Goal: Information Seeking & Learning: Learn about a topic

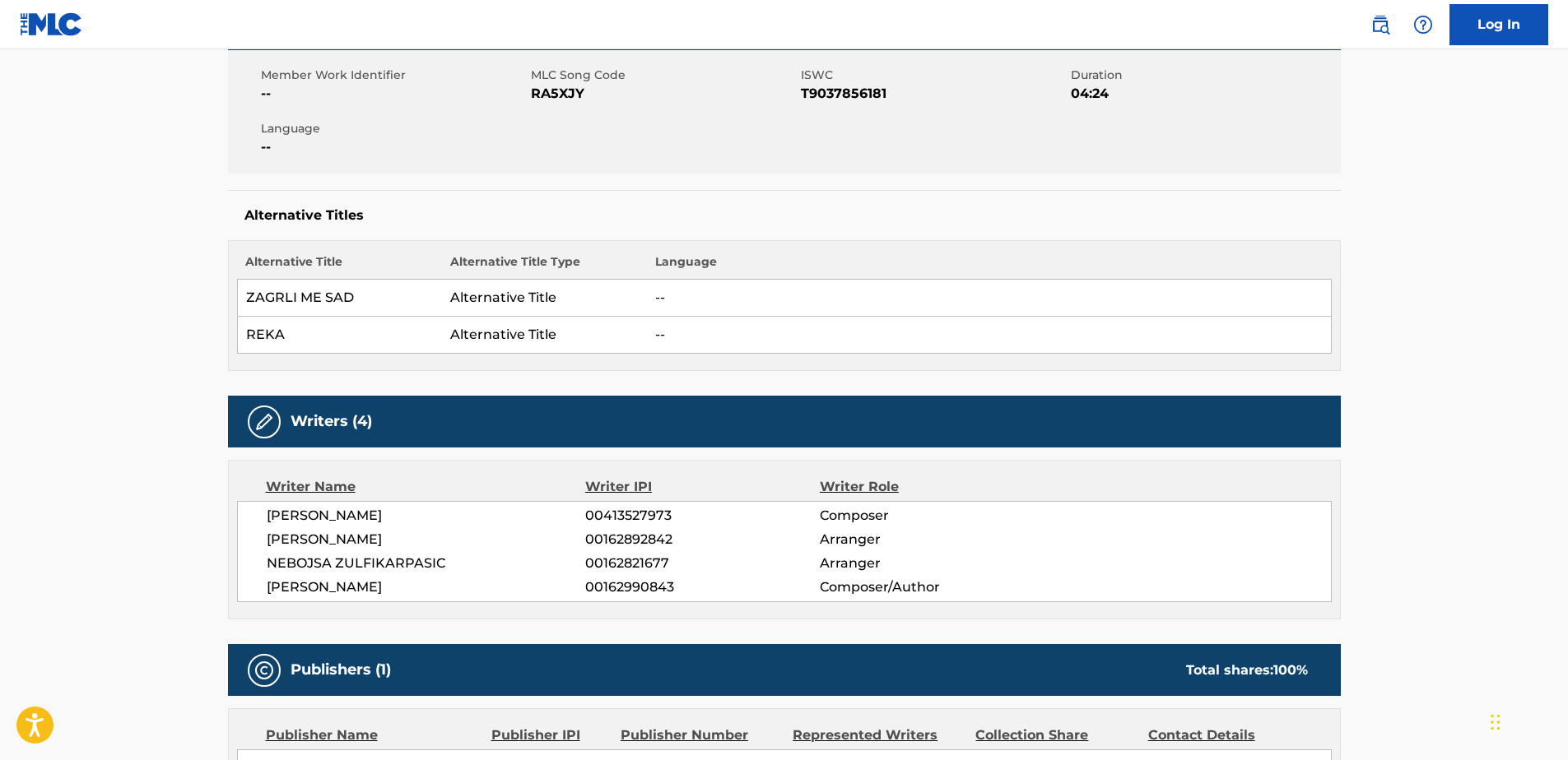
scroll to position [302, 0]
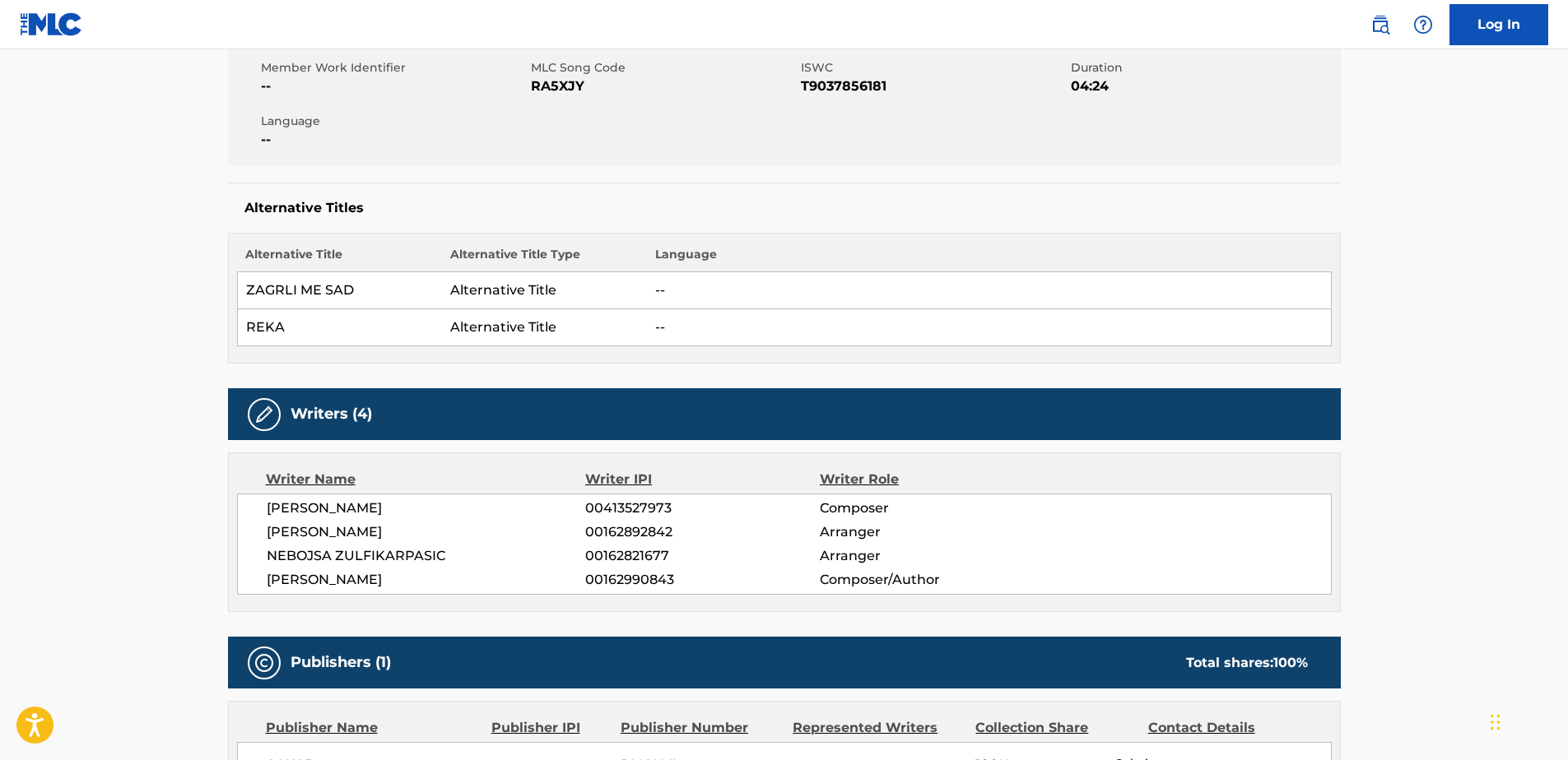
click at [345, 506] on span "[PERSON_NAME]" at bounding box center [427, 508] width 320 height 20
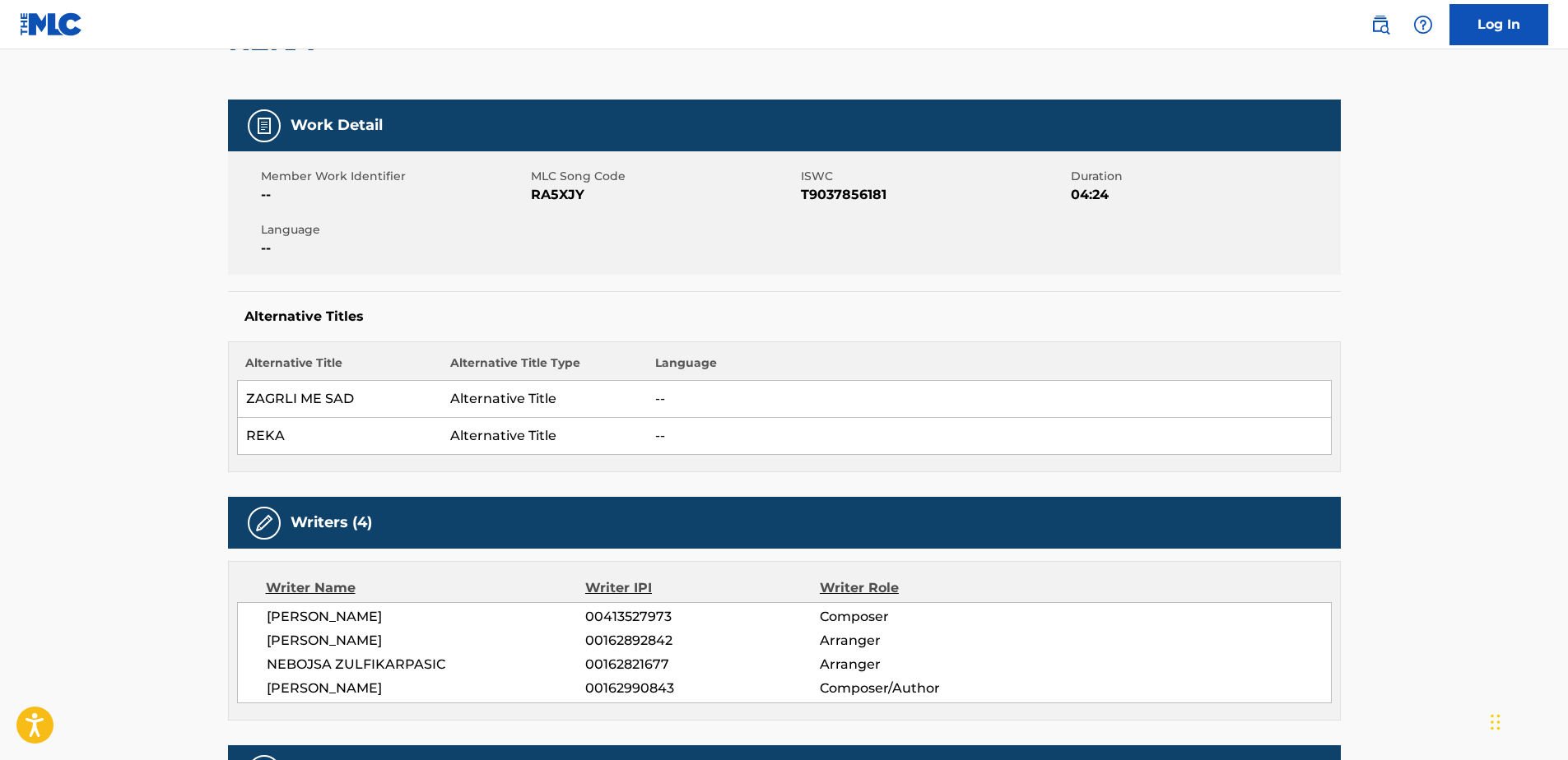
scroll to position [174, 0]
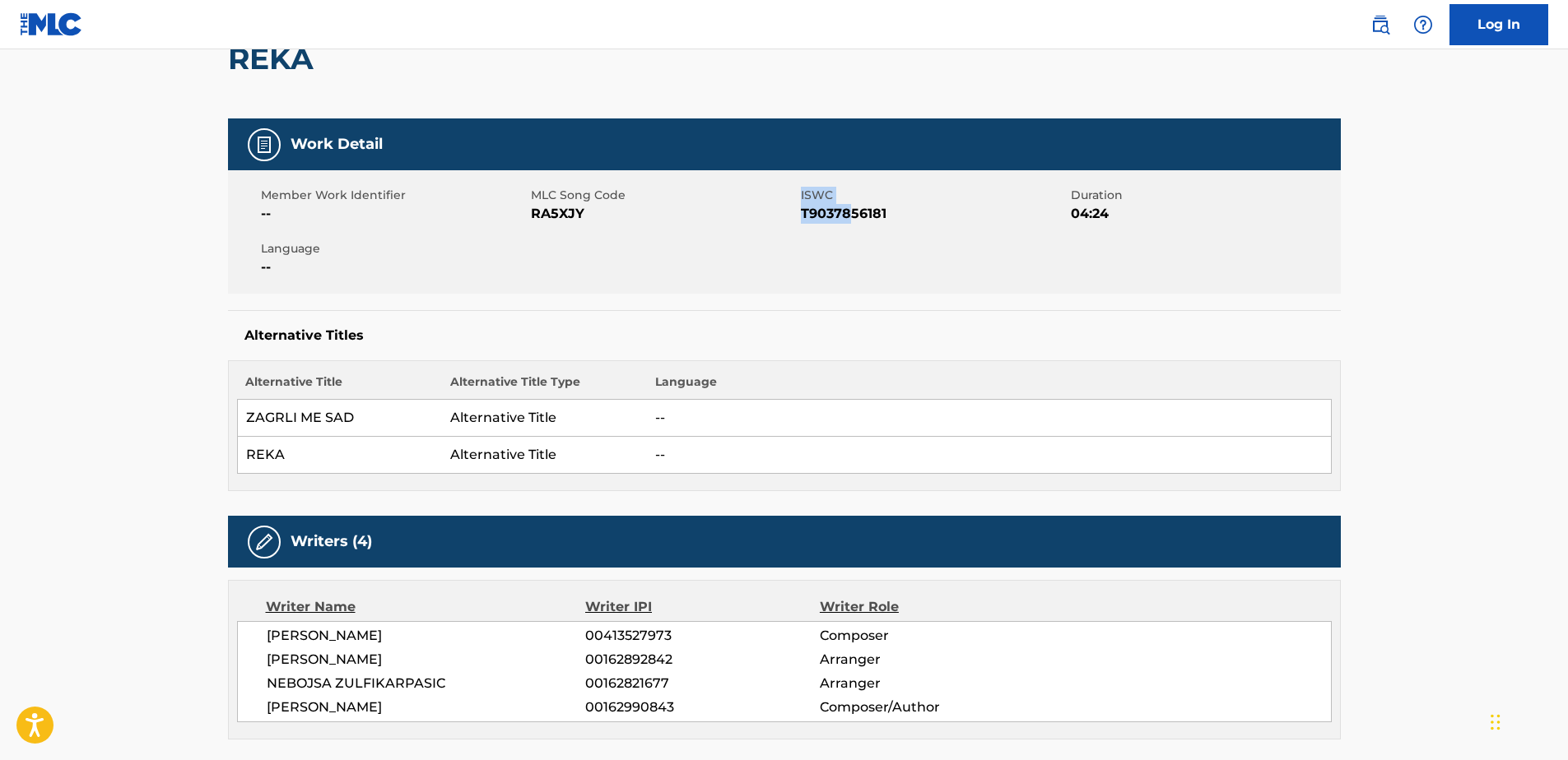
drag, startPoint x: 799, startPoint y: 206, endPoint x: 809, endPoint y: 242, distance: 37.4
click at [809, 242] on div "Member Work Identifier -- MLC Song Code RA5XJY ISWC T9037856181 Duration 04:24 …" at bounding box center [784, 232] width 1113 height 123
click at [802, 245] on div "Member Work Identifier -- MLC Song Code RA5XJY ISWC T9037856181 Duration 04:24 …" at bounding box center [784, 232] width 1113 height 123
drag, startPoint x: 802, startPoint y: 214, endPoint x: 885, endPoint y: 212, distance: 83.0
click at [885, 212] on span "T9037856181" at bounding box center [935, 214] width 266 height 20
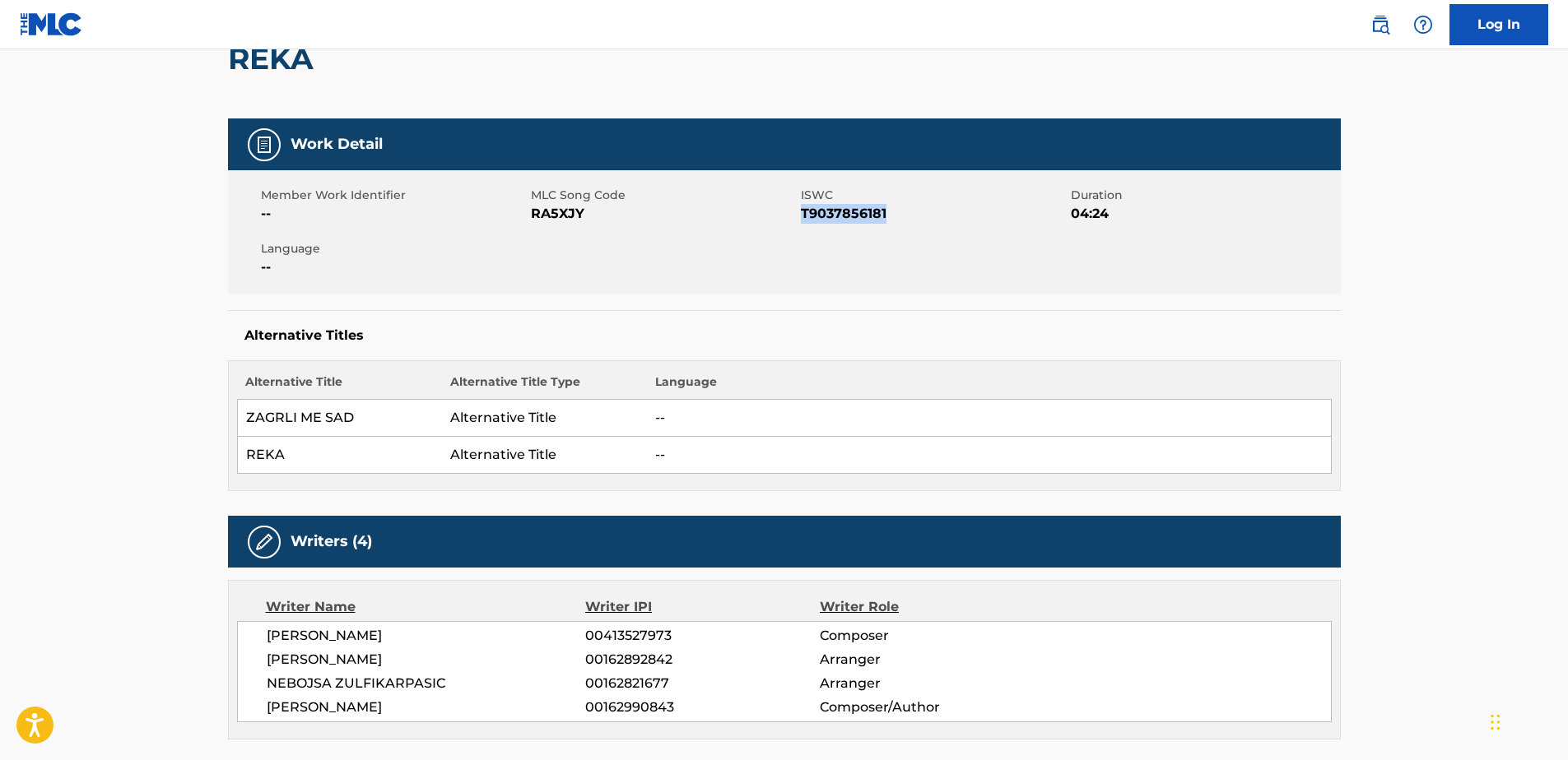
copy span "T9037856181"
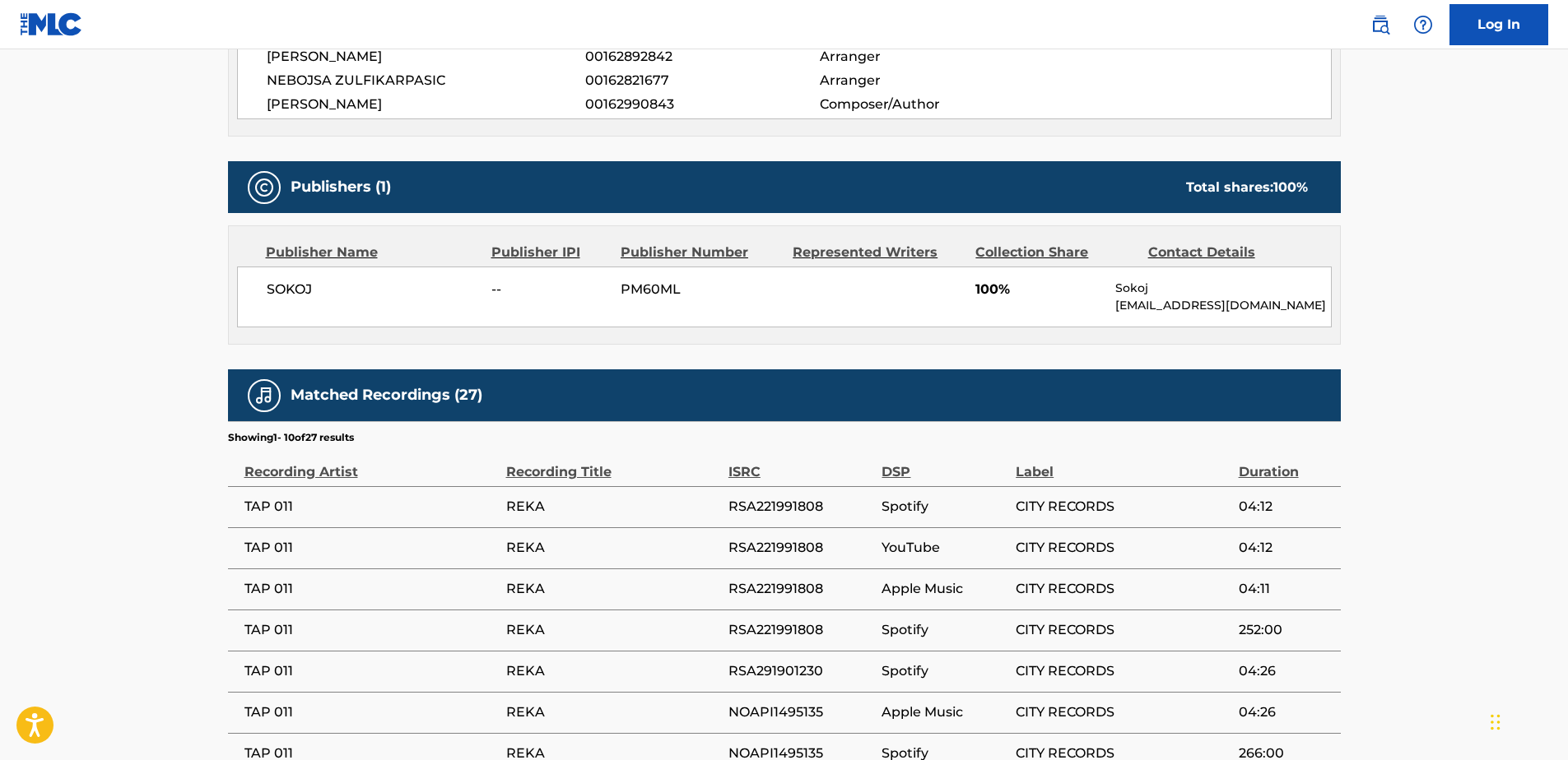
scroll to position [477, 0]
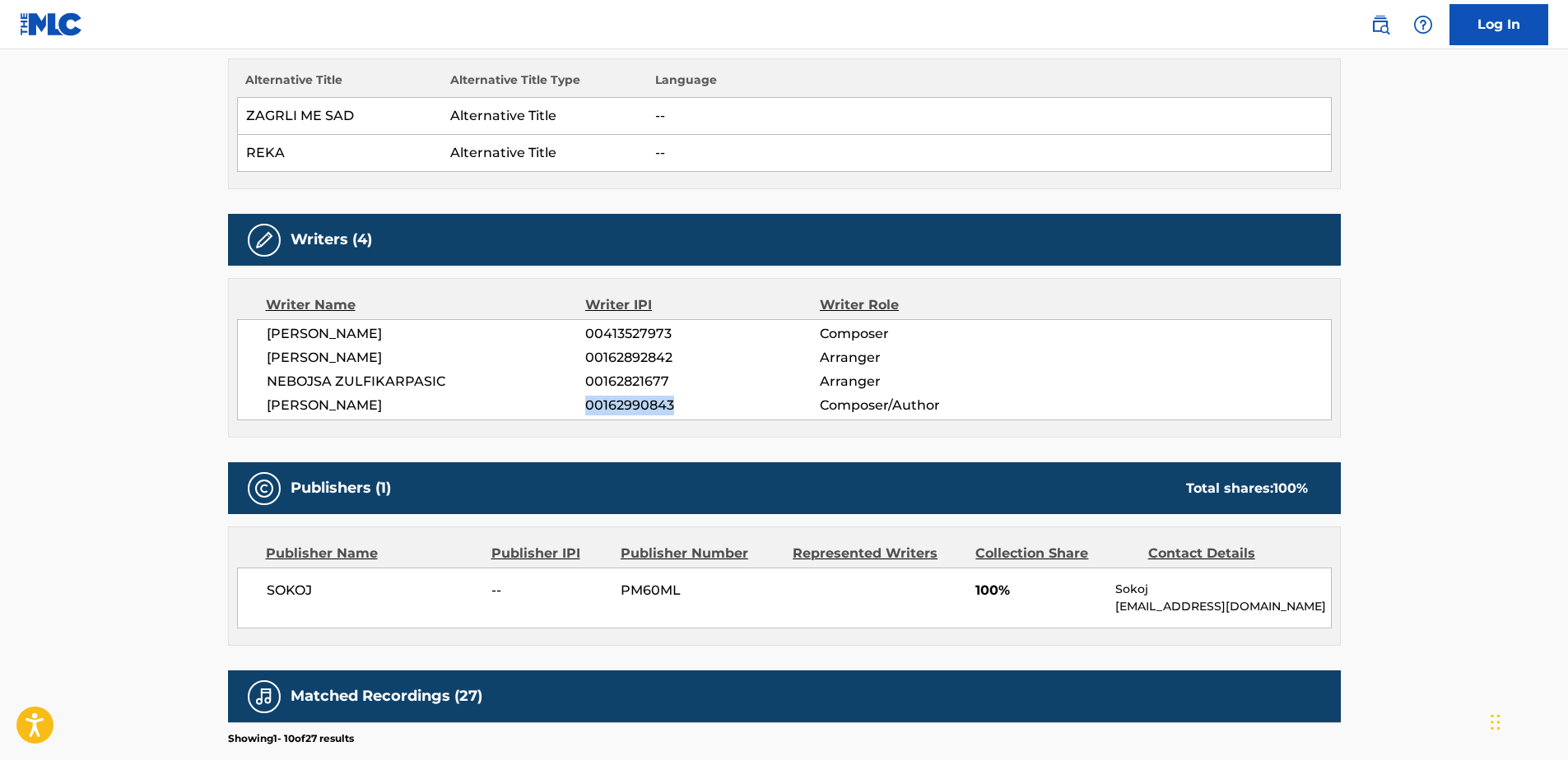
drag, startPoint x: 586, startPoint y: 407, endPoint x: 693, endPoint y: 403, distance: 107.1
click at [693, 403] on span "00162990843" at bounding box center [702, 405] width 234 height 20
click at [610, 413] on span "00162990843" at bounding box center [702, 405] width 234 height 20
drag, startPoint x: 604, startPoint y: 405, endPoint x: 680, endPoint y: 406, distance: 76.0
click at [680, 406] on span "00162990843" at bounding box center [702, 405] width 234 height 20
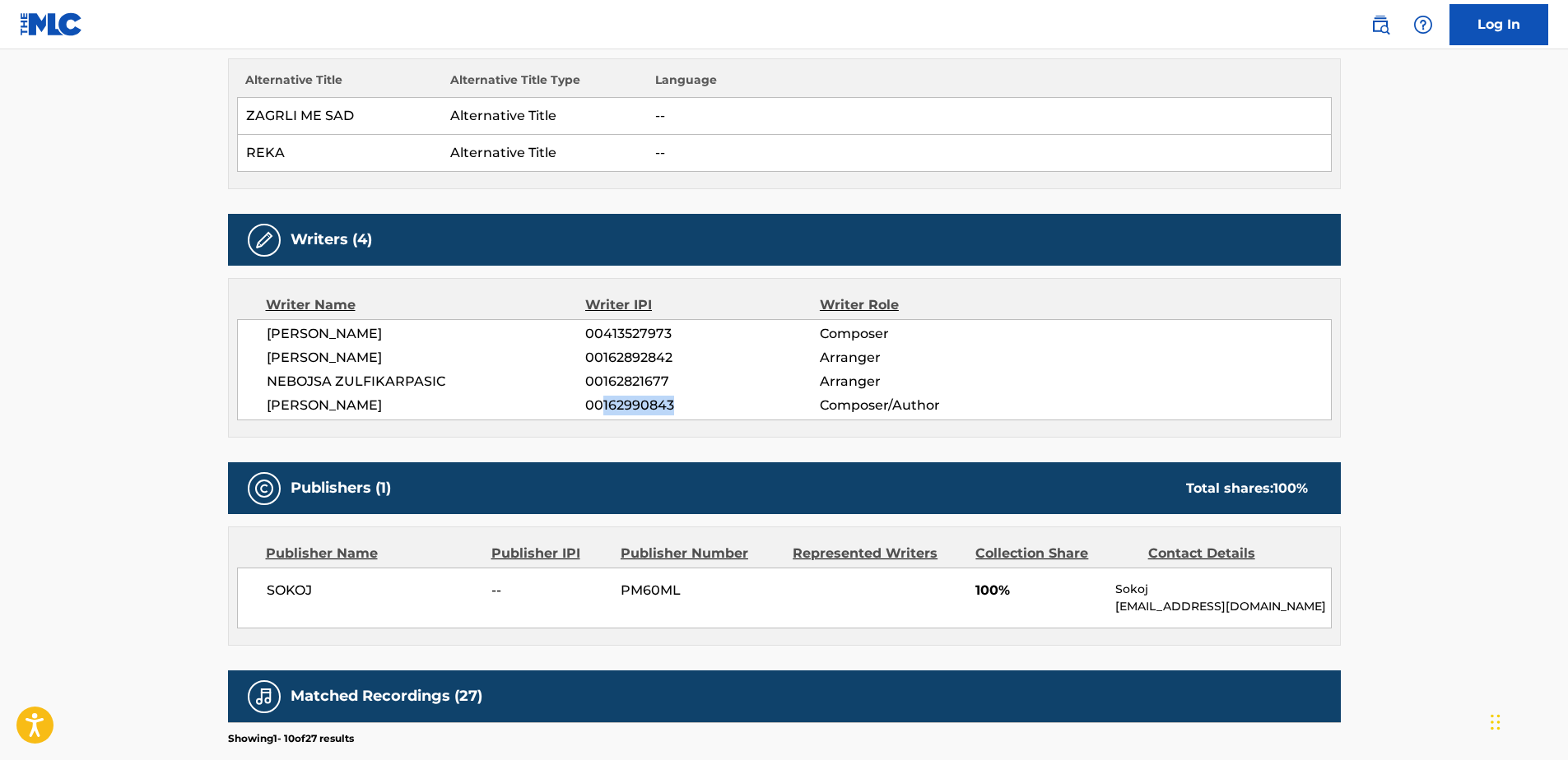
drag, startPoint x: 680, startPoint y: 406, endPoint x: 662, endPoint y: 405, distance: 18.0
copy span "162990843"
click at [265, 379] on div "[PERSON_NAME] 00413527973 Composer [PERSON_NAME] 00162892842 Arranger [PERSON_N…" at bounding box center [784, 370] width 1095 height 101
drag, startPoint x: 270, startPoint y: 380, endPoint x: 676, endPoint y: 383, distance: 406.0
click at [676, 383] on div "NEBOJSA ZULFIKARPASIC 00162821677 Arranger" at bounding box center [799, 381] width 1064 height 20
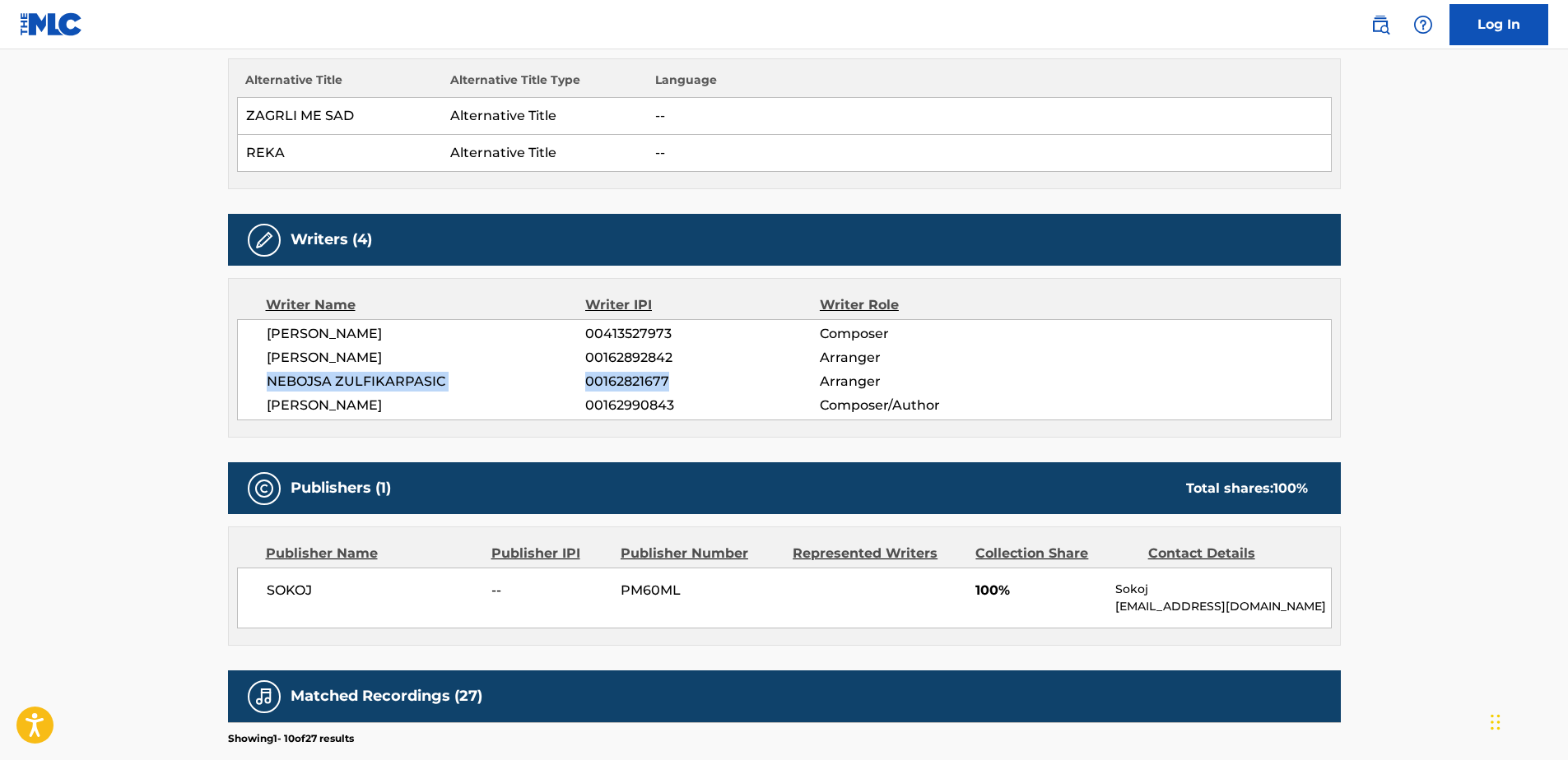
copy div "NEBOJSA ZULFIKARPASIC 00162821677"
drag, startPoint x: 268, startPoint y: 357, endPoint x: 673, endPoint y: 357, distance: 405.0
click at [673, 357] on div "[PERSON_NAME] 00162892842 Arranger" at bounding box center [799, 358] width 1064 height 20
copy div "[PERSON_NAME] 00162892842"
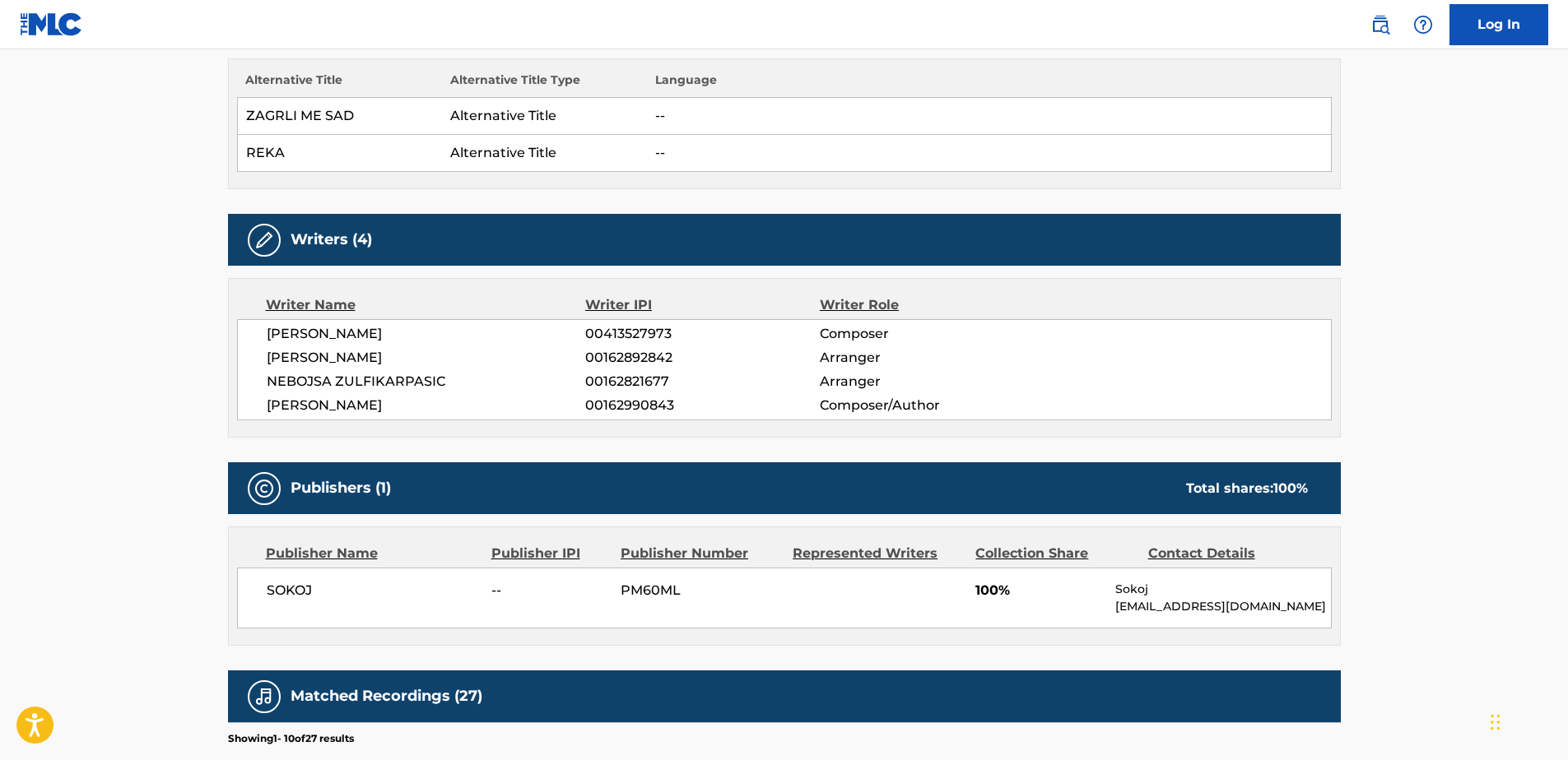
click at [506, 341] on span "[PERSON_NAME]" at bounding box center [427, 334] width 320 height 20
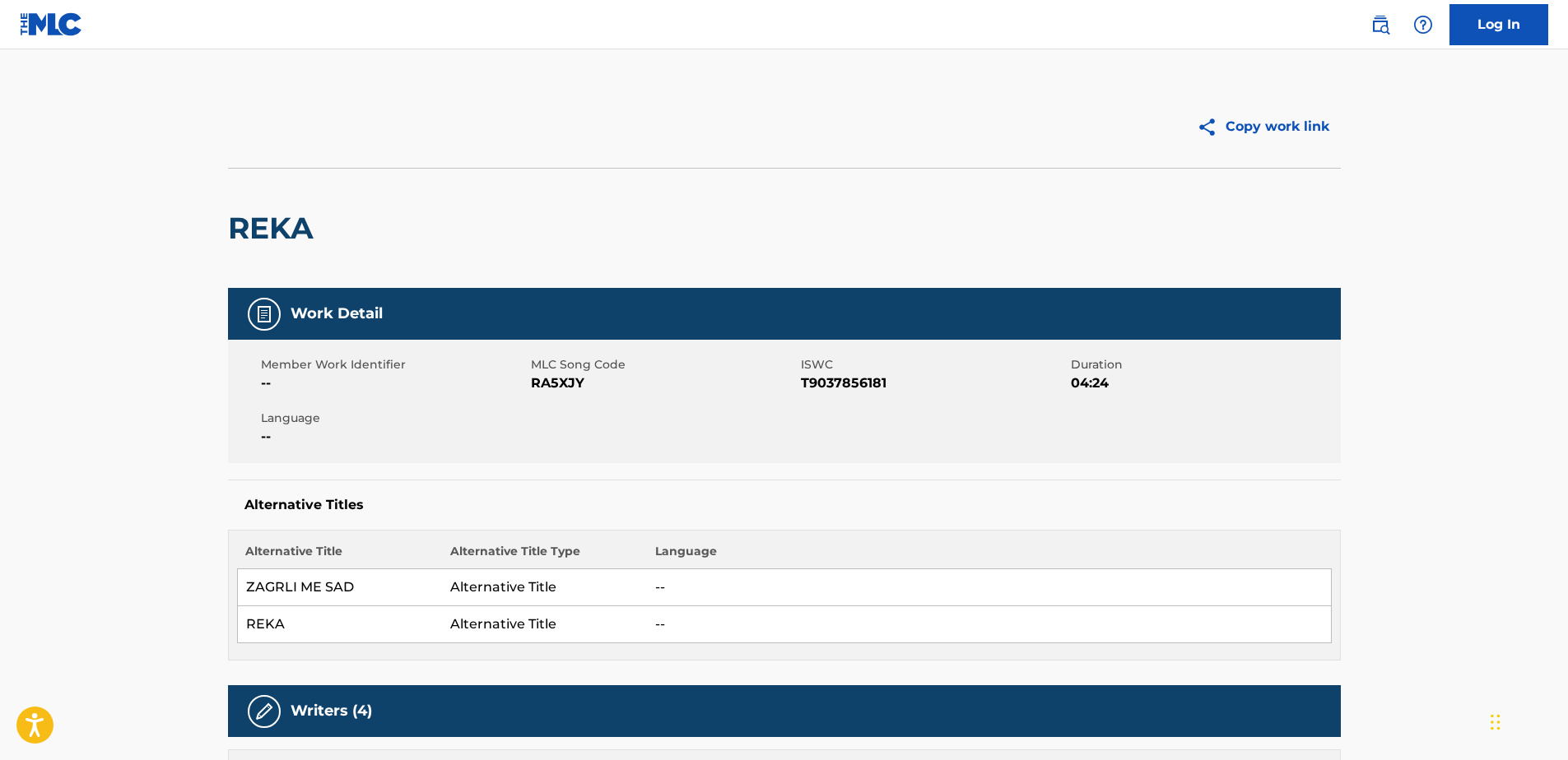
scroll to position [0, 0]
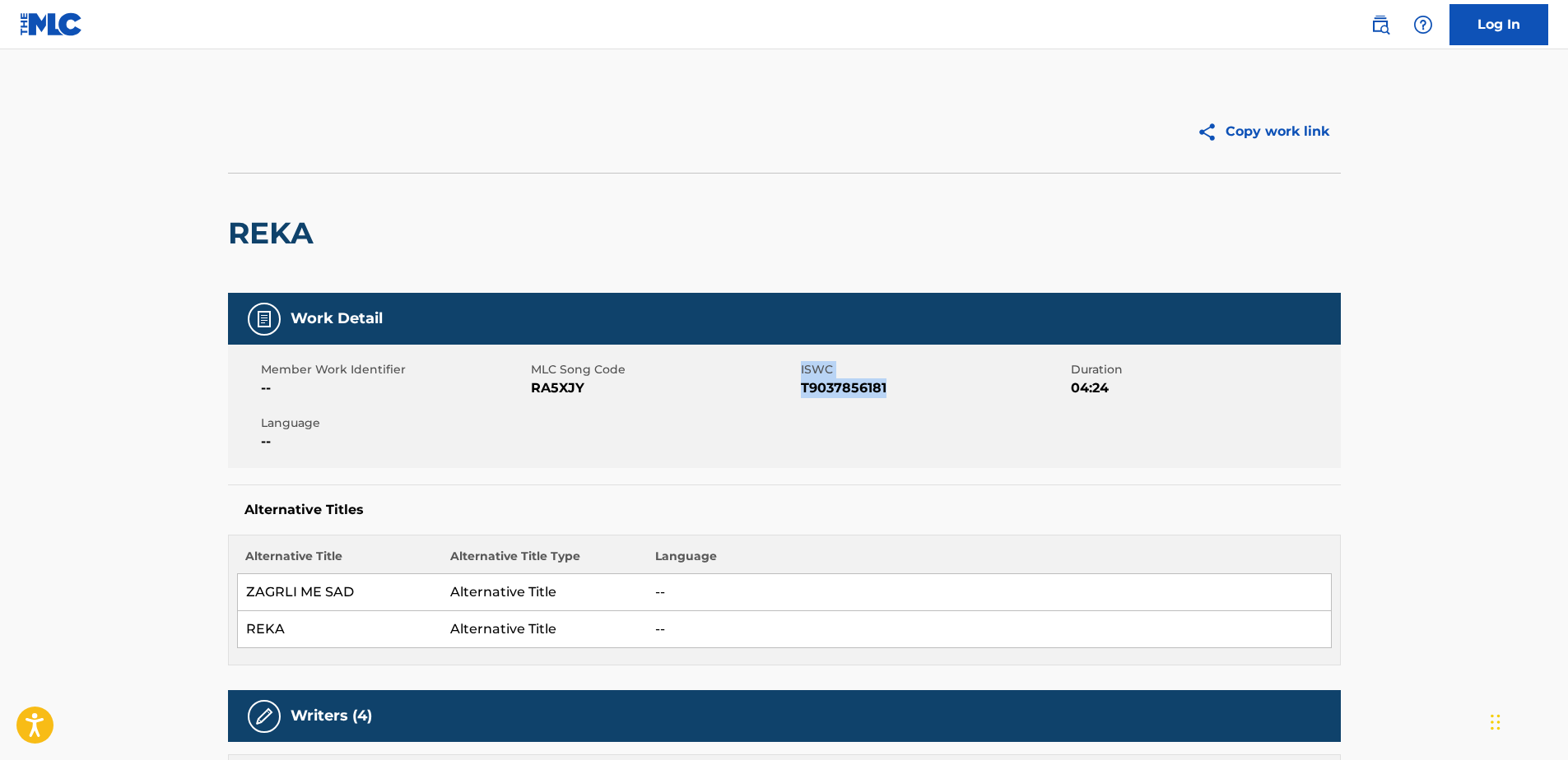
drag, startPoint x: 798, startPoint y: 388, endPoint x: 895, endPoint y: 381, distance: 97.3
click at [895, 381] on div "Member Work Identifier -- MLC Song Code RA5XJY ISWC T9037856181 Duration 04:24 …" at bounding box center [784, 406] width 1113 height 123
drag, startPoint x: 895, startPoint y: 381, endPoint x: 890, endPoint y: 393, distance: 13.0
click at [890, 393] on span "T9037856181" at bounding box center [935, 388] width 266 height 20
drag, startPoint x: 801, startPoint y: 387, endPoint x: 896, endPoint y: 388, distance: 95.0
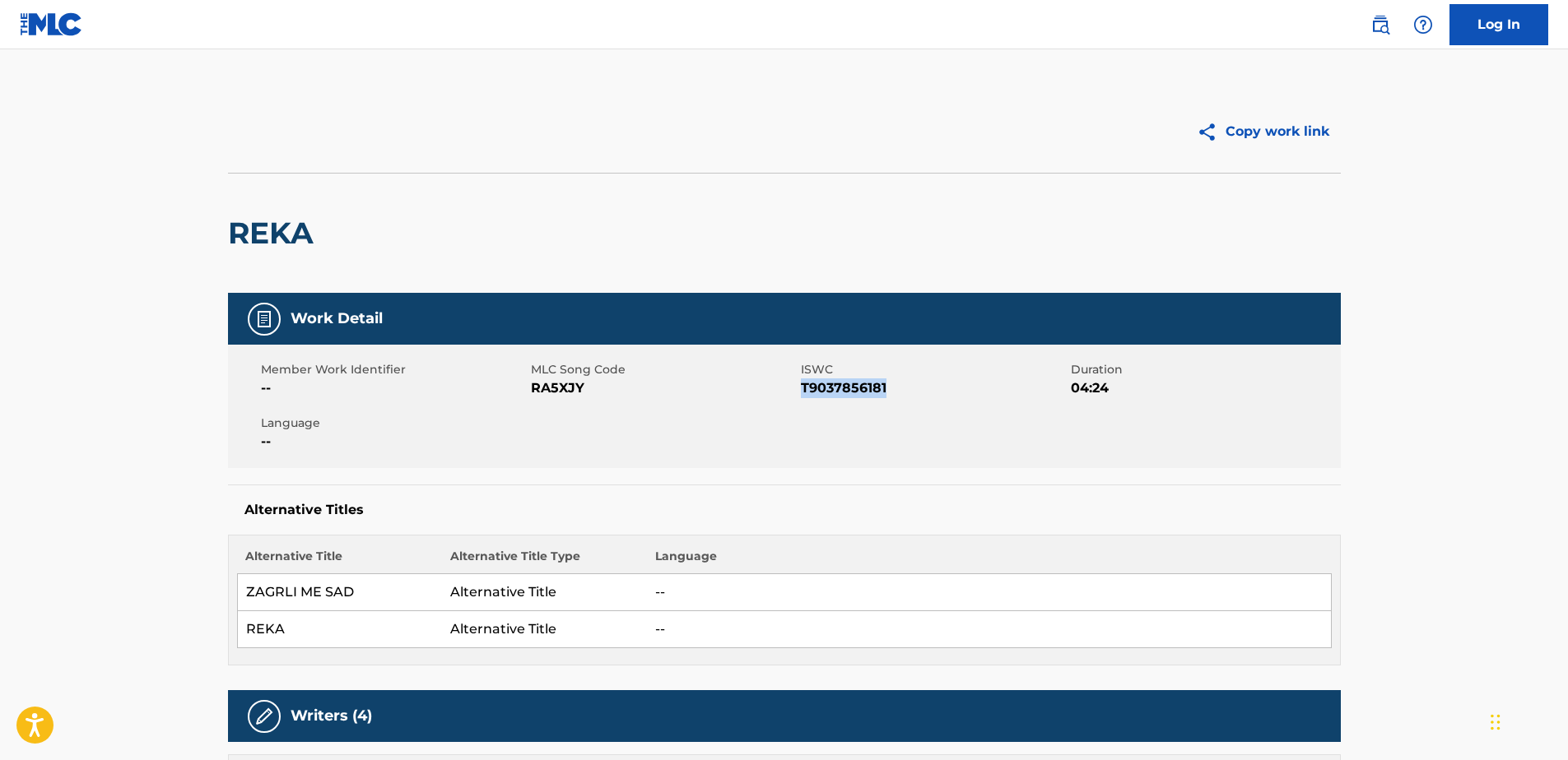
click at [896, 388] on span "T9037856181" at bounding box center [935, 388] width 266 height 20
copy span "T9037856181"
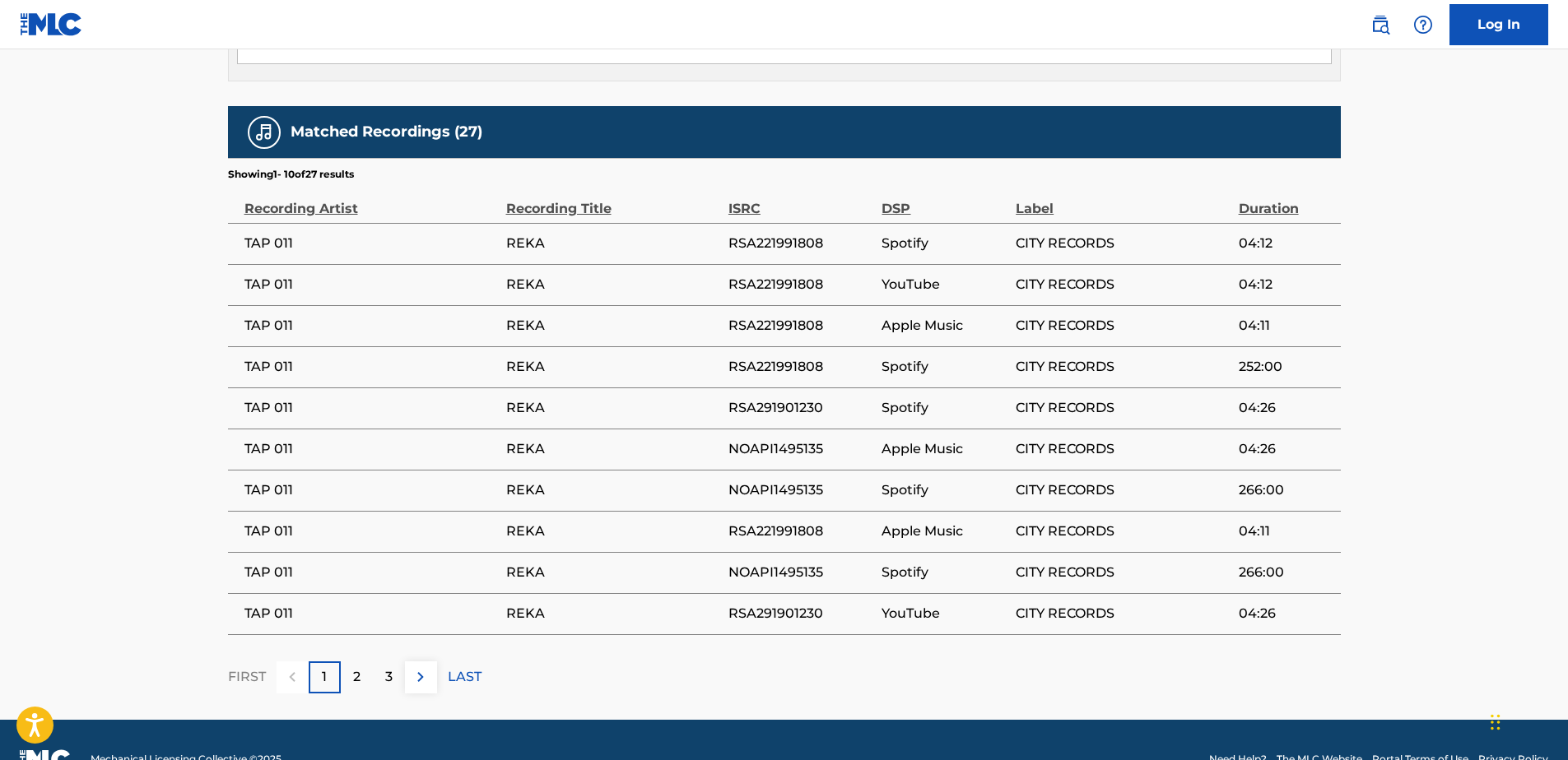
scroll to position [1080, 0]
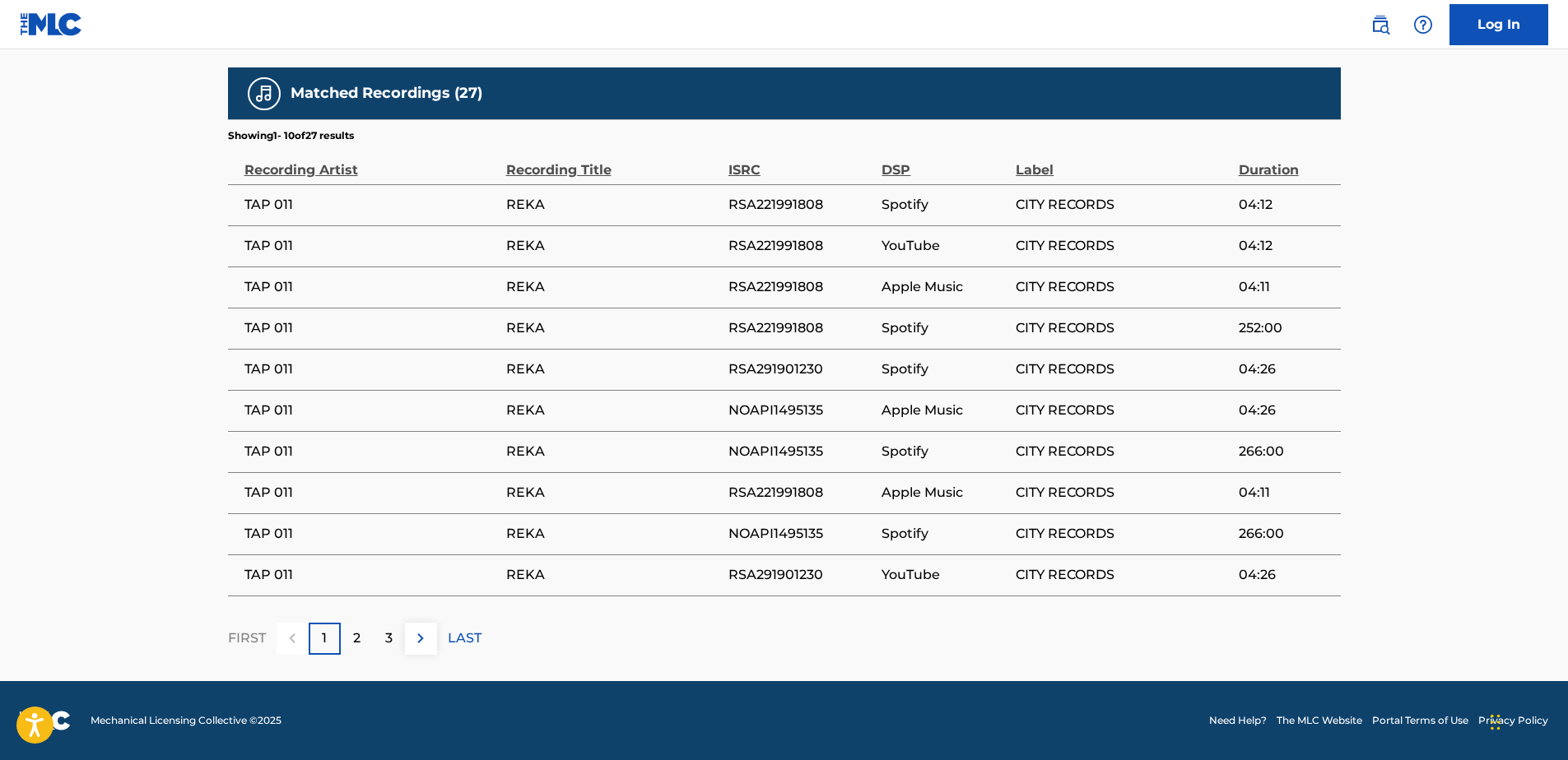
click at [393, 650] on div "3" at bounding box center [389, 639] width 32 height 32
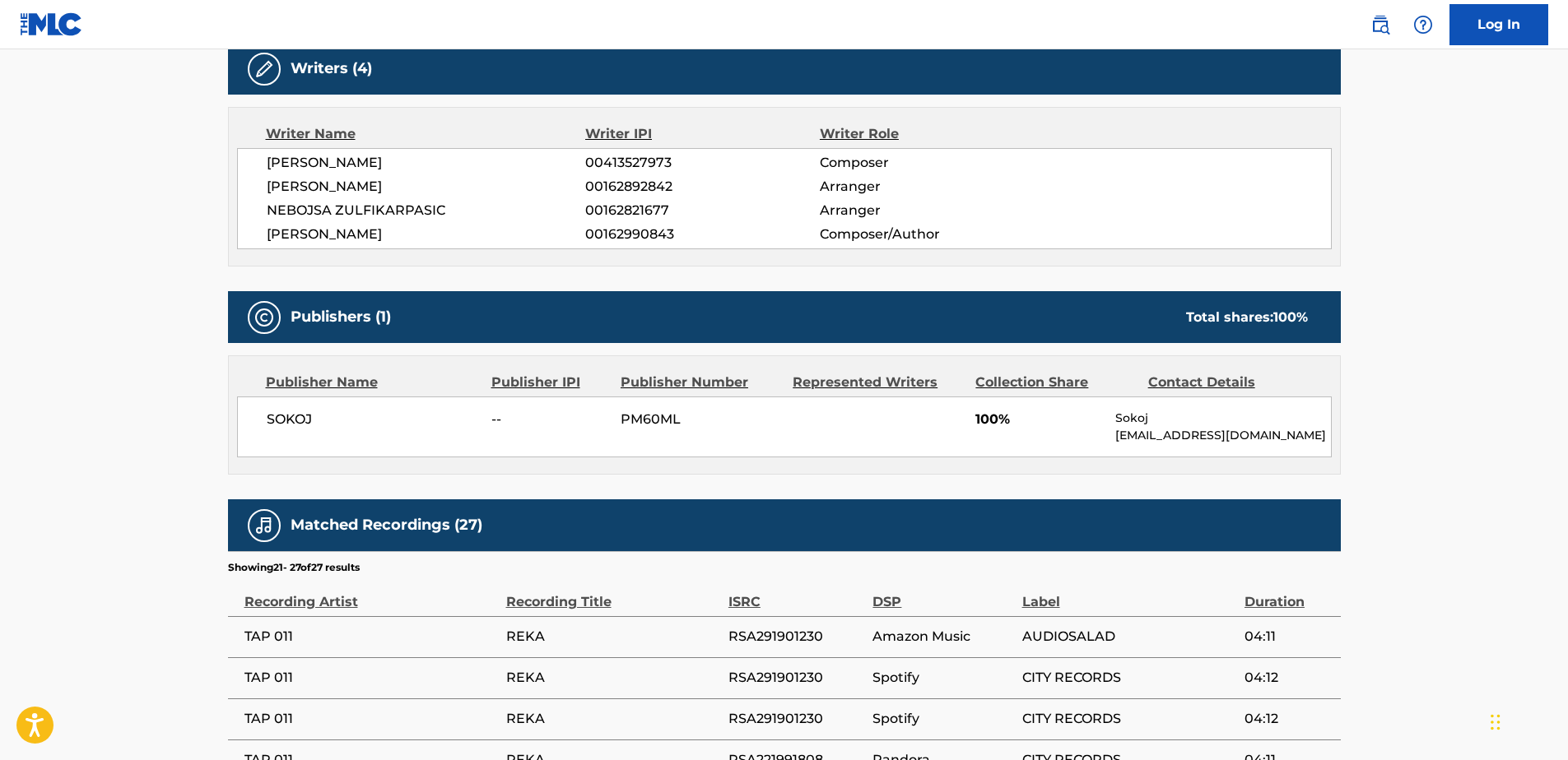
scroll to position [956, 0]
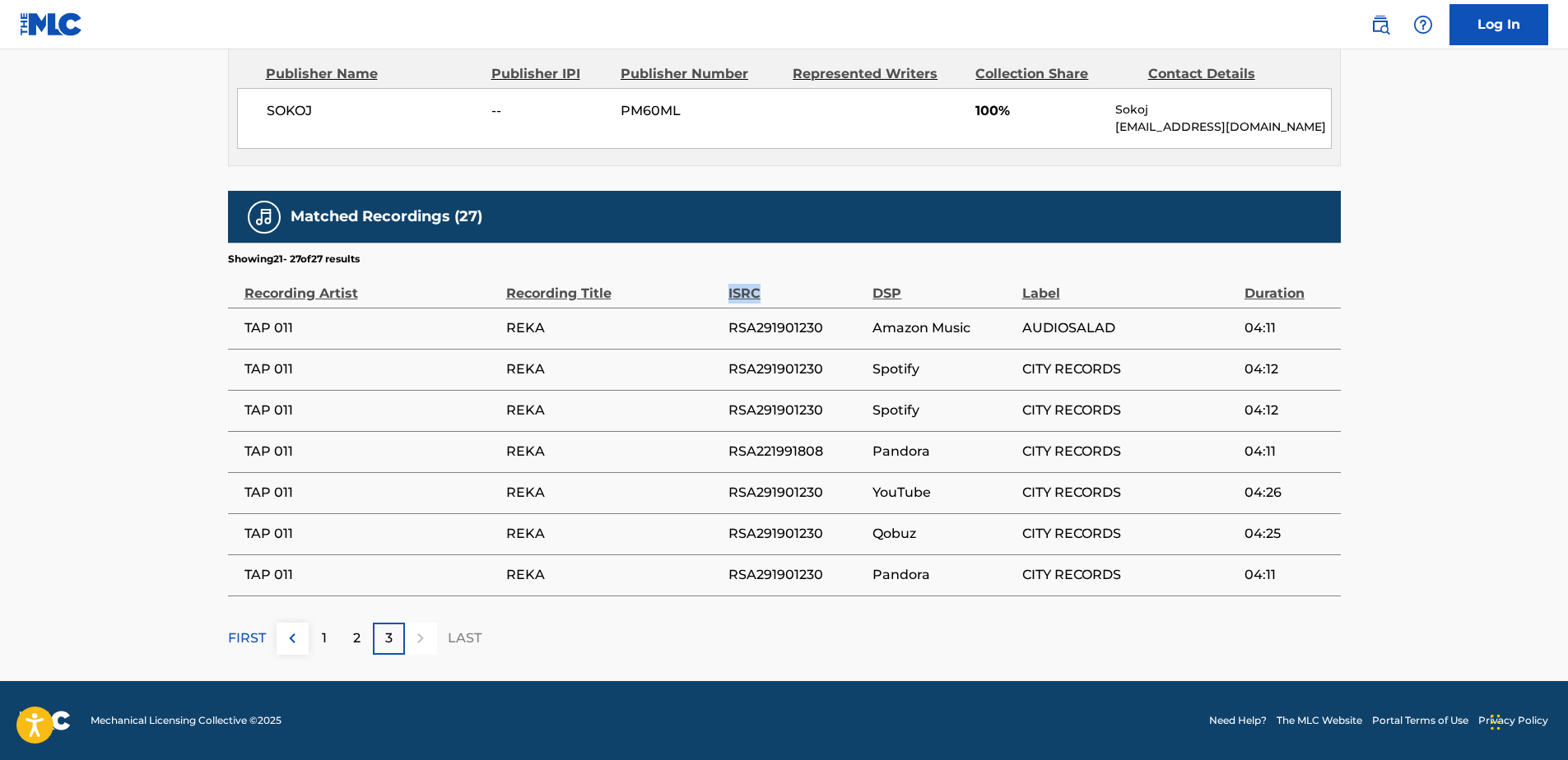
drag, startPoint x: 766, startPoint y: 290, endPoint x: 721, endPoint y: 291, distance: 45.0
click at [721, 291] on tr "Recording Artist Recording Title ISRC DSP Label Duration" at bounding box center [784, 288] width 1113 height 41
copy tr "ISRC"
click at [365, 648] on div "2" at bounding box center [356, 639] width 32 height 32
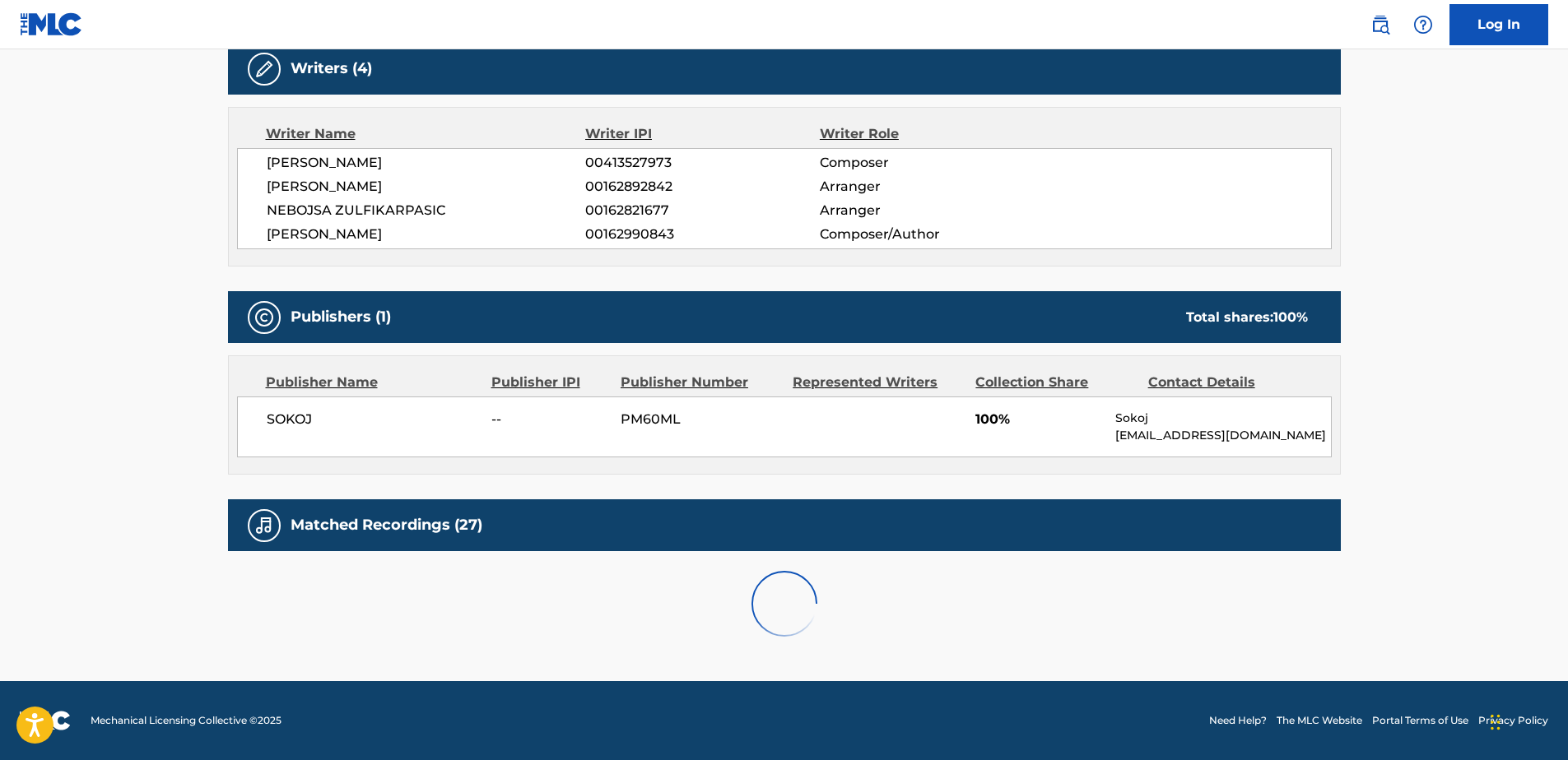
scroll to position [1080, 0]
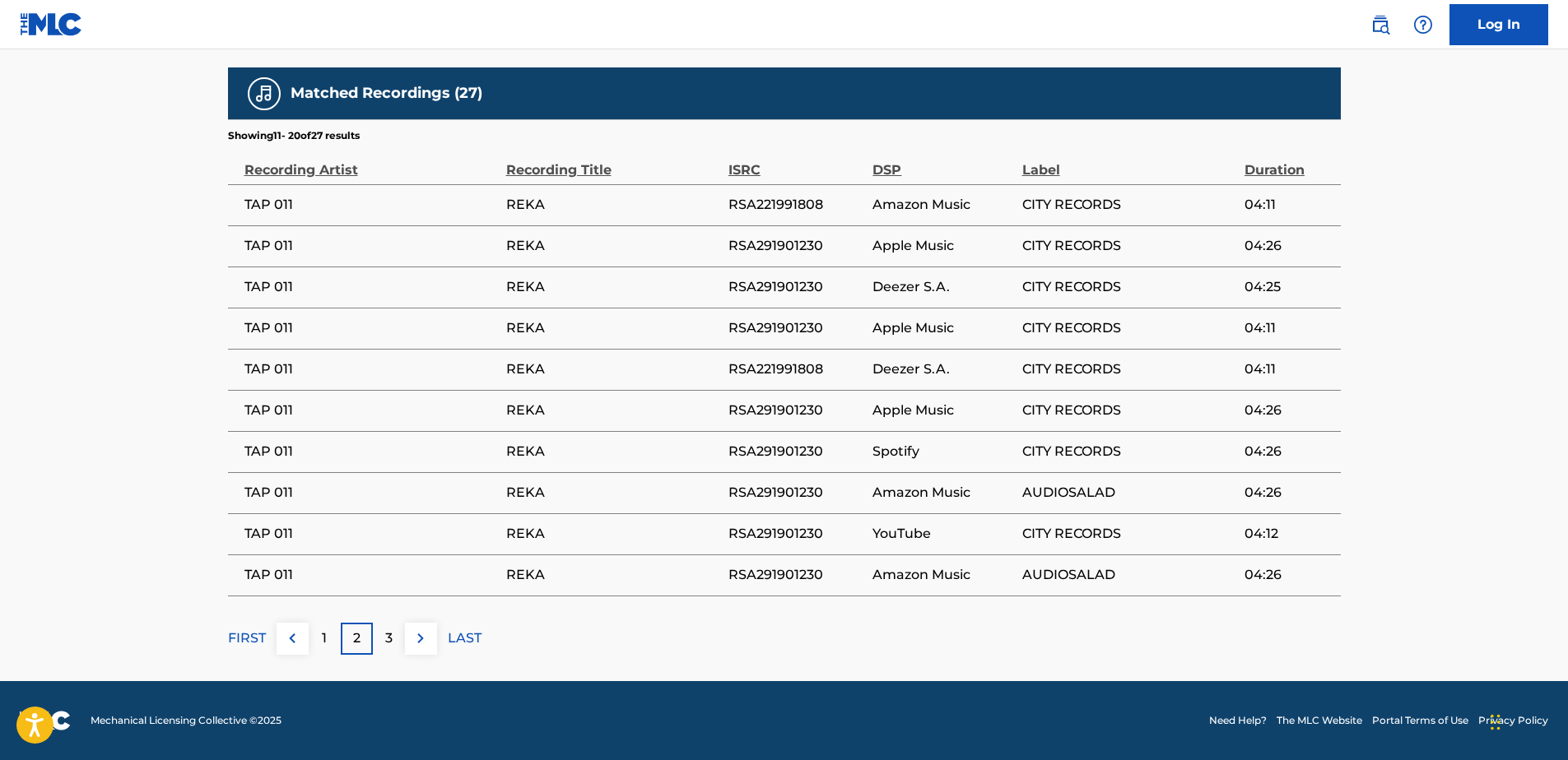
click at [323, 644] on p "1" at bounding box center [324, 639] width 5 height 20
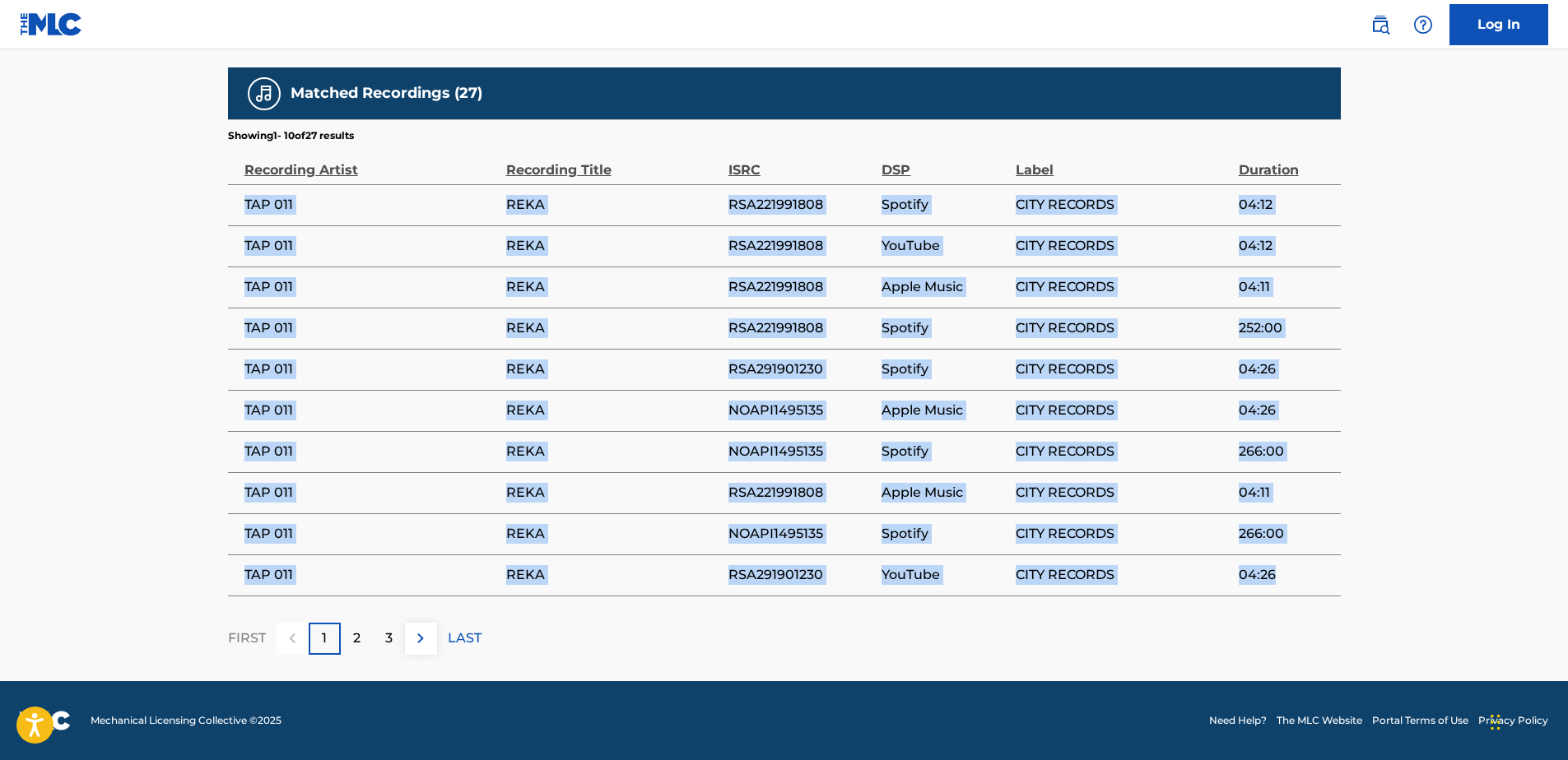
drag, startPoint x: 242, startPoint y: 202, endPoint x: 1279, endPoint y: 576, distance: 1102.4
click at [1279, 576] on tbody "TAP 011 REKA RSA221991808 Spotify CITY RECORDS 04:12 TAP 011 REKA RSA221991808 …" at bounding box center [784, 389] width 1113 height 412
drag, startPoint x: 1279, startPoint y: 576, endPoint x: 1266, endPoint y: 575, distance: 13.0
copy tbody "TAP 011 REKA RSA221991808 Spotify CITY RECORDS 04:12 TAP 011 REKA RSA221991808 …"
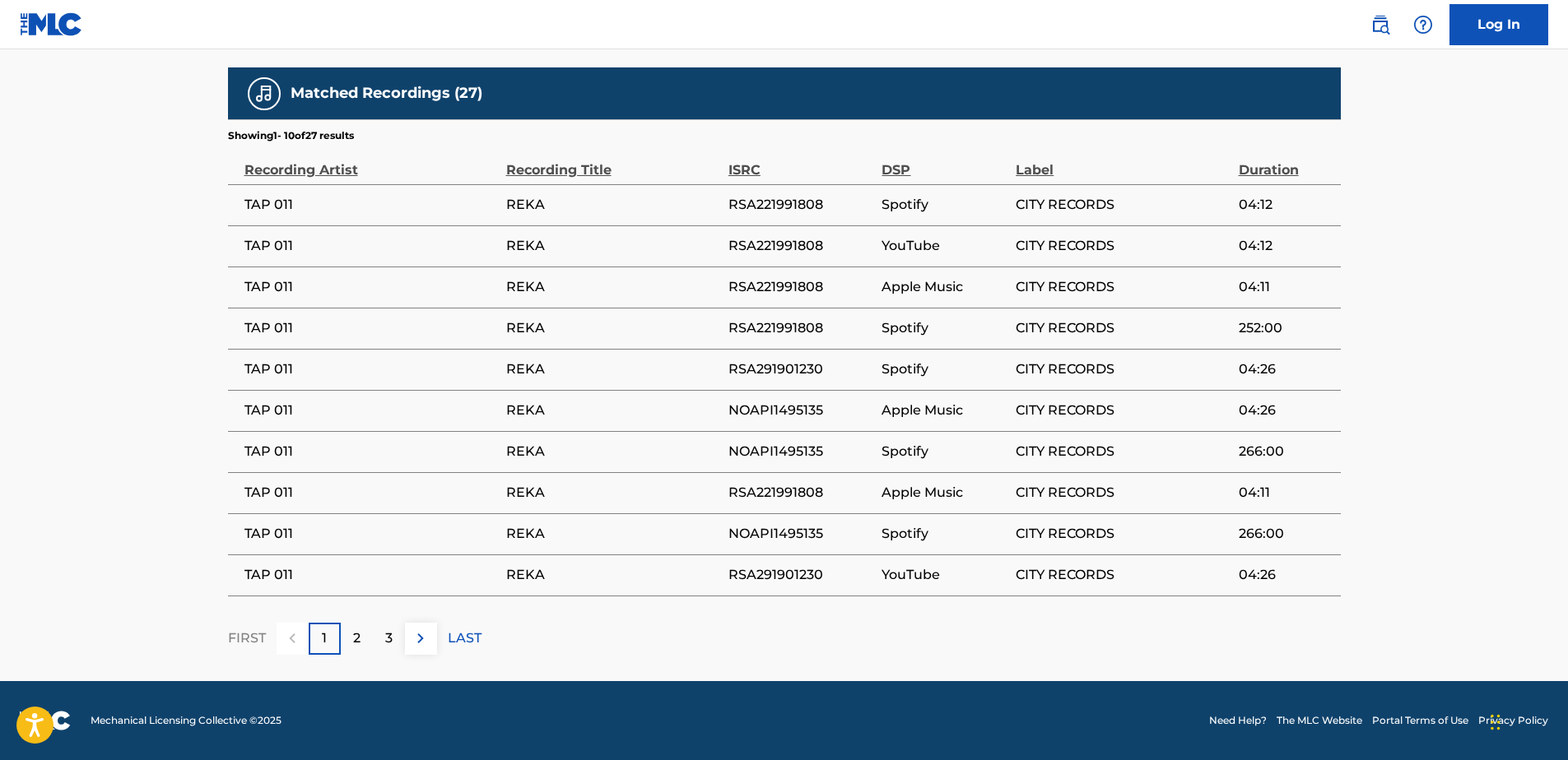
click at [252, 168] on div "Recording Artist" at bounding box center [372, 161] width 254 height 37
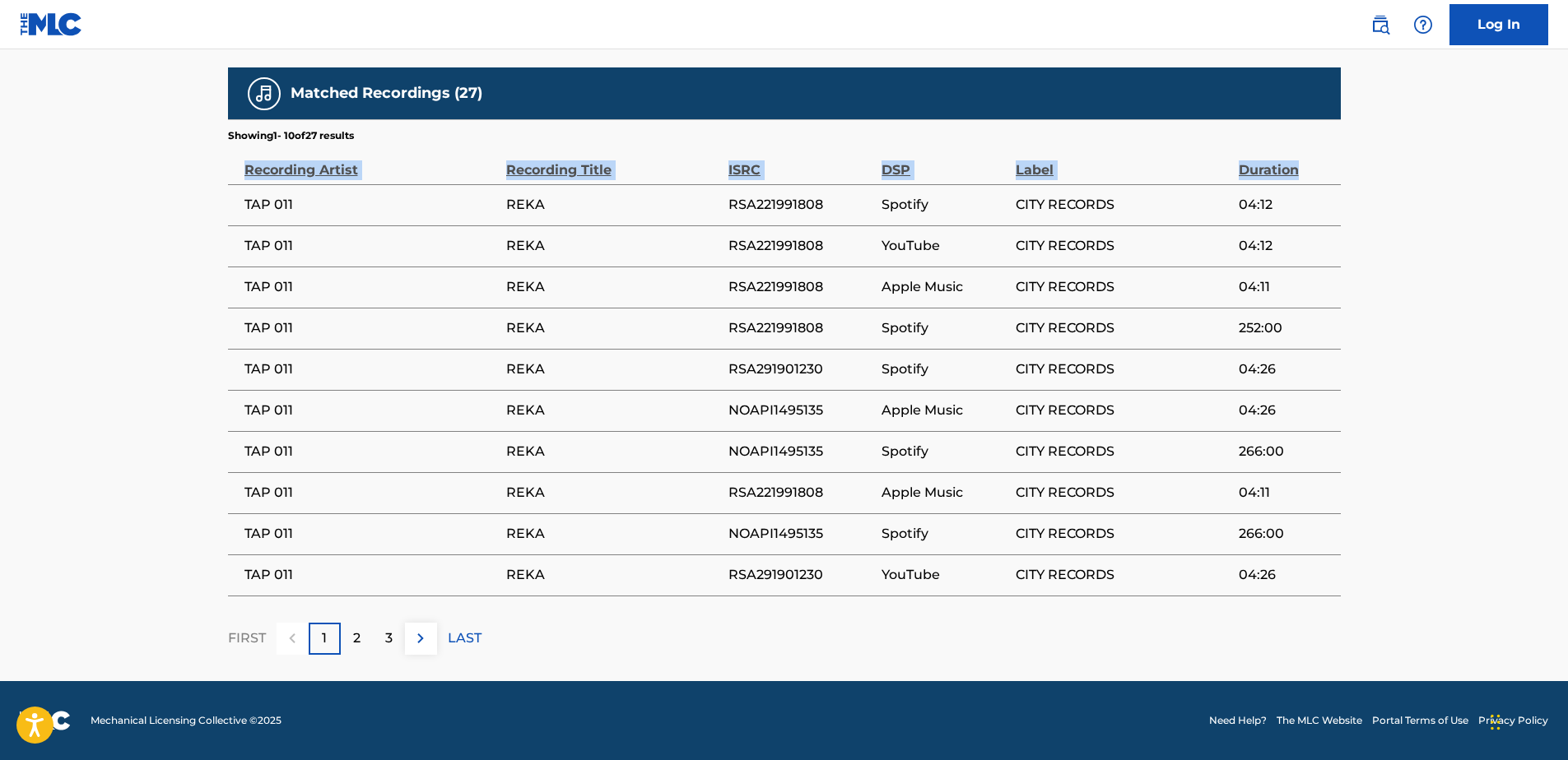
drag, startPoint x: 236, startPoint y: 169, endPoint x: 1297, endPoint y: 172, distance: 1061.0
click at [1297, 172] on tr "Recording Artist Recording Title ISRC DSP Label Duration" at bounding box center [784, 163] width 1113 height 41
click at [904, 165] on div "DSP" at bounding box center [944, 161] width 126 height 37
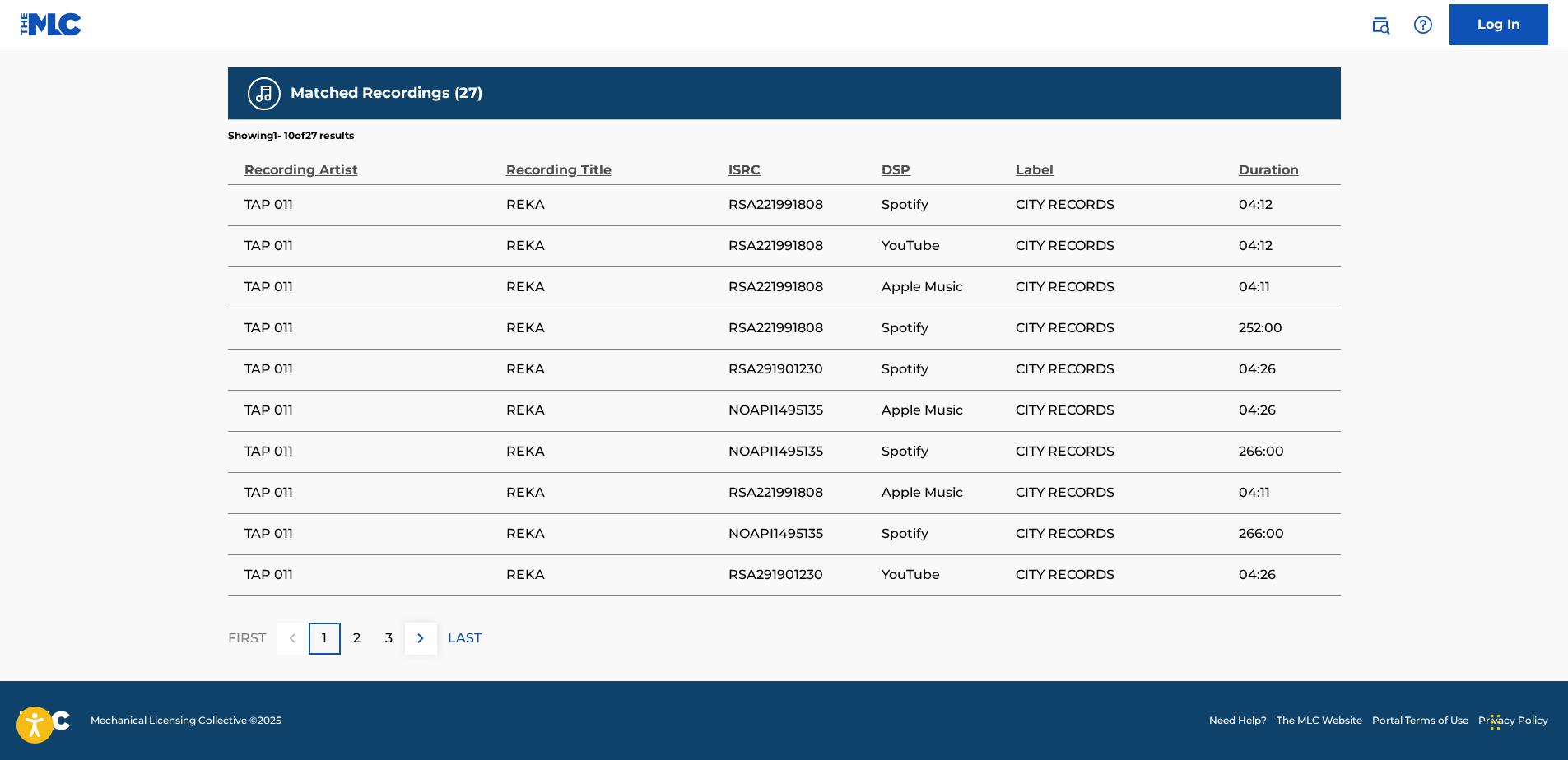
click at [743, 172] on div "ISRC" at bounding box center [801, 161] width 146 height 37
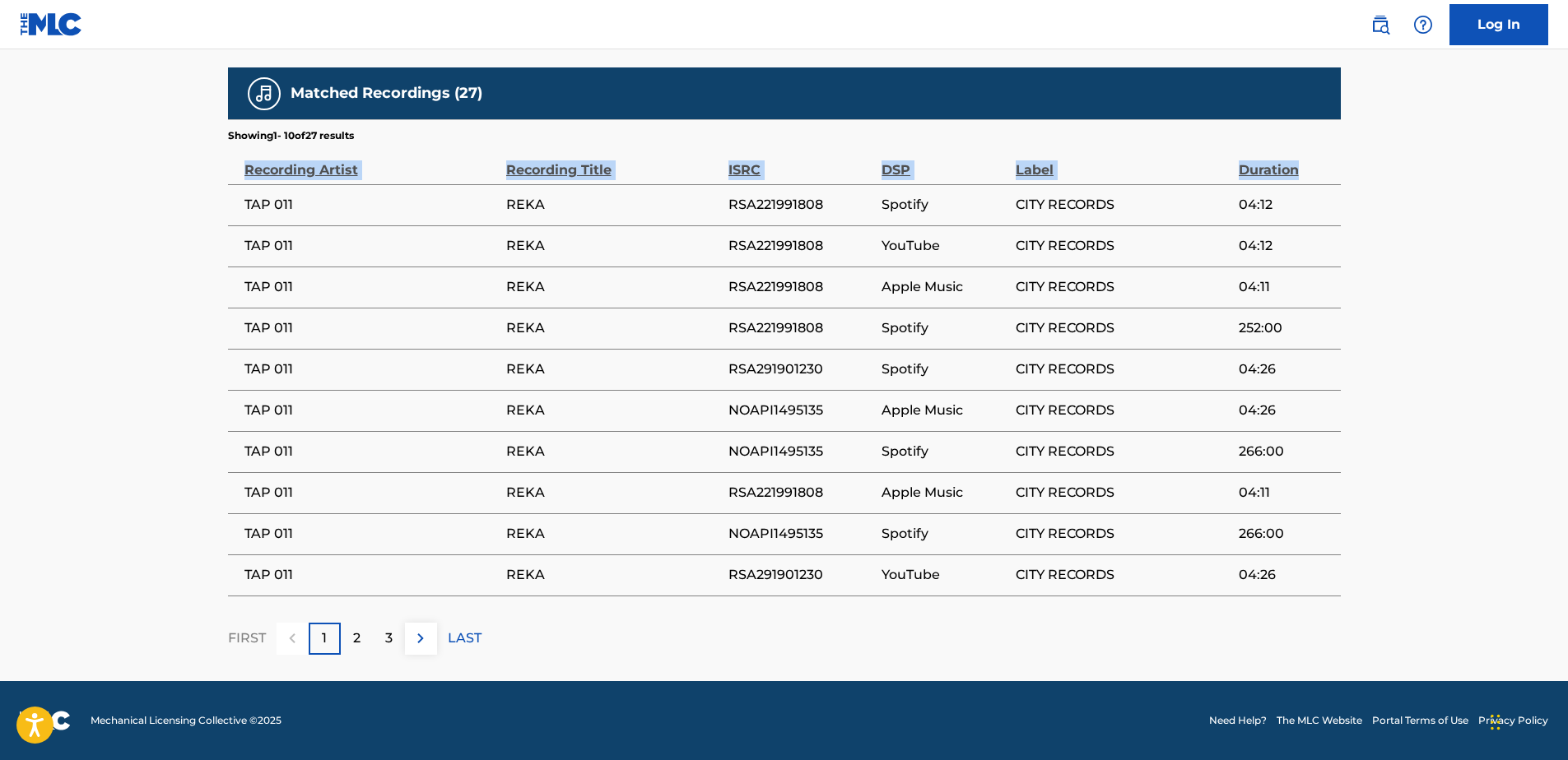
drag, startPoint x: 238, startPoint y: 167, endPoint x: 1332, endPoint y: 170, distance: 1094.0
click at [1332, 170] on tr "Recording Artist Recording Title ISRC DSP Label Duration" at bounding box center [784, 163] width 1113 height 41
copy tr "Recording Artist Recording Title ISRC DSP Label Duration"
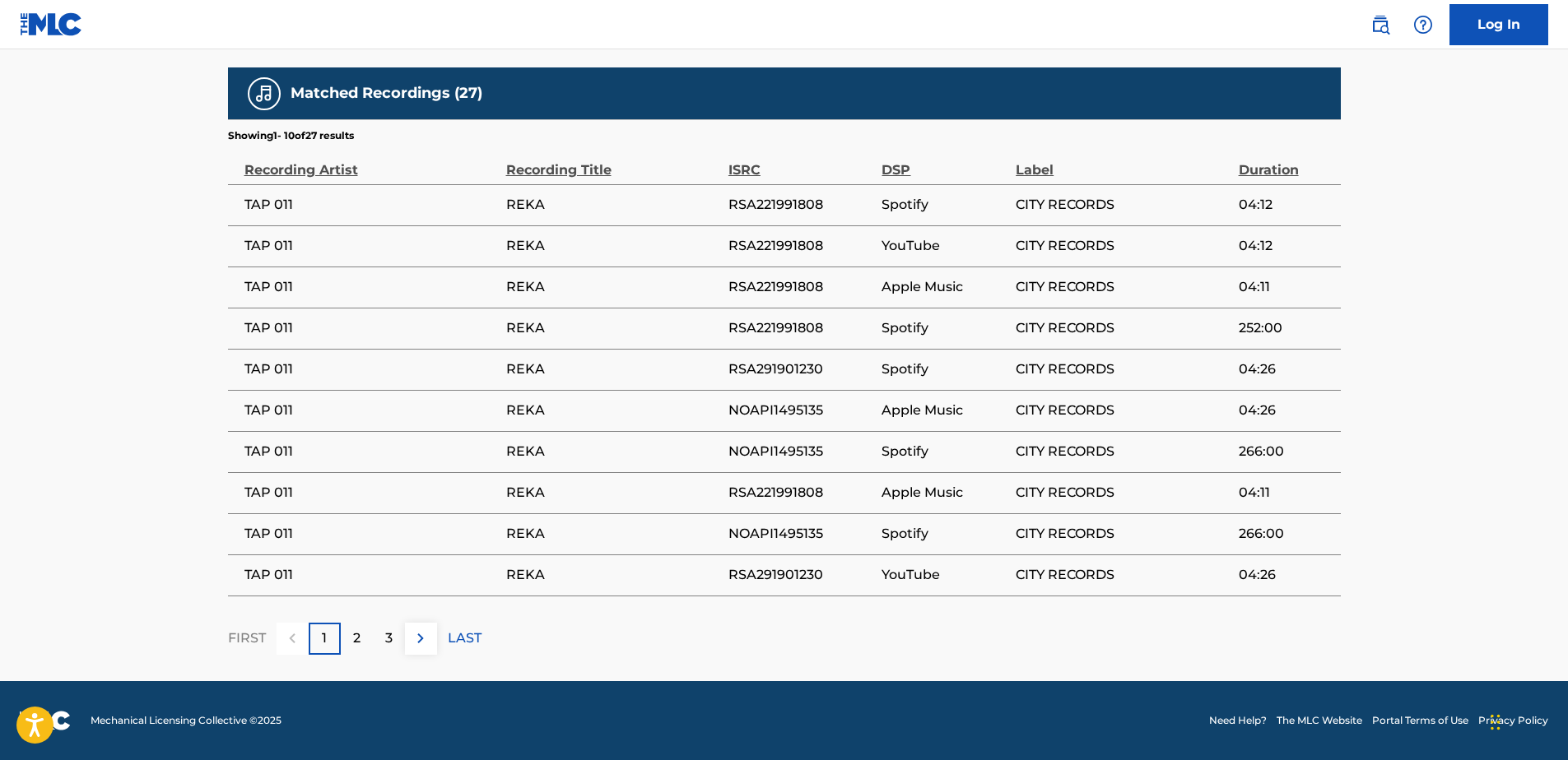
click at [355, 646] on p "2" at bounding box center [356, 639] width 7 height 20
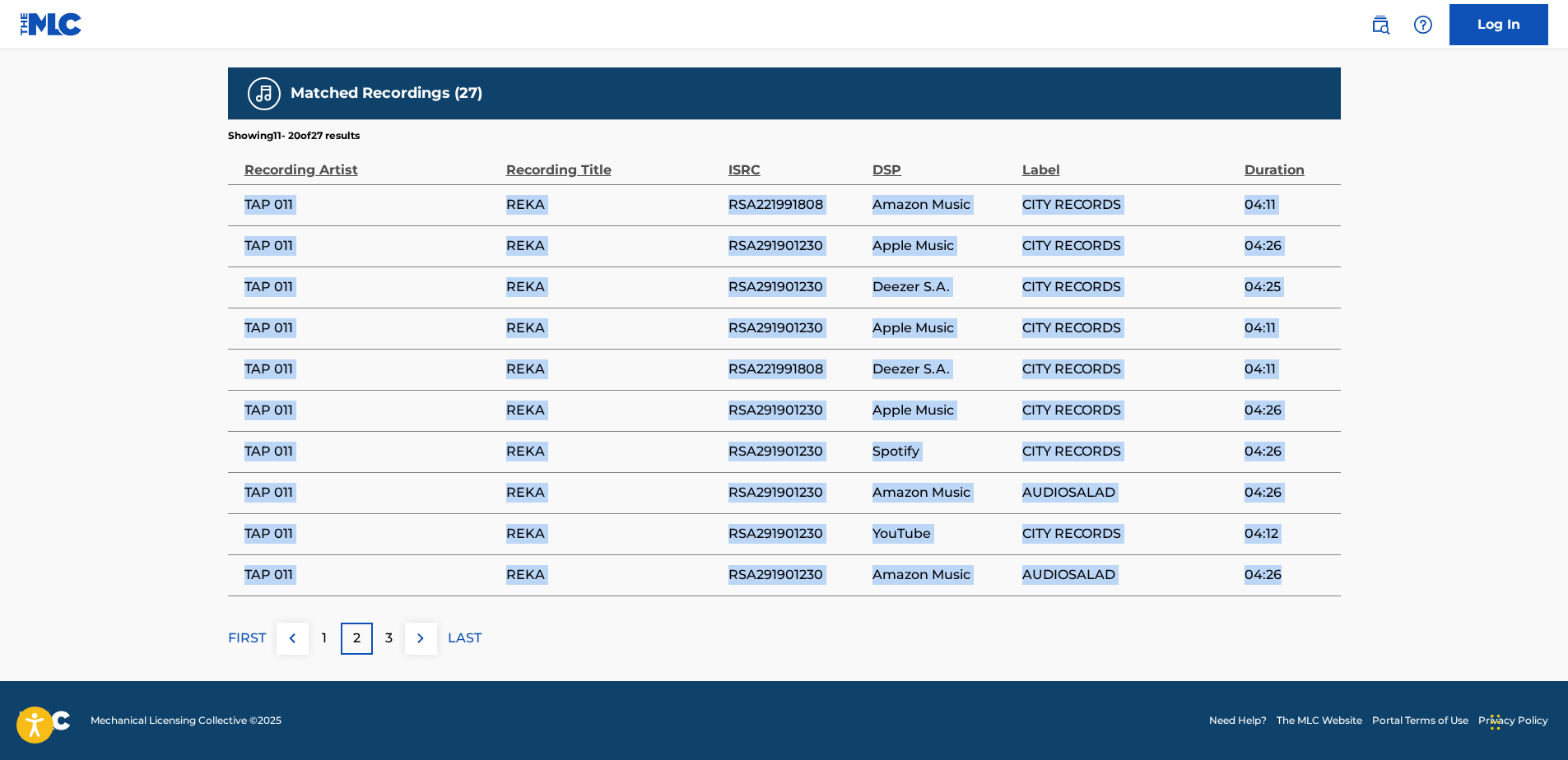
drag, startPoint x: 238, startPoint y: 194, endPoint x: 1295, endPoint y: 575, distance: 1123.6
click at [1295, 575] on tbody "TAP 011 REKA RSA221991808 Amazon Music CITY RECORDS 04:11 TAP 011 REKA RSA29190…" at bounding box center [784, 389] width 1113 height 412
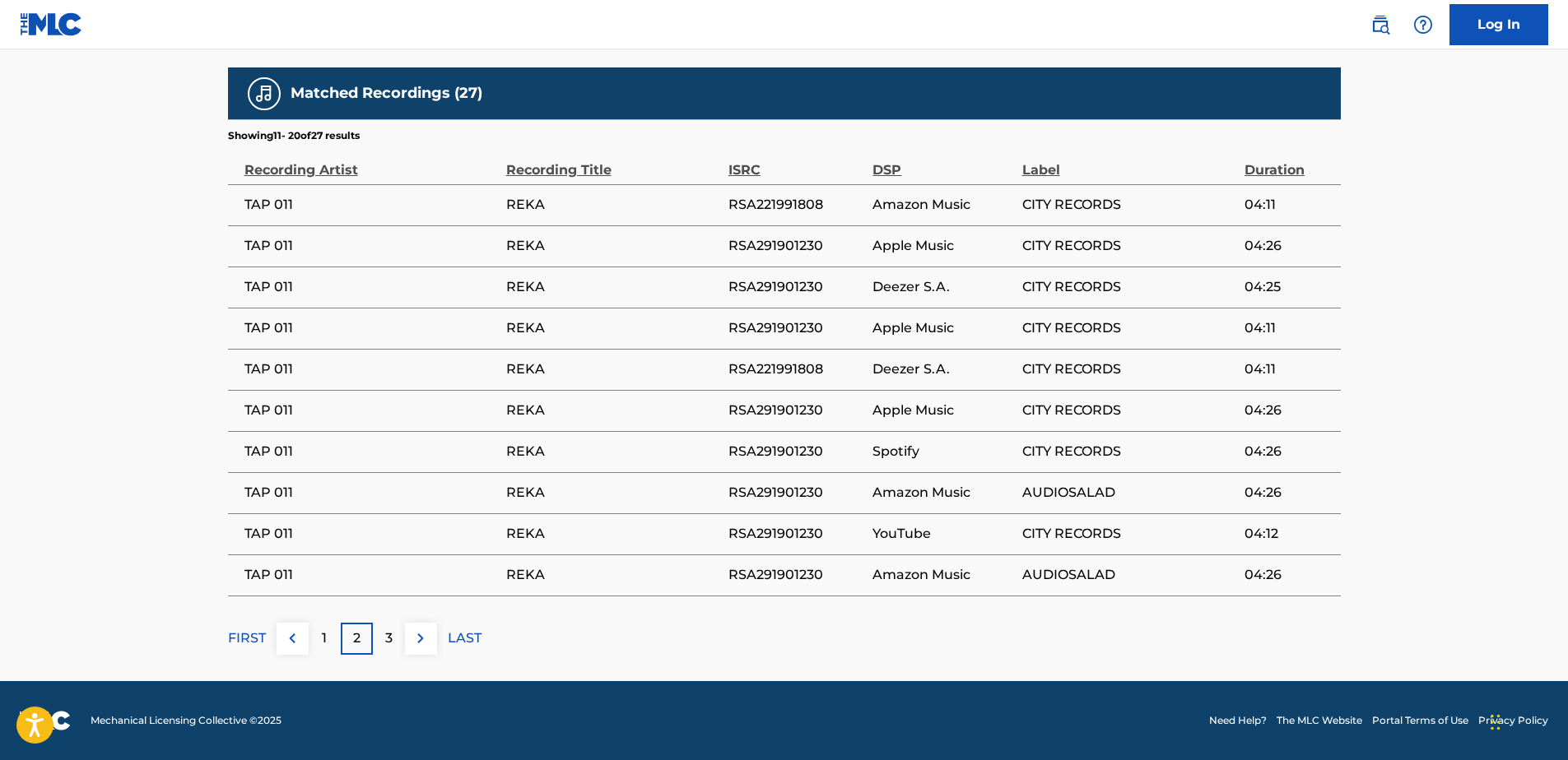
click at [392, 634] on p "3" at bounding box center [389, 639] width 7 height 20
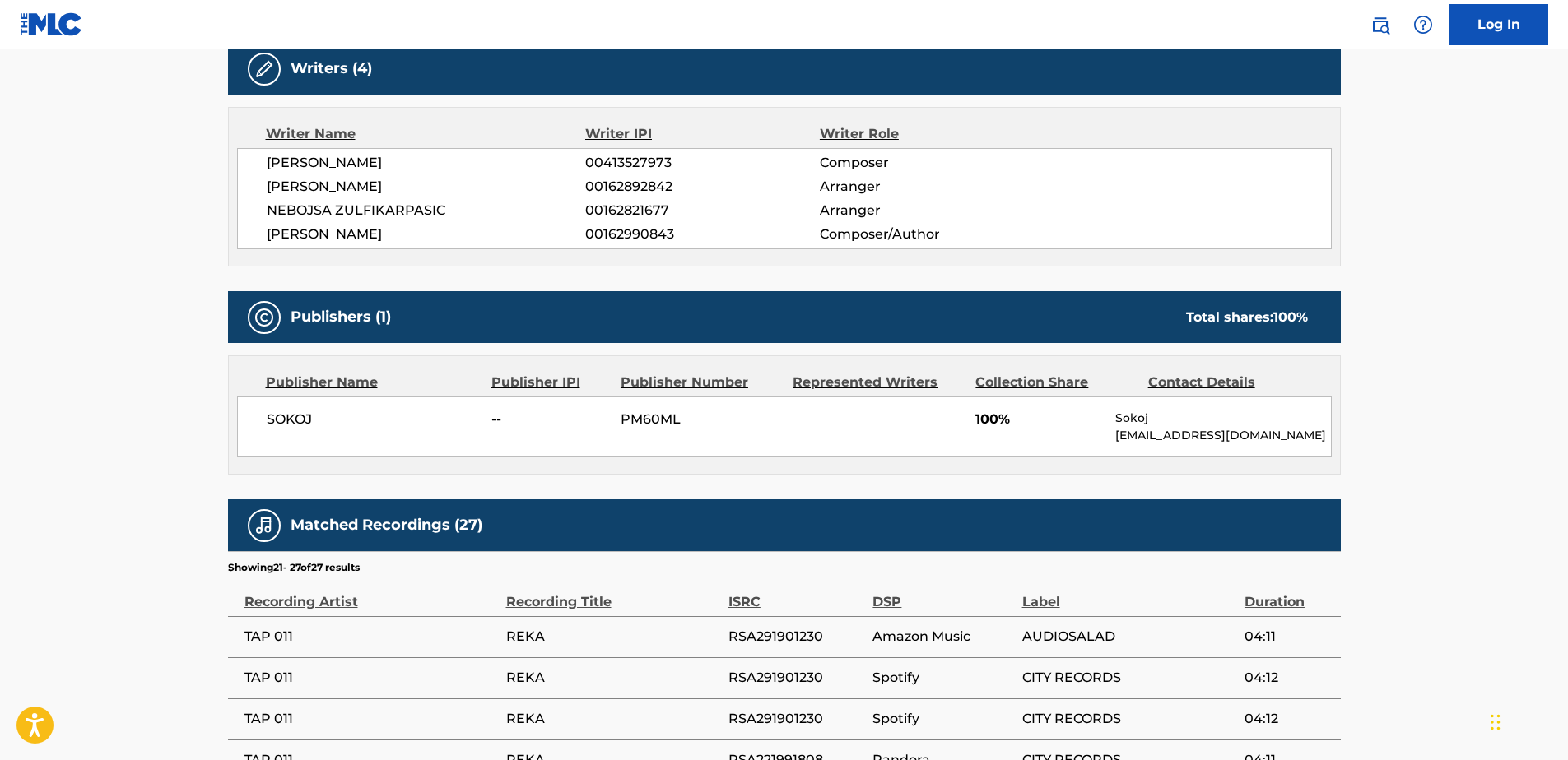
scroll to position [956, 0]
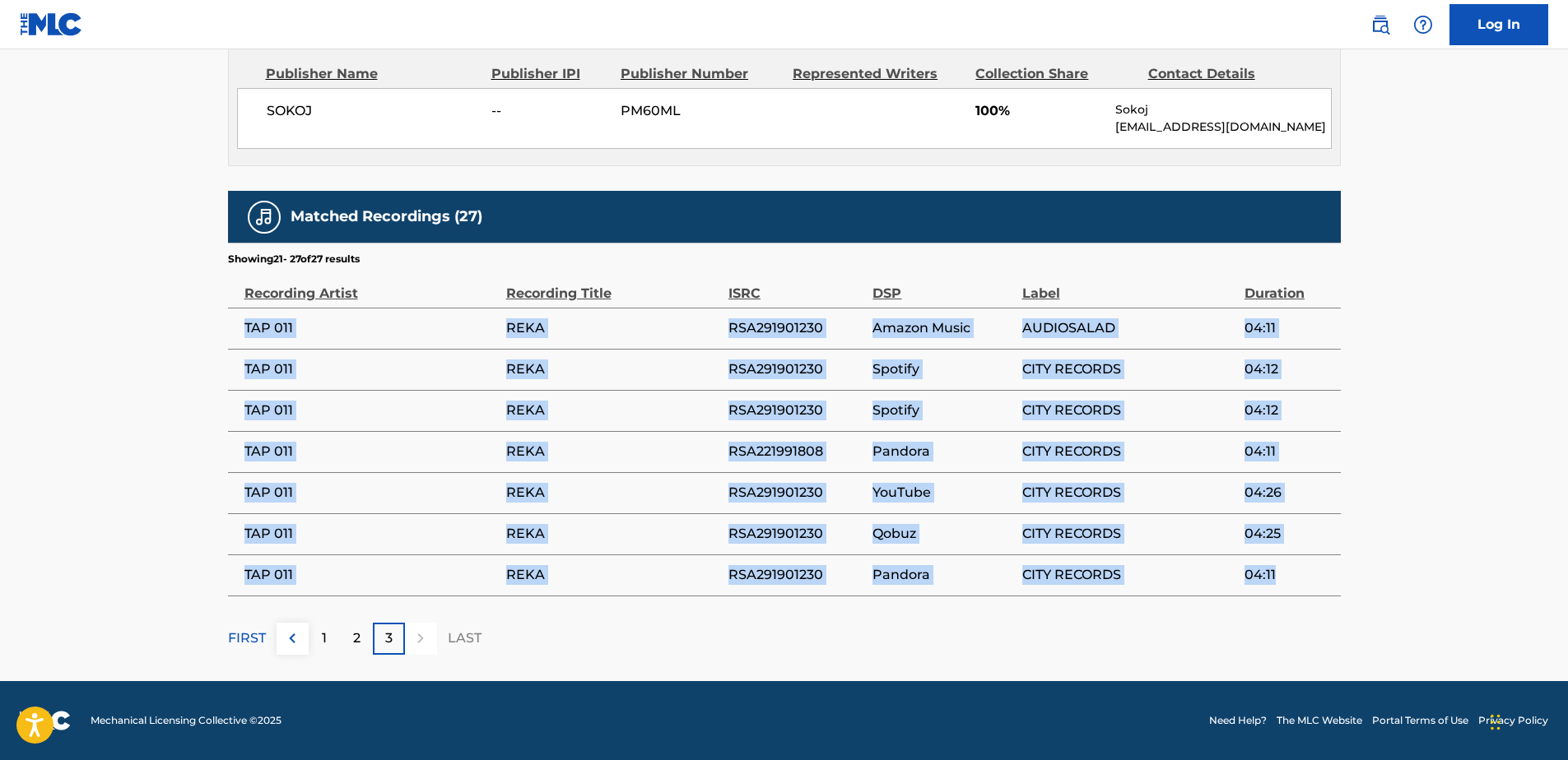
drag, startPoint x: 244, startPoint y: 323, endPoint x: 1279, endPoint y: 572, distance: 1064.5
click at [1279, 572] on tbody "TAP 011 REKA RSA291901230 Amazon Music AUDIOSALAD 04:11 TAP 011 REKA RSA2919012…" at bounding box center [784, 452] width 1113 height 288
click at [471, 417] on span "TAP 011" at bounding box center [372, 411] width 254 height 20
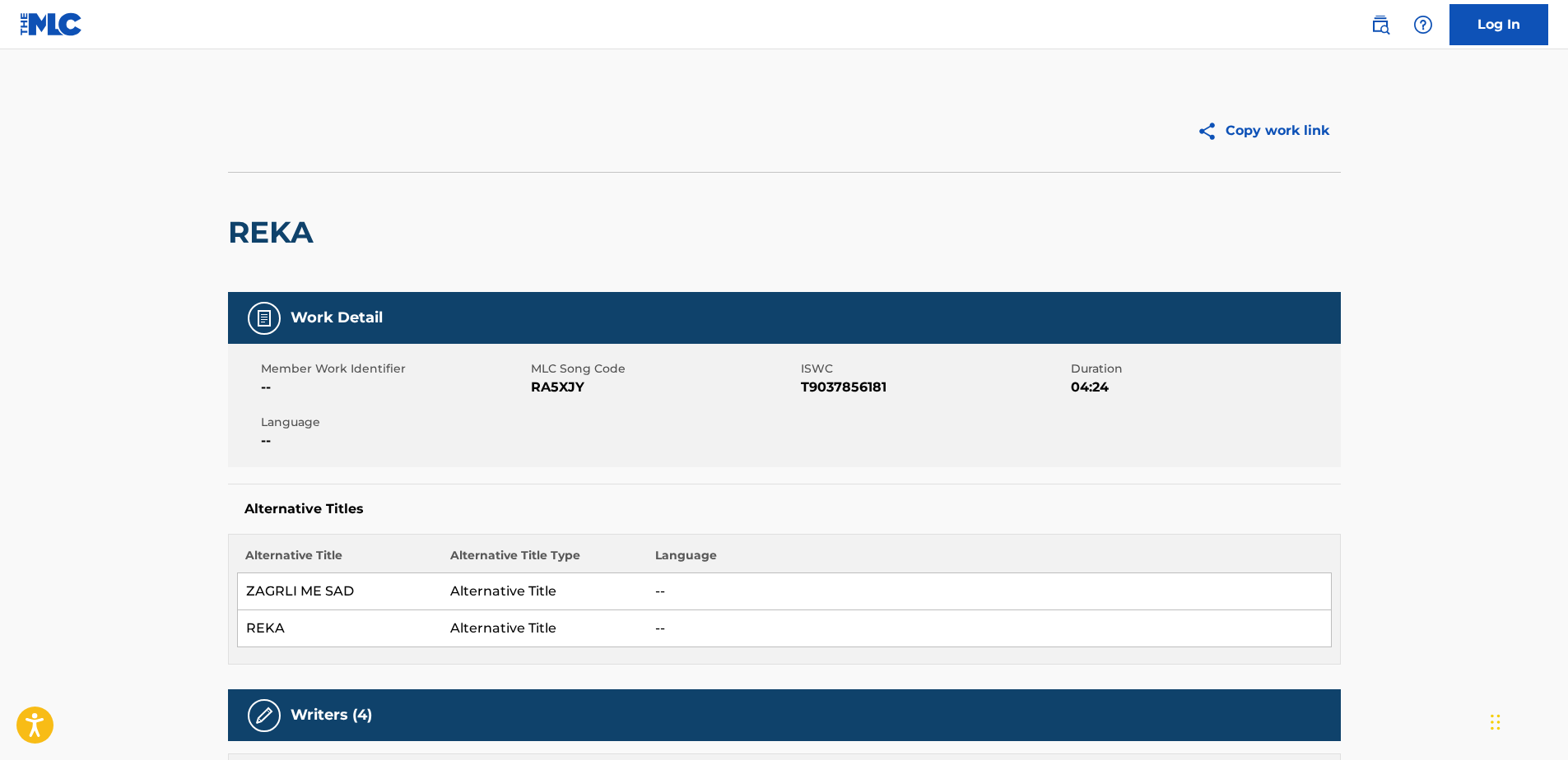
scroll to position [0, 0]
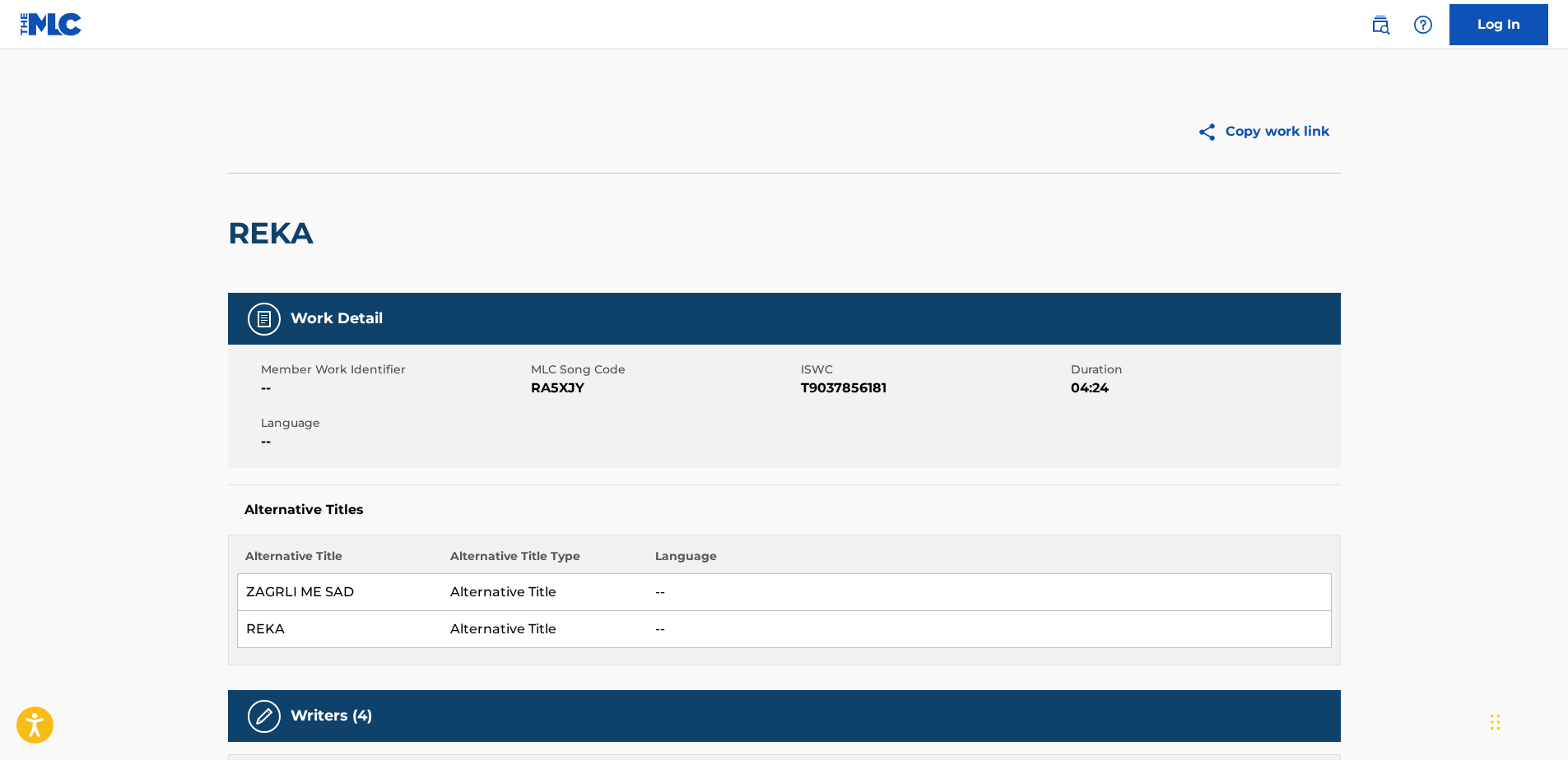
click at [1379, 26] on img at bounding box center [1380, 25] width 20 height 20
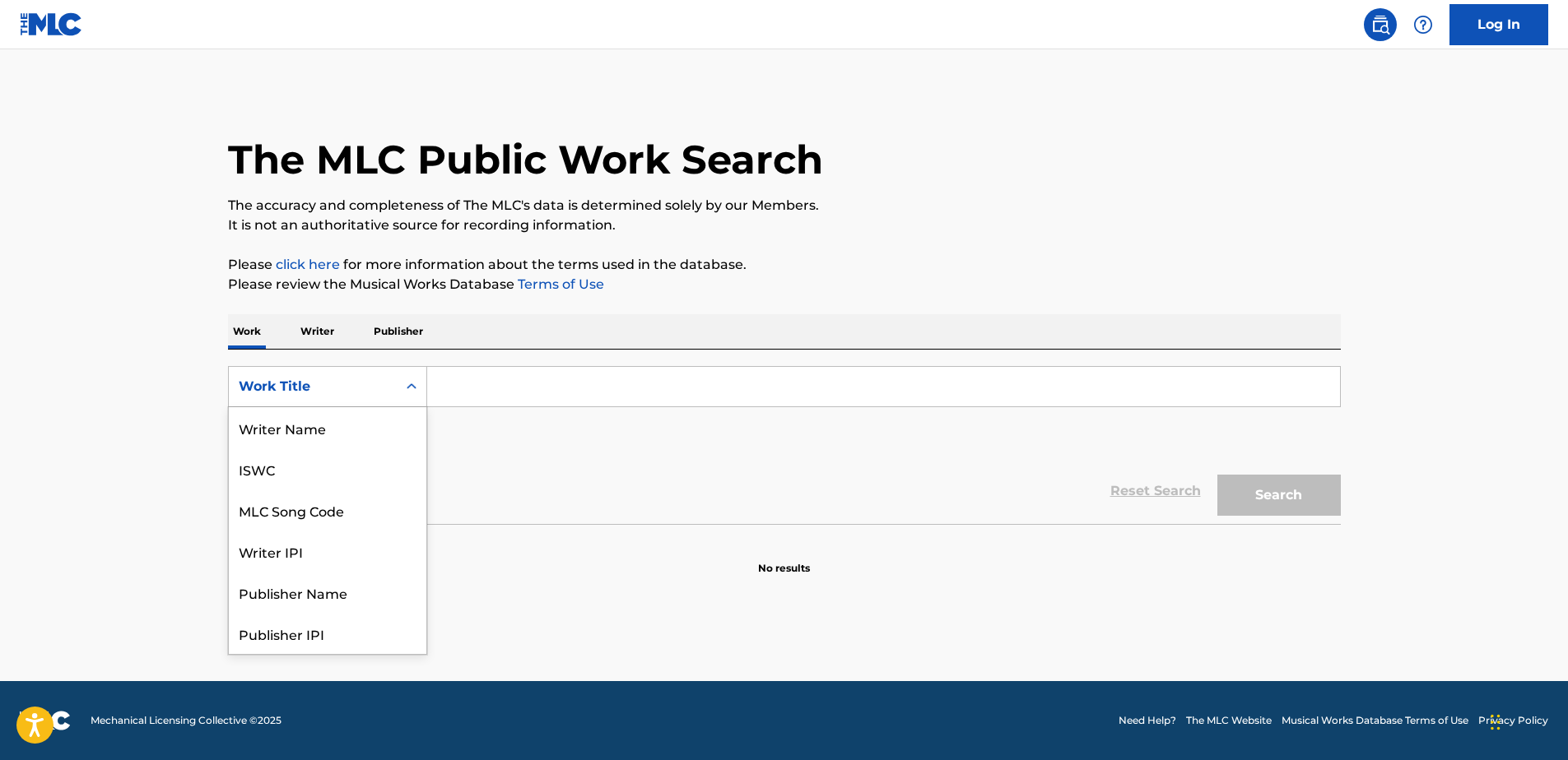
click at [424, 384] on div "Search Form" at bounding box center [411, 386] width 29 height 29
click at [301, 472] on div "Writer IPI" at bounding box center [327, 469] width 197 height 41
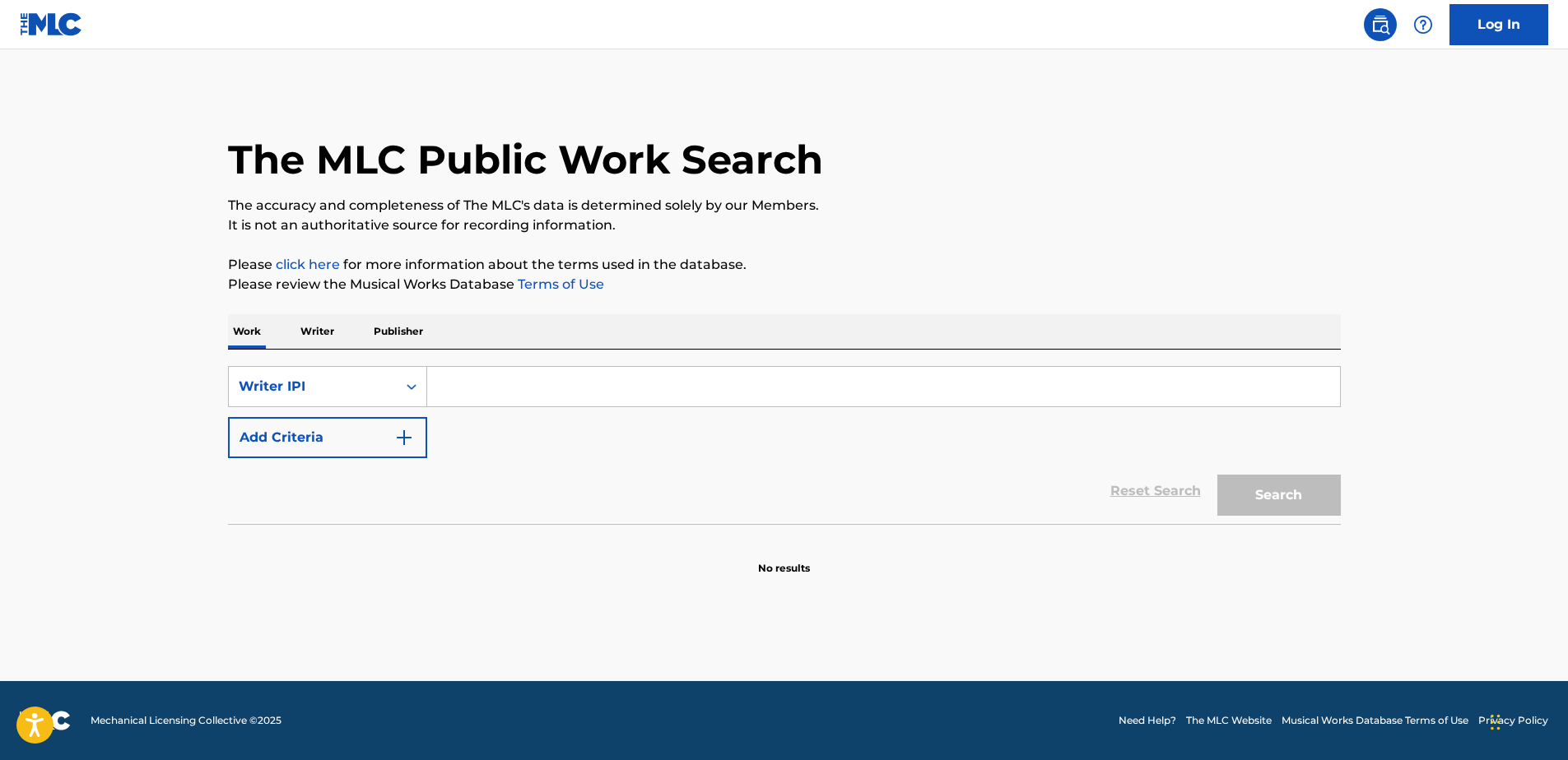
click at [480, 385] on input "Search Form" at bounding box center [884, 387] width 913 height 39
paste input "413527973"
click at [1262, 504] on button "Search" at bounding box center [1279, 496] width 123 height 41
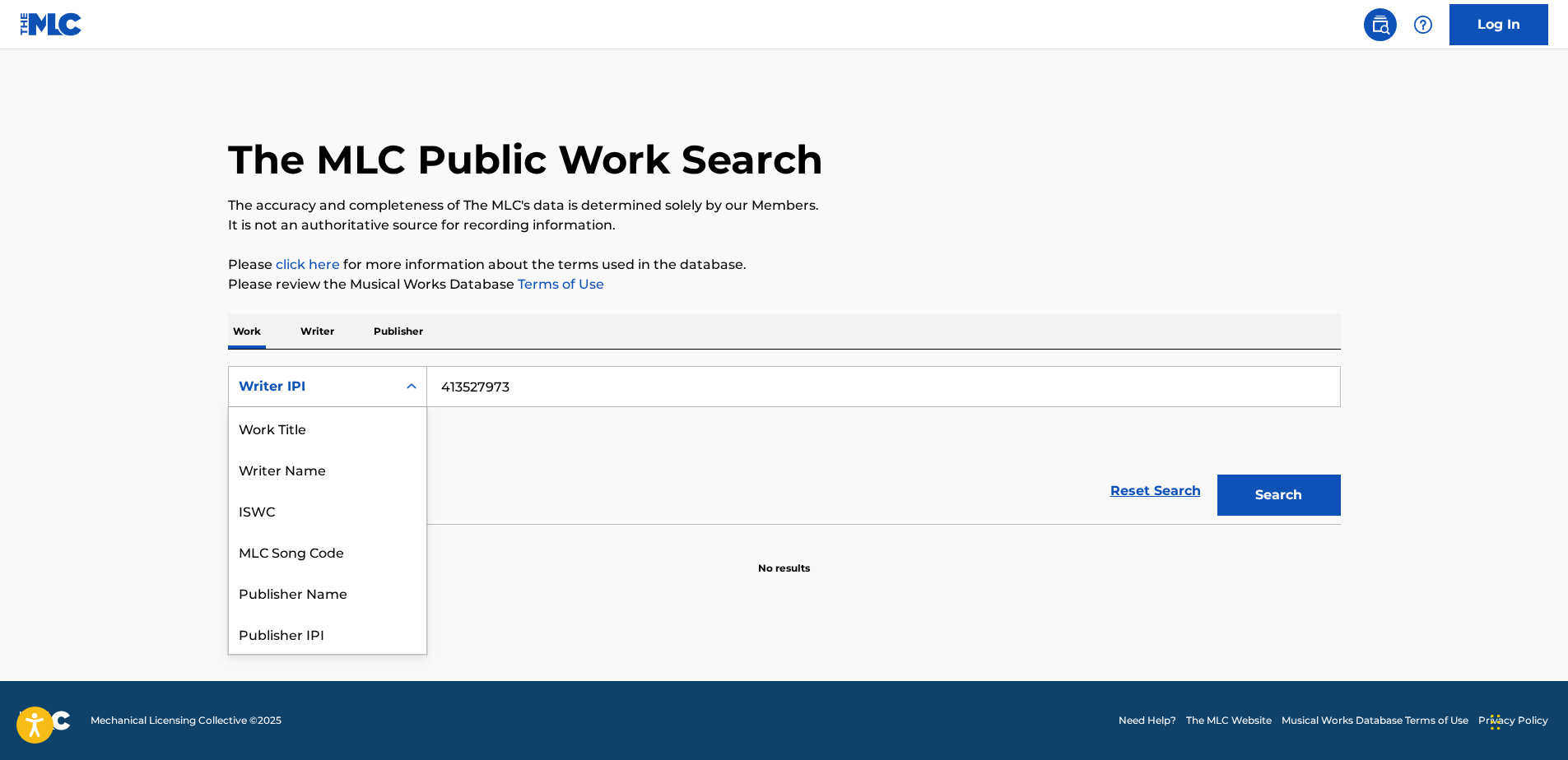
click at [405, 389] on icon "Search Form" at bounding box center [412, 387] width 16 height 16
click at [442, 386] on input "413527973" at bounding box center [884, 387] width 913 height 39
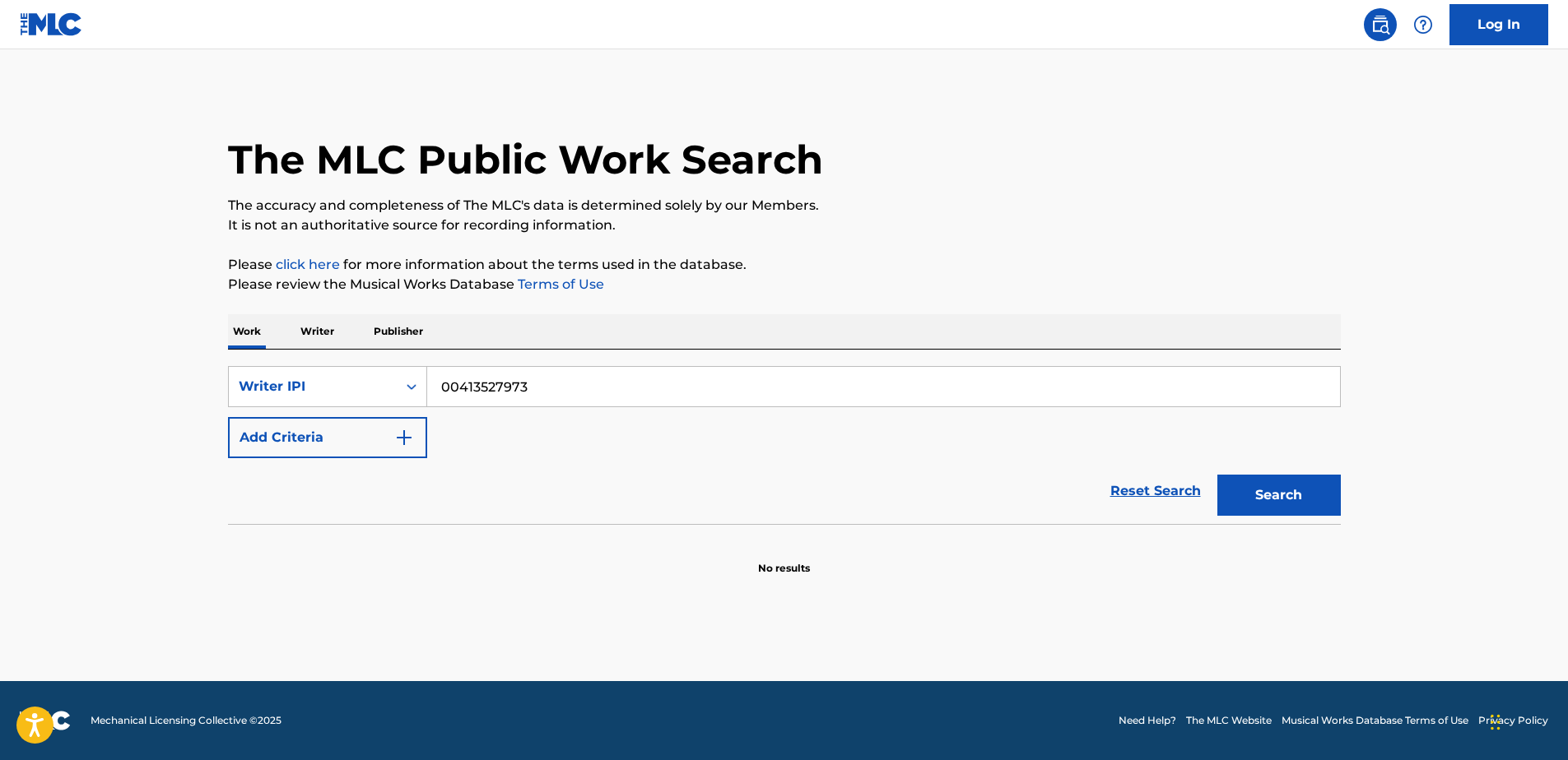
type input "00413527973"
click at [1255, 482] on button "Search" at bounding box center [1279, 496] width 123 height 41
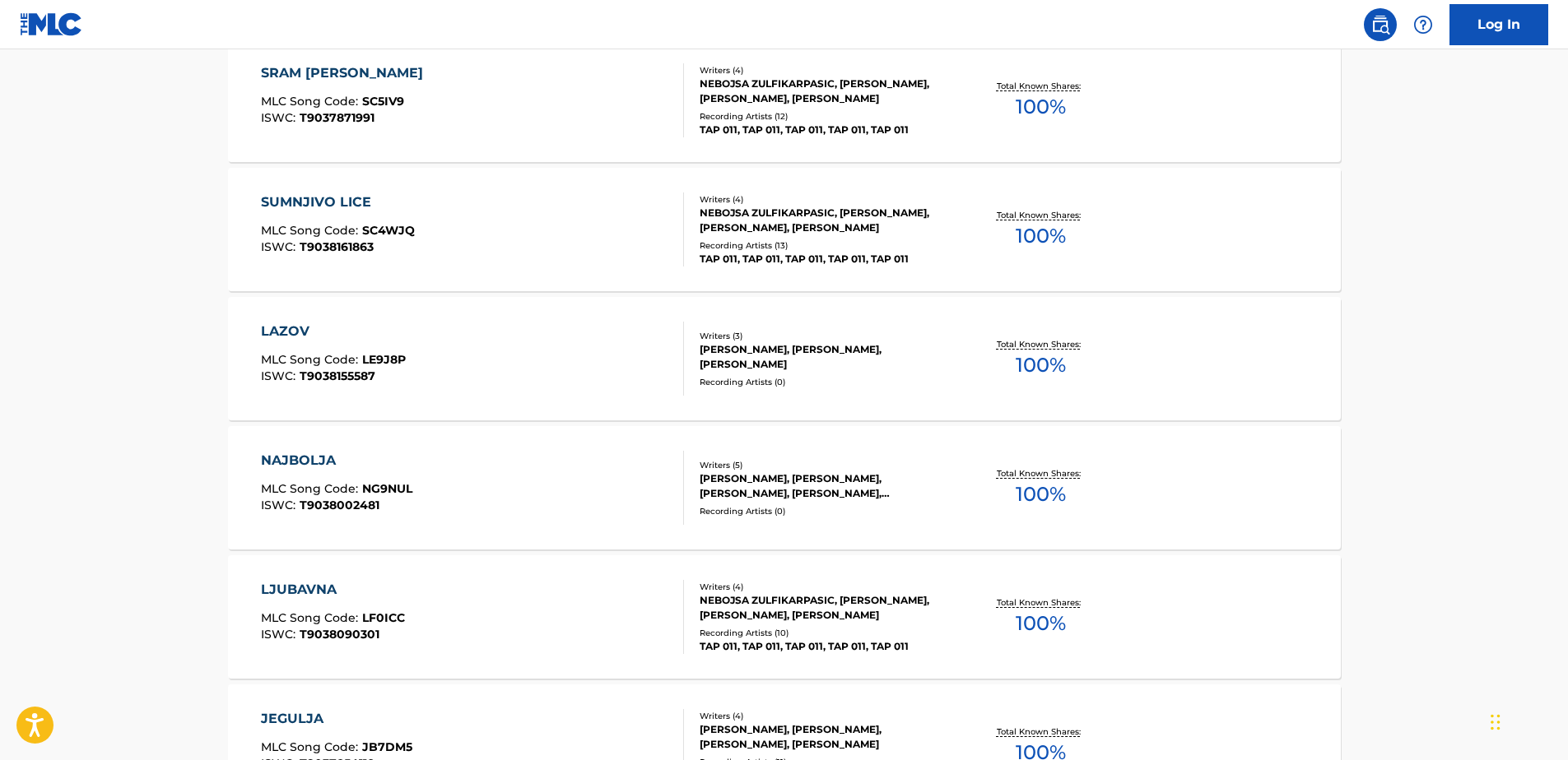
scroll to position [1207, 0]
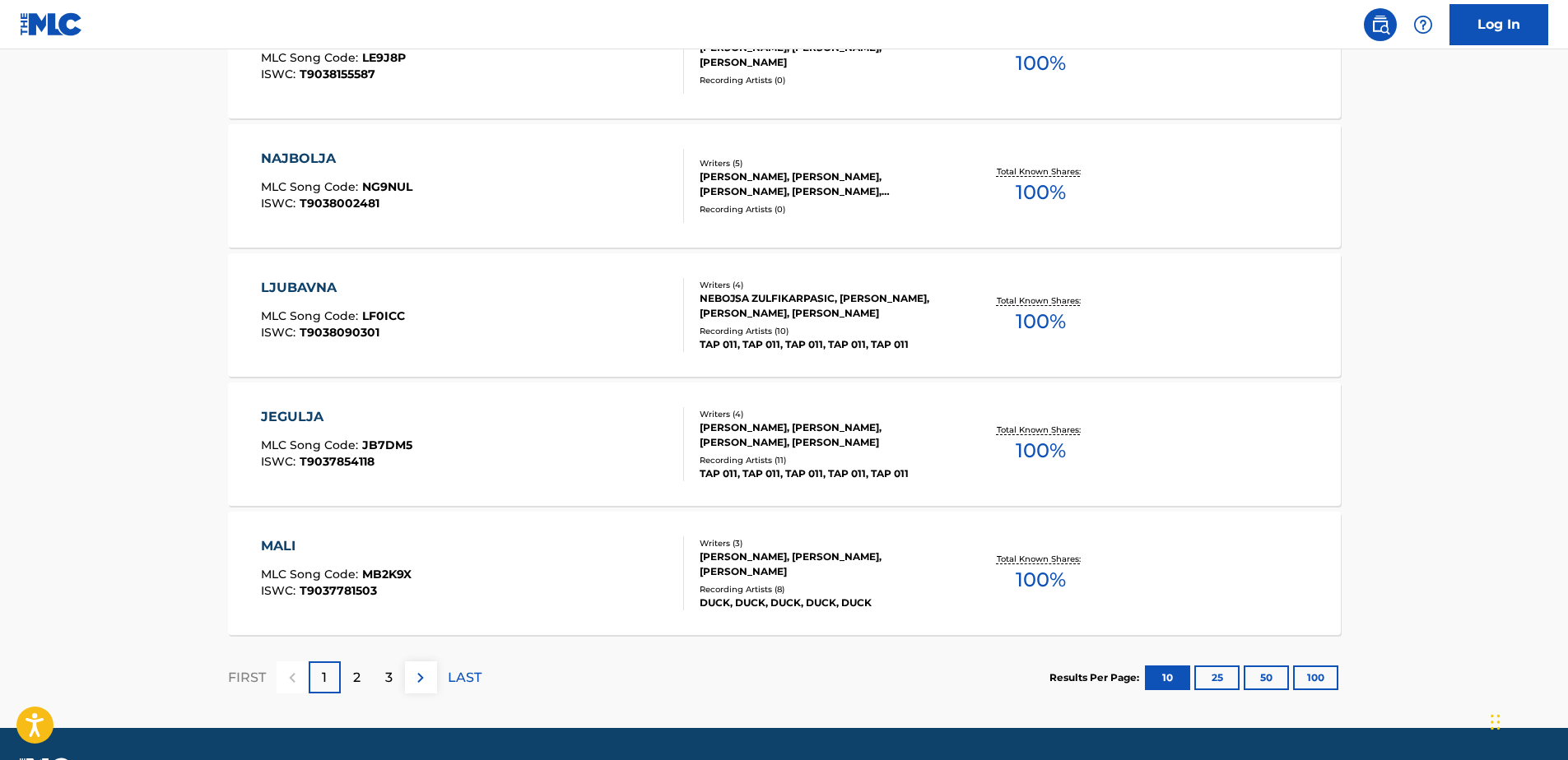
click at [358, 691] on div "2" at bounding box center [356, 678] width 32 height 32
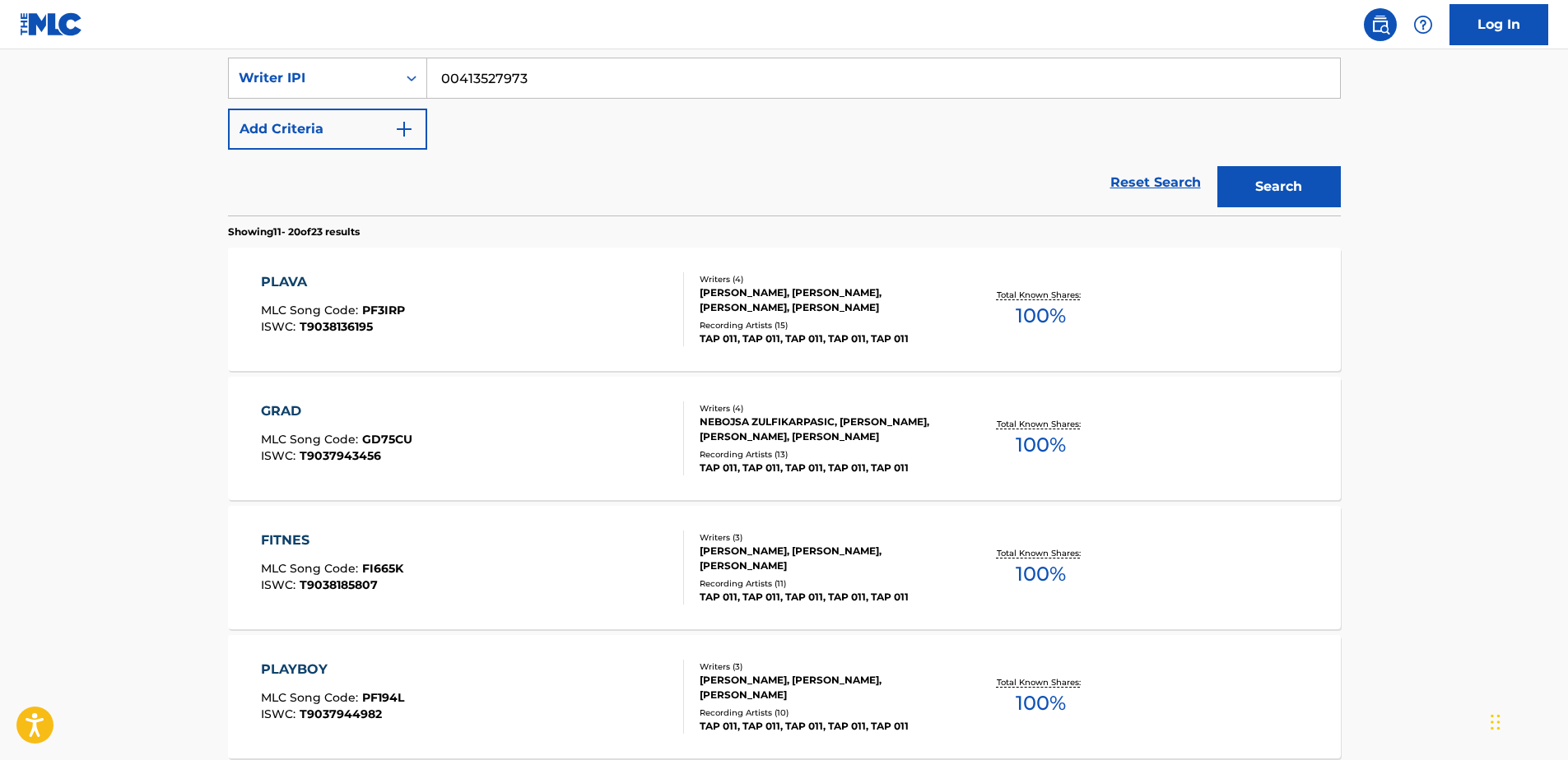
scroll to position [302, 0]
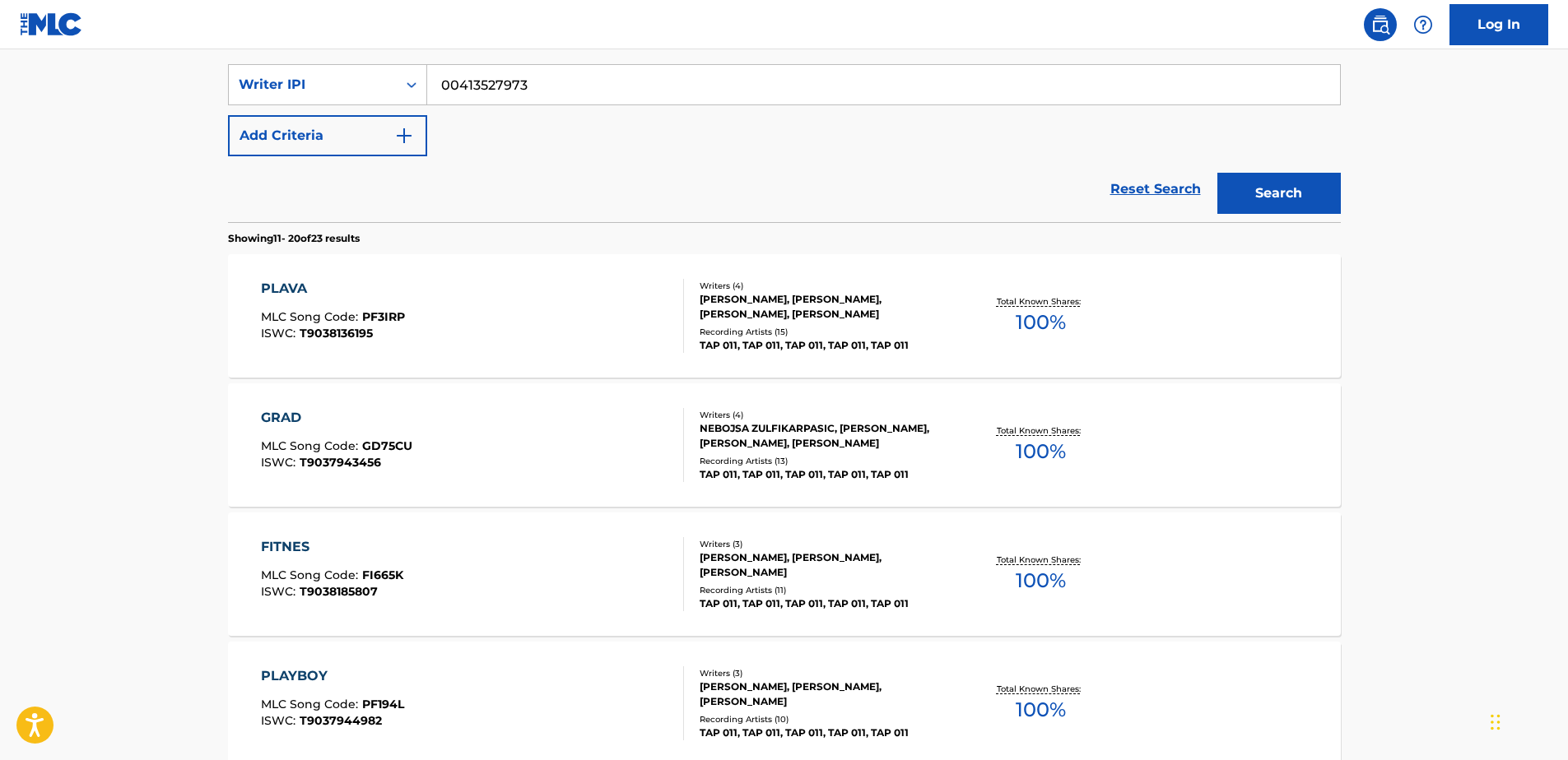
click at [463, 446] on div "GRAD MLC Song Code : GD75CU ISWC : T9037943456" at bounding box center [473, 445] width 423 height 74
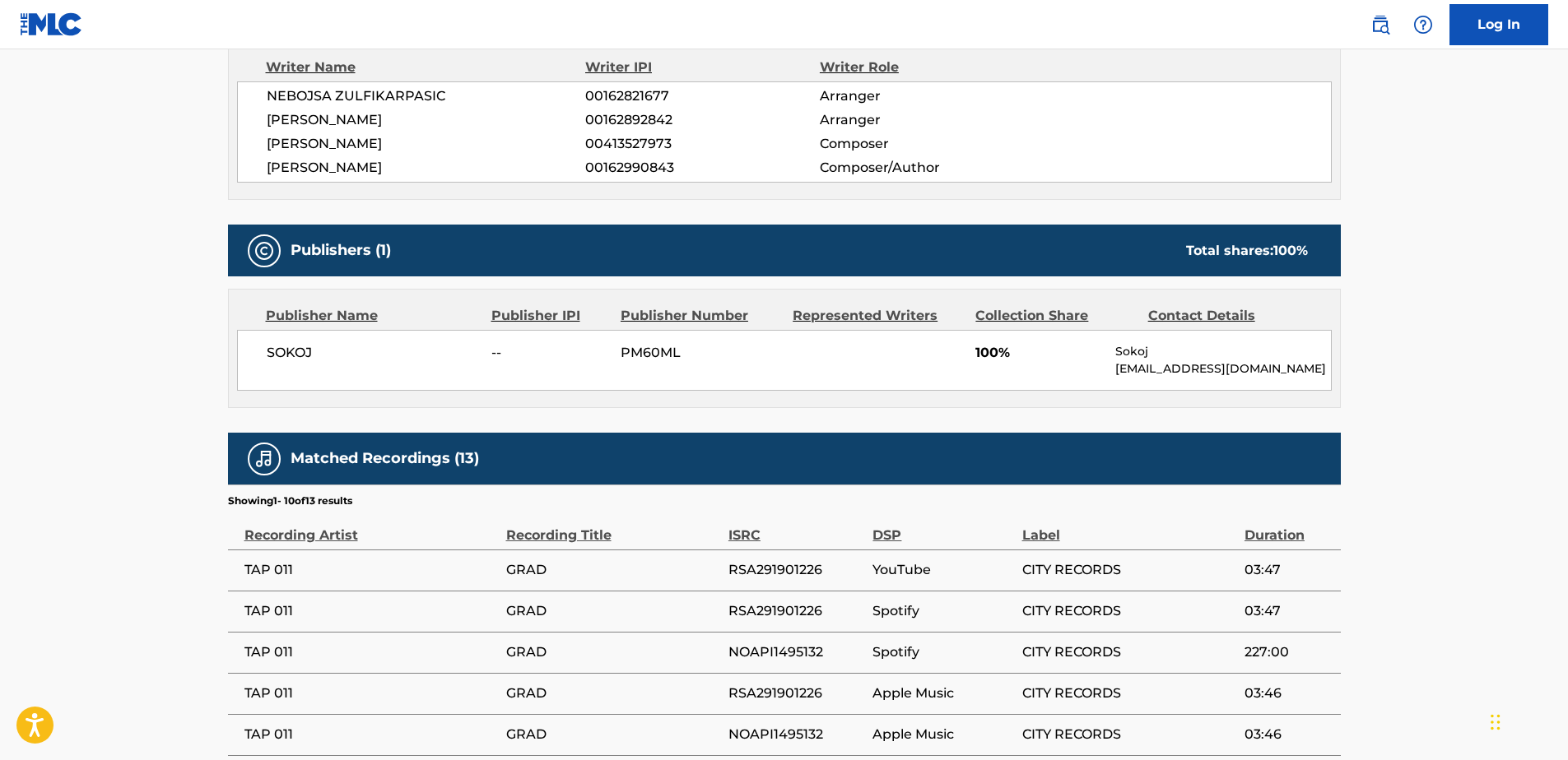
scroll to position [906, 0]
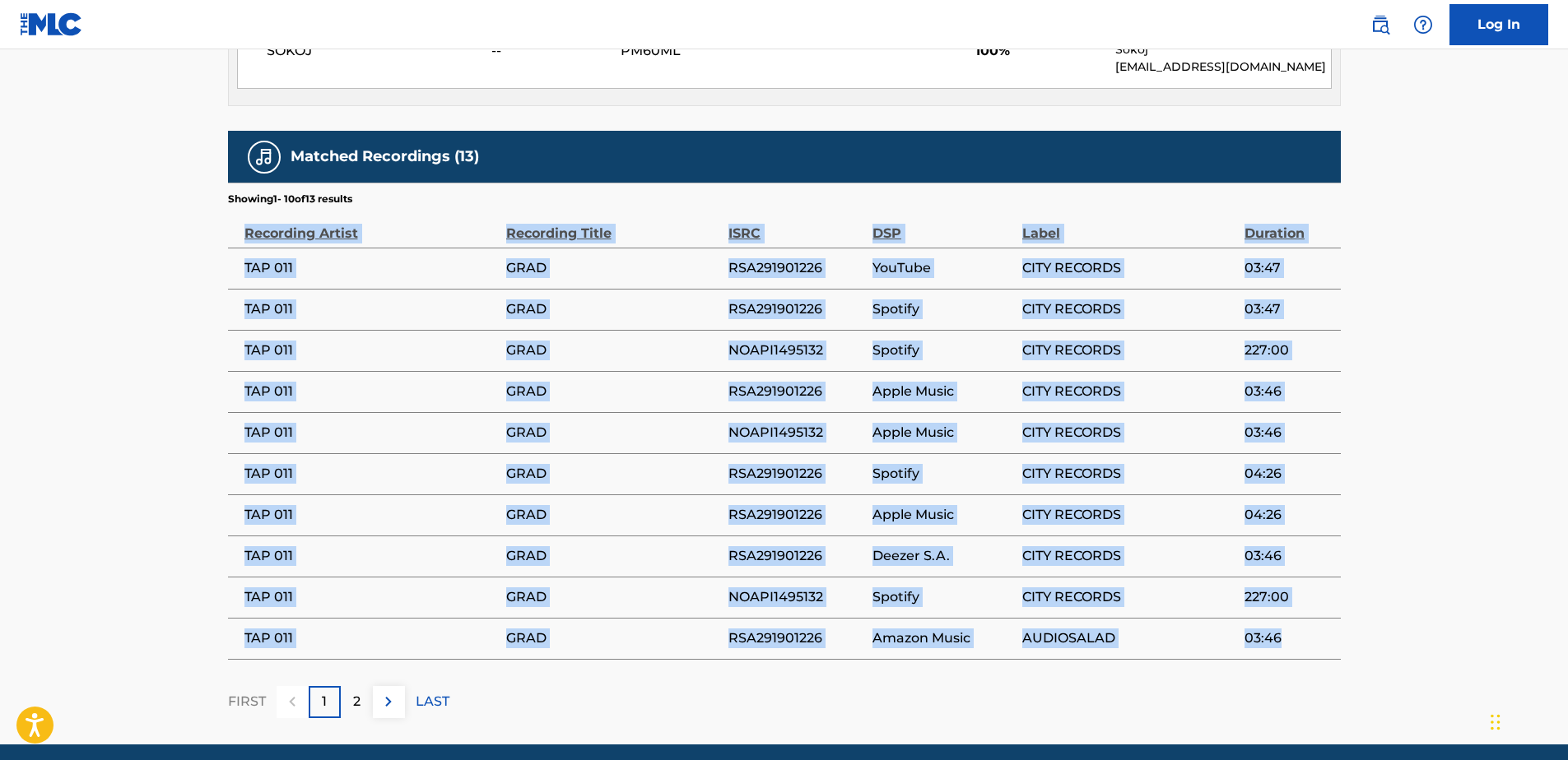
drag, startPoint x: 247, startPoint y: 231, endPoint x: 1279, endPoint y: 640, distance: 1110.1
click at [1279, 640] on table "Recording Artist Recording Title ISRC DSP Label Duration TAP 011 GRAD RSA291901…" at bounding box center [784, 433] width 1113 height 454
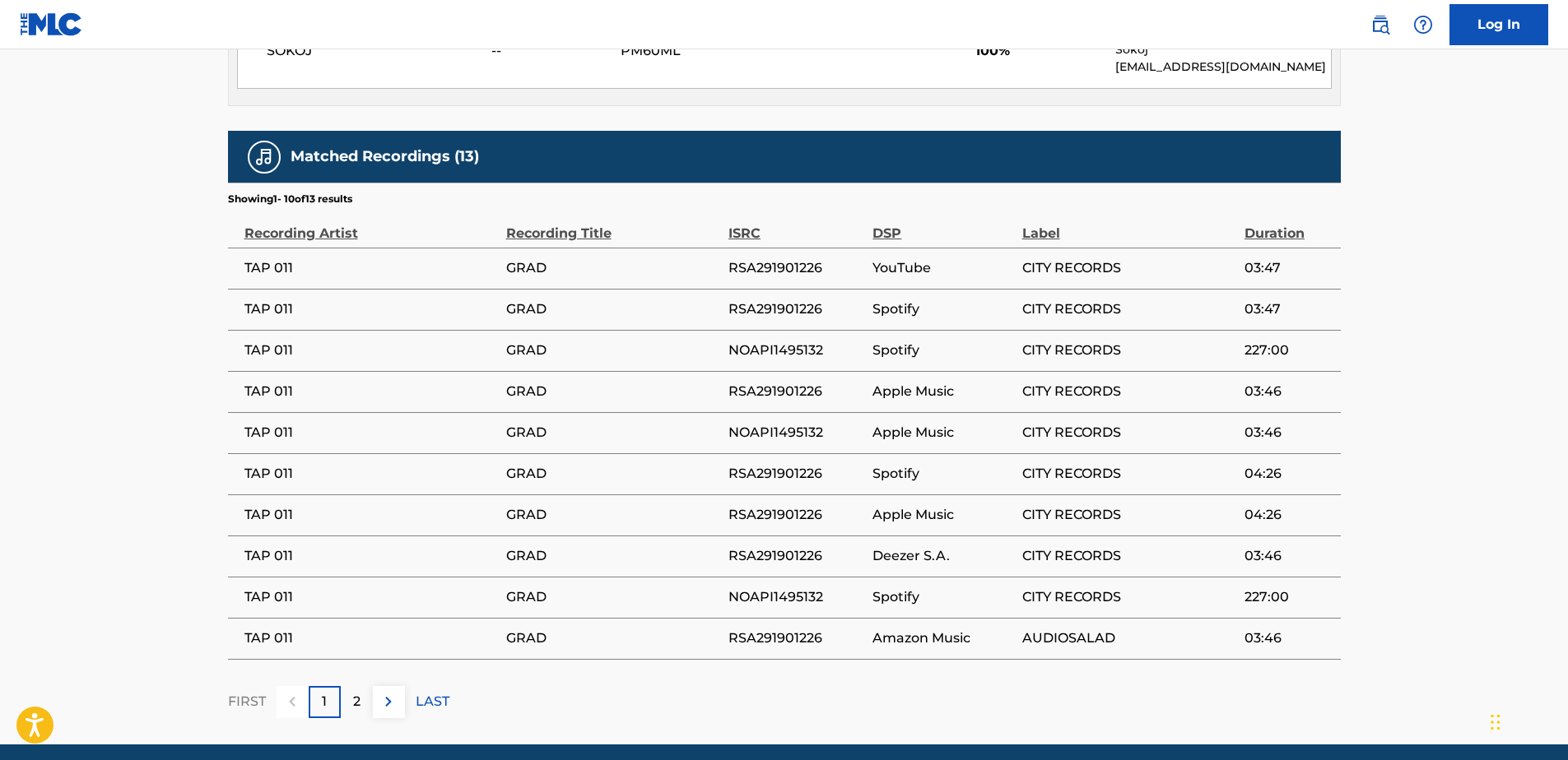
click at [359, 700] on p "2" at bounding box center [356, 702] width 7 height 20
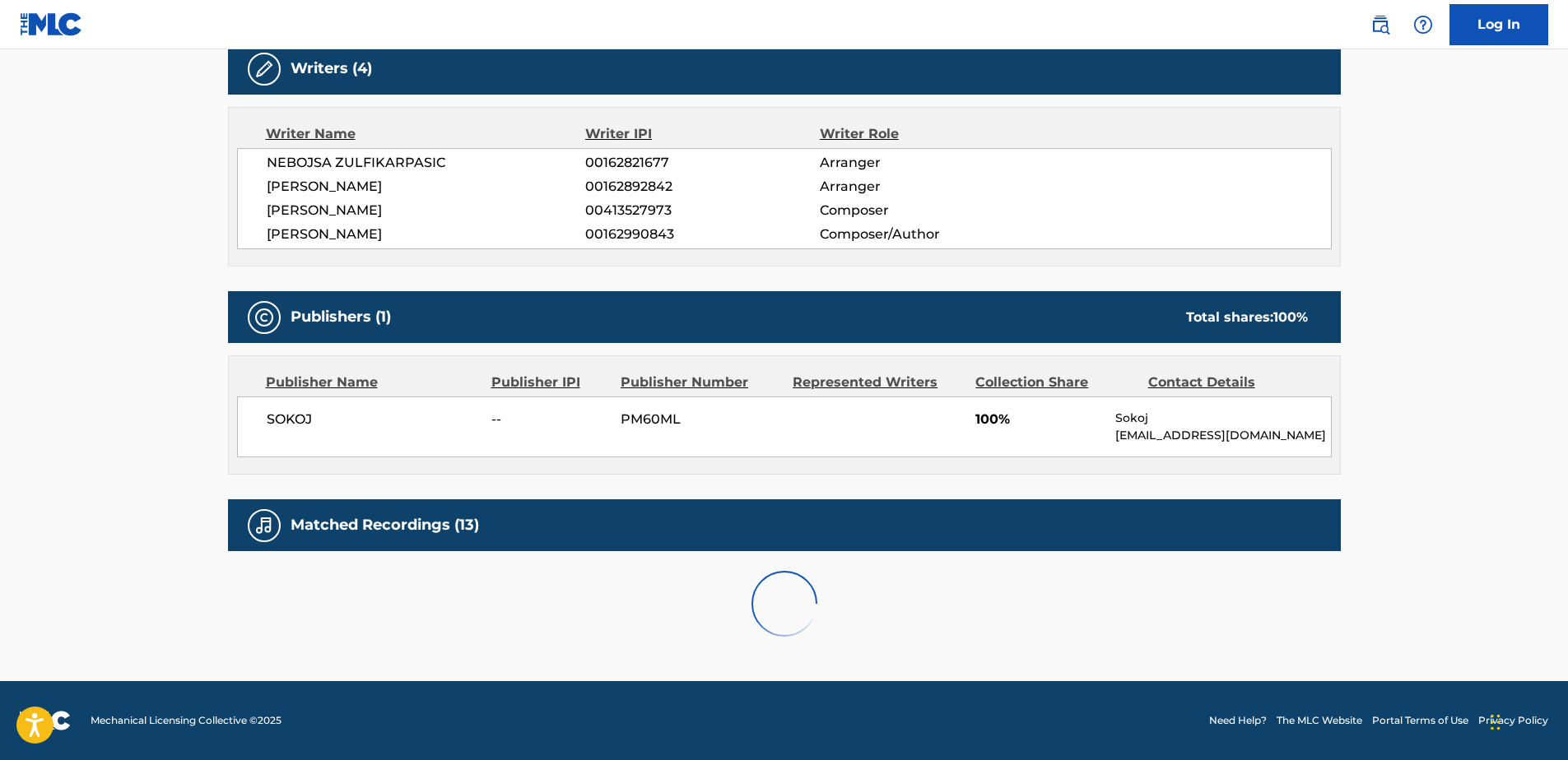
scroll to position [681, 0]
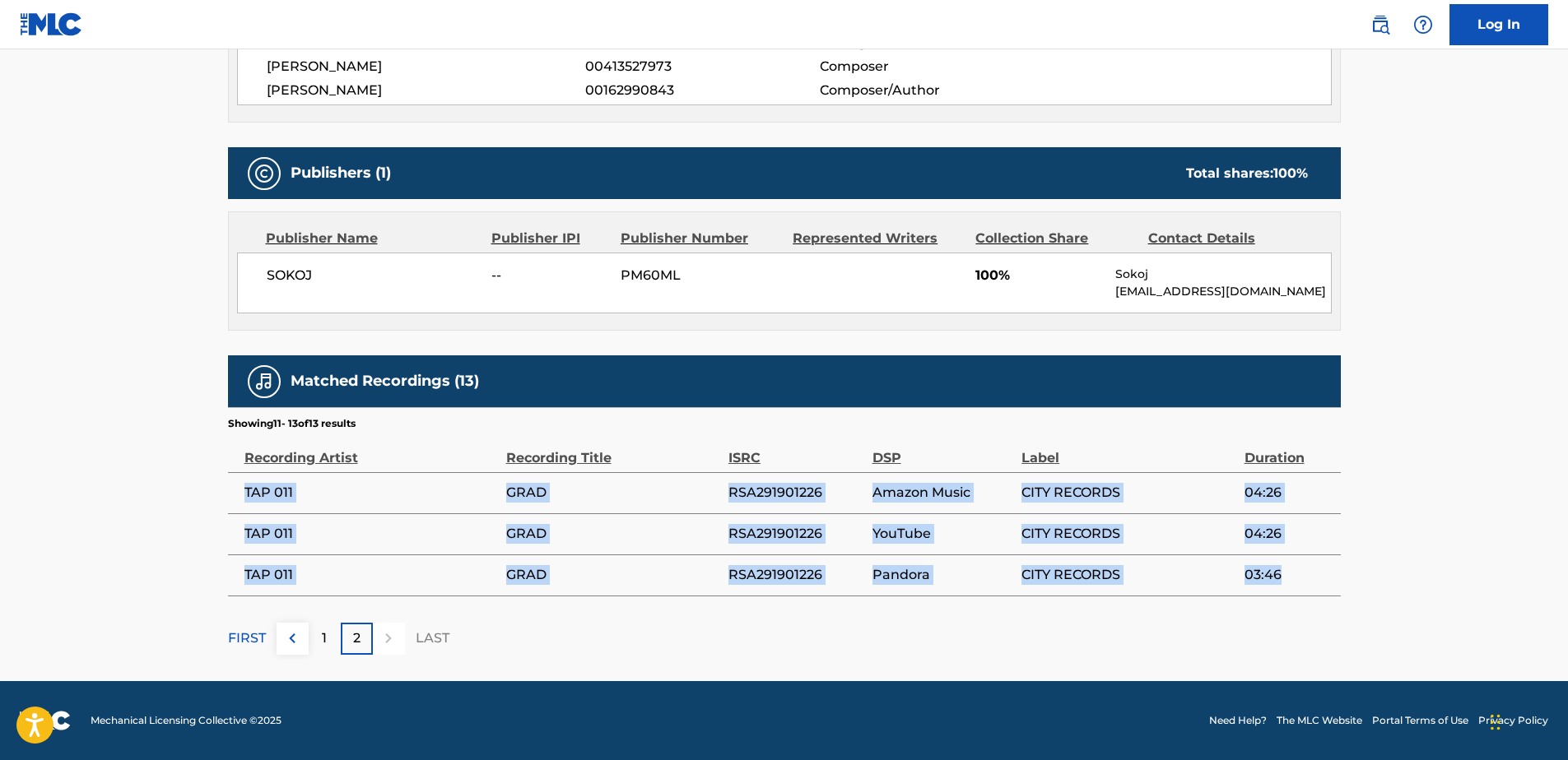
drag, startPoint x: 246, startPoint y: 488, endPoint x: 1295, endPoint y: 572, distance: 1052.4
click at [1295, 572] on tbody "TAP 011 GRAD RSA291901226 Amazon Music CITY RECORDS 04:26 TAP 011 GRAD RSA29190…" at bounding box center [784, 534] width 1113 height 123
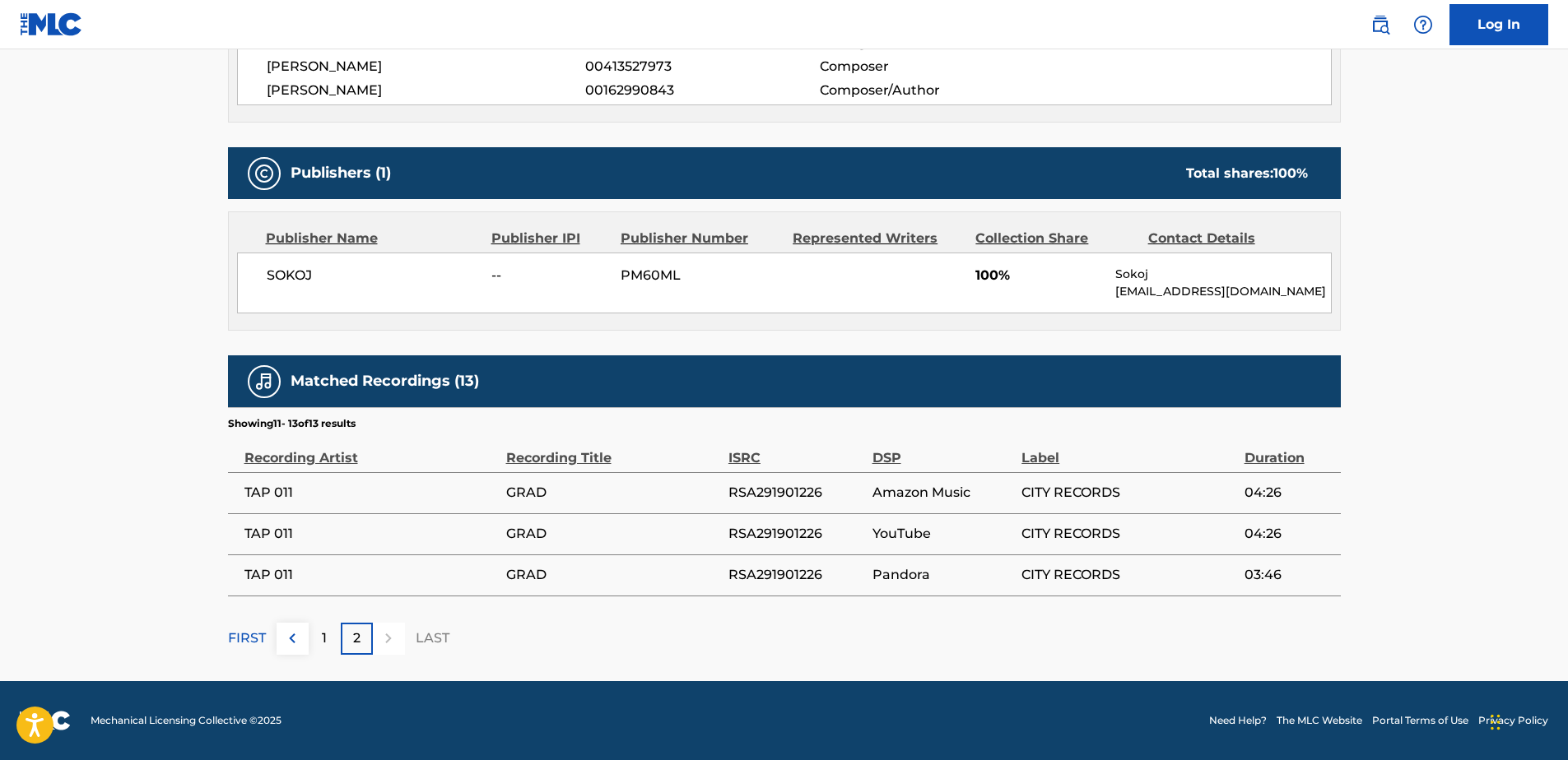
click at [582, 429] on section "Showing 11 - 13 of 13 results" at bounding box center [784, 419] width 1113 height 24
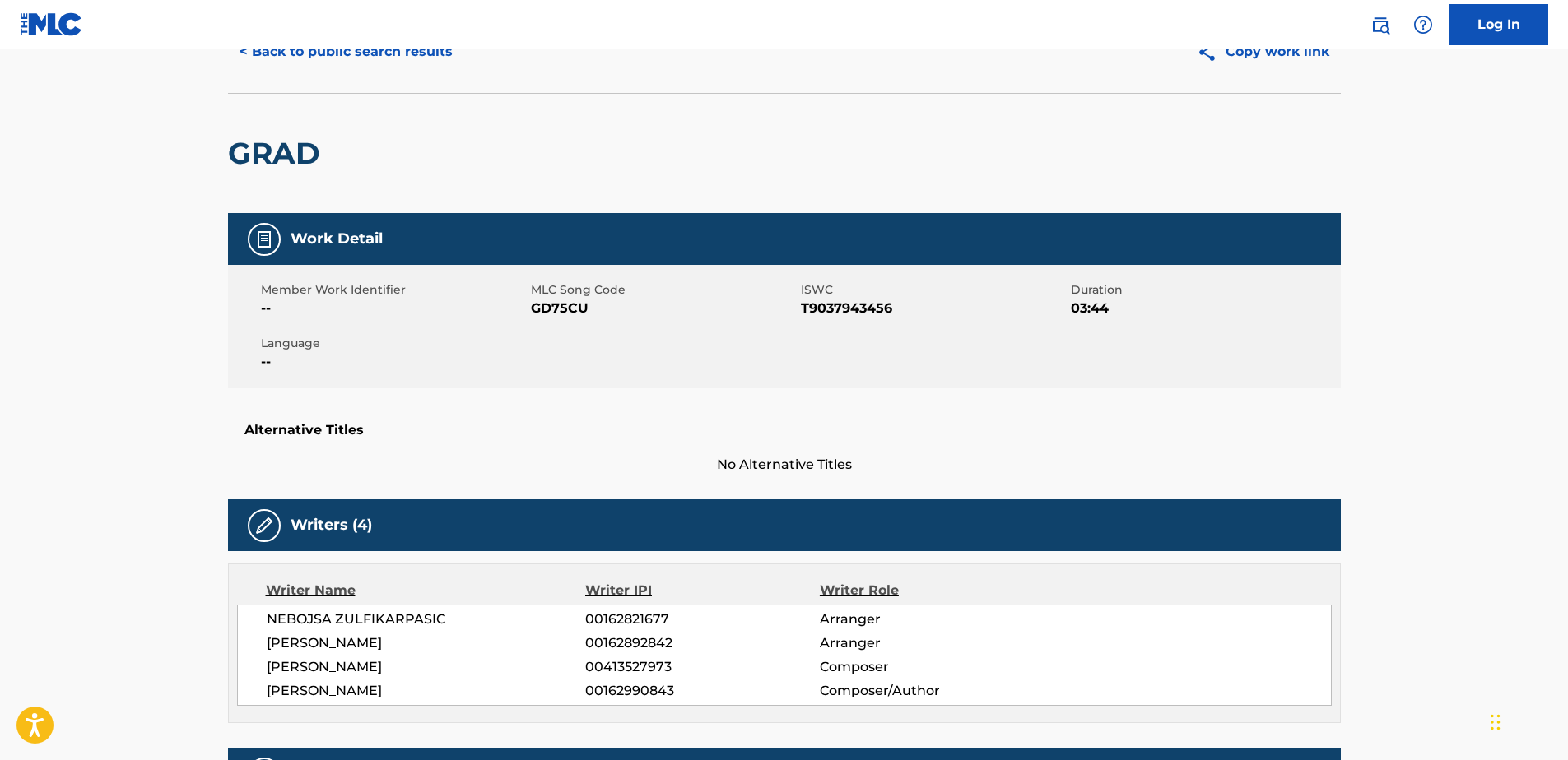
scroll to position [78, 0]
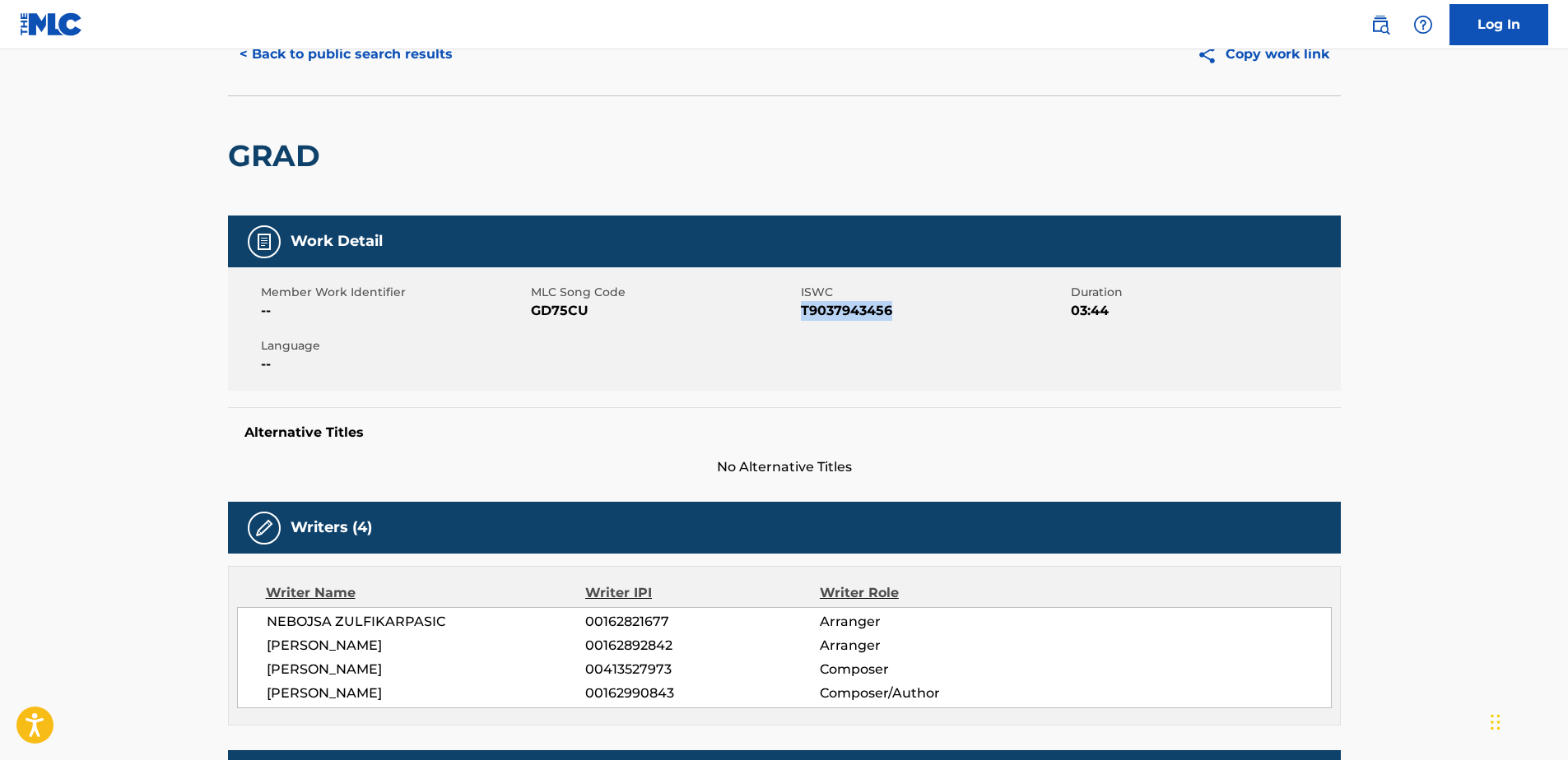
drag, startPoint x: 801, startPoint y: 304, endPoint x: 896, endPoint y: 305, distance: 95.0
click at [896, 305] on span "T9037943456" at bounding box center [935, 311] width 266 height 20
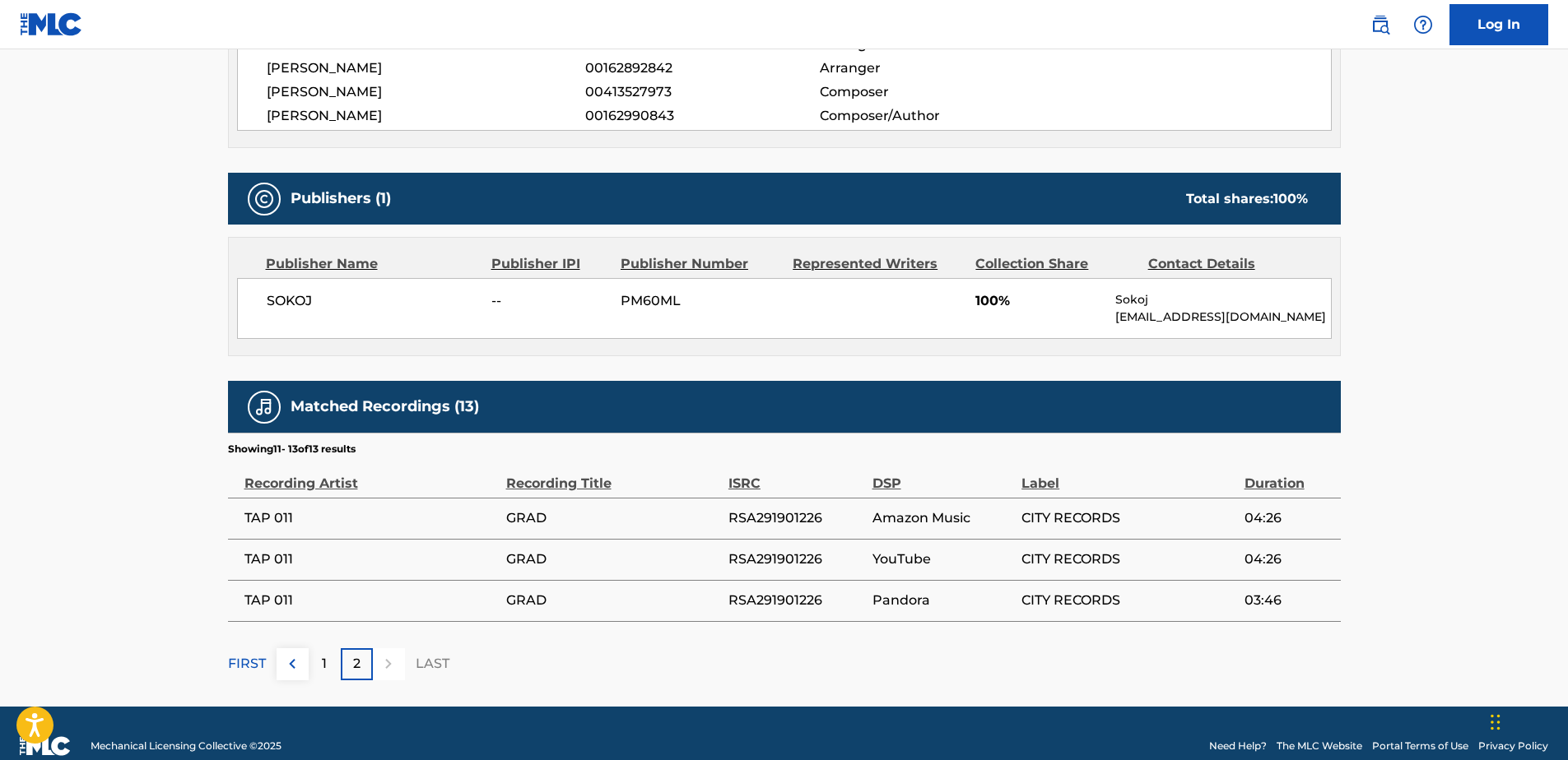
scroll to position [681, 0]
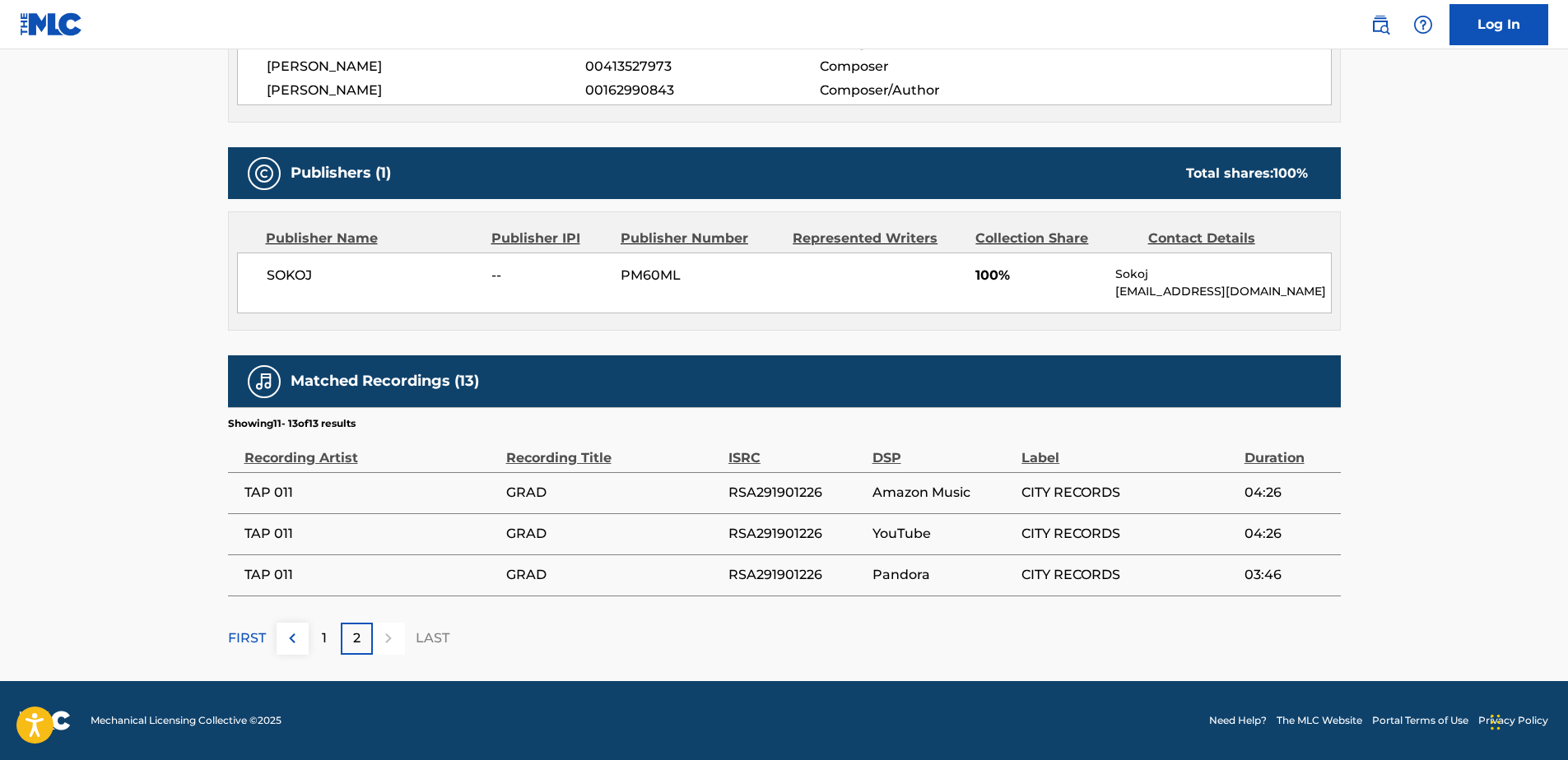
click at [320, 640] on div "1" at bounding box center [325, 639] width 32 height 32
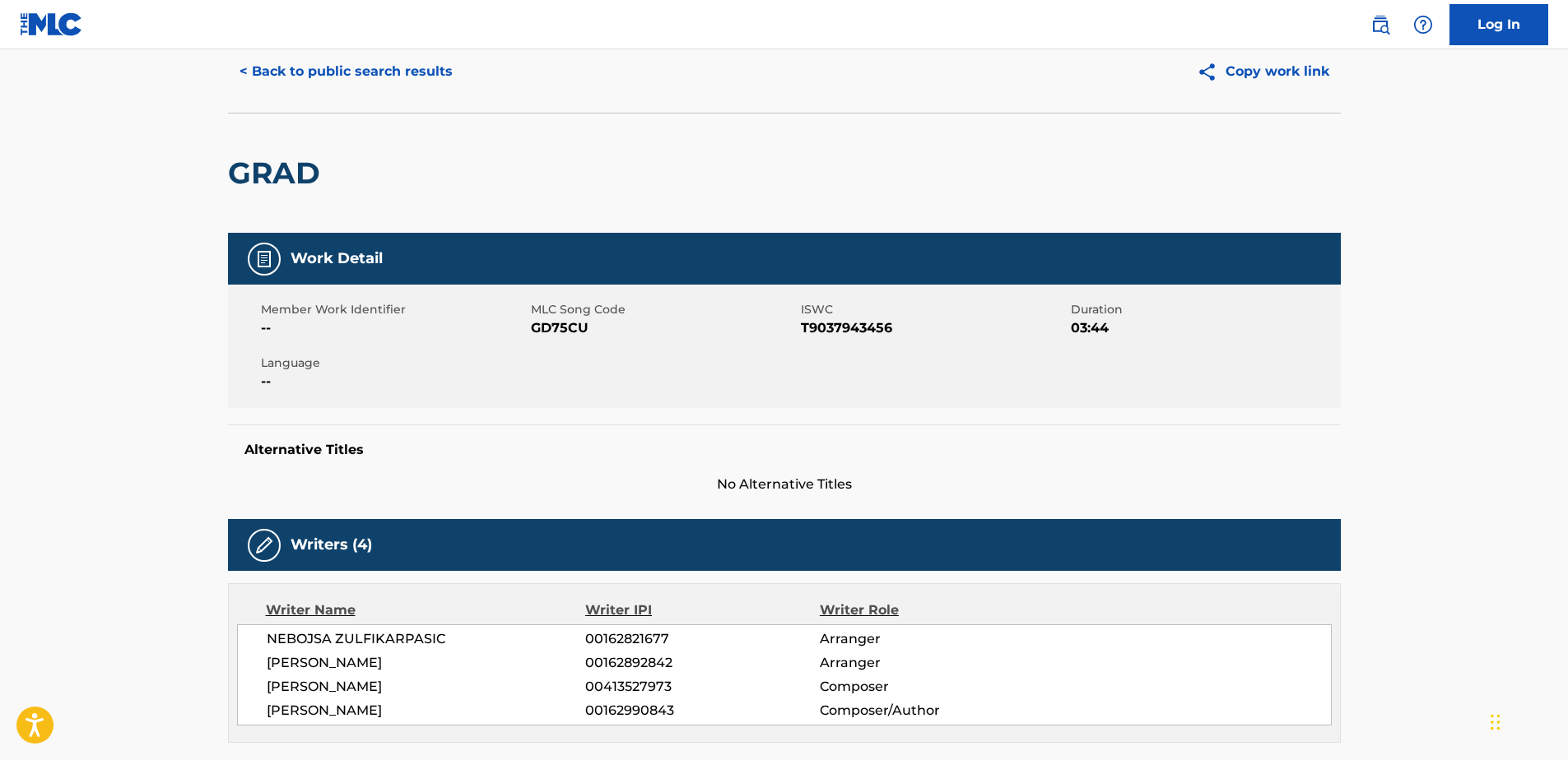
scroll to position [0, 0]
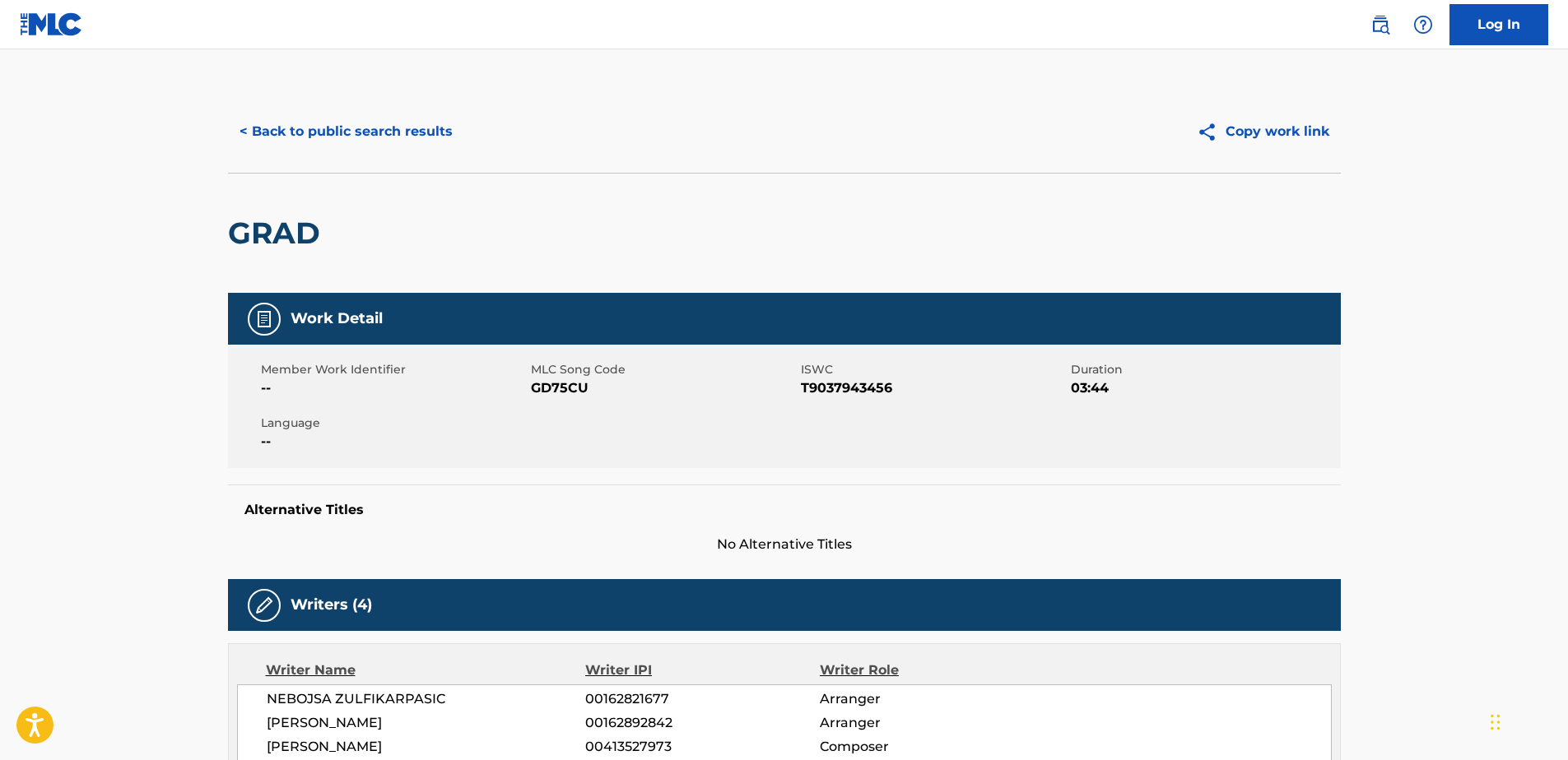
click at [371, 144] on button "< Back to public search results" at bounding box center [346, 131] width 236 height 41
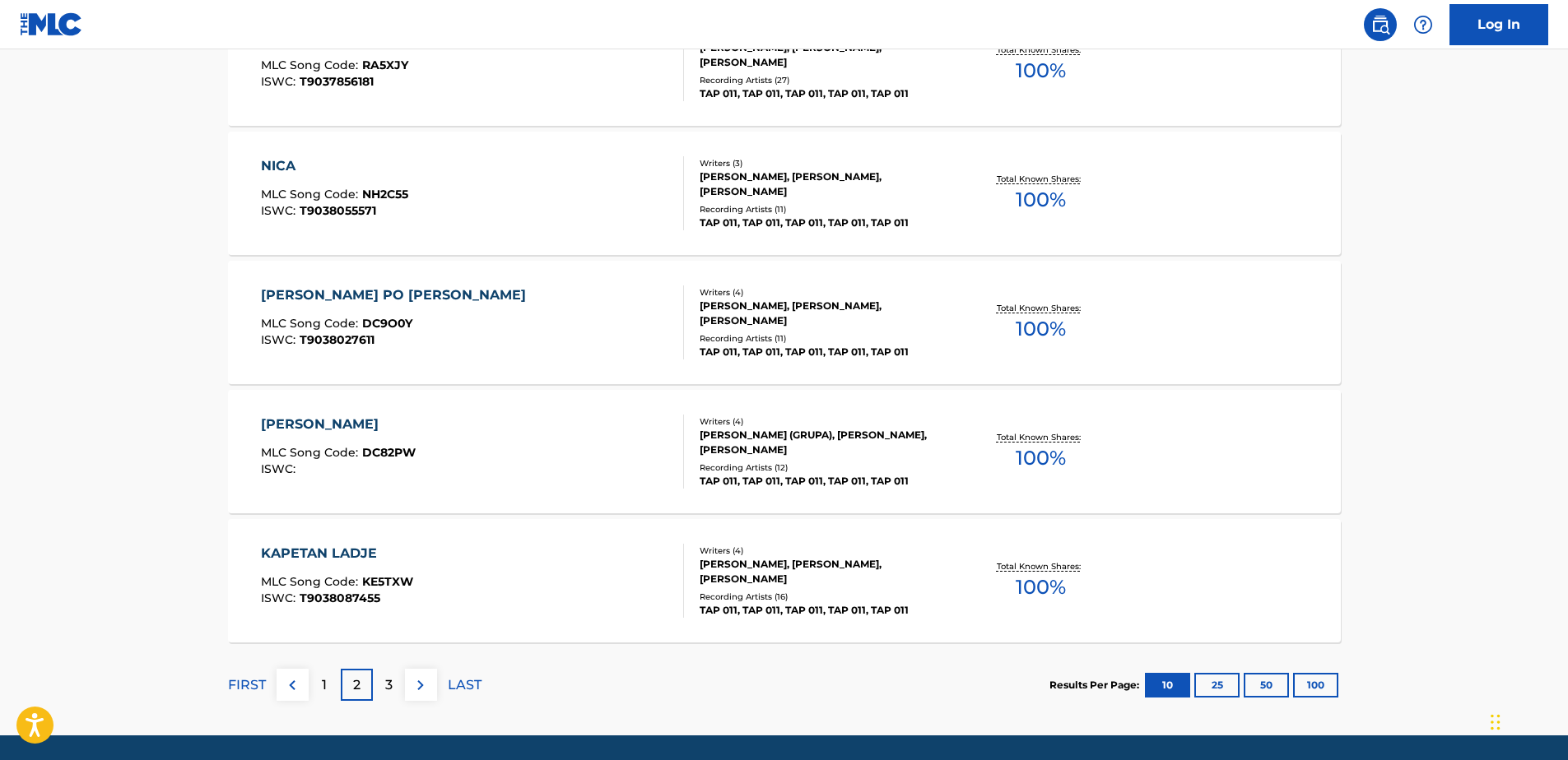
scroll to position [1207, 0]
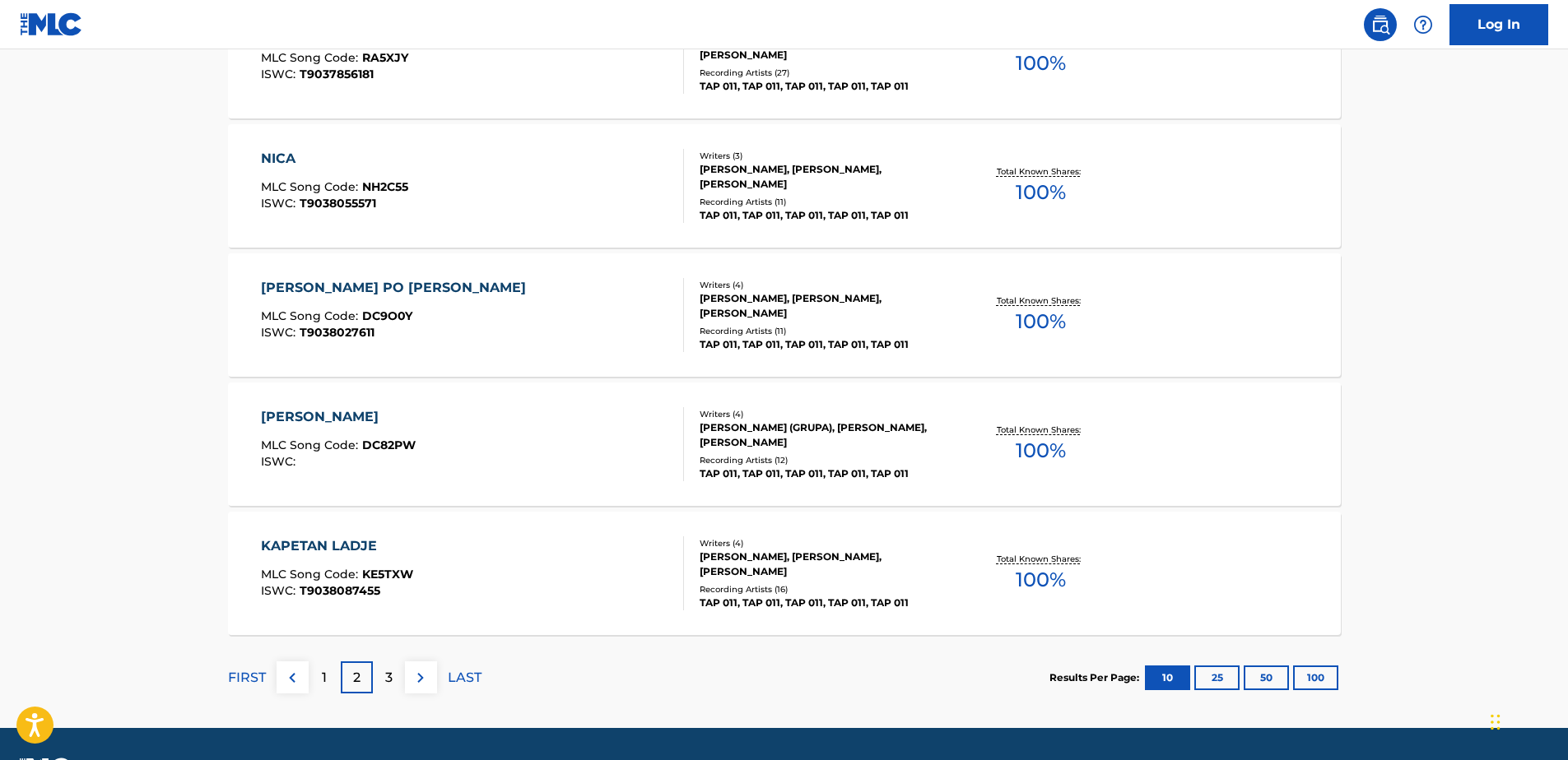
click at [322, 291] on div "[PERSON_NAME] PO [PERSON_NAME]" at bounding box center [398, 288] width 273 height 20
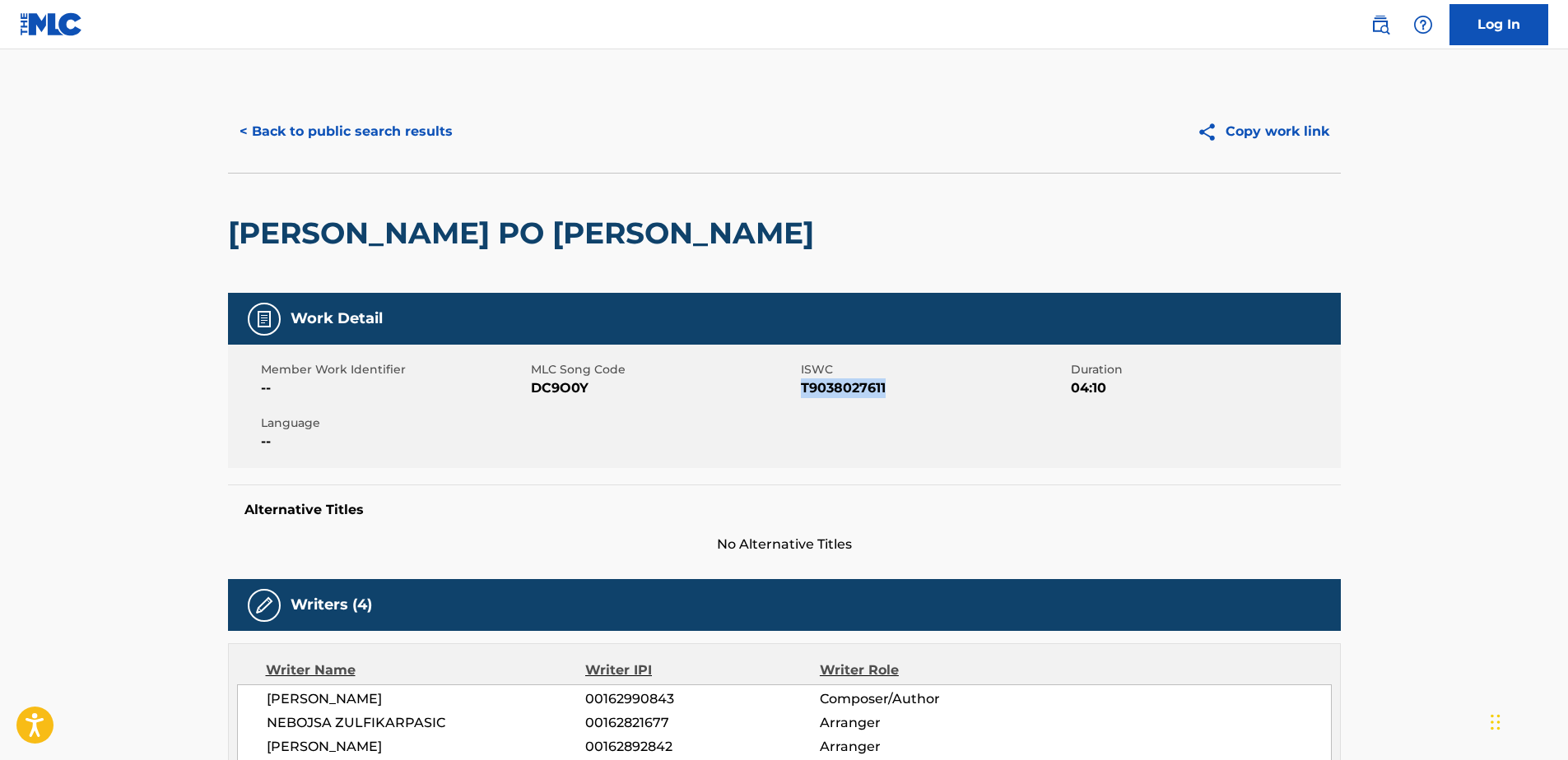
drag, startPoint x: 801, startPoint y: 388, endPoint x: 891, endPoint y: 383, distance: 90.1
click at [891, 383] on span "T9038027611" at bounding box center [935, 388] width 266 height 20
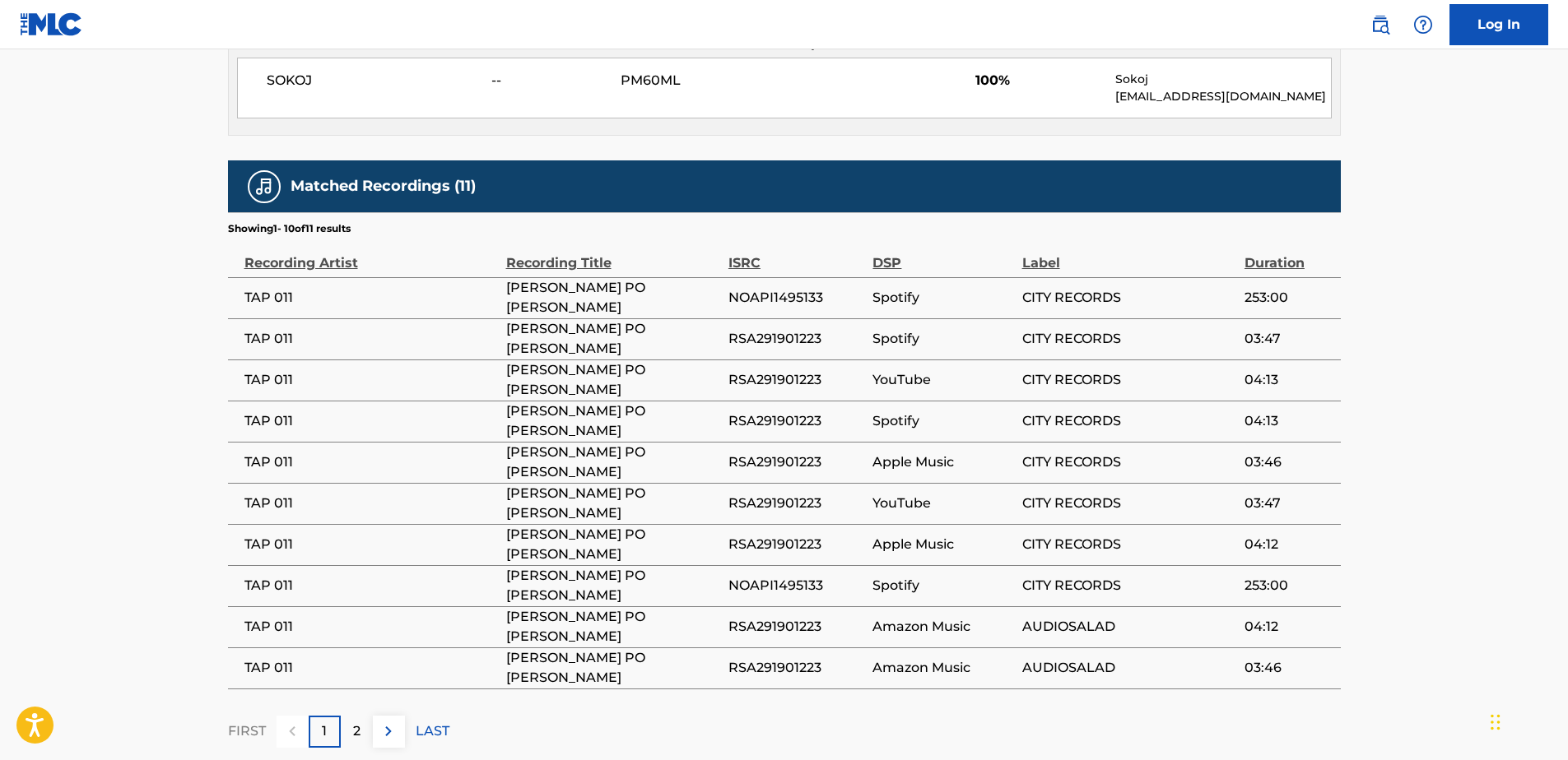
scroll to position [906, 0]
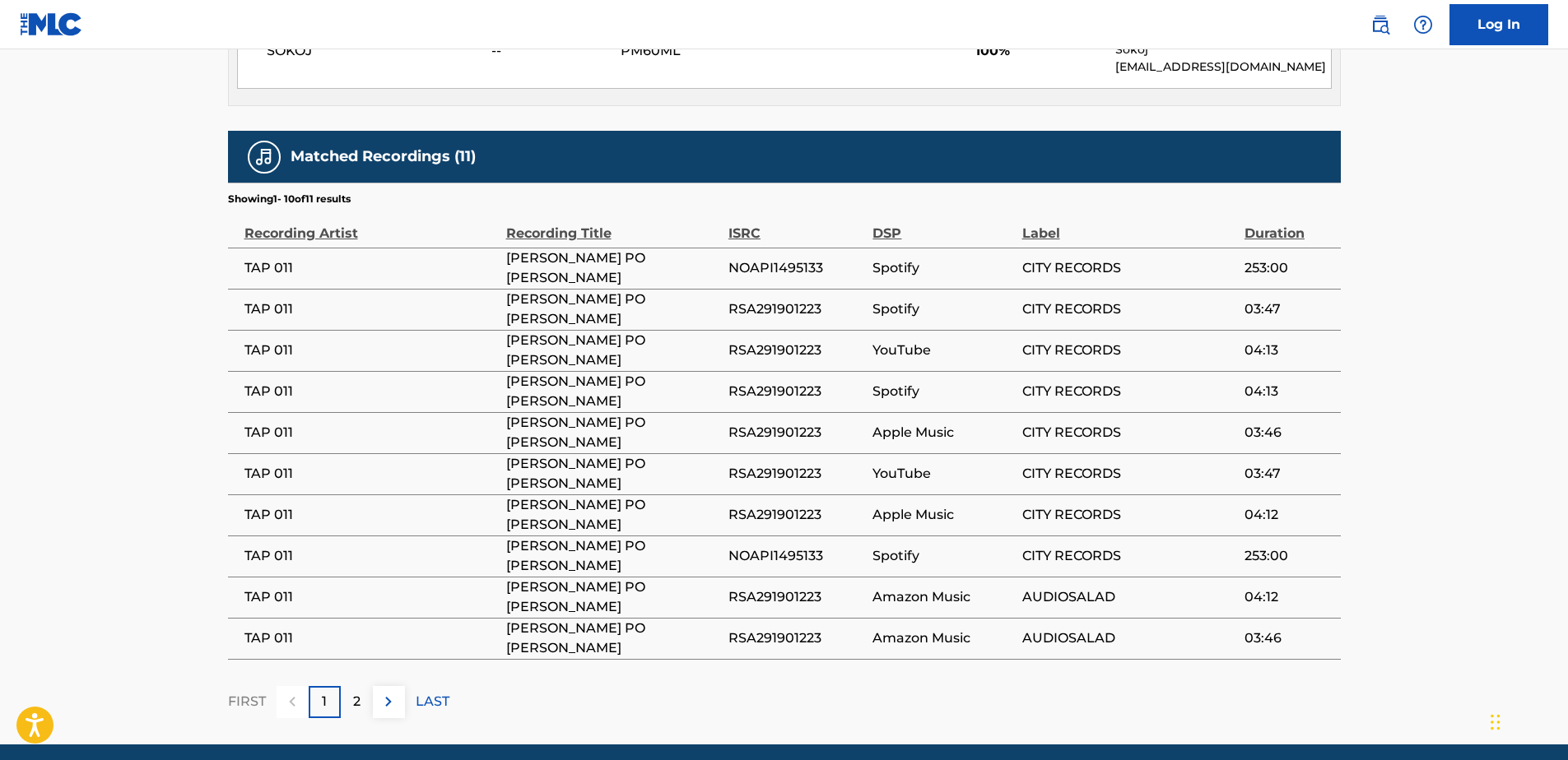
drag, startPoint x: 247, startPoint y: 229, endPoint x: 1404, endPoint y: 602, distance: 1215.6
click at [644, 356] on span "[PERSON_NAME] PO [PERSON_NAME]" at bounding box center [614, 350] width 214 height 39
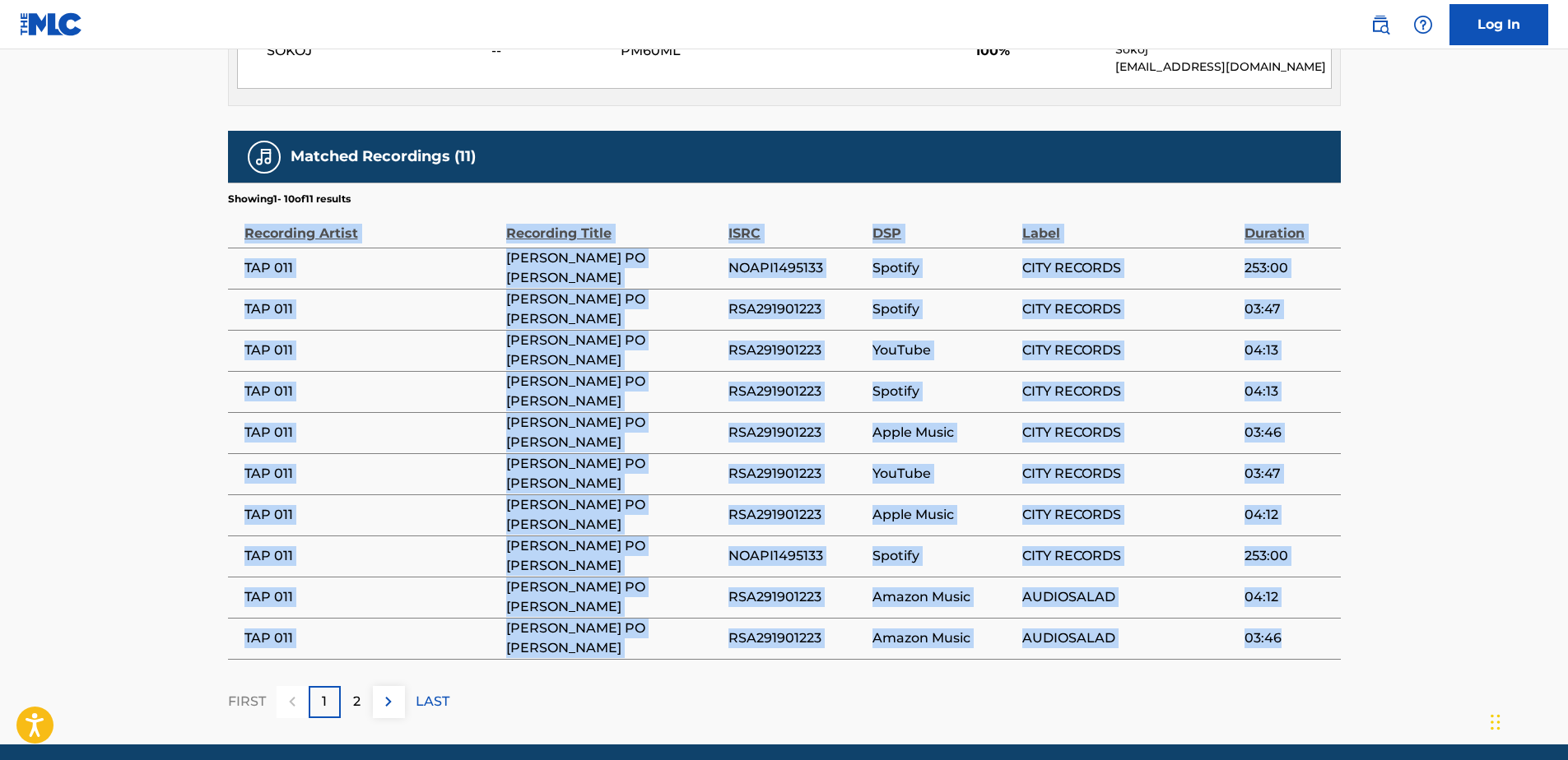
drag, startPoint x: 243, startPoint y: 230, endPoint x: 1304, endPoint y: 644, distance: 1138.9
click at [1304, 644] on table "Recording Artist Recording Title ISRC DSP Label Duration TAP 011 [PERSON_NAME] …" at bounding box center [784, 433] width 1113 height 454
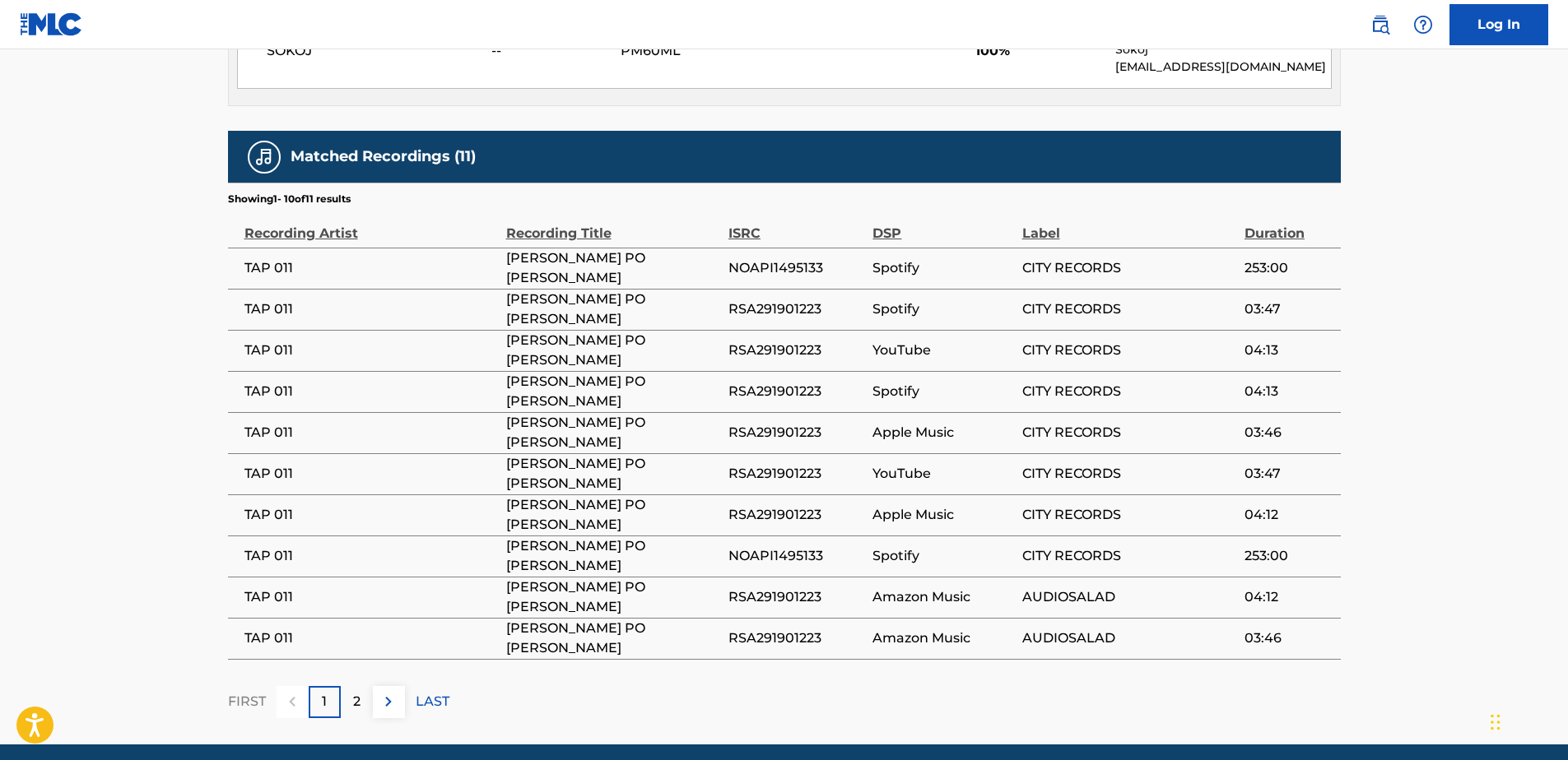
click at [353, 704] on p "2" at bounding box center [356, 702] width 7 height 20
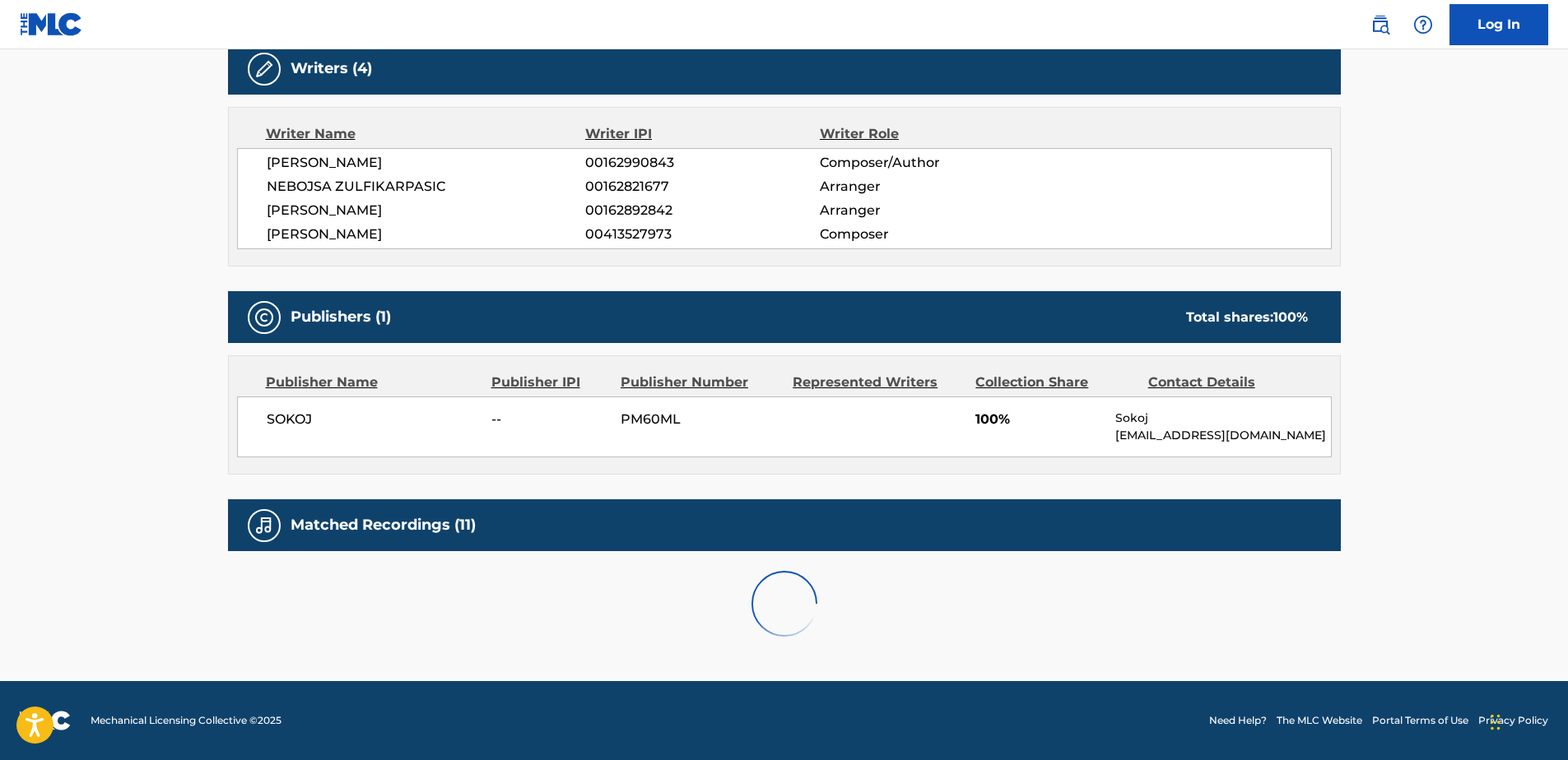
scroll to position [598, 0]
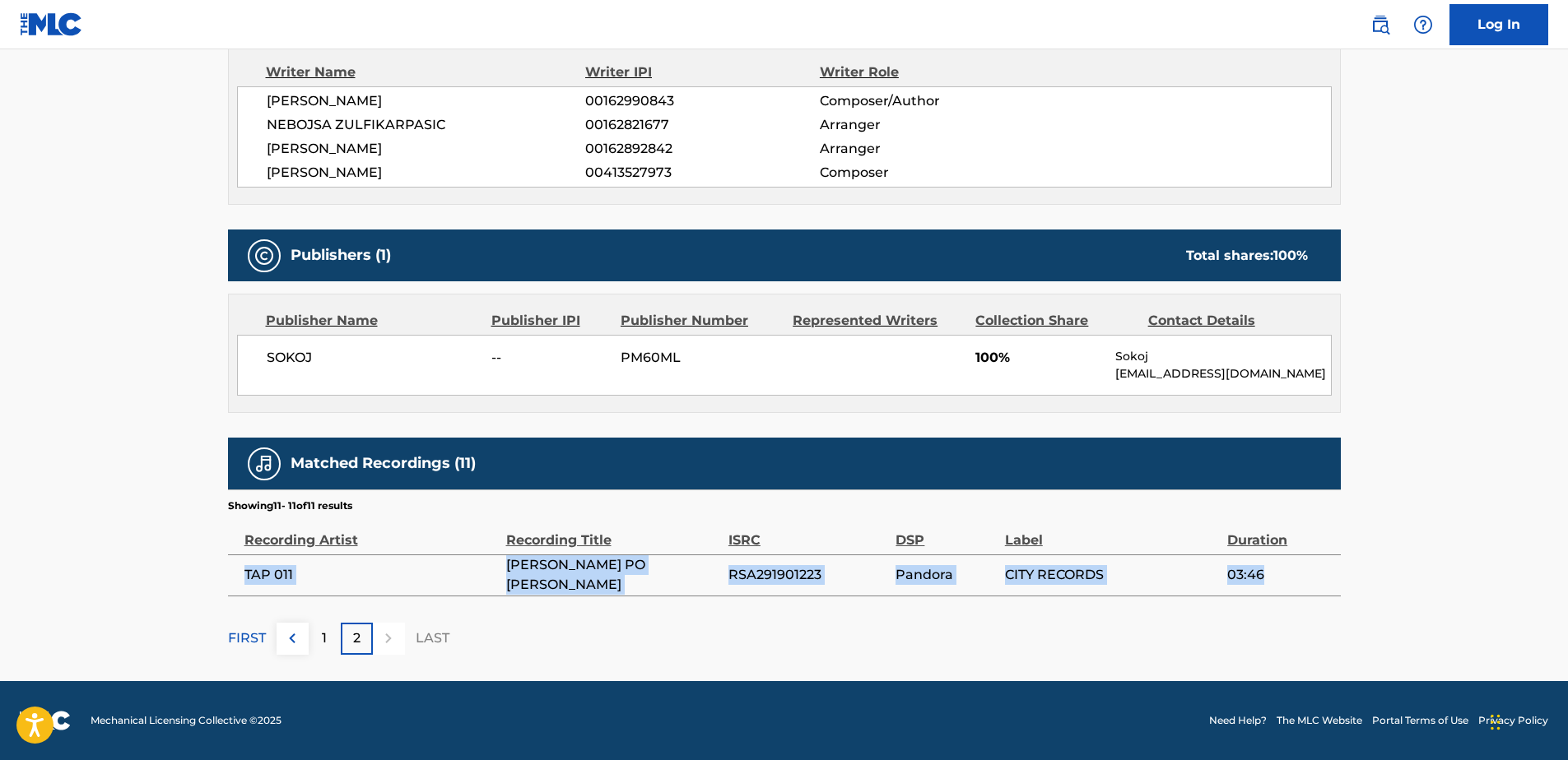
drag, startPoint x: 240, startPoint y: 575, endPoint x: 1276, endPoint y: 570, distance: 1036.0
click at [1276, 570] on tr "TAP 011 [PERSON_NAME] PO [PERSON_NAME] RSA291901223 Pandora CITY RECORDS 03:46" at bounding box center [784, 575] width 1113 height 41
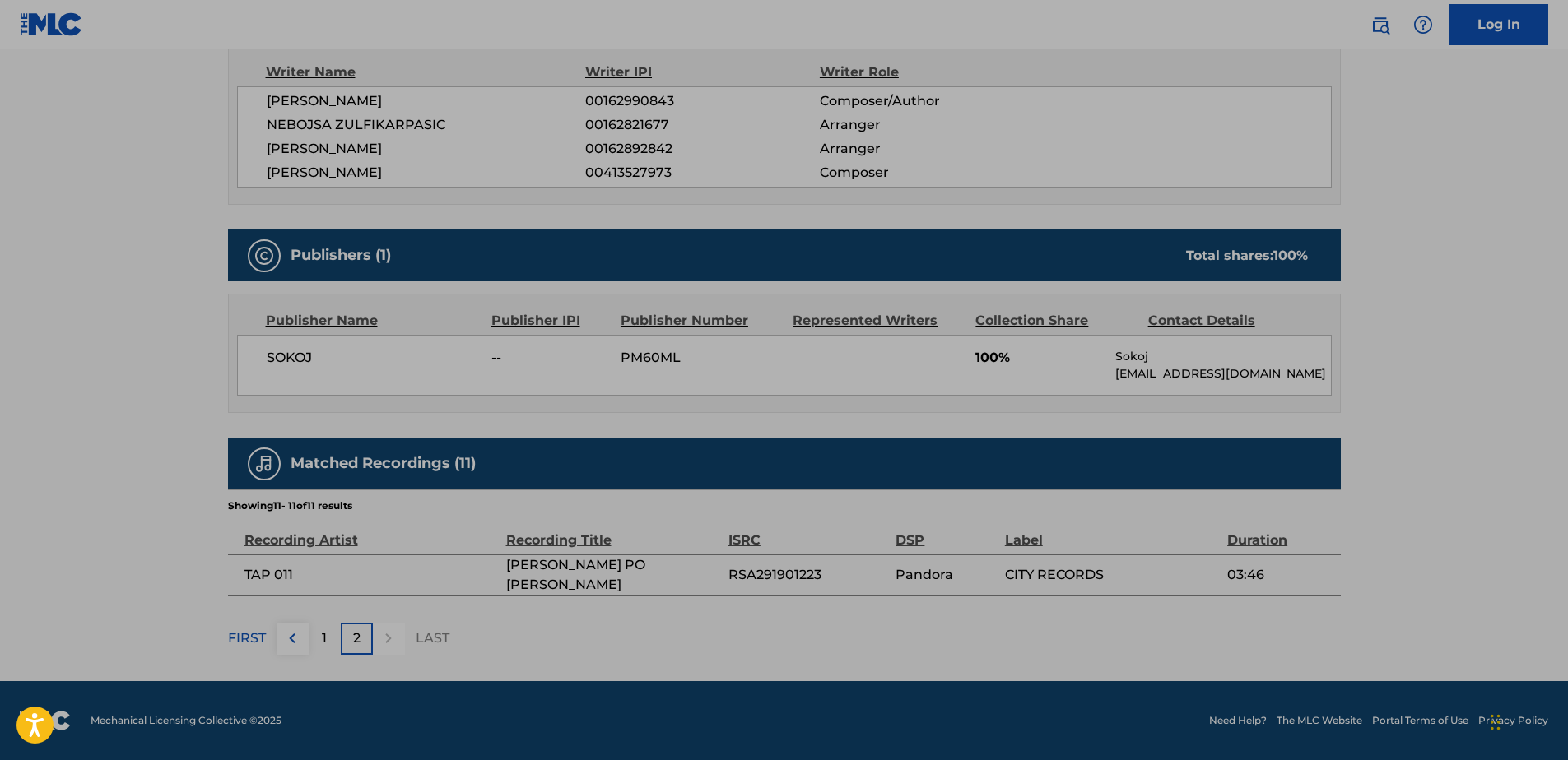
click at [131, 154] on main "< Back to public search results Copy work link [PERSON_NAME] [PERSON_NAME] Work…" at bounding box center [784, 66] width 1568 height 1231
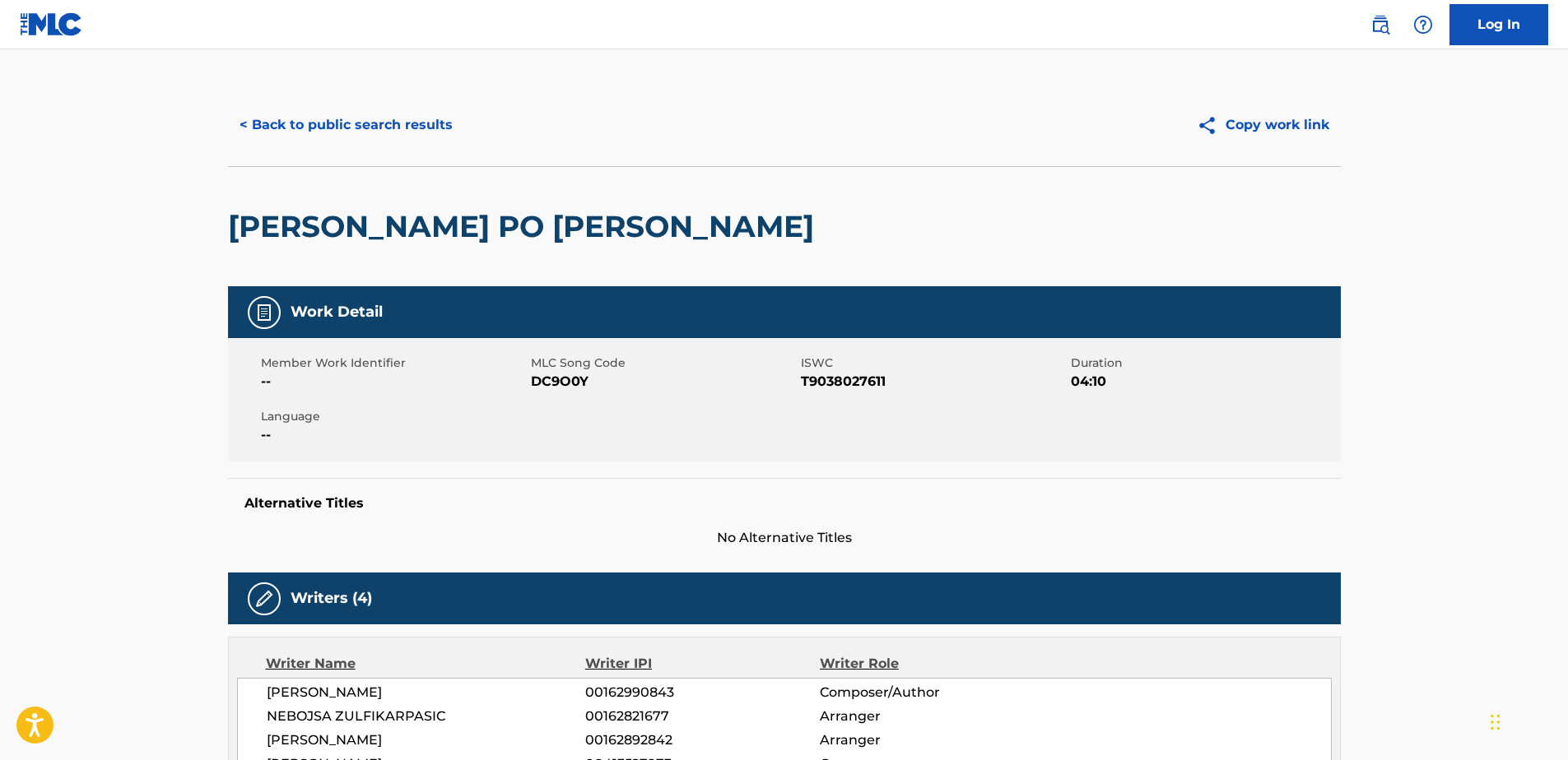
scroll to position [0, 0]
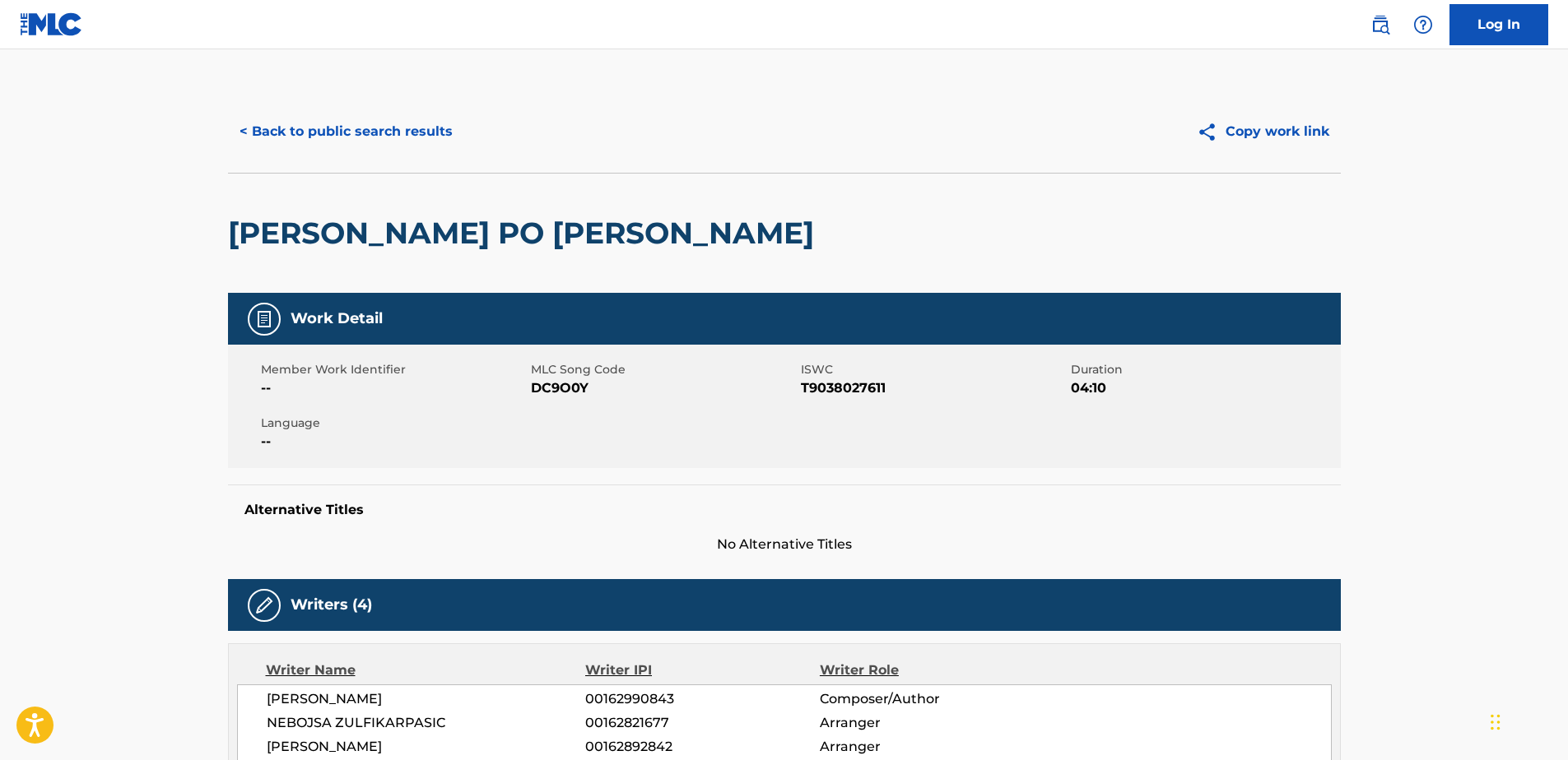
click at [379, 128] on button "< Back to public search results" at bounding box center [346, 131] width 236 height 41
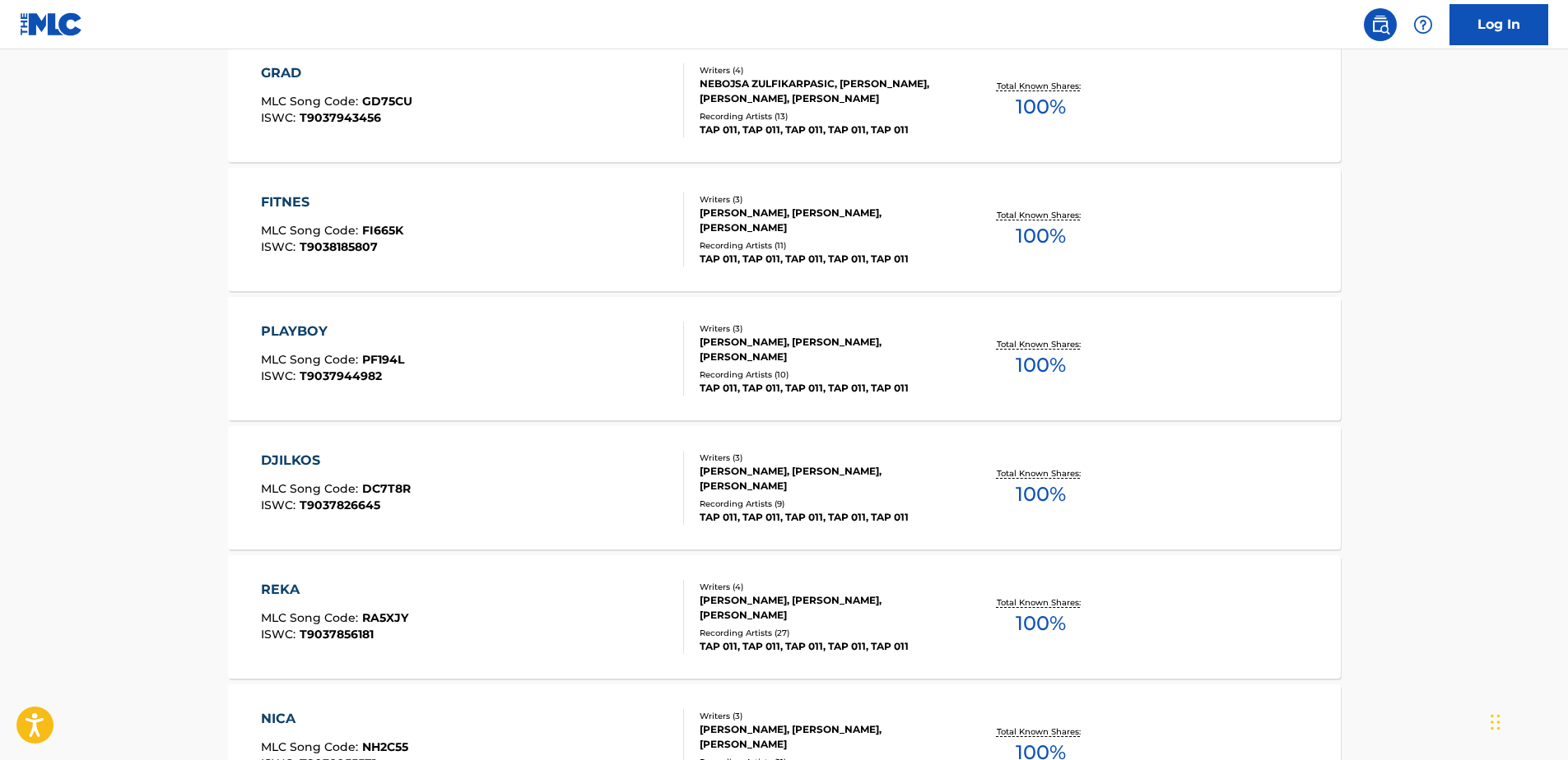
scroll to position [345, 0]
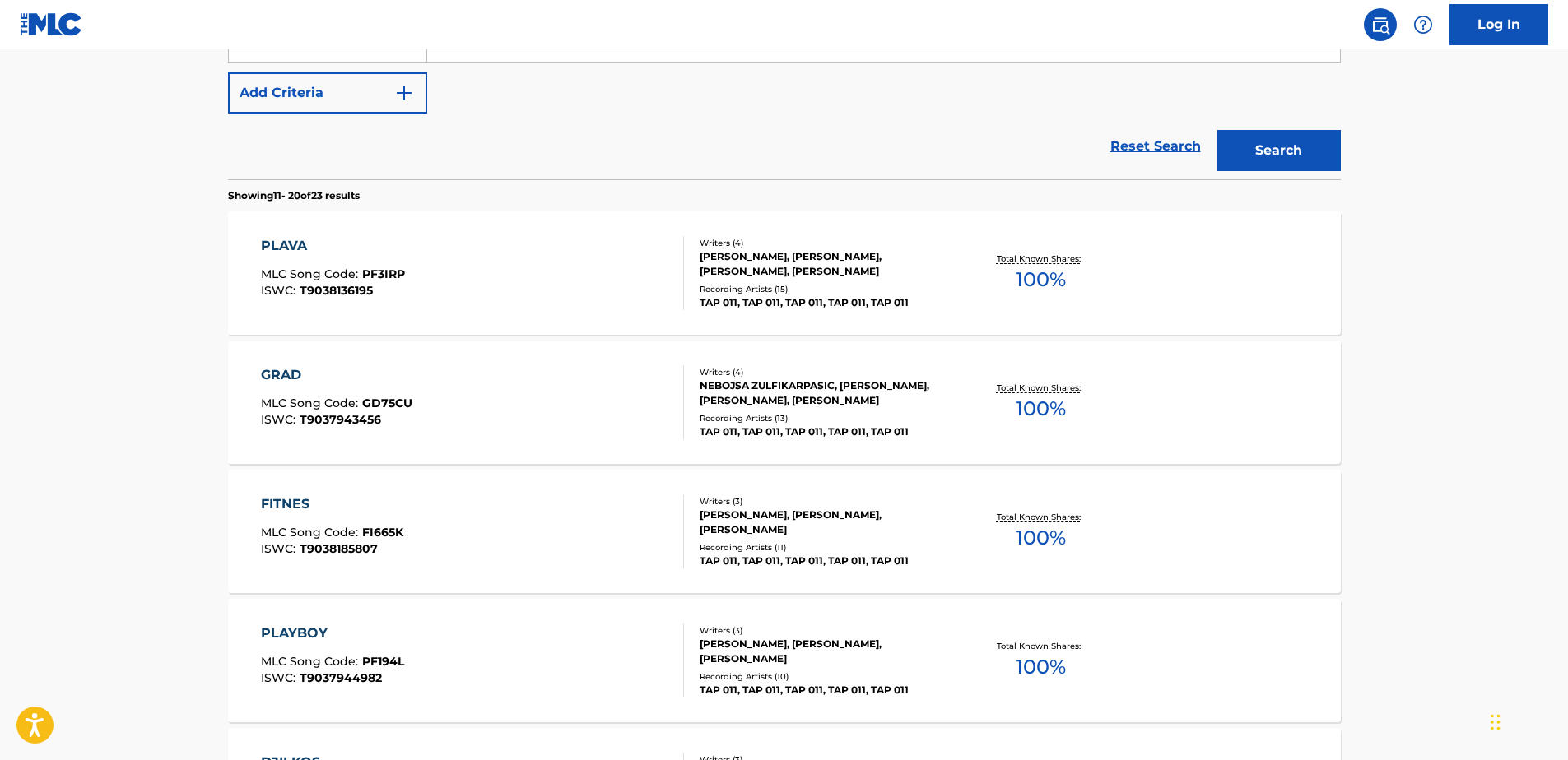
click at [374, 250] on div "PLAVA" at bounding box center [332, 246] width 144 height 20
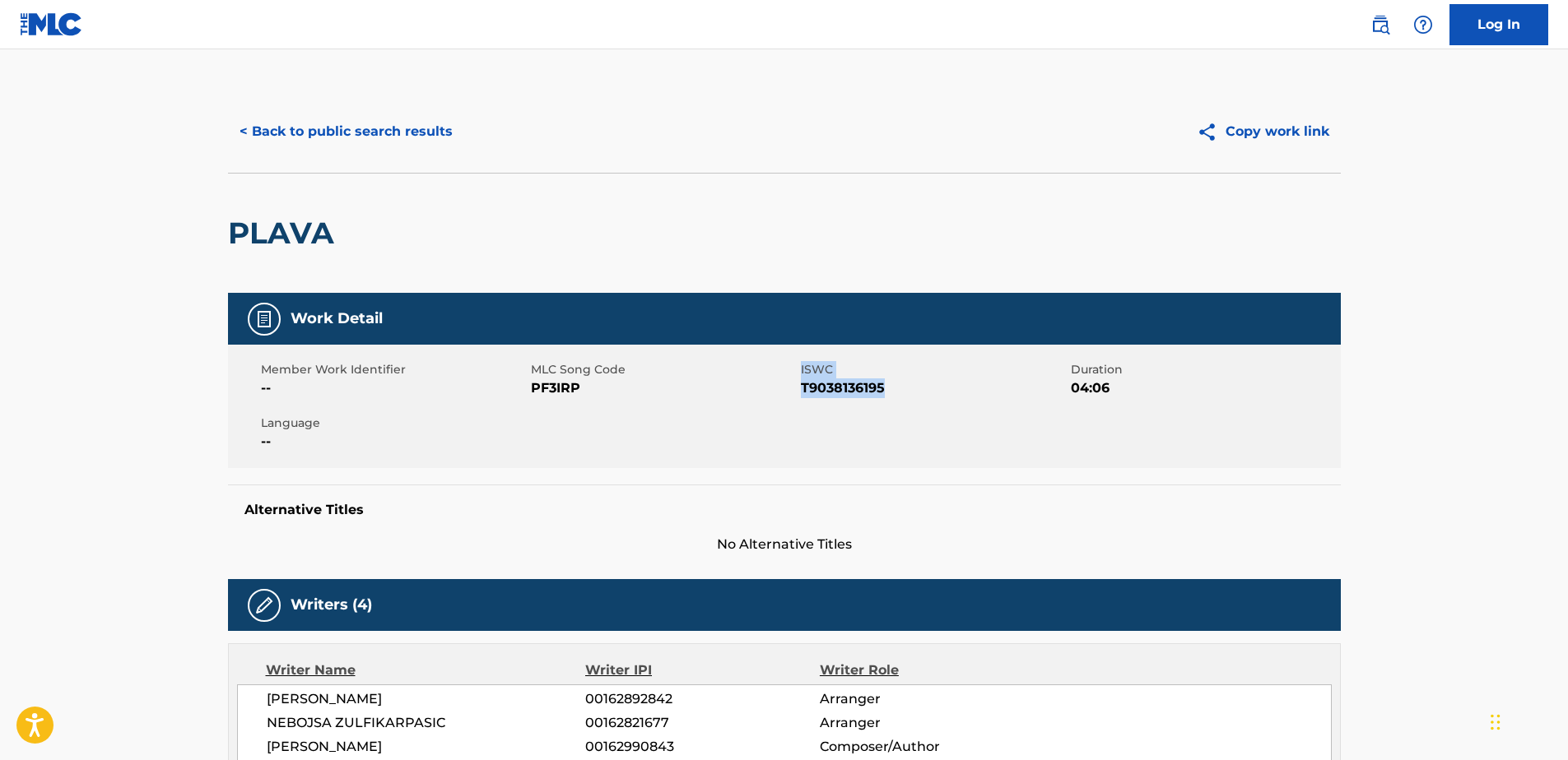
drag, startPoint x: 797, startPoint y: 388, endPoint x: 885, endPoint y: 388, distance: 88.0
click at [885, 388] on div "Member Work Identifier -- MLC Song Code PF3IRP ISWC T9038136195 Duration 04:06 …" at bounding box center [784, 406] width 1113 height 123
click at [885, 394] on span "T9038136195" at bounding box center [935, 388] width 266 height 20
click at [842, 386] on span "T9038136195" at bounding box center [935, 388] width 266 height 20
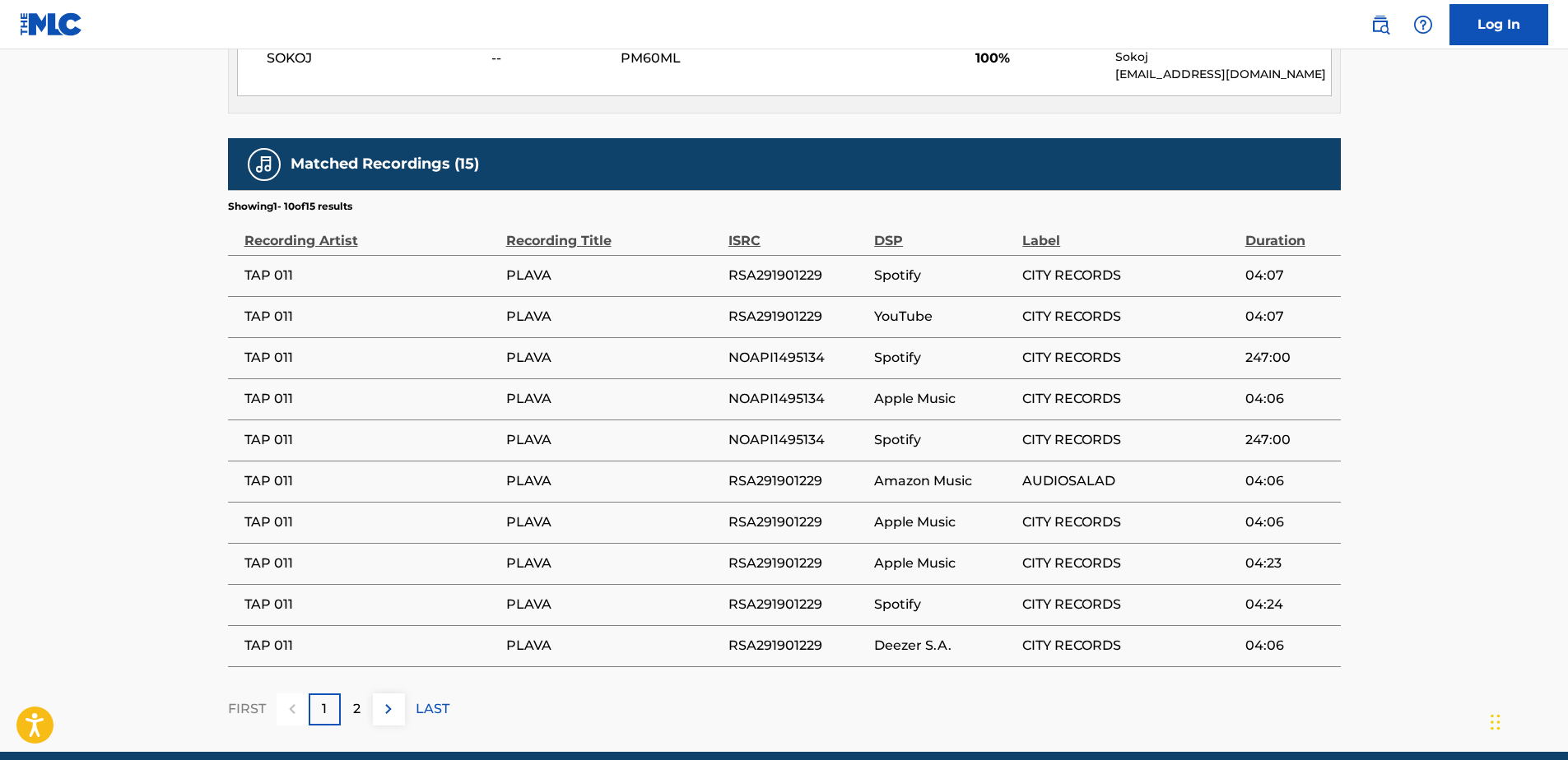
scroll to position [906, 0]
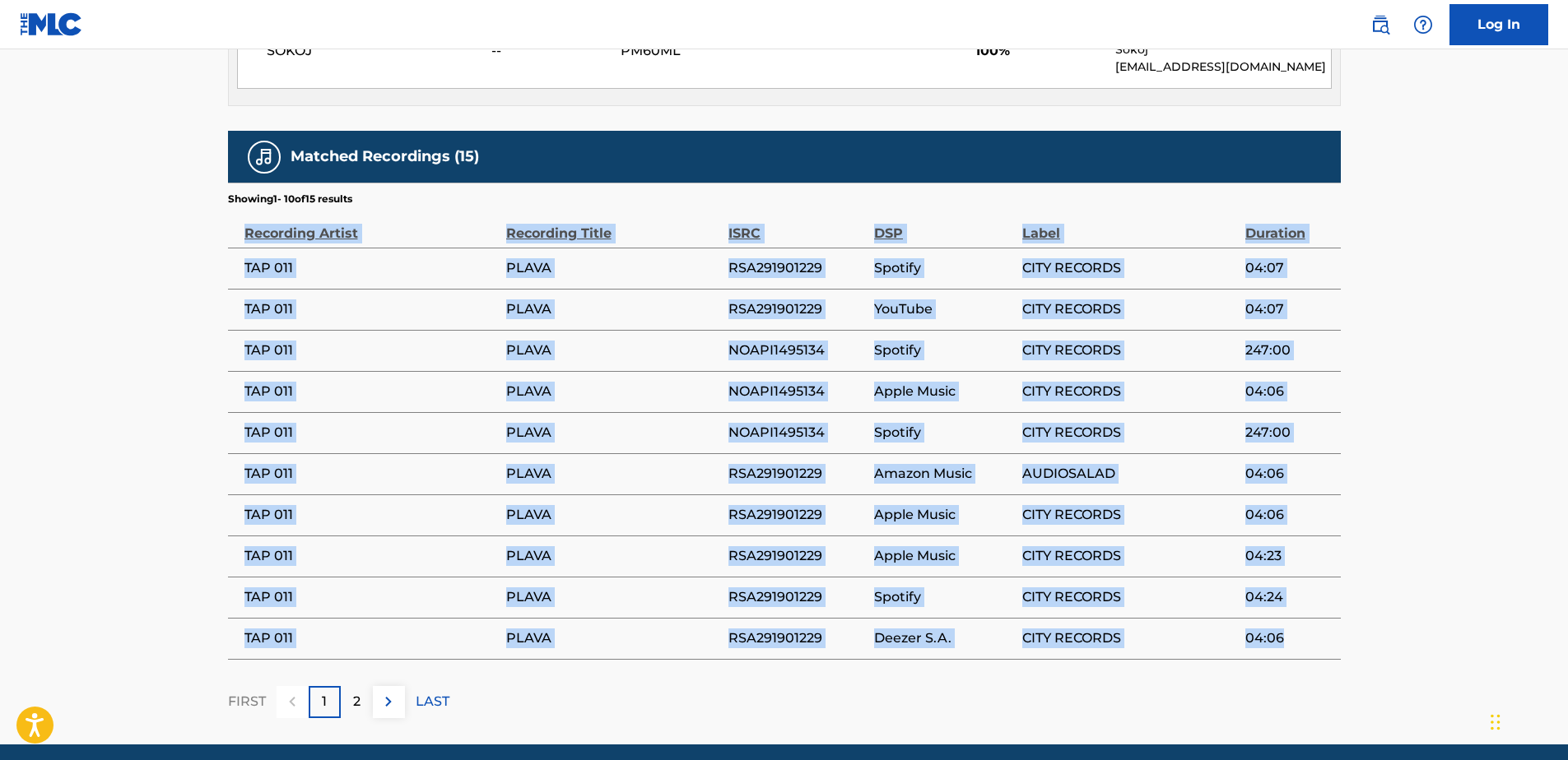
drag, startPoint x: 245, startPoint y: 230, endPoint x: 1304, endPoint y: 631, distance: 1132.4
click at [1304, 631] on table "Recording Artist Recording Title ISRC DSP Label Duration TAP 011 PLAVA RSA29190…" at bounding box center [784, 433] width 1113 height 454
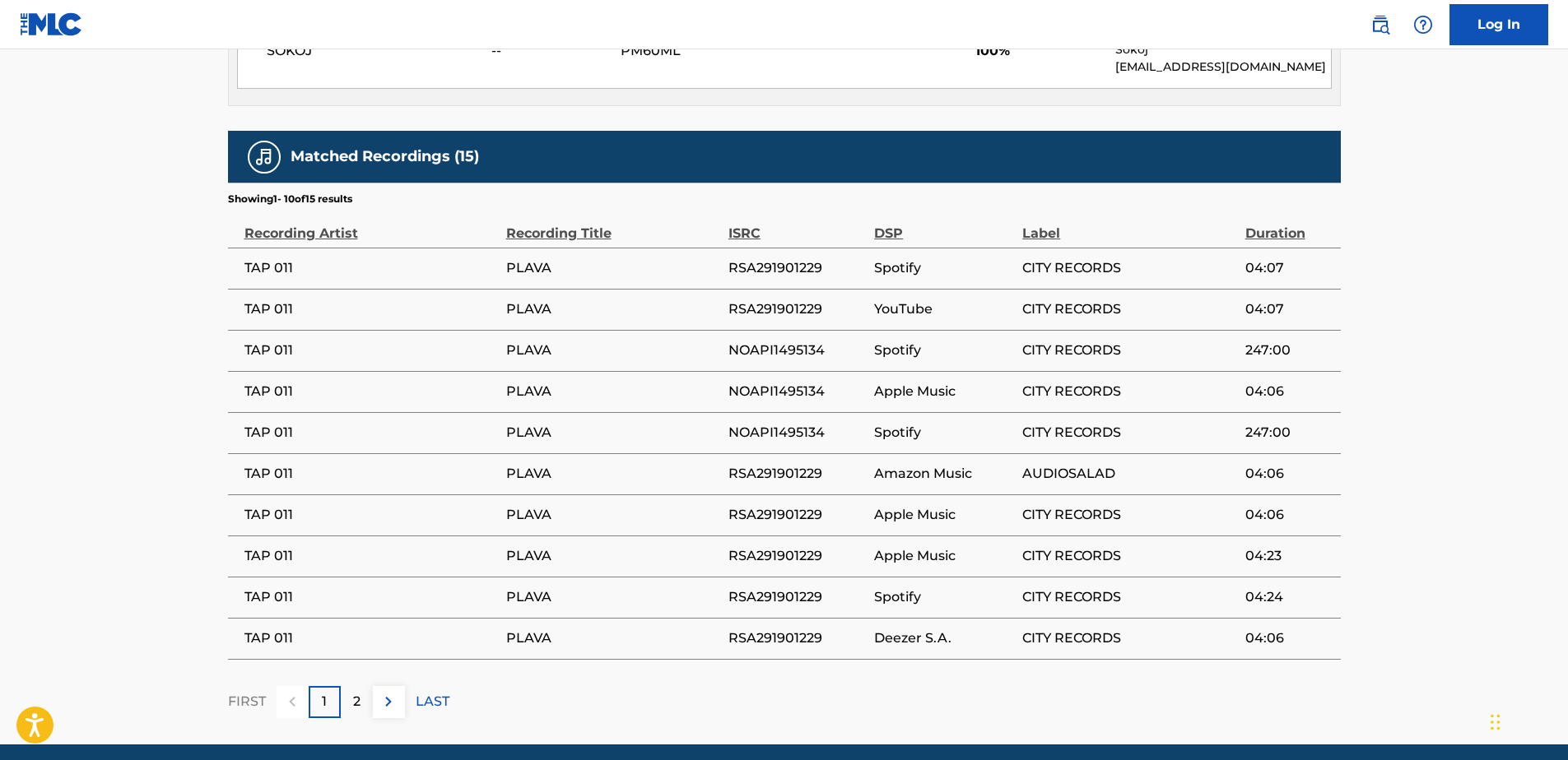
click at [362, 708] on div "2" at bounding box center [356, 702] width 32 height 32
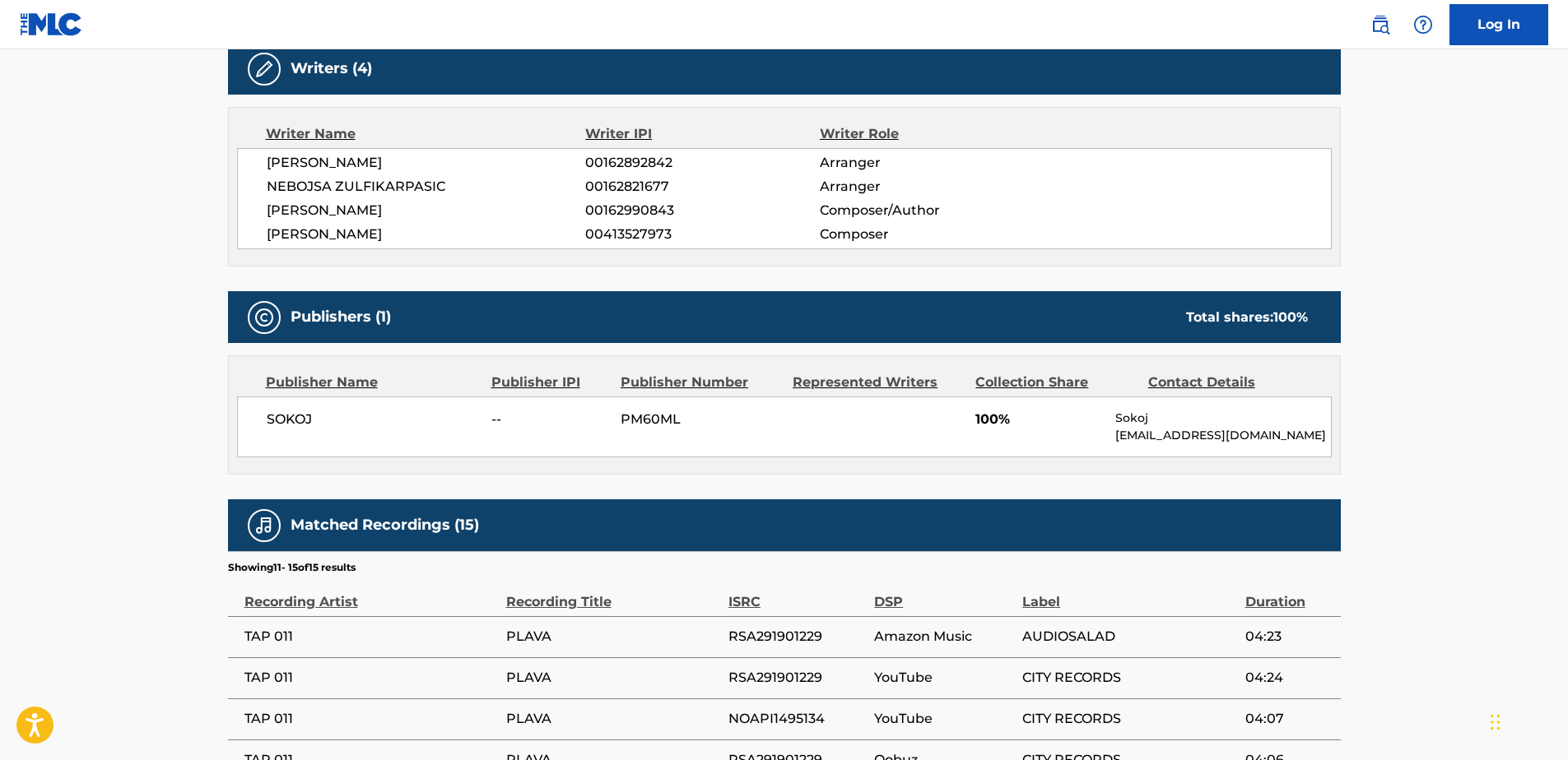
scroll to position [763, 0]
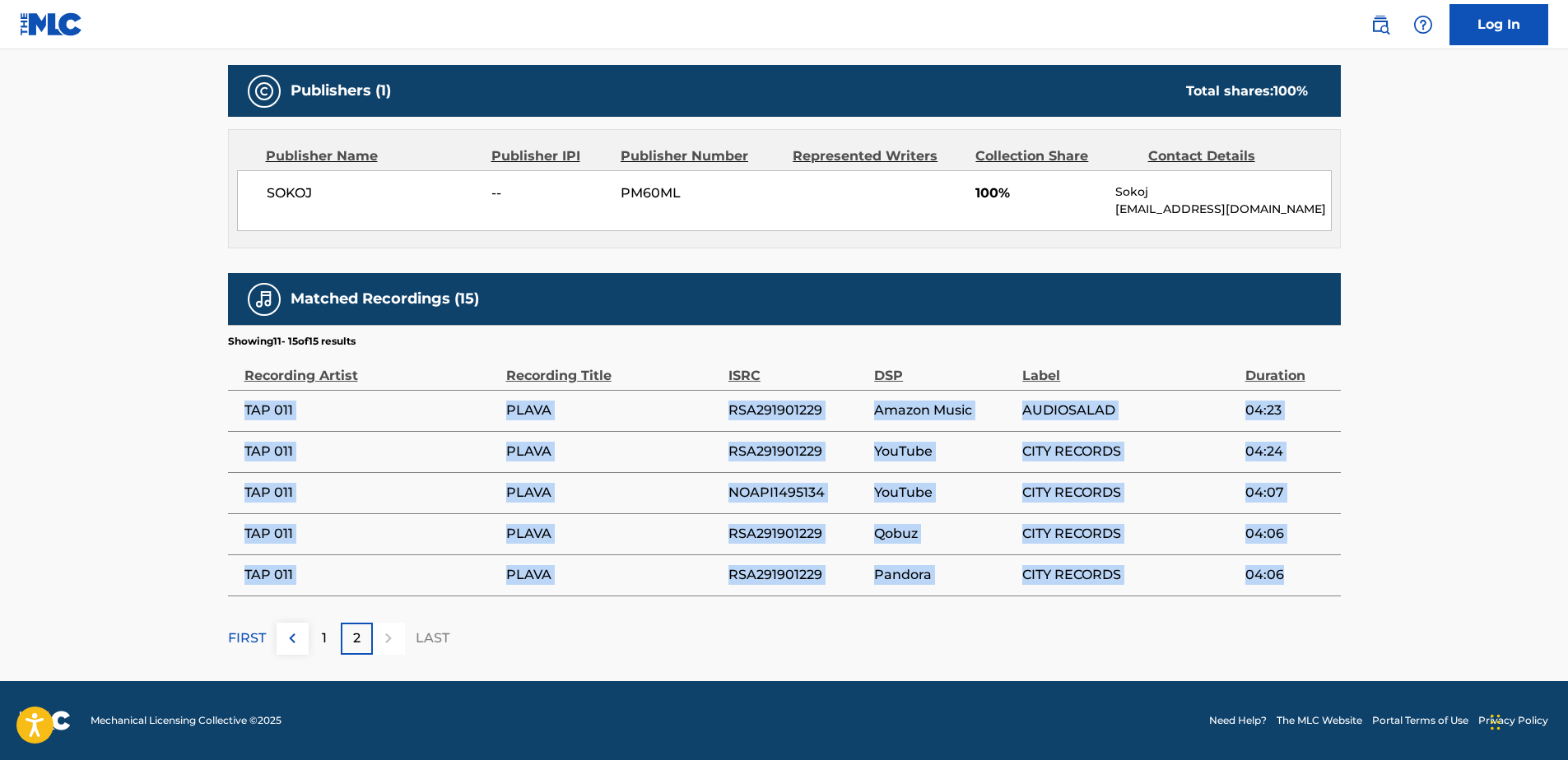
drag, startPoint x: 247, startPoint y: 407, endPoint x: 1281, endPoint y: 571, distance: 1046.9
click at [1281, 571] on tbody "TAP 011 PLAVA RSA291901229 Amazon Music AUDIOSALAD 04:23 TAP 011 PLAVA RSA29190…" at bounding box center [784, 493] width 1113 height 205
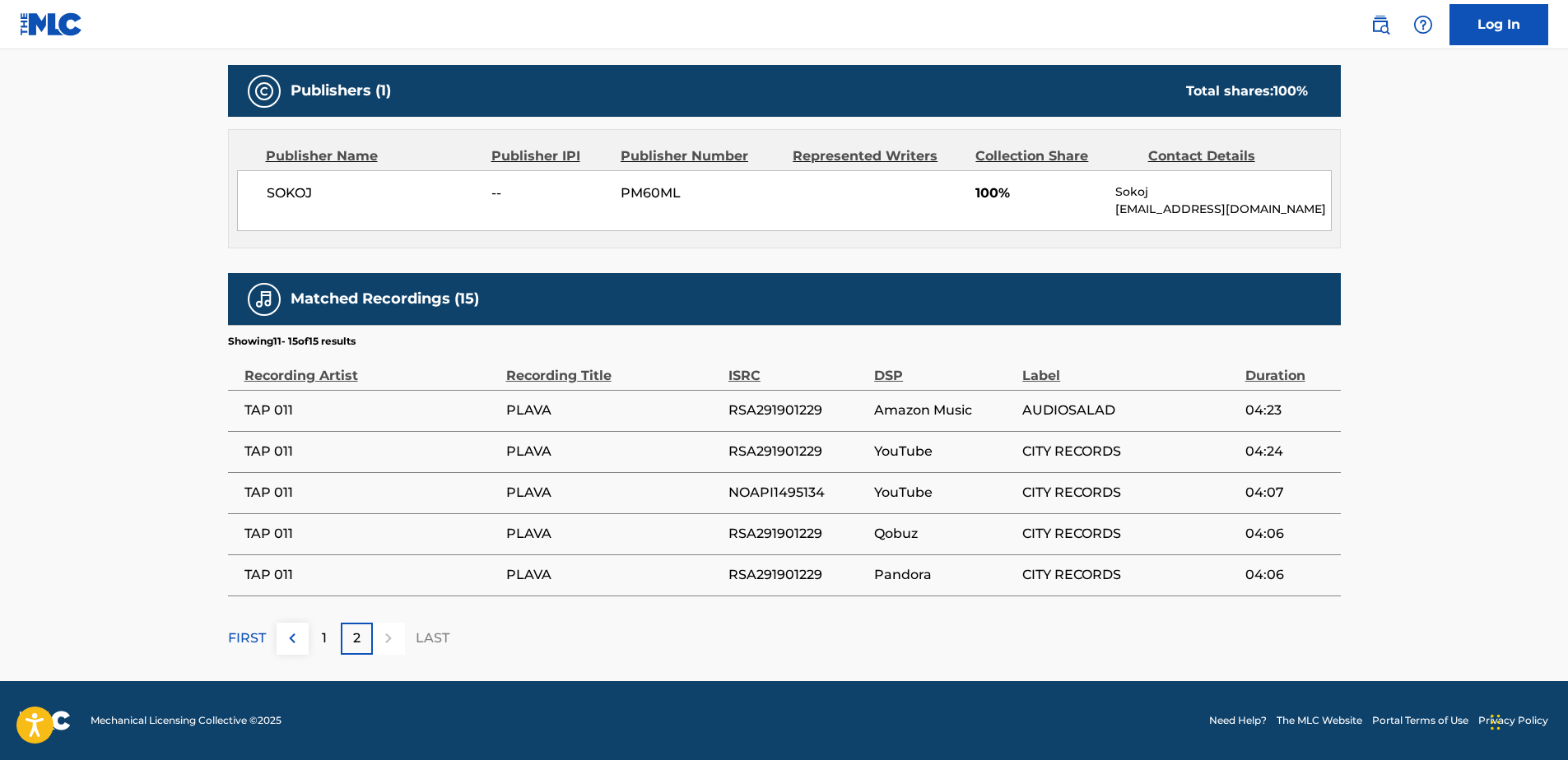
click at [590, 288] on div "Matched Recordings (15)" at bounding box center [784, 299] width 1113 height 52
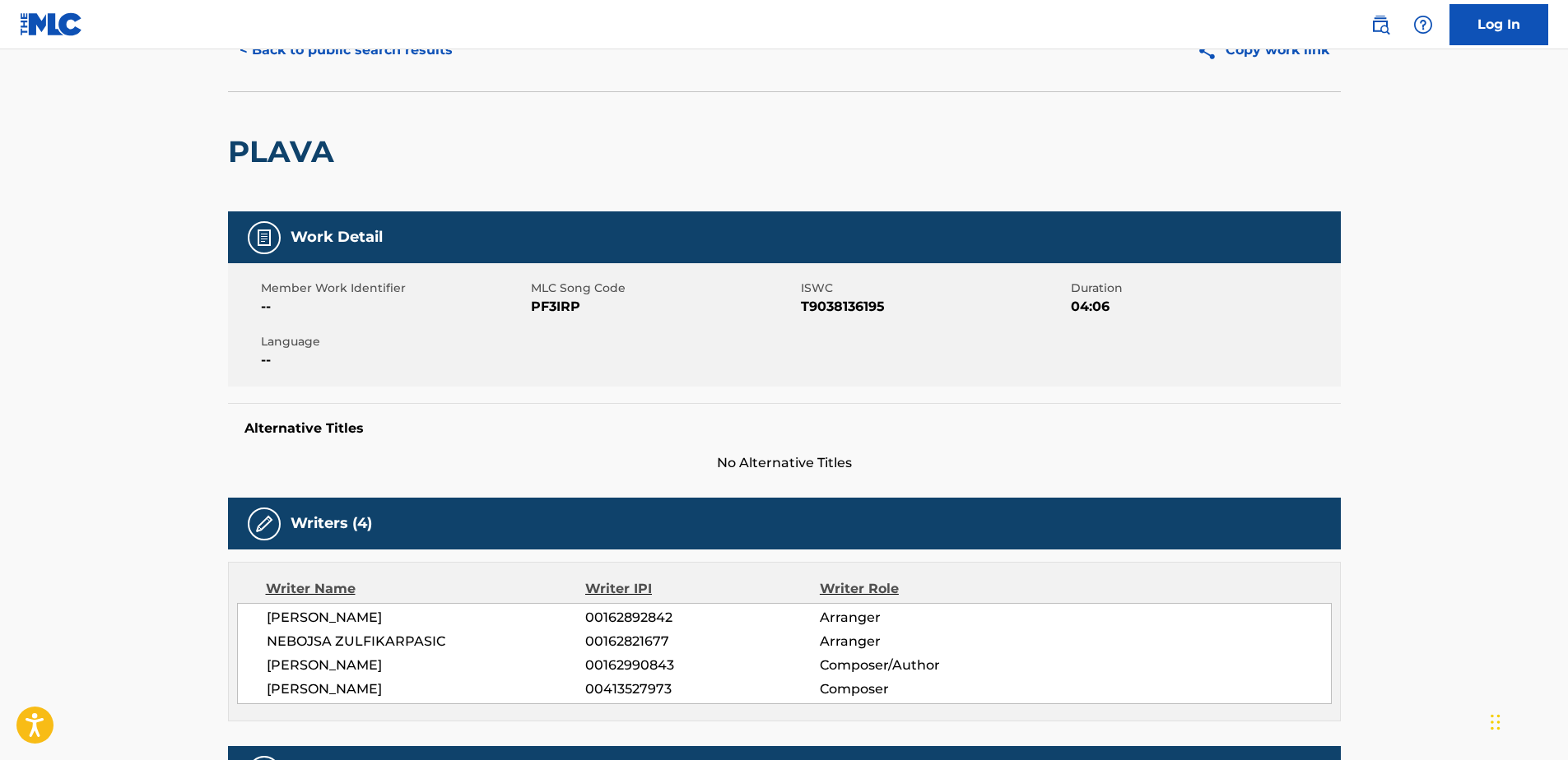
scroll to position [0, 0]
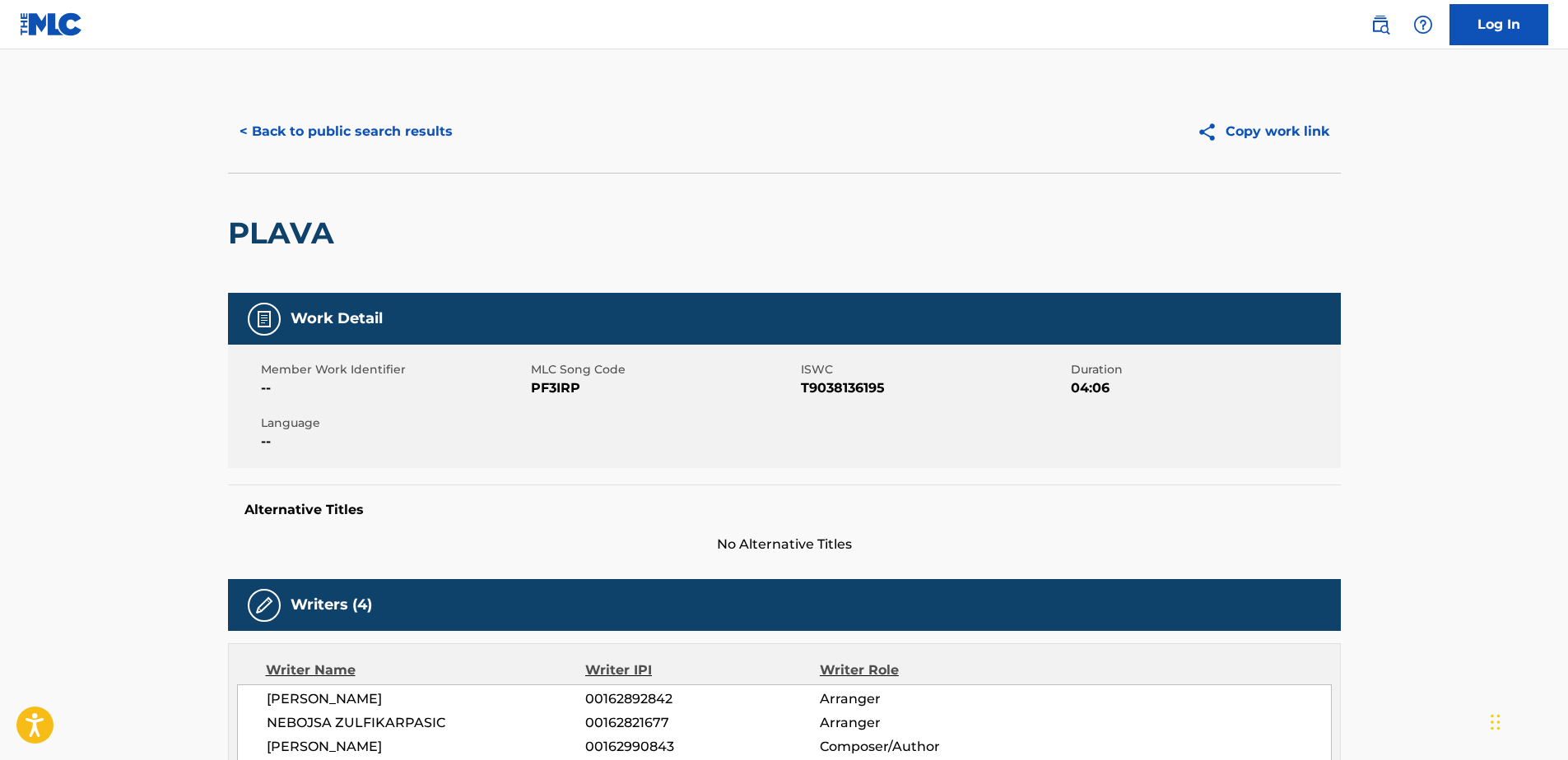
click at [340, 132] on button "< Back to public search results" at bounding box center [346, 131] width 236 height 41
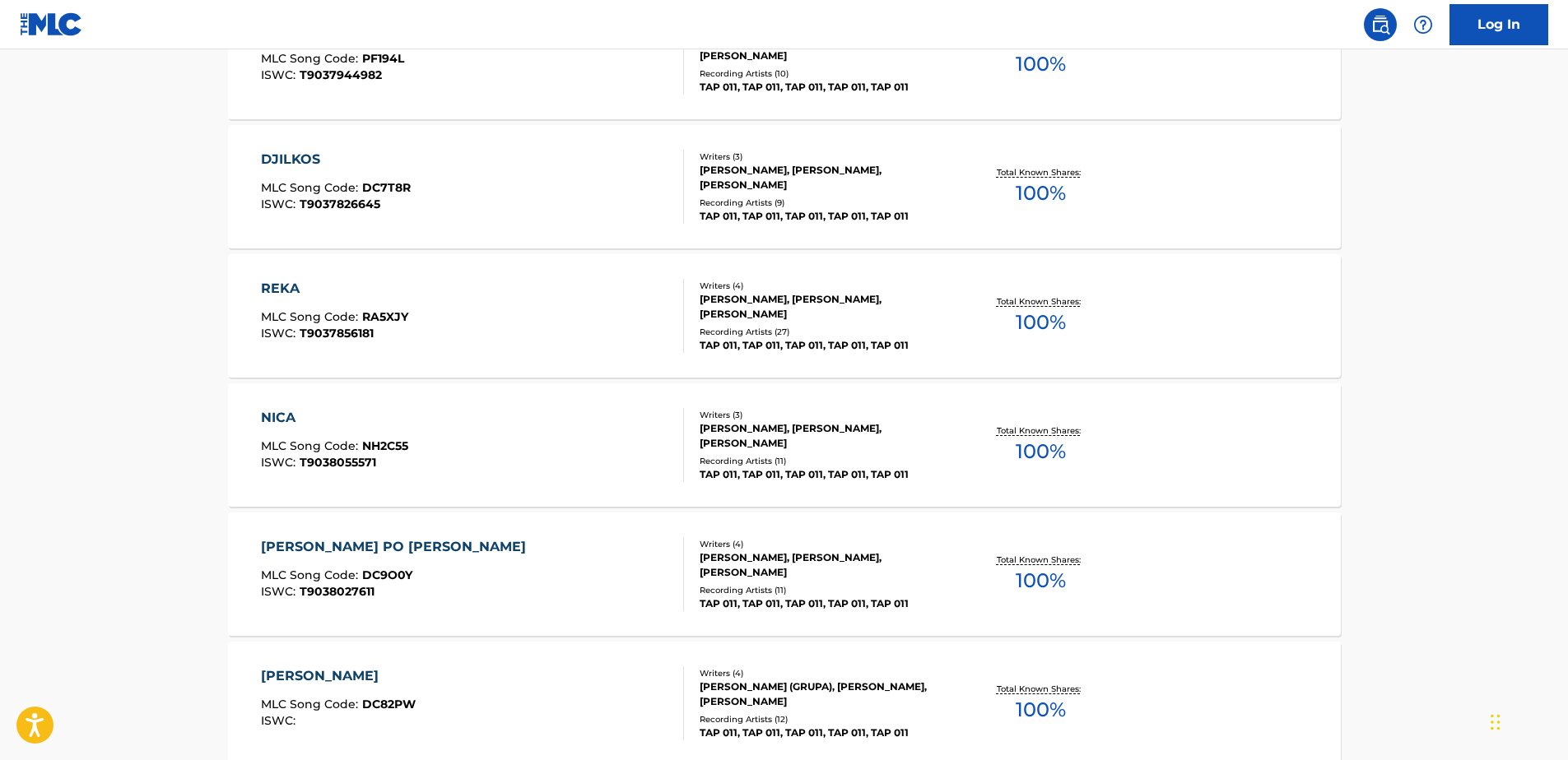
scroll to position [1250, 0]
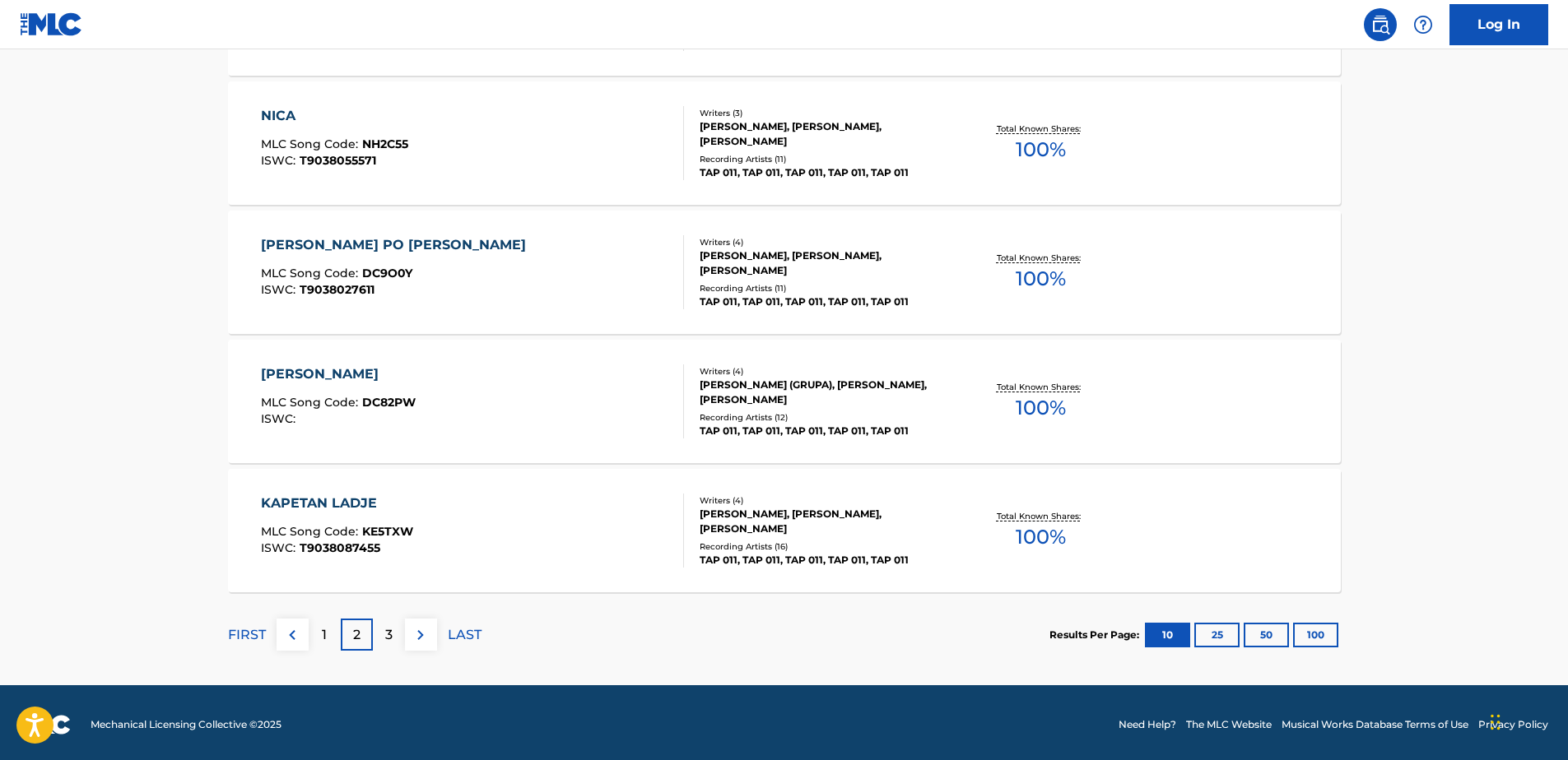
click at [363, 500] on div "KAPETAN LADJE" at bounding box center [337, 504] width 152 height 20
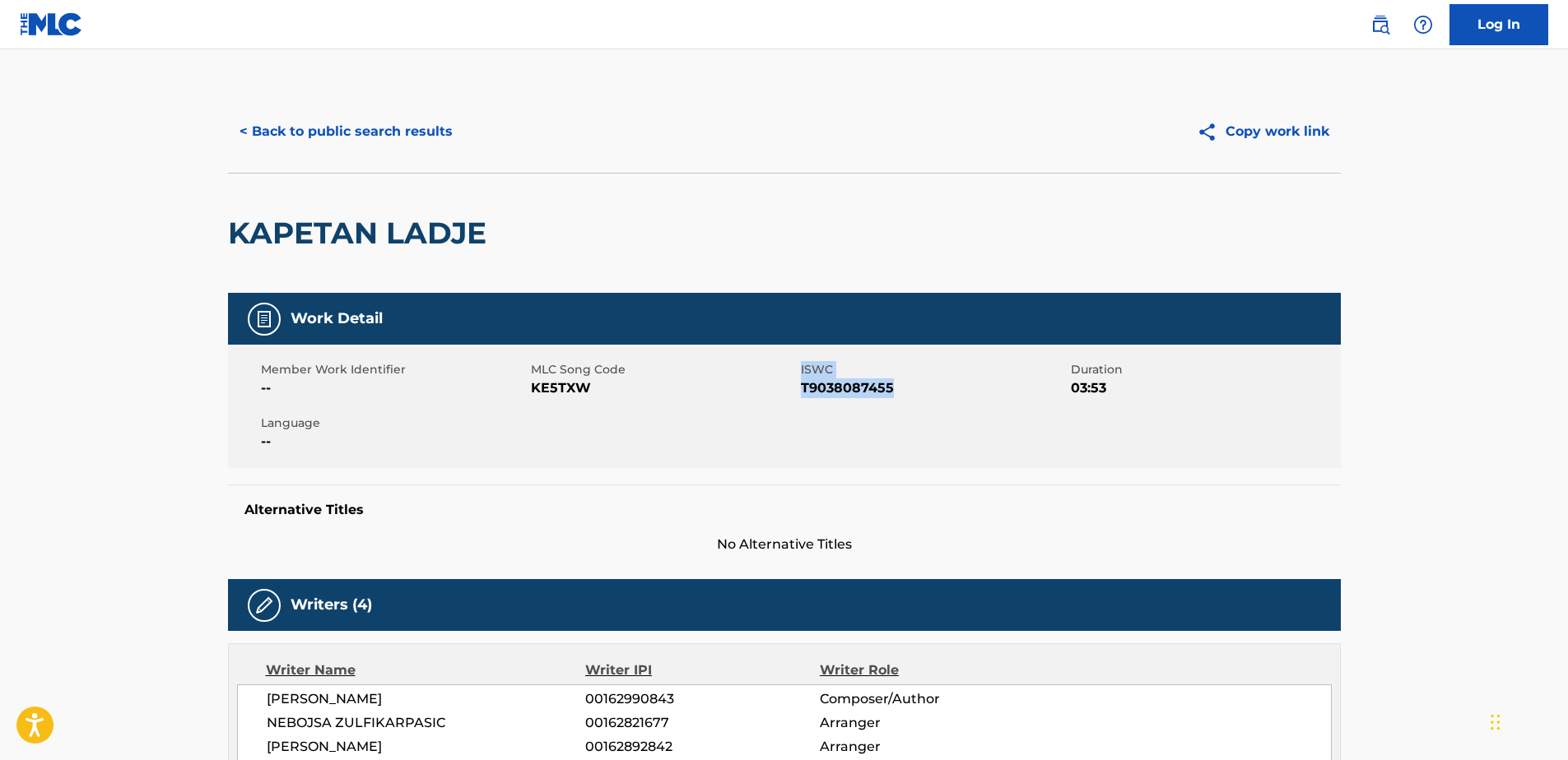
drag, startPoint x: 800, startPoint y: 388, endPoint x: 889, endPoint y: 388, distance: 89.0
click at [889, 388] on div "Member Work Identifier -- MLC Song Code KE5TXW ISWC T9038087455 Duration 03:53 …" at bounding box center [784, 406] width 1113 height 123
drag, startPoint x: 889, startPoint y: 388, endPoint x: 867, endPoint y: 400, distance: 25.1
click at [867, 400] on div "Member Work Identifier -- MLC Song Code KE5TXW ISWC T9038087455 Duration 03:53 …" at bounding box center [784, 406] width 1113 height 123
drag, startPoint x: 802, startPoint y: 387, endPoint x: 905, endPoint y: 392, distance: 103.1
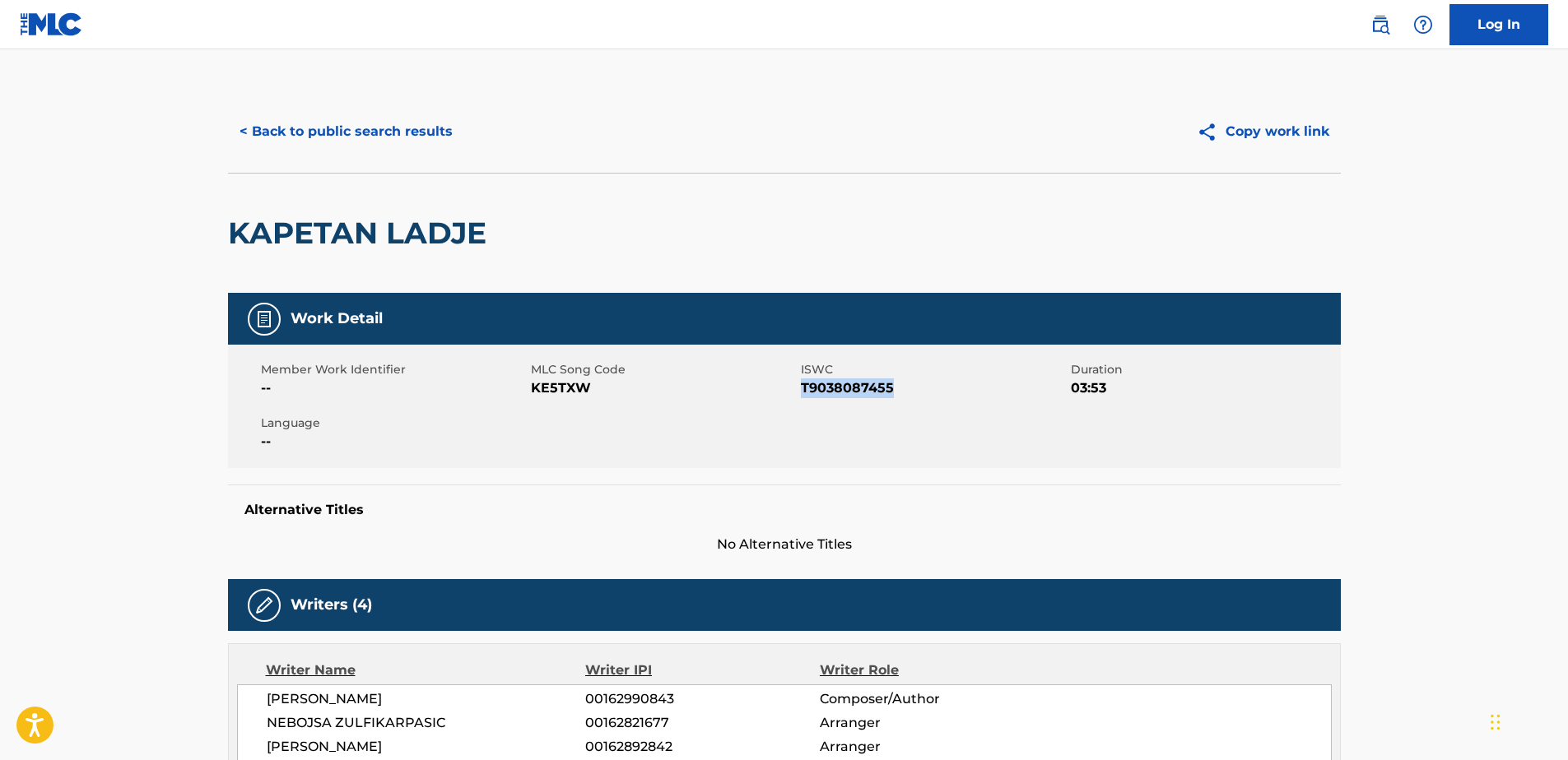
click at [905, 392] on span "T9038087455" at bounding box center [935, 388] width 266 height 20
drag, startPoint x: 225, startPoint y: 221, endPoint x: 514, endPoint y: 226, distance: 289.0
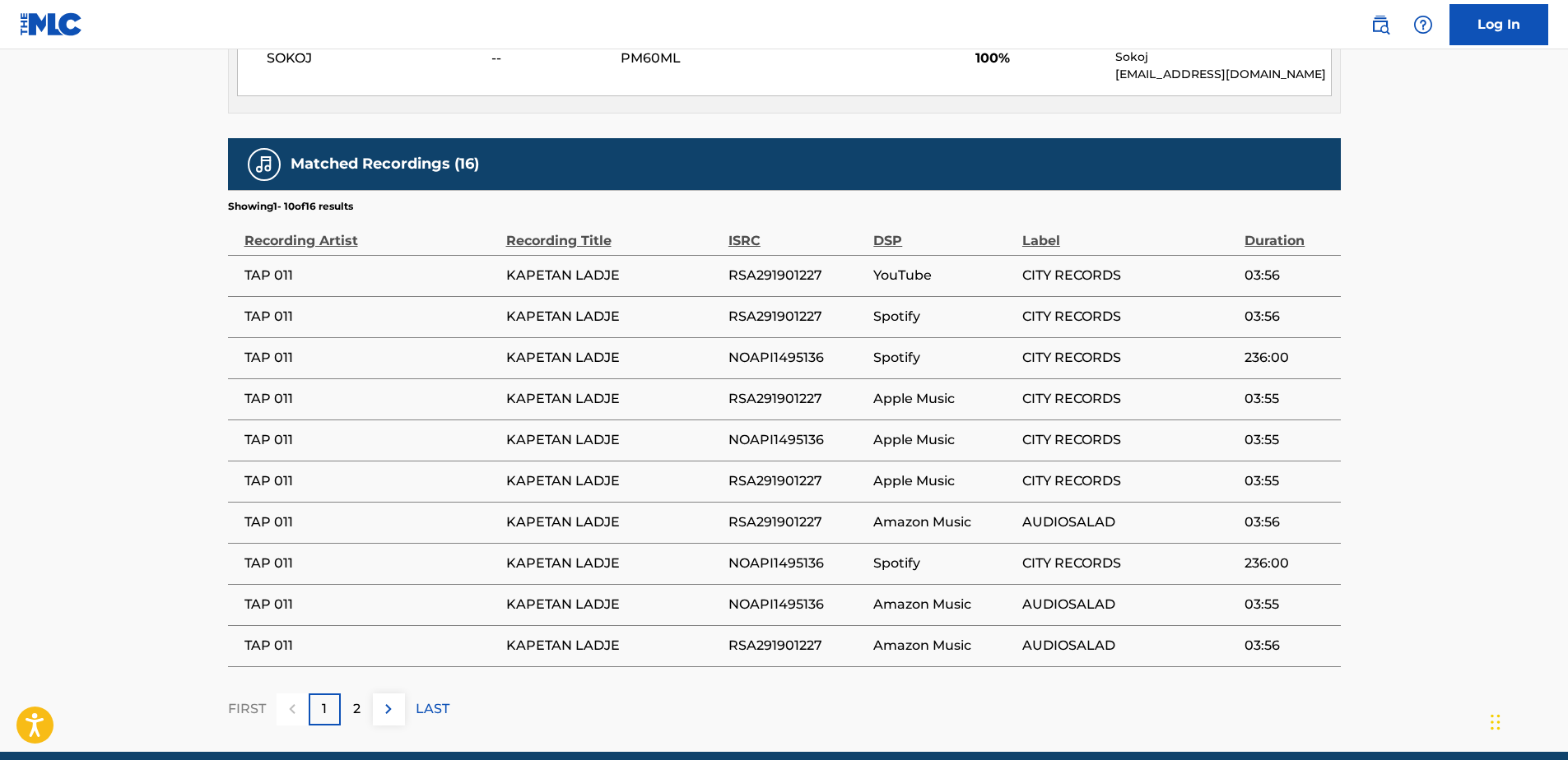
scroll to position [906, 0]
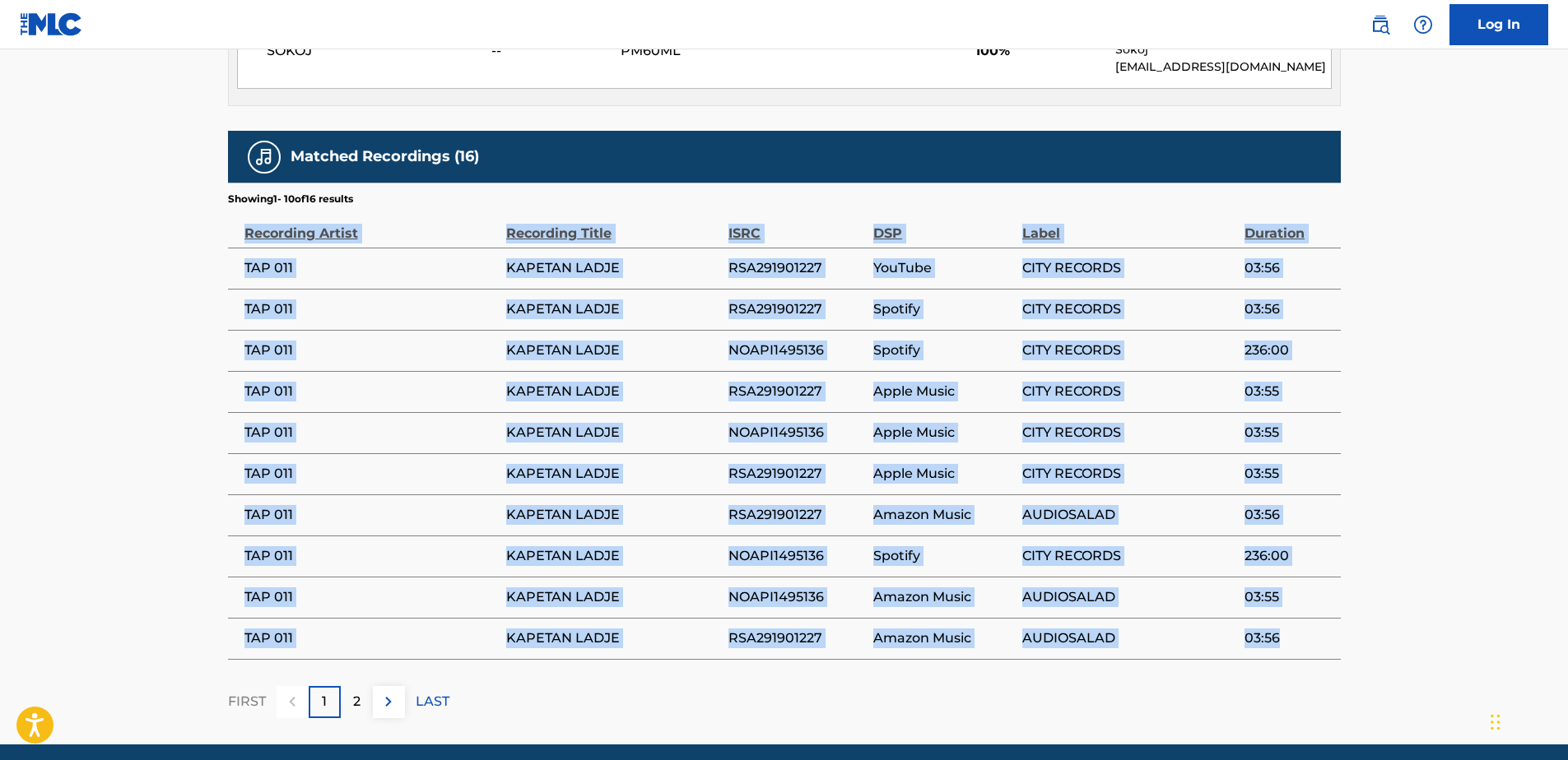
drag, startPoint x: 242, startPoint y: 229, endPoint x: 1281, endPoint y: 649, distance: 1120.7
click at [1281, 649] on table "Recording Artist Recording Title ISRC DSP Label Duration TAP 011 KAPETAN LADJE …" at bounding box center [784, 433] width 1113 height 454
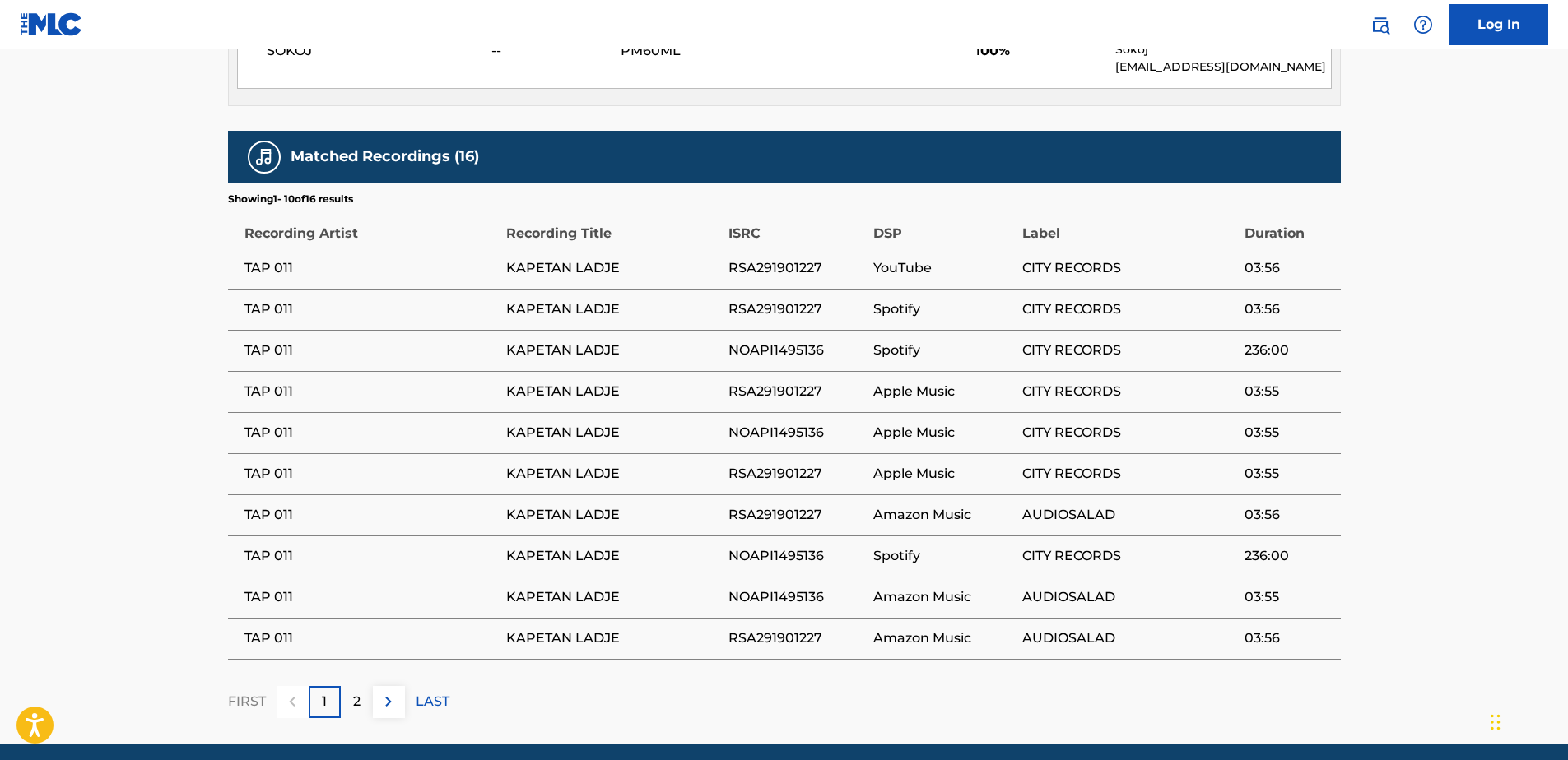
click at [361, 712] on div "2" at bounding box center [356, 702] width 32 height 32
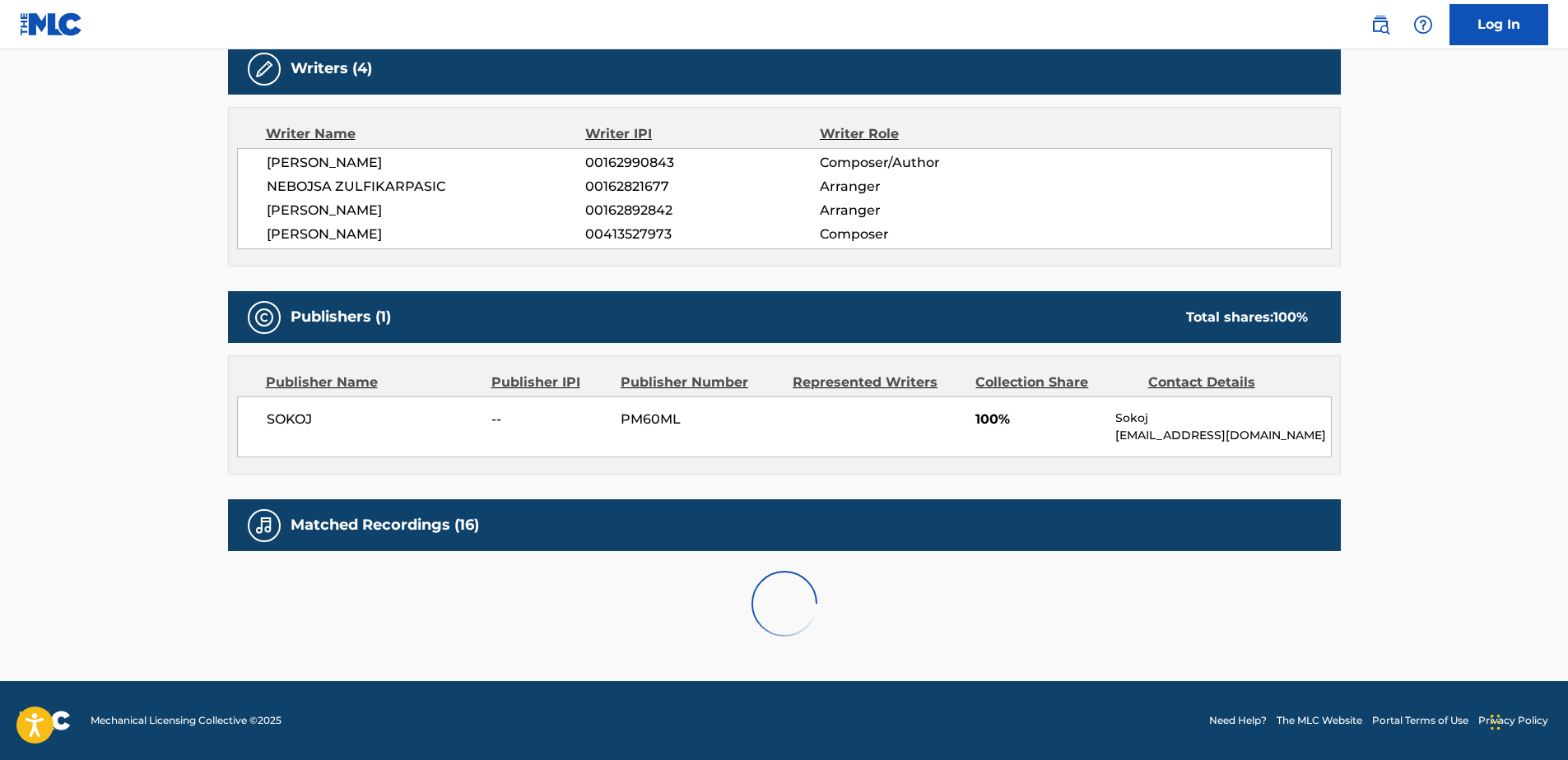
scroll to position [804, 0]
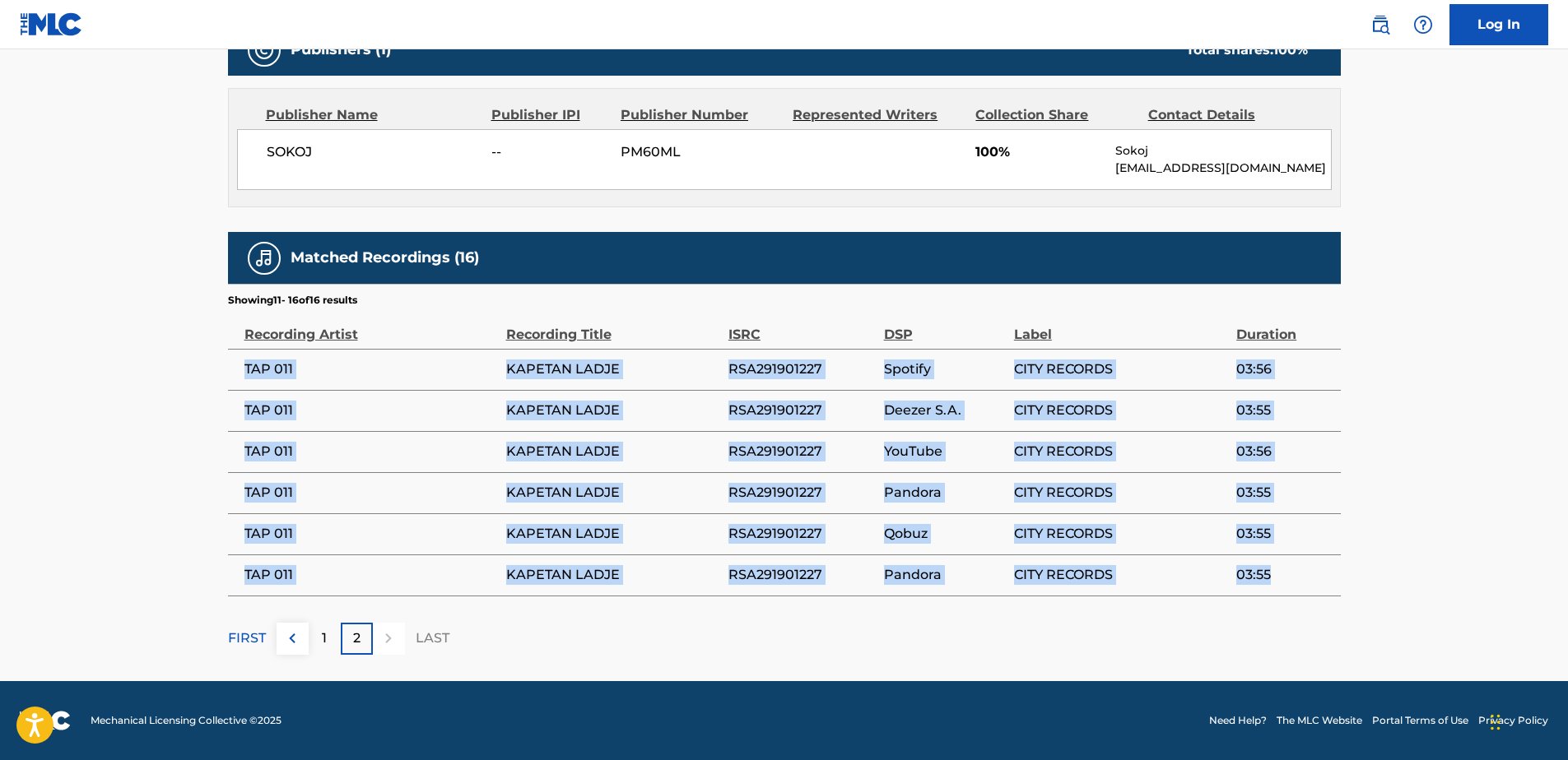
drag, startPoint x: 242, startPoint y: 364, endPoint x: 1304, endPoint y: 574, distance: 1082.6
click at [1304, 574] on tbody "TAP 011 KAPETAN LADJE RSA291901227 Spotify CITY RECORDS 03:56 TAP 011 KAPETAN L…" at bounding box center [784, 472] width 1113 height 246
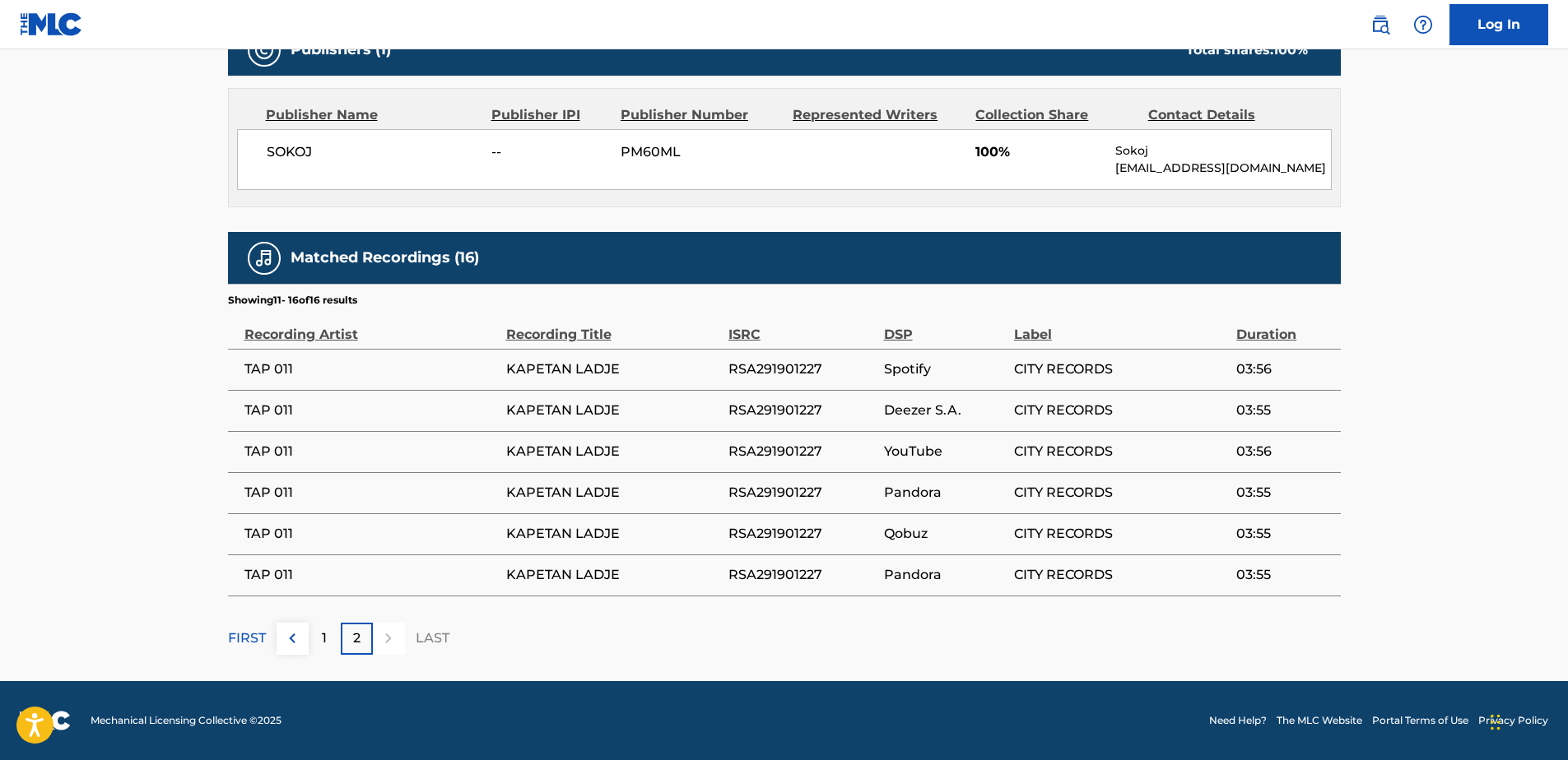
click at [727, 337] on th "Recording Title" at bounding box center [617, 329] width 222 height 41
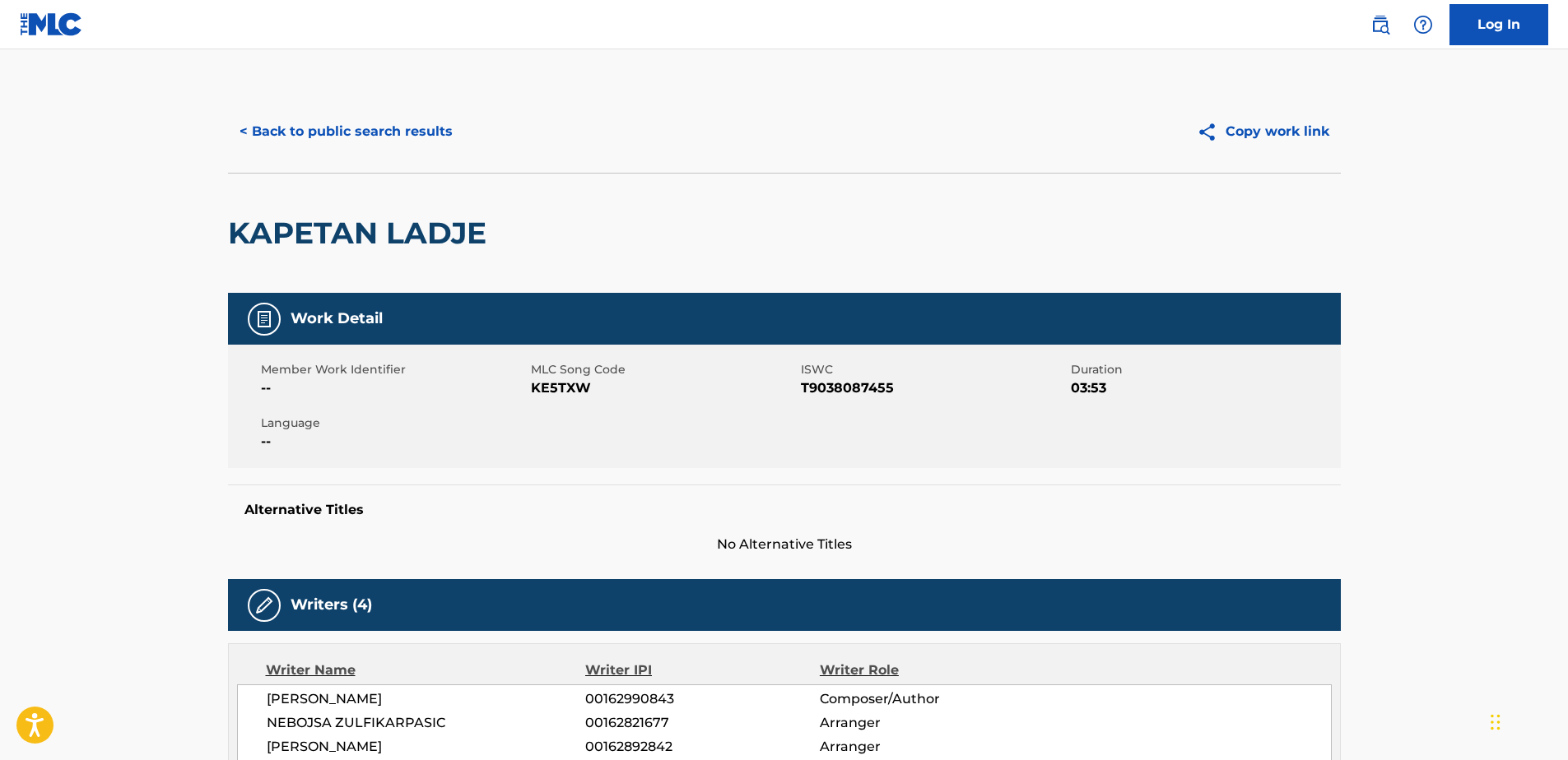
click at [372, 123] on button "< Back to public search results" at bounding box center [346, 131] width 236 height 41
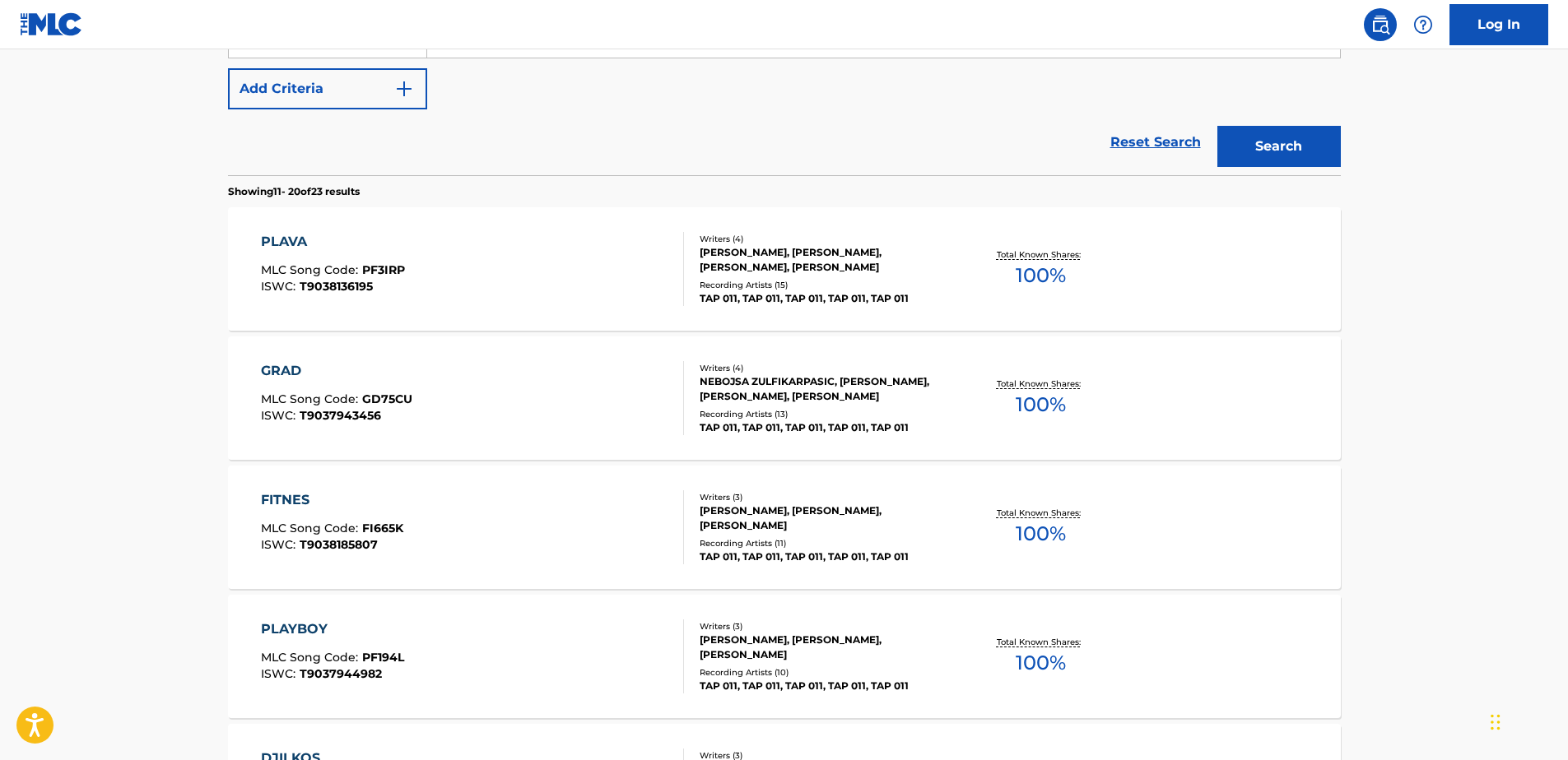
scroll to position [1254, 0]
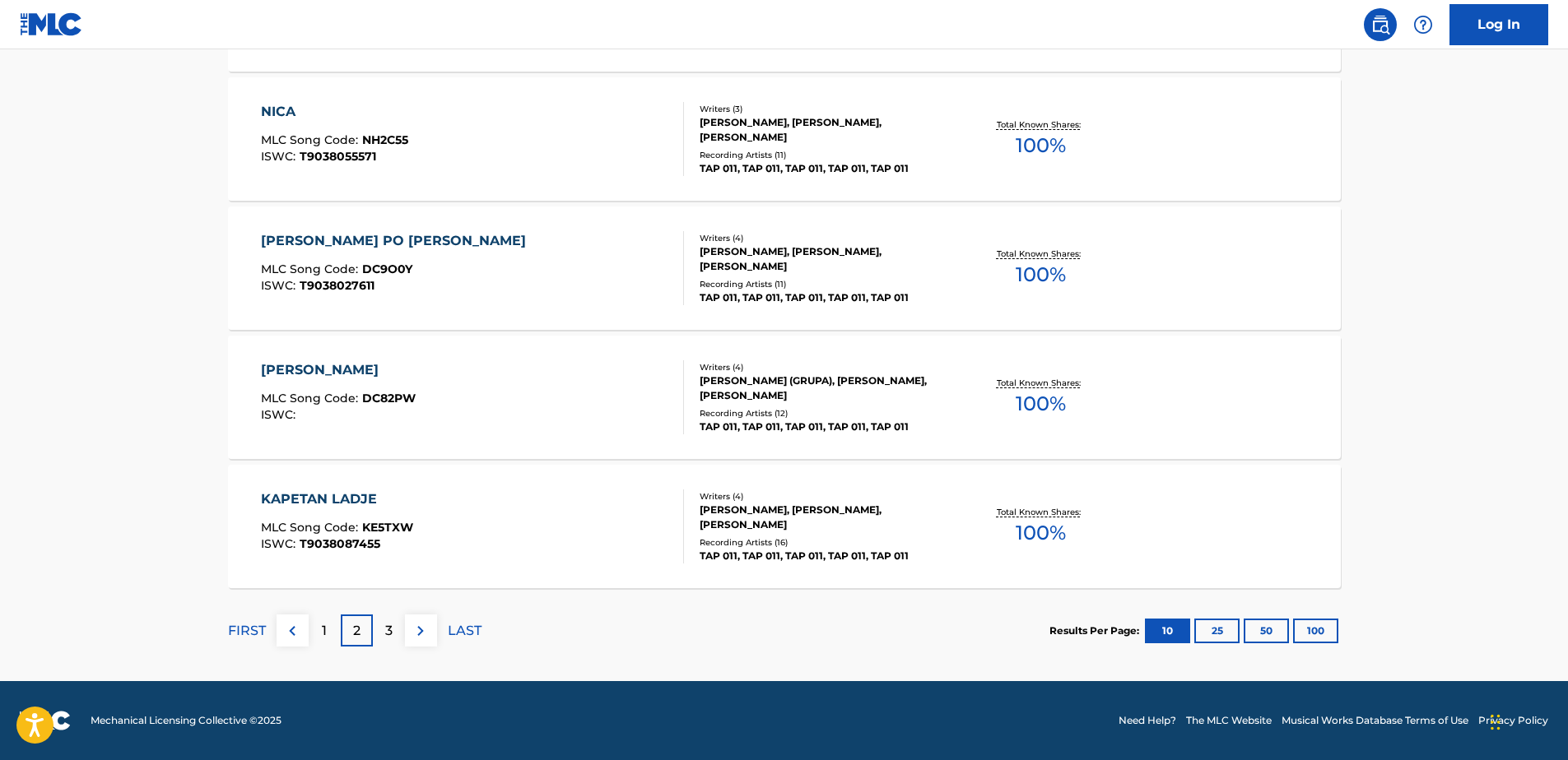
click at [328, 629] on div "1" at bounding box center [325, 631] width 32 height 32
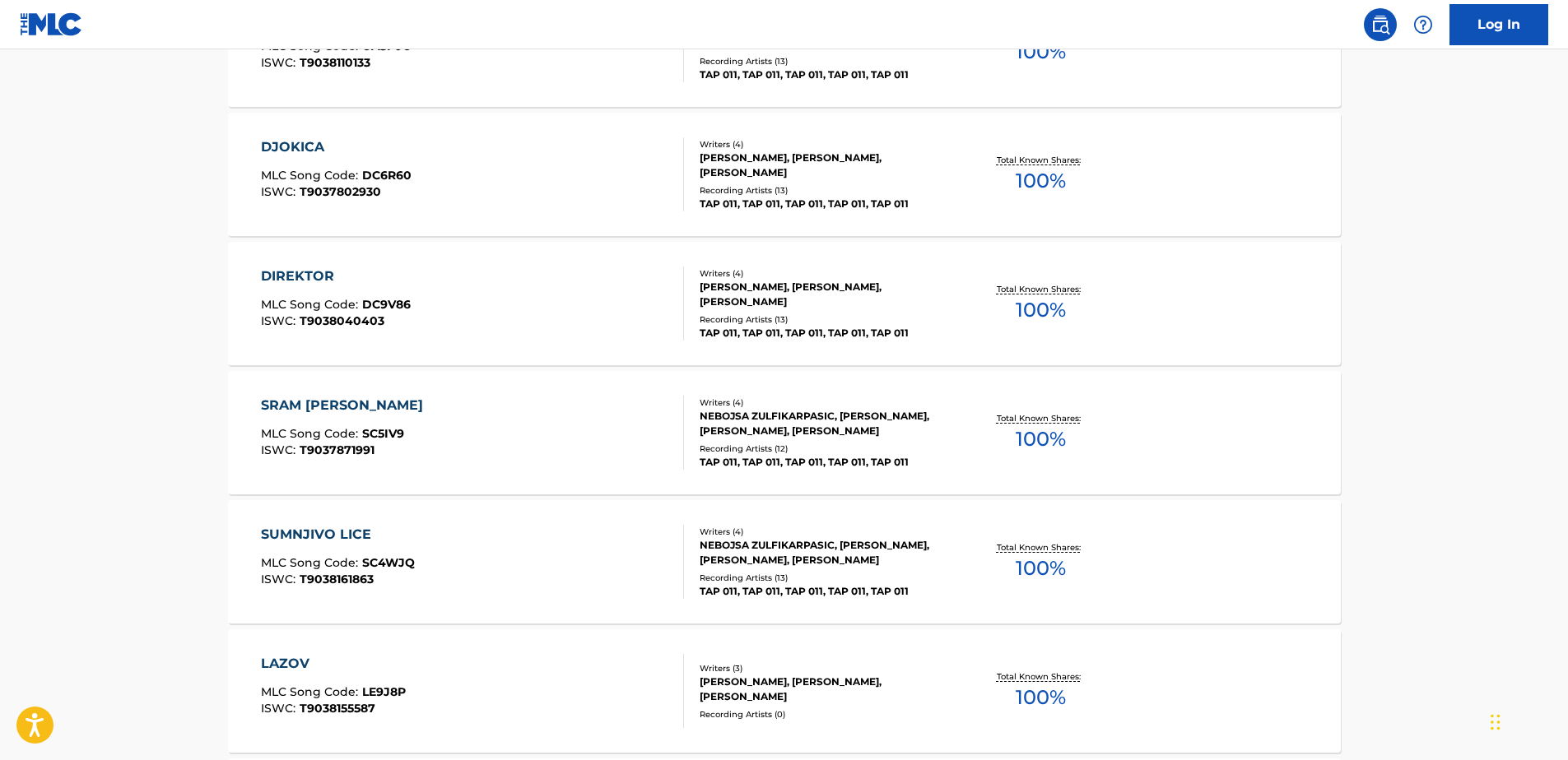
scroll to position [603, 0]
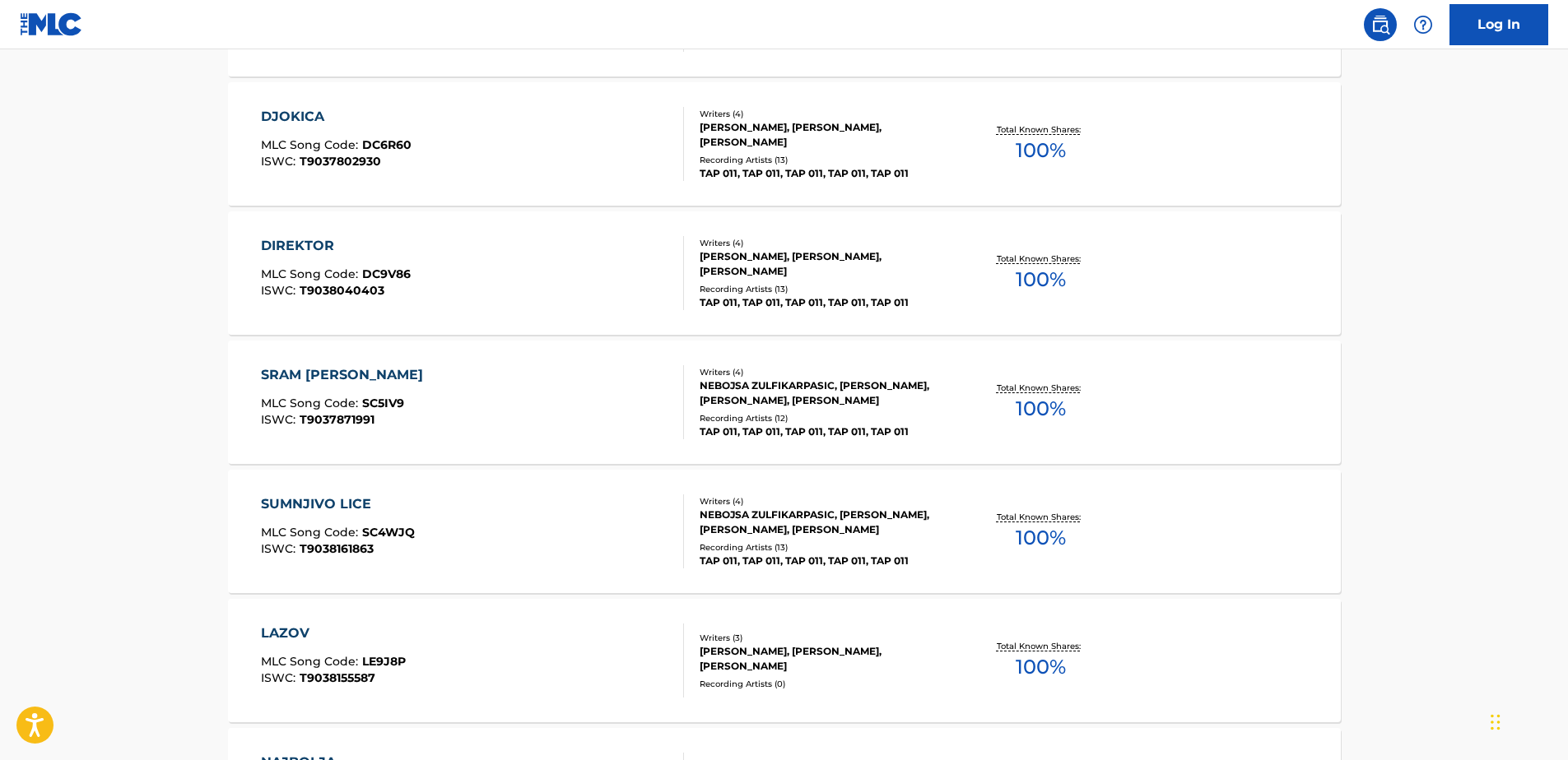
click at [515, 520] on div "SUMNJIVO LICE MLC Song Code : SC4WJQ ISWC : T9038161863" at bounding box center [473, 531] width 423 height 74
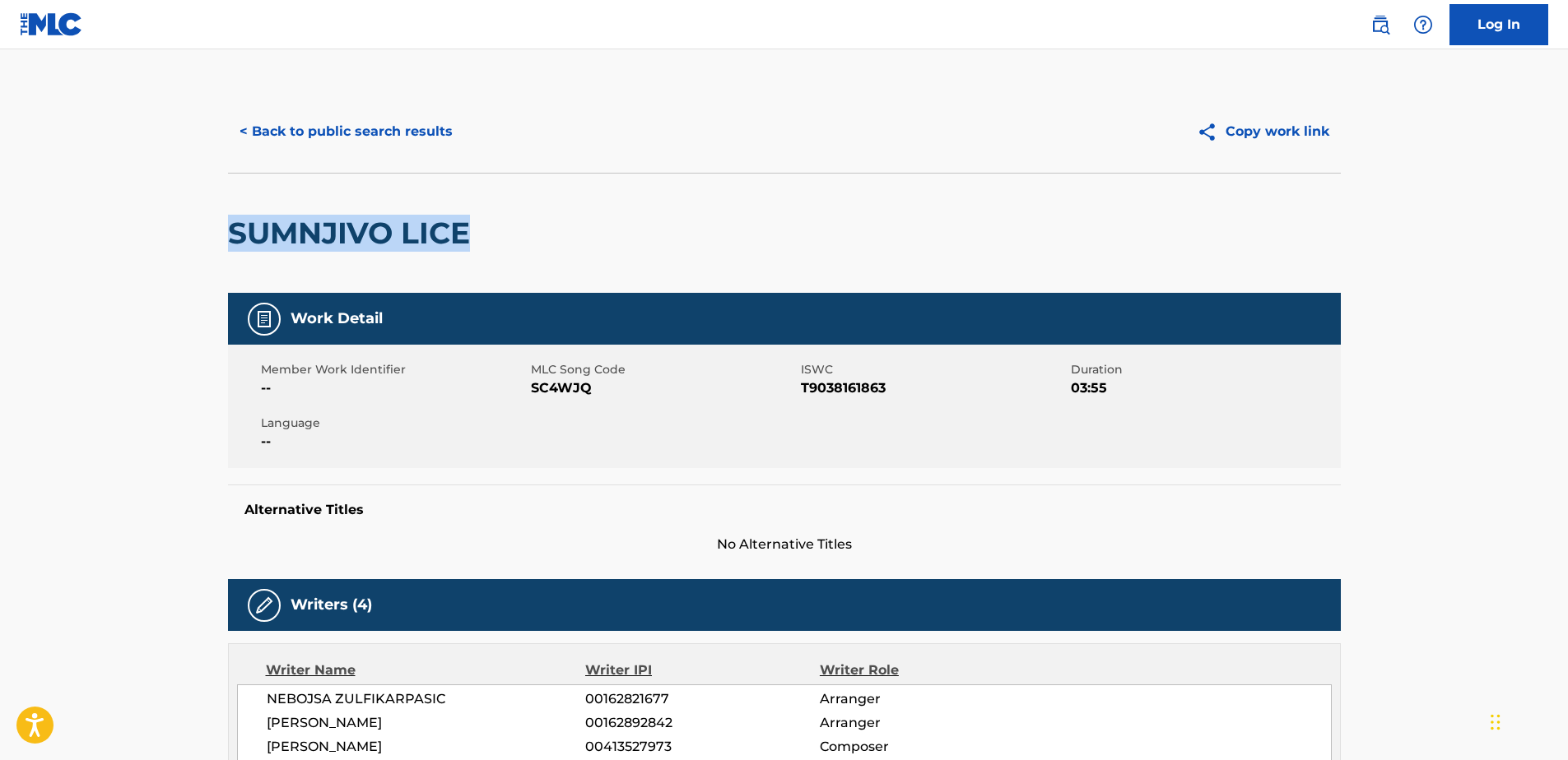
drag, startPoint x: 472, startPoint y: 234, endPoint x: 232, endPoint y: 231, distance: 240.0
click at [232, 231] on h2 "SUMNJIVO LICE" at bounding box center [353, 232] width 250 height 37
drag, startPoint x: 800, startPoint y: 382, endPoint x: 901, endPoint y: 388, distance: 101.2
click at [901, 388] on div "Member Work Identifier -- MLC Song Code SC4WJQ ISWC T9038161863 Duration 03:55 …" at bounding box center [784, 406] width 1113 height 123
click at [896, 390] on span "T9038161863" at bounding box center [935, 388] width 266 height 20
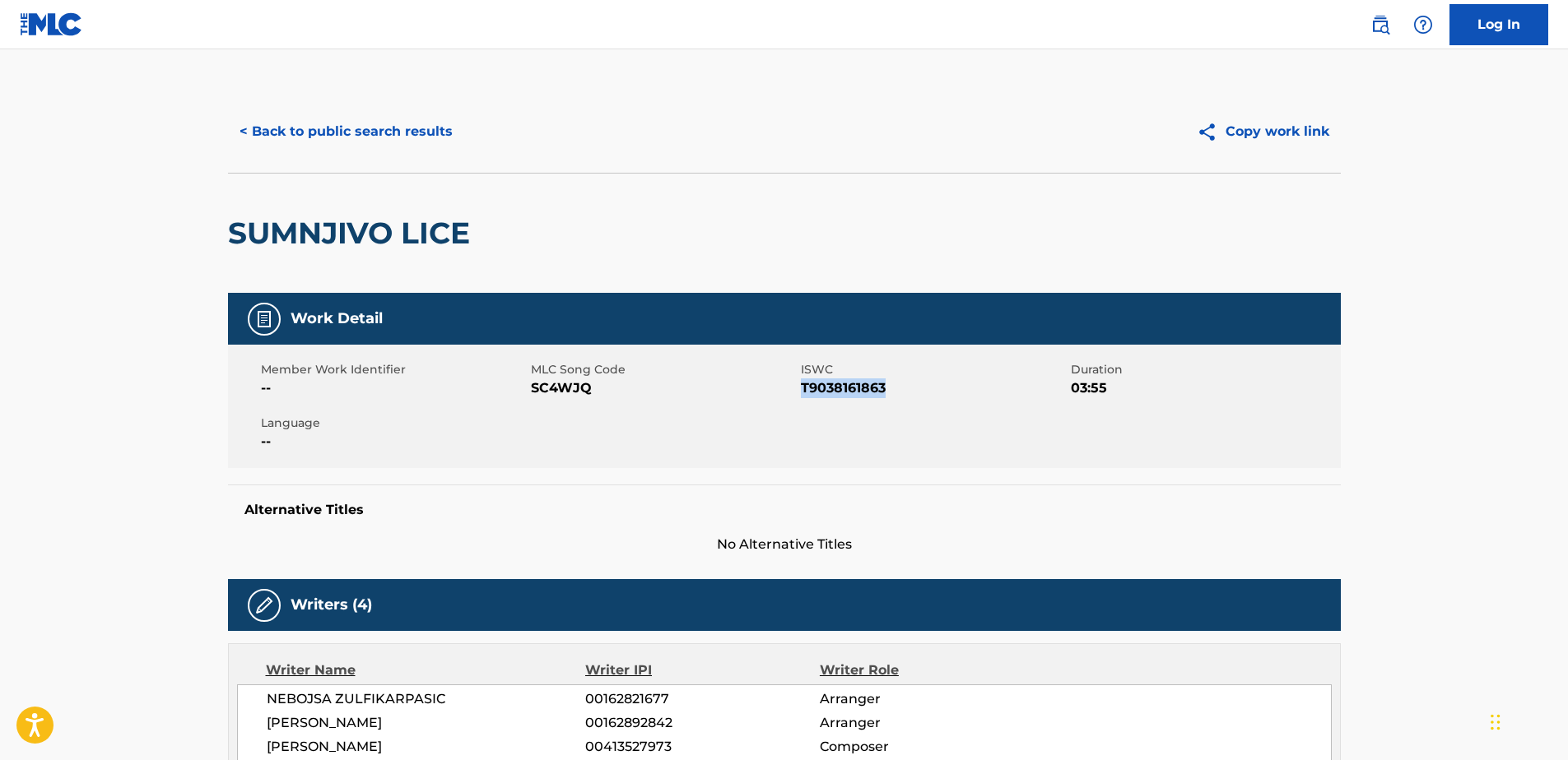
drag, startPoint x: 801, startPoint y: 385, endPoint x: 885, endPoint y: 389, distance: 84.1
click at [885, 389] on span "T9038161863" at bounding box center [935, 388] width 266 height 20
drag, startPoint x: 482, startPoint y: 225, endPoint x: 130, endPoint y: 198, distance: 353.0
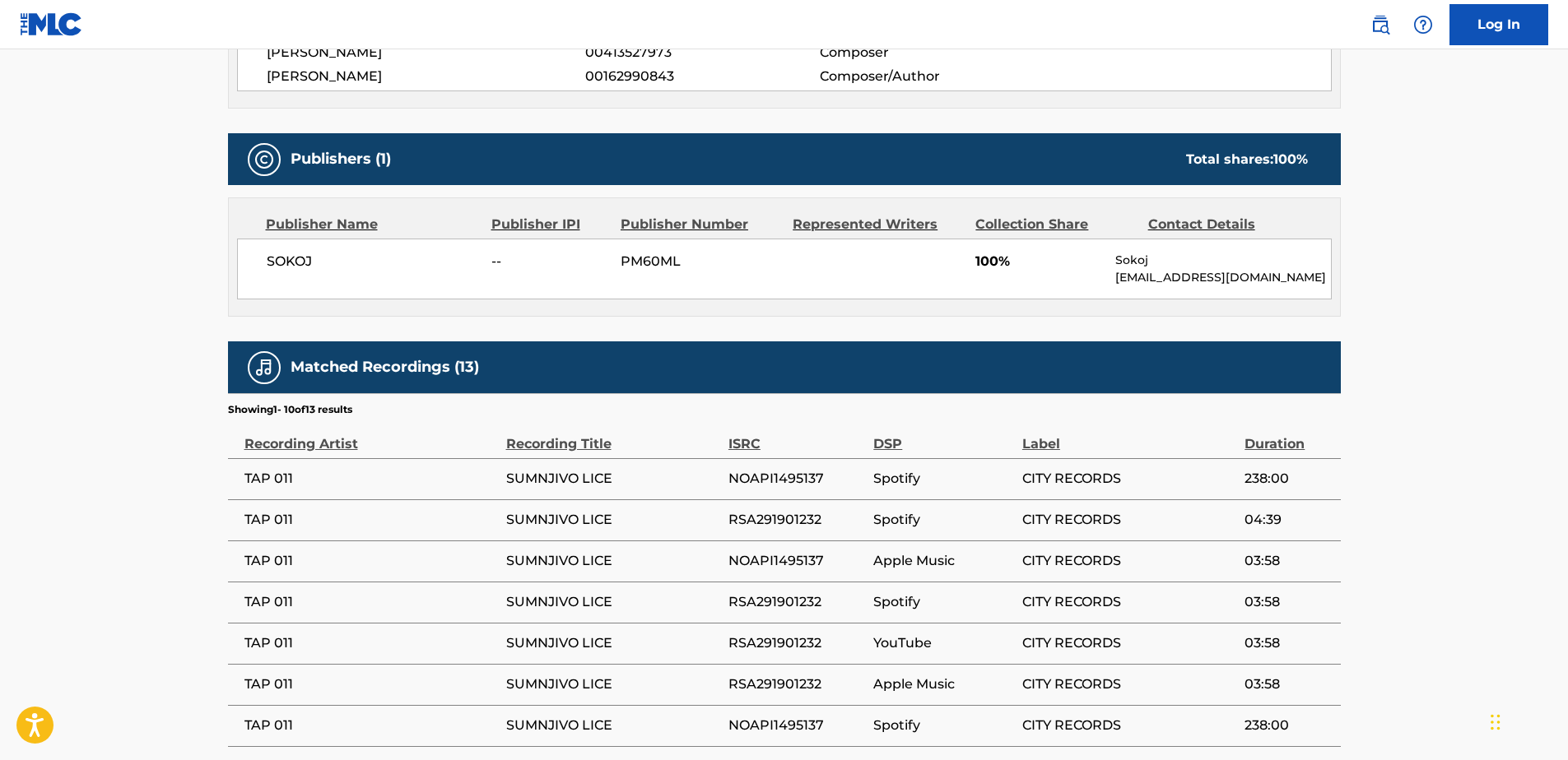
scroll to position [906, 0]
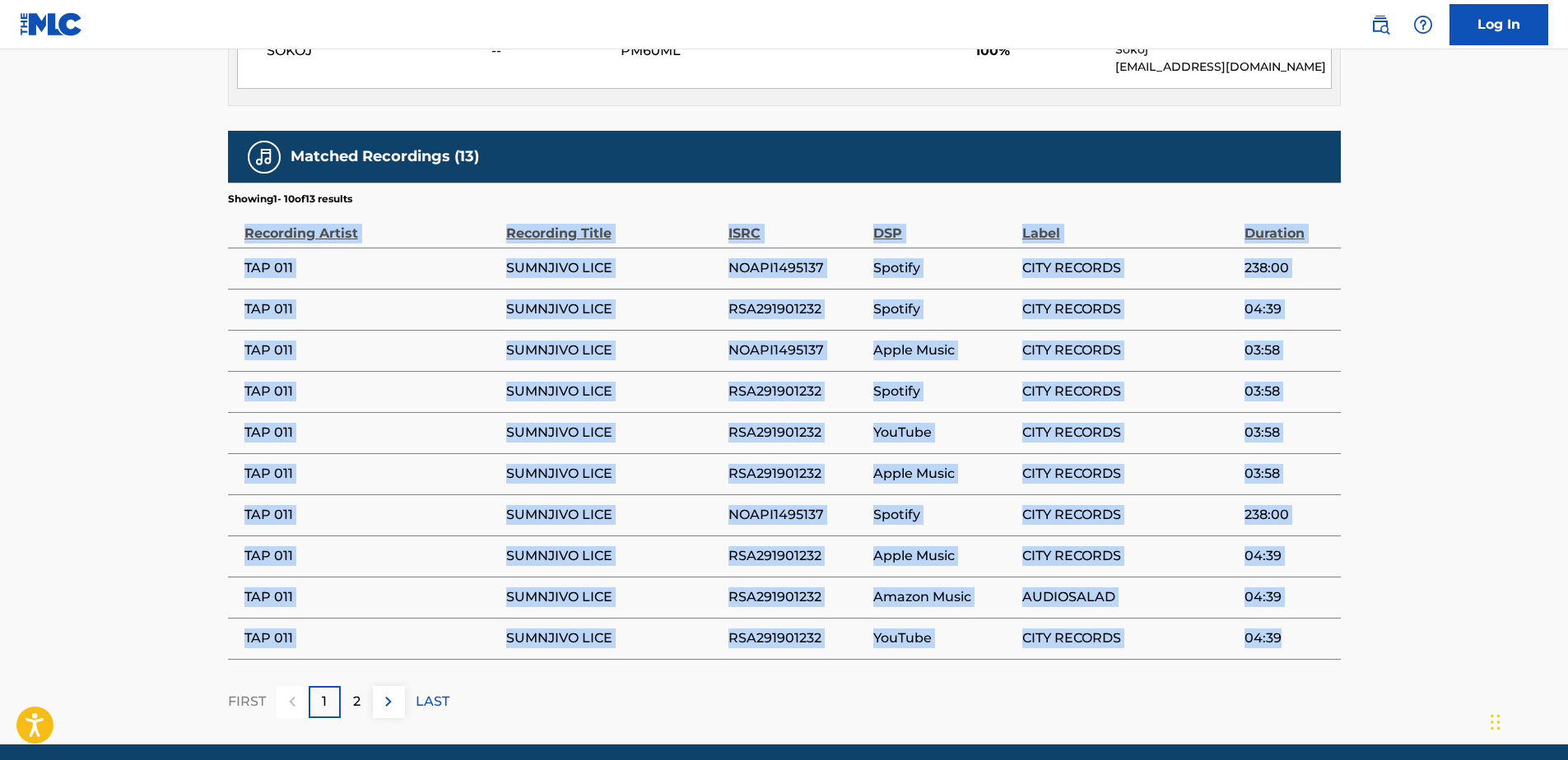
drag, startPoint x: 235, startPoint y: 229, endPoint x: 1286, endPoint y: 638, distance: 1127.8
click at [1286, 638] on table "Recording Artist Recording Title ISRC DSP Label Duration TAP 011 SUMNJIVO LICE …" at bounding box center [784, 433] width 1113 height 454
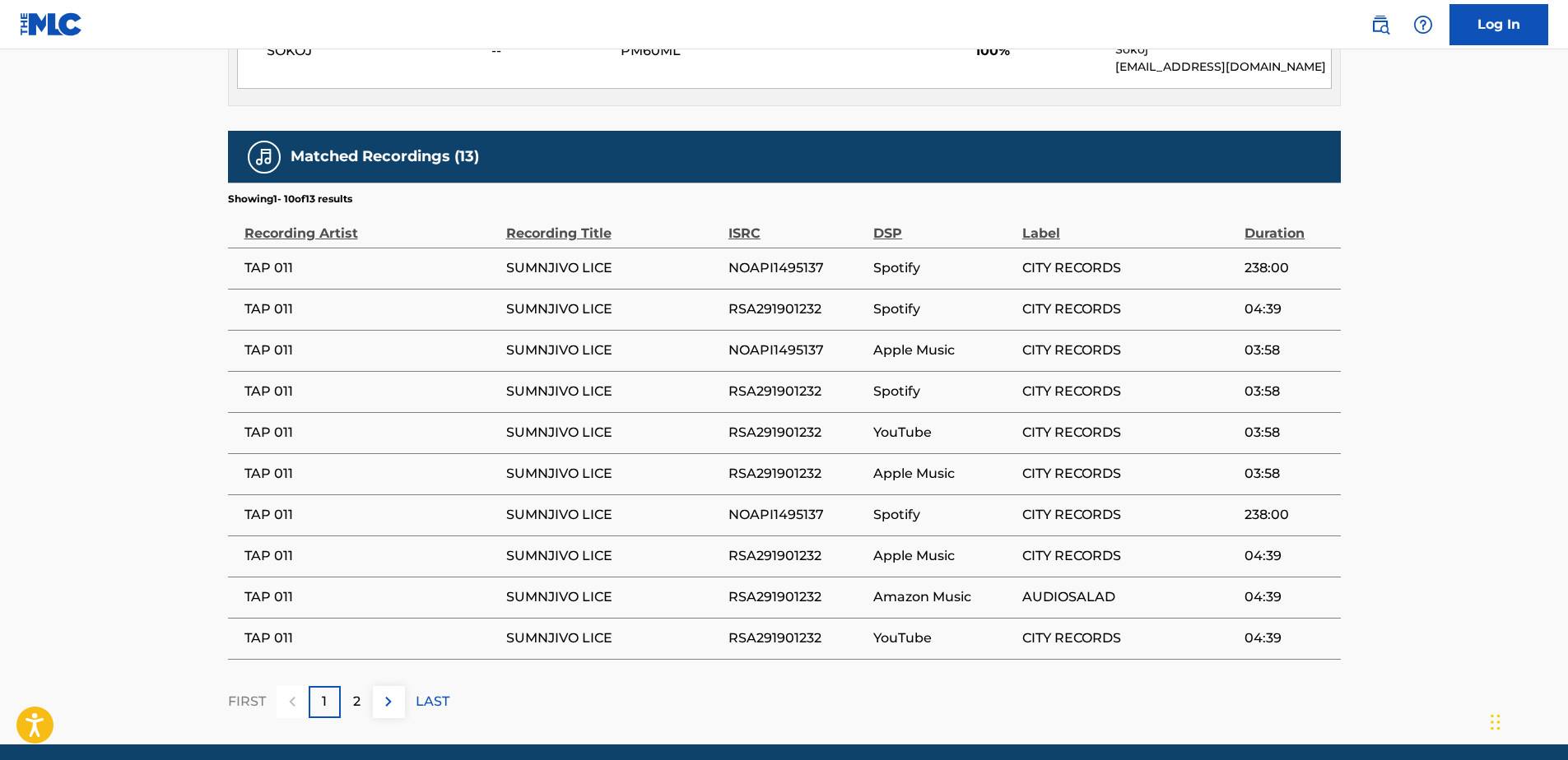
click at [362, 707] on div "2" at bounding box center [356, 702] width 32 height 32
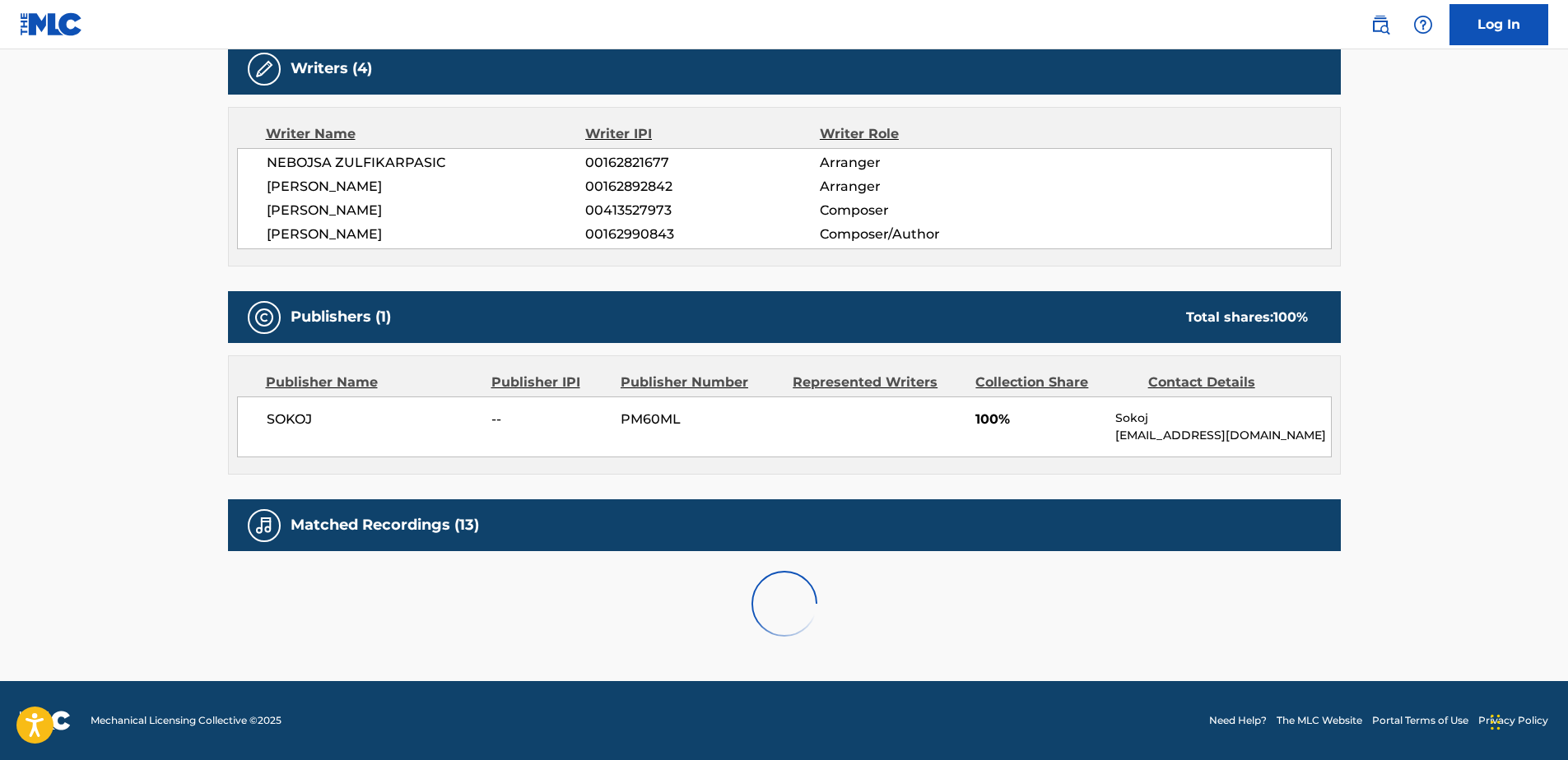
scroll to position [681, 0]
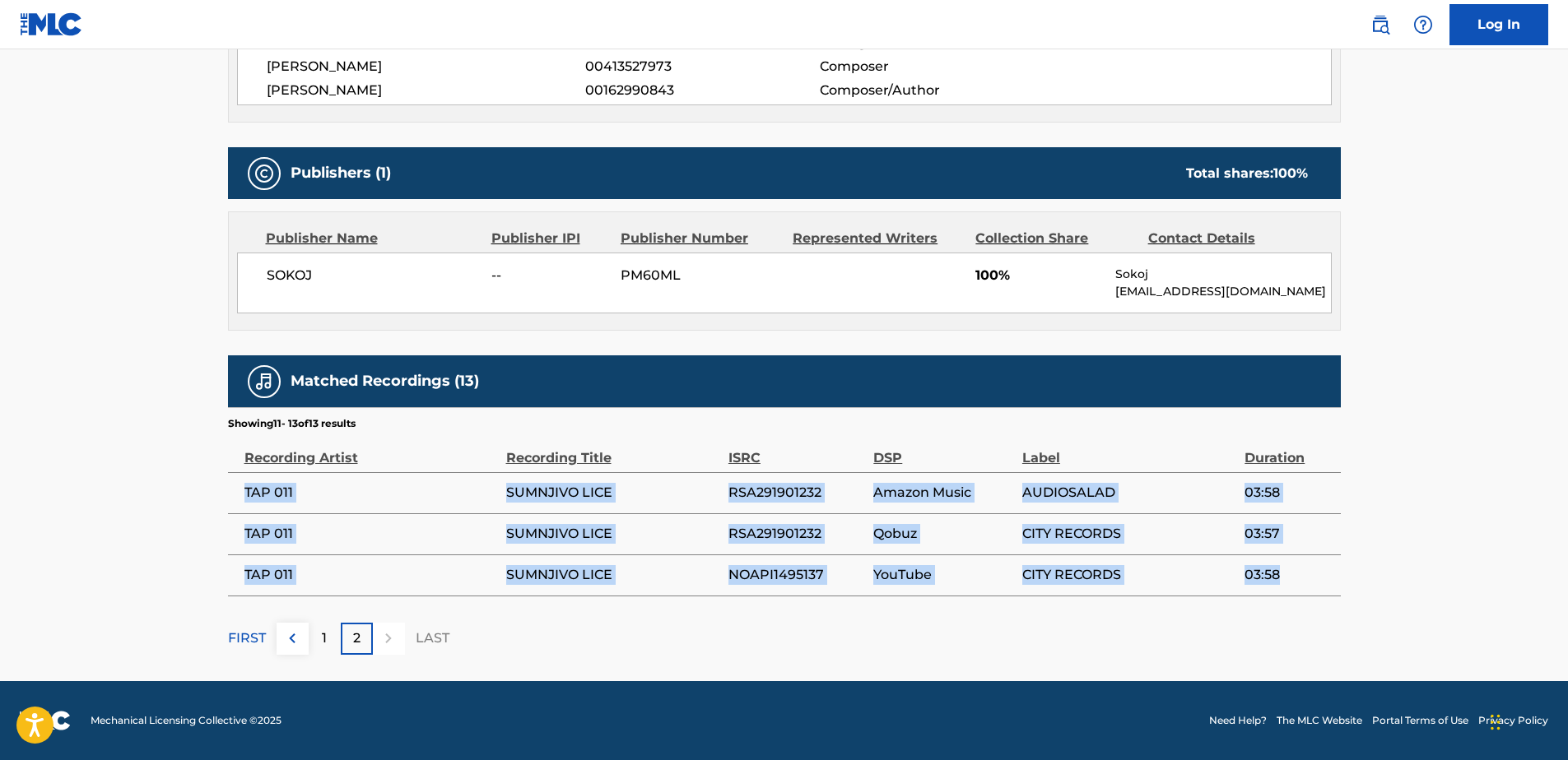
drag, startPoint x: 245, startPoint y: 494, endPoint x: 1279, endPoint y: 564, distance: 1036.4
click at [1279, 564] on tbody "TAP 011 SUMNJIVO LICE RSA291901232 Amazon Music AUDIOSALAD 03:58 TAP 011 SUMNJI…" at bounding box center [784, 534] width 1113 height 123
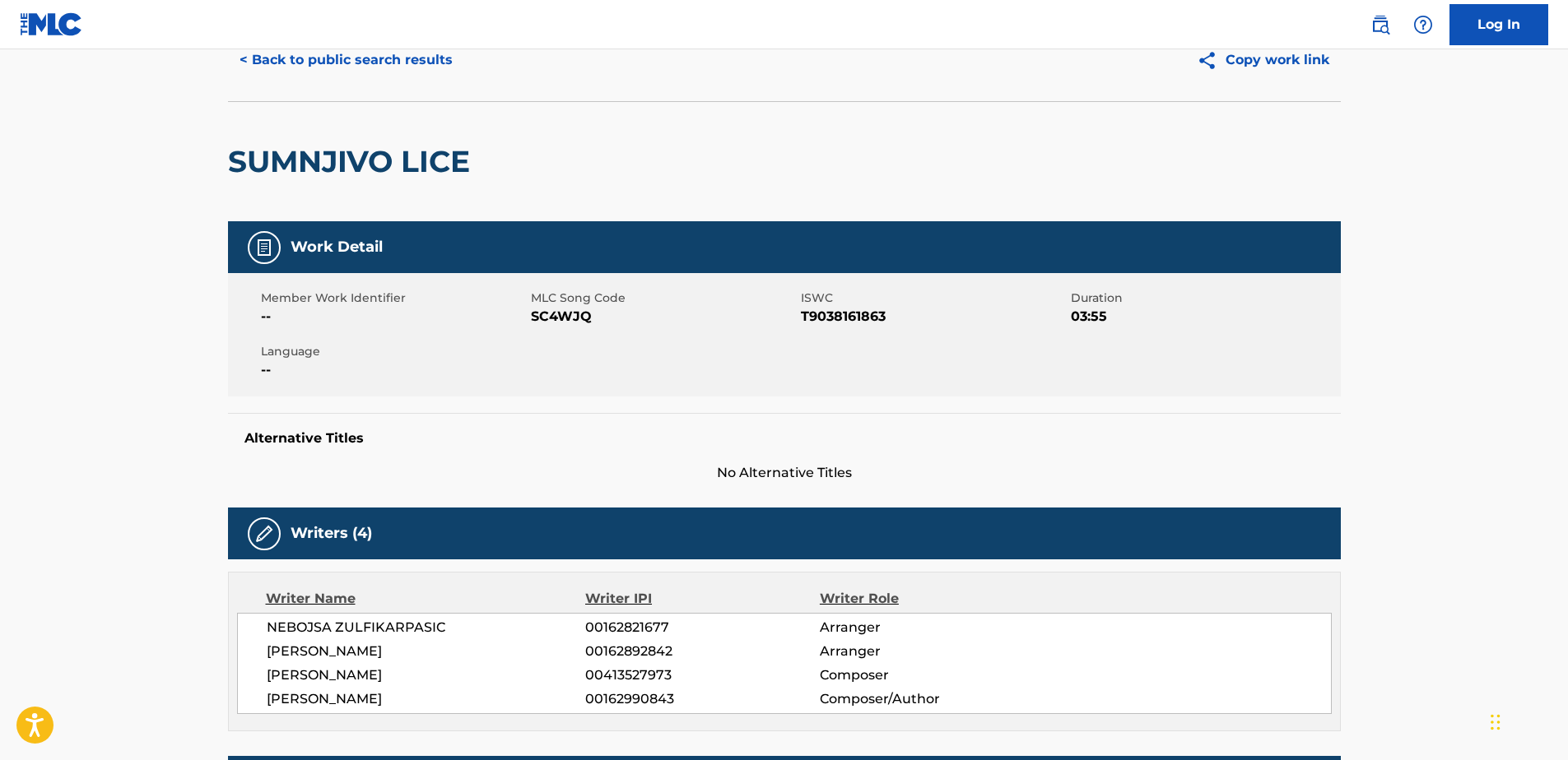
scroll to position [0, 0]
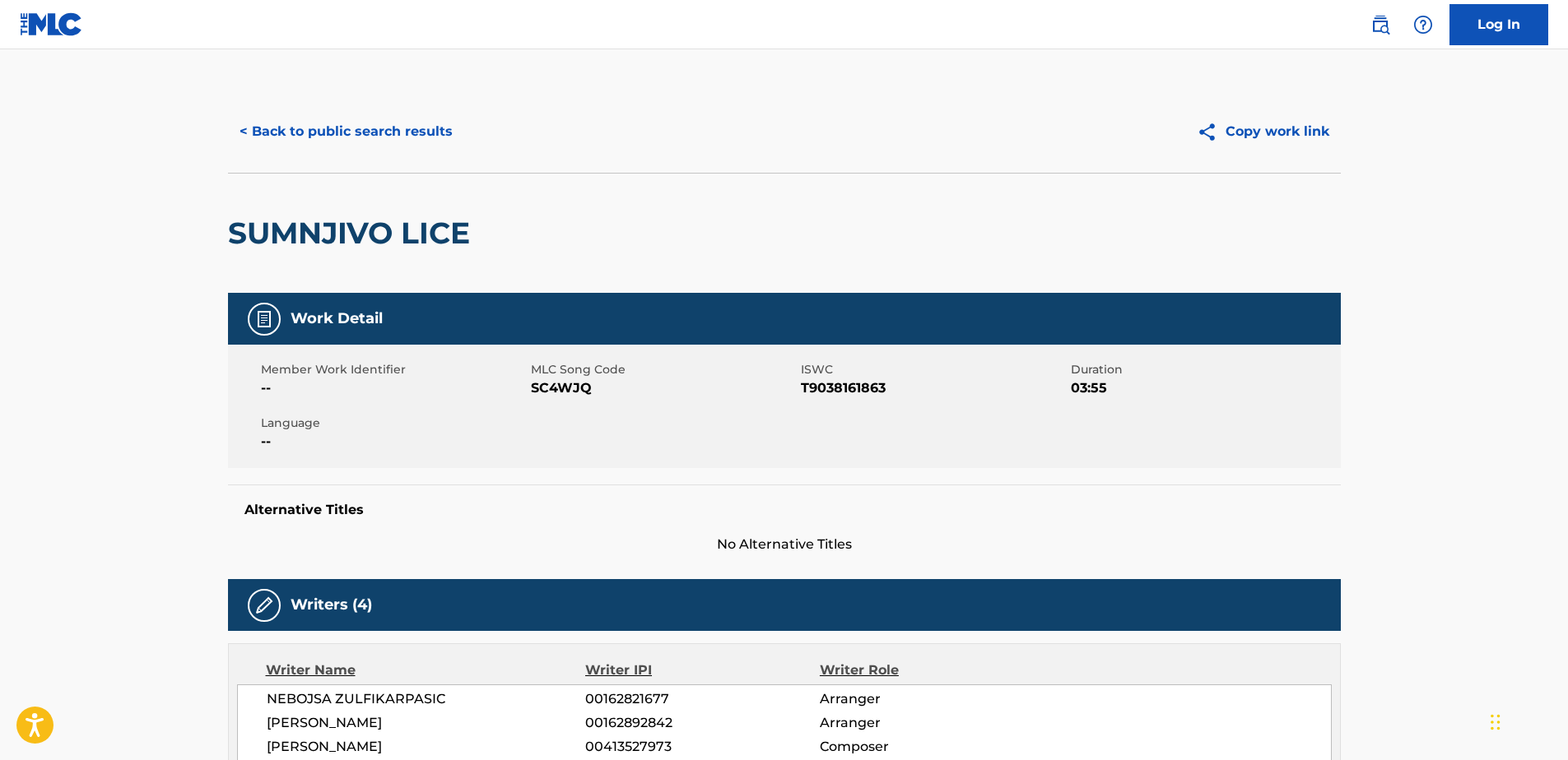
click at [359, 125] on button "< Back to public search results" at bounding box center [346, 131] width 236 height 41
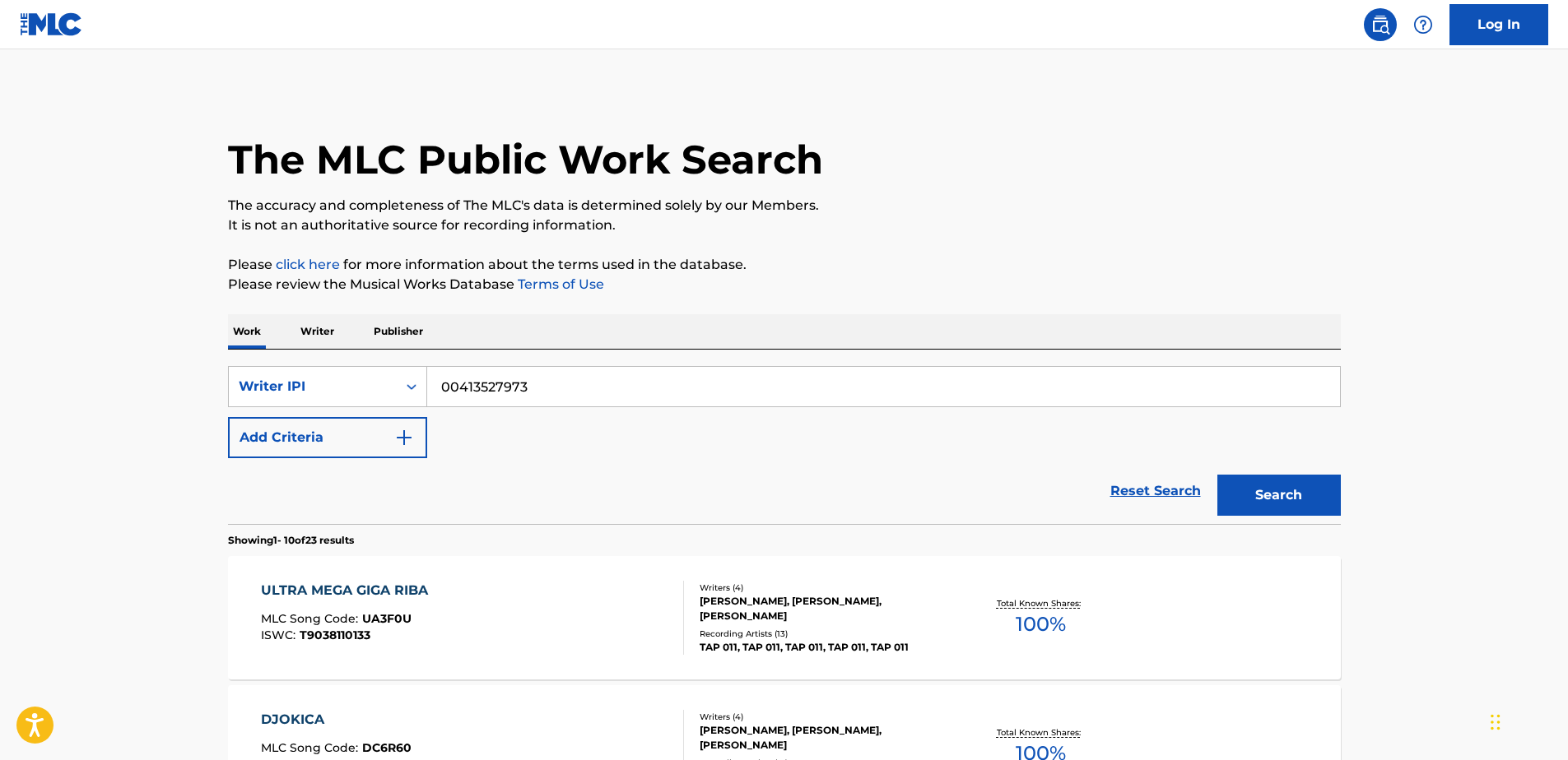
scroll to position [646, 0]
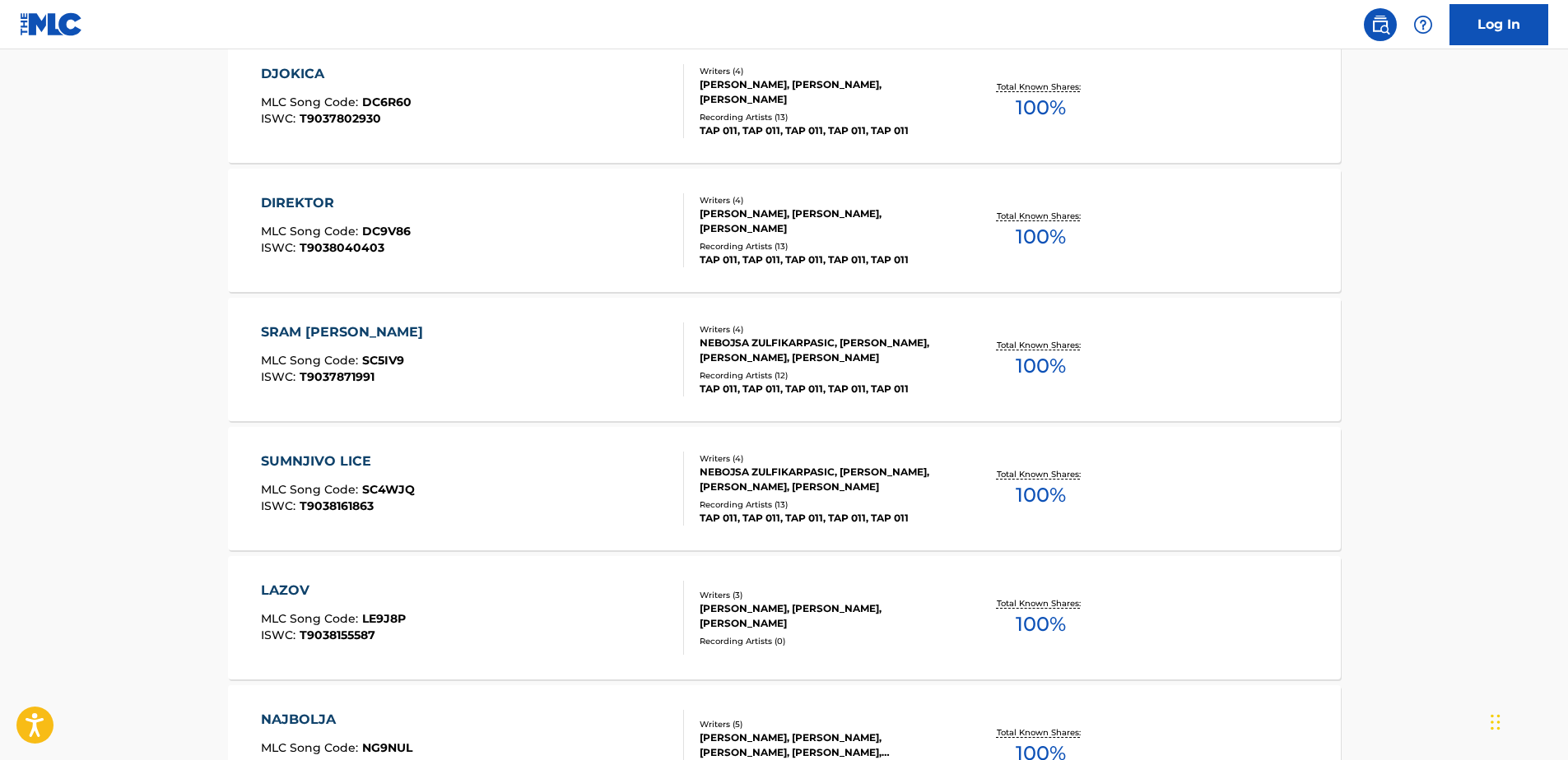
click at [361, 79] on div "DJOKICA" at bounding box center [336, 74] width 151 height 20
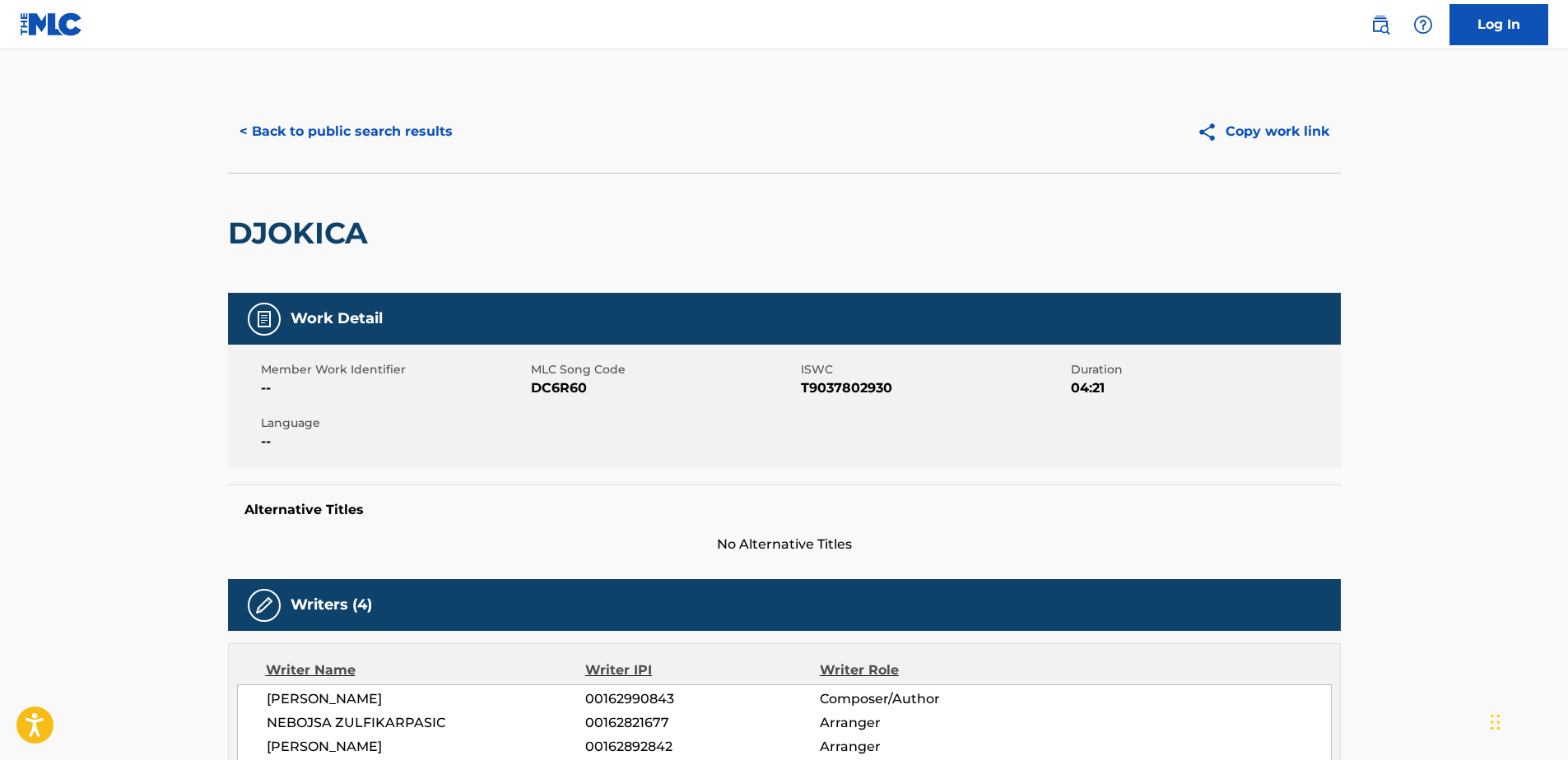
click at [278, 243] on h2 "DJOKICA" at bounding box center [302, 232] width 148 height 37
click at [834, 385] on span "T9037802930" at bounding box center [935, 388] width 266 height 20
click at [734, 407] on div "Member Work Identifier -- MLC Song Code DC6R60 ISWC T9037802930 Duration 04:21 …" at bounding box center [784, 406] width 1113 height 123
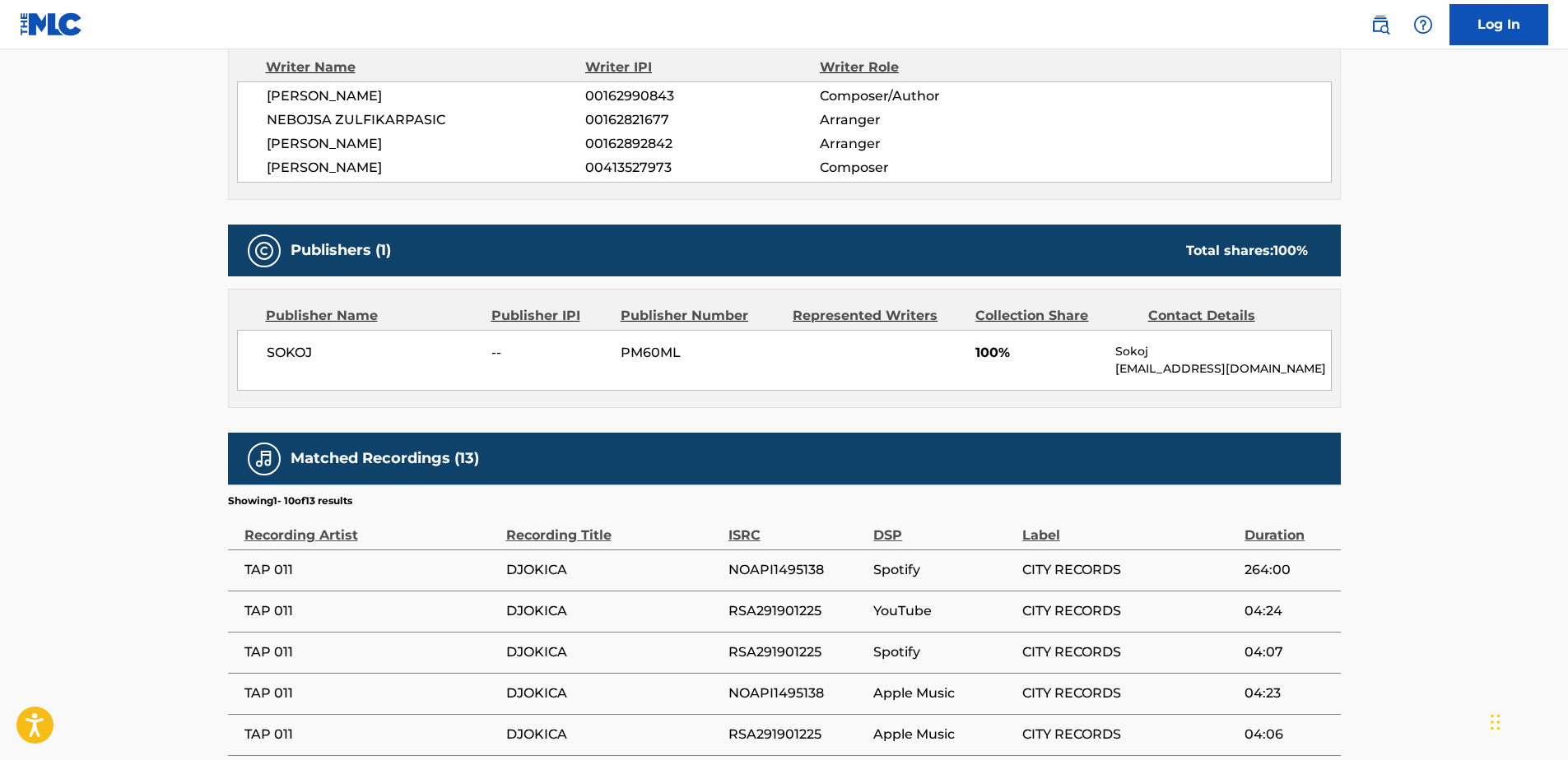
scroll to position [906, 0]
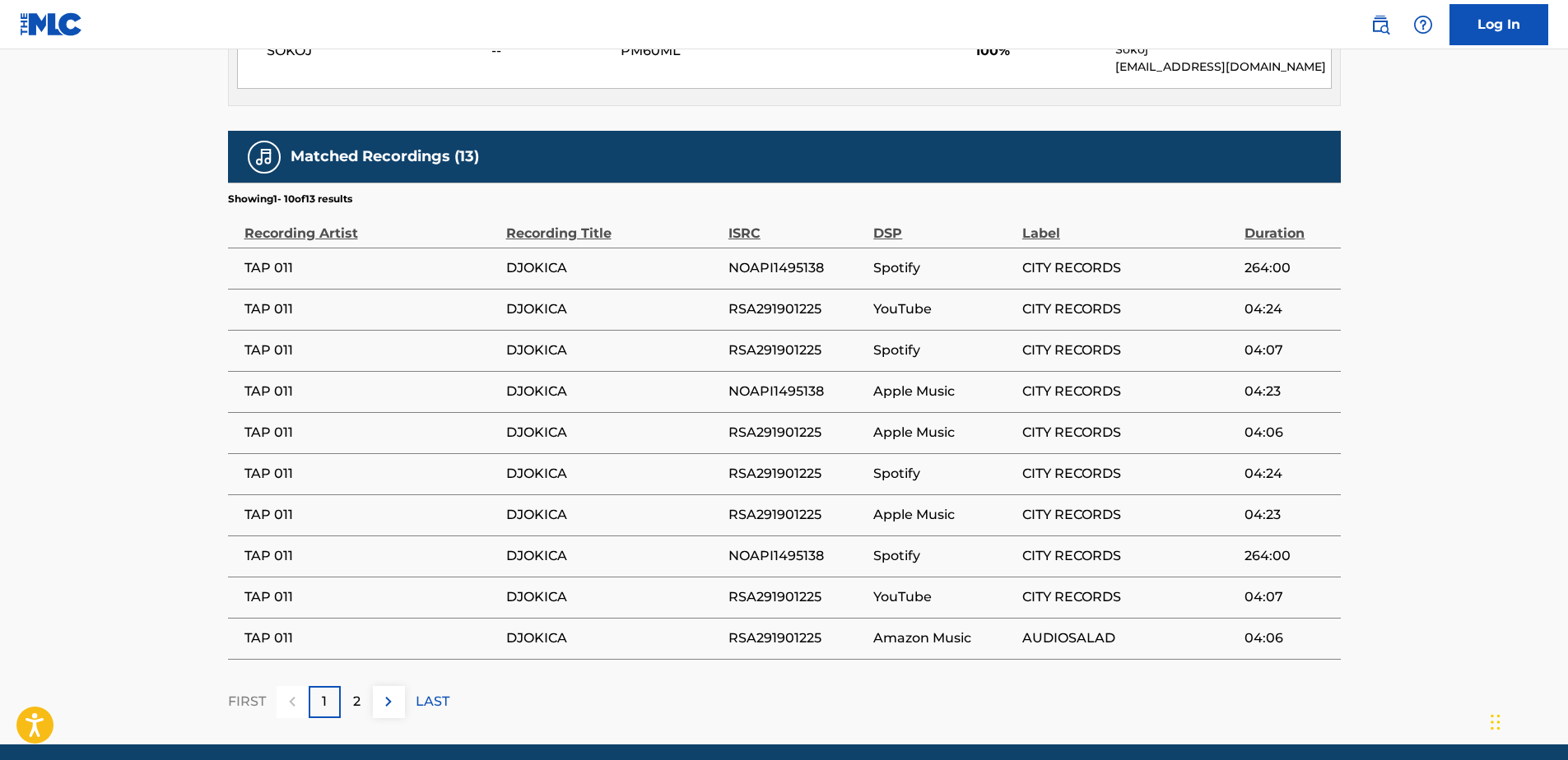
click at [534, 261] on span "DJOKICA" at bounding box center [614, 268] width 214 height 20
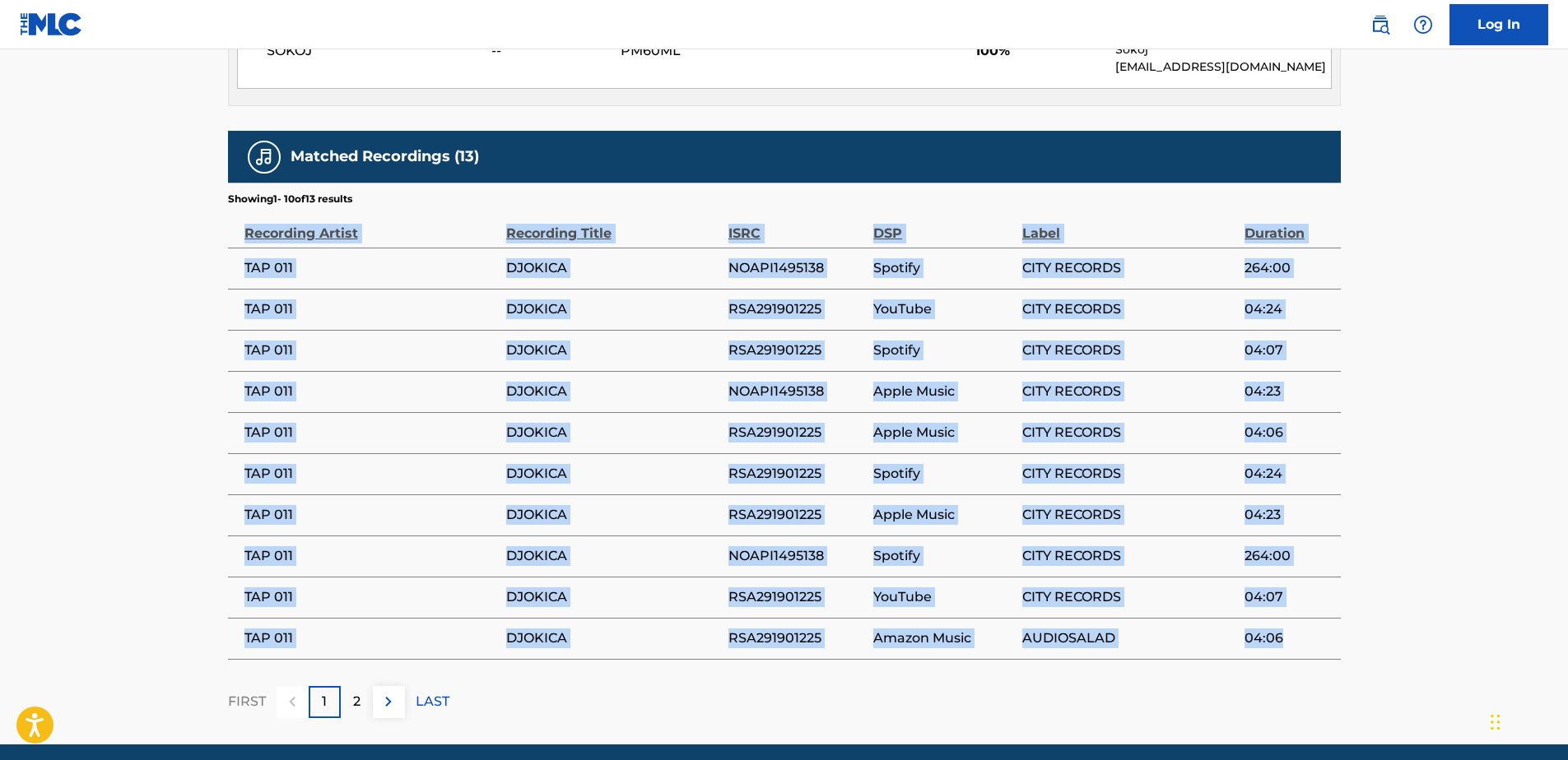
drag, startPoint x: 237, startPoint y: 228, endPoint x: 1295, endPoint y: 638, distance: 1134.7
click at [1295, 638] on table "Recording Artist Recording Title ISRC DSP Label Duration TAP 011 DJOKICA NOAPI1…" at bounding box center [784, 433] width 1113 height 454
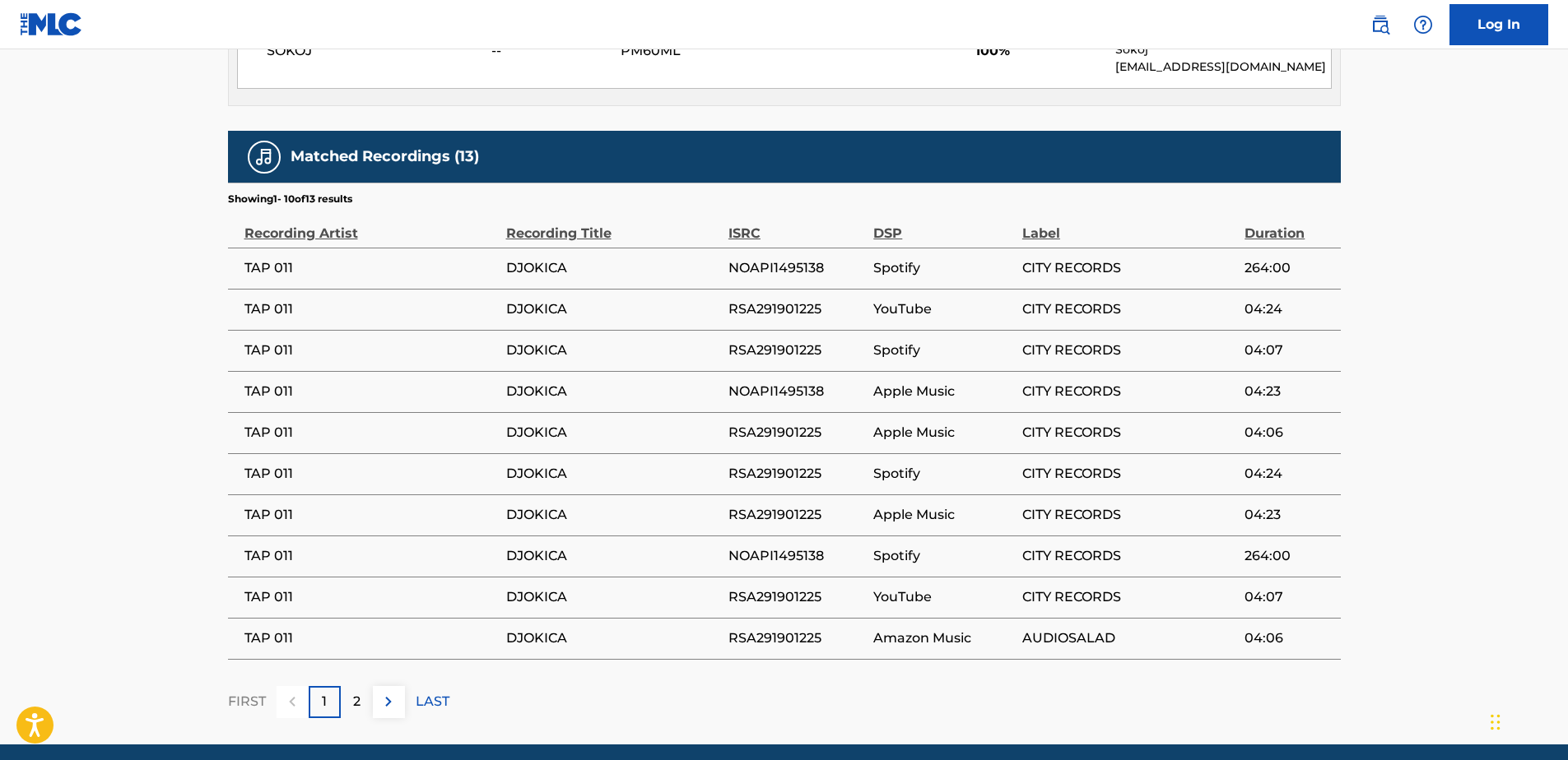
click at [341, 713] on div "2" at bounding box center [356, 702] width 32 height 32
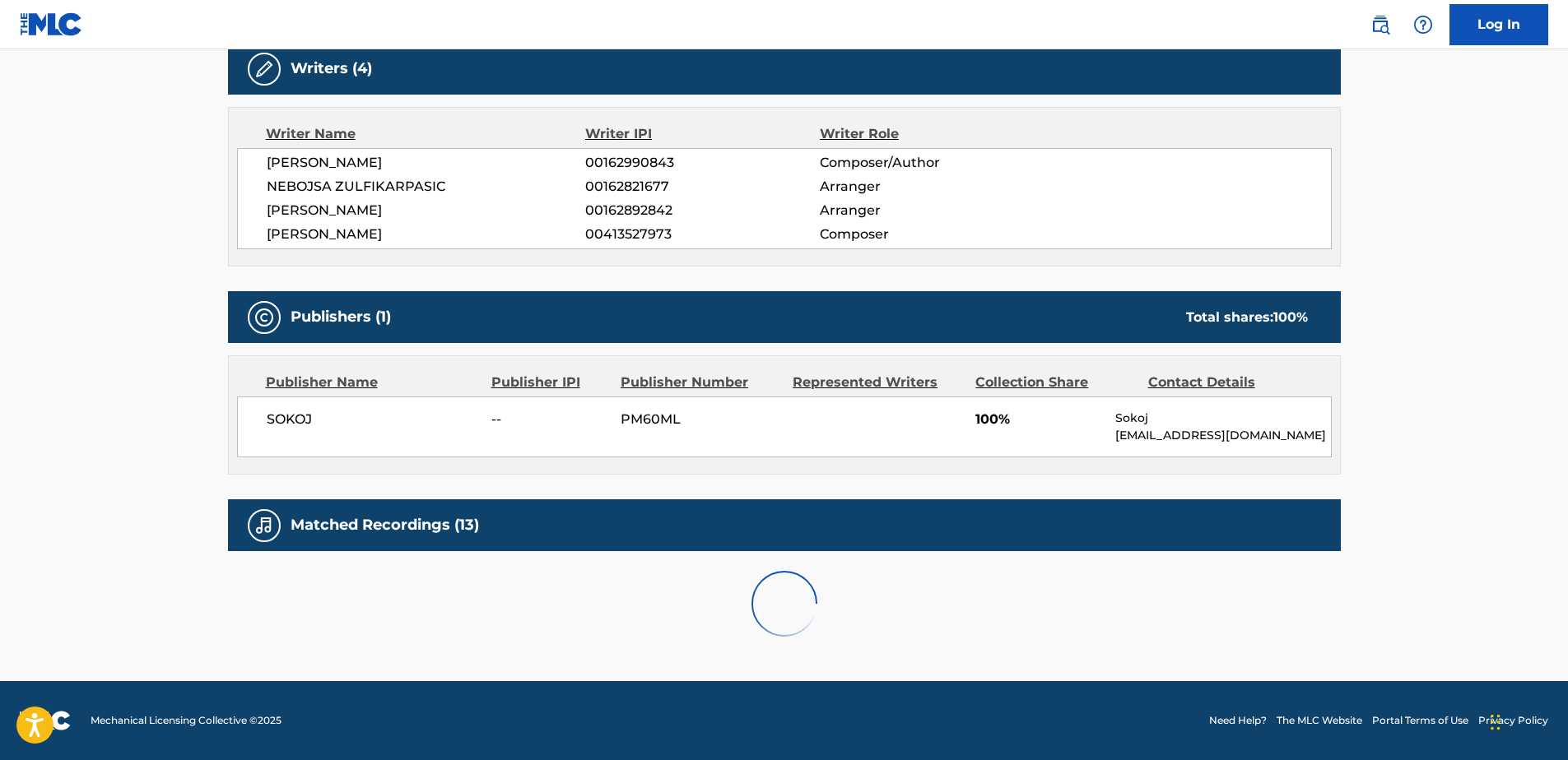
scroll to position [681, 0]
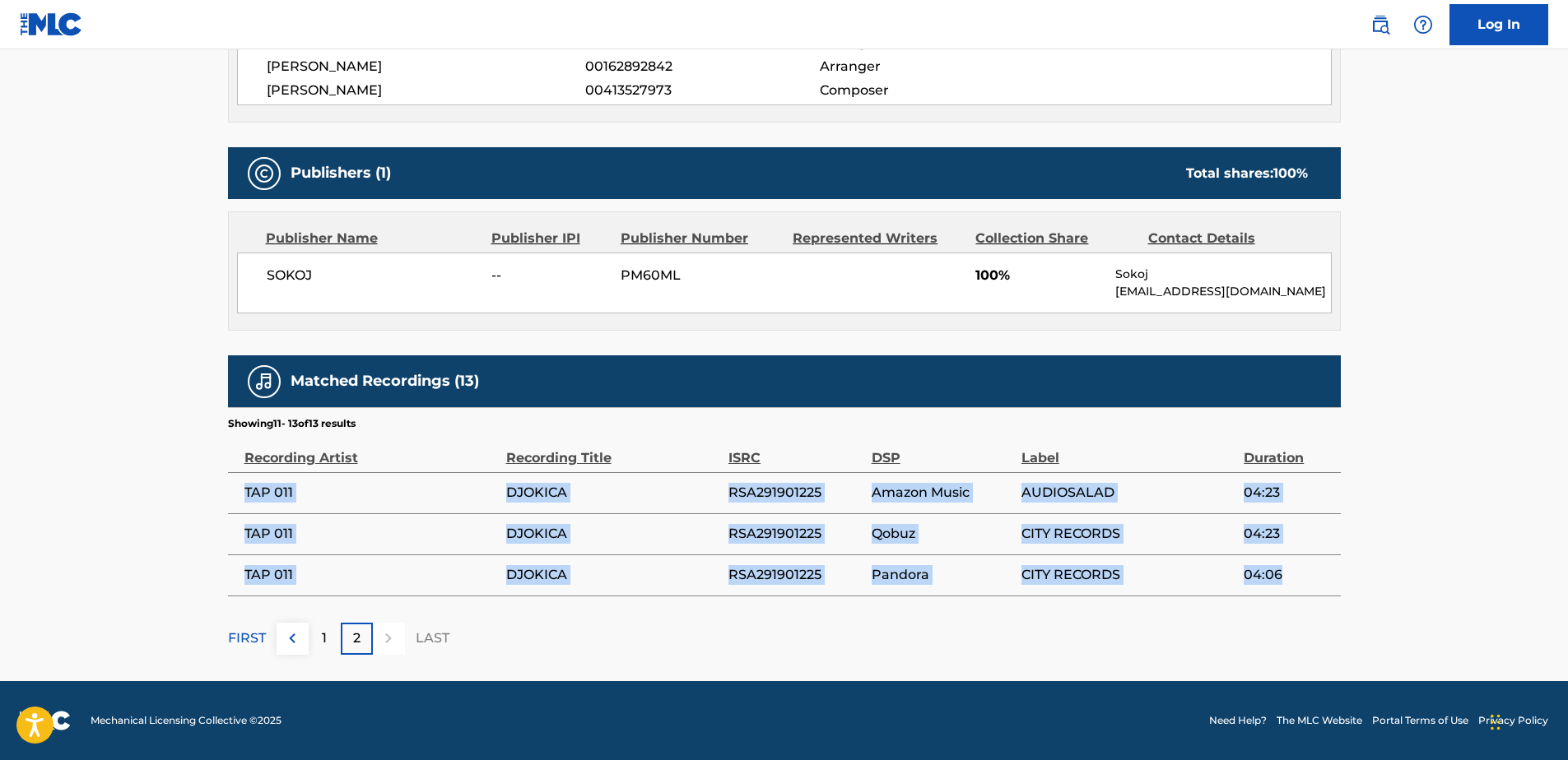
drag, startPoint x: 246, startPoint y: 490, endPoint x: 1305, endPoint y: 568, distance: 1061.9
click at [1305, 568] on tbody "TAP 011 DJOKICA RSA291901225 Amazon Music AUDIOSALAD 04:23 TAP 011 DJOKICA RSA2…" at bounding box center [784, 534] width 1113 height 123
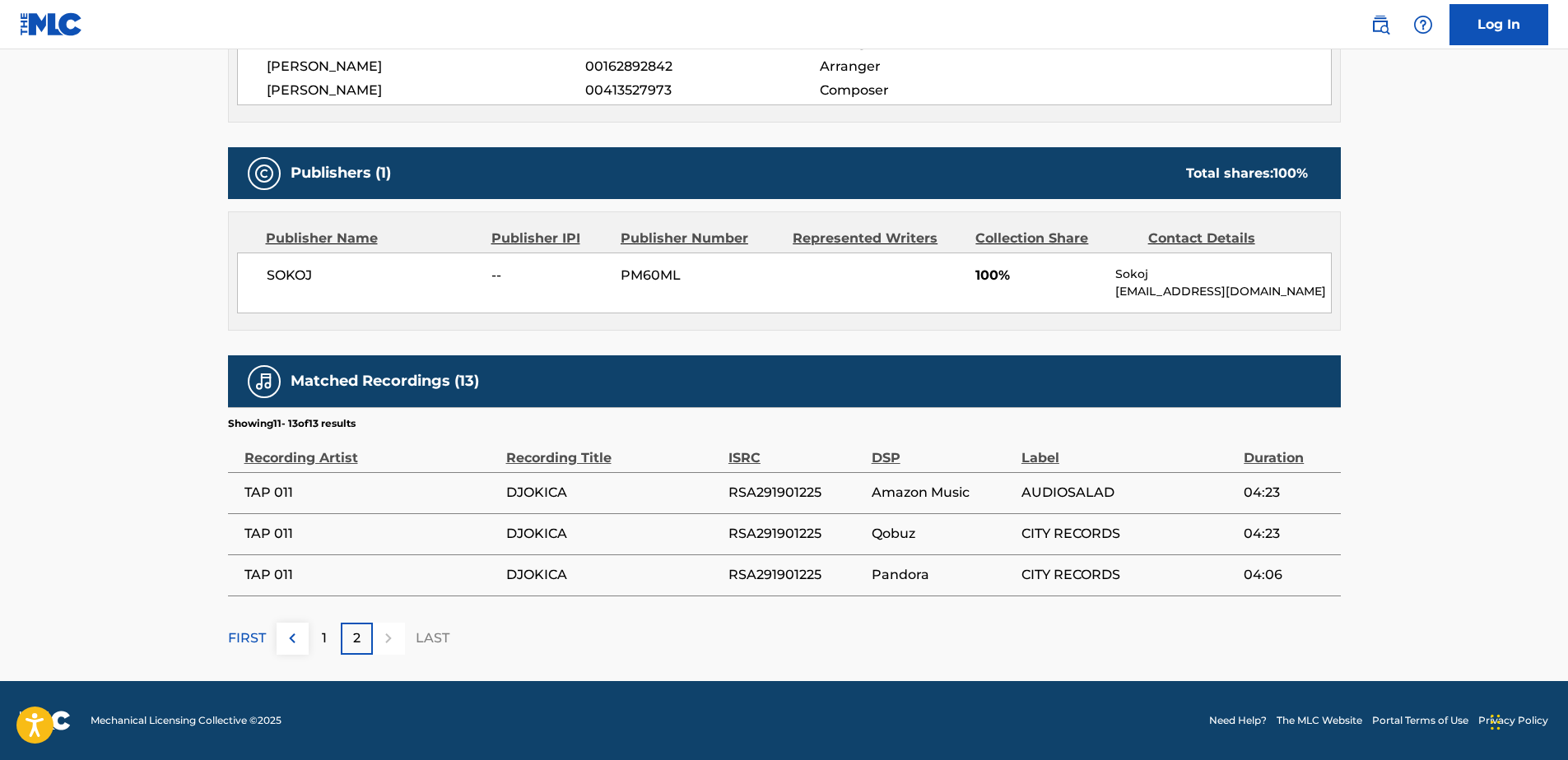
click at [647, 447] on div "Recording Title" at bounding box center [614, 449] width 214 height 37
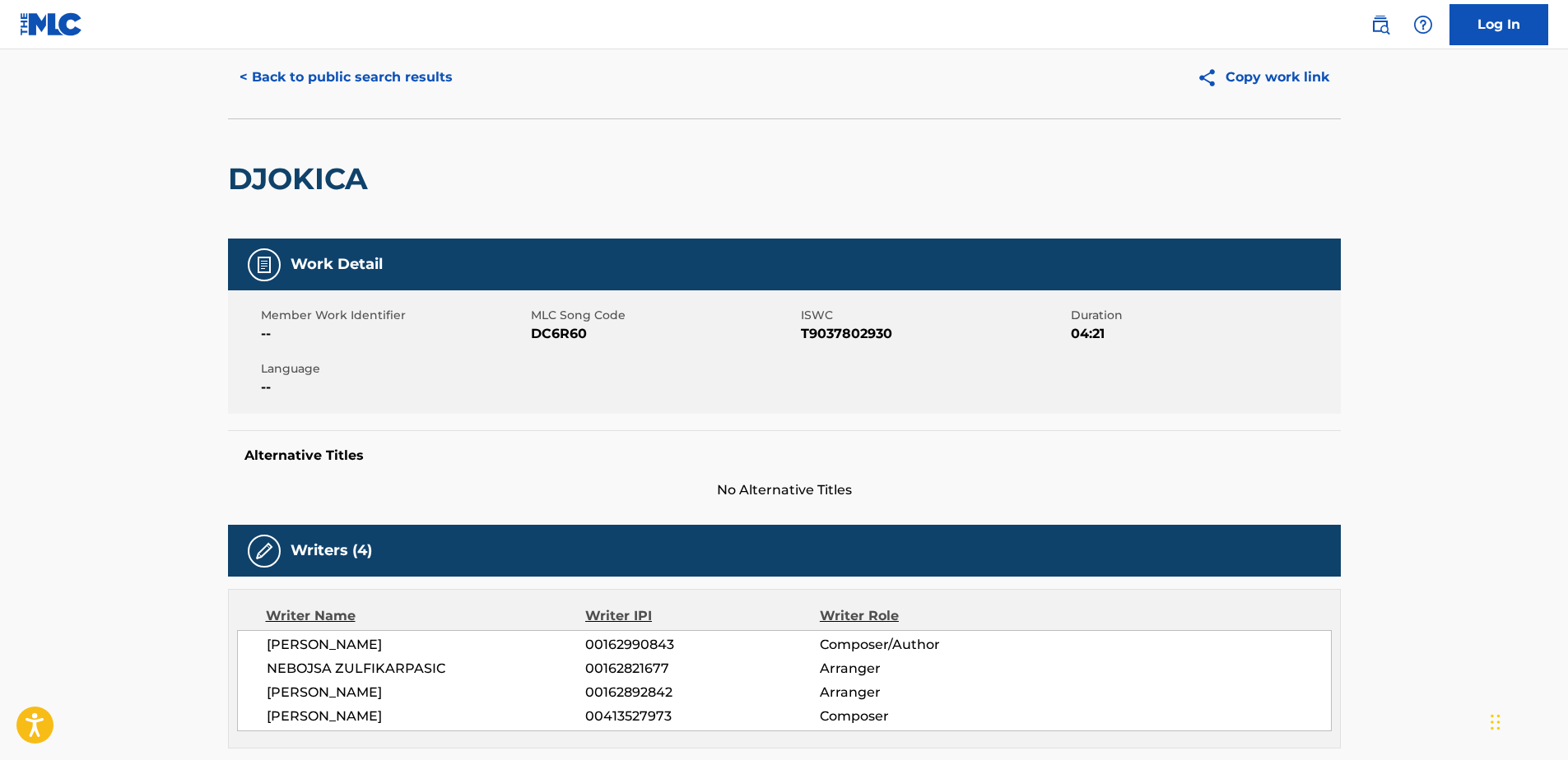
scroll to position [0, 0]
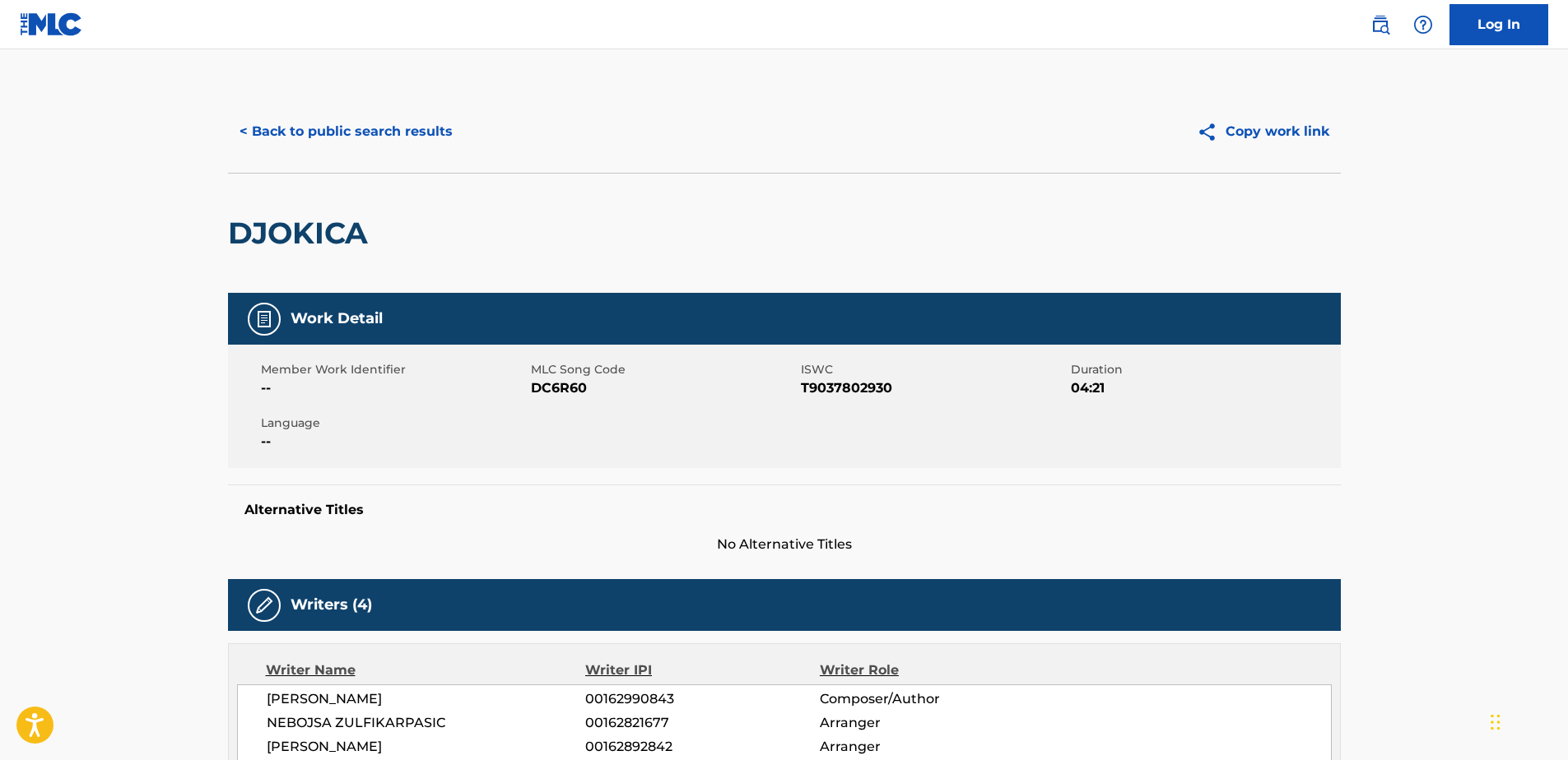
click at [318, 231] on h2 "DJOKICA" at bounding box center [302, 232] width 148 height 37
click at [306, 120] on button "< Back to public search results" at bounding box center [346, 131] width 236 height 41
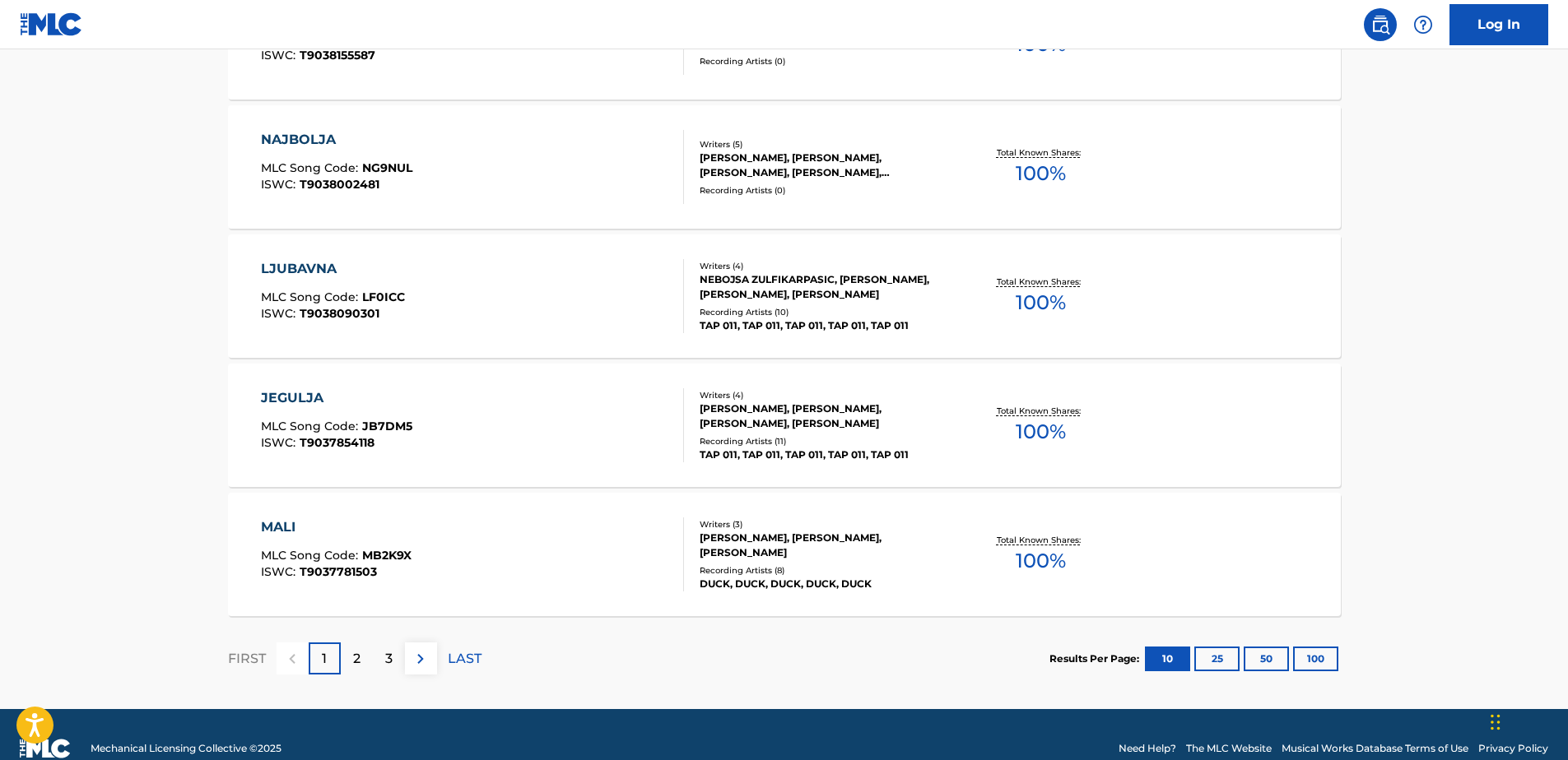
scroll to position [1254, 0]
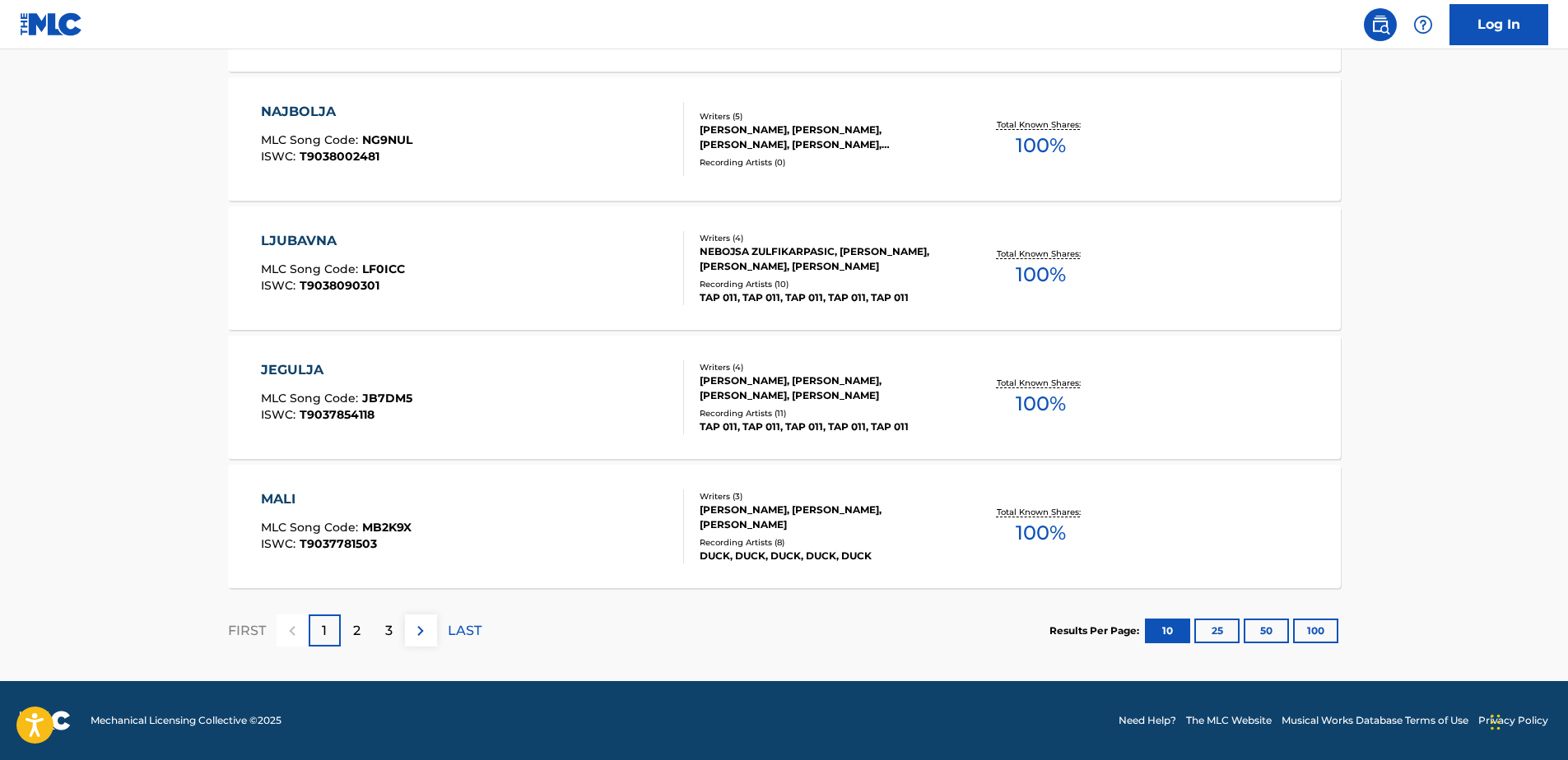
click at [324, 246] on div "LJUBAVNA" at bounding box center [332, 241] width 144 height 20
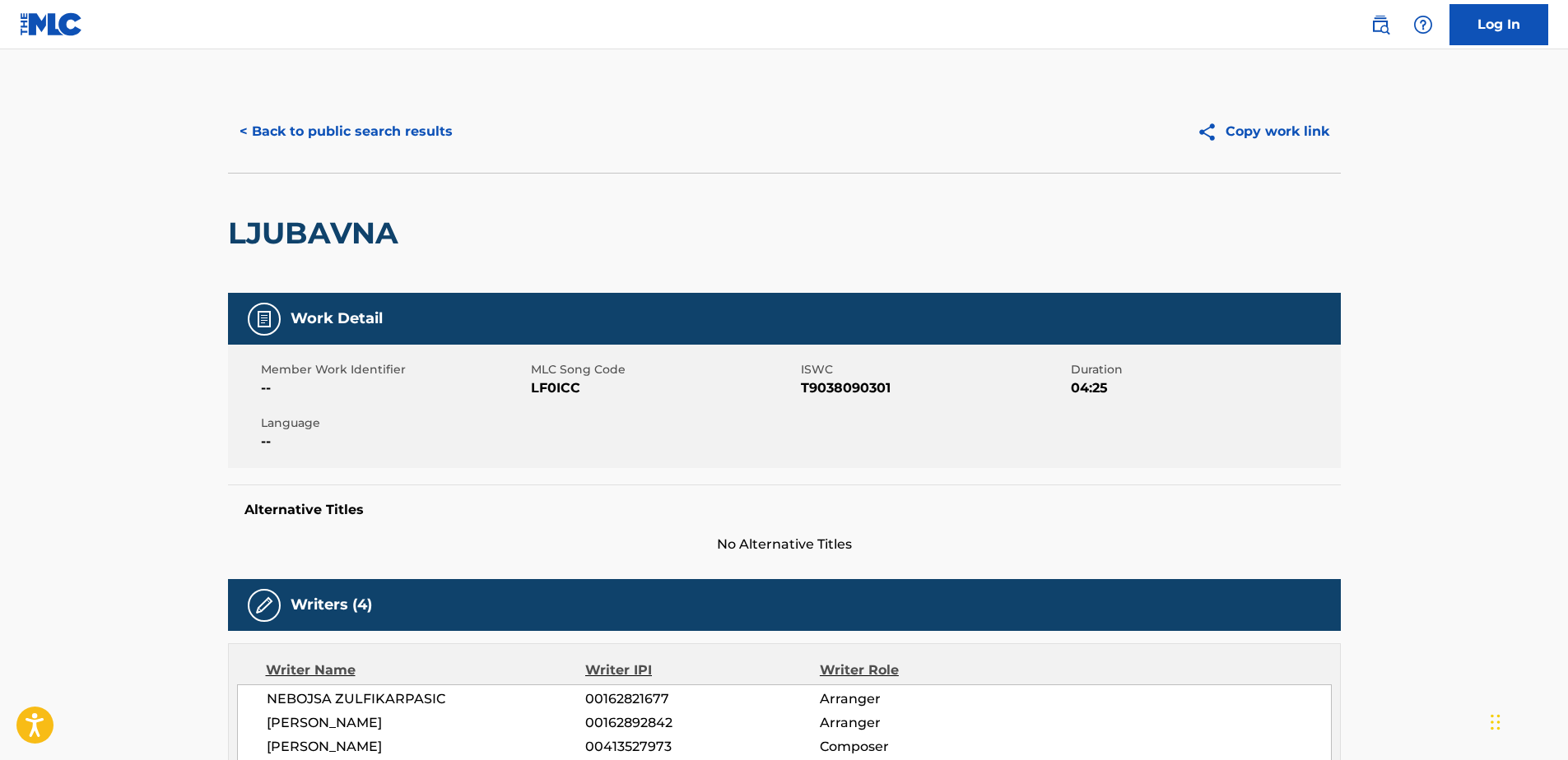
click at [361, 231] on h2 "LJUBAVNA" at bounding box center [317, 232] width 179 height 37
click at [848, 388] on span "T9038090301" at bounding box center [935, 388] width 266 height 20
click at [352, 234] on h2 "LJUBAVNA" at bounding box center [317, 232] width 179 height 37
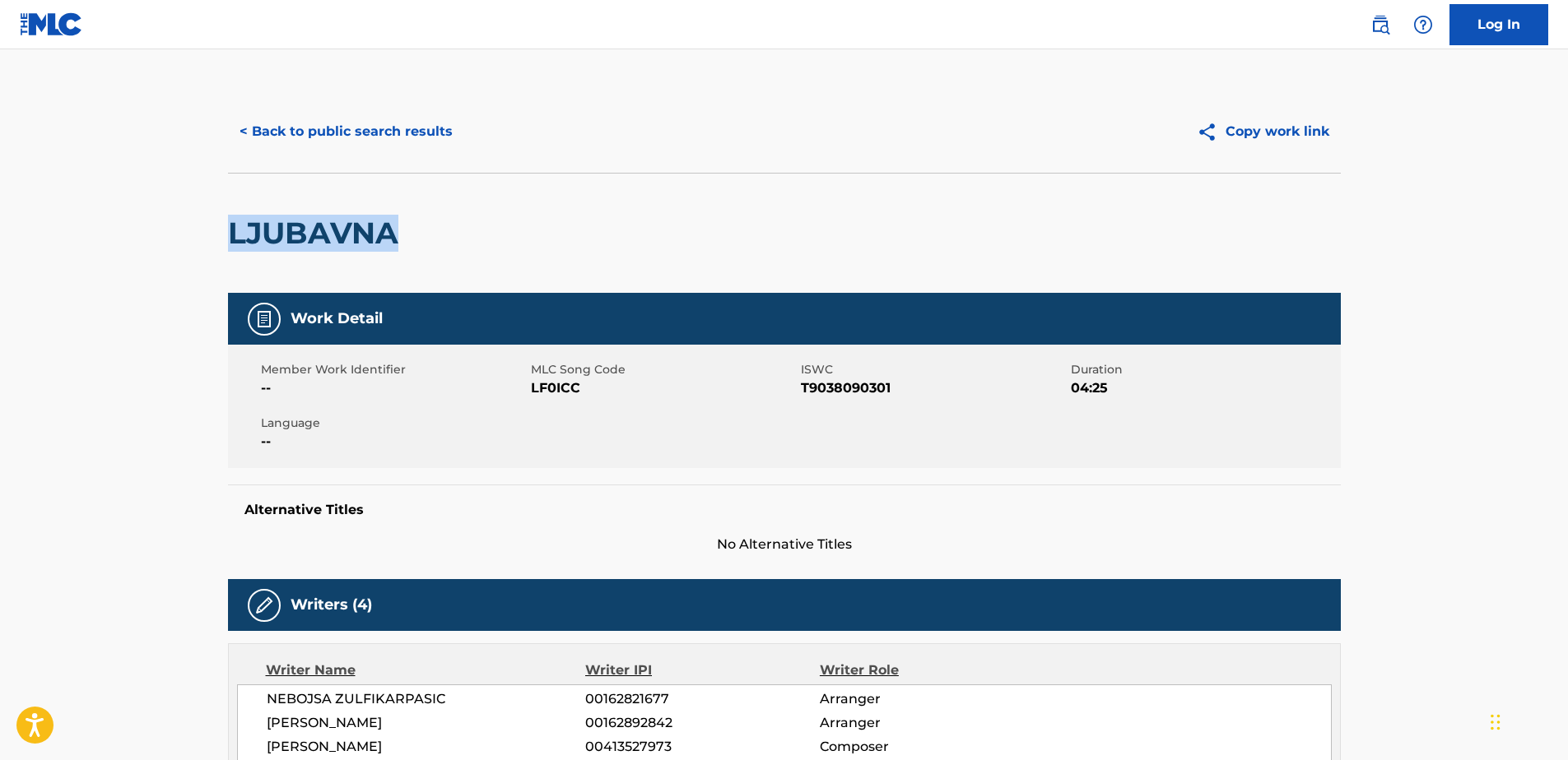
click at [352, 234] on h2 "LJUBAVNA" at bounding box center [317, 232] width 179 height 37
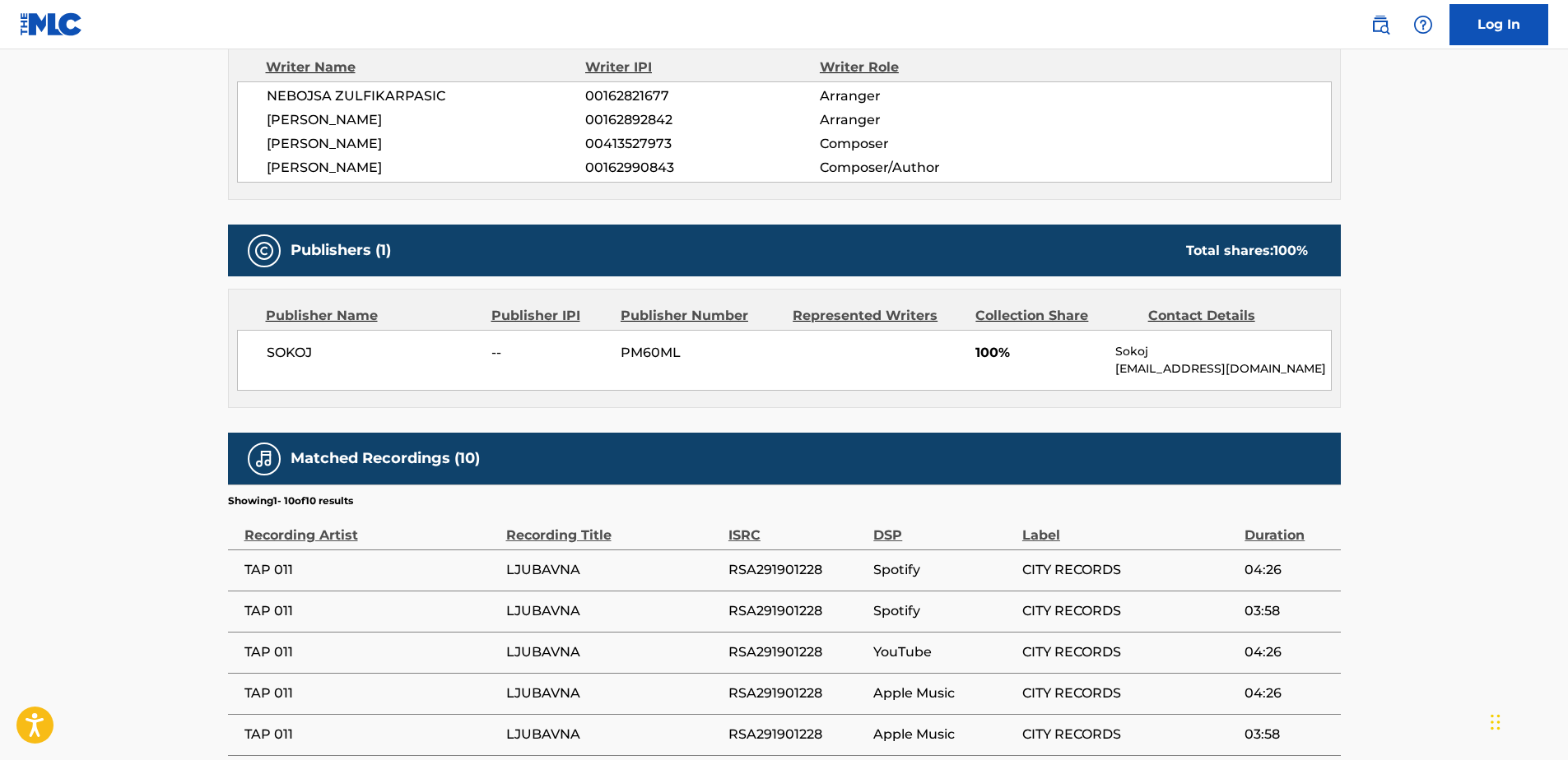
scroll to position [906, 0]
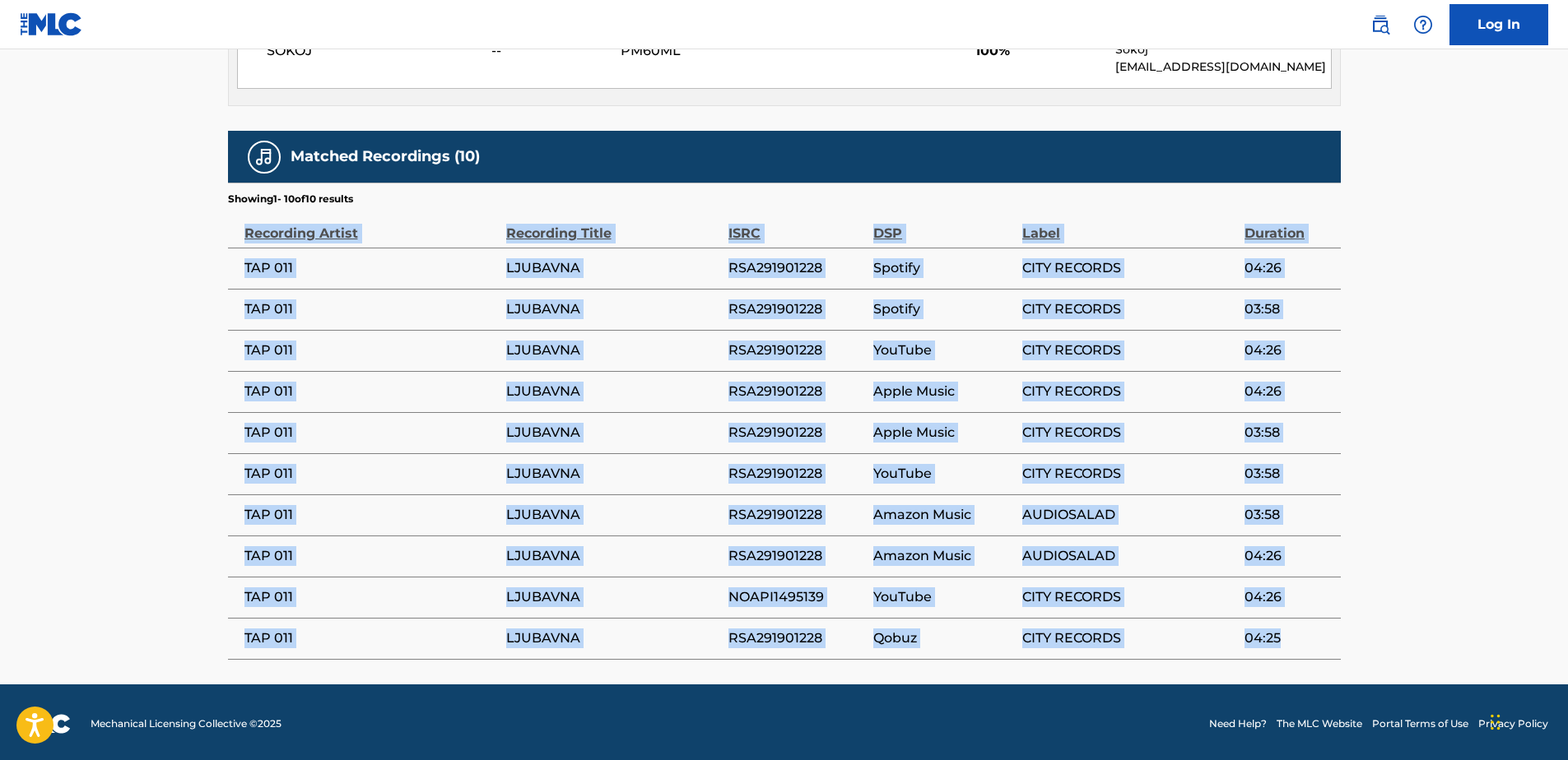
drag, startPoint x: 244, startPoint y: 234, endPoint x: 1283, endPoint y: 643, distance: 1116.6
click at [1283, 643] on table "Recording Artist Recording Title ISRC DSP Label Duration TAP 011 LJUBAVNA RSA29…" at bounding box center [784, 433] width 1113 height 454
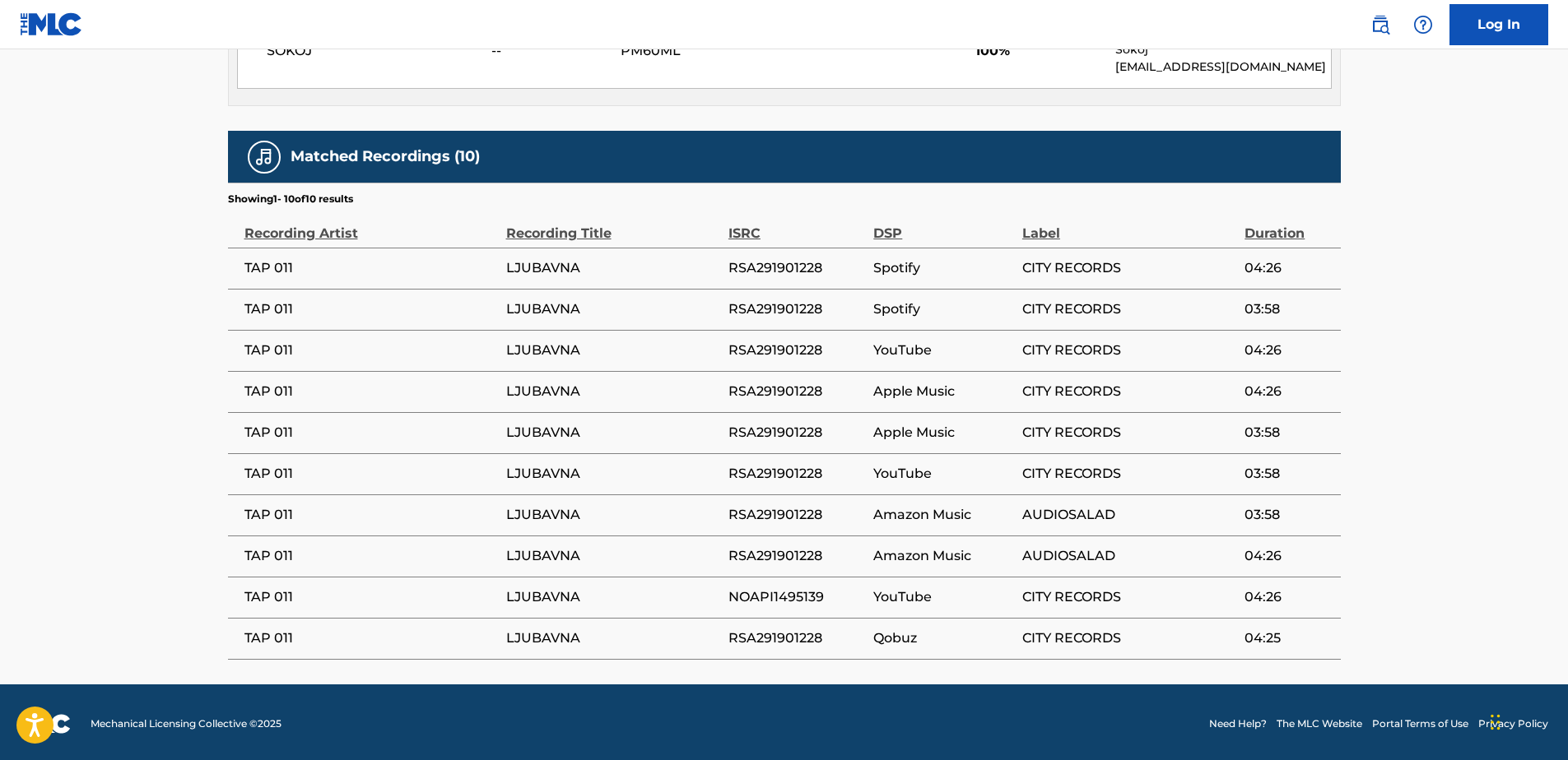
click at [340, 161] on h5 "Matched Recordings (10)" at bounding box center [385, 156] width 189 height 19
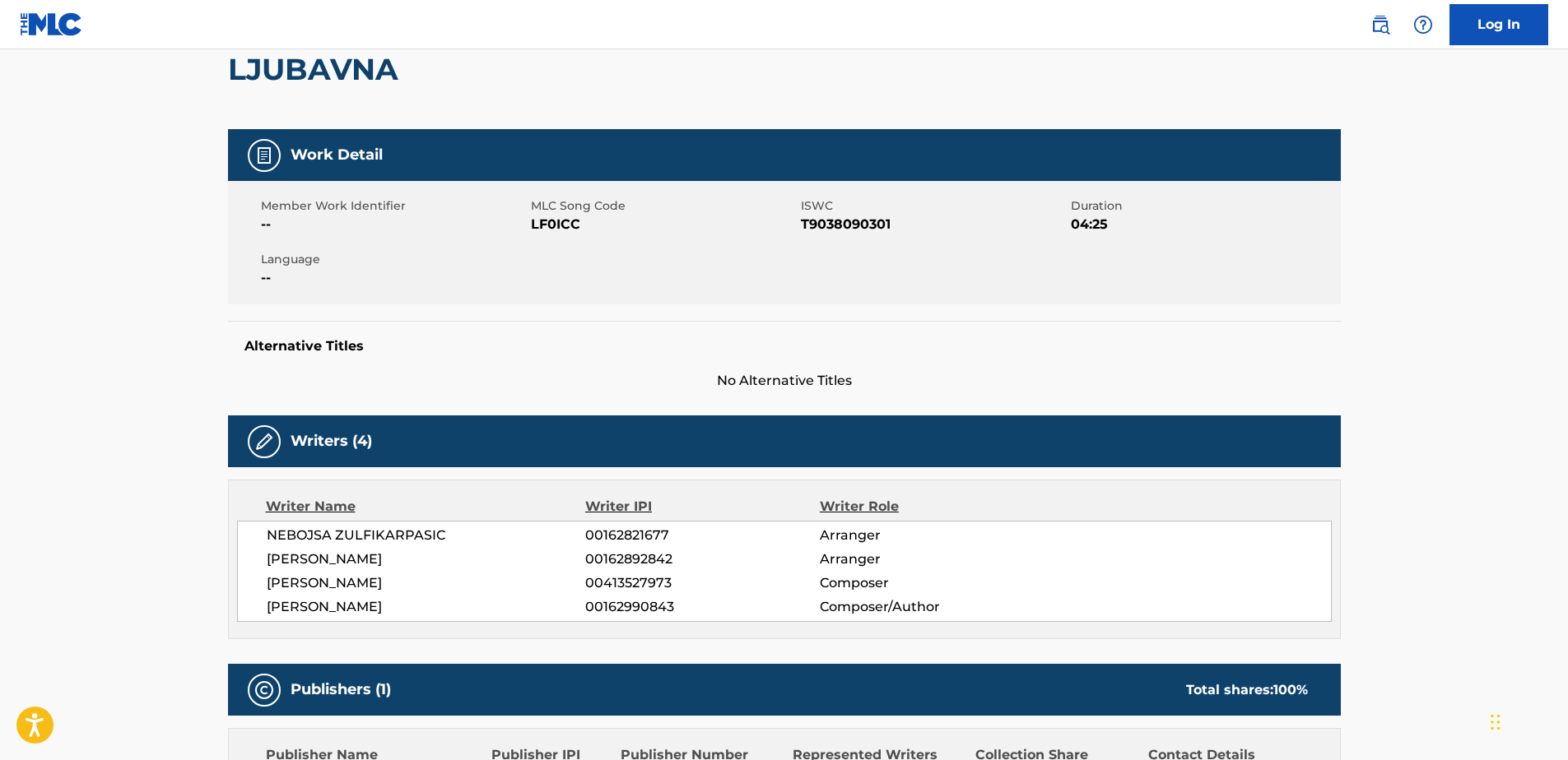
scroll to position [0, 0]
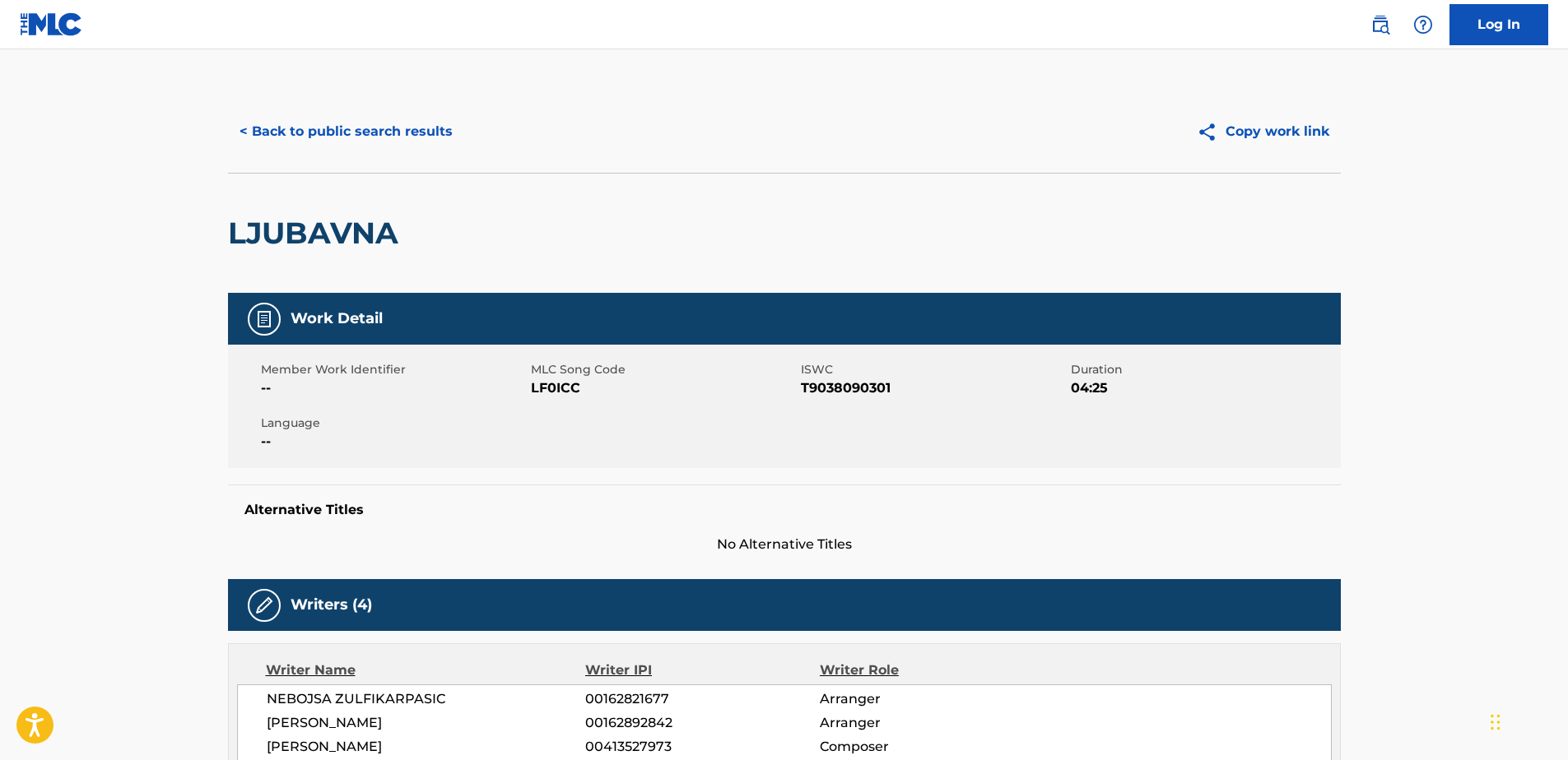
click at [343, 116] on button "< Back to public search results" at bounding box center [346, 131] width 236 height 41
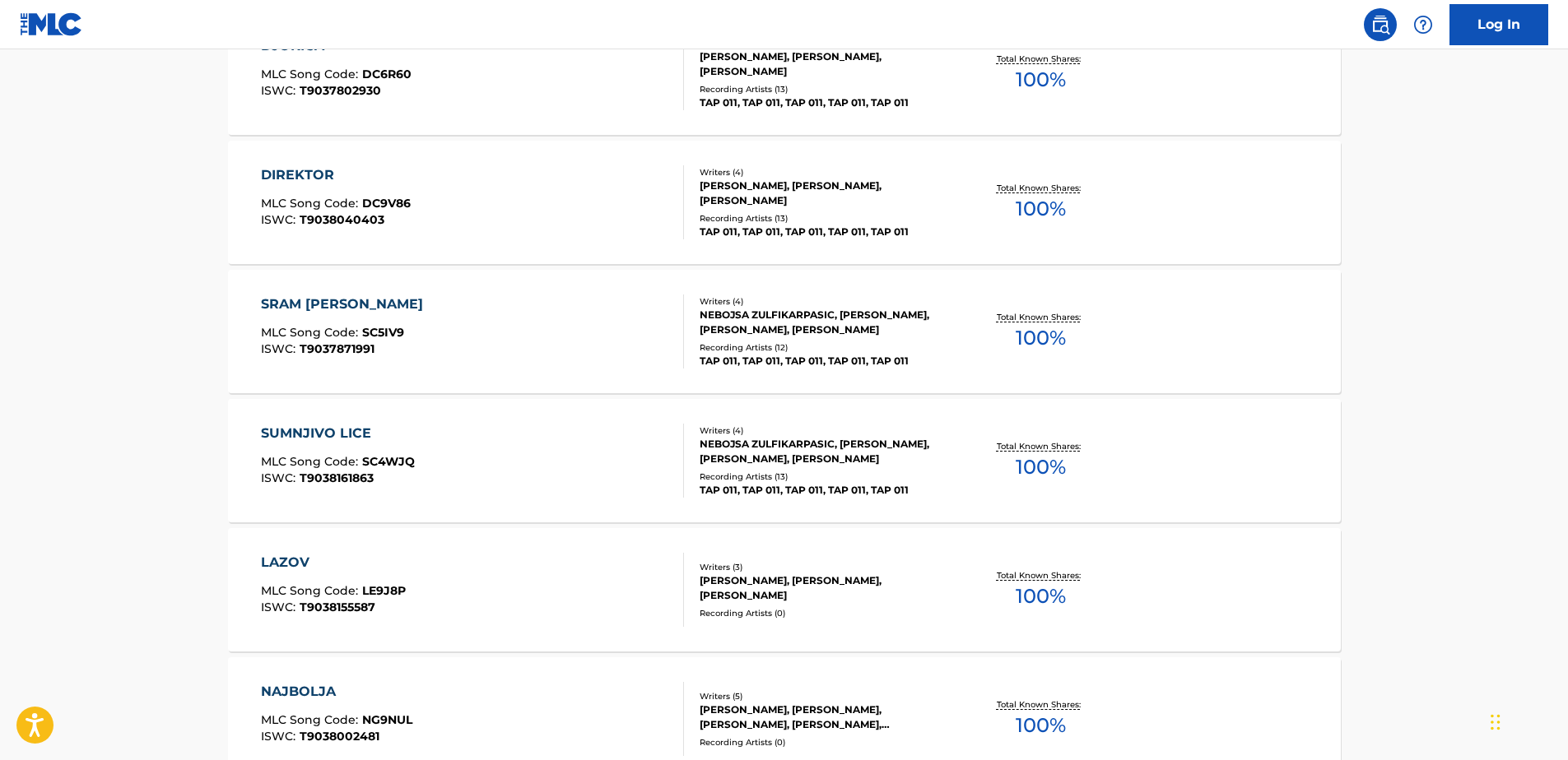
scroll to position [651, 0]
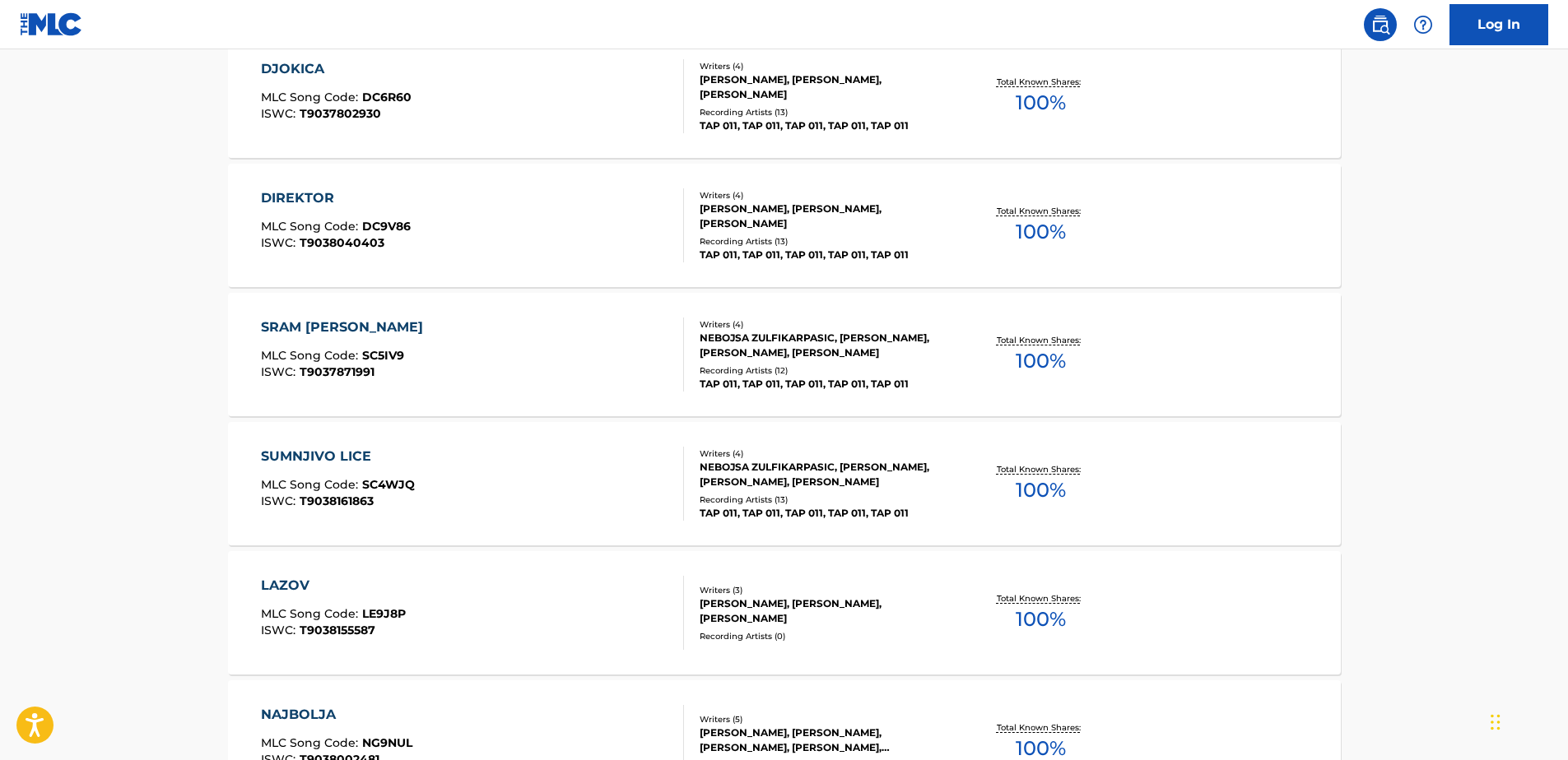
click at [348, 344] on div "SRAM [PERSON_NAME] MLC Song Code : SC5IV9 ISWC : T9037871991" at bounding box center [346, 355] width 171 height 74
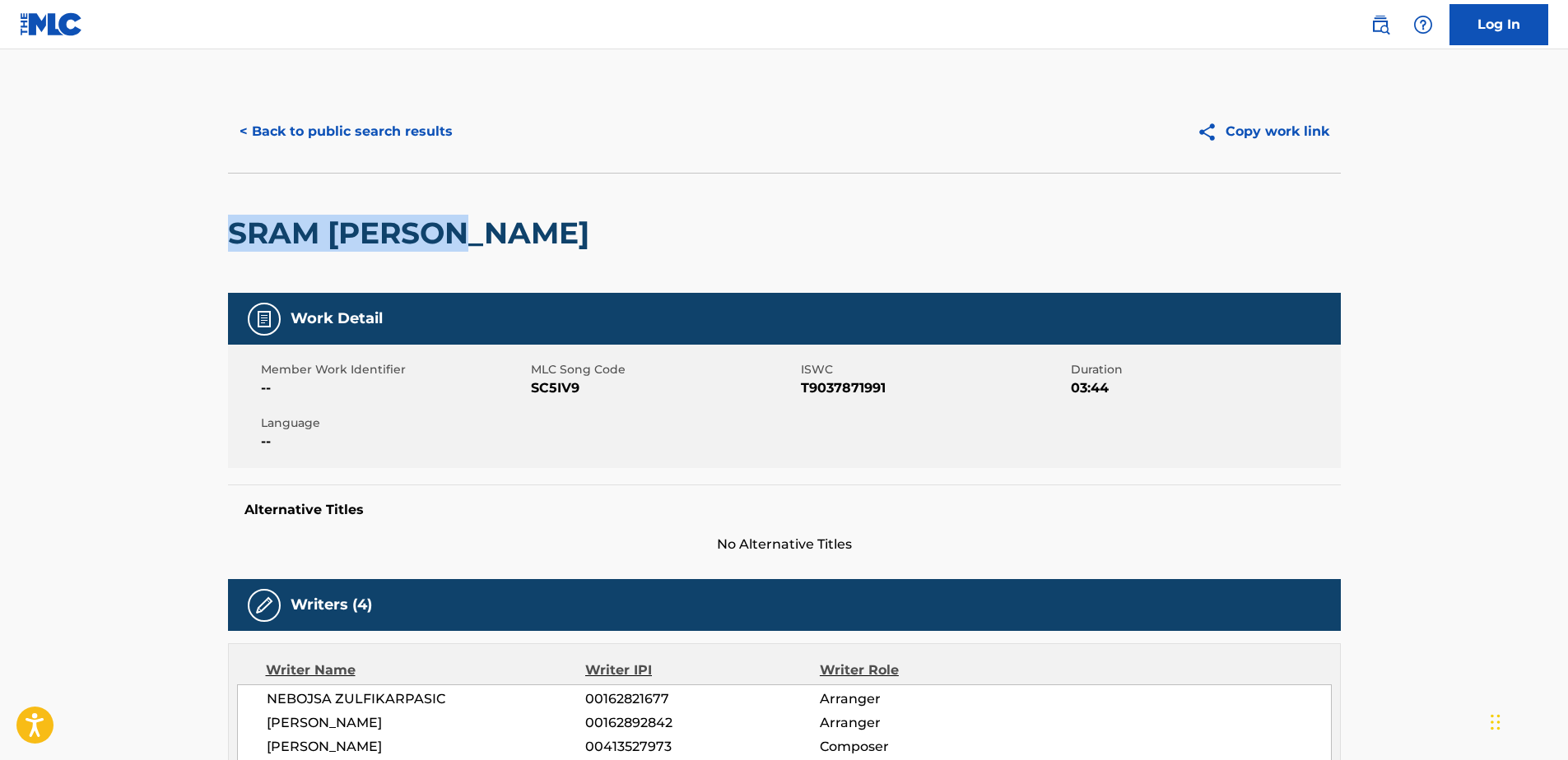
drag, startPoint x: 230, startPoint y: 233, endPoint x: 446, endPoint y: 224, distance: 216.2
click at [446, 224] on h2 "SRAM [PERSON_NAME]" at bounding box center [413, 232] width 370 height 37
click at [851, 383] on span "T9037871991" at bounding box center [935, 388] width 266 height 20
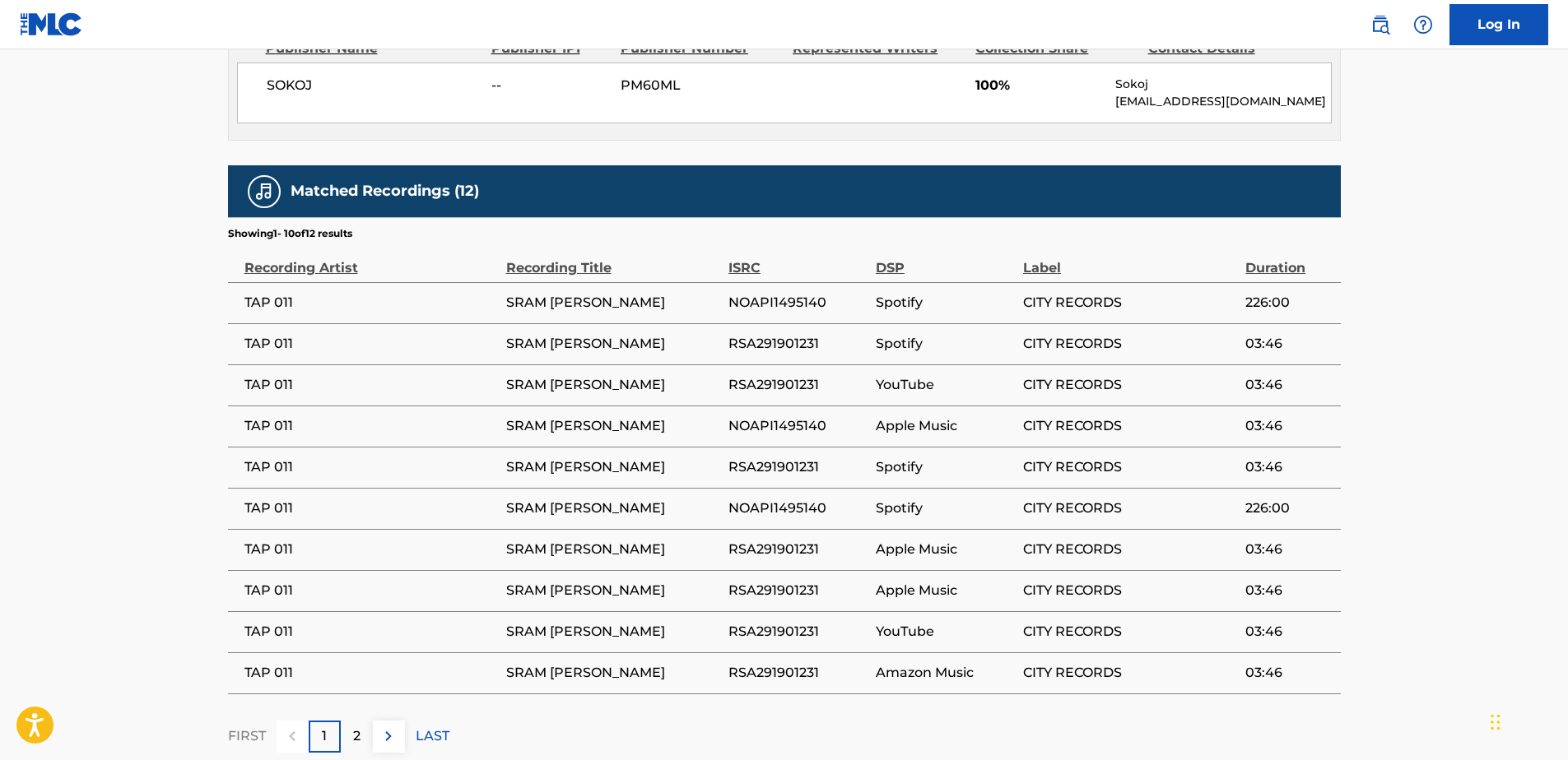
scroll to position [906, 0]
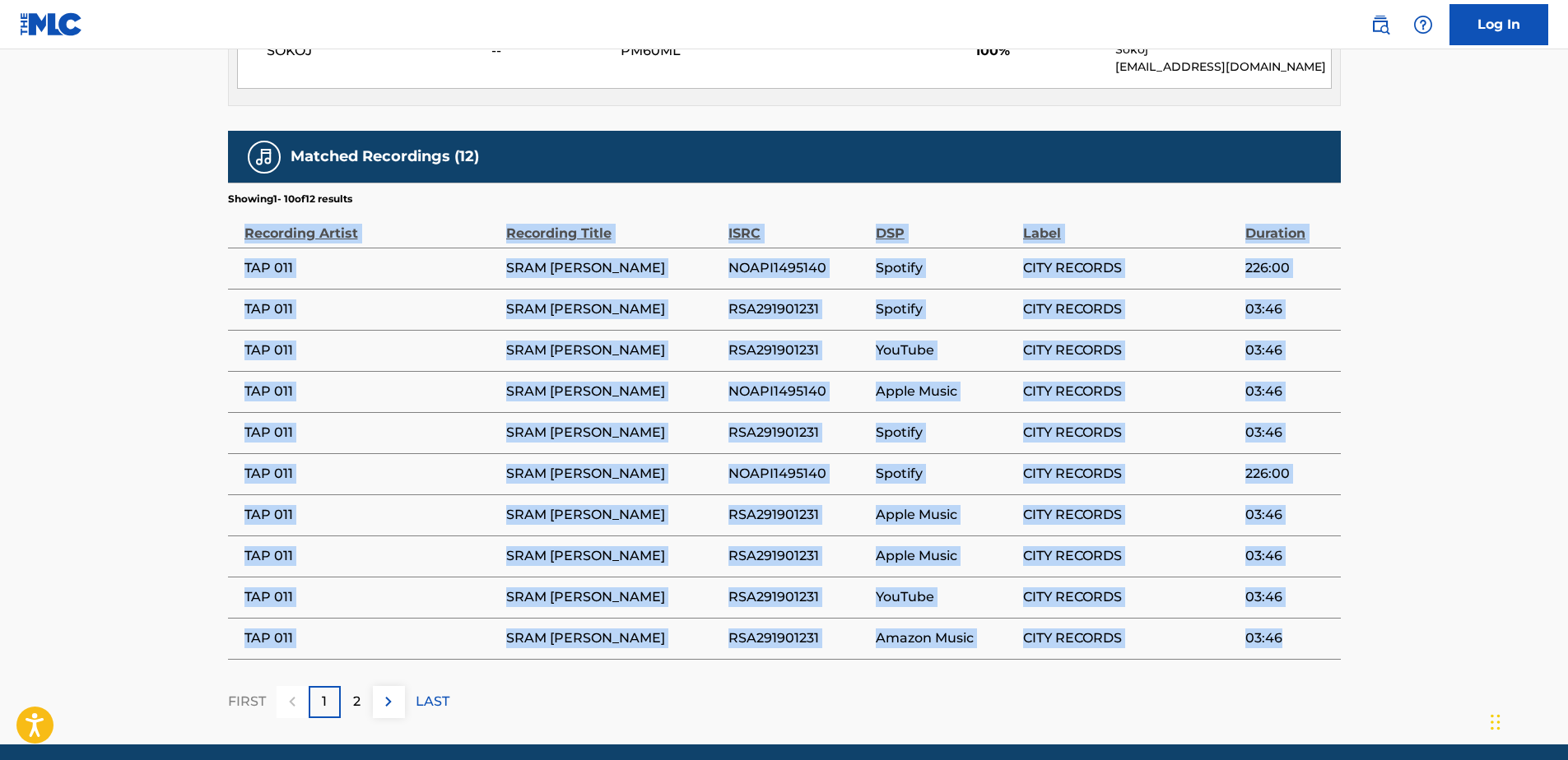
drag, startPoint x: 240, startPoint y: 230, endPoint x: 1284, endPoint y: 641, distance: 1122.0
click at [1284, 641] on table "Recording Artist Recording Title ISRC DSP Label Duration TAP 011 SRAM [PERSON_N…" at bounding box center [784, 433] width 1113 height 454
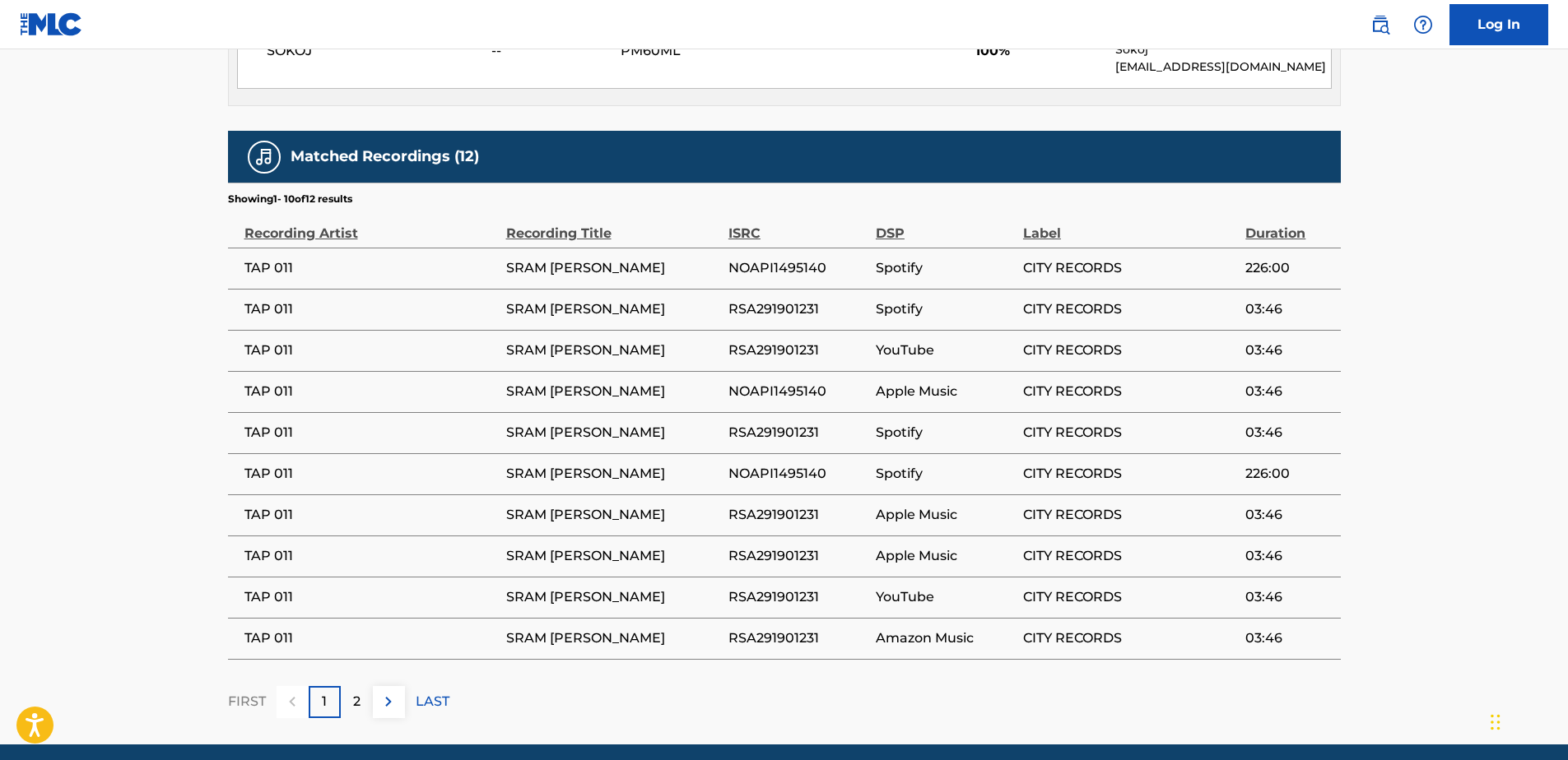
click at [363, 702] on div "2" at bounding box center [356, 702] width 32 height 32
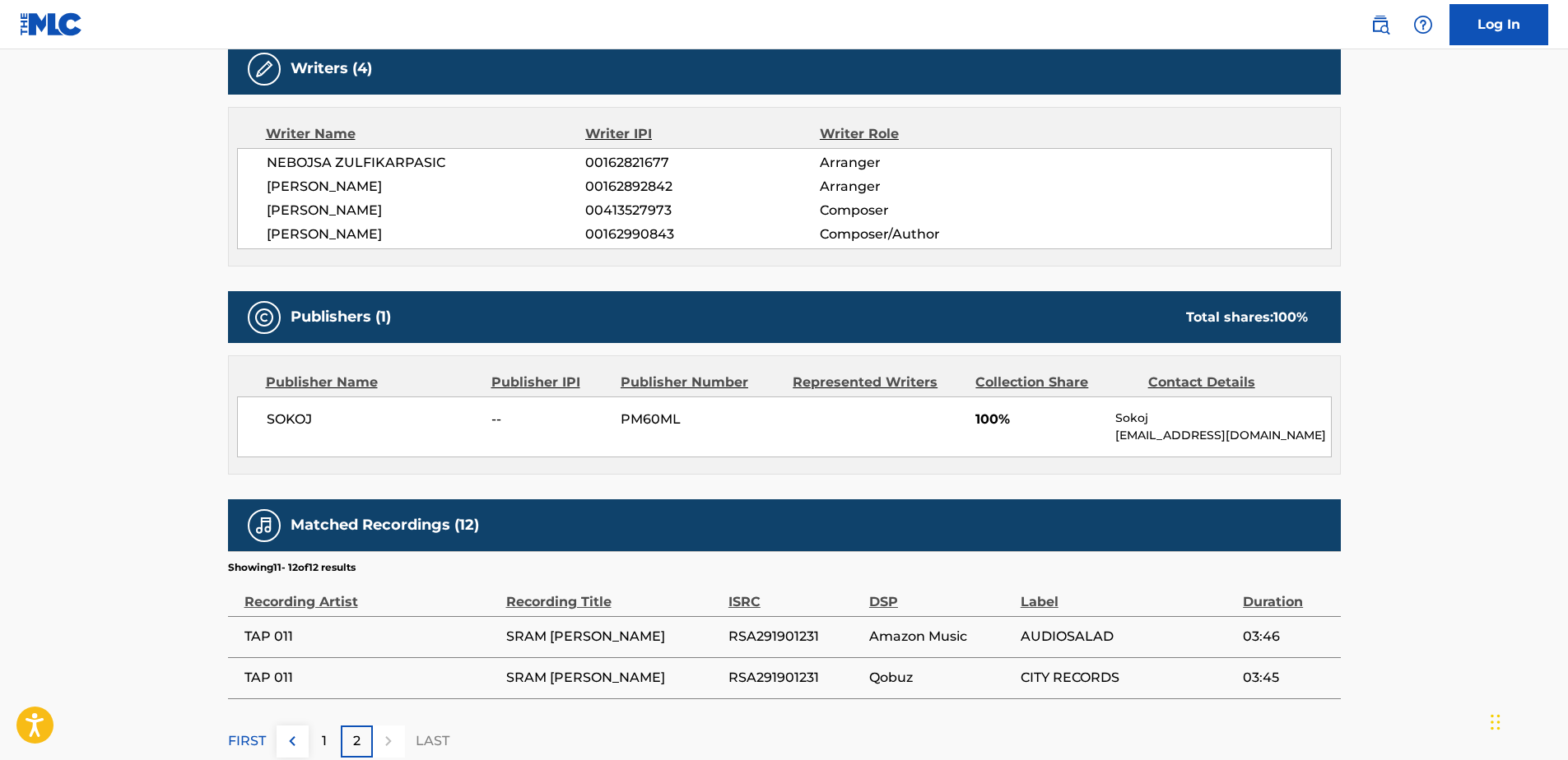
scroll to position [639, 0]
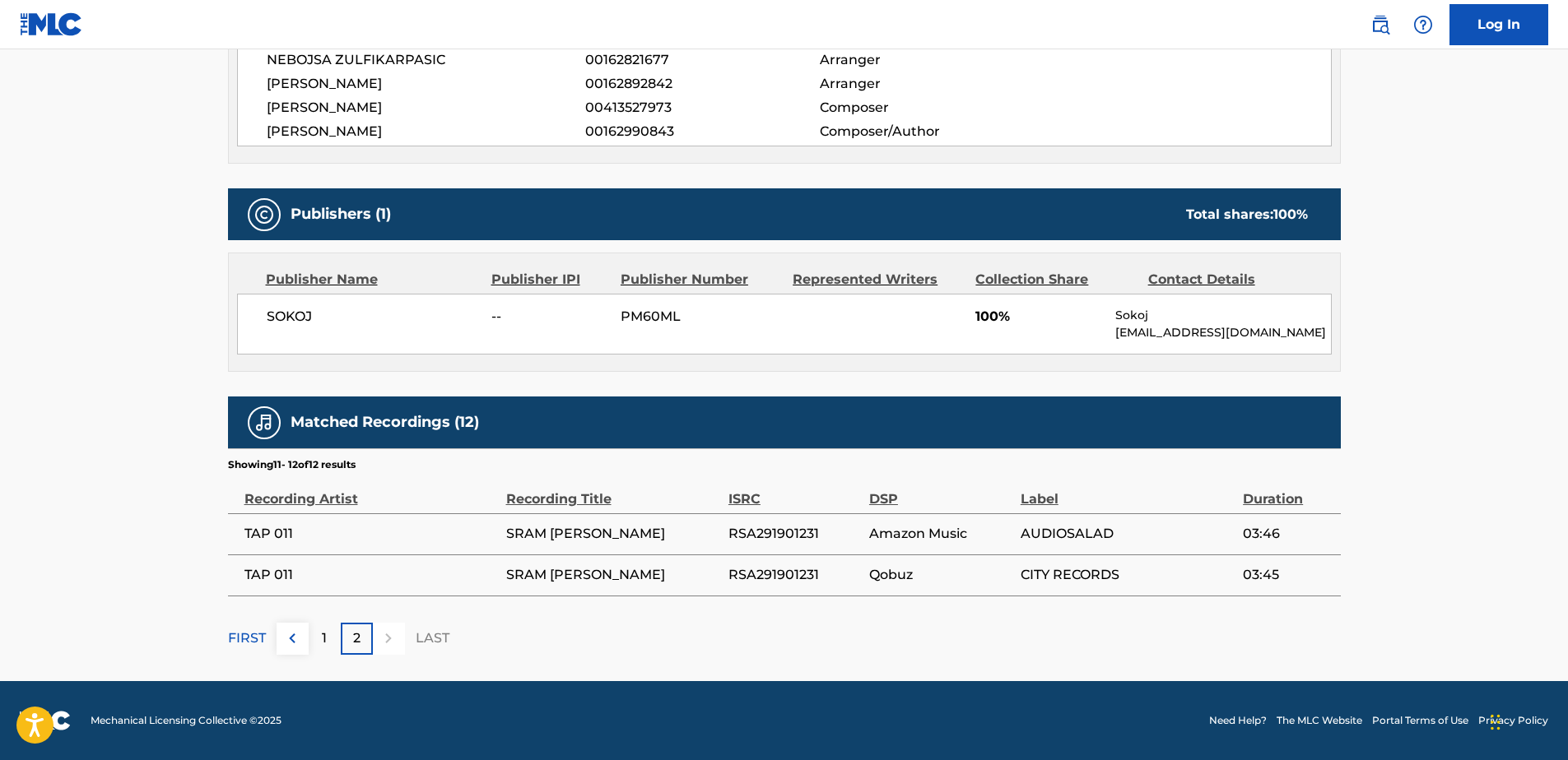
click at [248, 530] on span "TAP 011" at bounding box center [372, 534] width 254 height 20
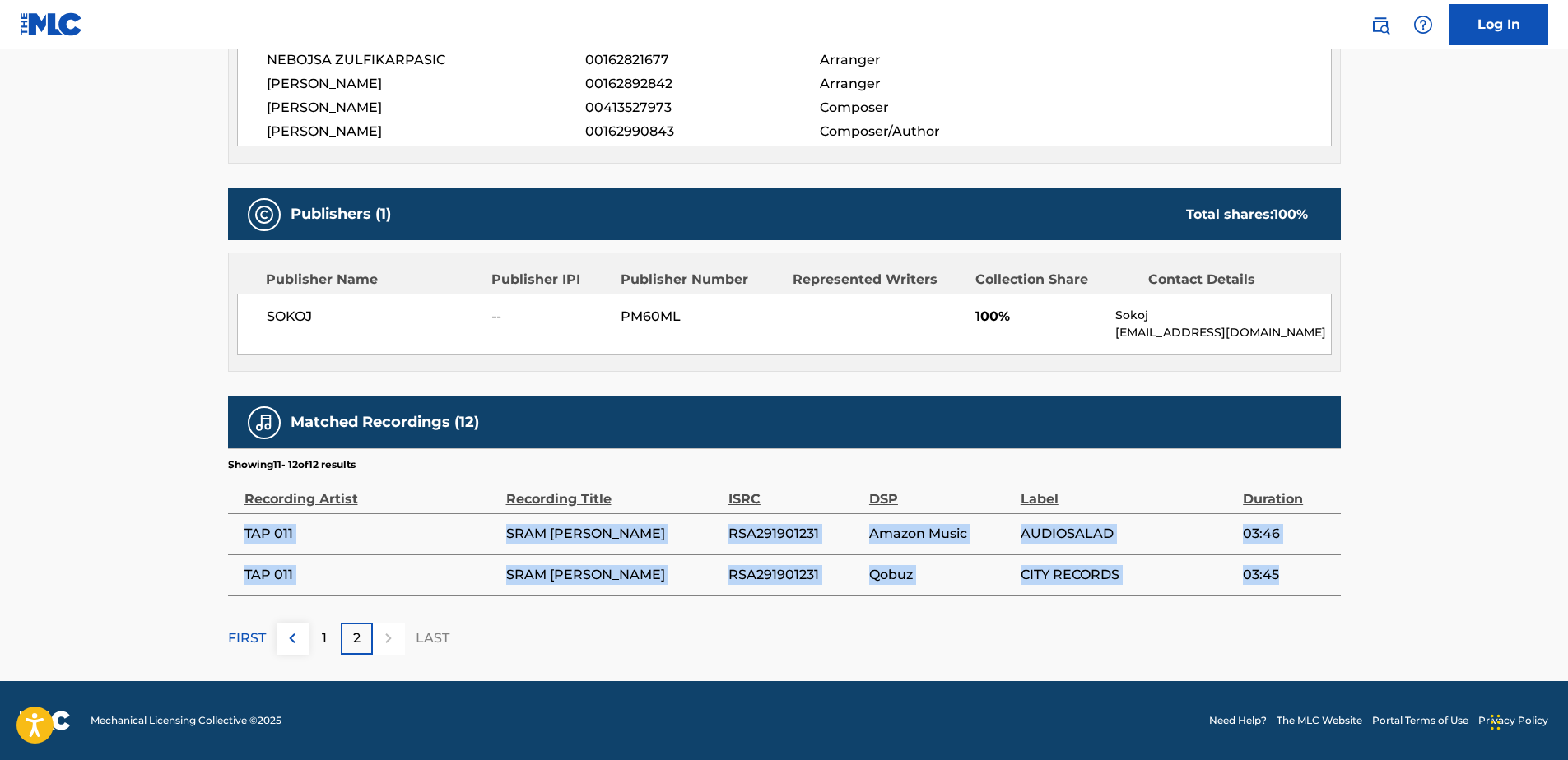
drag, startPoint x: 245, startPoint y: 535, endPoint x: 1280, endPoint y: 580, distance: 1036.0
click at [1280, 580] on tbody "TAP 011 SRAM [PERSON_NAME] RSA291901231 Amazon Music AUDIOSALAD 03:46 TAP 011 S…" at bounding box center [784, 555] width 1113 height 82
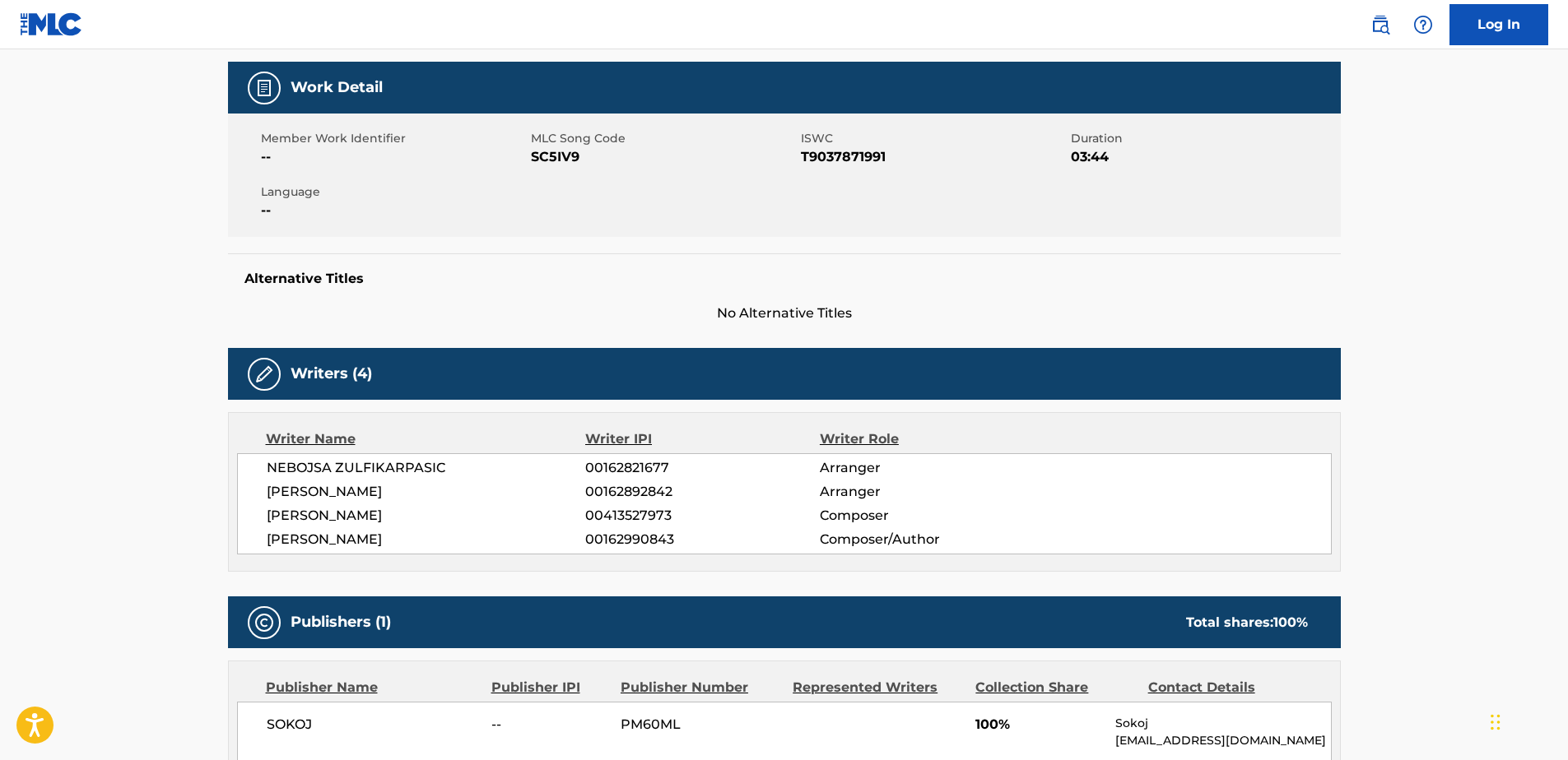
scroll to position [0, 0]
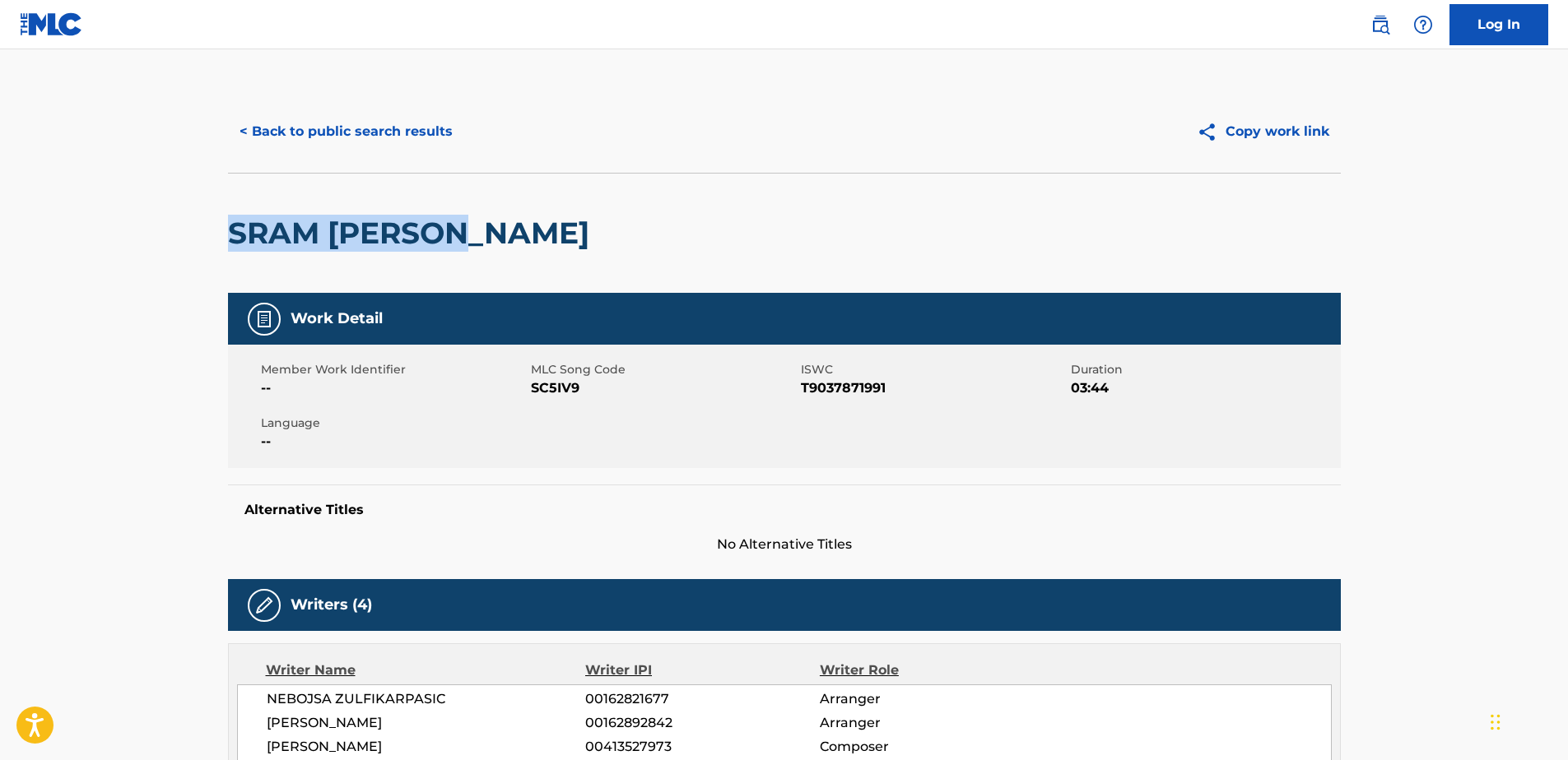
drag, startPoint x: 223, startPoint y: 227, endPoint x: 465, endPoint y: 246, distance: 242.7
click at [465, 246] on div "< Back to public search results Copy work link SRAM [PERSON_NAME] Work Detail M…" at bounding box center [784, 692] width 1153 height 1204
click at [428, 148] on button "< Back to public search results" at bounding box center [346, 131] width 236 height 41
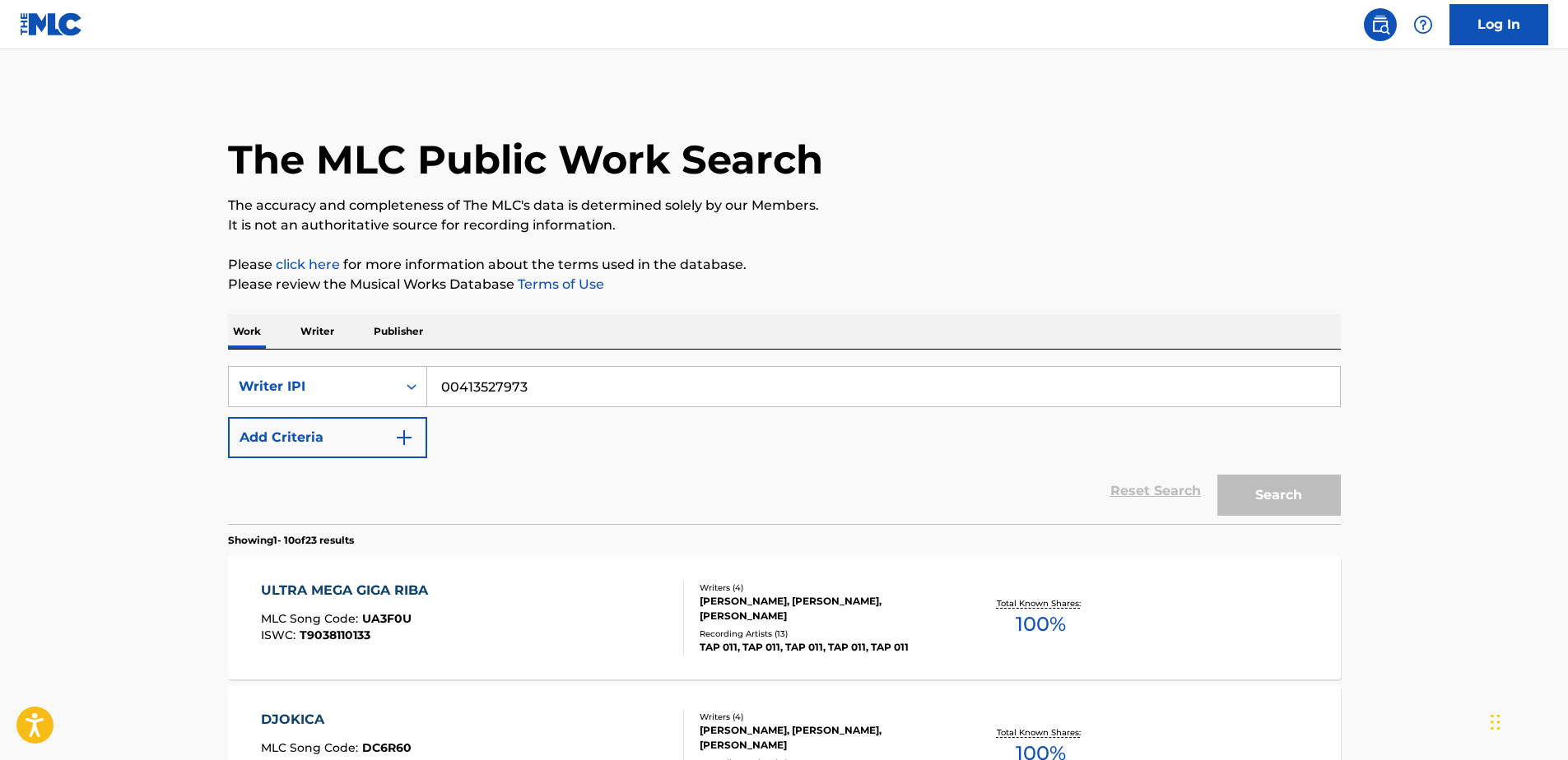
scroll to position [694, 0]
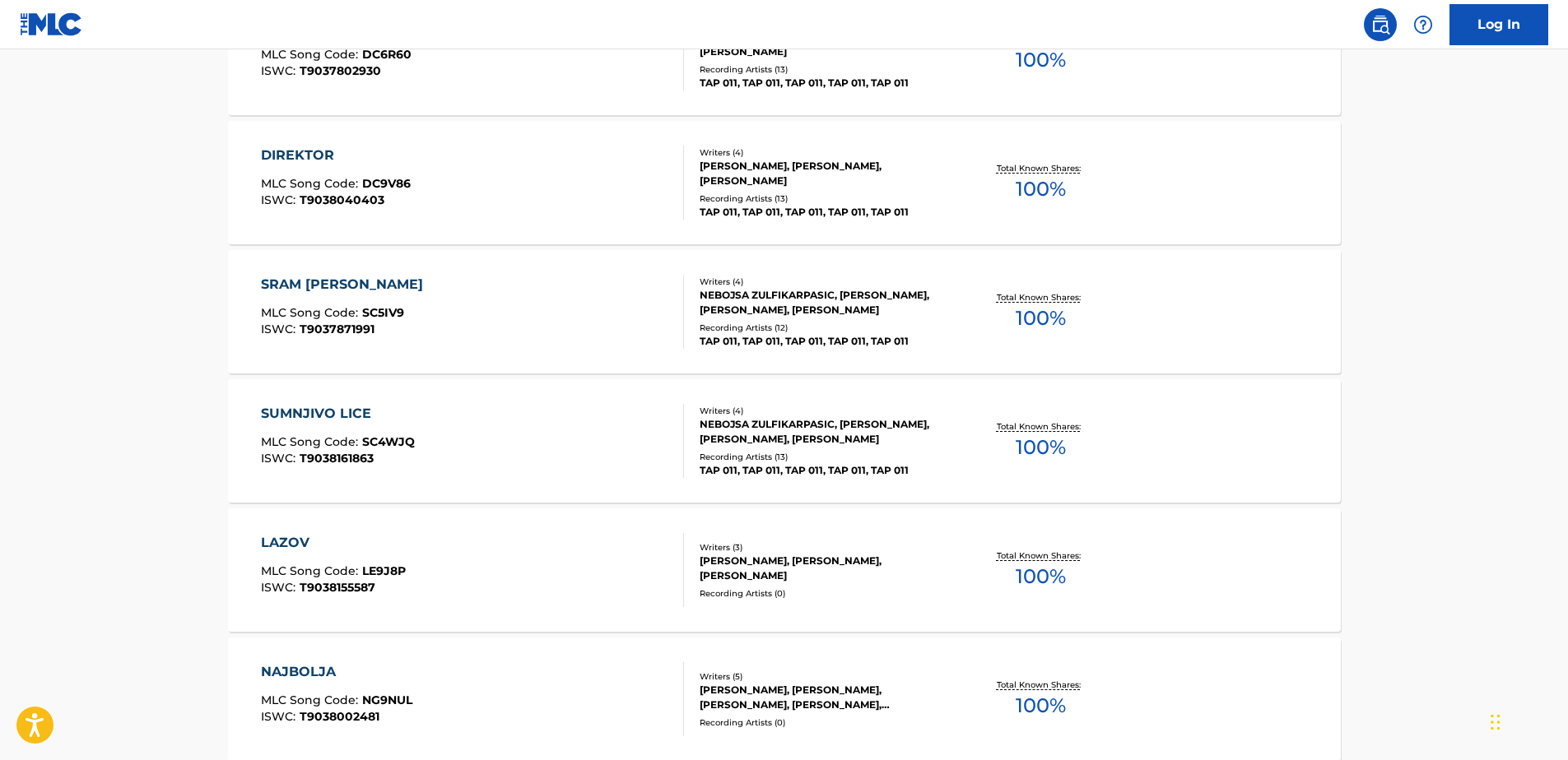
click at [497, 172] on div "DIREKTOR MLC Song Code : DC9V86 ISWC : T9038040403" at bounding box center [473, 182] width 423 height 74
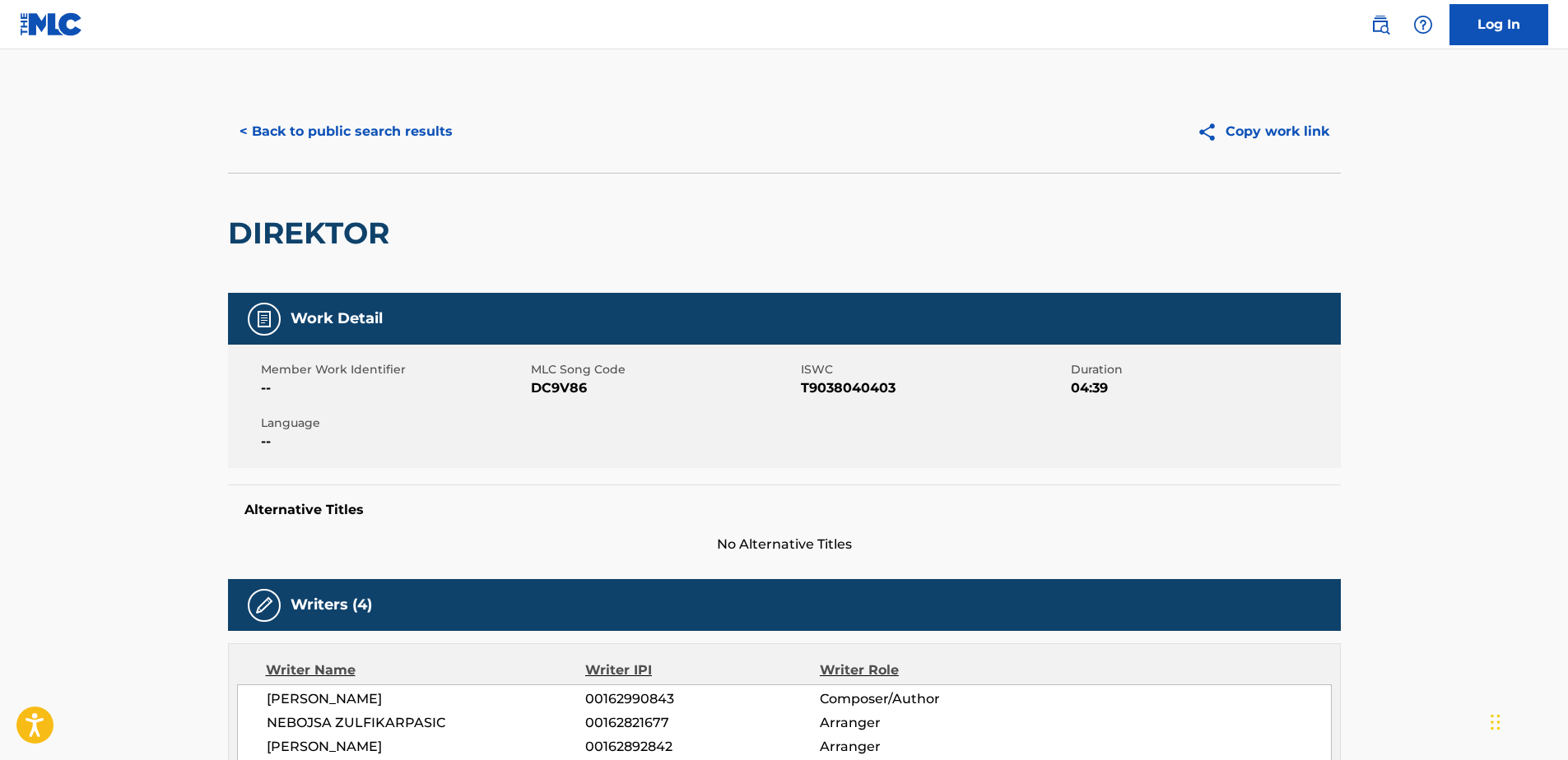
click at [317, 238] on h2 "DIREKTOR" at bounding box center [313, 232] width 170 height 37
click at [840, 381] on span "T9038040403" at bounding box center [935, 388] width 266 height 20
click at [300, 242] on h2 "DIREKTOR" at bounding box center [313, 232] width 170 height 37
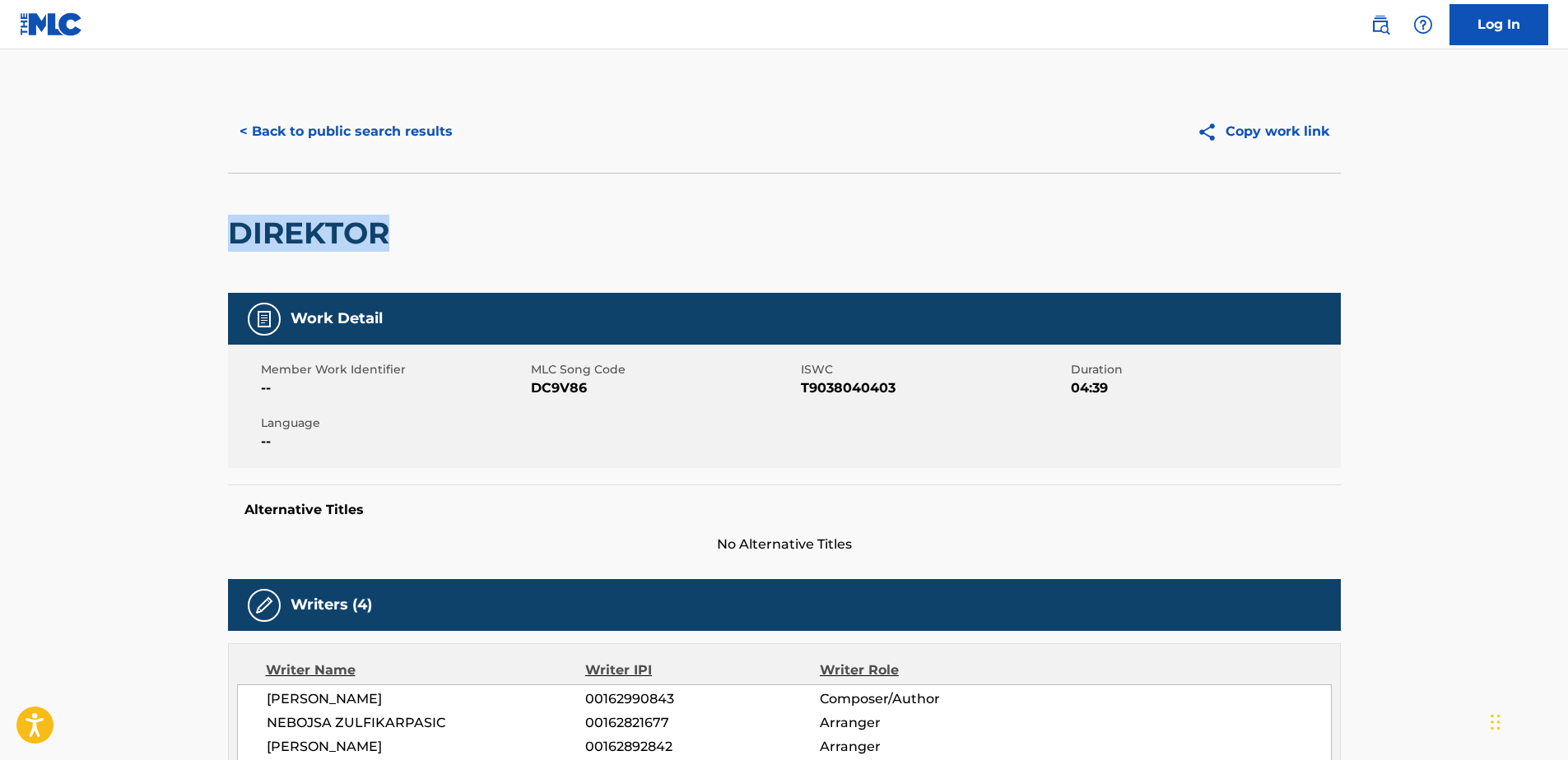
click at [300, 242] on h2 "DIREKTOR" at bounding box center [313, 232] width 170 height 37
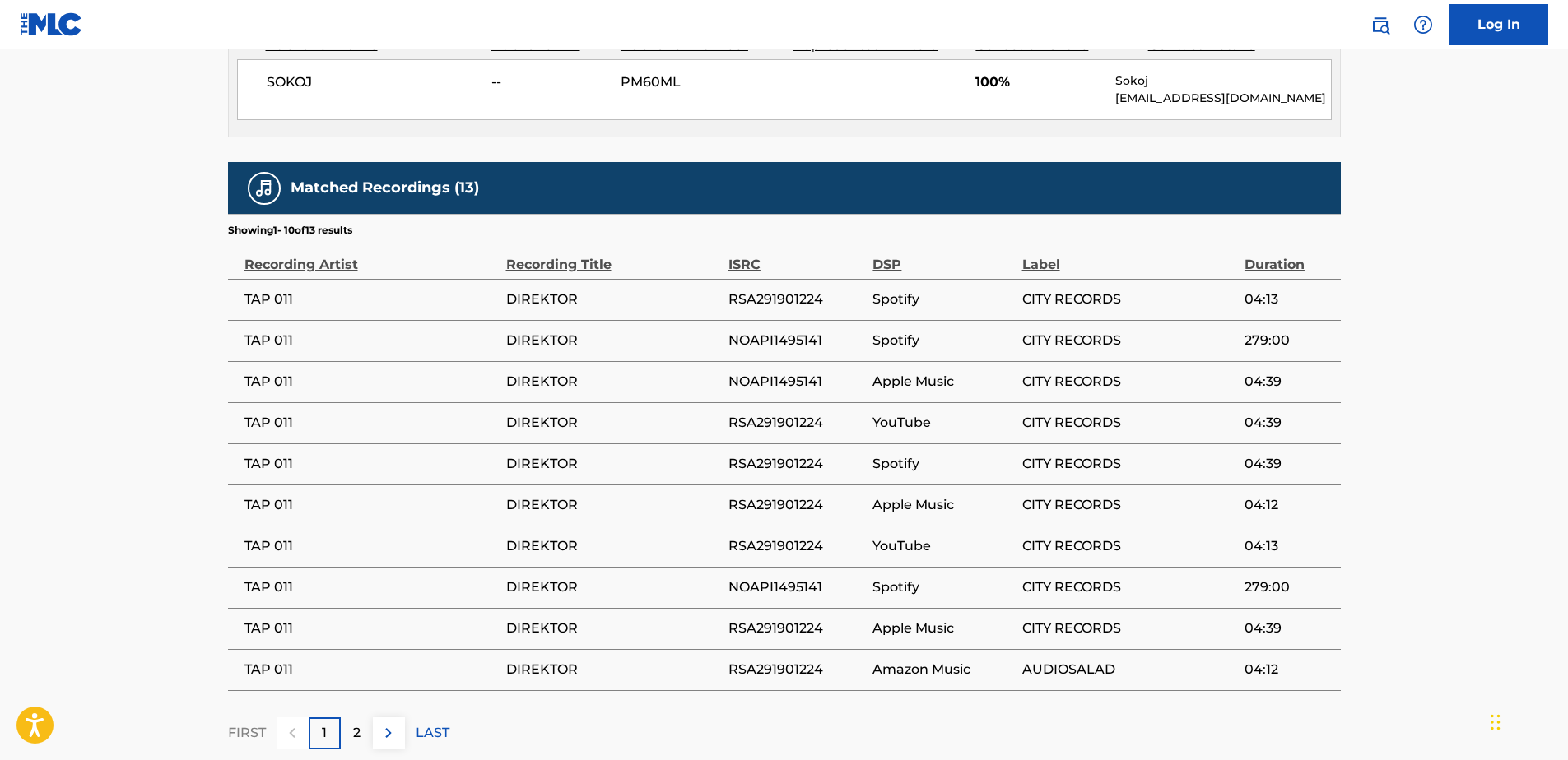
scroll to position [906, 0]
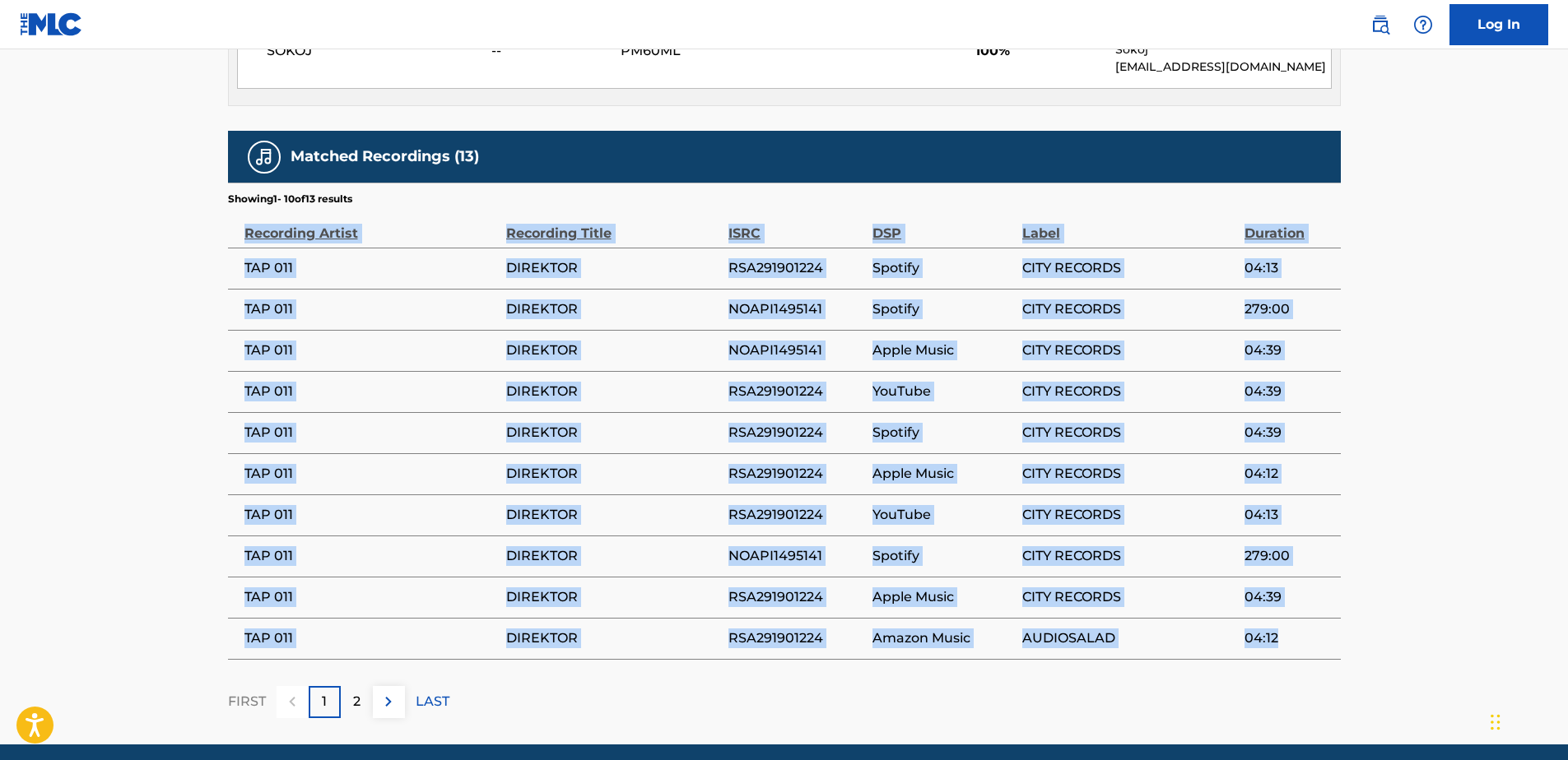
drag, startPoint x: 244, startPoint y: 228, endPoint x: 1335, endPoint y: 630, distance: 1162.7
click at [1335, 630] on table "Recording Artist Recording Title ISRC DSP Label Duration TAP 011 DIREKTOR RSA29…" at bounding box center [784, 433] width 1113 height 454
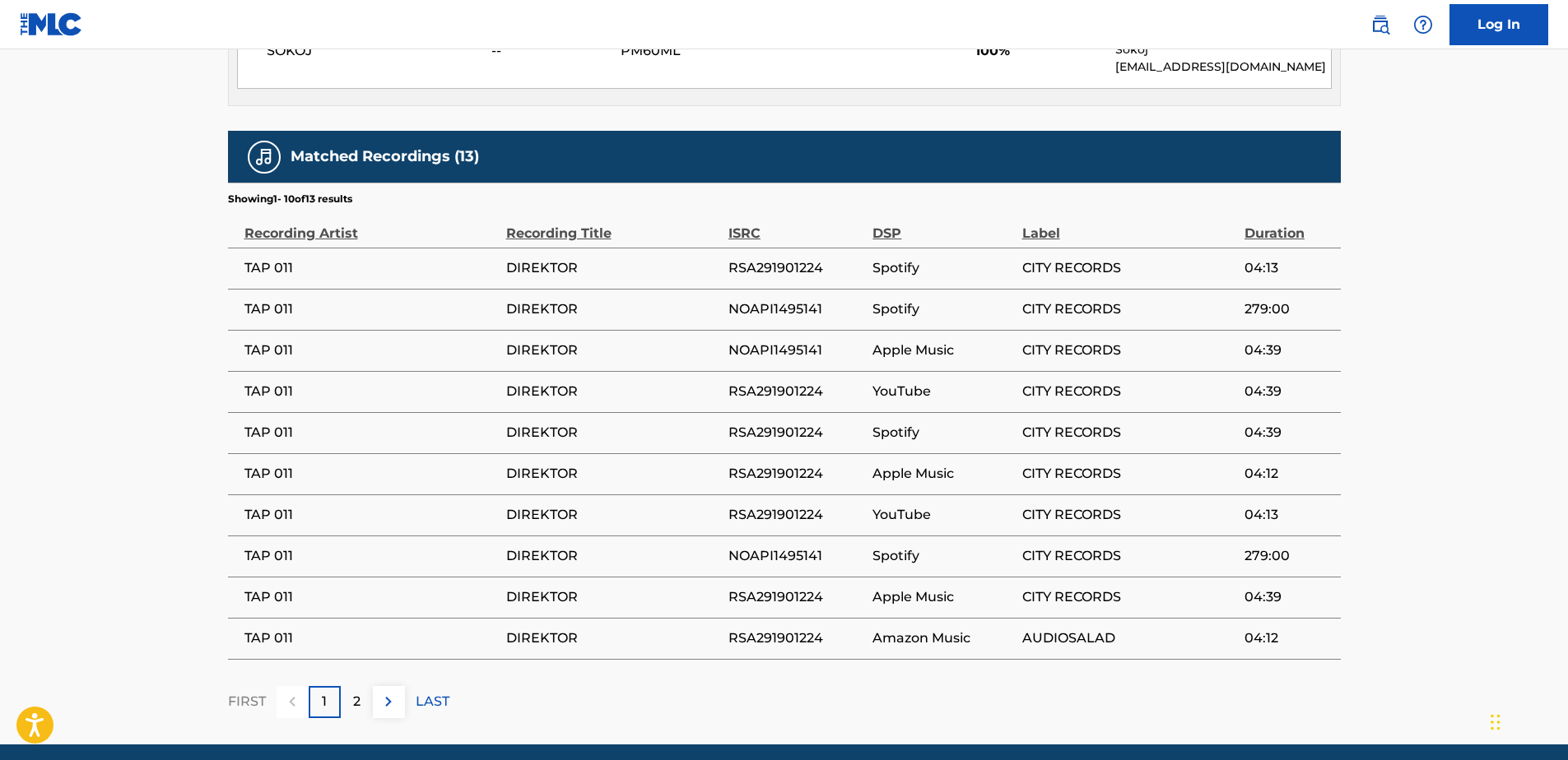
click at [368, 701] on div "2" at bounding box center [356, 702] width 32 height 32
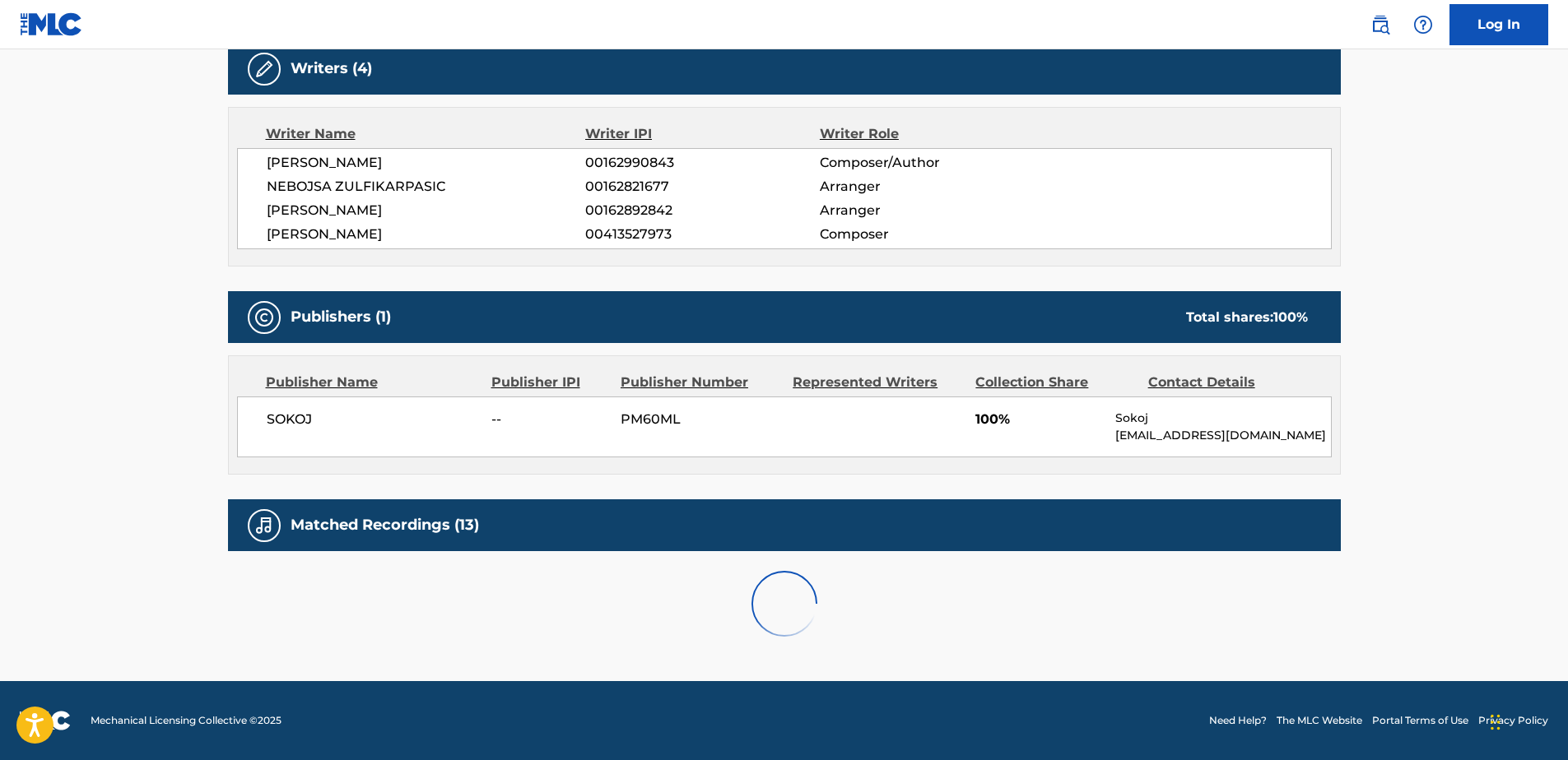
scroll to position [681, 0]
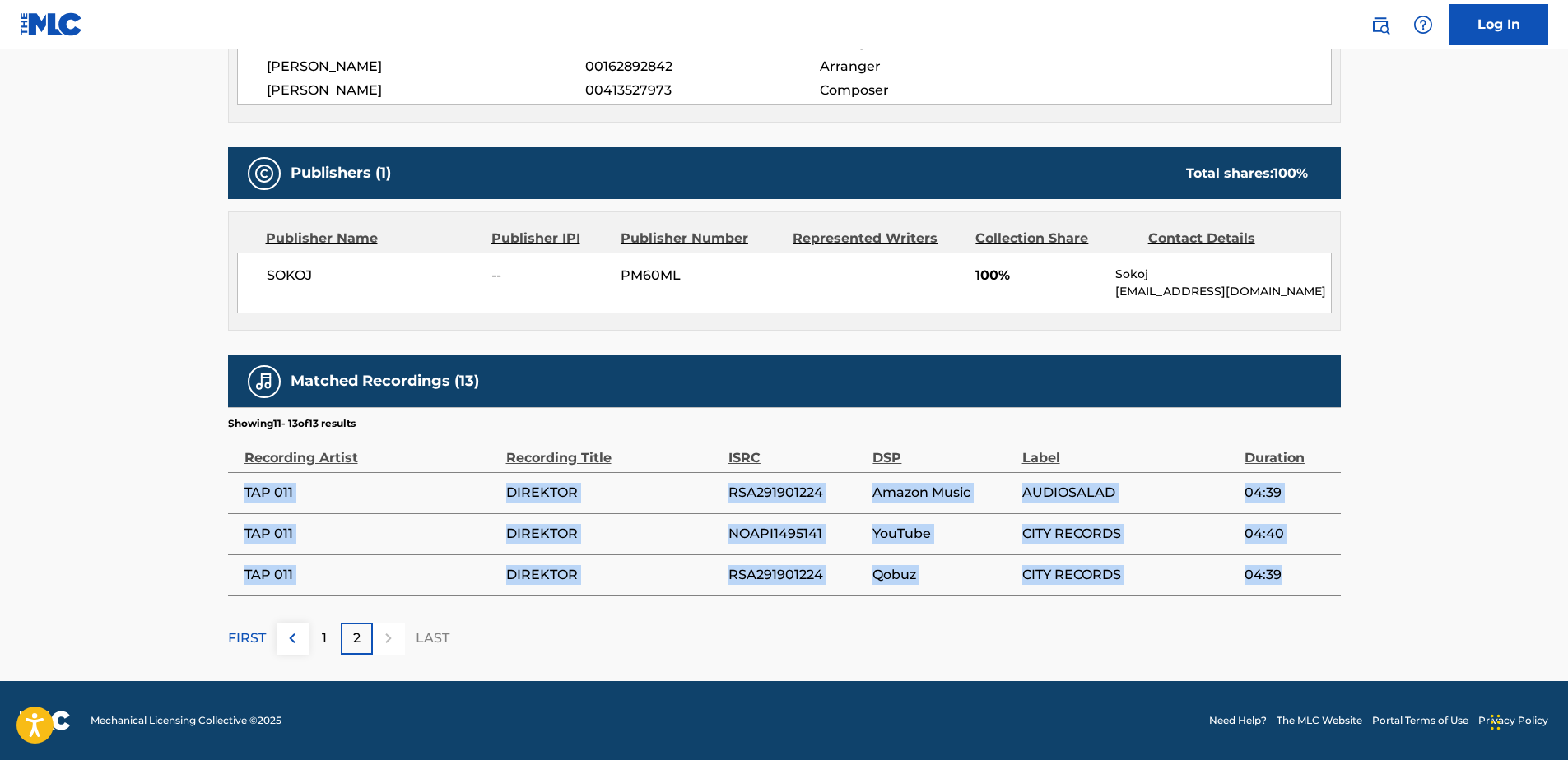
drag, startPoint x: 236, startPoint y: 490, endPoint x: 1283, endPoint y: 569, distance: 1050.0
click at [1283, 569] on tbody "TAP 011 DIREKTOR RSA291901224 Amazon Music AUDIOSALAD 04:39 TAP 011 DIREKTOR NO…" at bounding box center [784, 534] width 1113 height 123
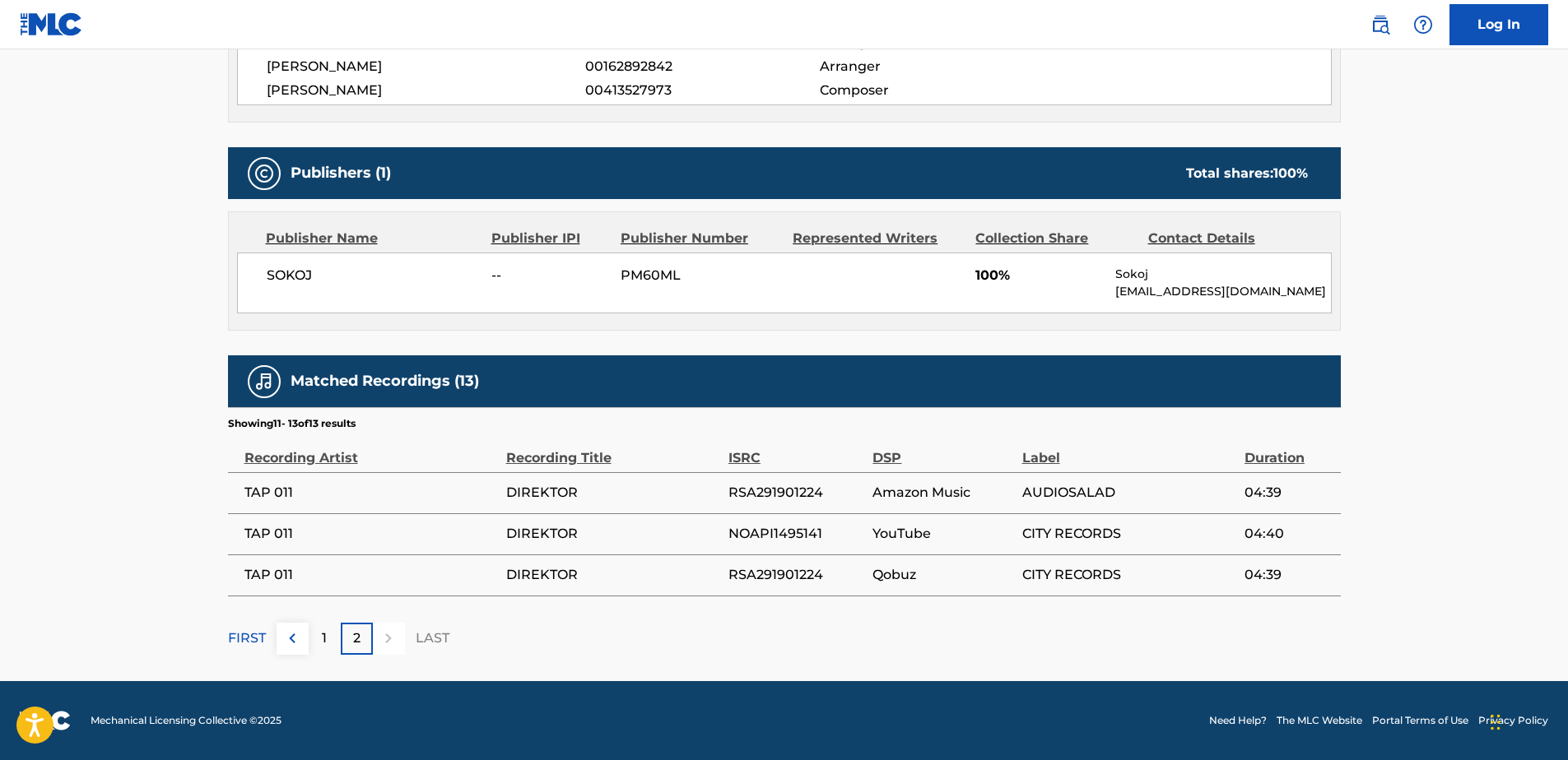
click at [636, 399] on div "Matched Recordings (13)" at bounding box center [784, 381] width 1113 height 52
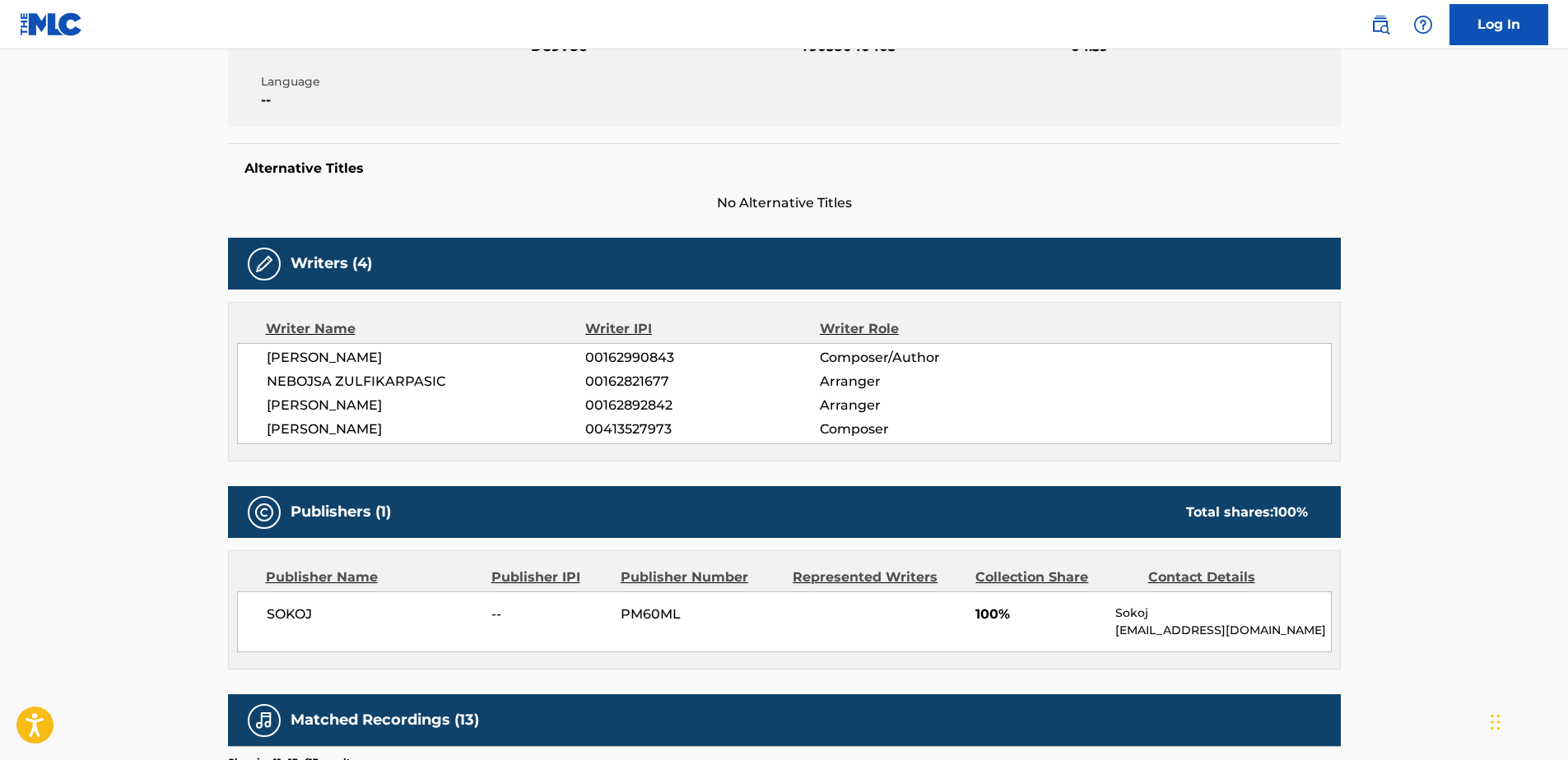
scroll to position [603, 0]
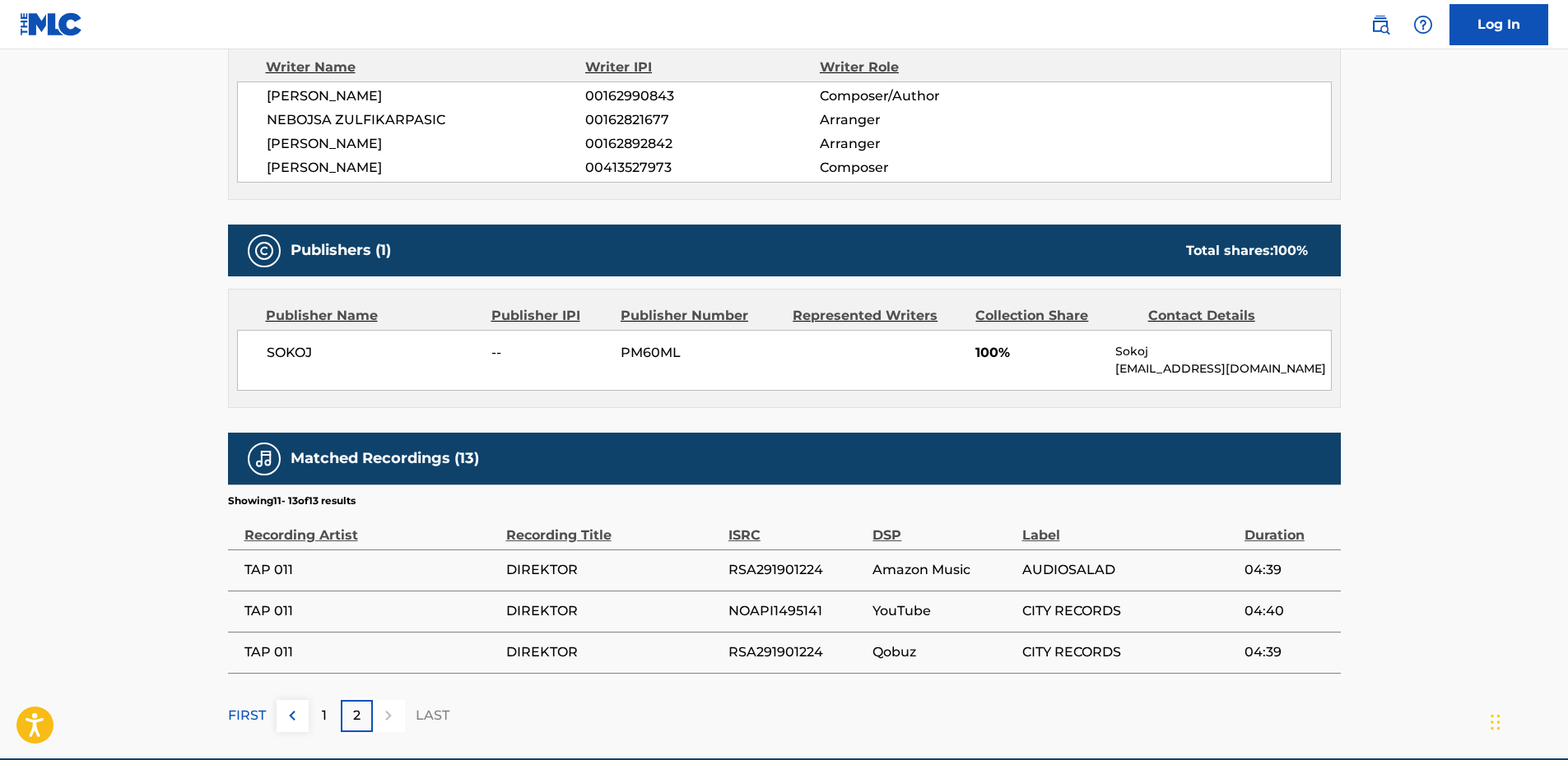
click at [320, 707] on div "1" at bounding box center [325, 716] width 32 height 32
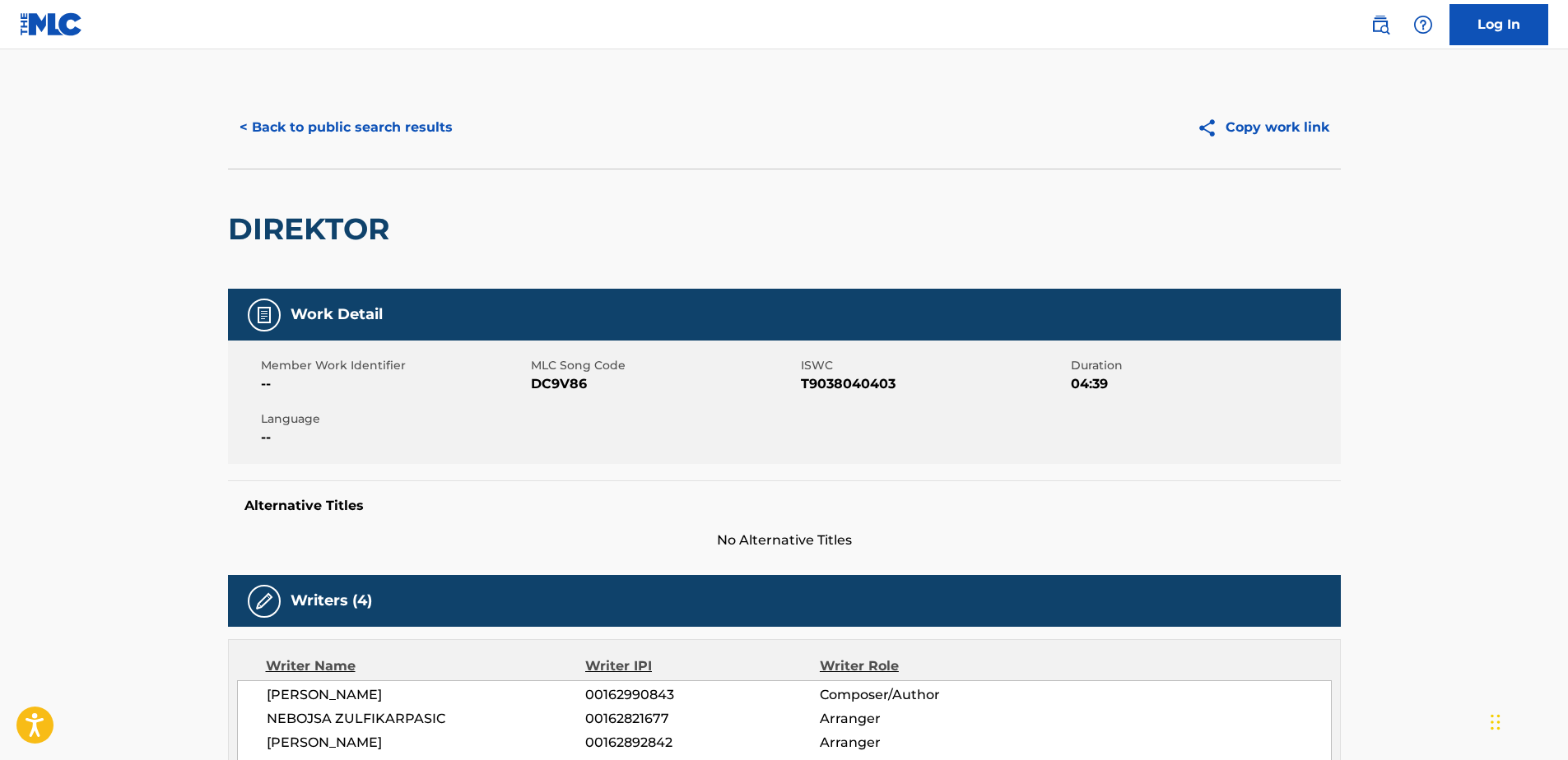
scroll to position [0, 0]
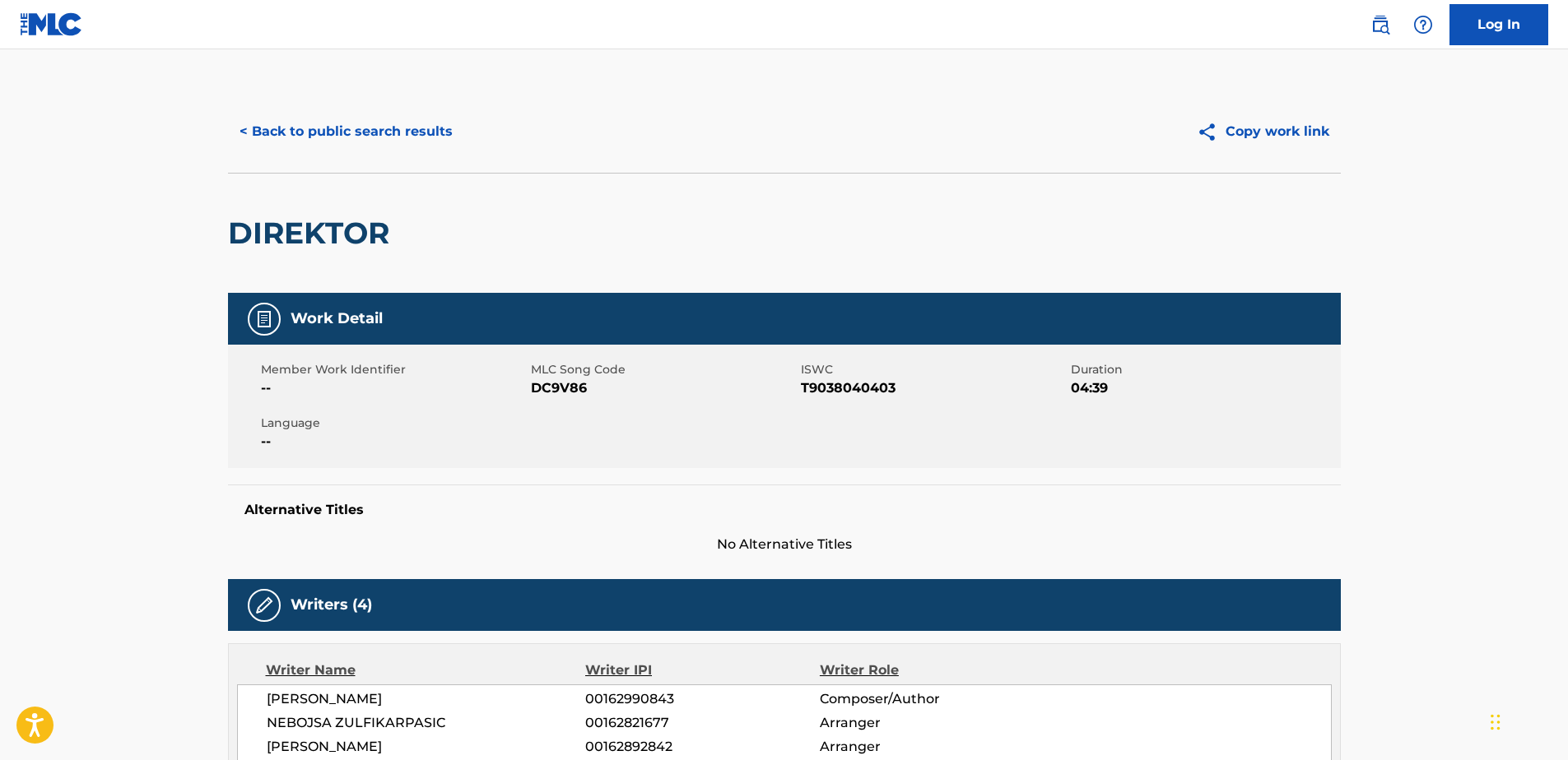
click at [375, 124] on button "< Back to public search results" at bounding box center [346, 131] width 236 height 41
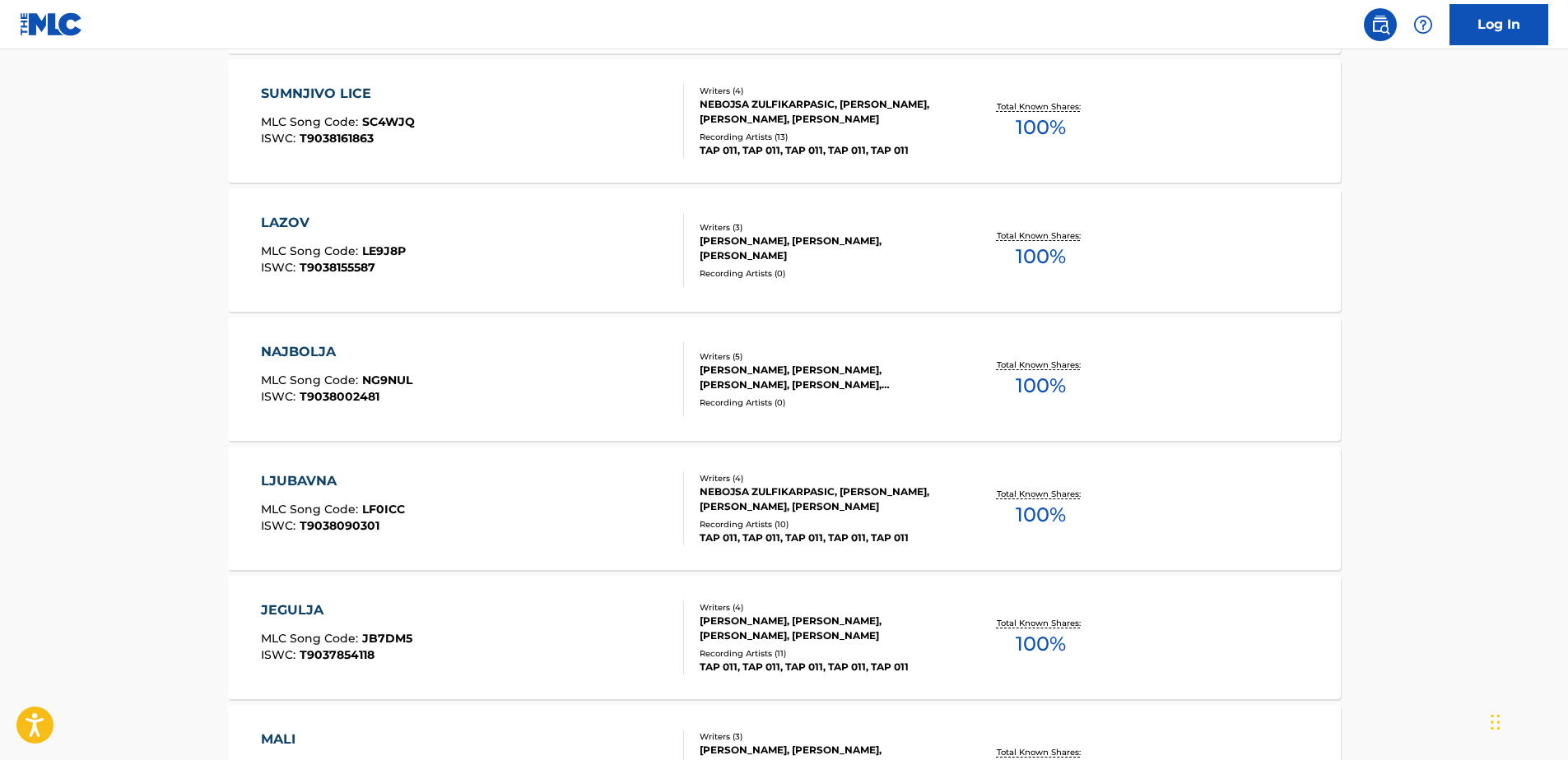
scroll to position [1017, 0]
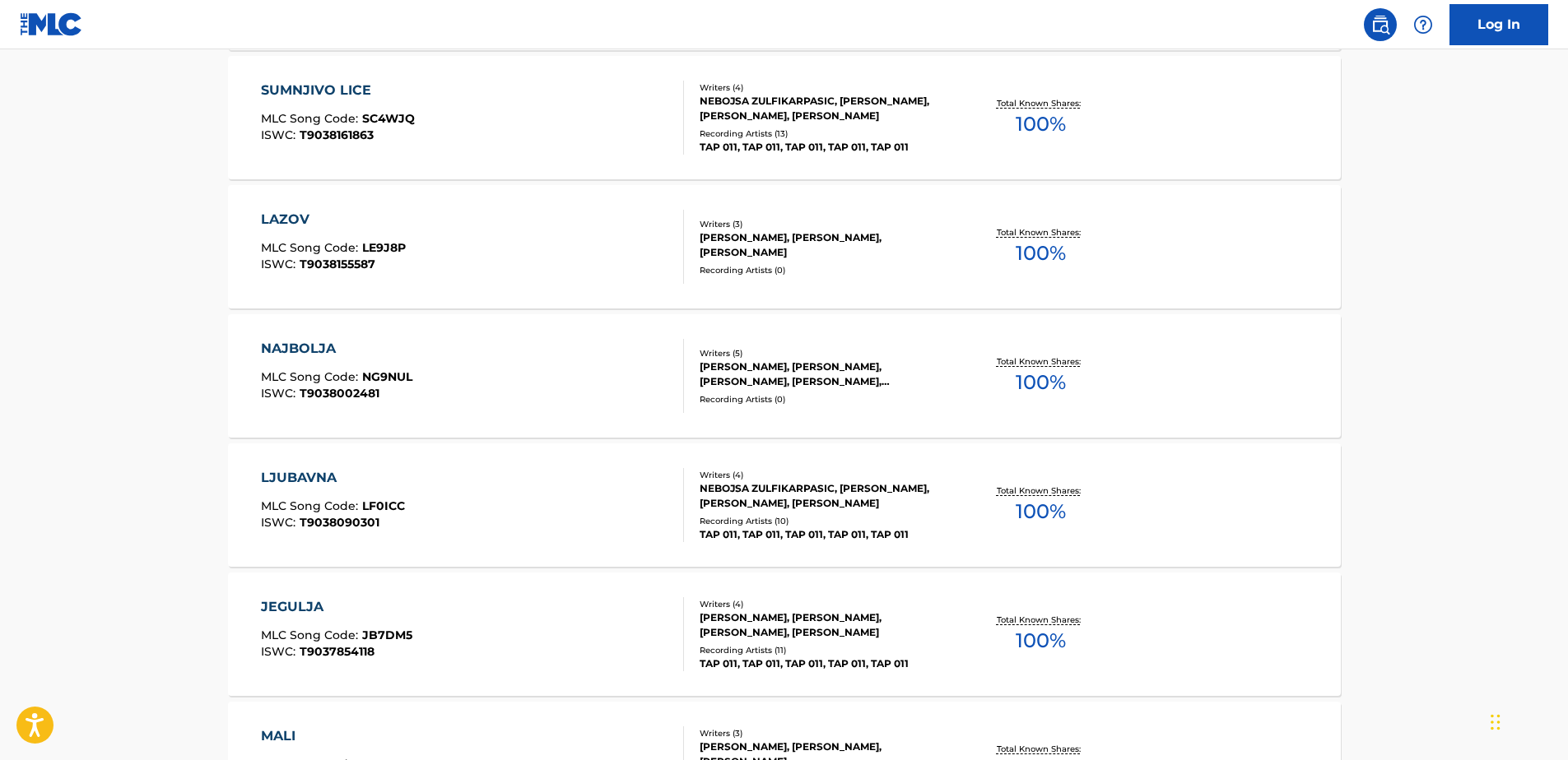
click at [354, 248] on span "MLC Song Code :" at bounding box center [311, 247] width 101 height 15
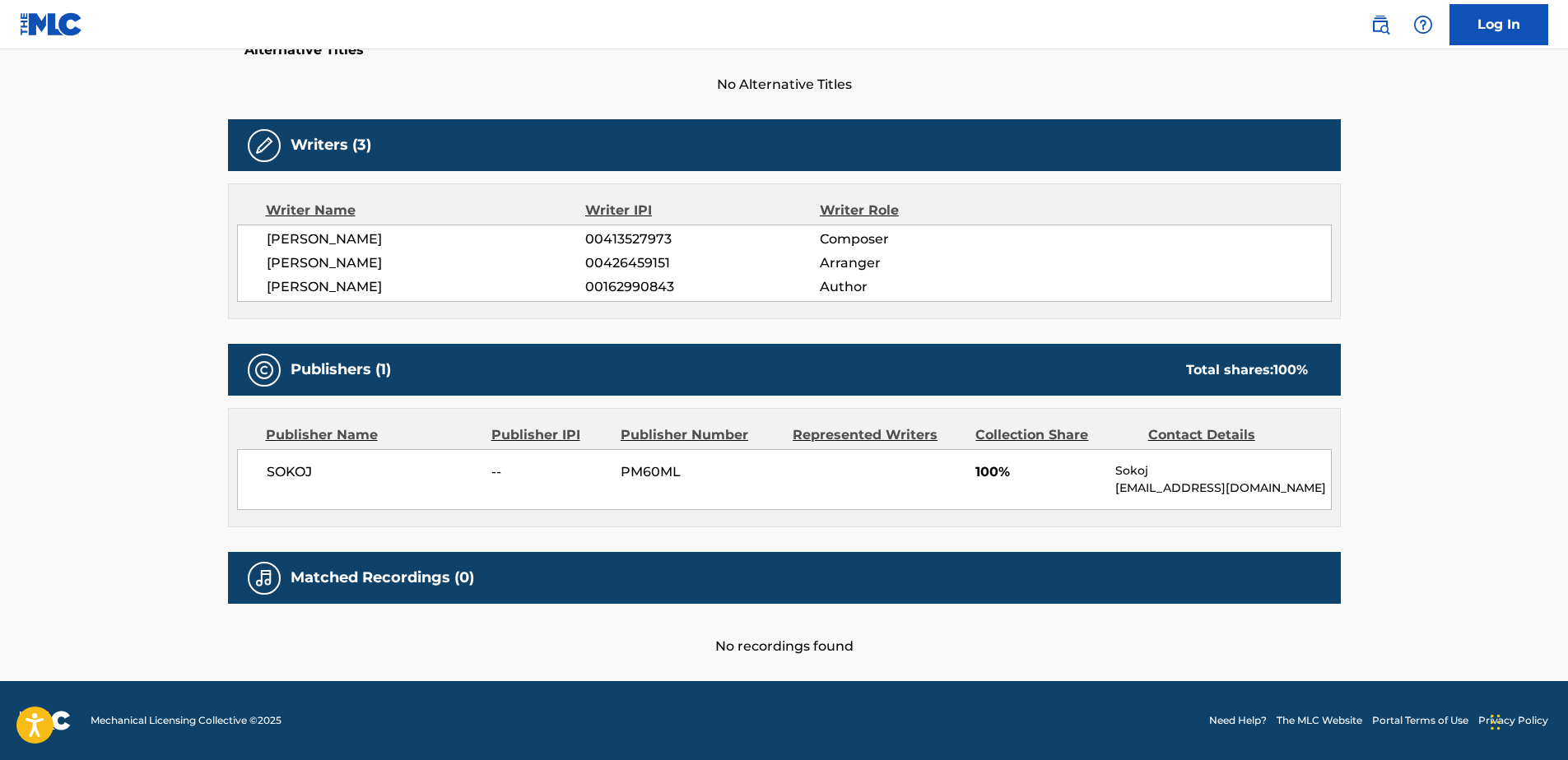
scroll to position [158, 0]
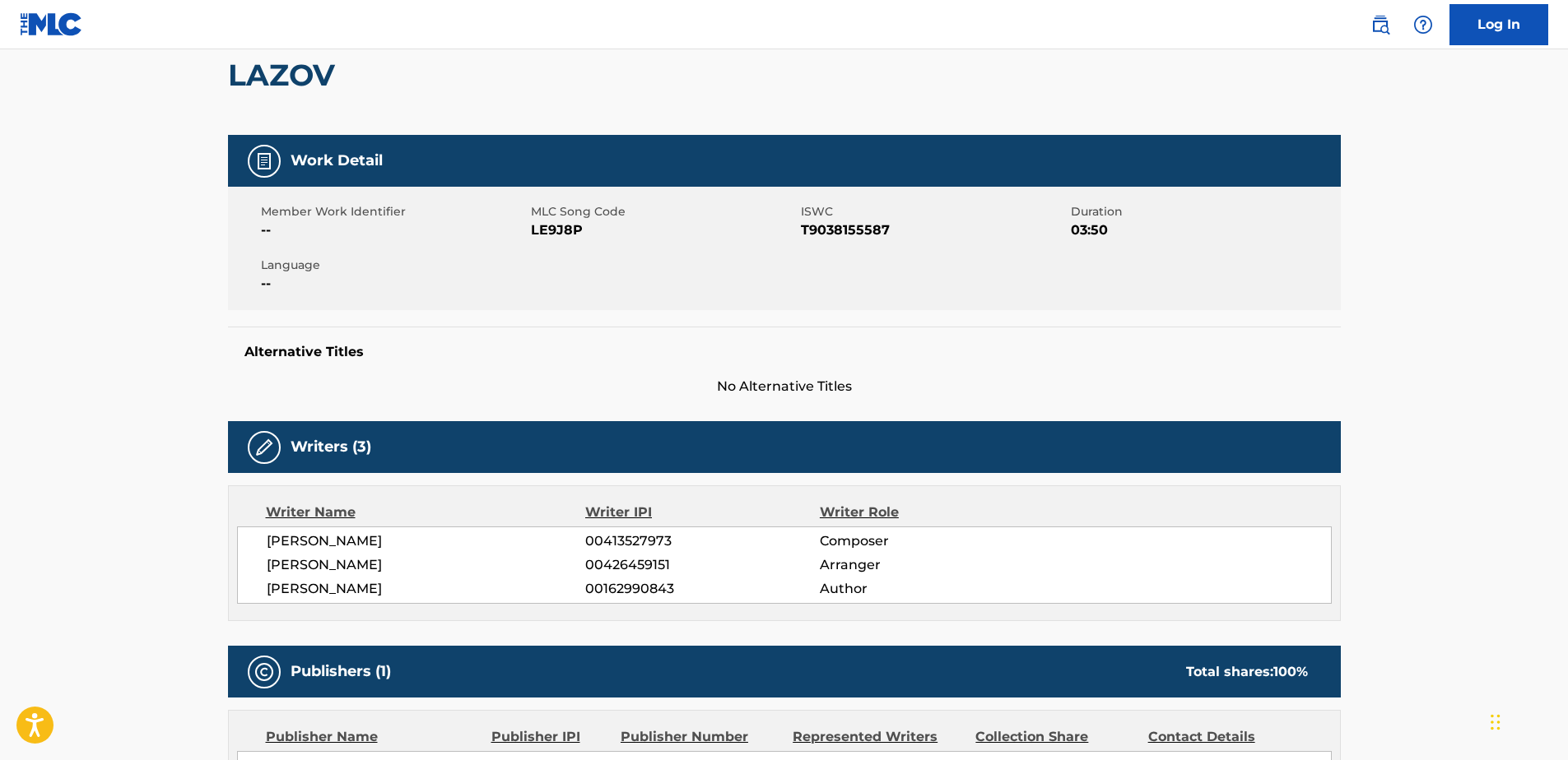
click at [826, 225] on span "T9038155587" at bounding box center [935, 230] width 266 height 20
click at [613, 275] on div "Member Work Identifier -- MLC Song Code LE9J8P ISWC T9038155587 Duration 03:50 …" at bounding box center [784, 248] width 1113 height 123
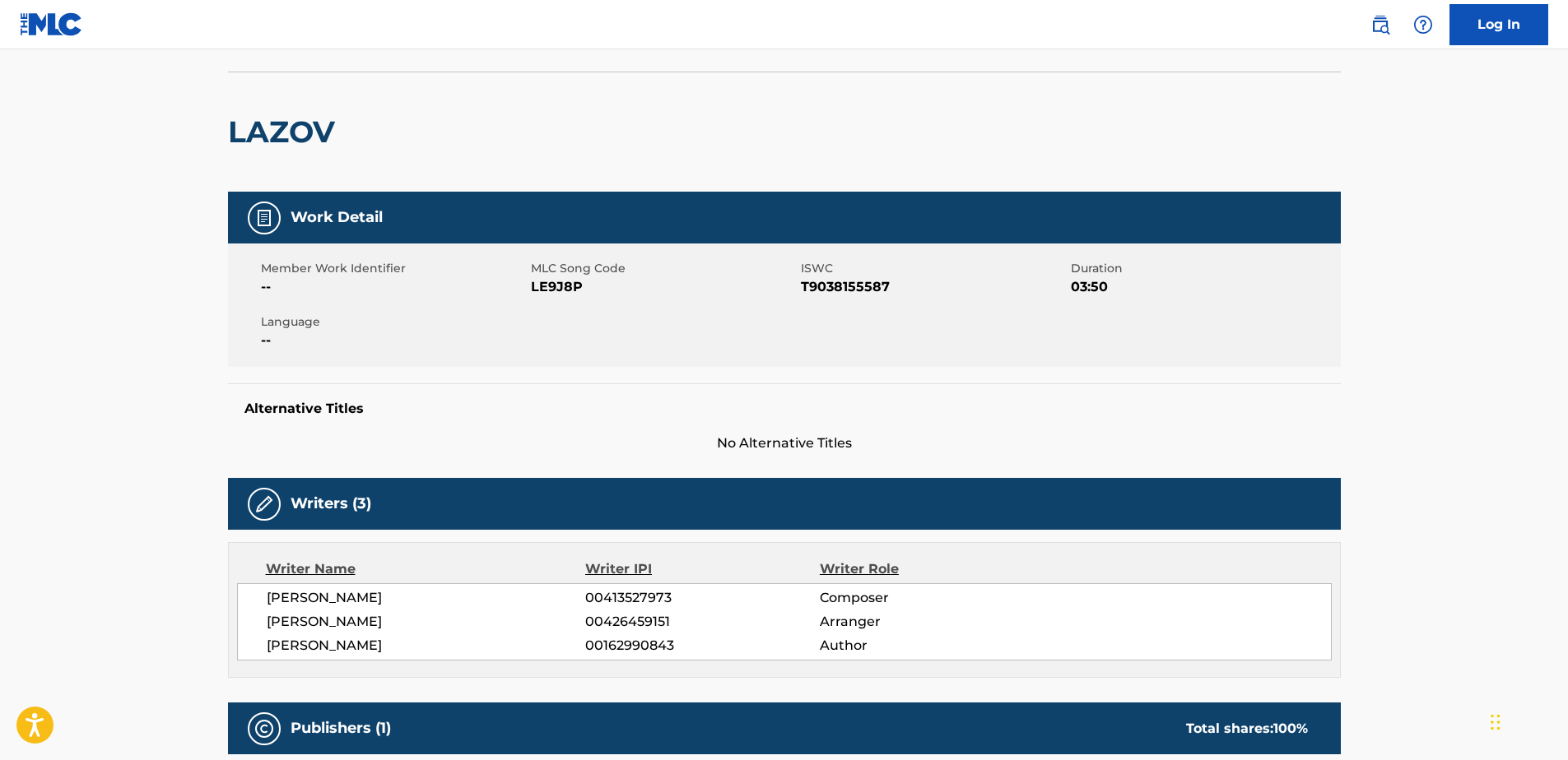
scroll to position [0, 0]
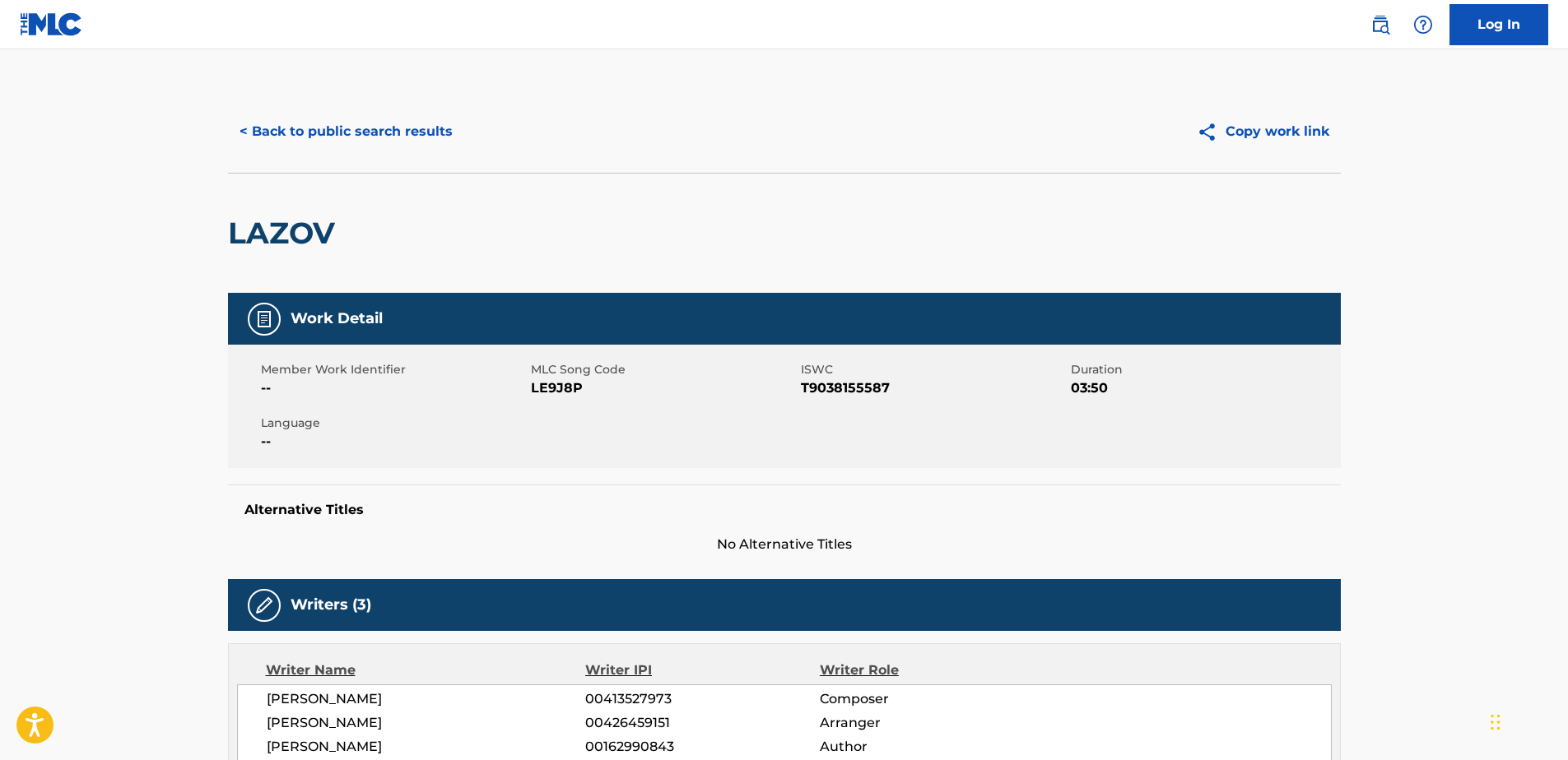
click at [311, 121] on button "< Back to public search results" at bounding box center [346, 131] width 236 height 41
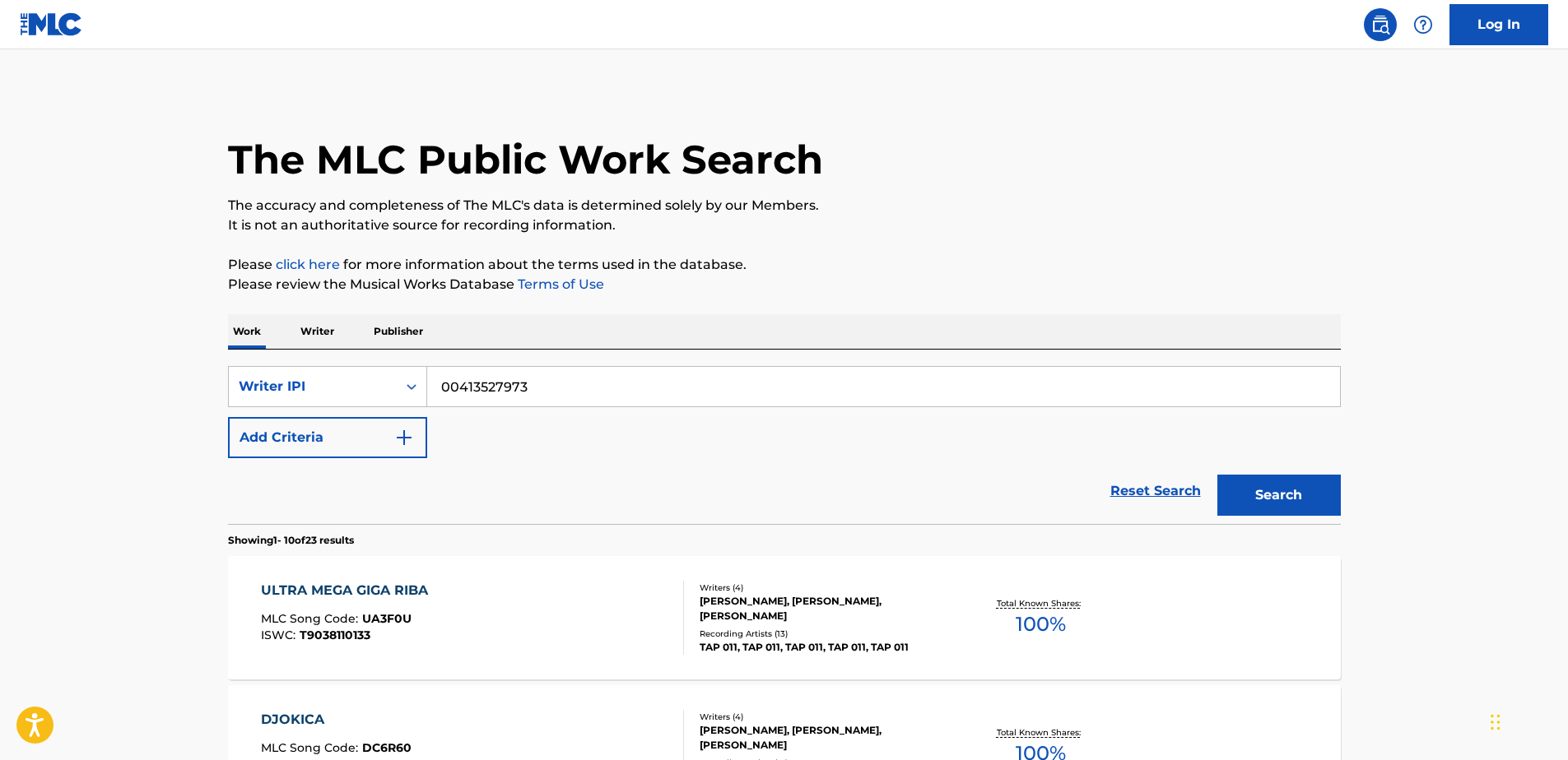
scroll to position [1060, 0]
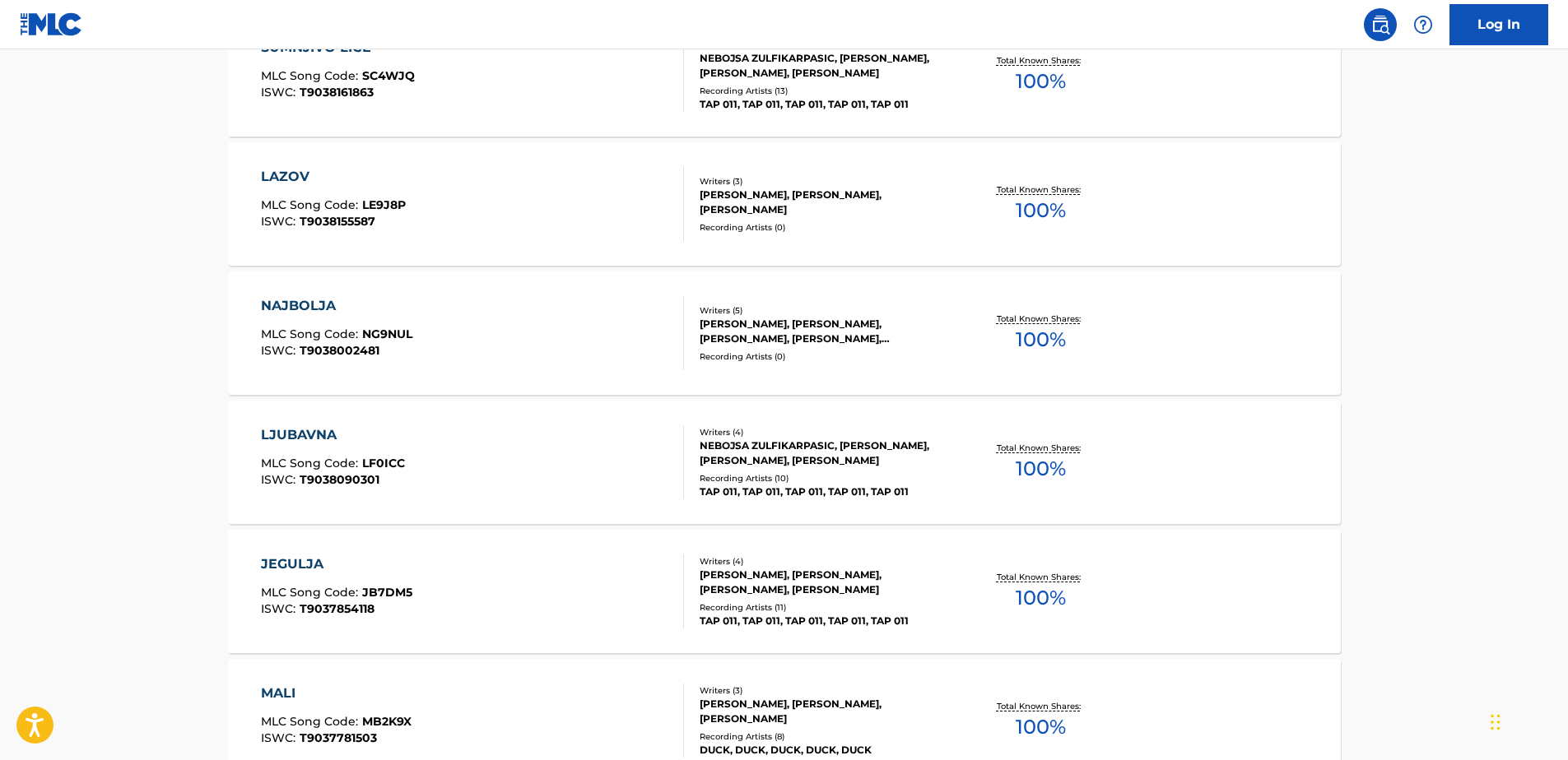
click at [246, 306] on div "NAJBOLJA MLC Song Code : NG9NUL ISWC : T9038002481 Writers ( 5 ) [PERSON_NAME],…" at bounding box center [784, 333] width 1113 height 123
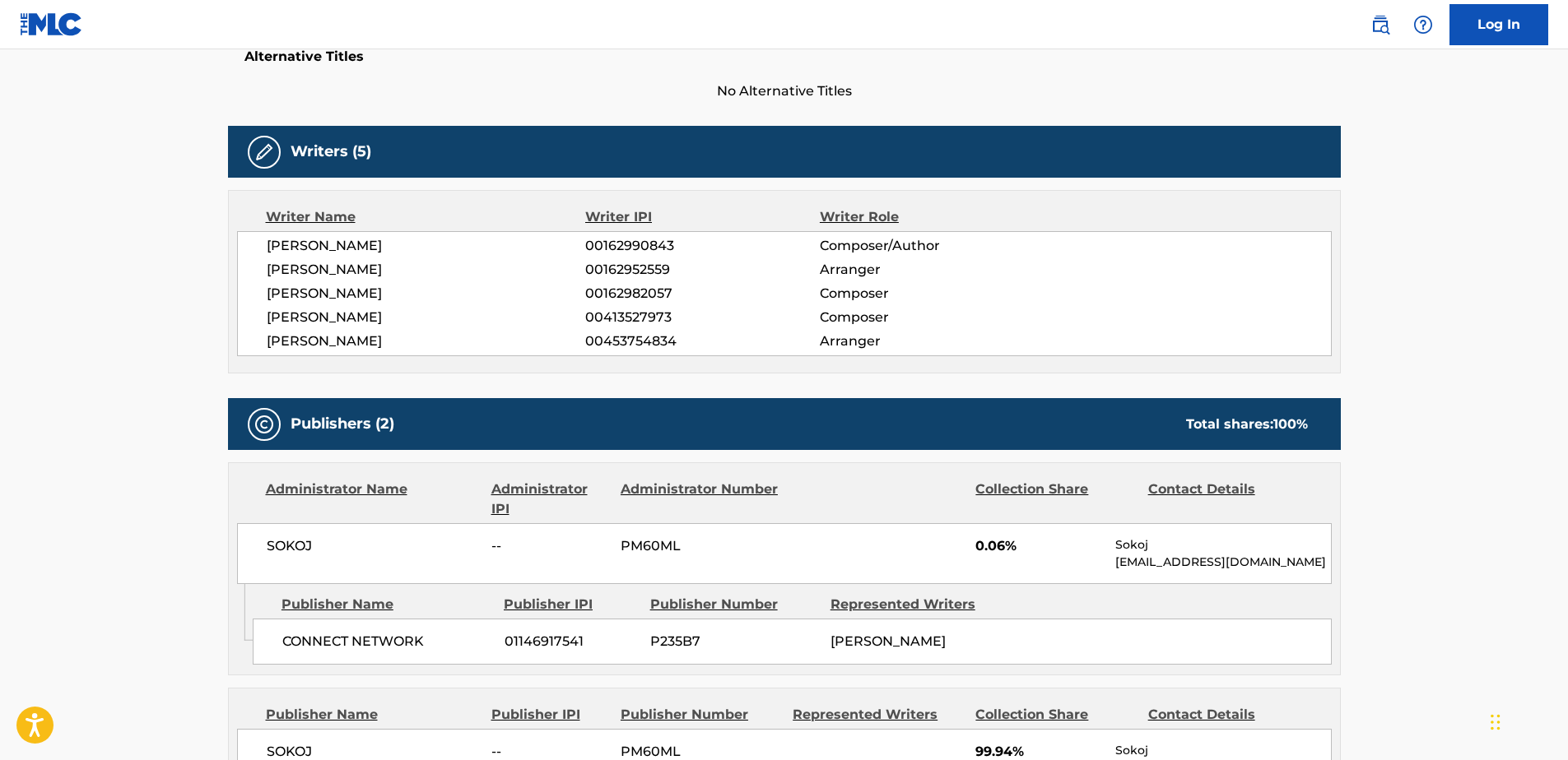
scroll to position [447, 0]
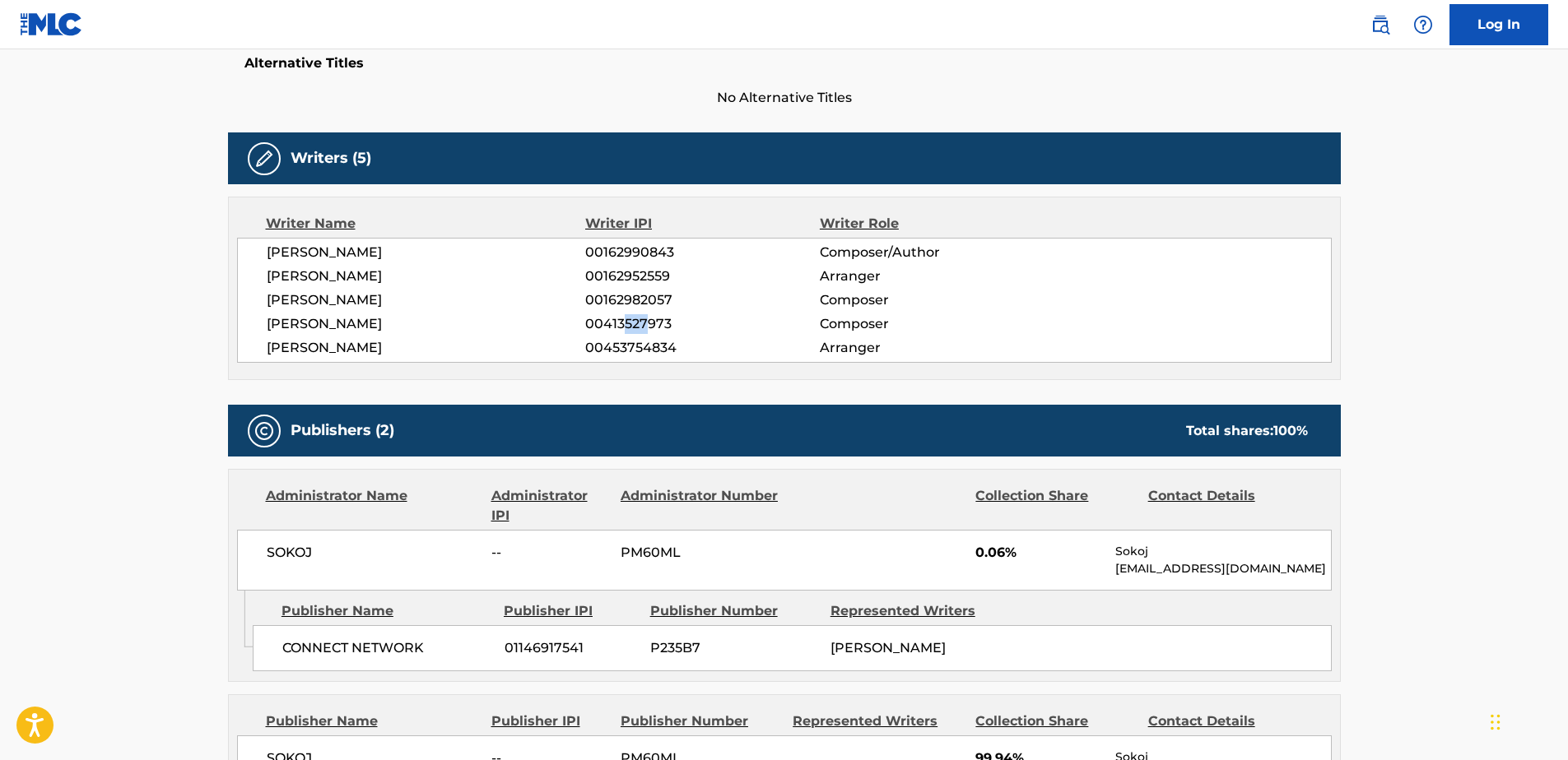
drag, startPoint x: 627, startPoint y: 323, endPoint x: 650, endPoint y: 329, distance: 23.8
click at [650, 329] on span "00413527973" at bounding box center [702, 324] width 234 height 20
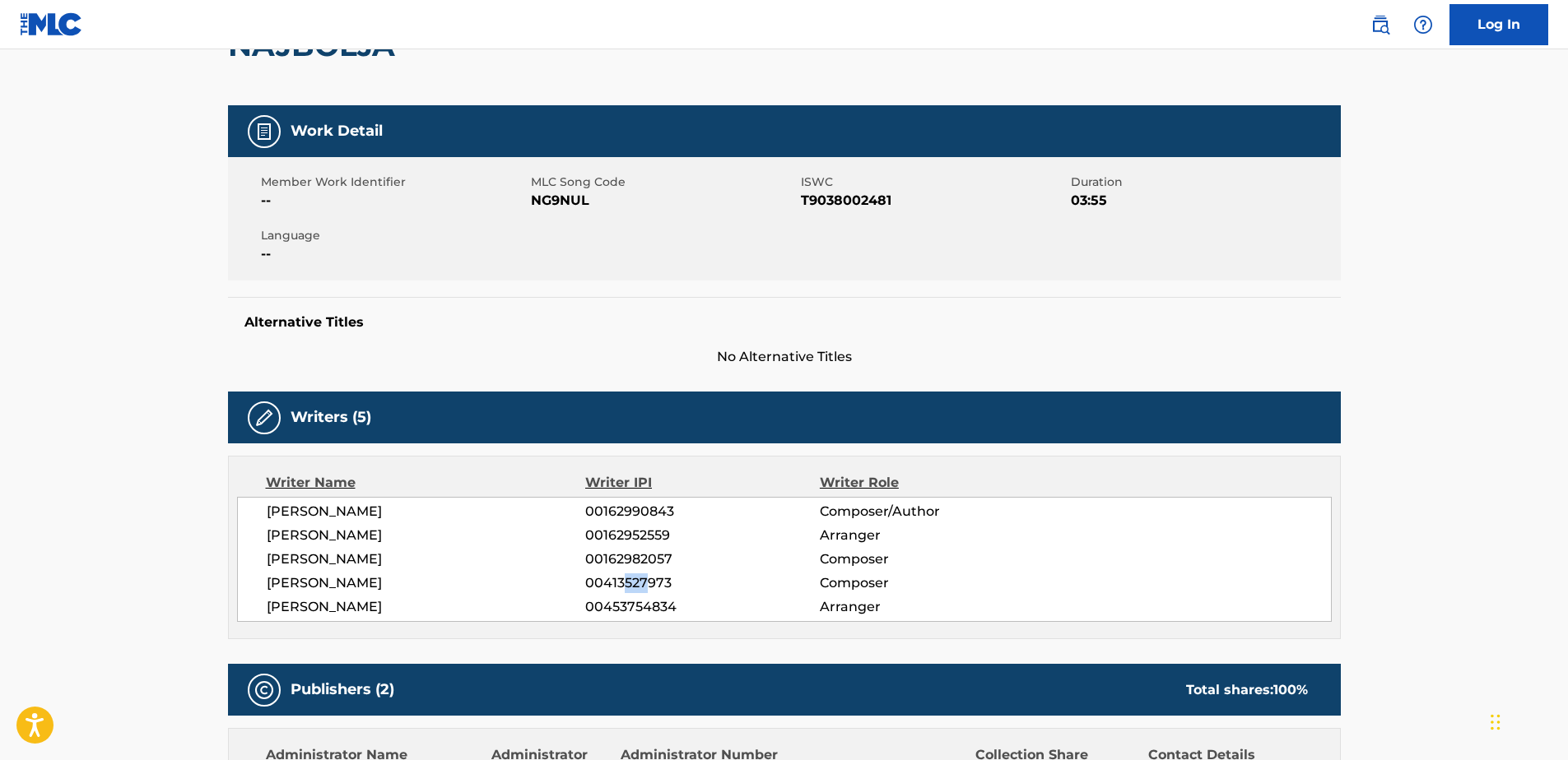
scroll to position [0, 0]
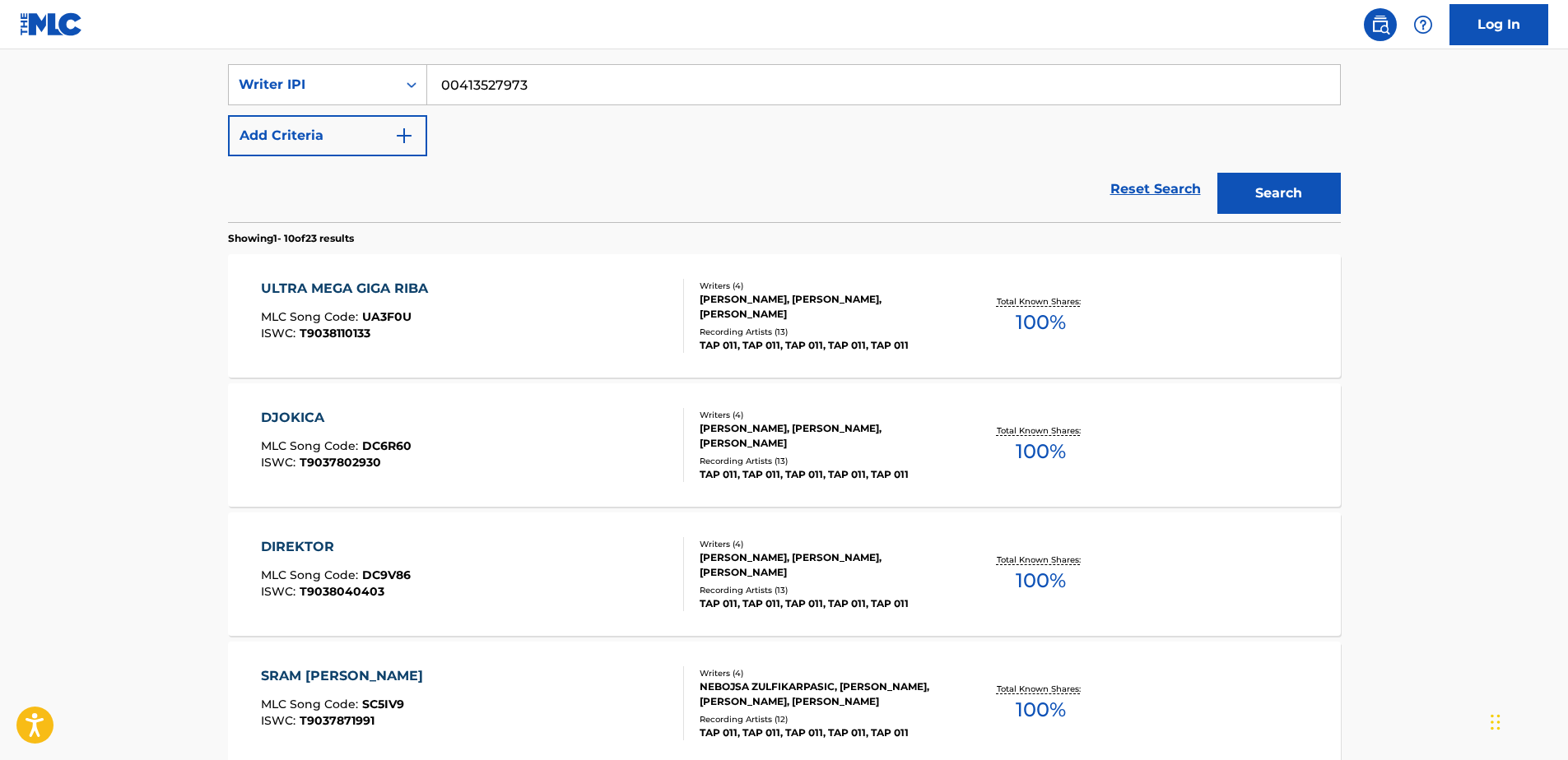
scroll to position [1254, 0]
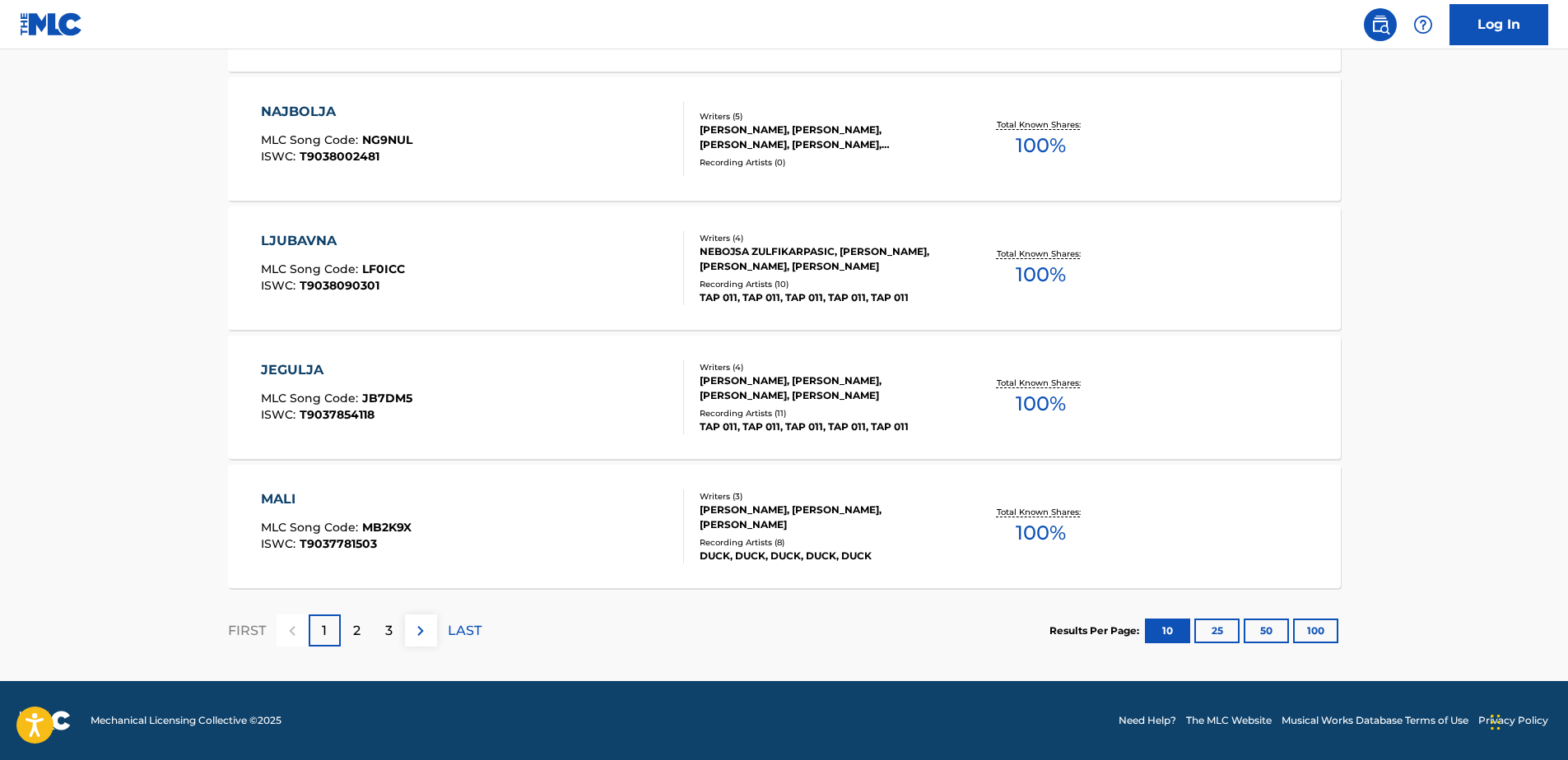
click at [358, 516] on div "MALI MLC Song Code : MB2K9X ISWC : T9037781503" at bounding box center [336, 526] width 151 height 74
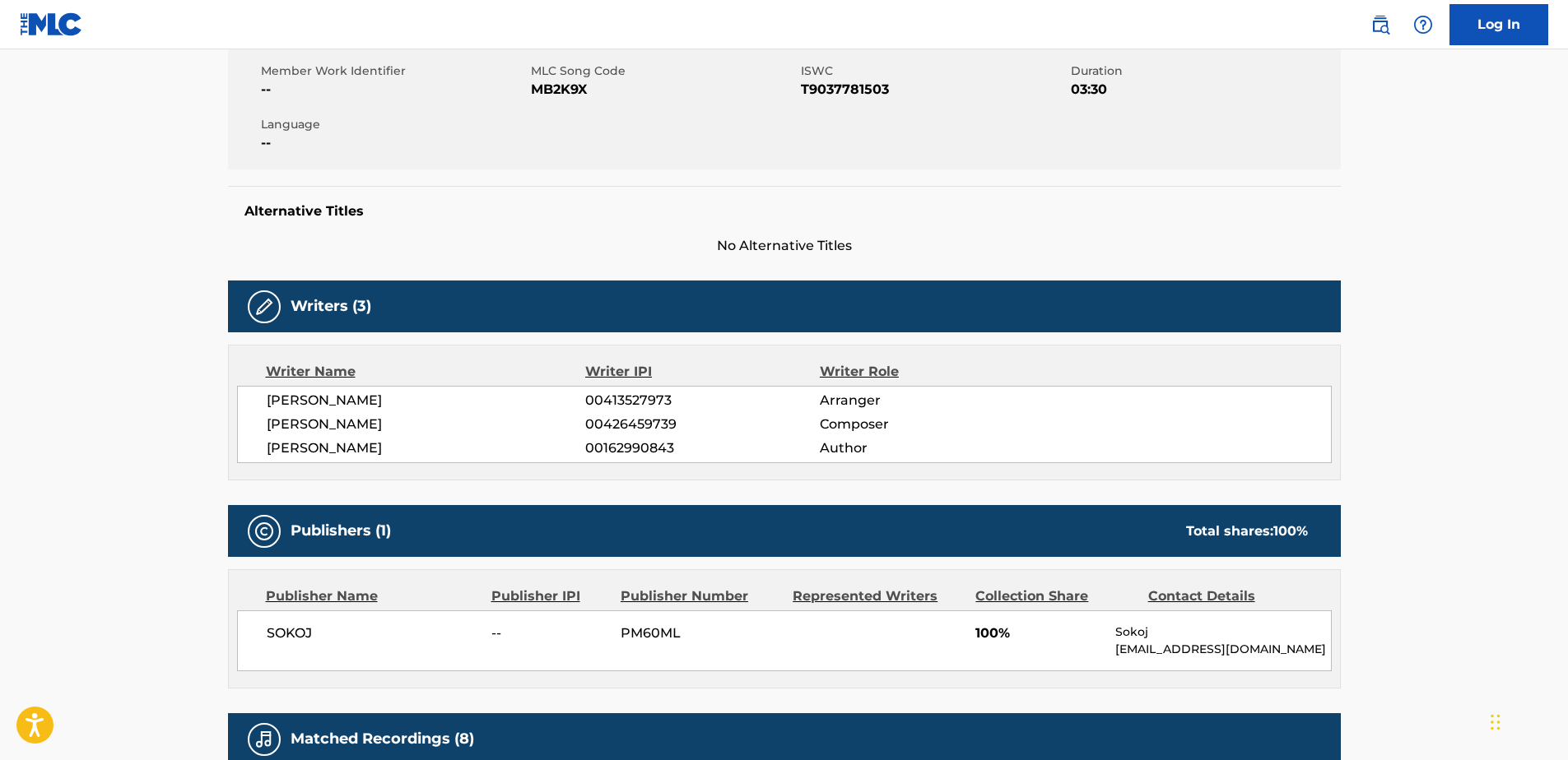
scroll to position [302, 0]
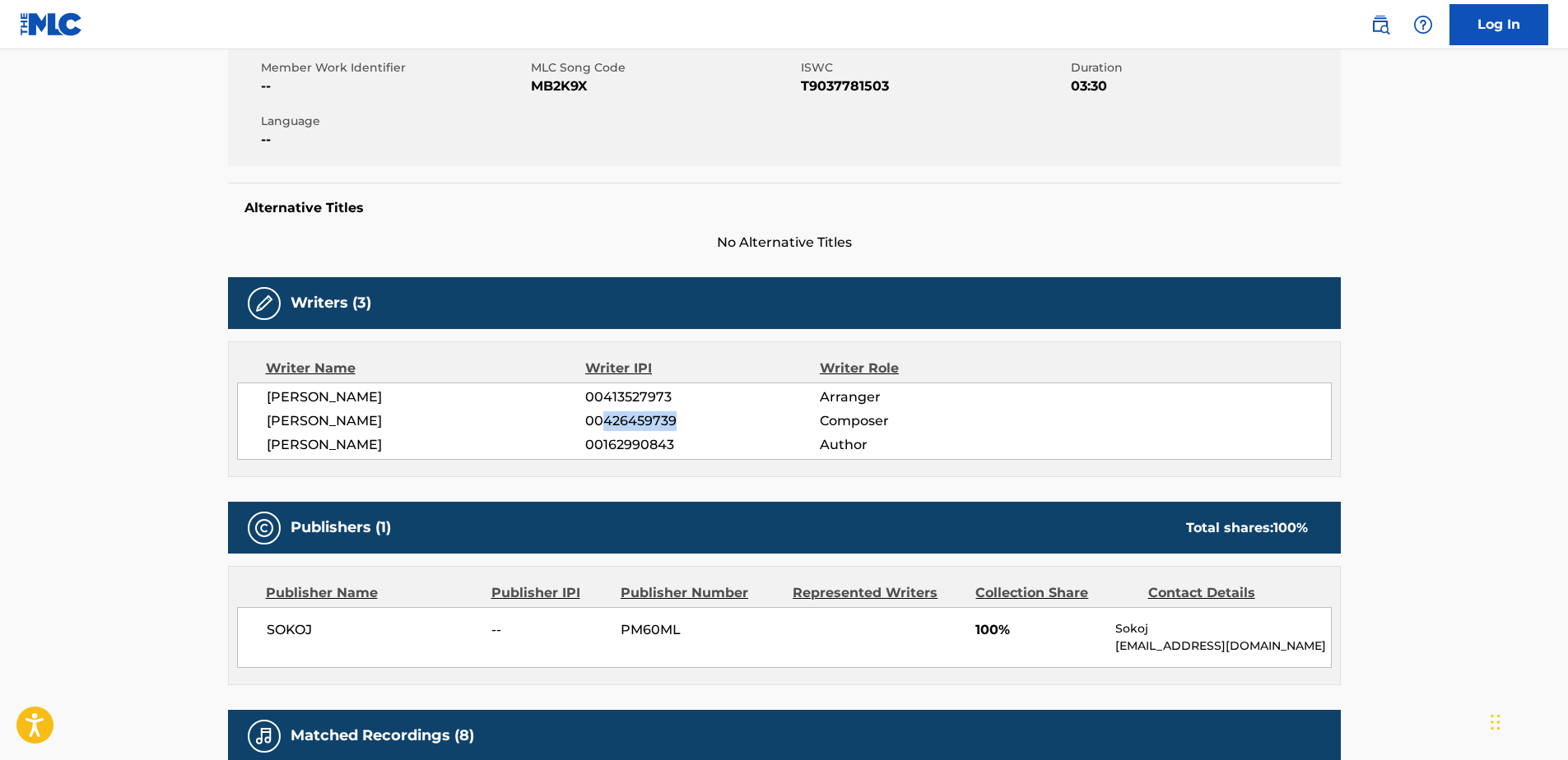
drag, startPoint x: 607, startPoint y: 416, endPoint x: 679, endPoint y: 410, distance: 72.2
click at [679, 410] on div "[PERSON_NAME] 00413527973 Arranger [PERSON_NAME] 00426459739 Composer [PERSON_N…" at bounding box center [784, 421] width 1095 height 78
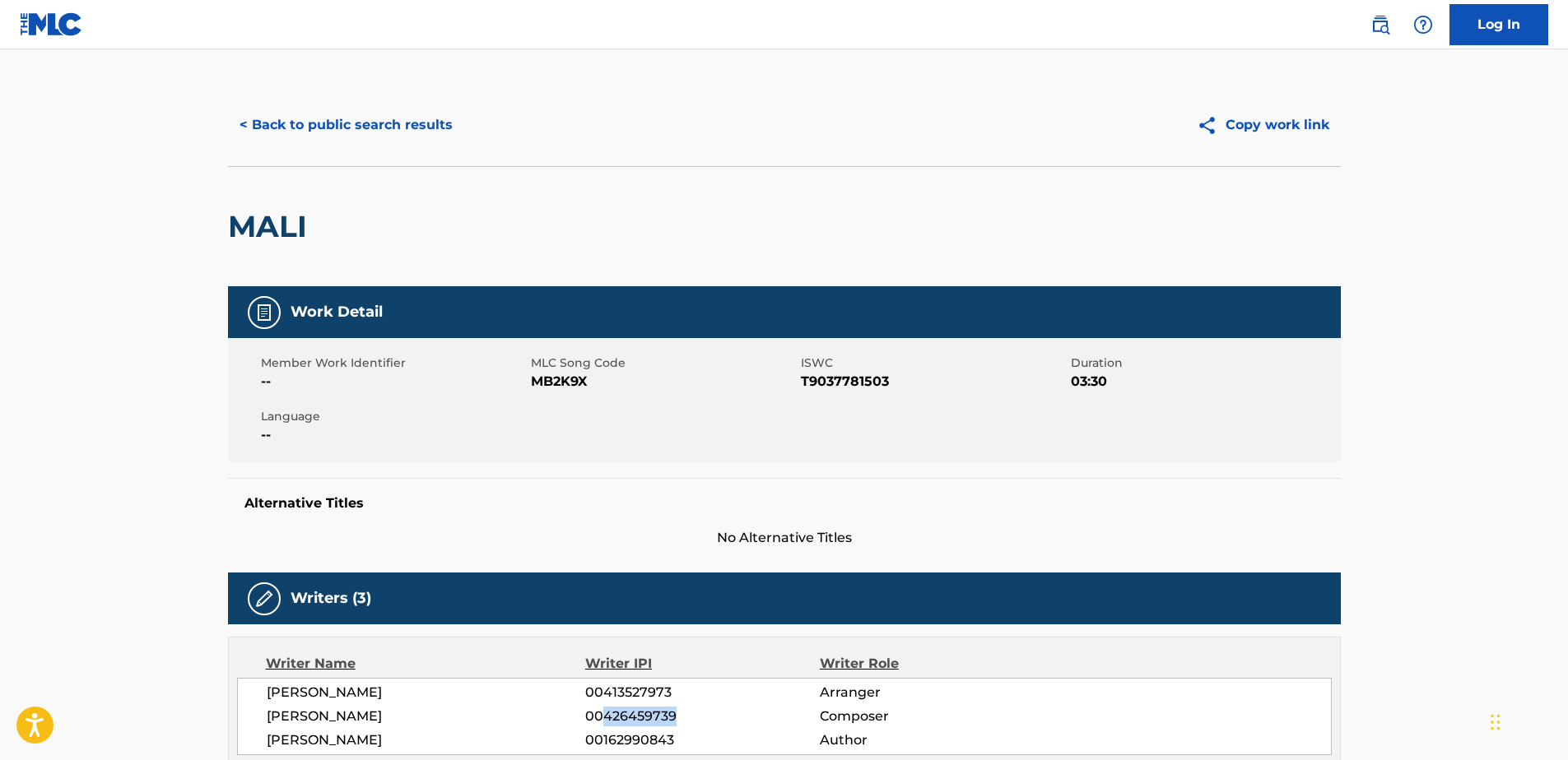
scroll to position [0, 0]
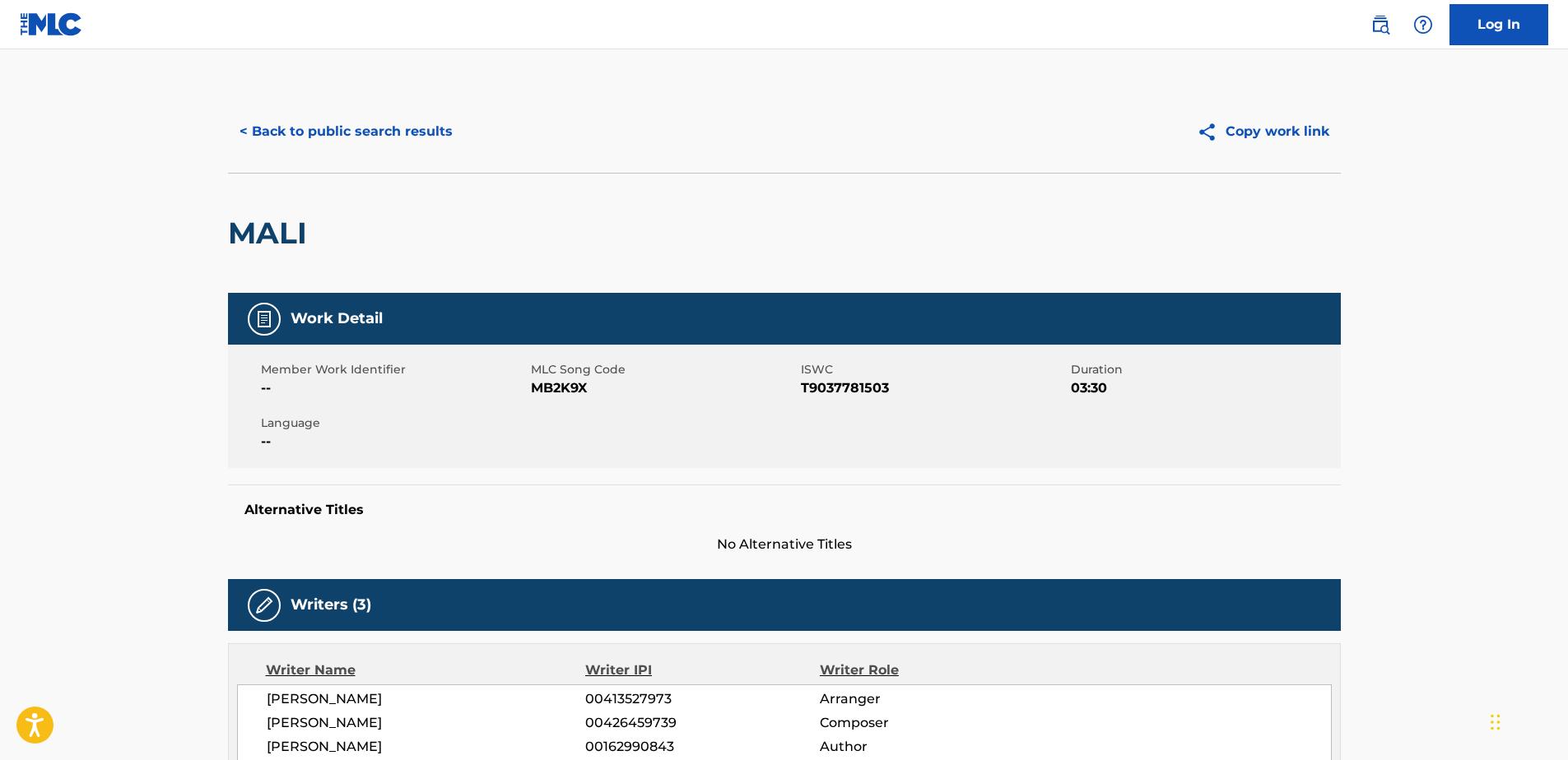
click at [284, 243] on h2 "MALI" at bounding box center [272, 232] width 88 height 37
drag, startPoint x: 797, startPoint y: 387, endPoint x: 890, endPoint y: 392, distance: 93.1
click at [890, 392] on div "Member Work Identifier -- MLC Song Code MB2K9X ISWC T9037781503 Duration 03:30 …" at bounding box center [784, 406] width 1113 height 123
click at [890, 391] on span "T9037781503" at bounding box center [935, 388] width 266 height 20
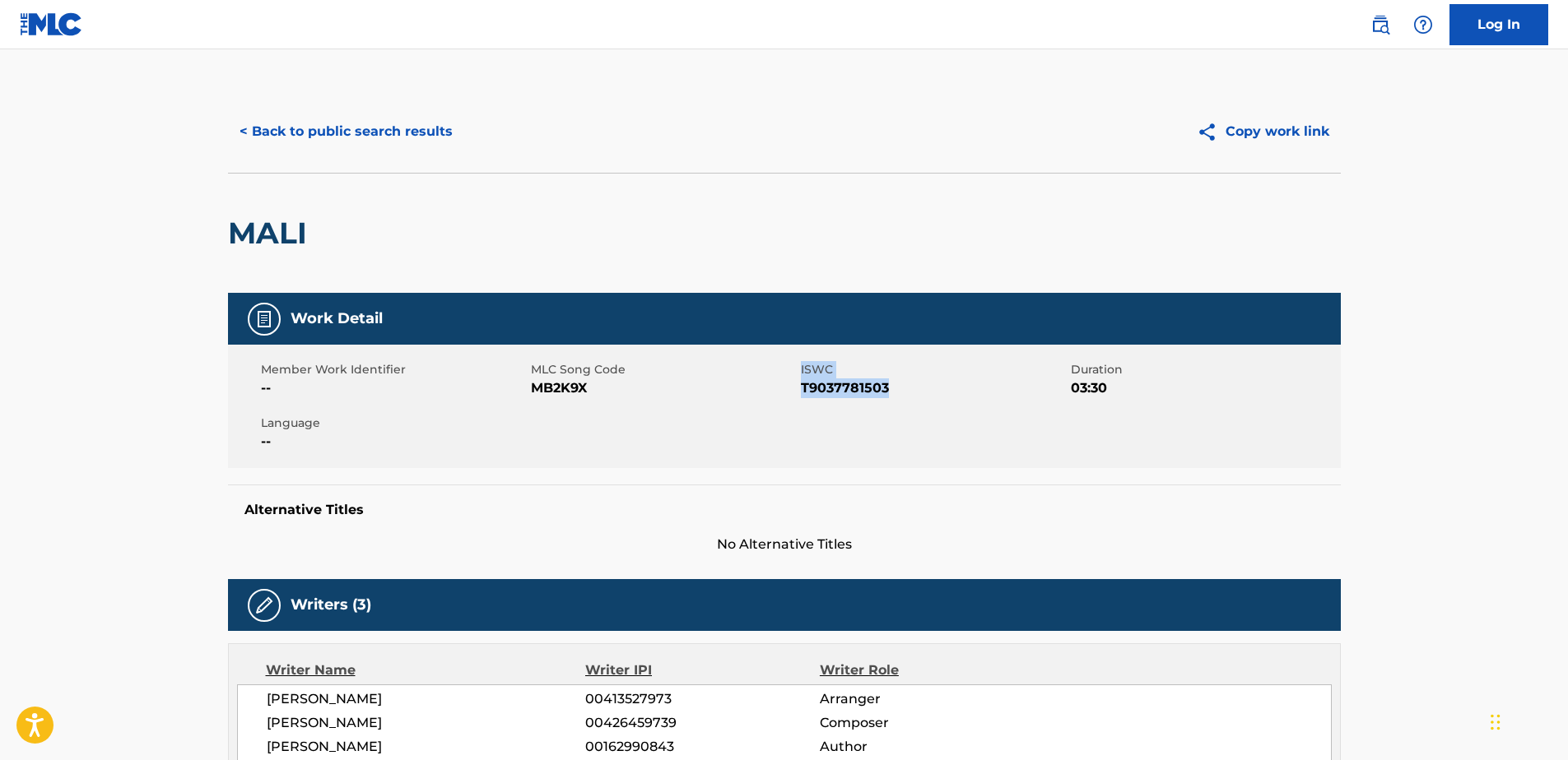
click at [859, 389] on span "T9037781503" at bounding box center [935, 388] width 266 height 20
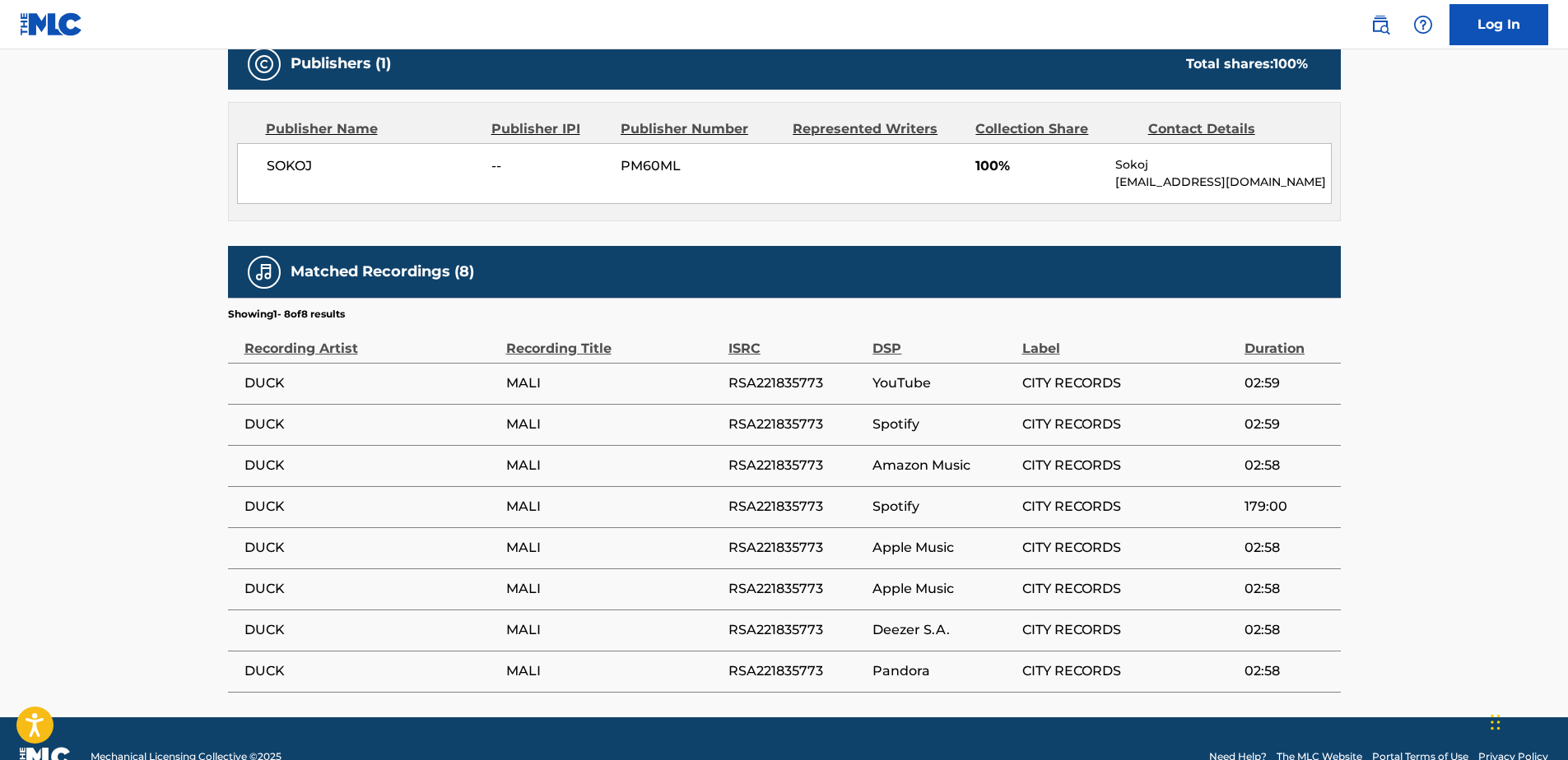
scroll to position [802, 0]
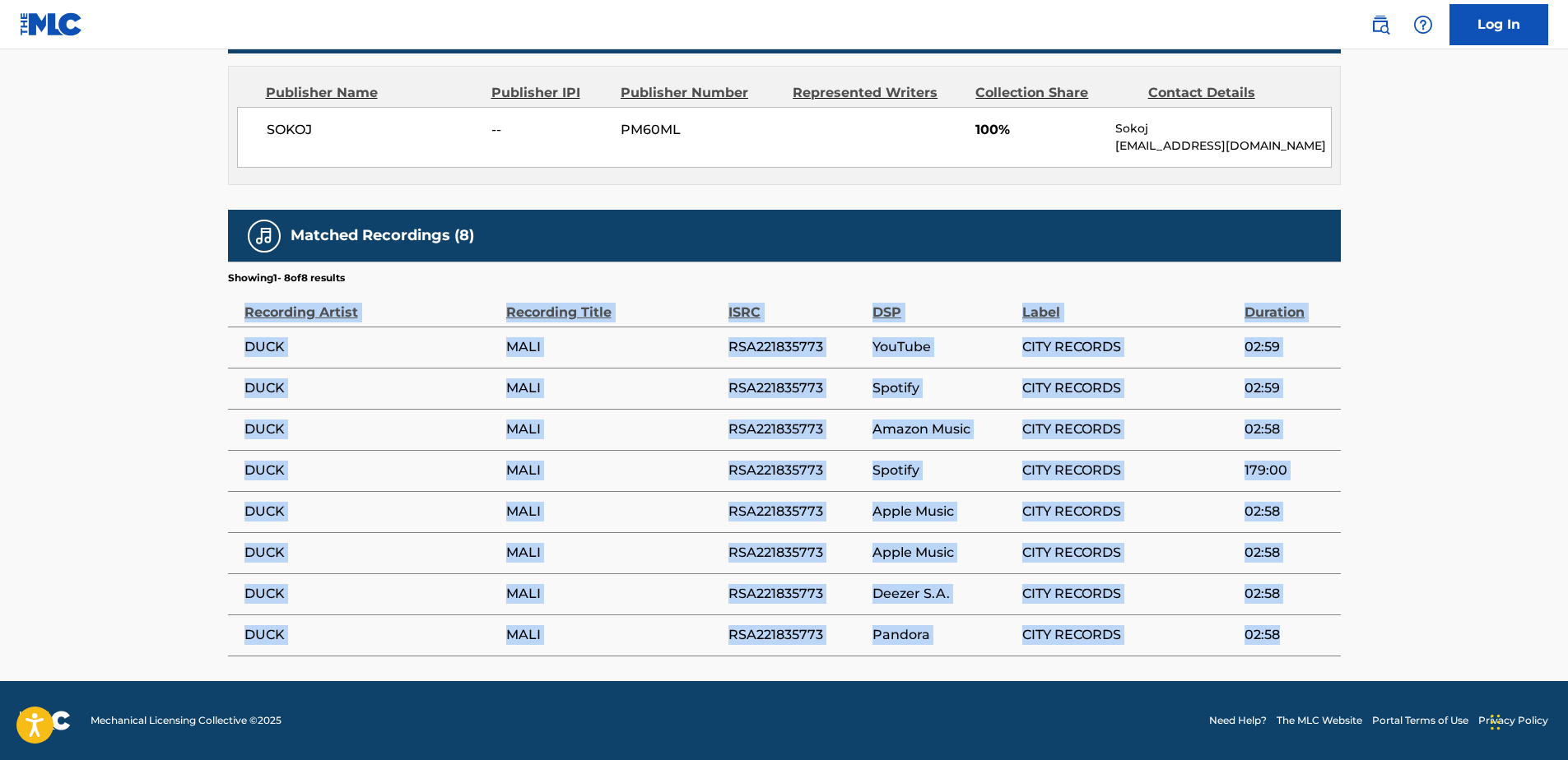
drag, startPoint x: 243, startPoint y: 309, endPoint x: 1296, endPoint y: 650, distance: 1106.8
click at [1296, 650] on table "Recording Artist Recording Title ISRC DSP Label Duration DUCK MALI RSA221835773…" at bounding box center [784, 472] width 1113 height 372
click at [503, 313] on th "Recording Artist" at bounding box center [366, 306] width 278 height 41
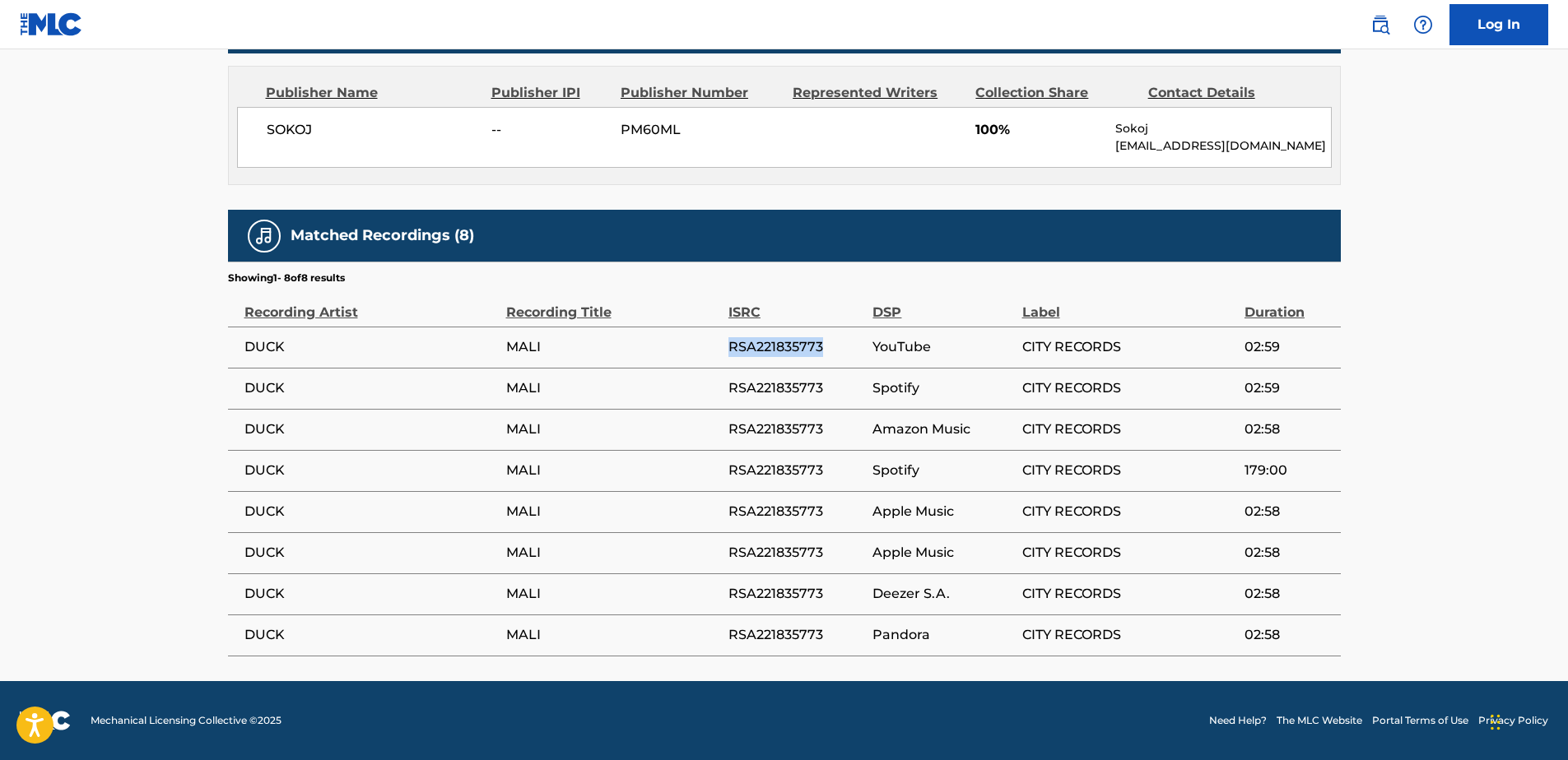
drag, startPoint x: 728, startPoint y: 341, endPoint x: 827, endPoint y: 336, distance: 99.1
click at [827, 336] on td "RSA221835773" at bounding box center [801, 347] width 145 height 41
click at [846, 309] on div "ISRC" at bounding box center [796, 304] width 137 height 37
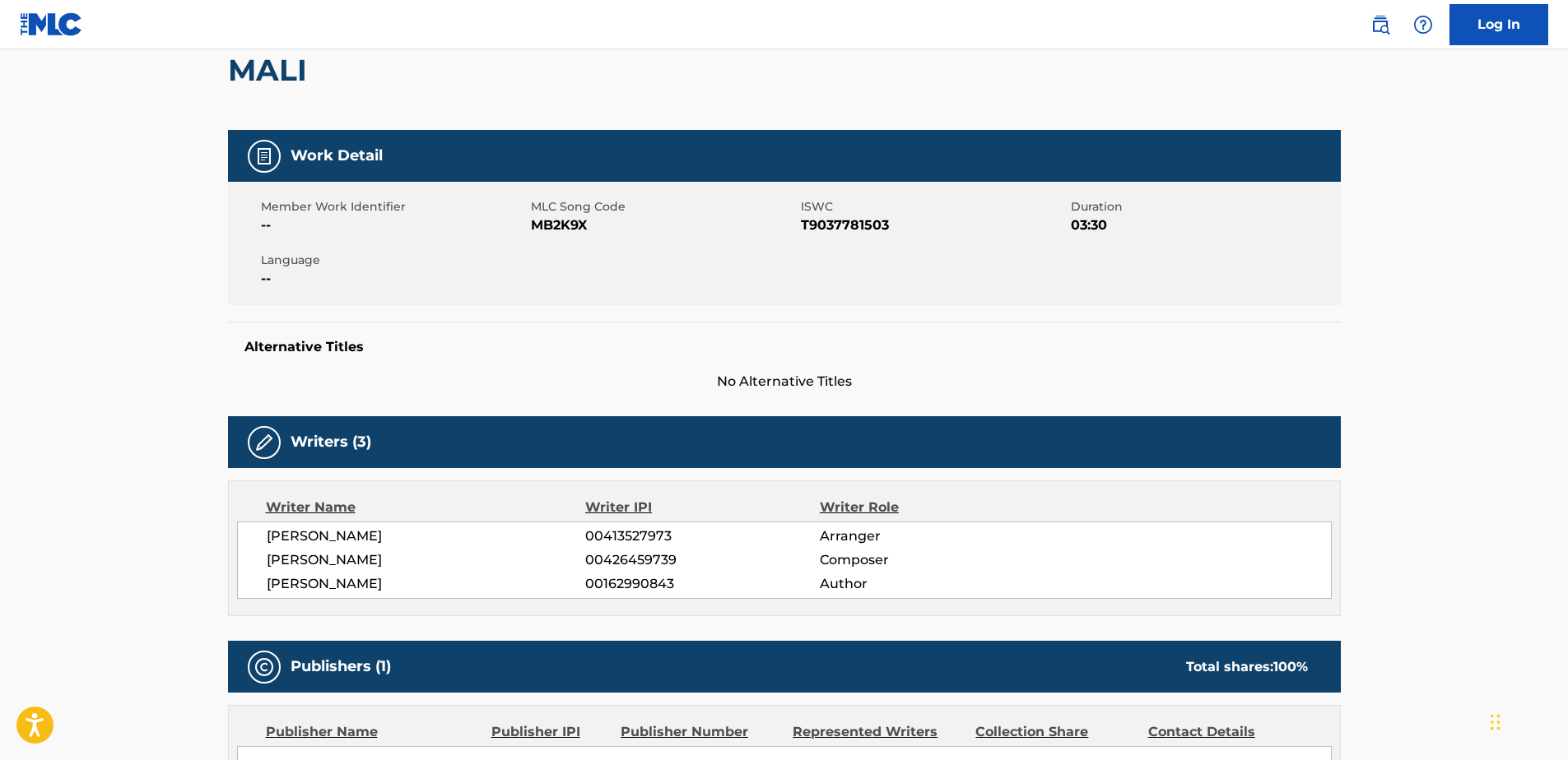
scroll to position [0, 0]
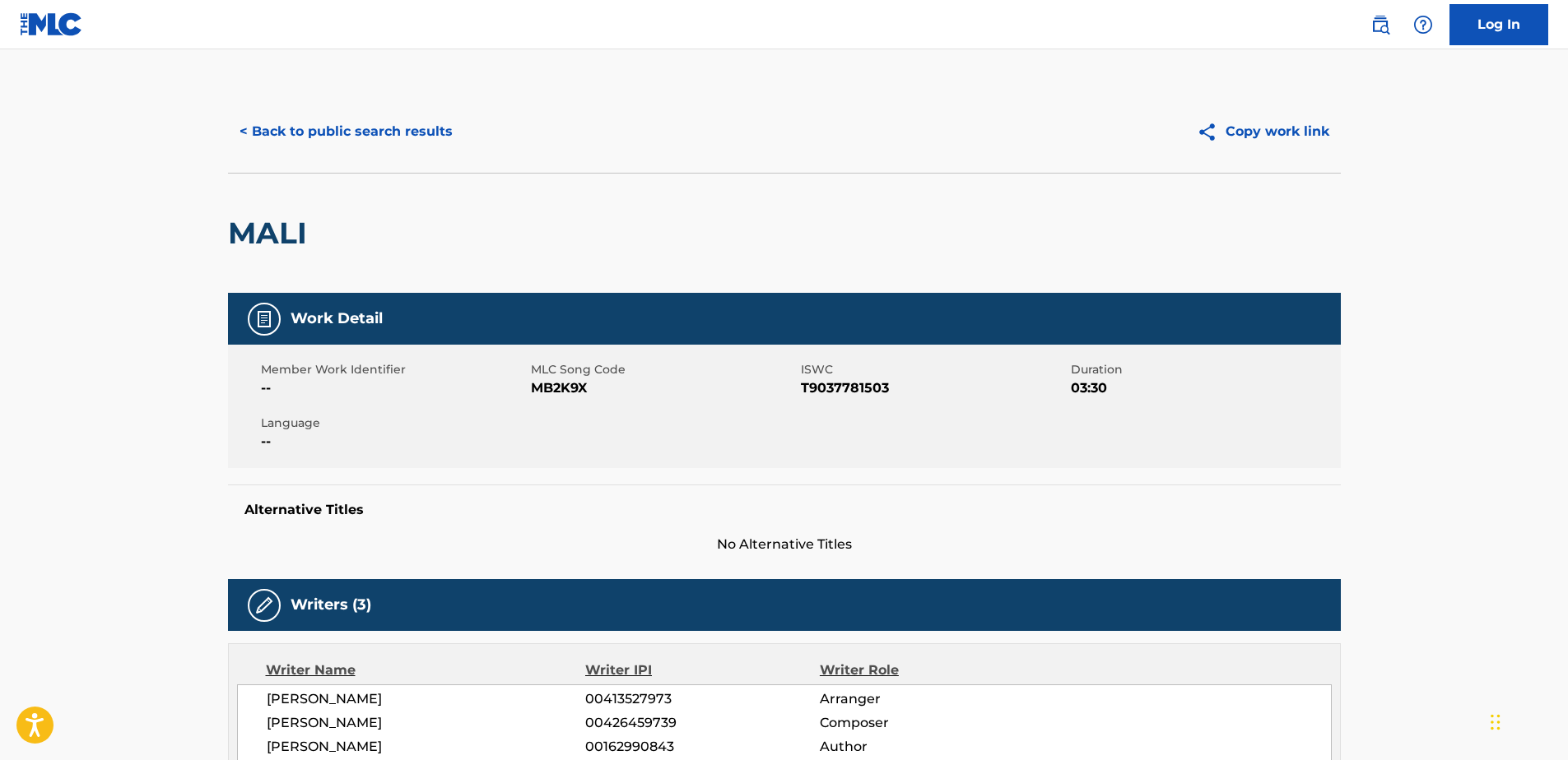
click at [289, 136] on button "< Back to public search results" at bounding box center [346, 131] width 236 height 41
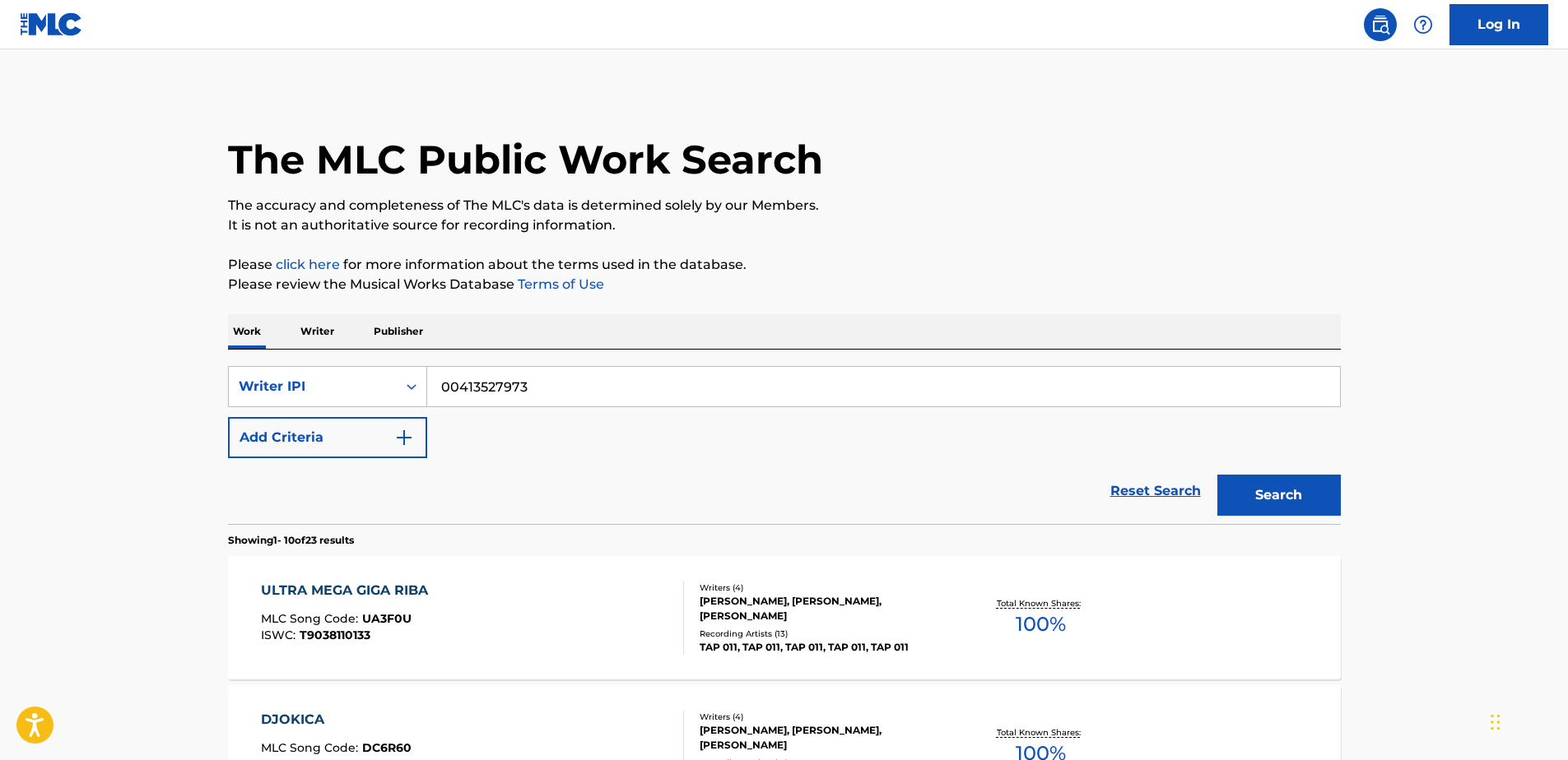
scroll to position [1254, 0]
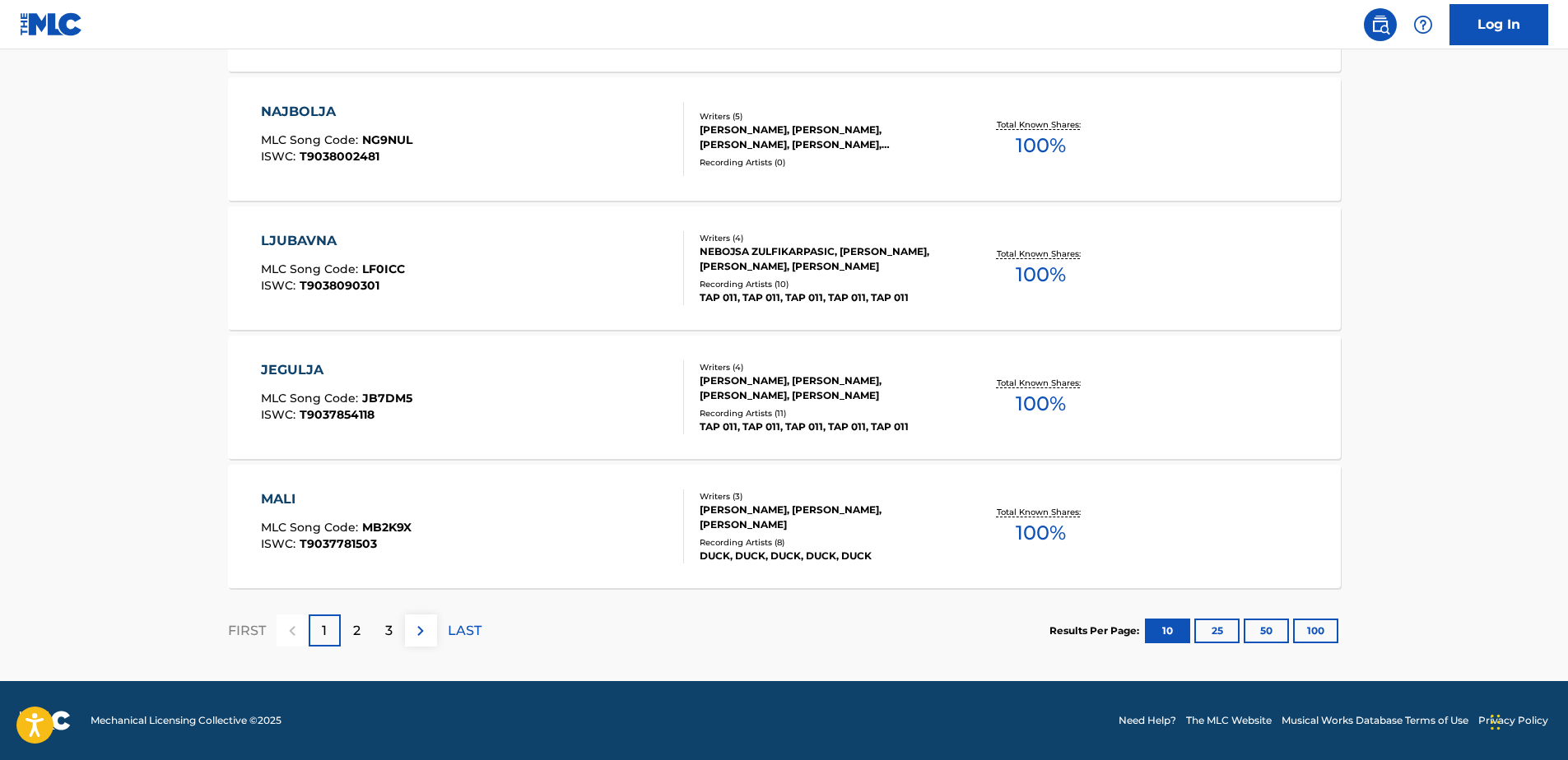
click at [356, 116] on div "NAJBOLJA" at bounding box center [337, 112] width 152 height 20
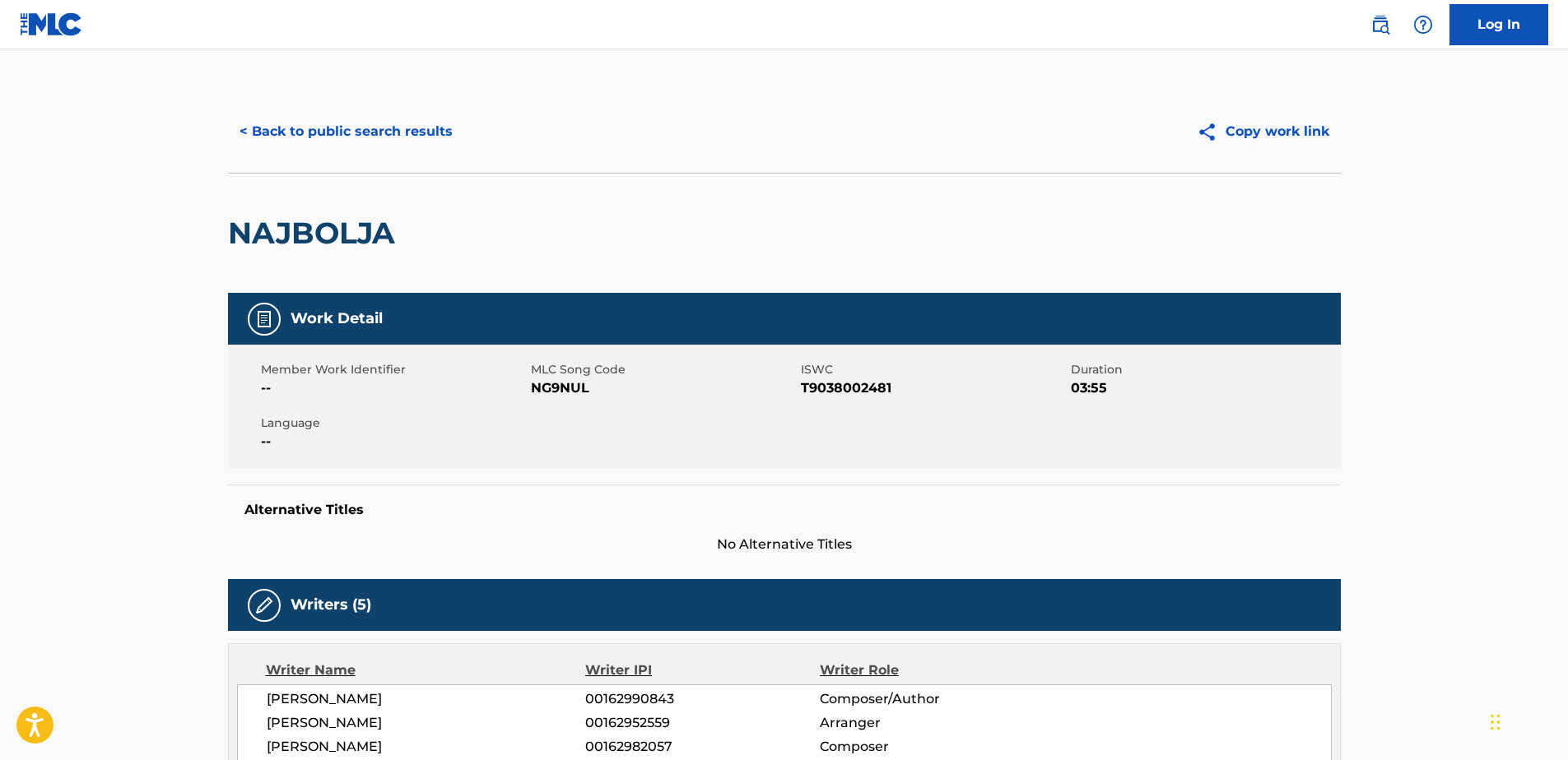
scroll to position [302, 0]
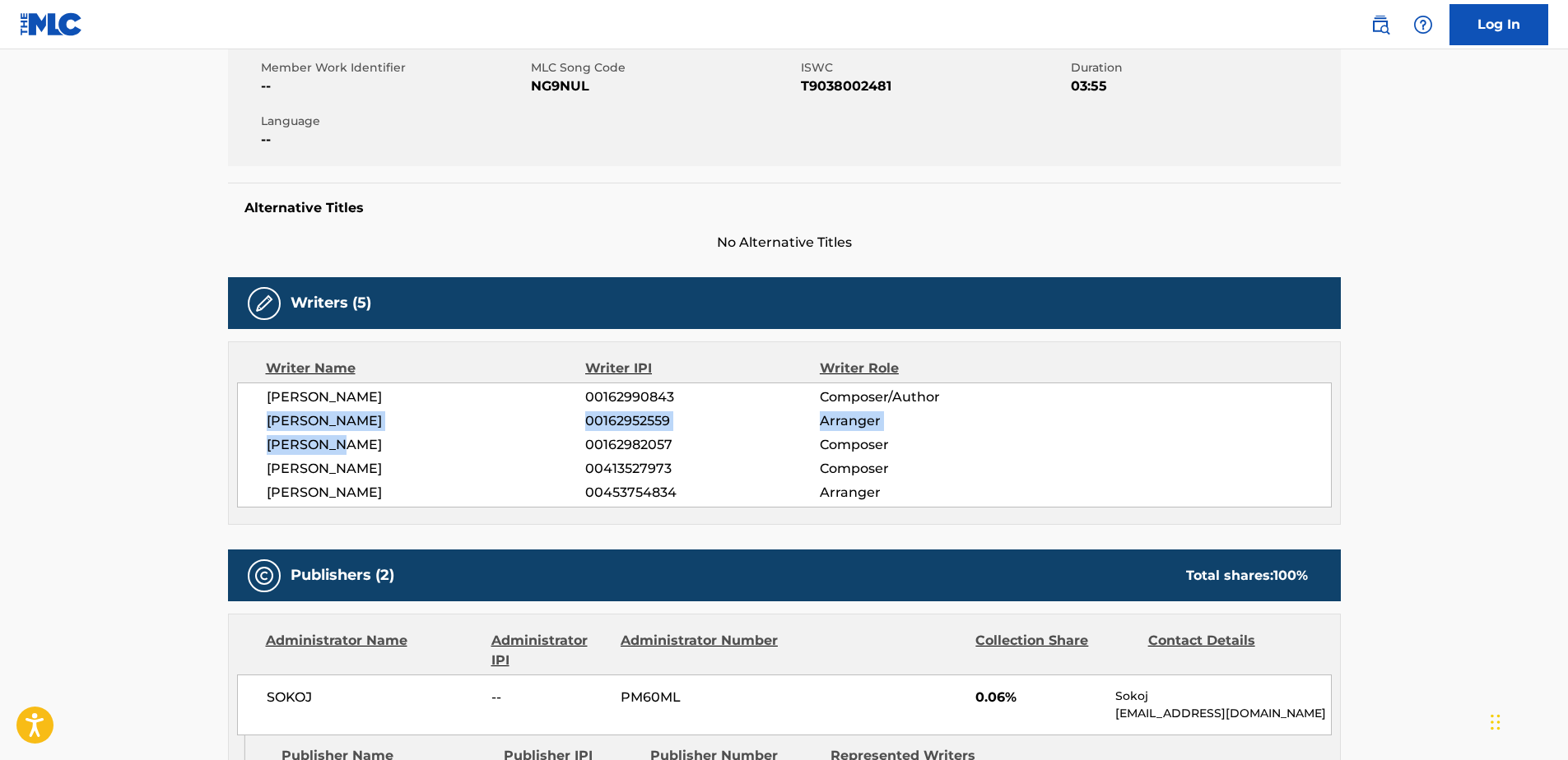
drag, startPoint x: 267, startPoint y: 413, endPoint x: 351, endPoint y: 441, distance: 88.5
click at [351, 441] on div "[PERSON_NAME] 00162990843 Composer/Author [PERSON_NAME] 00162952559 Arranger [P…" at bounding box center [784, 445] width 1095 height 125
drag, startPoint x: 264, startPoint y: 491, endPoint x: 346, endPoint y: 494, distance: 82.1
click at [346, 494] on div "[PERSON_NAME] 00162990843 Composer/Author [PERSON_NAME] 00162952559 Arranger [P…" at bounding box center [784, 445] width 1095 height 125
drag, startPoint x: 606, startPoint y: 490, endPoint x: 685, endPoint y: 494, distance: 79.1
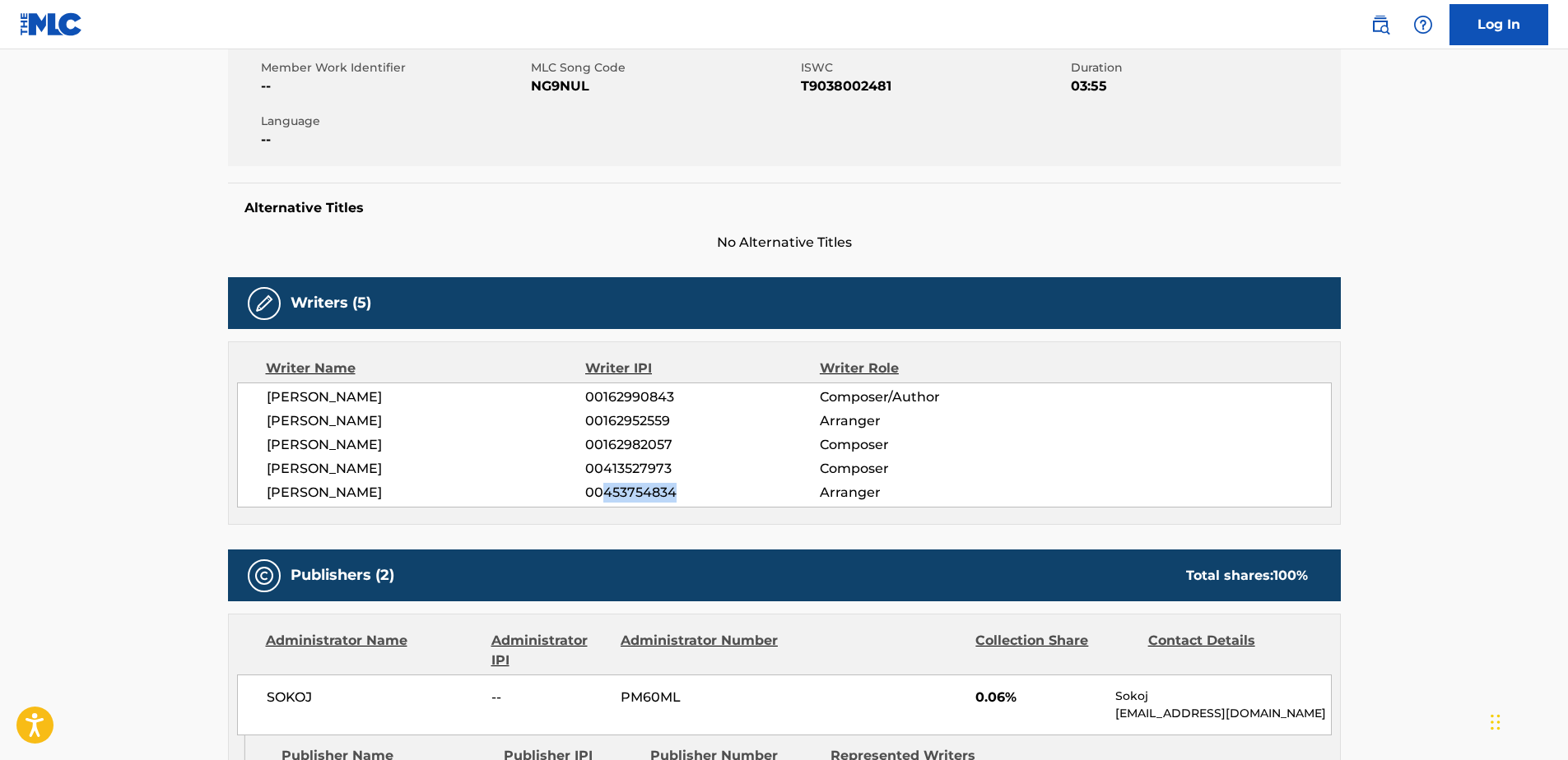
click at [685, 494] on span "00453754834" at bounding box center [702, 493] width 234 height 20
drag, startPoint x: 605, startPoint y: 445, endPoint x: 682, endPoint y: 452, distance: 77.3
click at [682, 452] on span "00162982057" at bounding box center [702, 445] width 234 height 20
drag, startPoint x: 270, startPoint y: 440, endPoint x: 686, endPoint y: 447, distance: 416.1
click at [686, 447] on div "[PERSON_NAME] 00162982057 Composer" at bounding box center [799, 445] width 1064 height 20
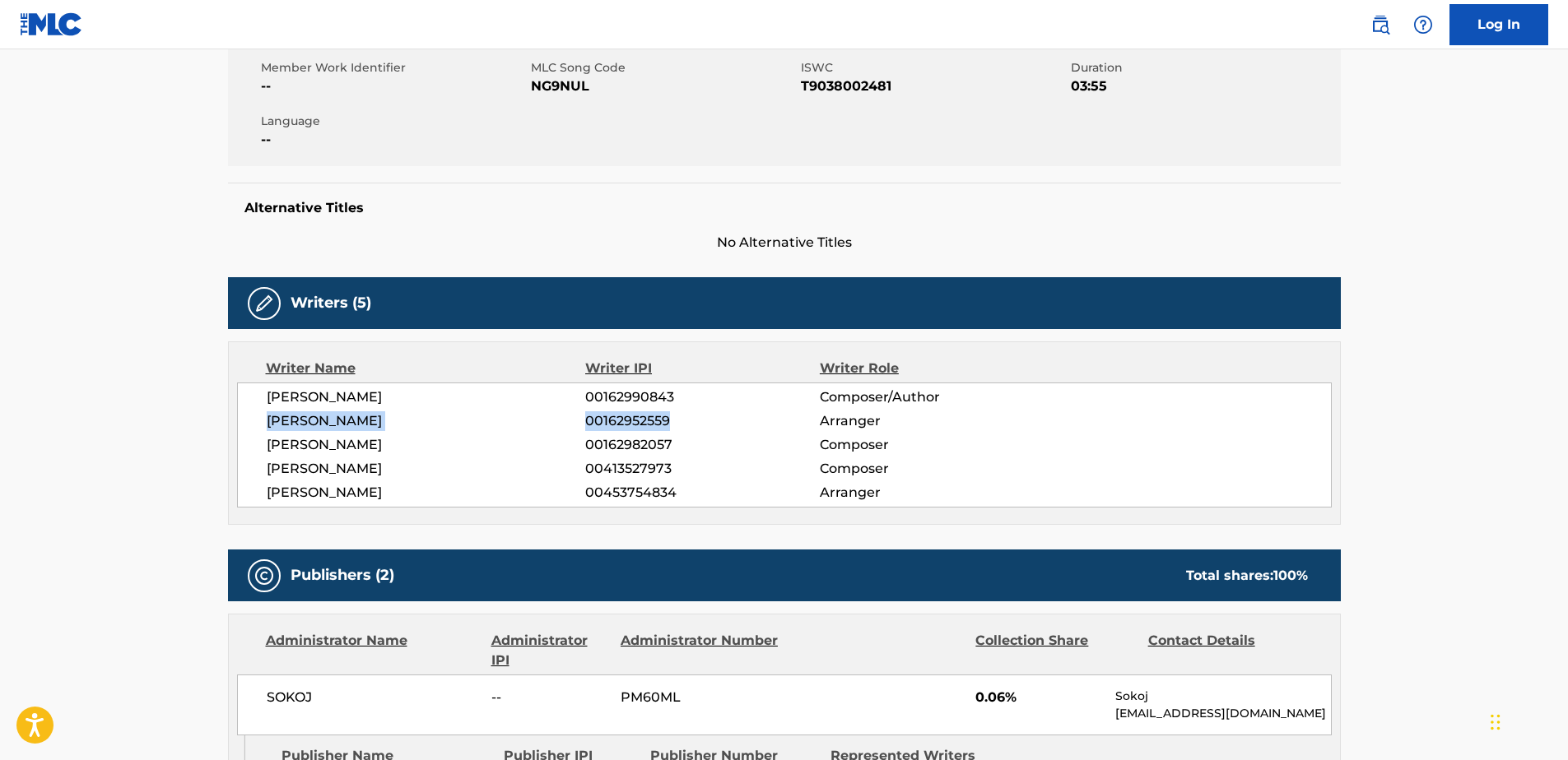
drag, startPoint x: 267, startPoint y: 422, endPoint x: 675, endPoint y: 413, distance: 408.1
click at [675, 413] on div "[PERSON_NAME] 00162952559 Arranger" at bounding box center [799, 422] width 1064 height 20
click at [475, 372] on div "Writer Name" at bounding box center [426, 369] width 320 height 20
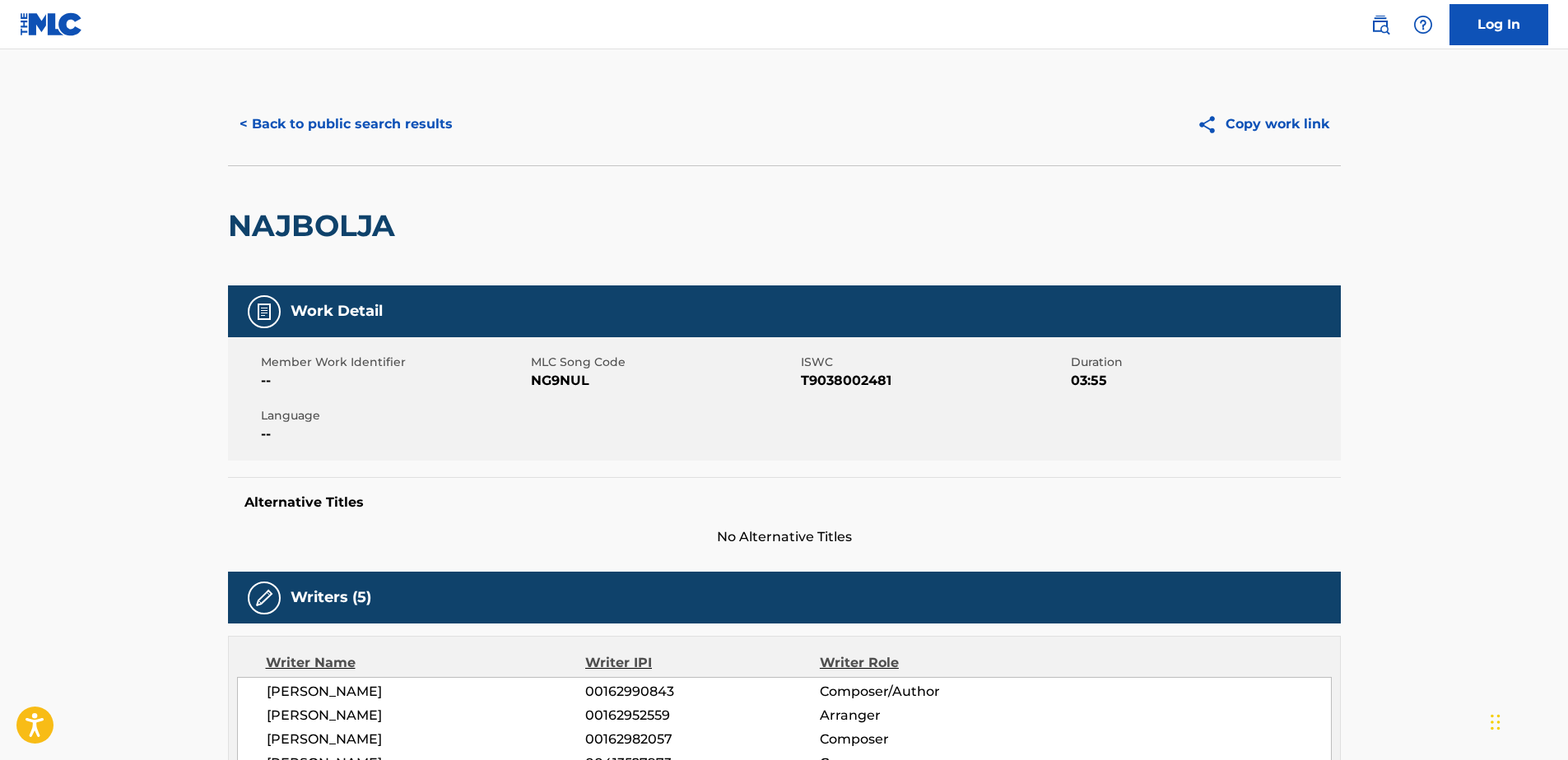
scroll to position [0, 0]
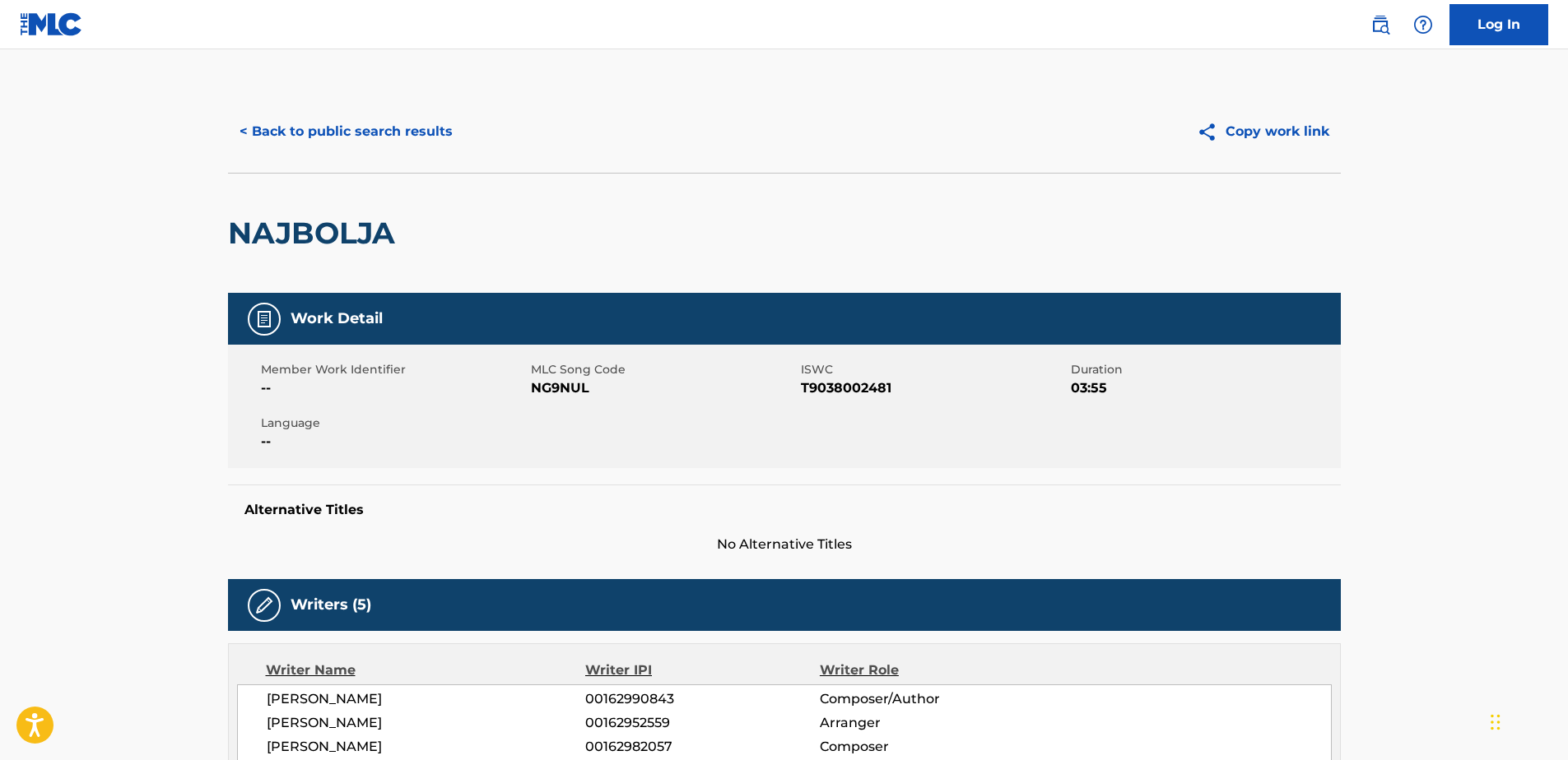
click at [347, 234] on h2 "NAJBOLJA" at bounding box center [315, 232] width 175 height 37
drag, startPoint x: 800, startPoint y: 387, endPoint x: 914, endPoint y: 380, distance: 114.2
click at [914, 380] on div "Member Work Identifier -- MLC Song Code NG9NUL ISWC T9038002481 Duration 03:55 …" at bounding box center [784, 406] width 1113 height 123
drag, startPoint x: 914, startPoint y: 380, endPoint x: 854, endPoint y: 419, distance: 71.6
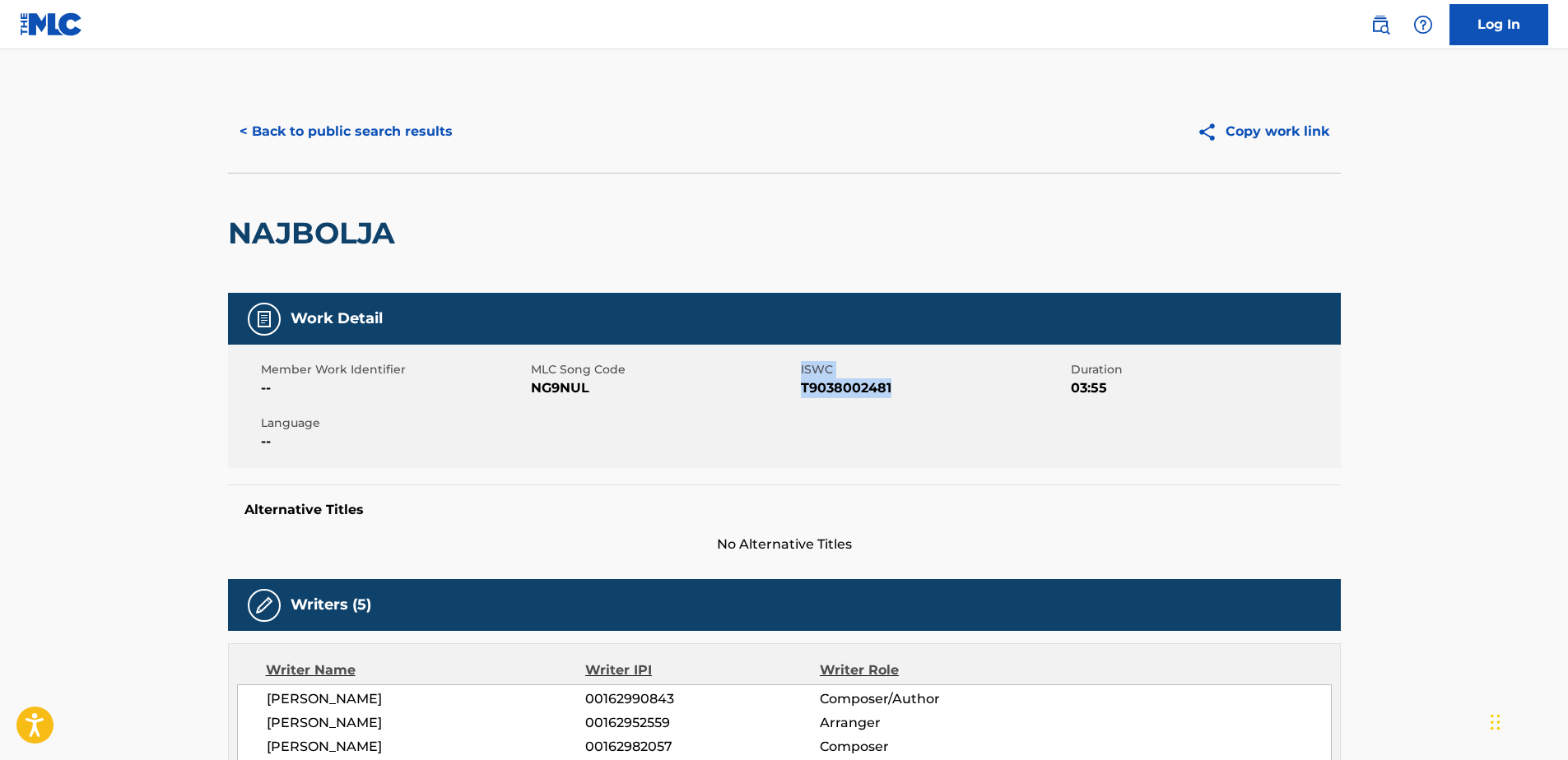
click at [854, 419] on div "Member Work Identifier -- MLC Song Code NG9NUL ISWC T9038002481 Duration 03:55 …" at bounding box center [784, 406] width 1113 height 123
click at [852, 392] on span "T9038002481" at bounding box center [935, 388] width 266 height 20
click at [328, 137] on button "< Back to public search results" at bounding box center [346, 131] width 236 height 41
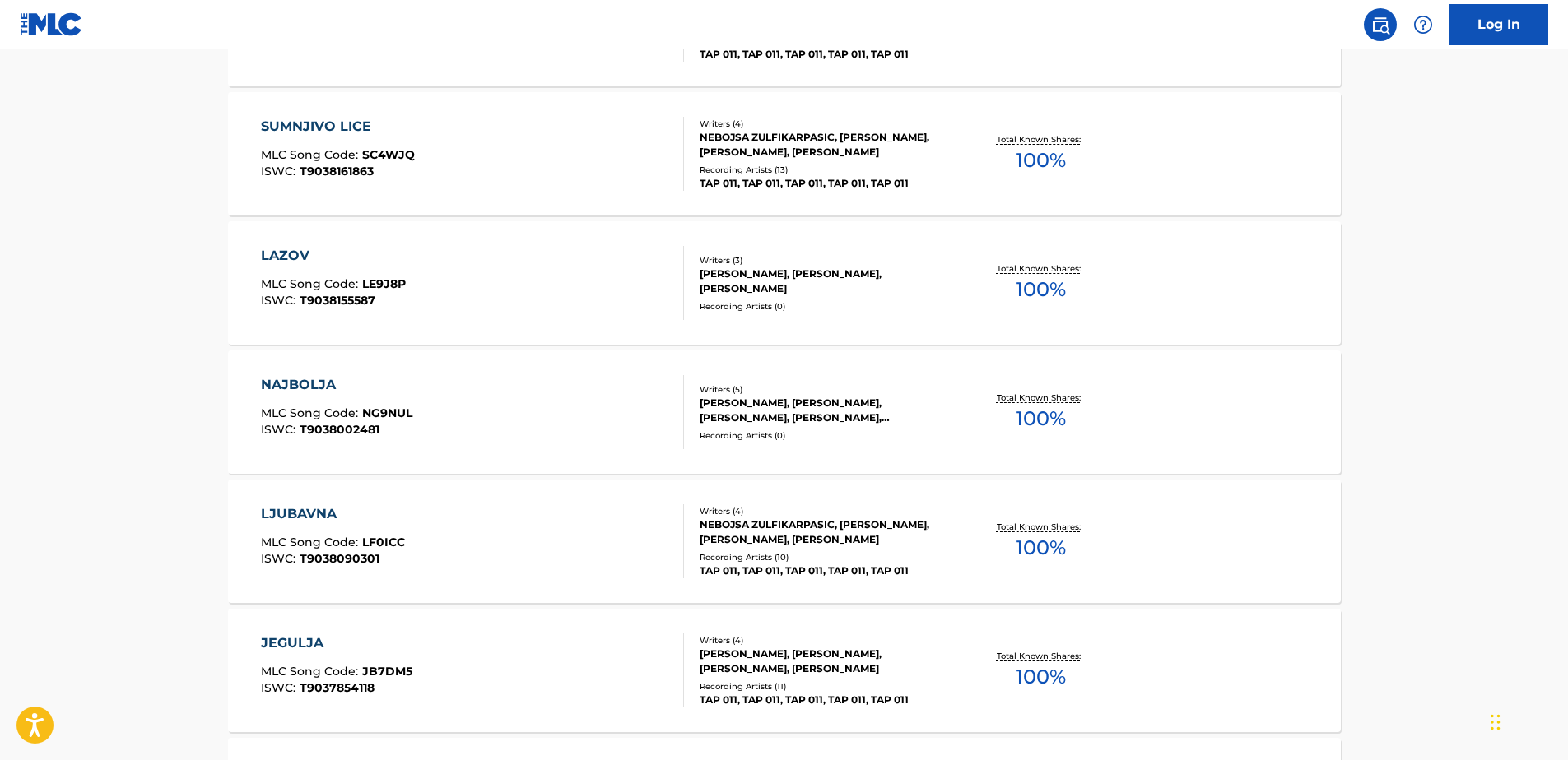
scroll to position [952, 0]
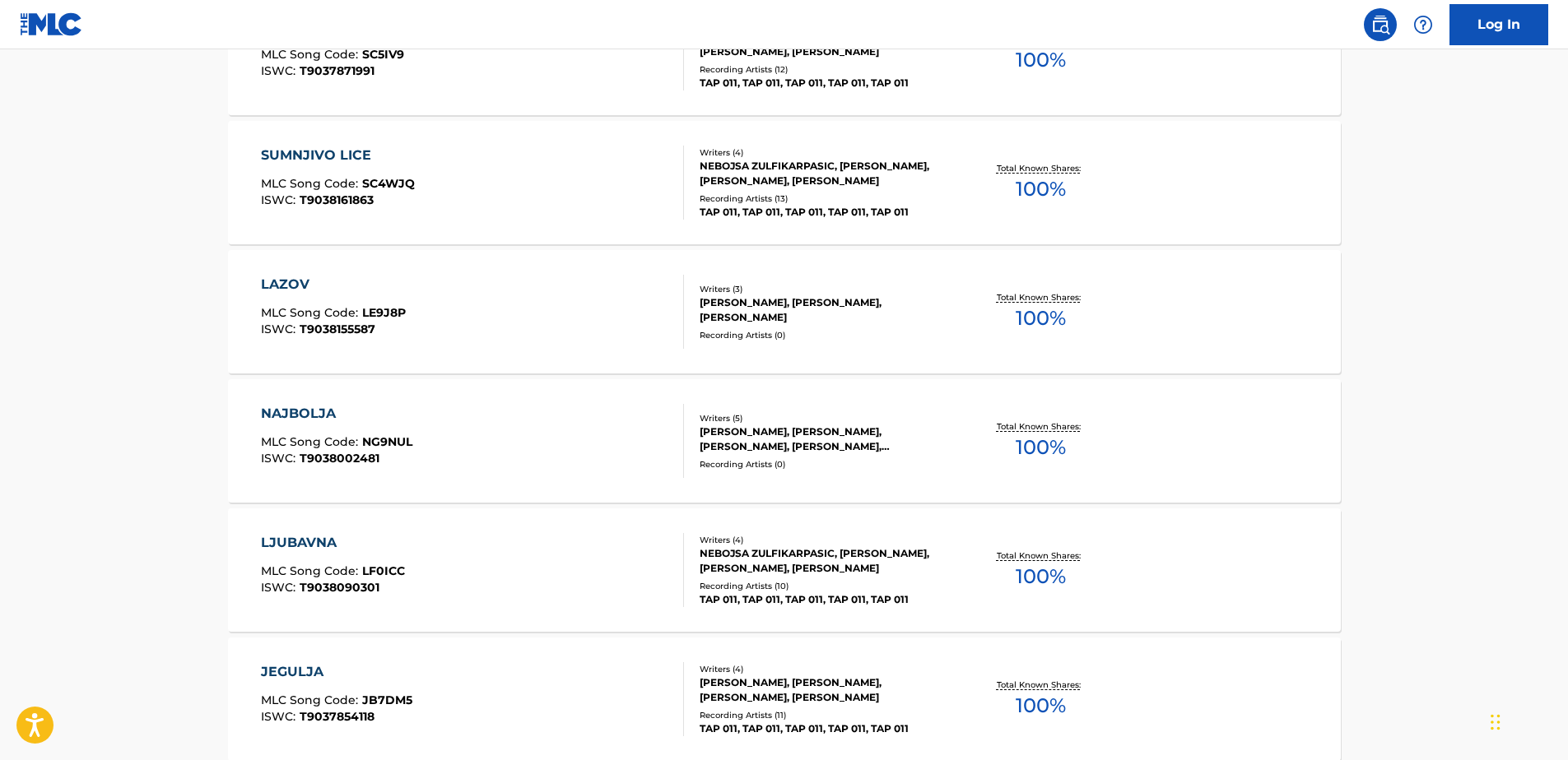
click at [309, 270] on div "LAZOV MLC Song Code : LE9J8P ISWC : T9038155587 Writers ( 3 ) [PERSON_NAME], [P…" at bounding box center [784, 312] width 1113 height 123
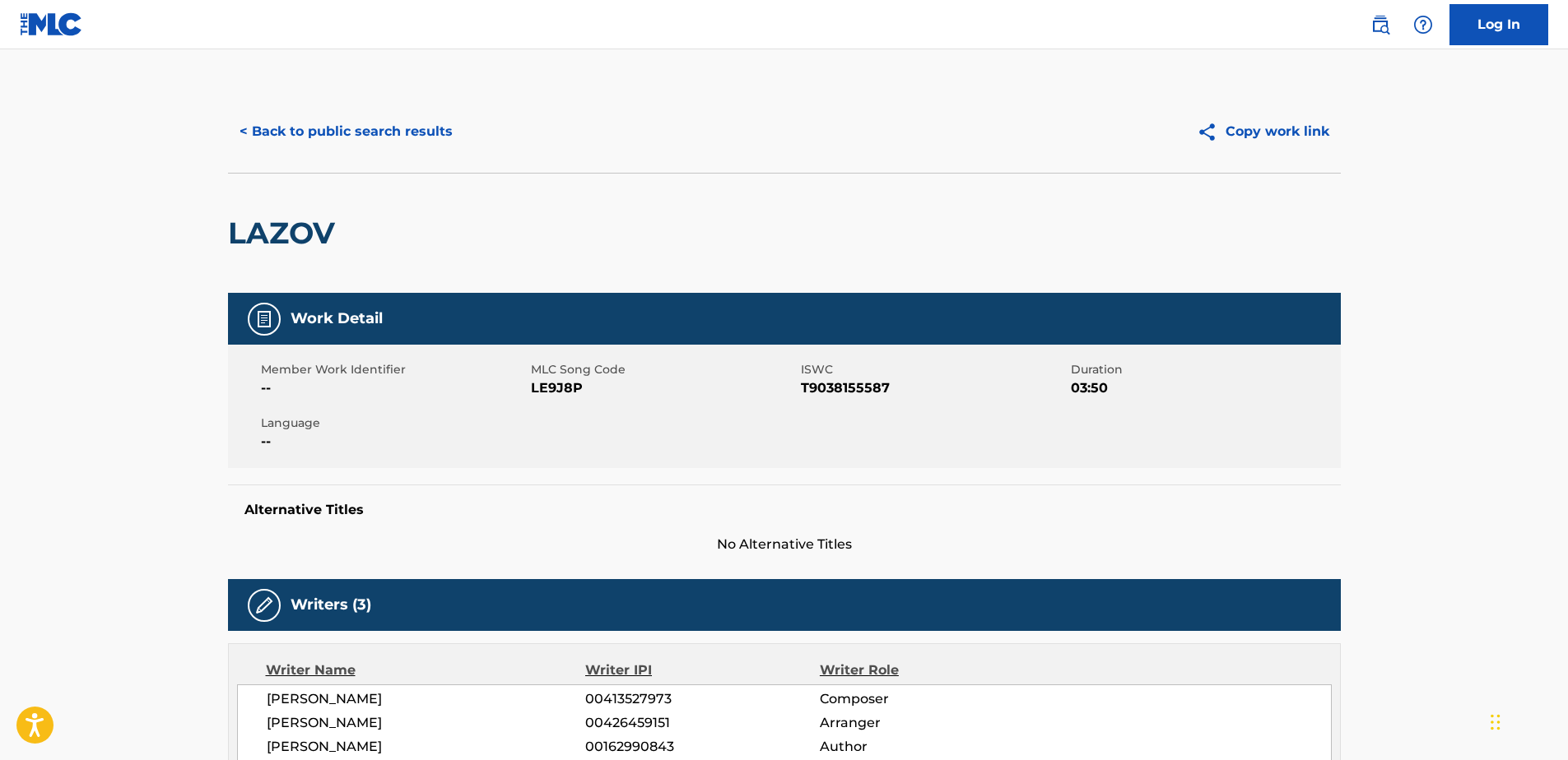
scroll to position [302, 0]
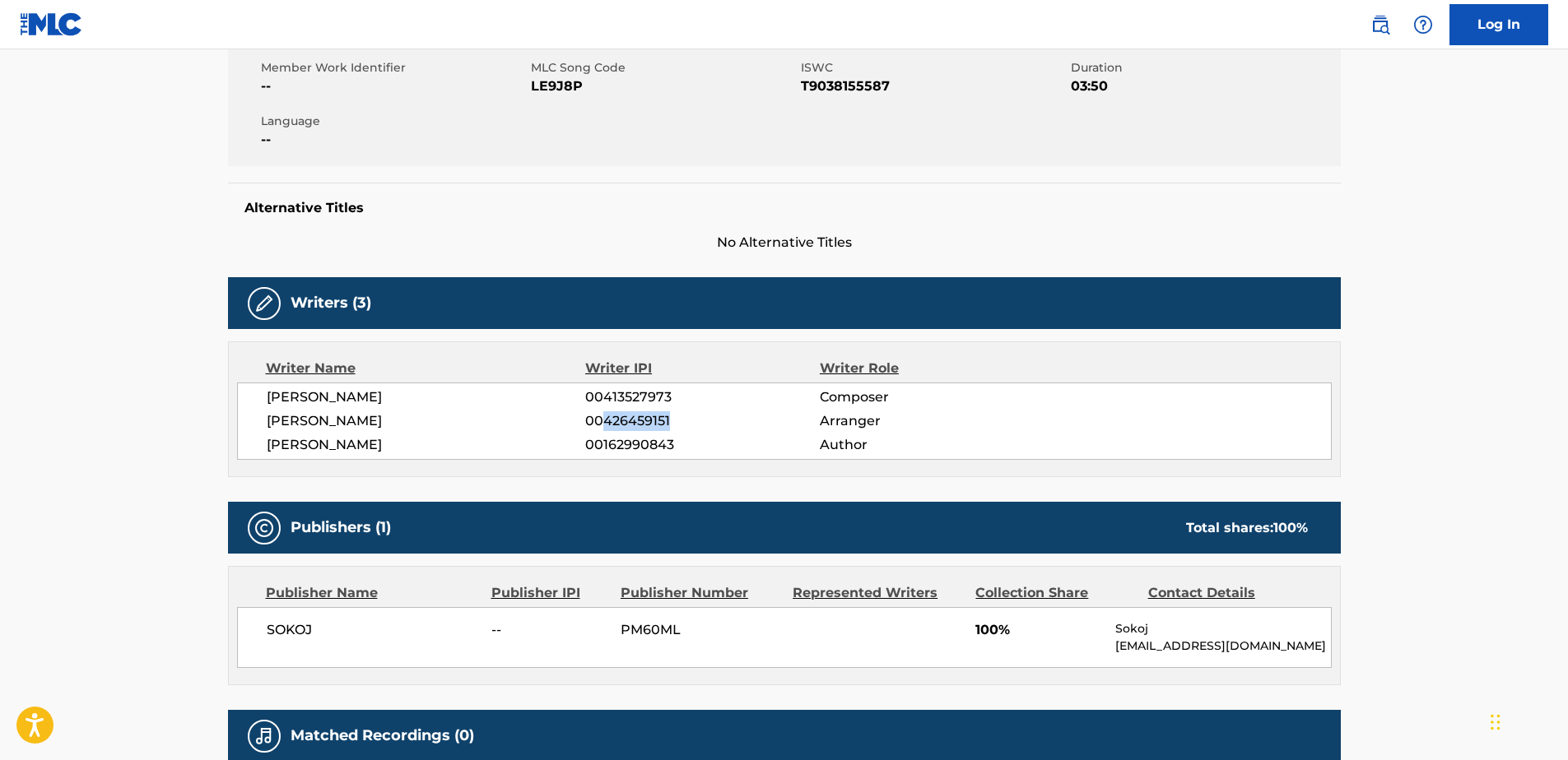
drag, startPoint x: 606, startPoint y: 421, endPoint x: 699, endPoint y: 425, distance: 93.1
click at [699, 425] on span "00426459151" at bounding box center [702, 422] width 234 height 20
click at [689, 435] on div "[PERSON_NAME] 00413527973 Composer [PERSON_NAME] 00426459151 Arranger [PERSON_N…" at bounding box center [784, 421] width 1095 height 78
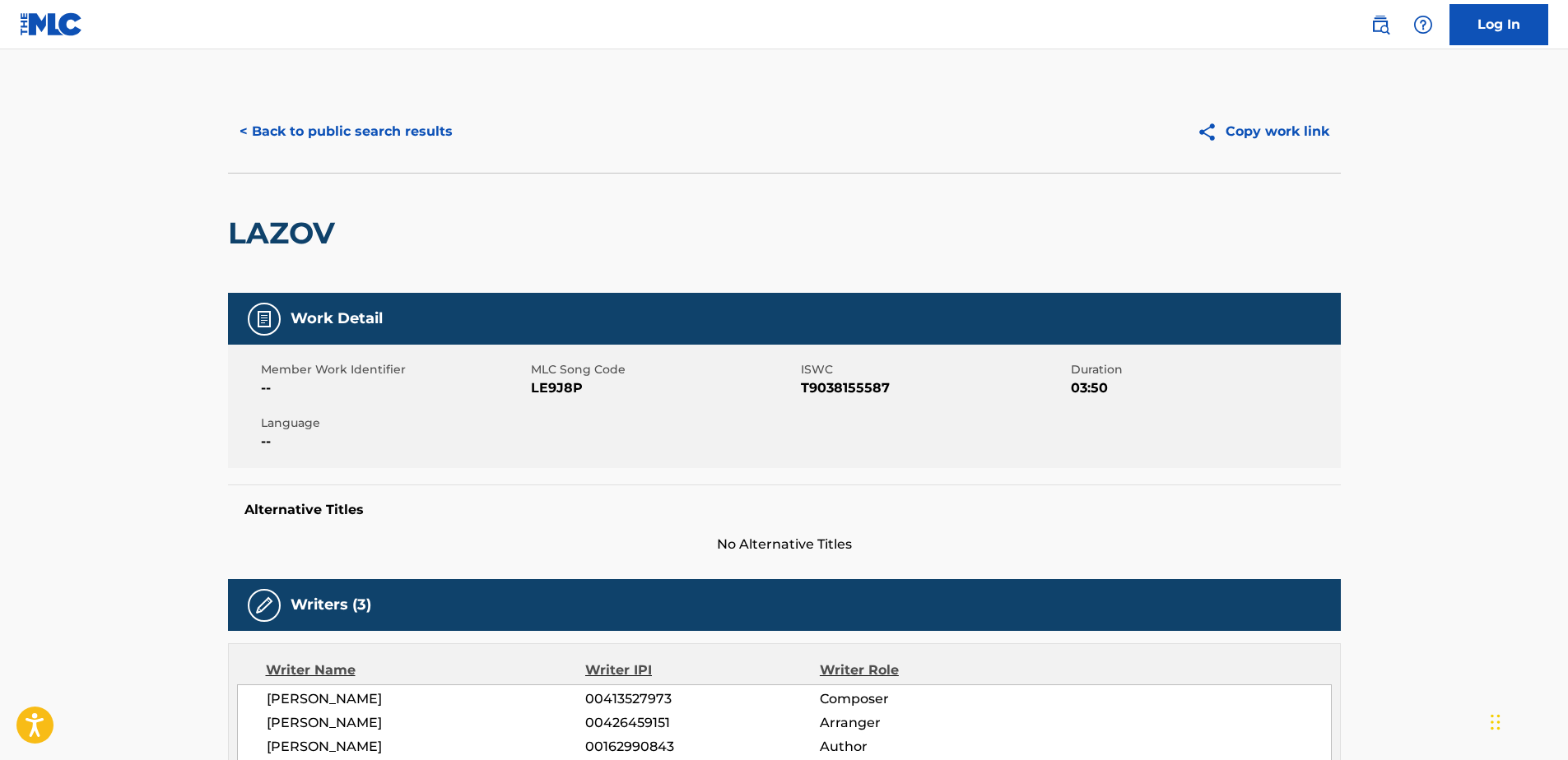
click at [286, 231] on h2 "LAZOV" at bounding box center [285, 232] width 115 height 37
click at [838, 389] on span "T9038155587" at bounding box center [935, 388] width 266 height 20
click at [329, 139] on button "< Back to public search results" at bounding box center [346, 131] width 236 height 41
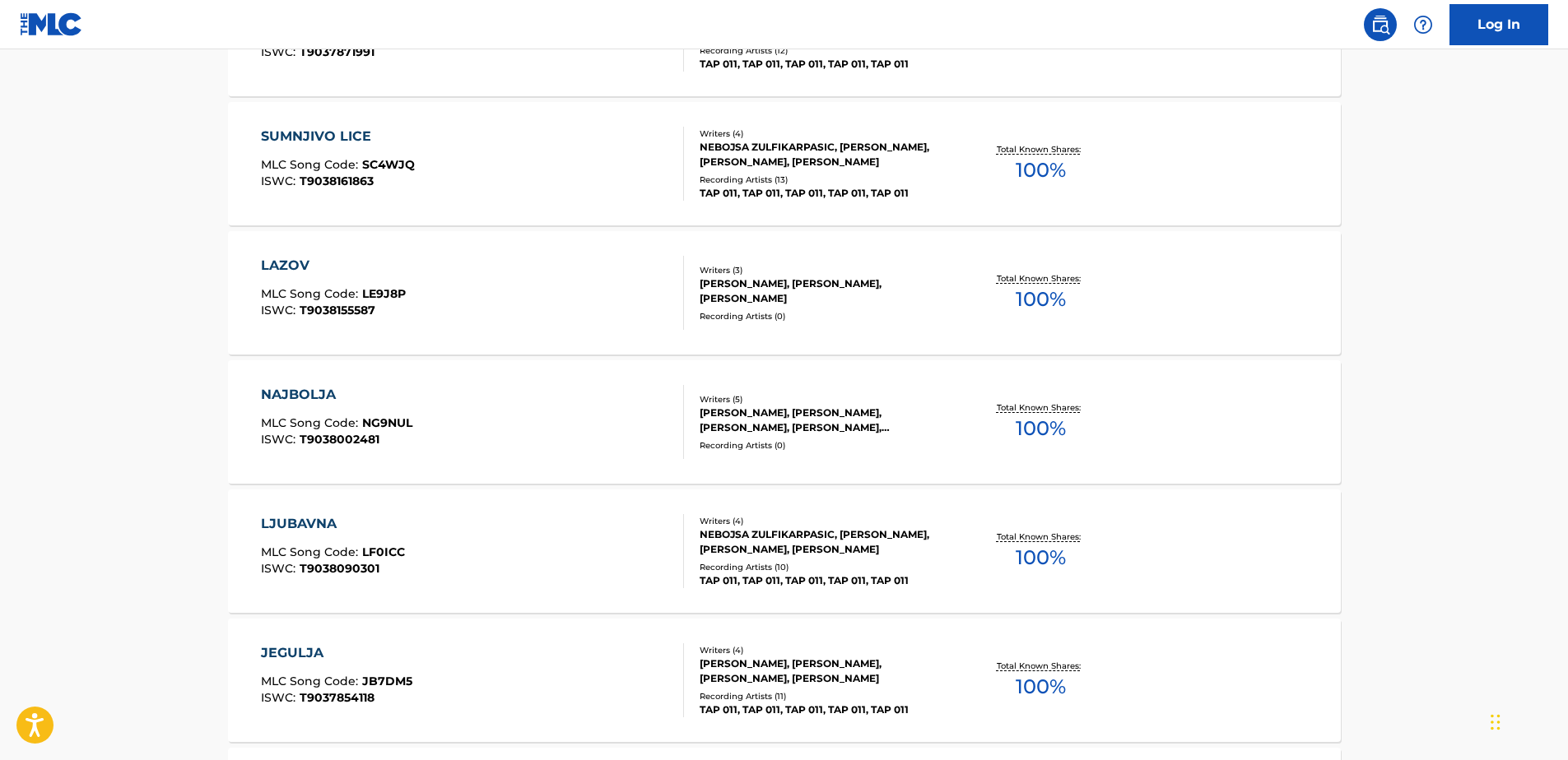
scroll to position [1254, 0]
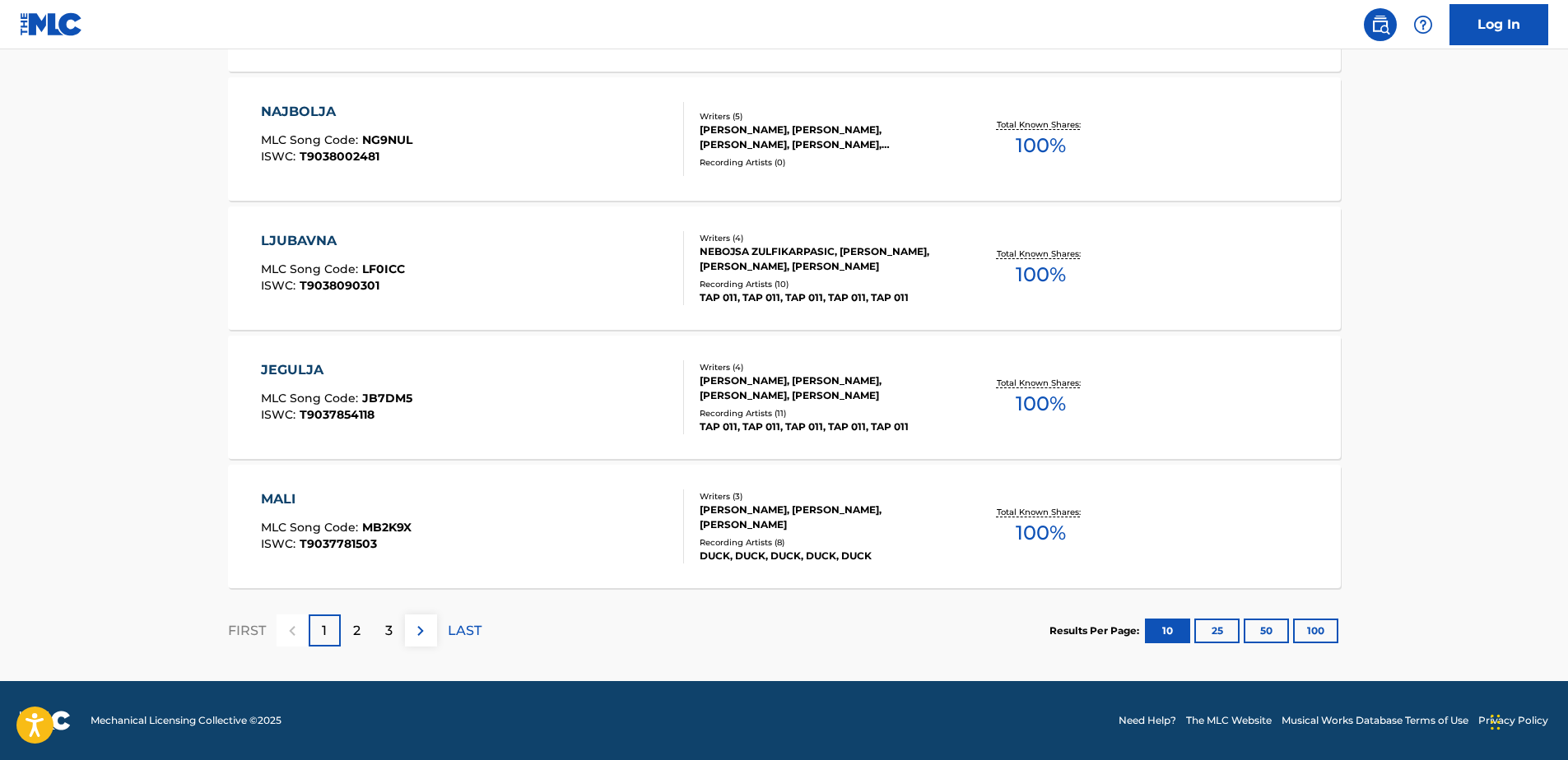
click at [1267, 617] on div "Results Per Page: 10 25 50 100" at bounding box center [1195, 631] width 291 height 78
click at [1253, 634] on button "50" at bounding box center [1266, 631] width 46 height 25
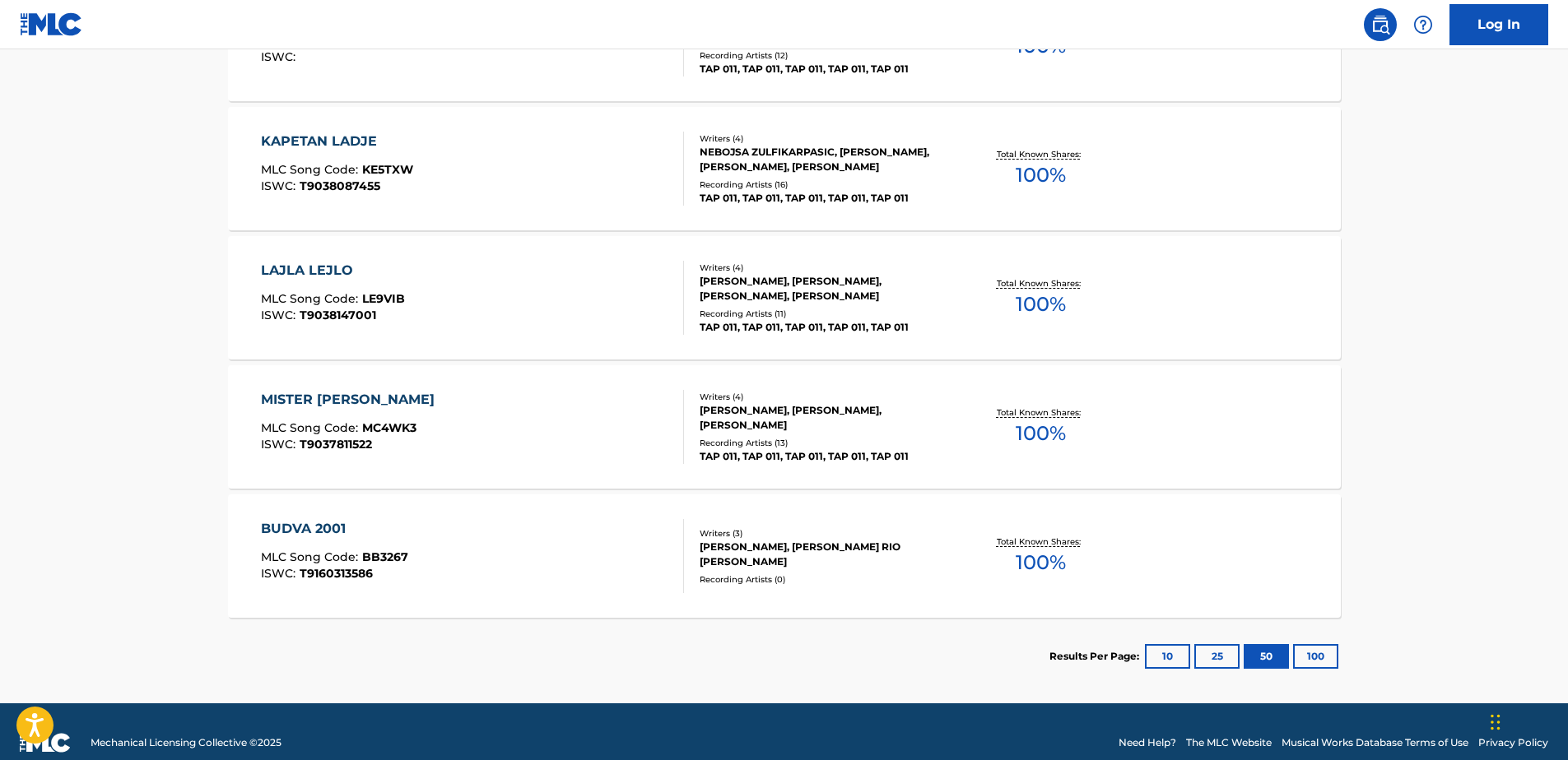
scroll to position [2927, 0]
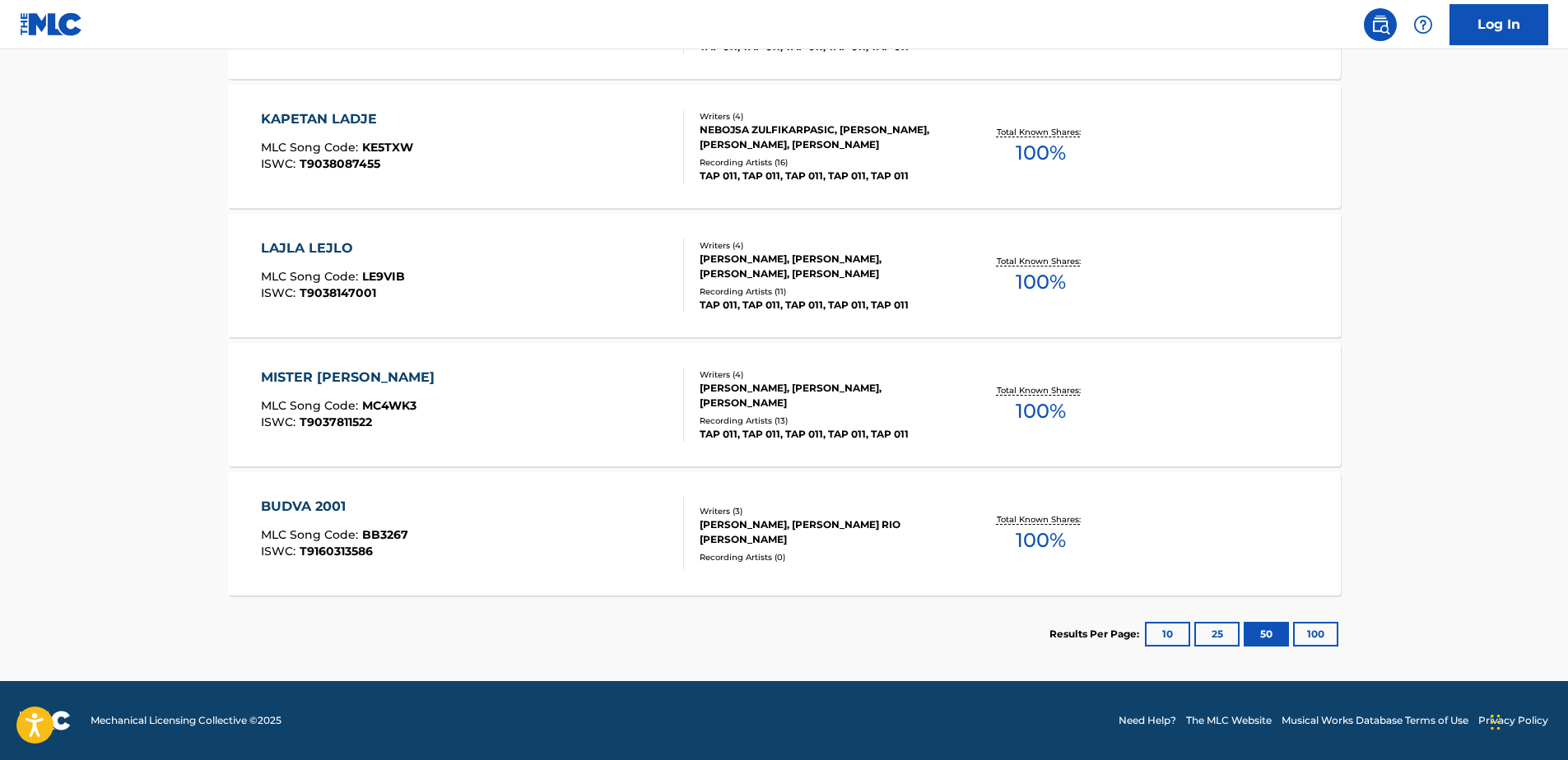
click at [298, 502] on div "BUDVA 2001" at bounding box center [334, 507] width 147 height 20
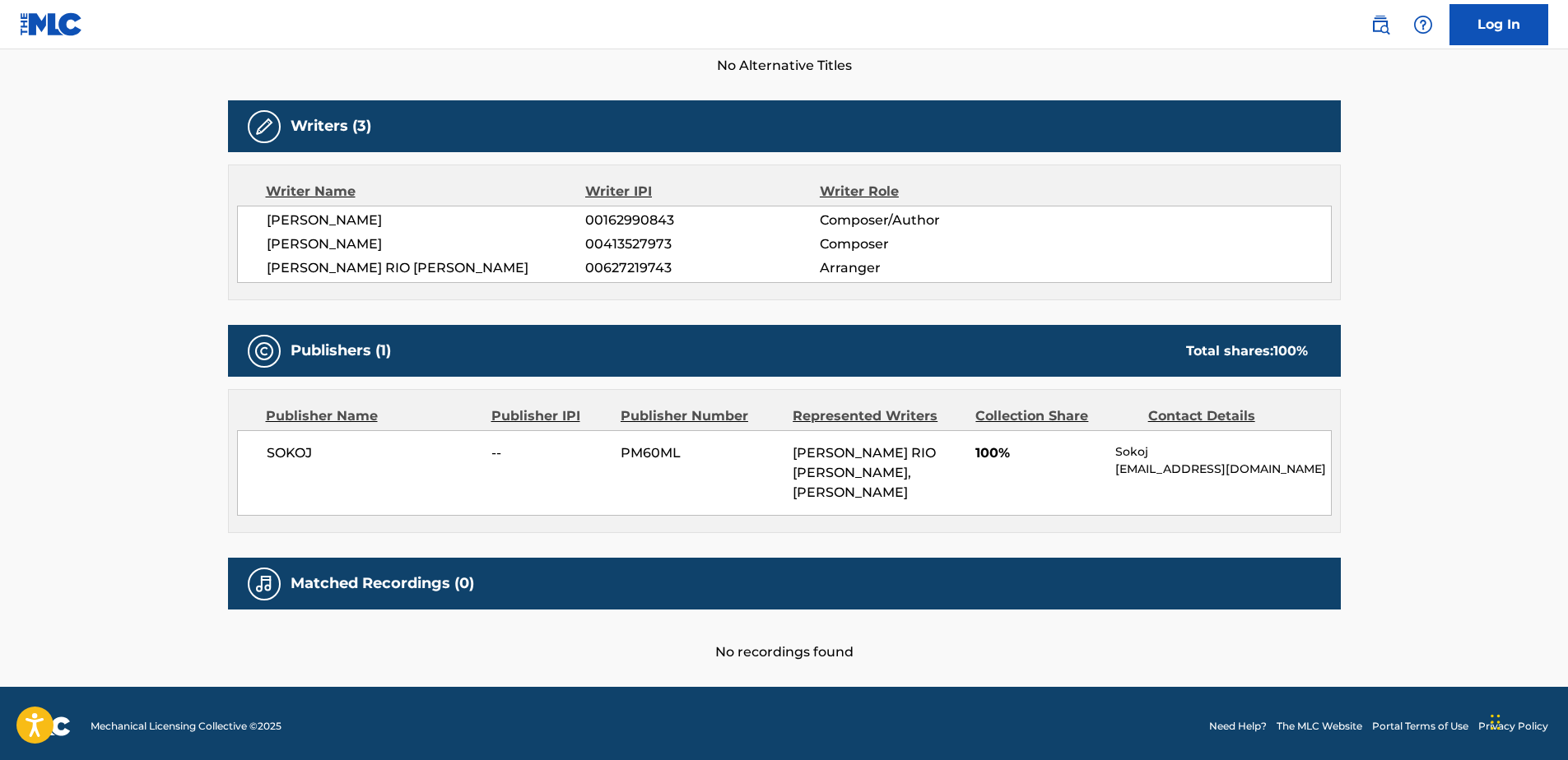
scroll to position [485, 0]
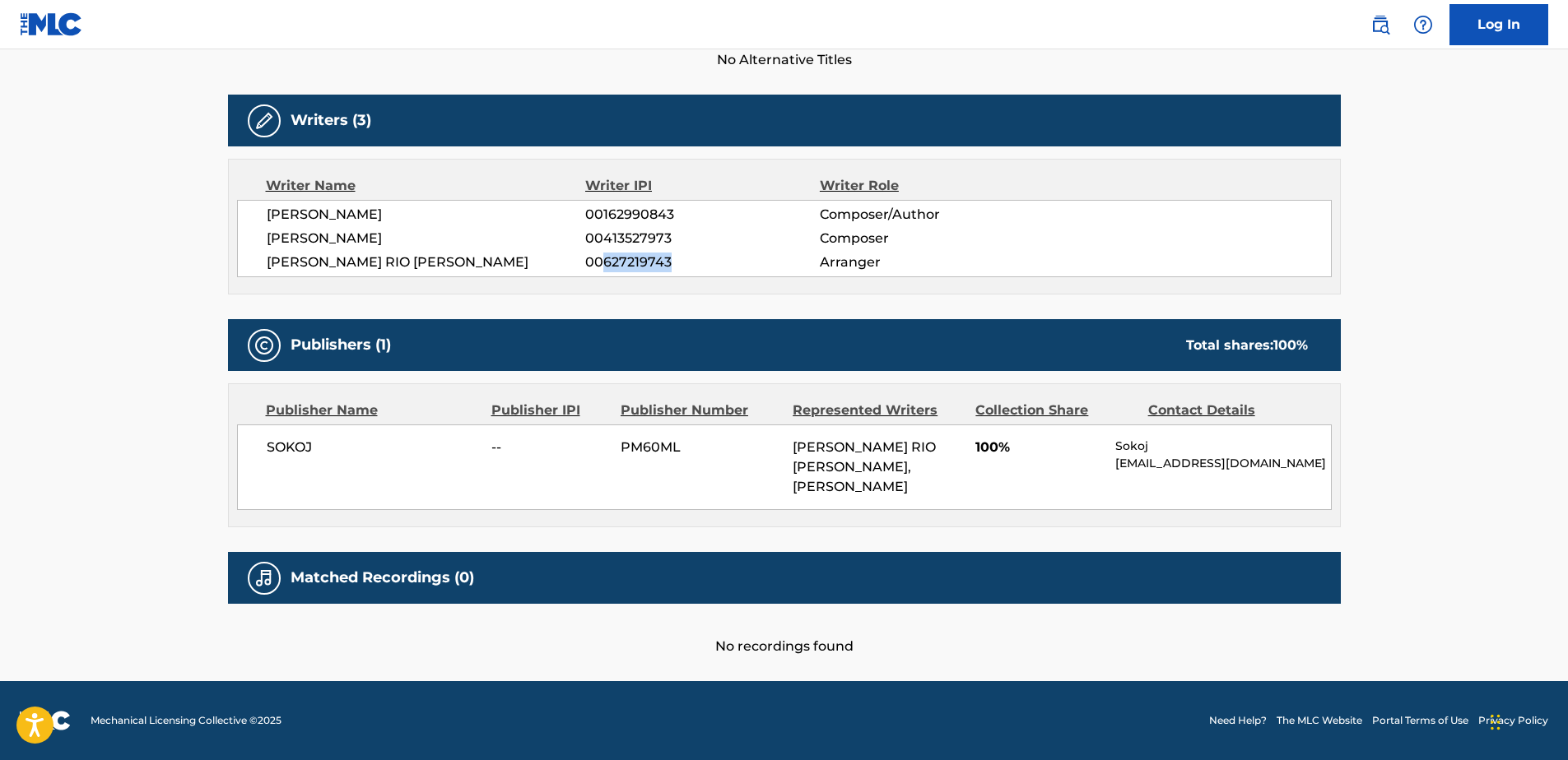
drag, startPoint x: 603, startPoint y: 261, endPoint x: 675, endPoint y: 259, distance: 72.0
click at [675, 259] on span "00627219743" at bounding box center [702, 263] width 234 height 20
click at [771, 372] on div "Publishers (1) Total shares: 100 % Publisher Name Publisher IPI Publisher Numbe…" at bounding box center [784, 423] width 1113 height 208
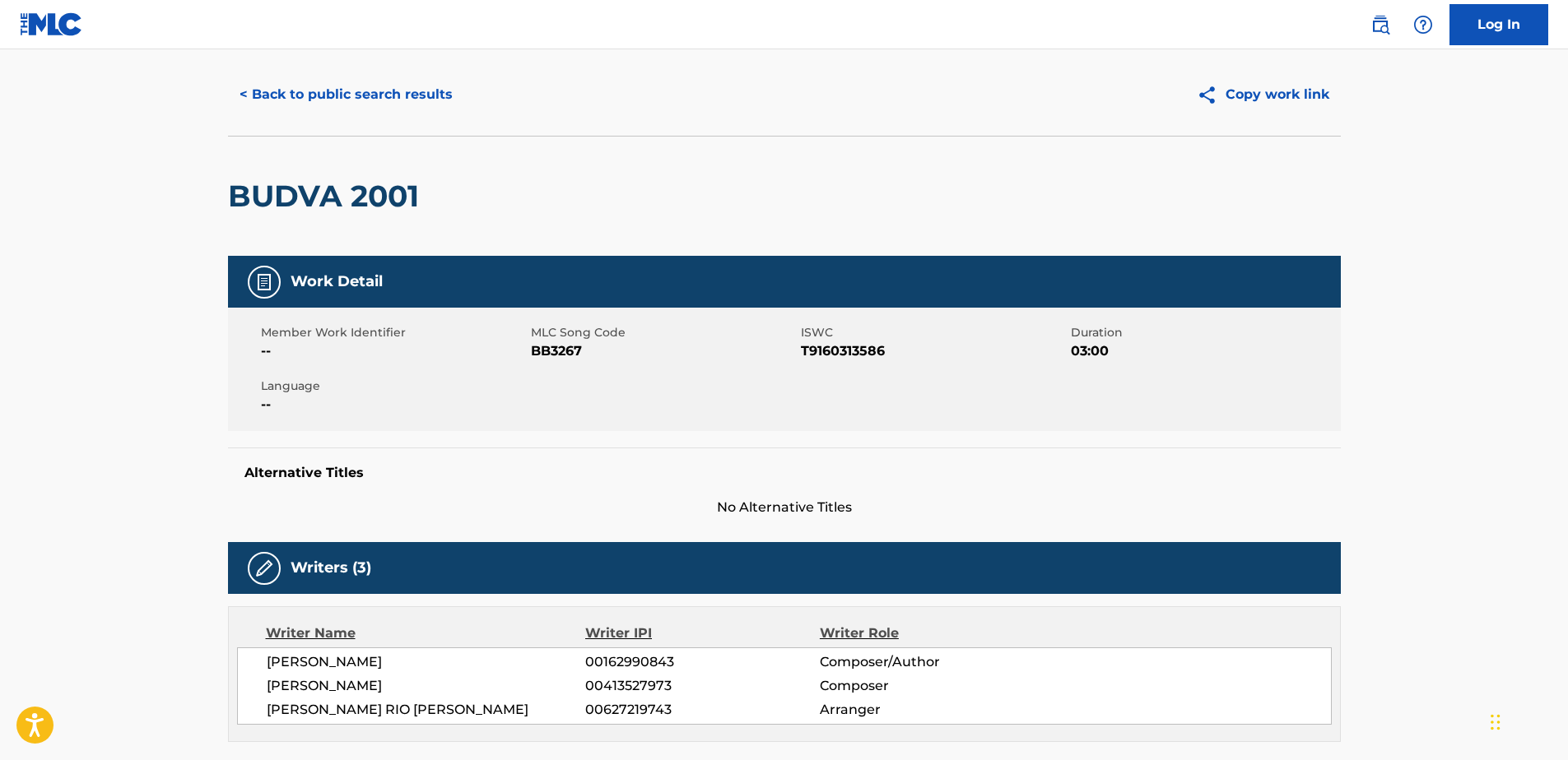
scroll to position [0, 0]
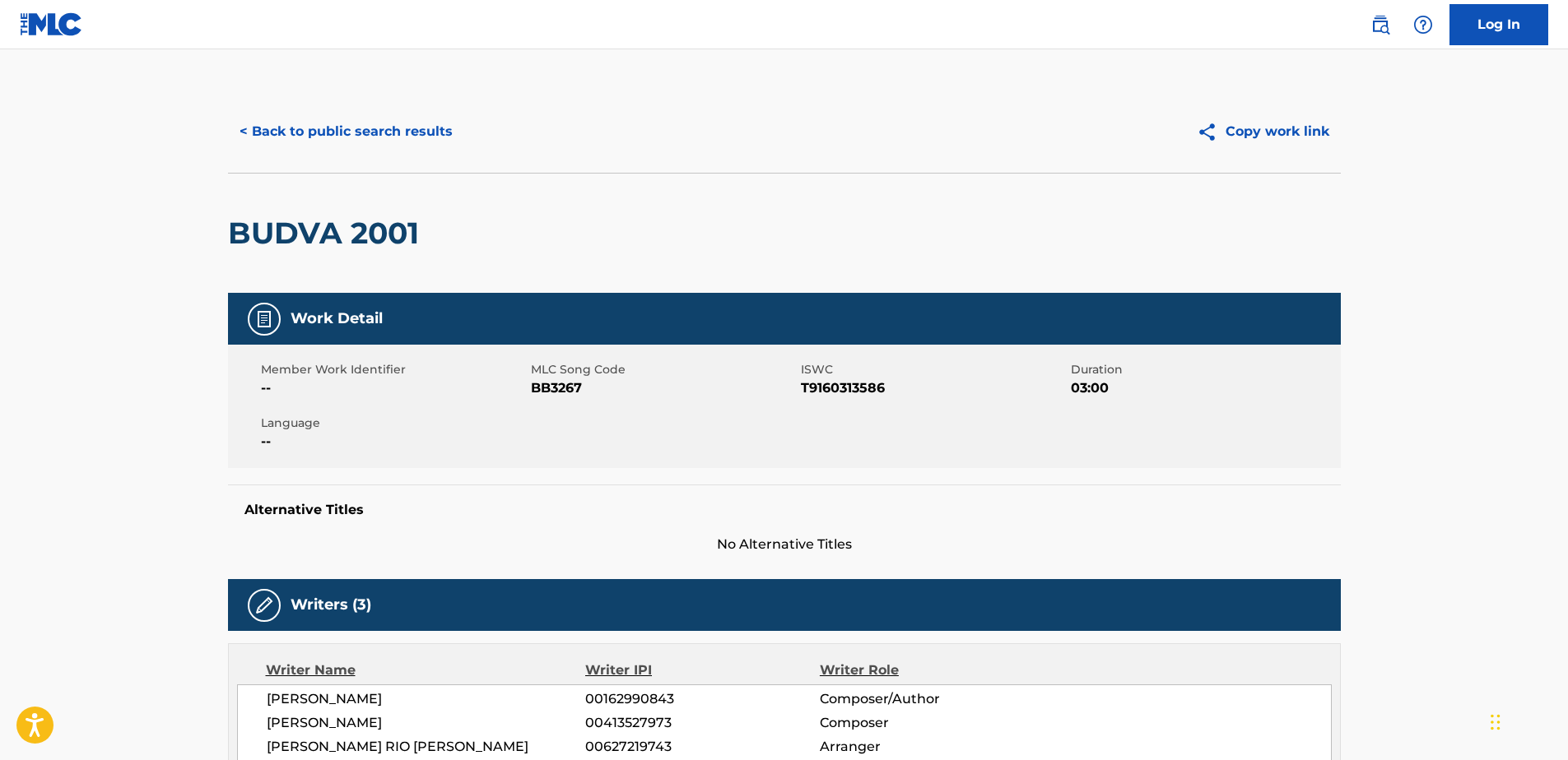
click at [336, 140] on button "< Back to public search results" at bounding box center [346, 131] width 236 height 41
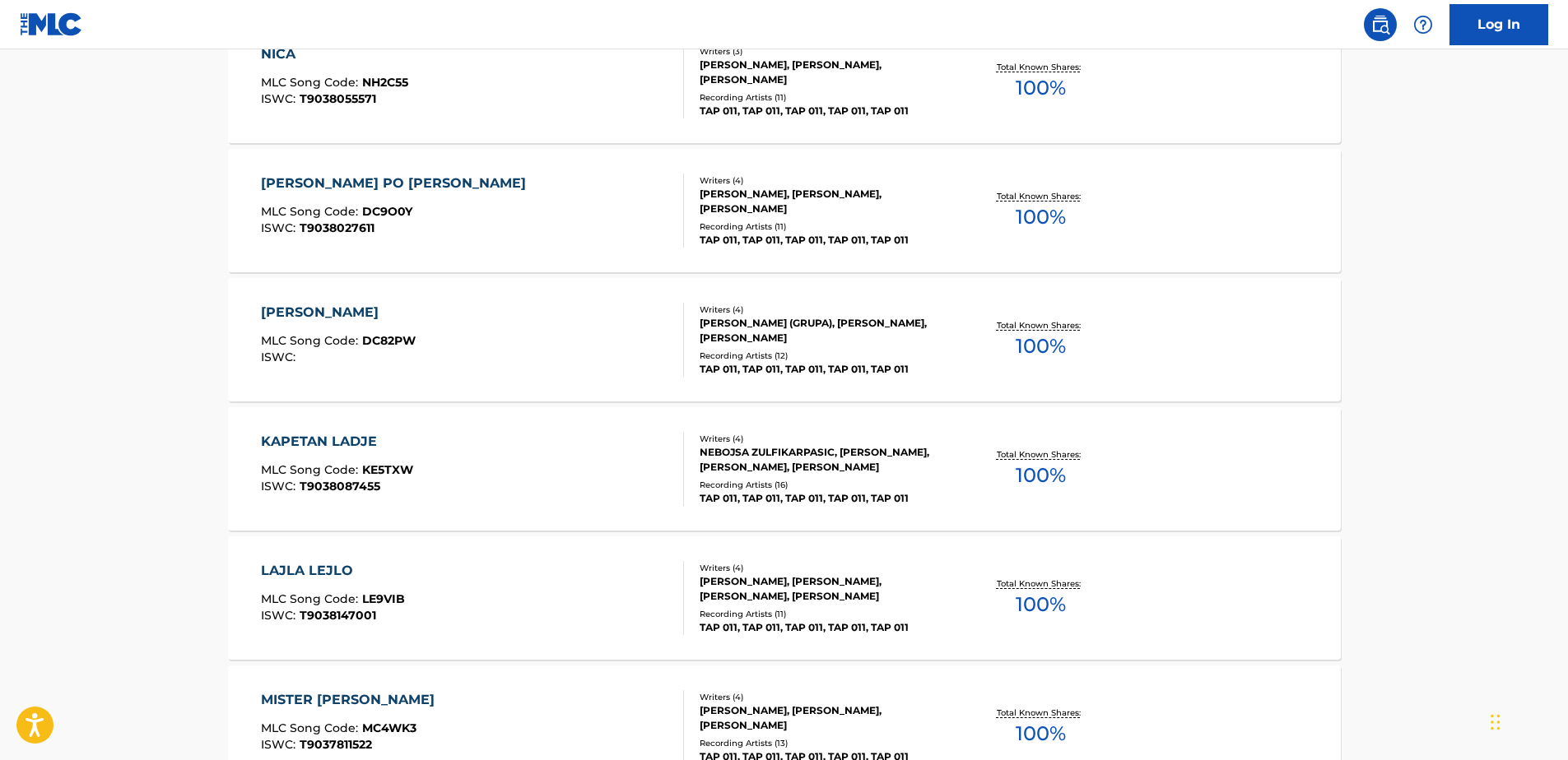
scroll to position [2927, 0]
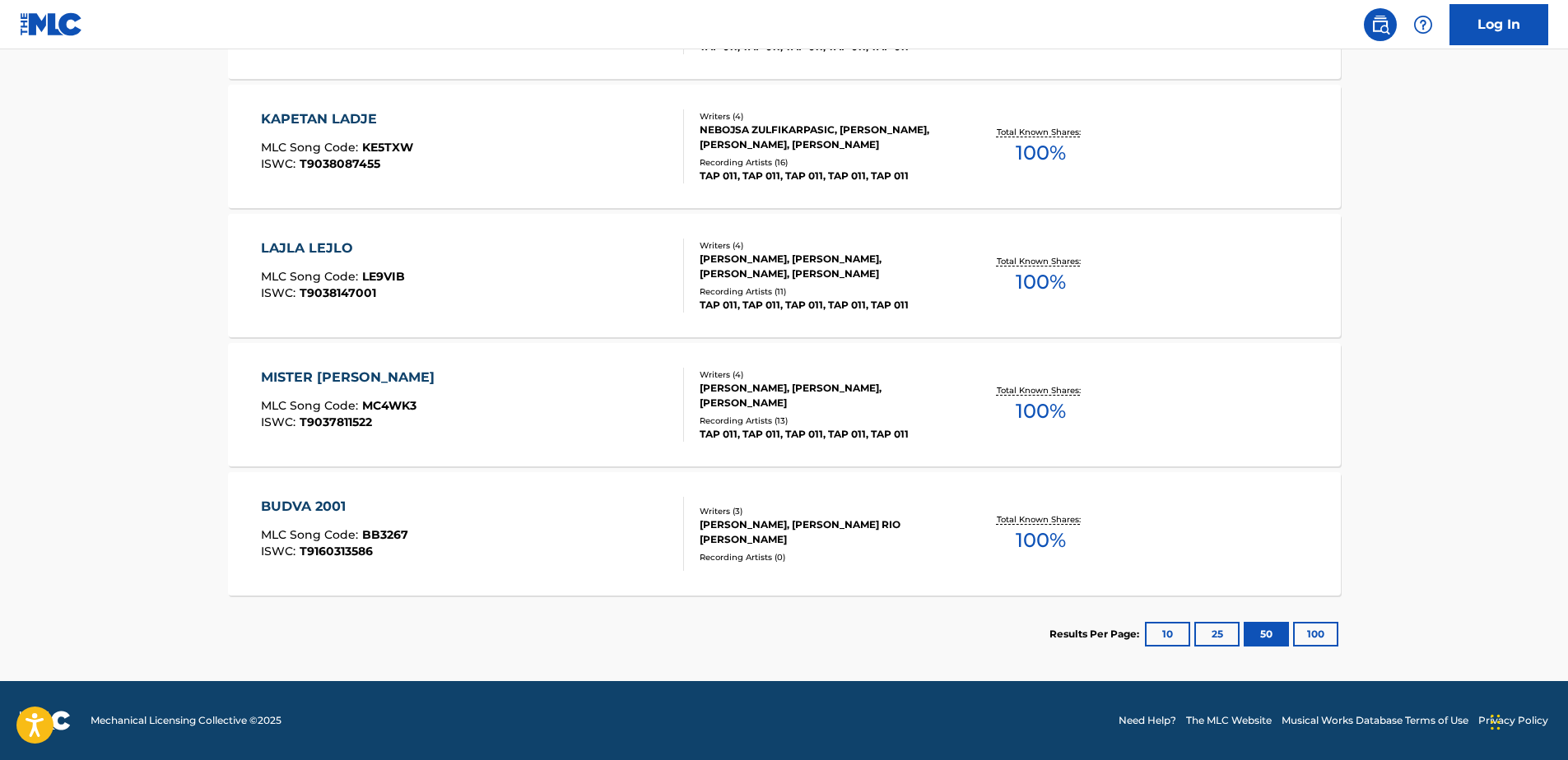
click at [416, 524] on div "BUDVA 2001 MLC Song Code : BB3267 ISWC : T9160313586" at bounding box center [473, 534] width 423 height 74
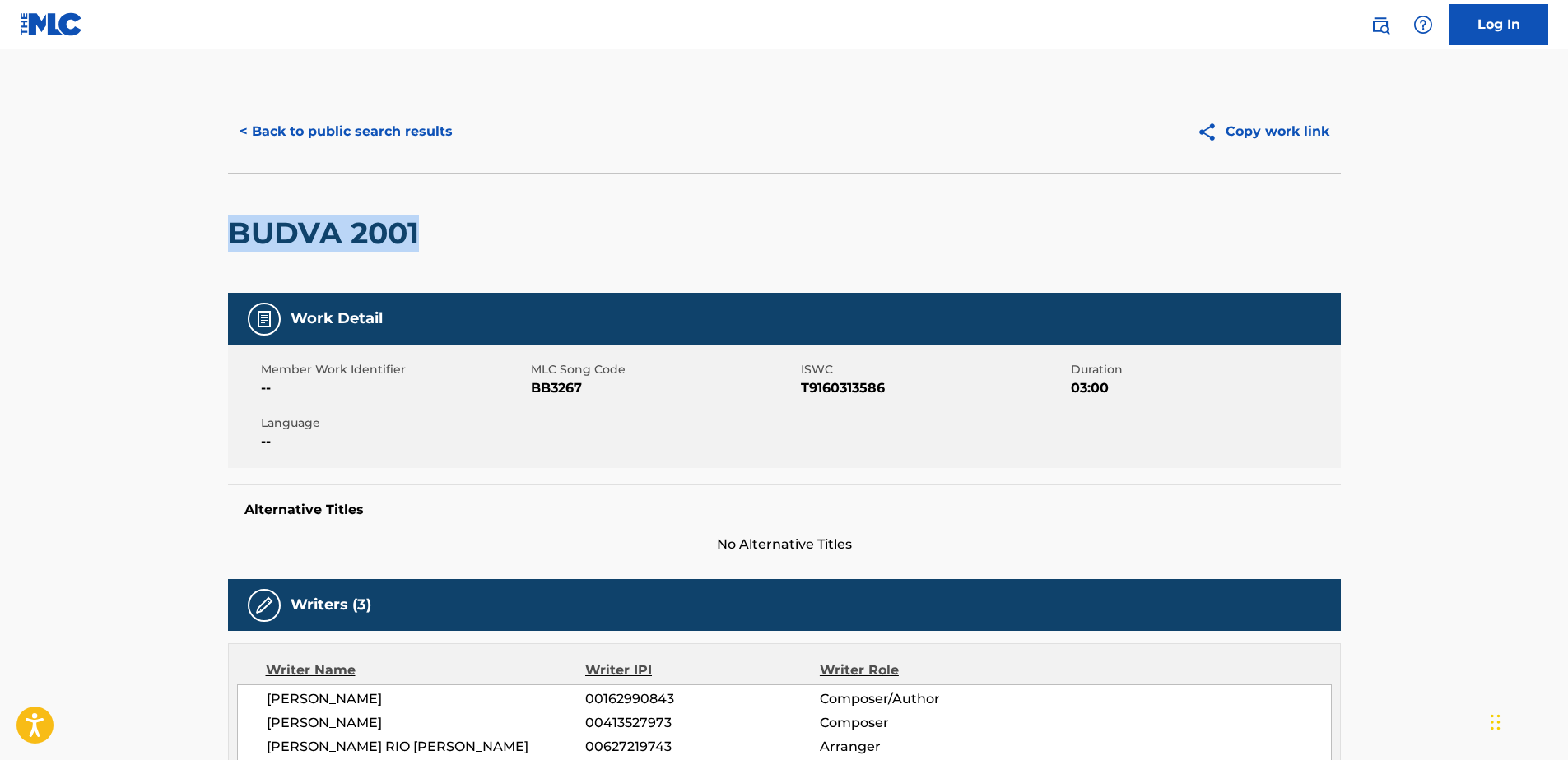
drag, startPoint x: 234, startPoint y: 228, endPoint x: 435, endPoint y: 230, distance: 201.0
click at [435, 230] on div "BUDVA 2001" at bounding box center [784, 233] width 1113 height 121
click at [845, 384] on span "T9160313586" at bounding box center [935, 388] width 266 height 20
click at [748, 281] on div "BUDVA 2001" at bounding box center [784, 233] width 1113 height 121
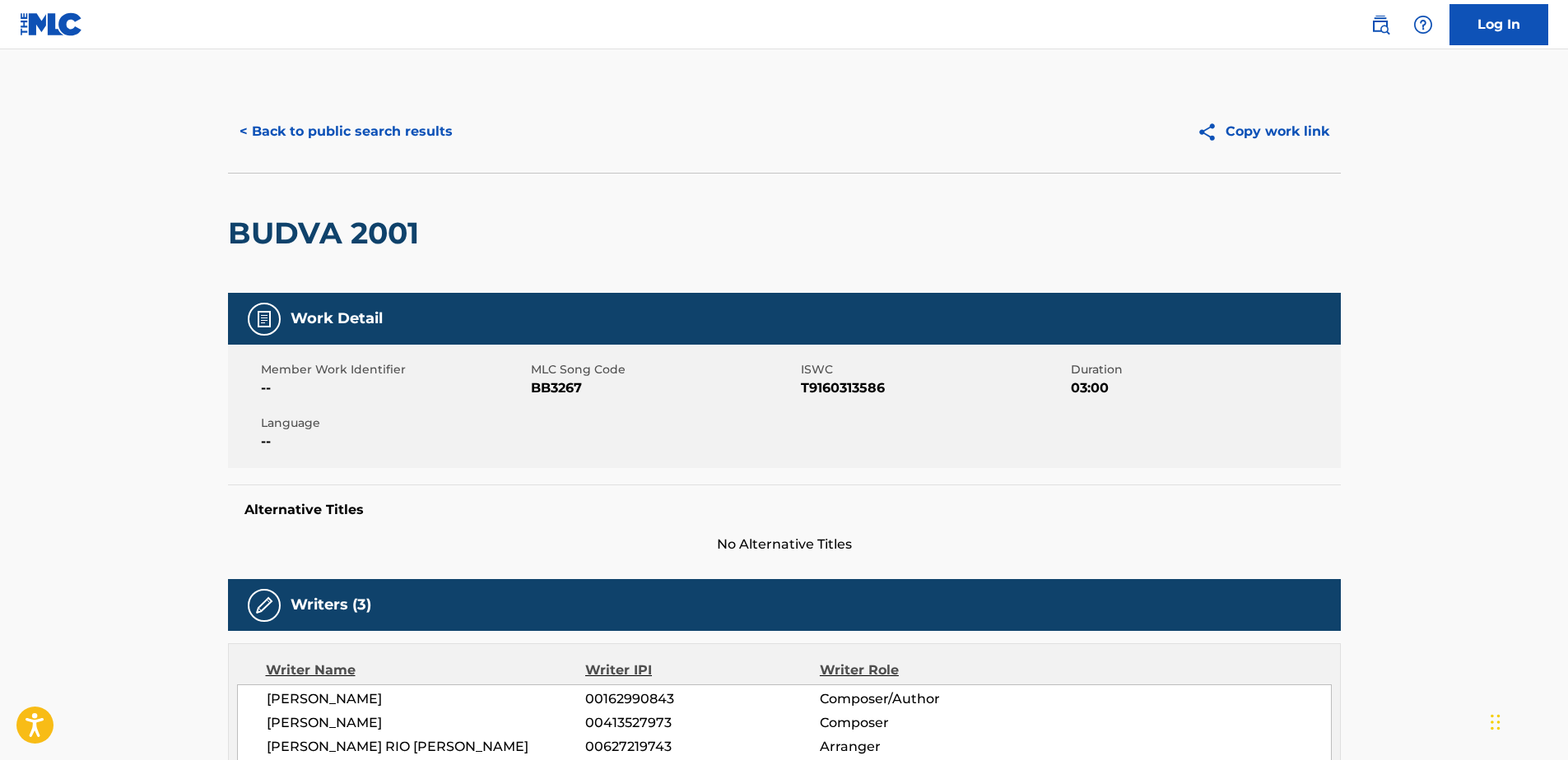
click at [313, 128] on button "< Back to public search results" at bounding box center [346, 131] width 236 height 41
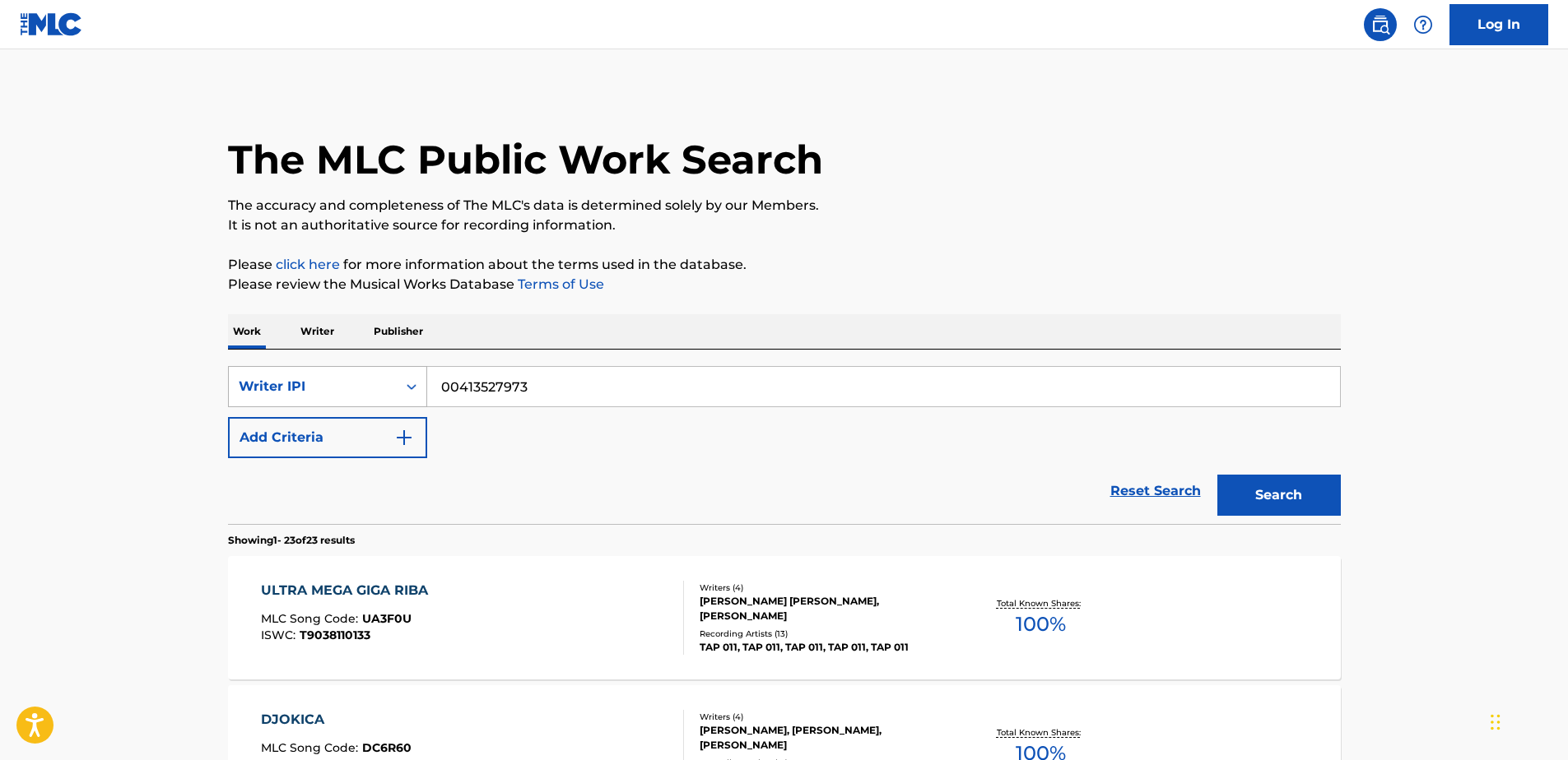
click at [413, 389] on icon "Search Form" at bounding box center [412, 387] width 16 height 16
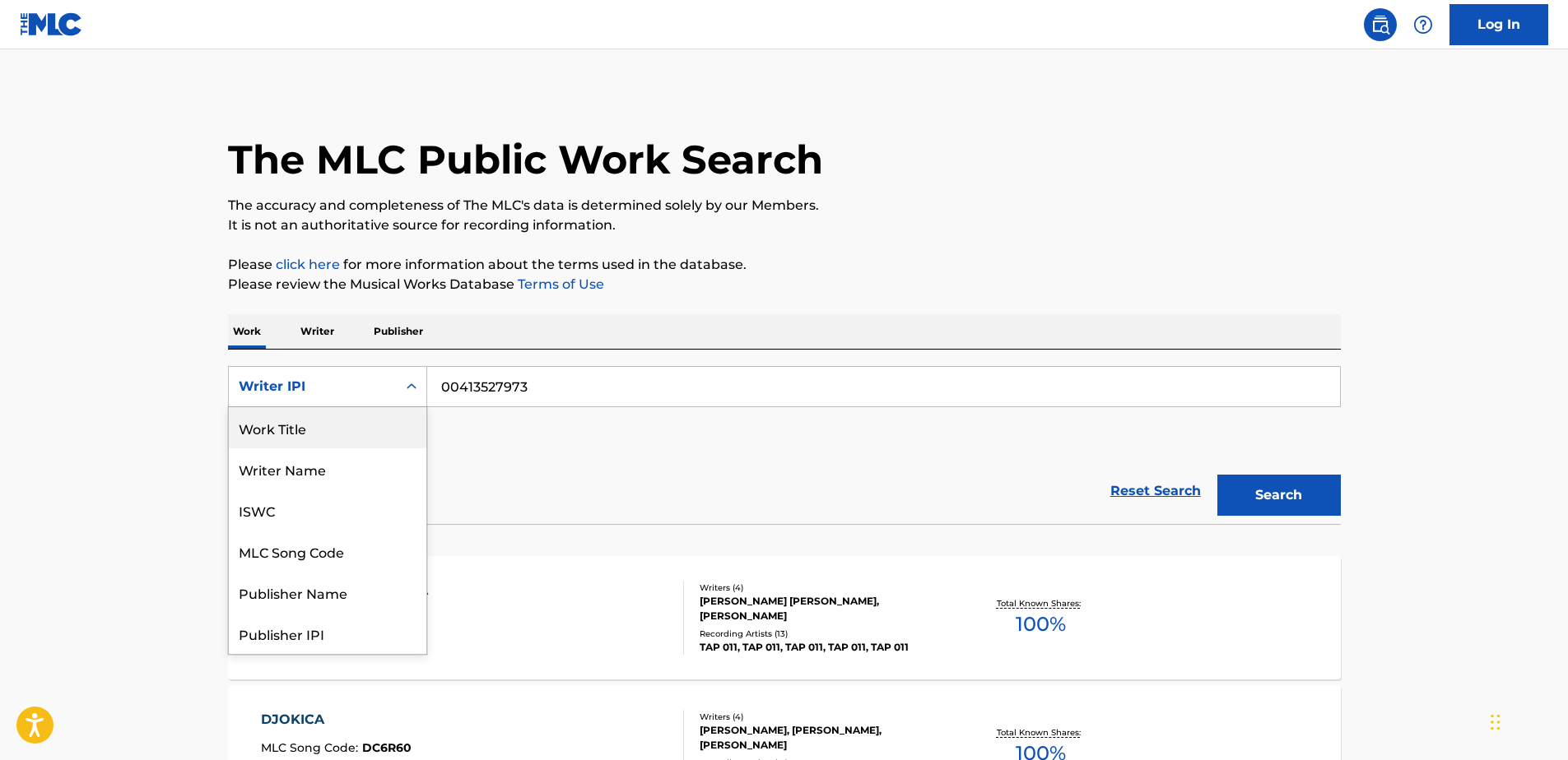
click at [303, 424] on div "Work Title" at bounding box center [327, 428] width 197 height 41
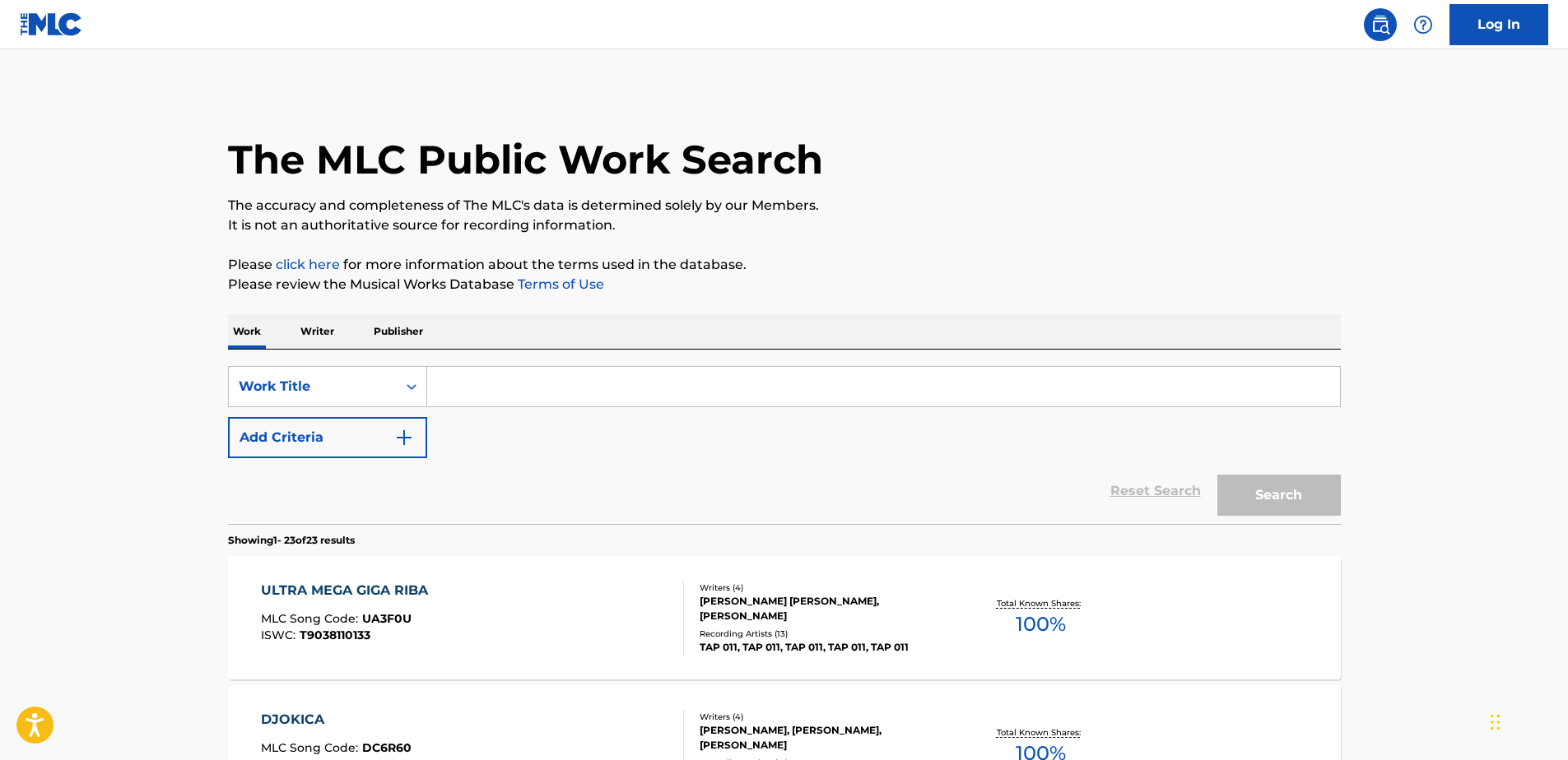
click at [490, 393] on input "Search Form" at bounding box center [884, 387] width 913 height 39
paste input "Moje Lađe Kapetan"
click at [1218, 475] on button "Search" at bounding box center [1279, 496] width 123 height 41
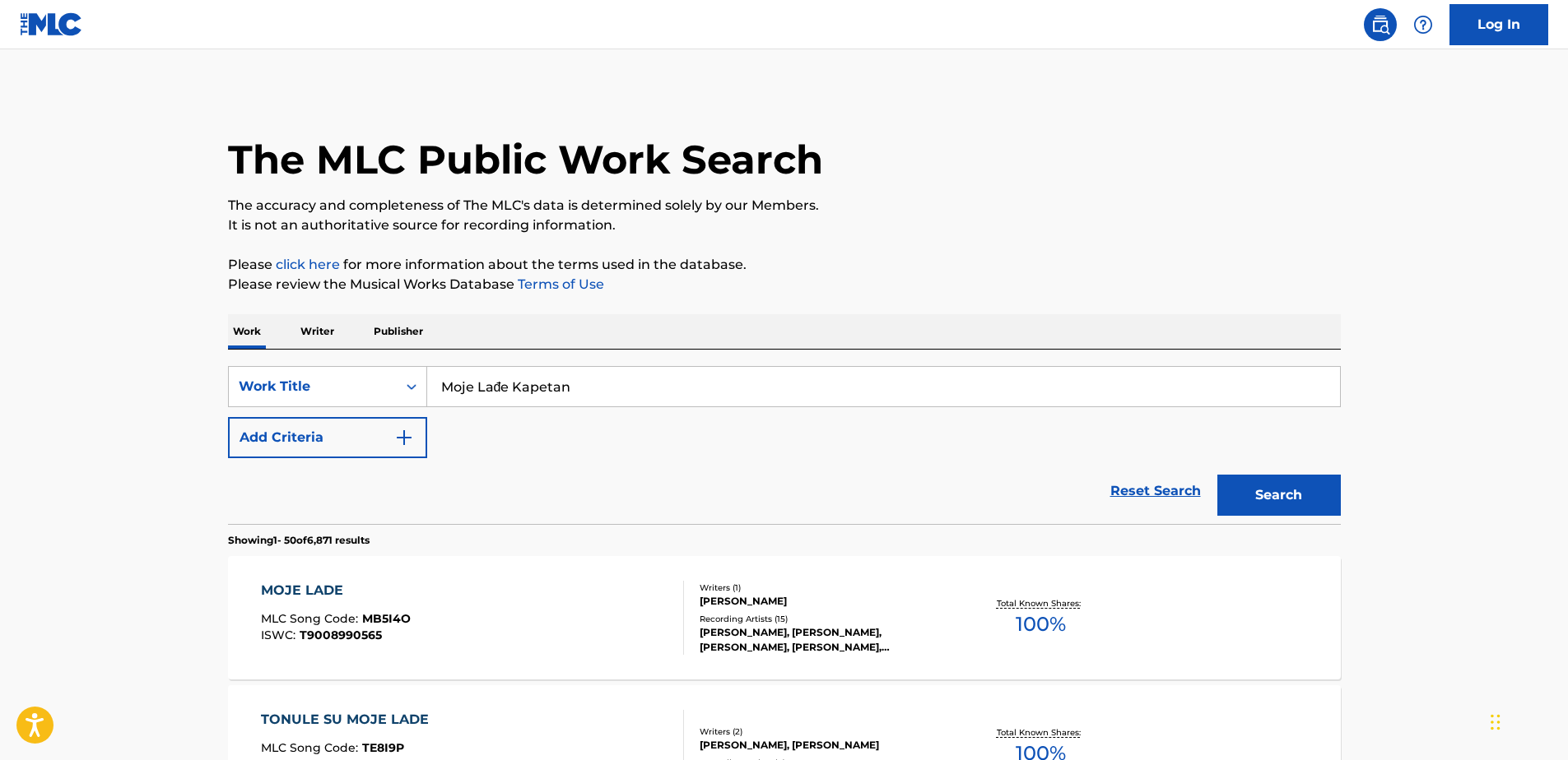
drag, startPoint x: 593, startPoint y: 381, endPoint x: 339, endPoint y: 363, distance: 254.6
click at [339, 363] on div "SearchWithCriteria948d3e92-f6a4-4105-aee9-1def64abc1b2 Work Title Moje Lađe Kap…" at bounding box center [784, 437] width 1113 height 174
type input "BUDVA 2001"
click at [1218, 475] on button "Search" at bounding box center [1279, 496] width 123 height 41
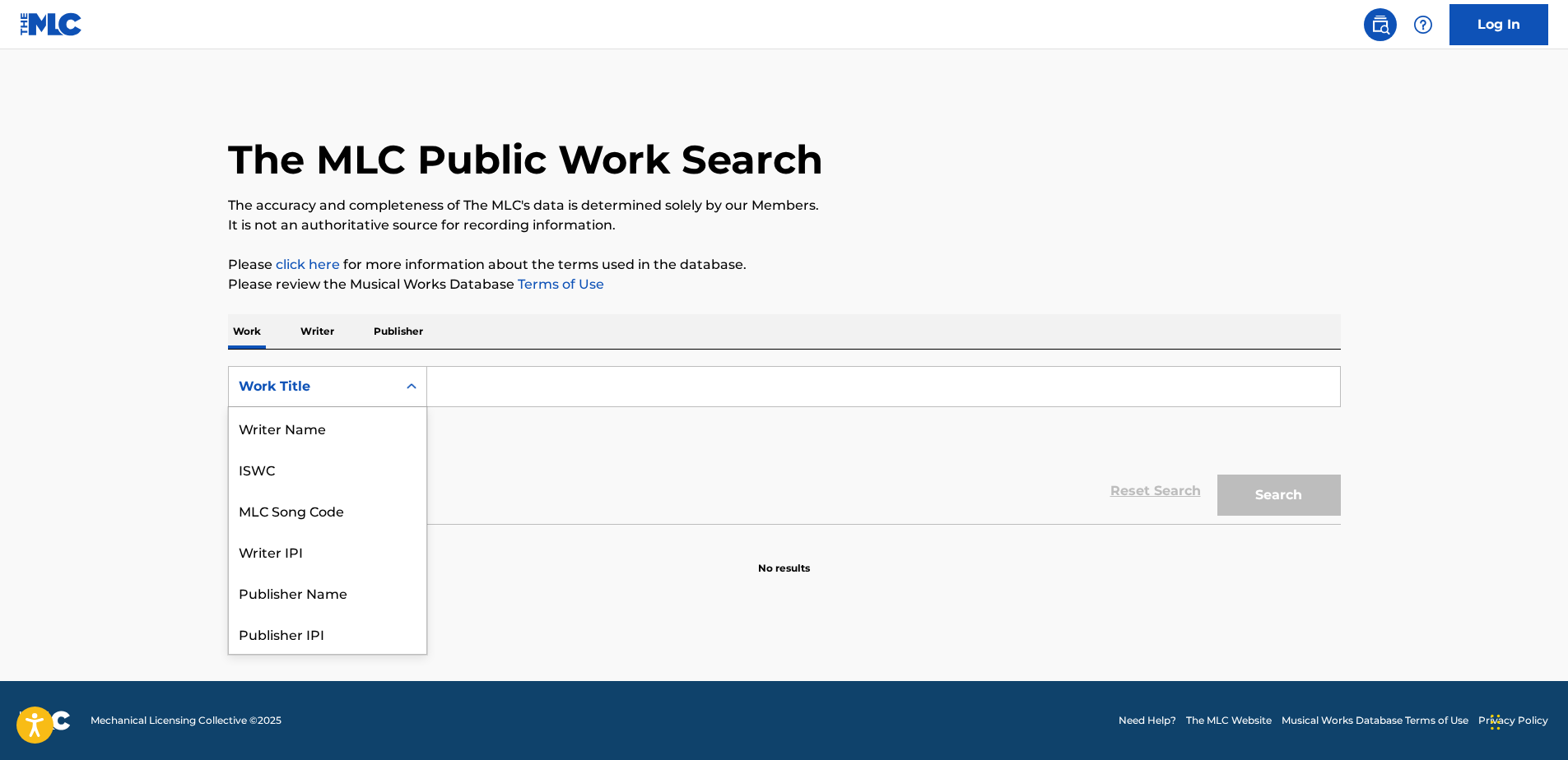
click at [304, 375] on div "Work Title" at bounding box center [313, 387] width 168 height 31
click at [306, 462] on div "Writer IPI" at bounding box center [327, 469] width 197 height 41
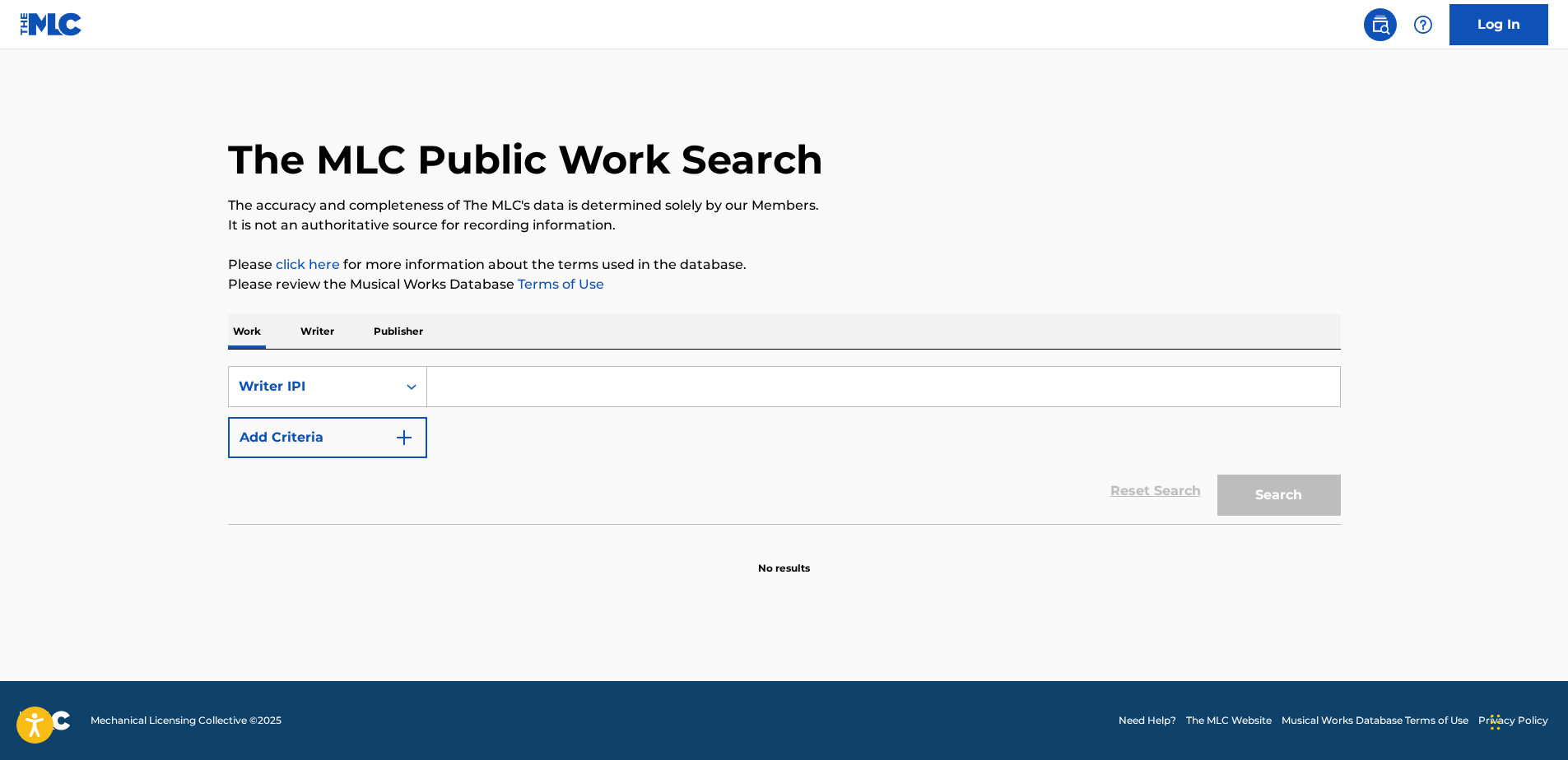
click at [489, 382] on input "Search Form" at bounding box center [884, 387] width 913 height 39
paste input "413527973"
type input "00413527973"
click at [1275, 507] on button "Search" at bounding box center [1279, 496] width 123 height 41
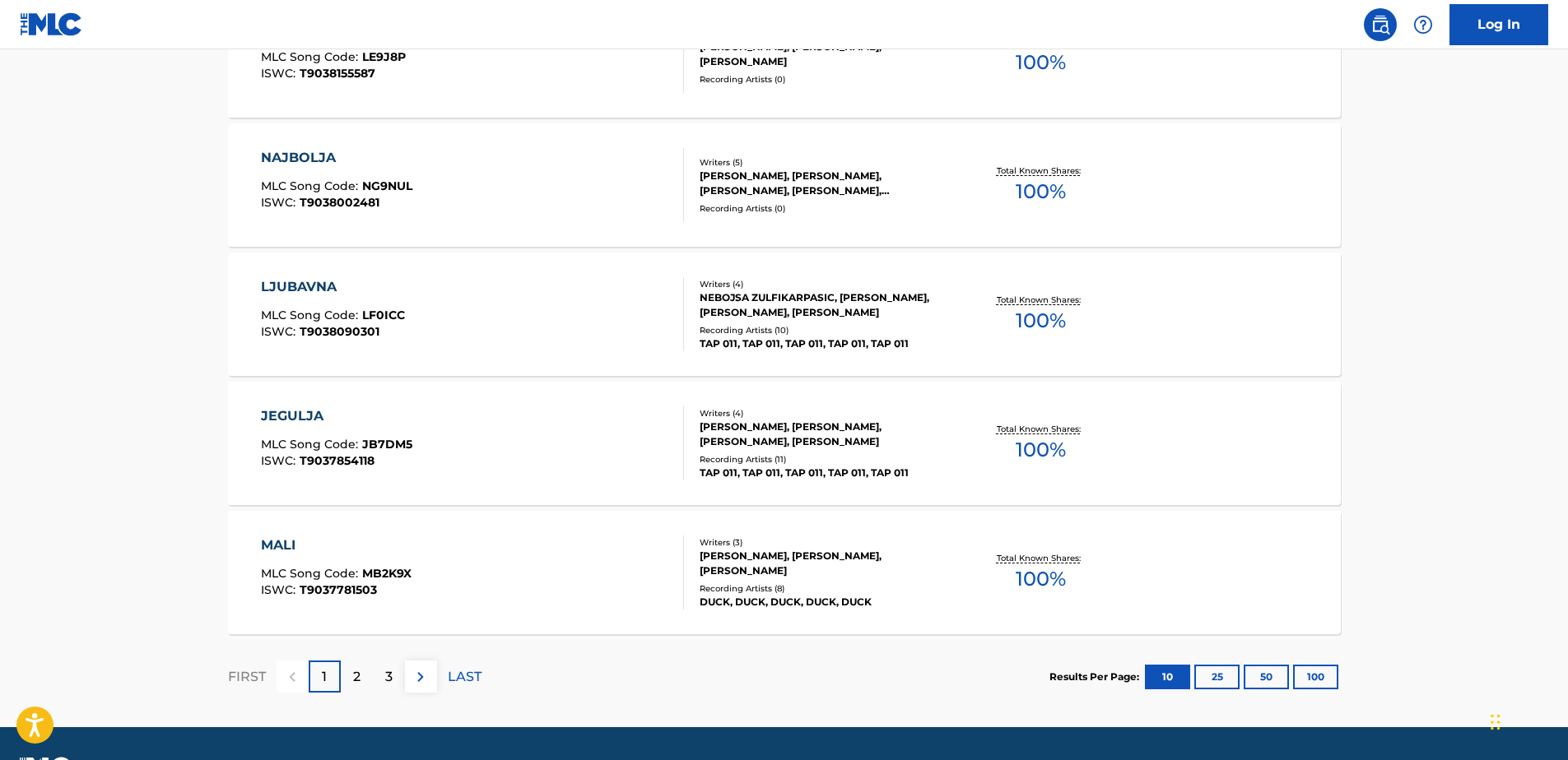
scroll to position [1254, 0]
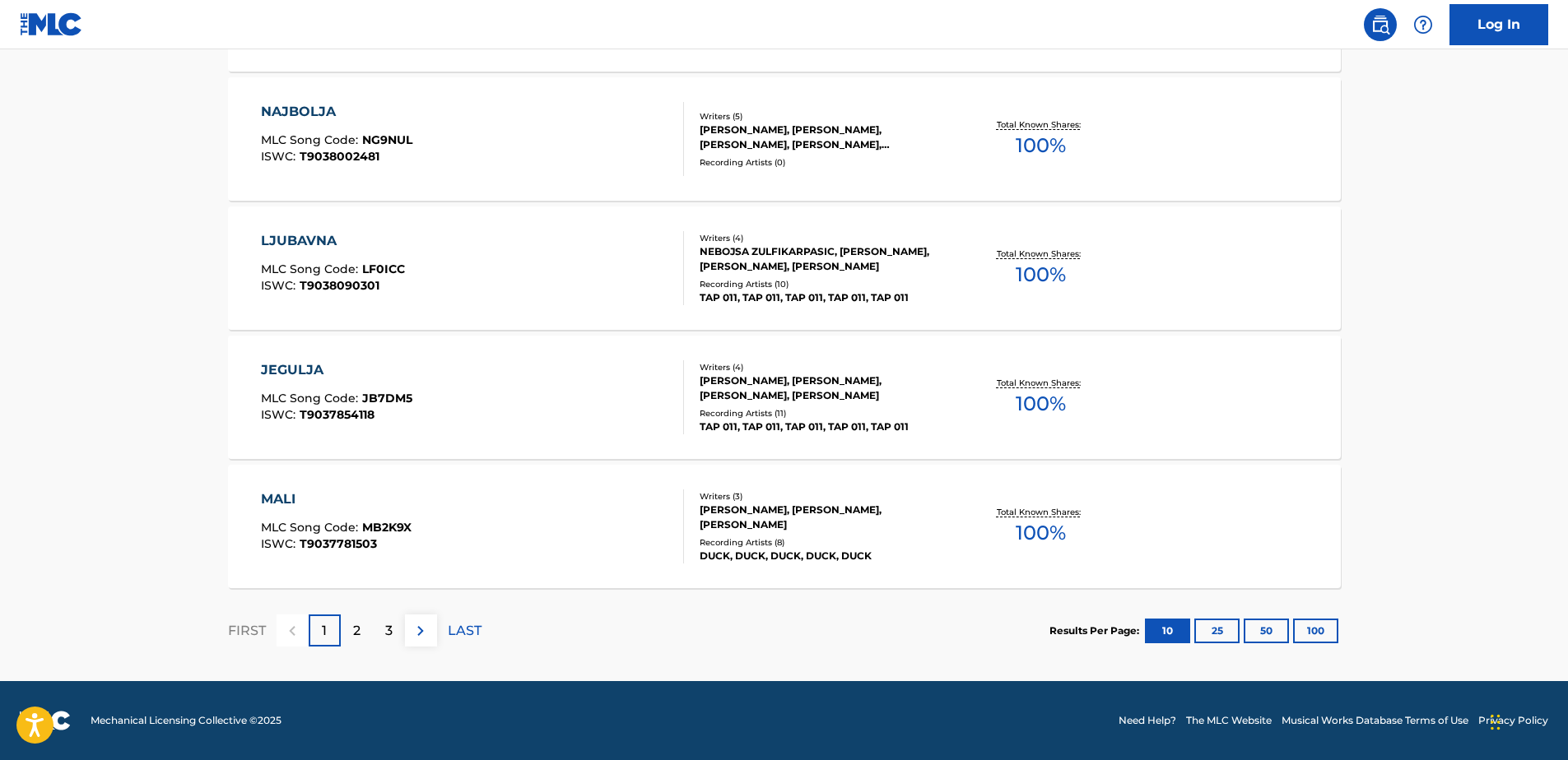
click at [1273, 619] on button "50" at bounding box center [1266, 631] width 46 height 25
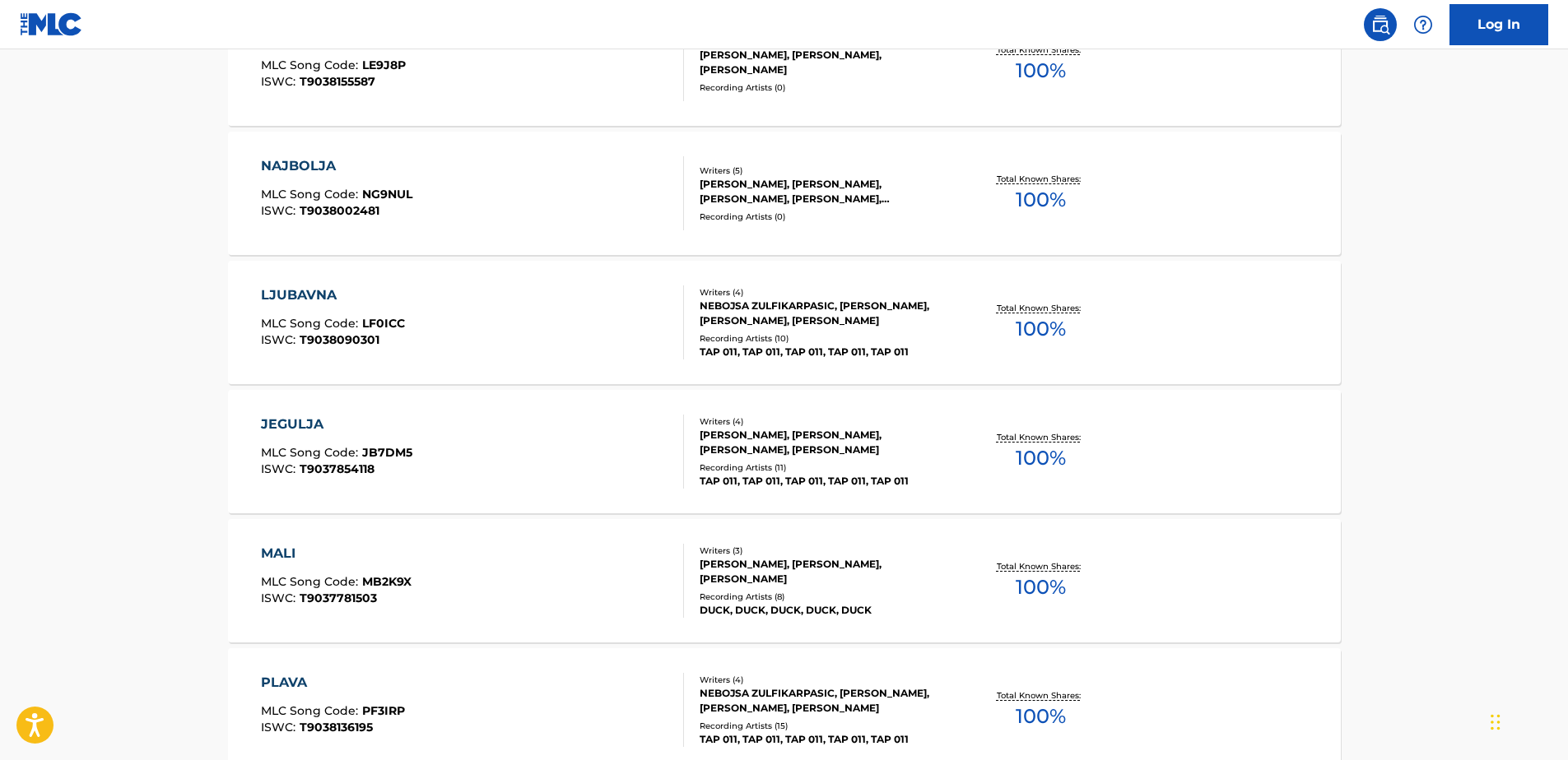
scroll to position [1207, 0]
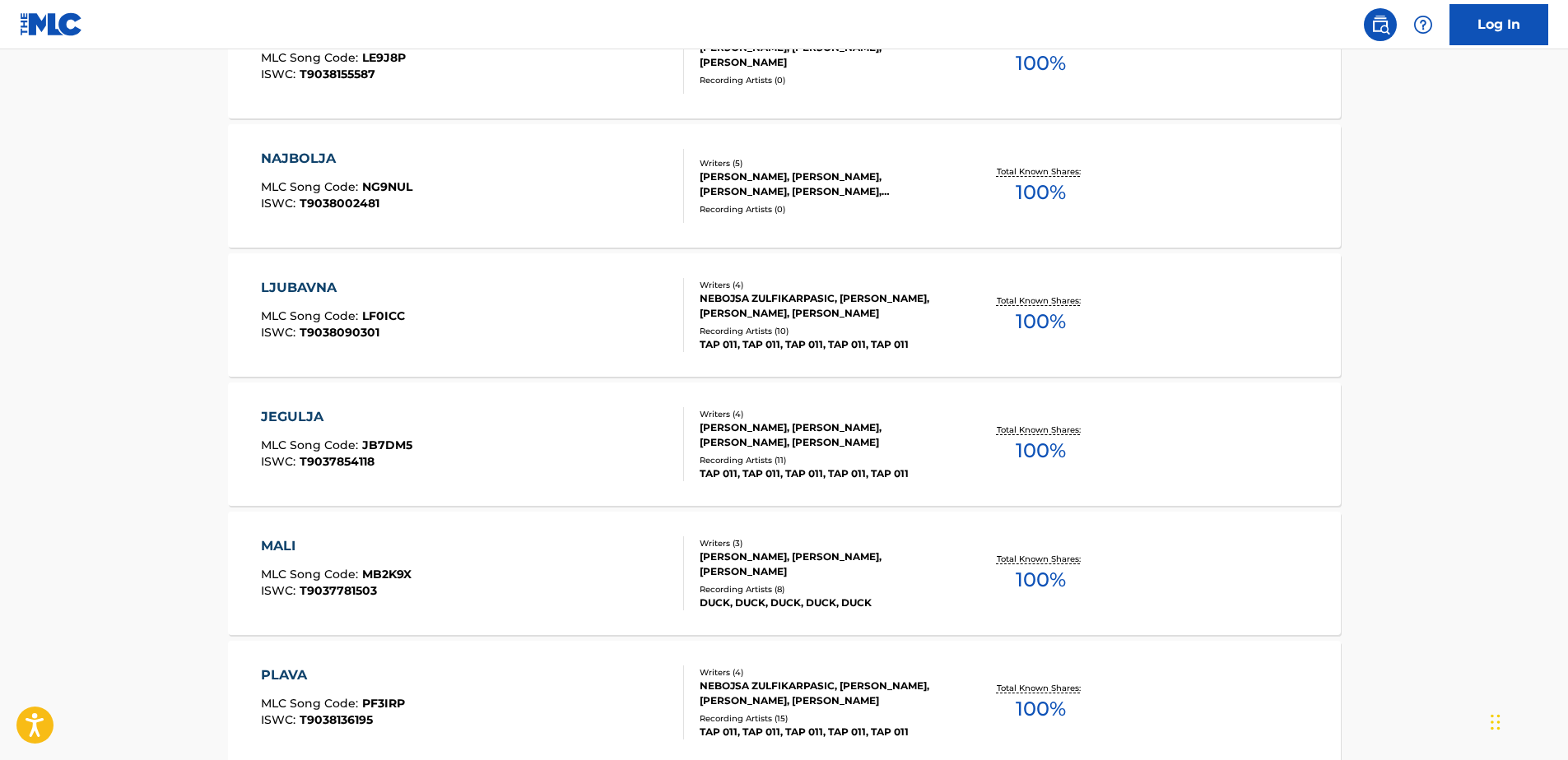
click at [544, 445] on div "JEGULJA MLC Song Code : JB7DM5 ISWC : T9037854118" at bounding box center [473, 444] width 423 height 74
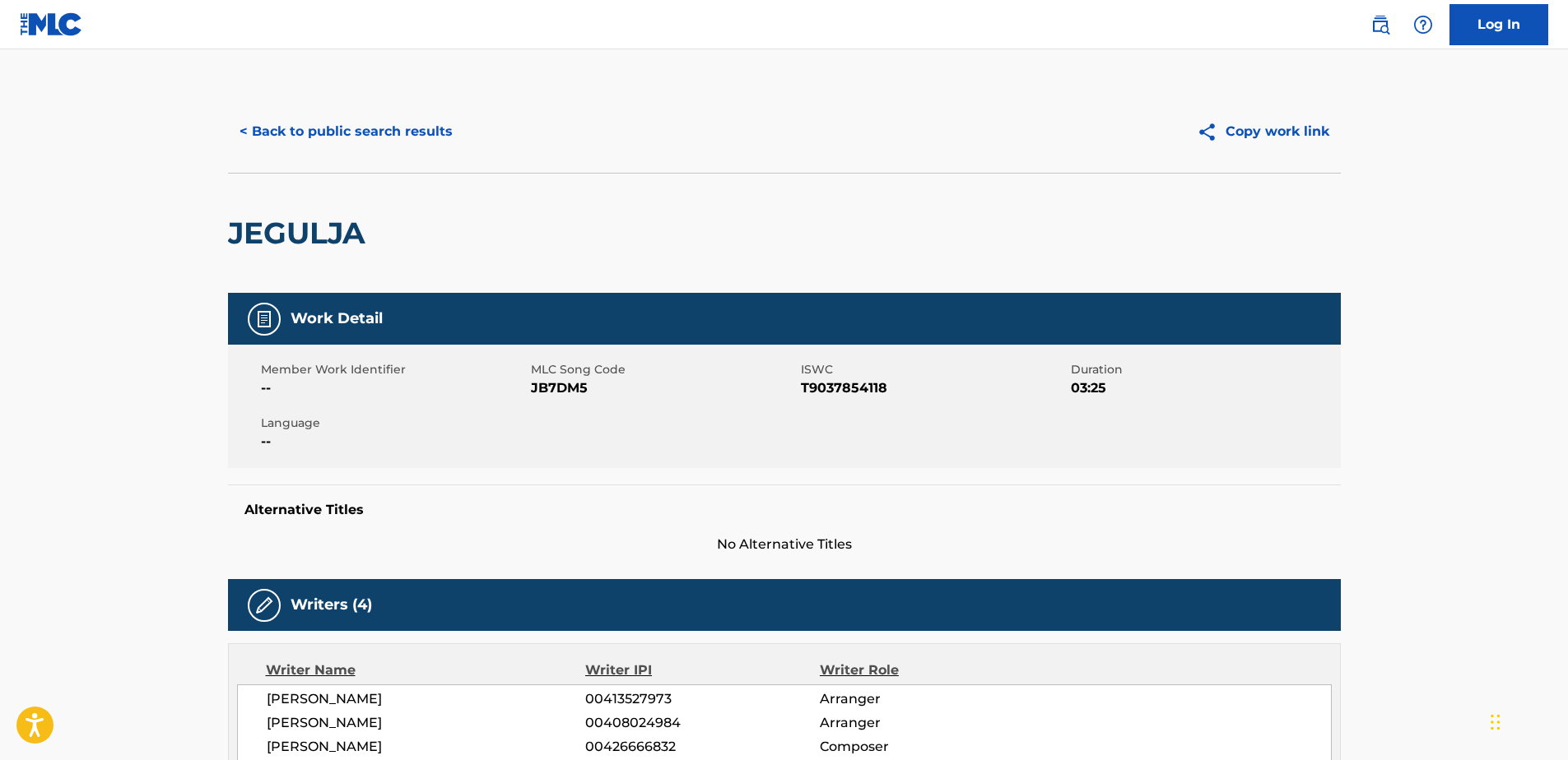
click at [274, 227] on h2 "JEGULJA" at bounding box center [300, 232] width 146 height 37
click at [477, 231] on div "JEGULJA" at bounding box center [784, 233] width 1113 height 121
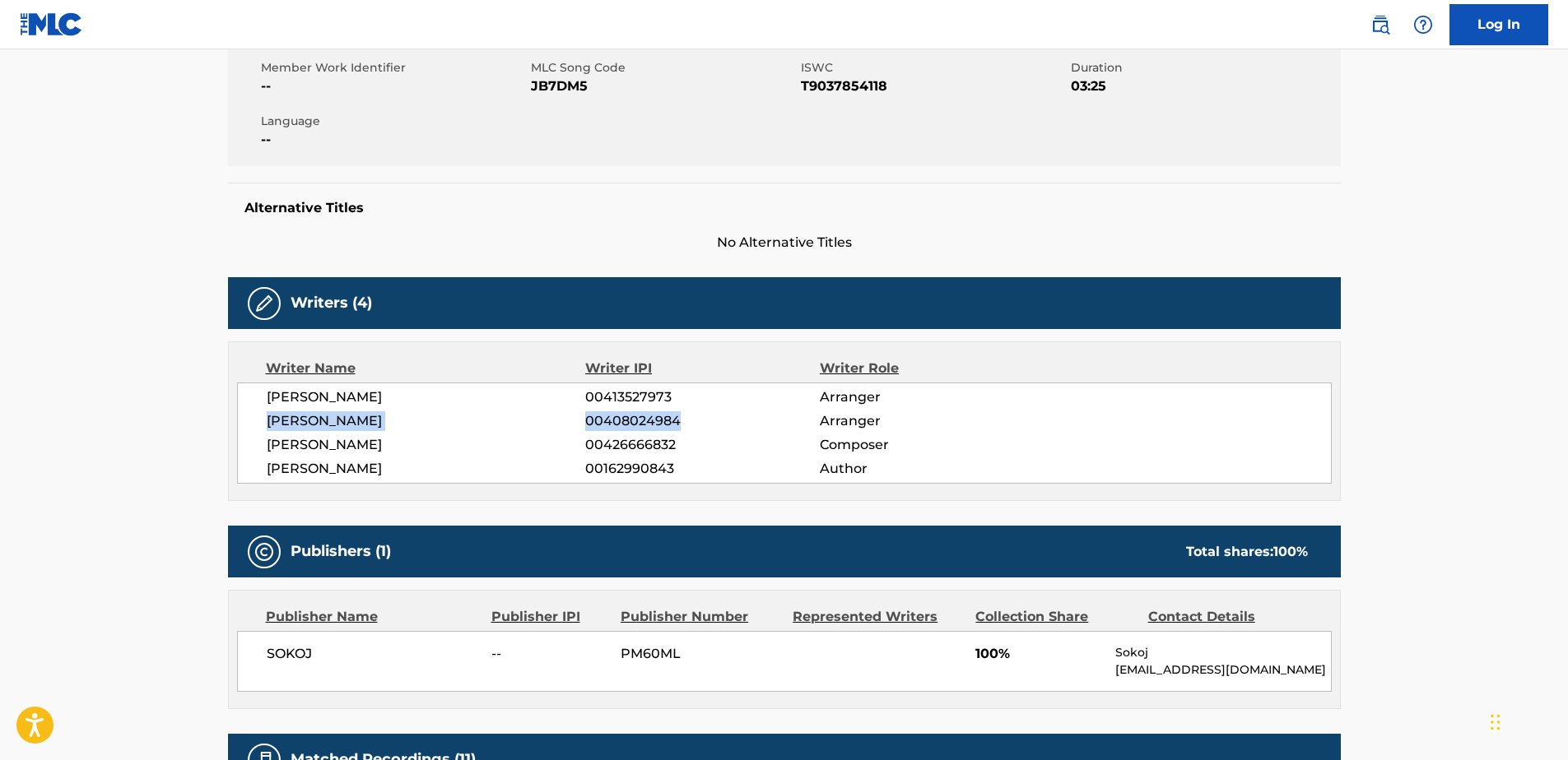
drag, startPoint x: 265, startPoint y: 417, endPoint x: 698, endPoint y: 417, distance: 433.0
click at [698, 417] on div "[PERSON_NAME] 00413527973 Arranger [PERSON_NAME] 00408024984 Arranger [PERSON_N…" at bounding box center [784, 432] width 1095 height 101
drag, startPoint x: 265, startPoint y: 440, endPoint x: 678, endPoint y: 455, distance: 413.3
click at [678, 455] on div "[PERSON_NAME] 00413527973 Arranger [PERSON_NAME] 00408024984 Arranger [PERSON_N…" at bounding box center [784, 432] width 1095 height 101
click at [687, 340] on div "Writers (4) Writer Name Writer IPI Writer Role [PERSON_NAME] 00413527973 Arrang…" at bounding box center [784, 389] width 1113 height 224
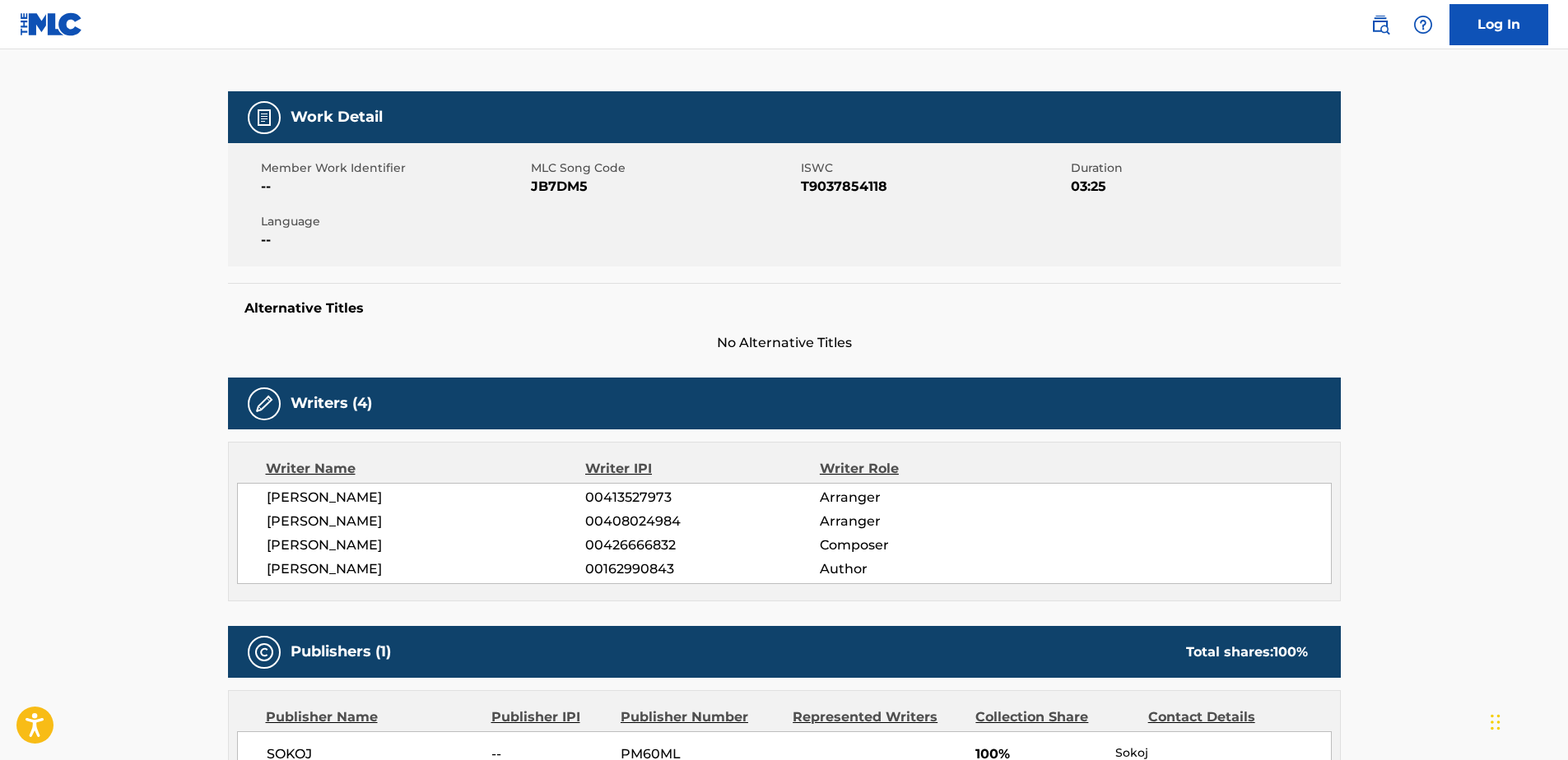
scroll to position [0, 0]
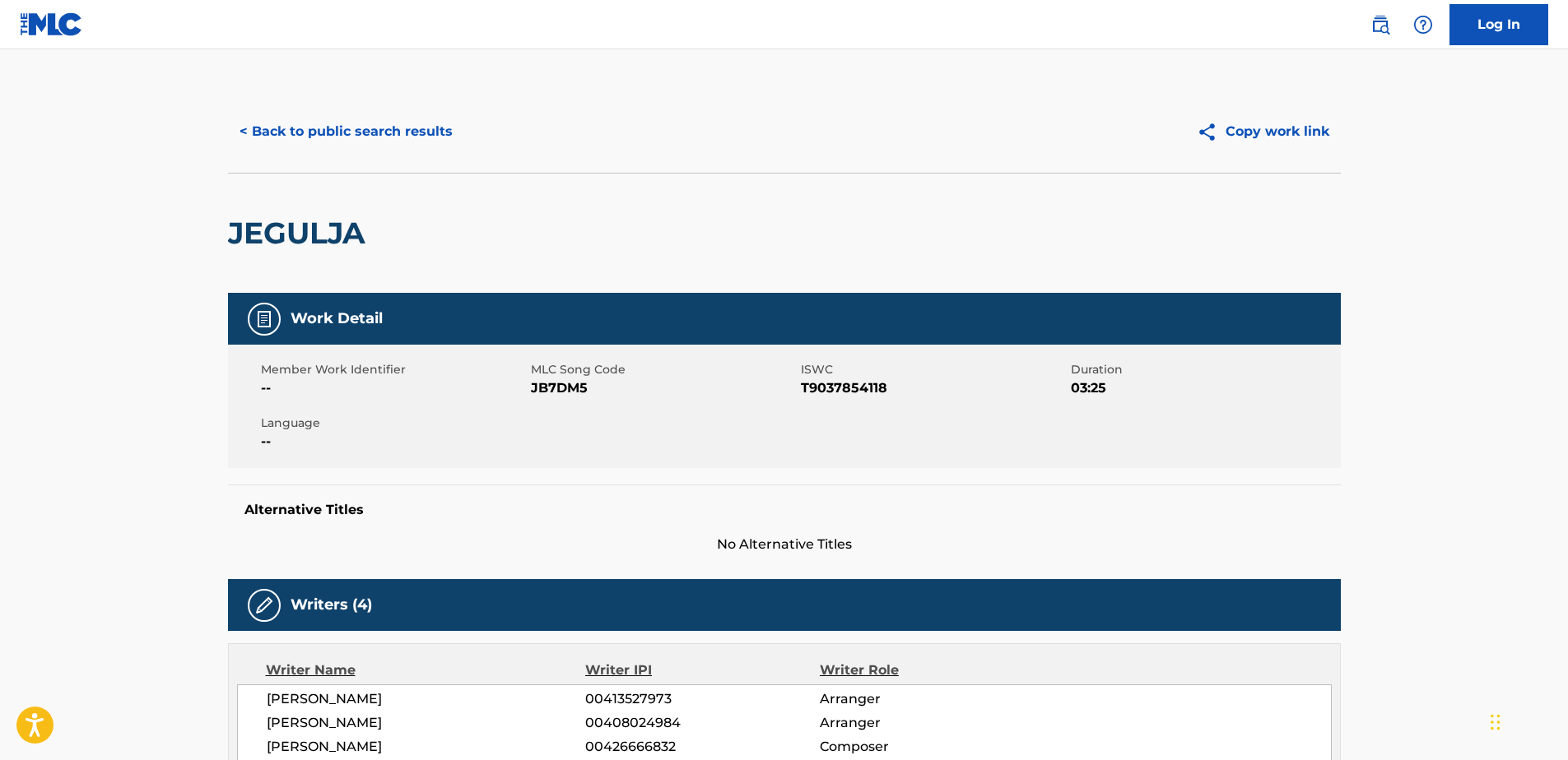
click at [330, 244] on h2 "JEGULJA" at bounding box center [300, 232] width 146 height 37
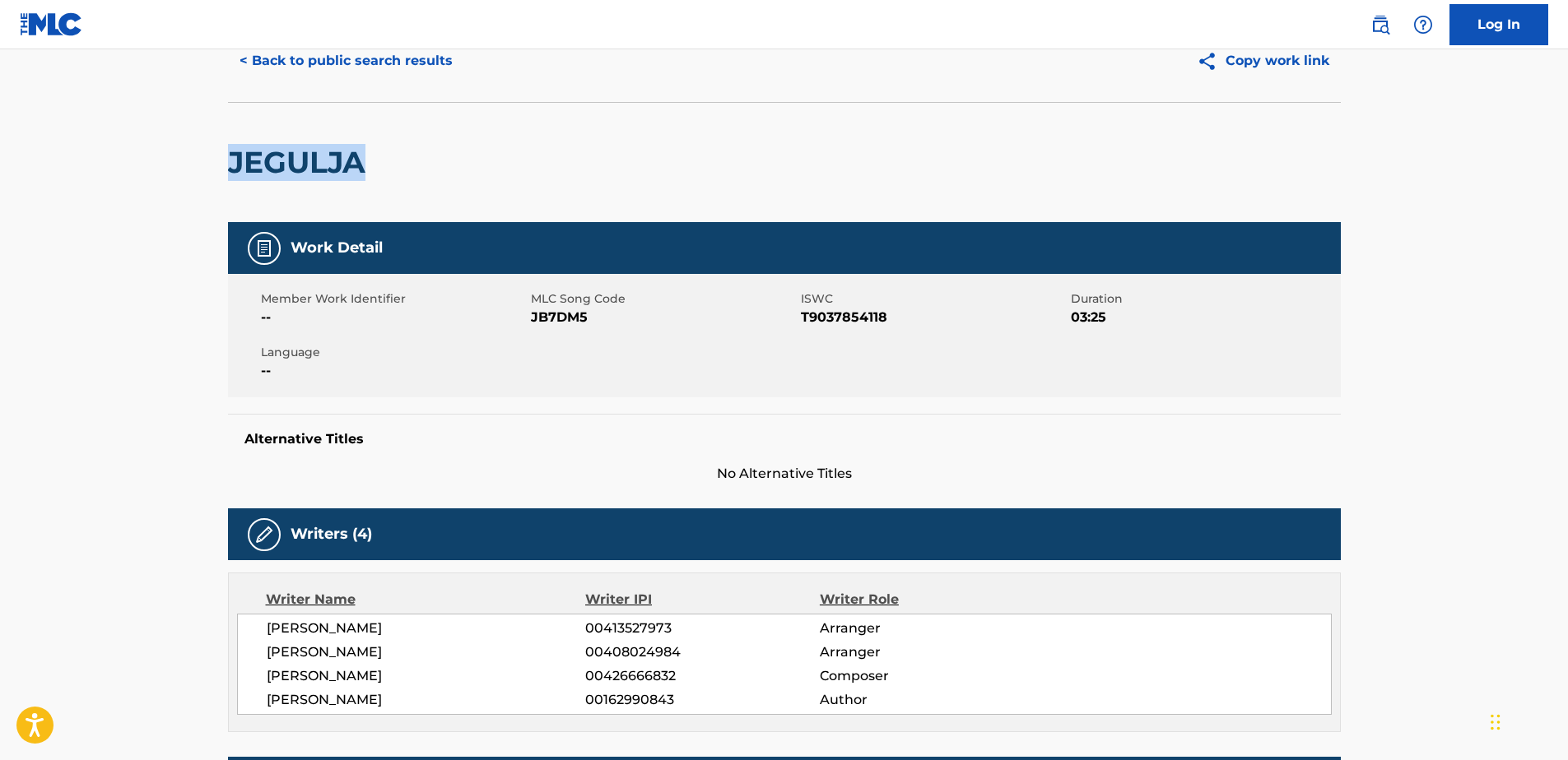
scroll to position [63, 0]
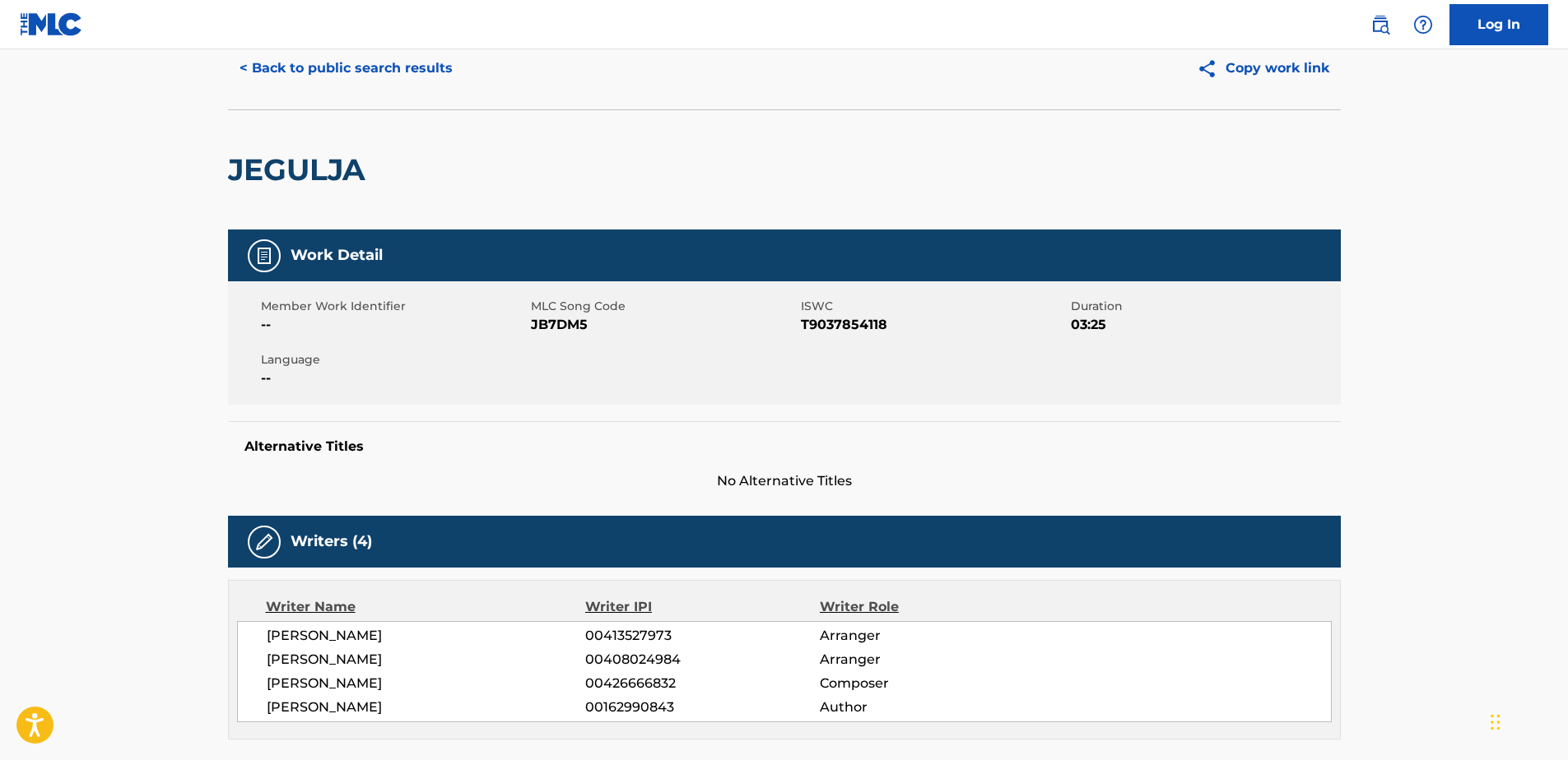
click at [829, 324] on span "T9037854118" at bounding box center [935, 325] width 266 height 20
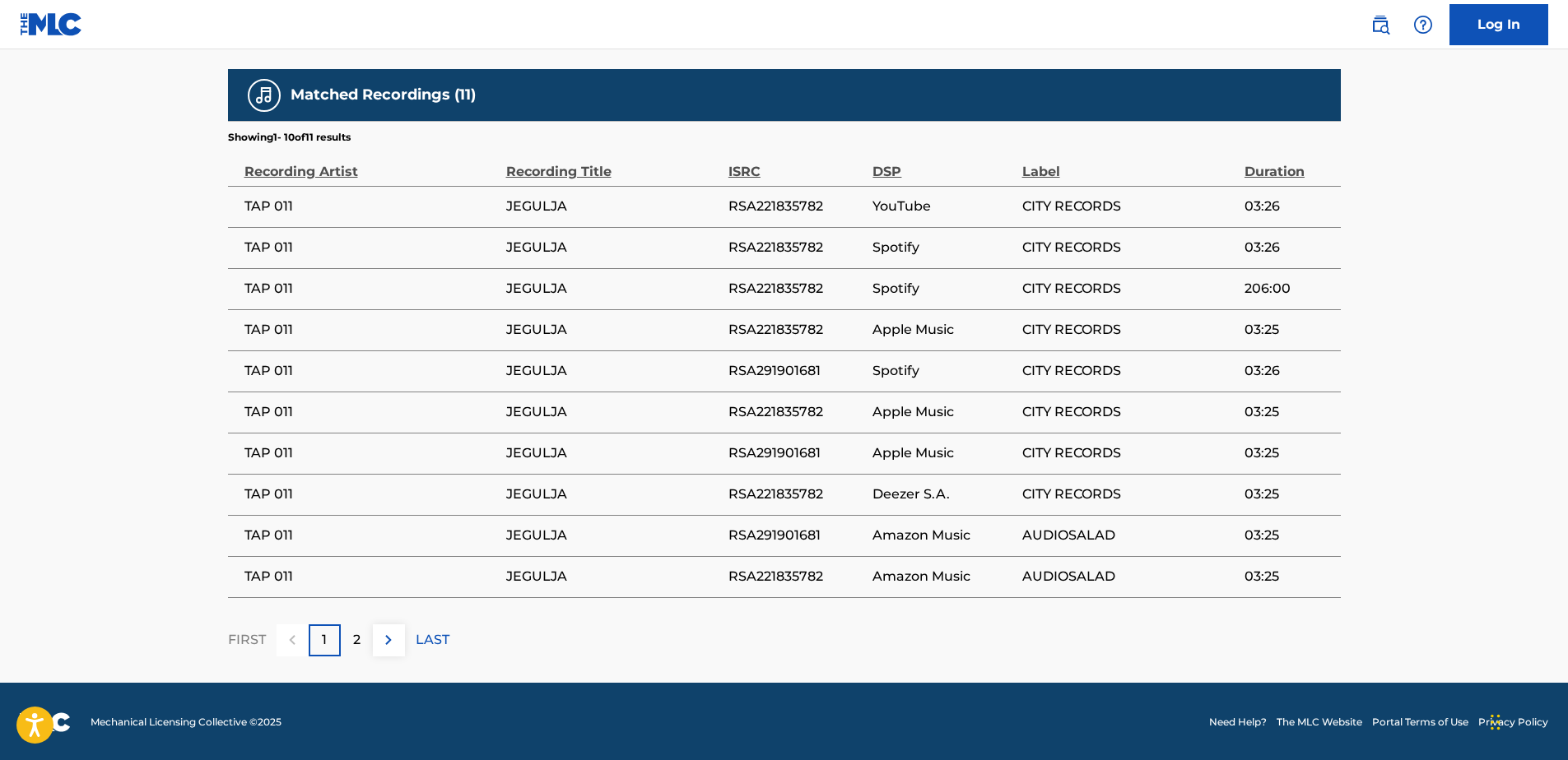
scroll to position [969, 0]
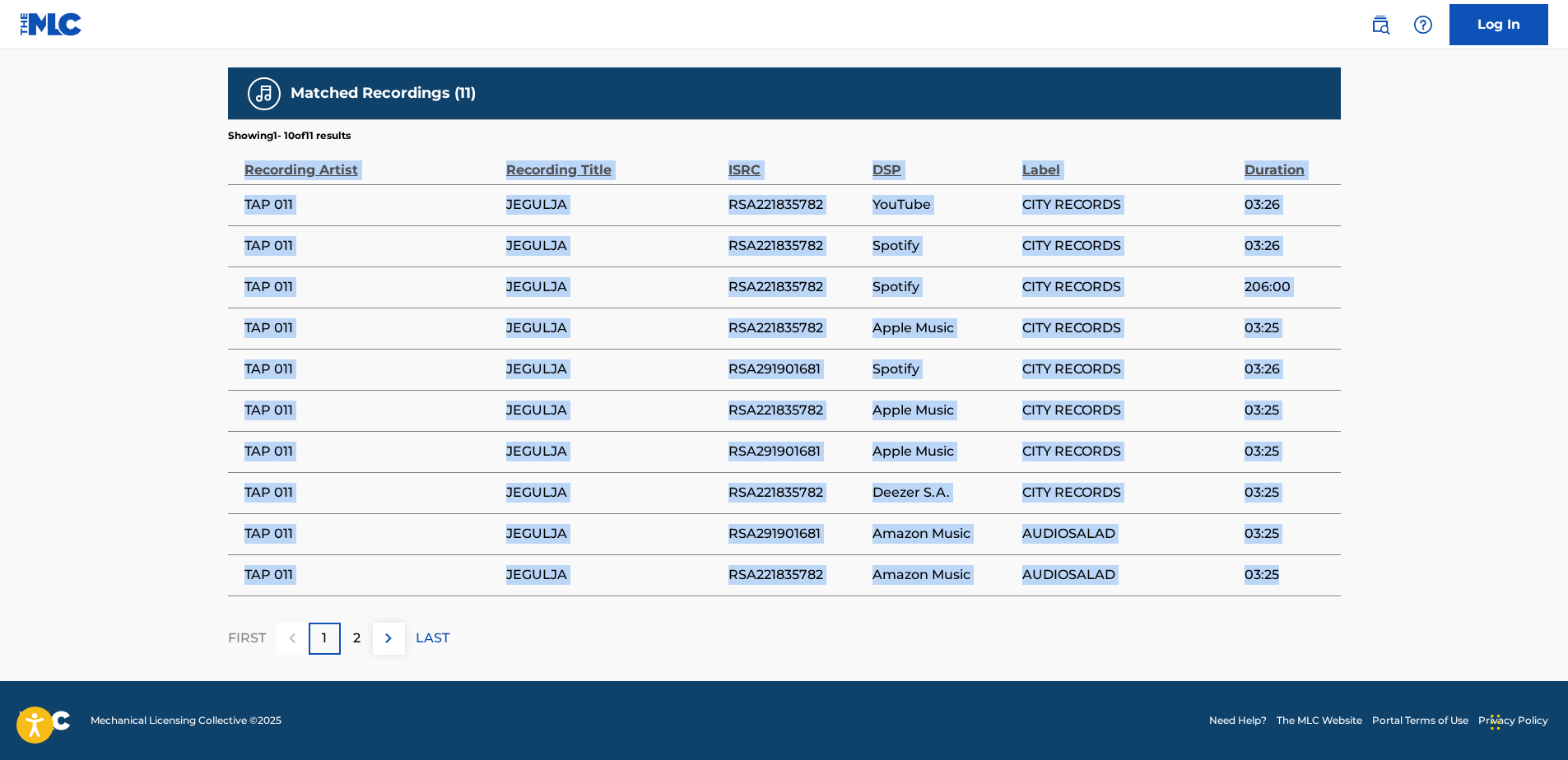
drag, startPoint x: 247, startPoint y: 170, endPoint x: 1289, endPoint y: 580, distance: 1119.8
click at [1289, 580] on table "Recording Artist Recording Title ISRC DSP Label Duration TAP 011 JEGULJA RSA221…" at bounding box center [784, 370] width 1113 height 454
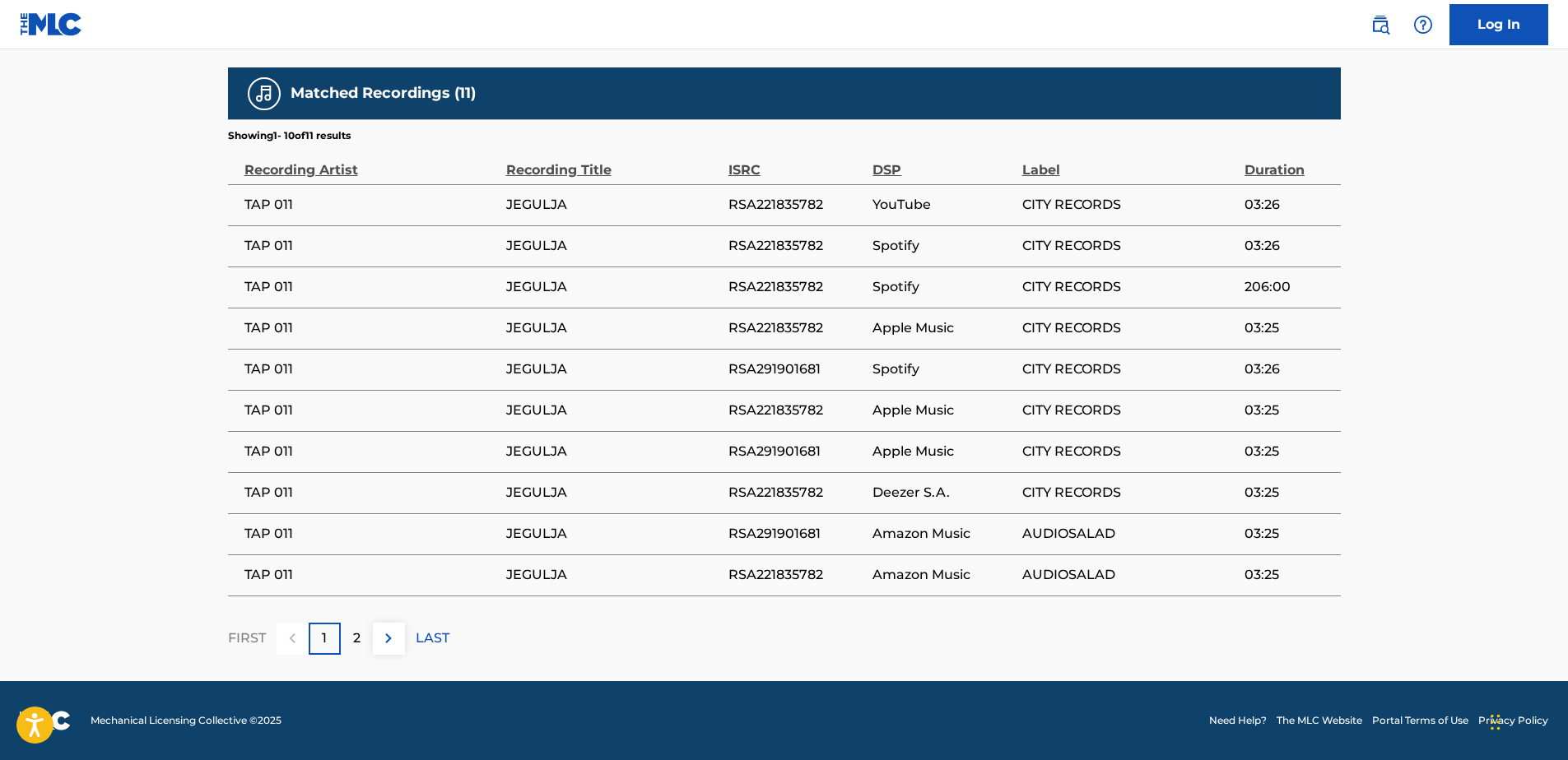
click at [369, 634] on div "2" at bounding box center [356, 639] width 32 height 32
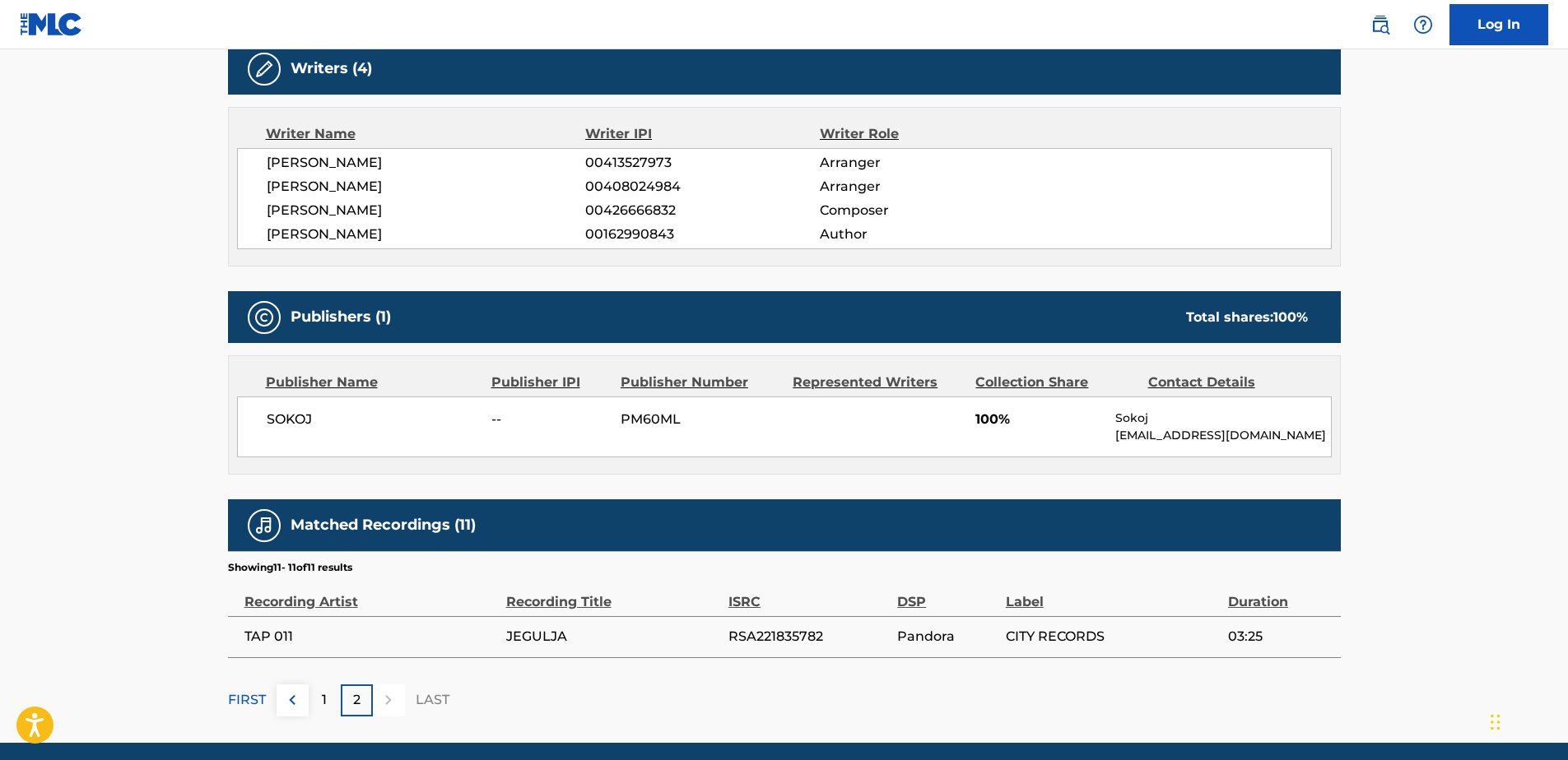
scroll to position [598, 0]
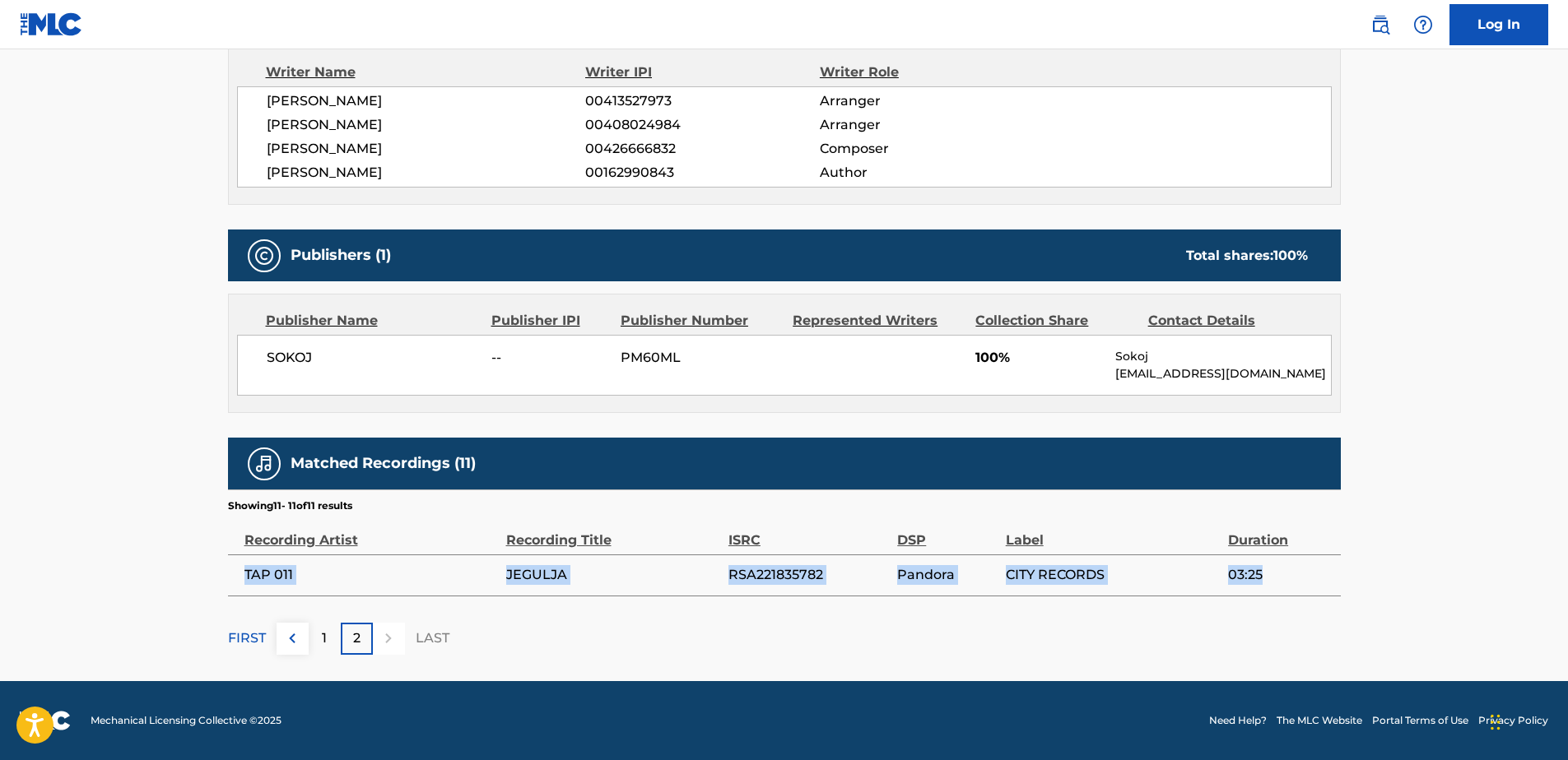
drag, startPoint x: 246, startPoint y: 572, endPoint x: 1275, endPoint y: 577, distance: 1029.0
click at [1275, 577] on tr "TAP 011 JEGULJA RSA221835782 Pandora CITY RECORDS 03:25" at bounding box center [784, 575] width 1113 height 41
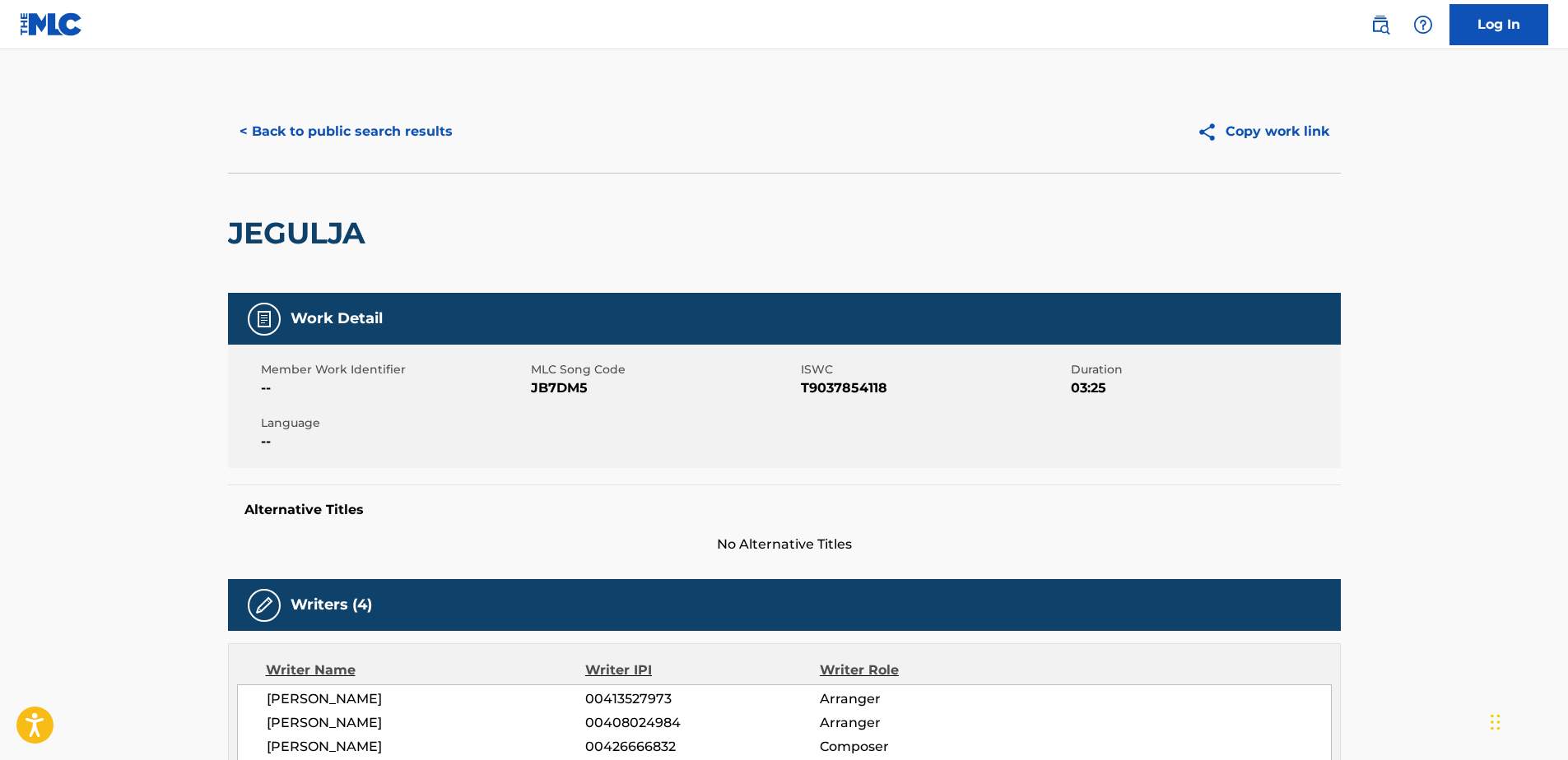
click at [288, 121] on button "< Back to public search results" at bounding box center [346, 131] width 236 height 41
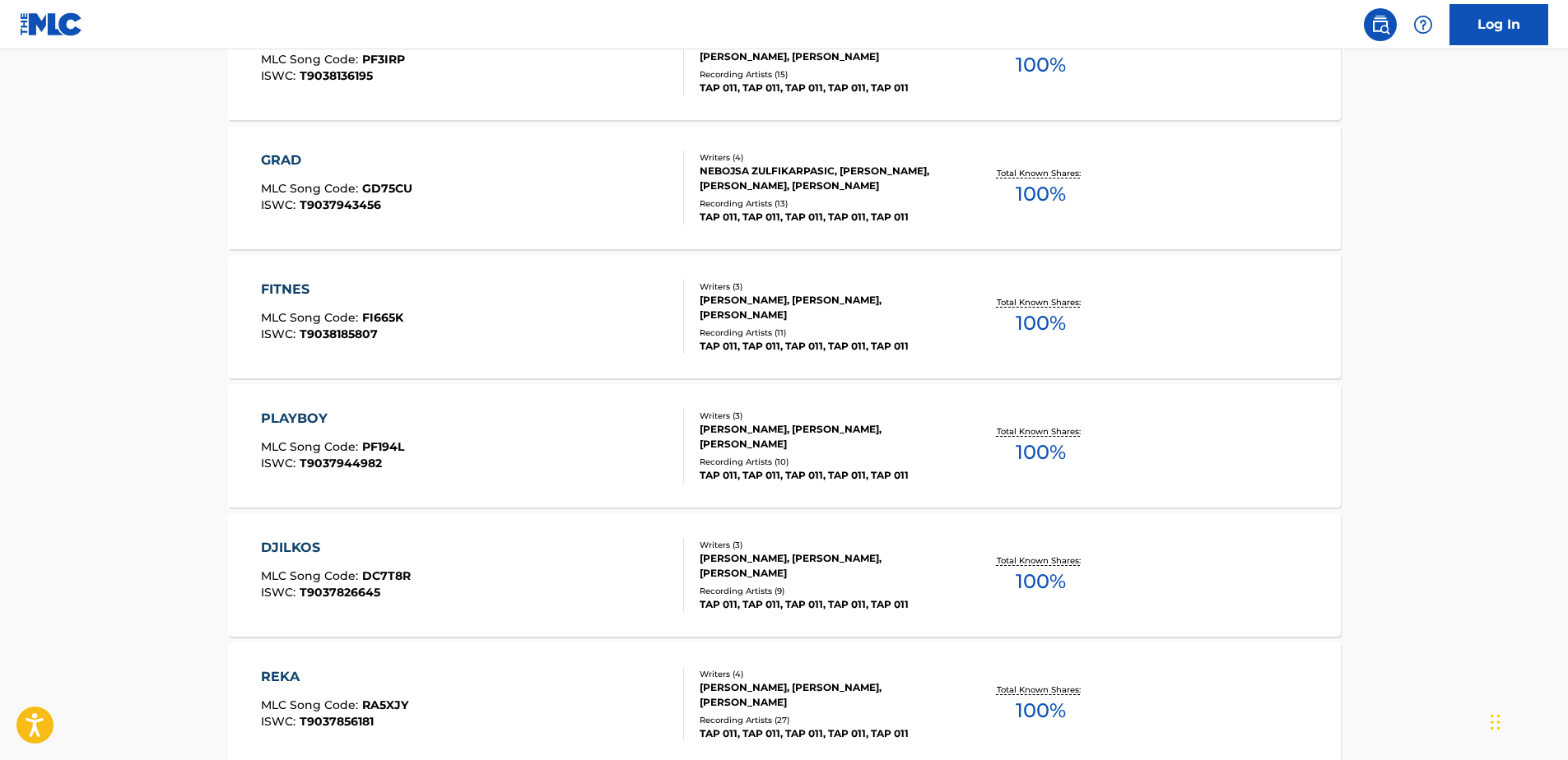
scroll to position [1853, 0]
click at [305, 413] on div "PLAYBOY" at bounding box center [332, 417] width 143 height 20
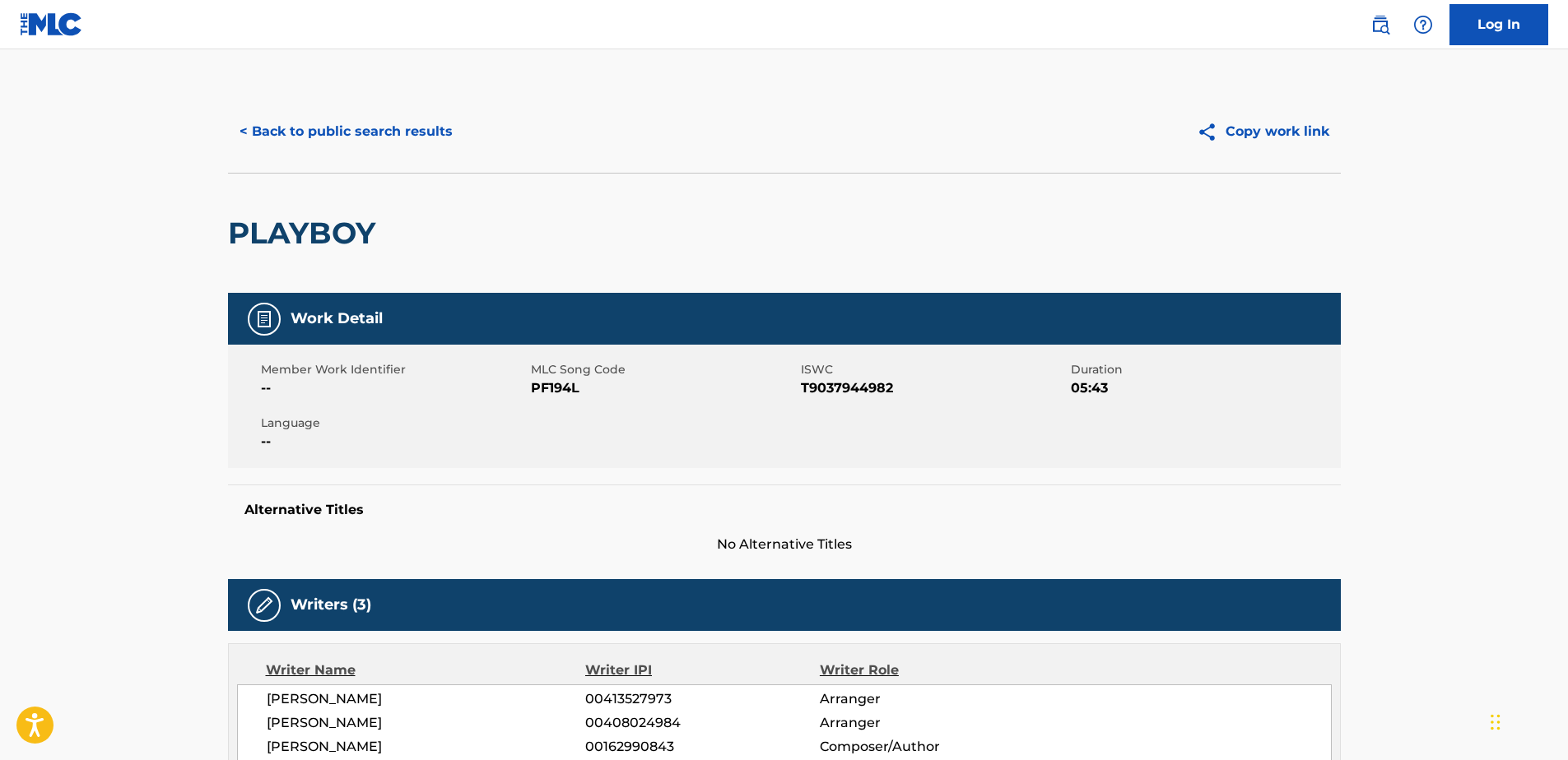
click at [303, 231] on h2 "PLAYBOY" at bounding box center [306, 232] width 155 height 37
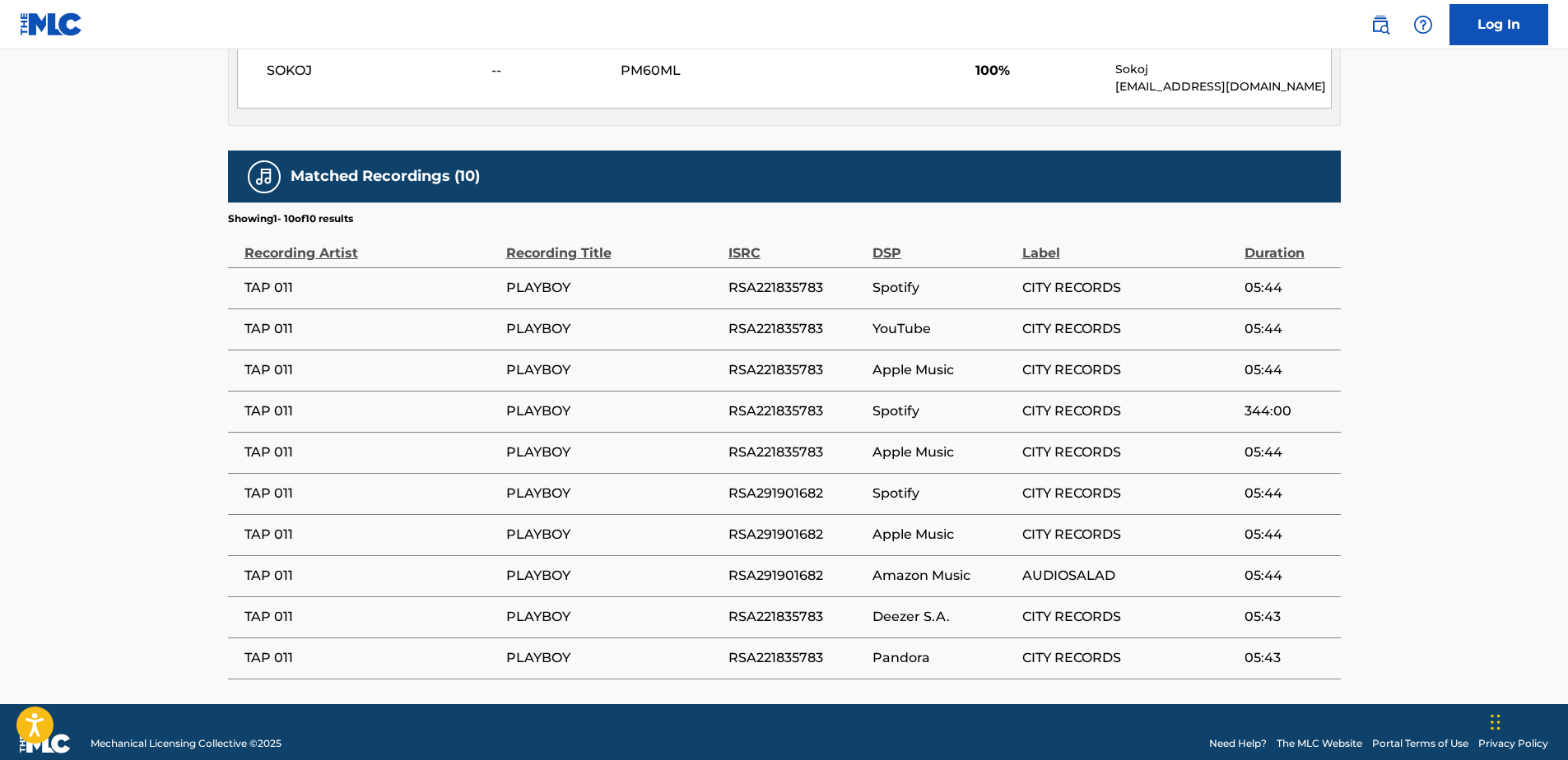
scroll to position [885, 0]
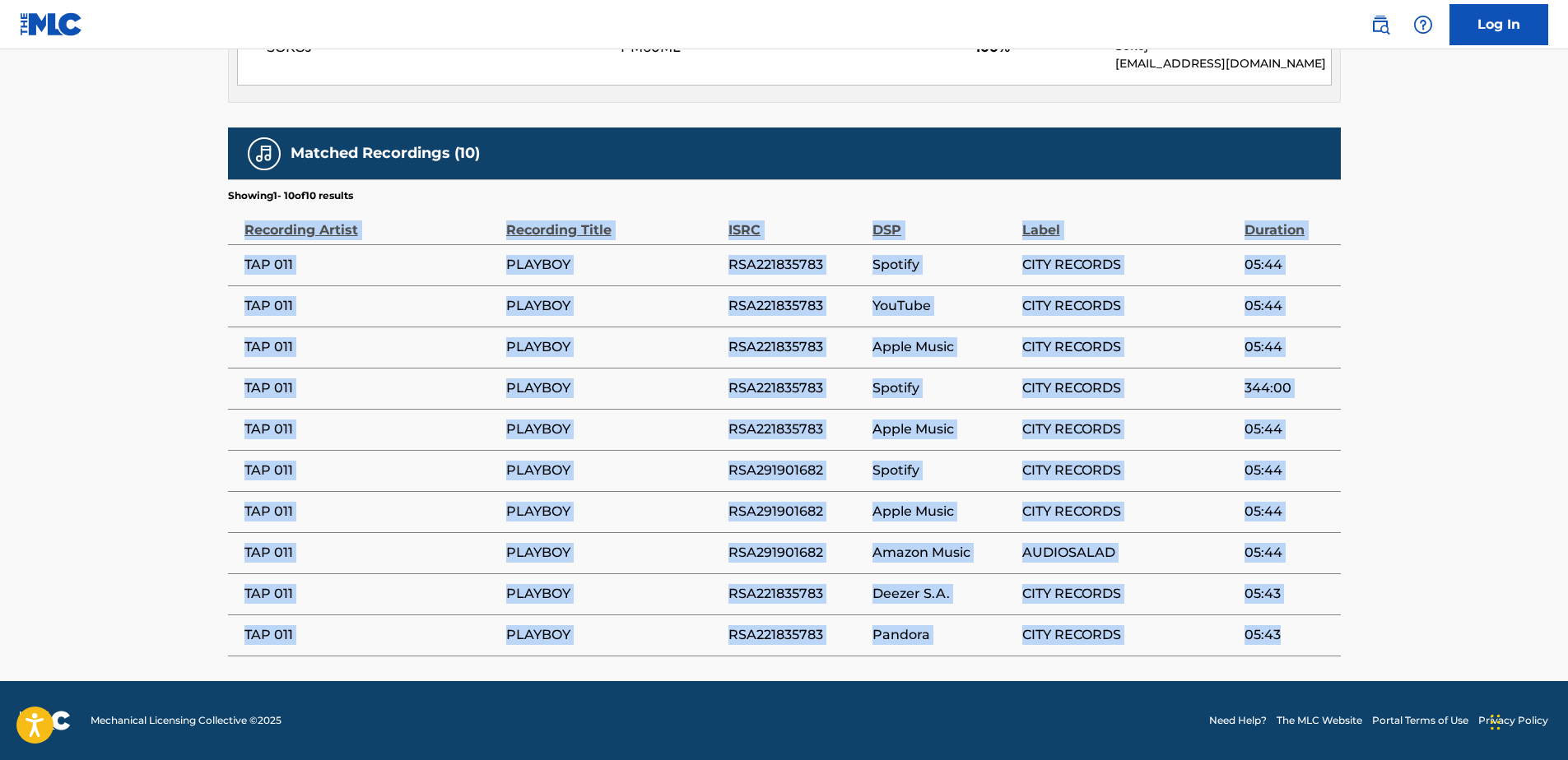
drag, startPoint x: 241, startPoint y: 226, endPoint x: 1286, endPoint y: 639, distance: 1123.7
click at [1286, 639] on table "Recording Artist Recording Title ISRC DSP Label Duration TAP 011 PLAYBOY RSA221…" at bounding box center [784, 430] width 1113 height 454
click at [691, 318] on td "PLAYBOY" at bounding box center [617, 306] width 222 height 41
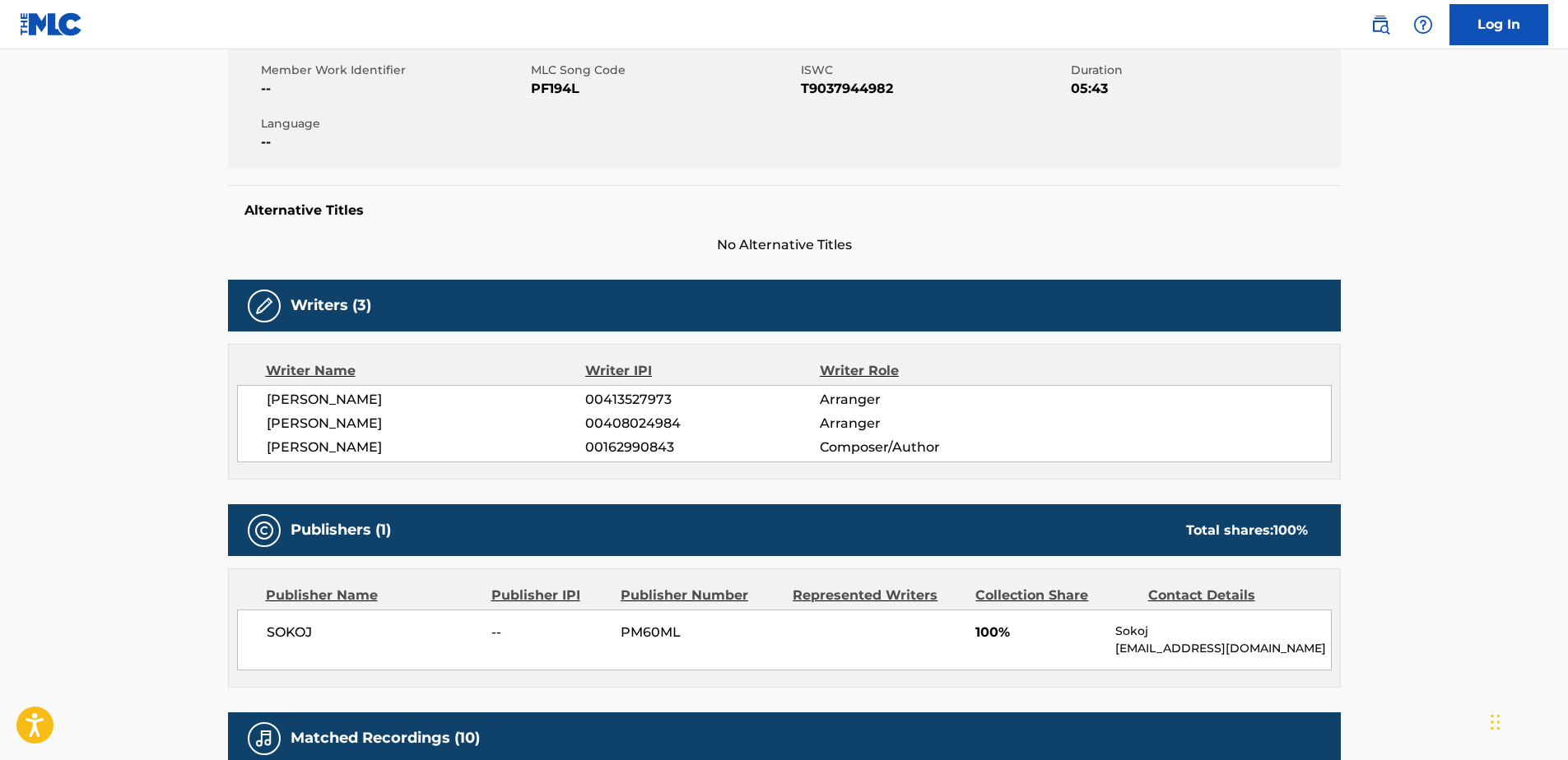
scroll to position [281, 0]
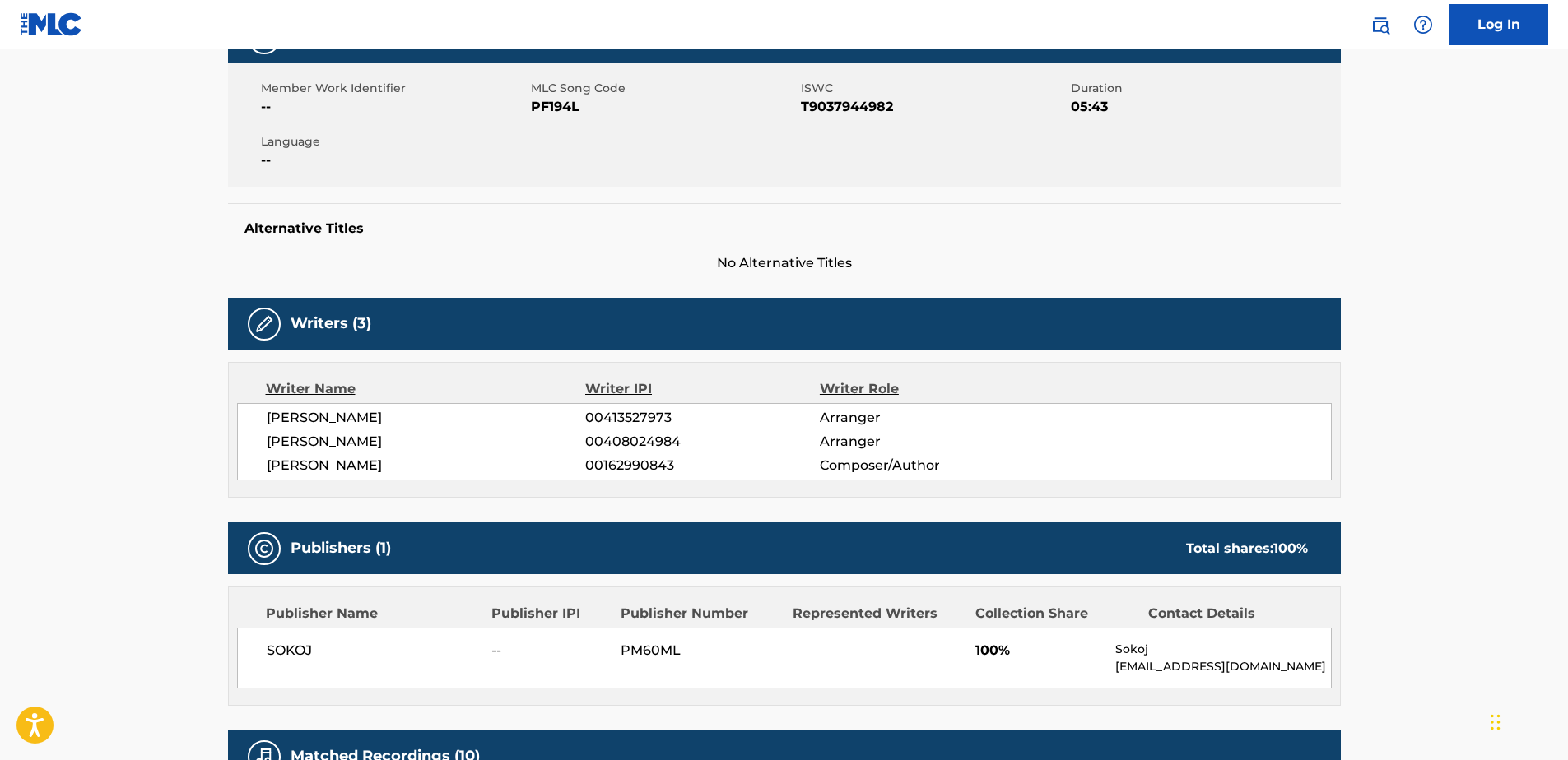
click at [837, 107] on span "T9037944982" at bounding box center [935, 107] width 266 height 20
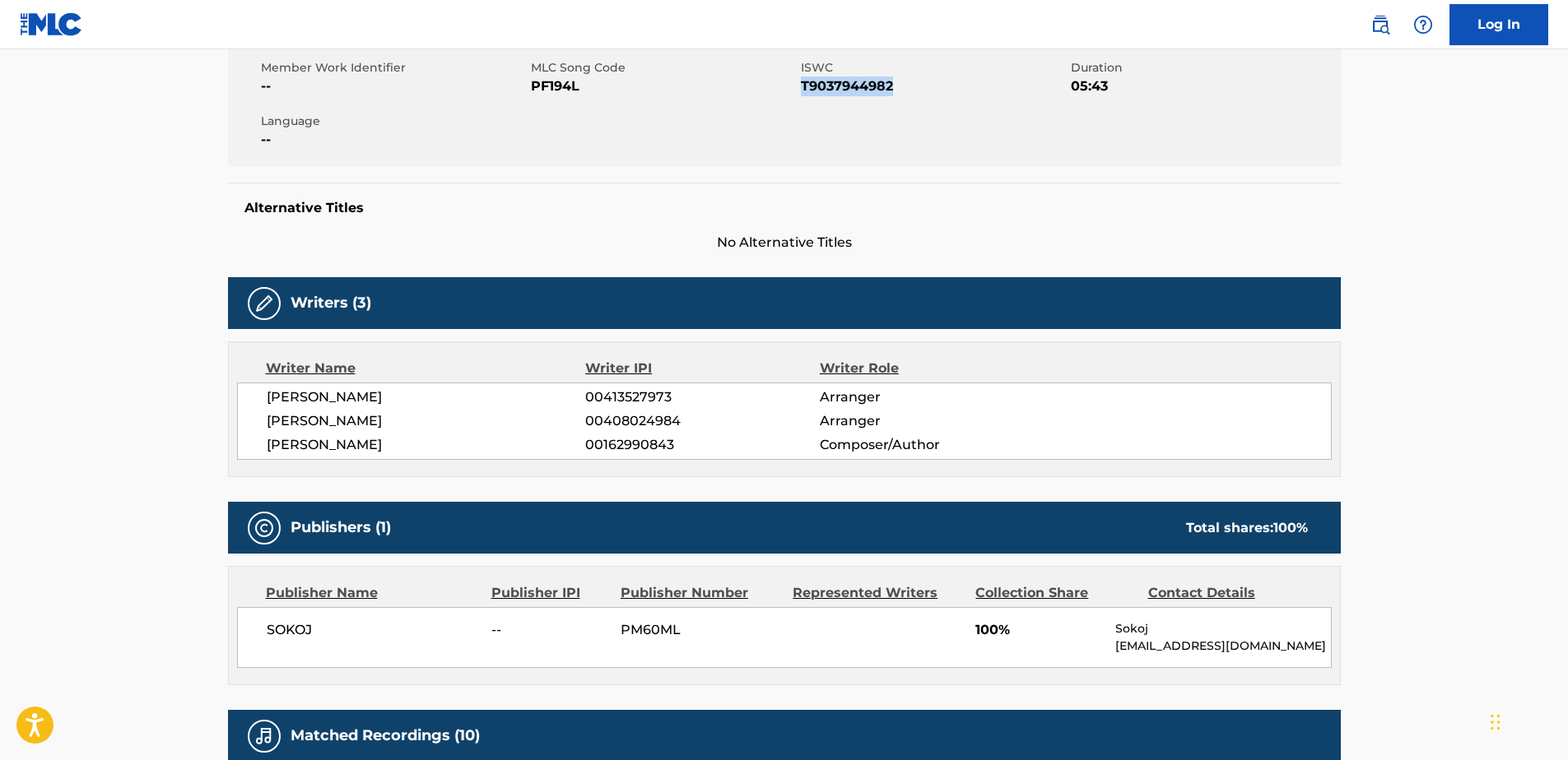
scroll to position [0, 0]
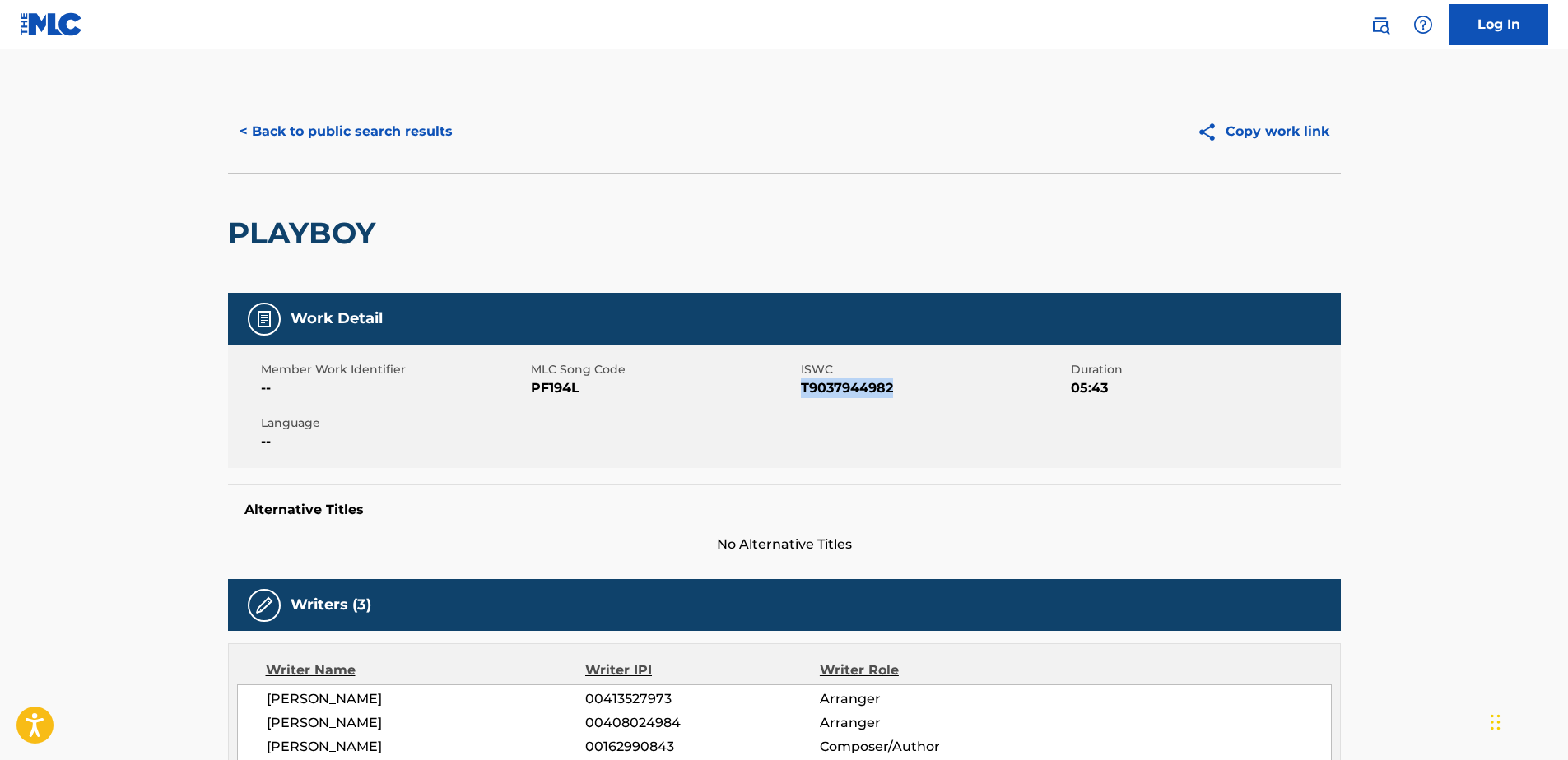
click at [309, 138] on button "< Back to public search results" at bounding box center [346, 131] width 236 height 41
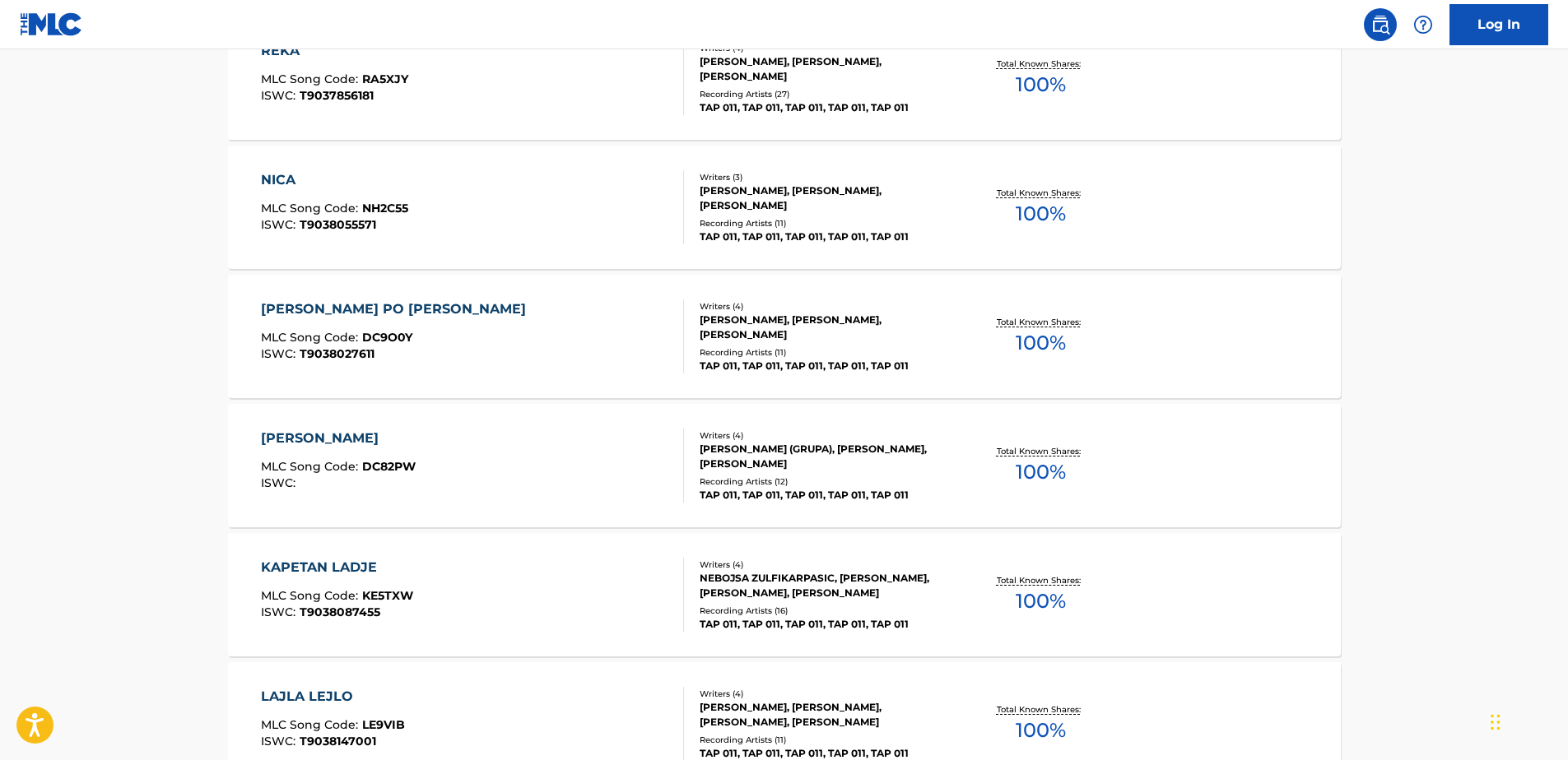
scroll to position [2499, 0]
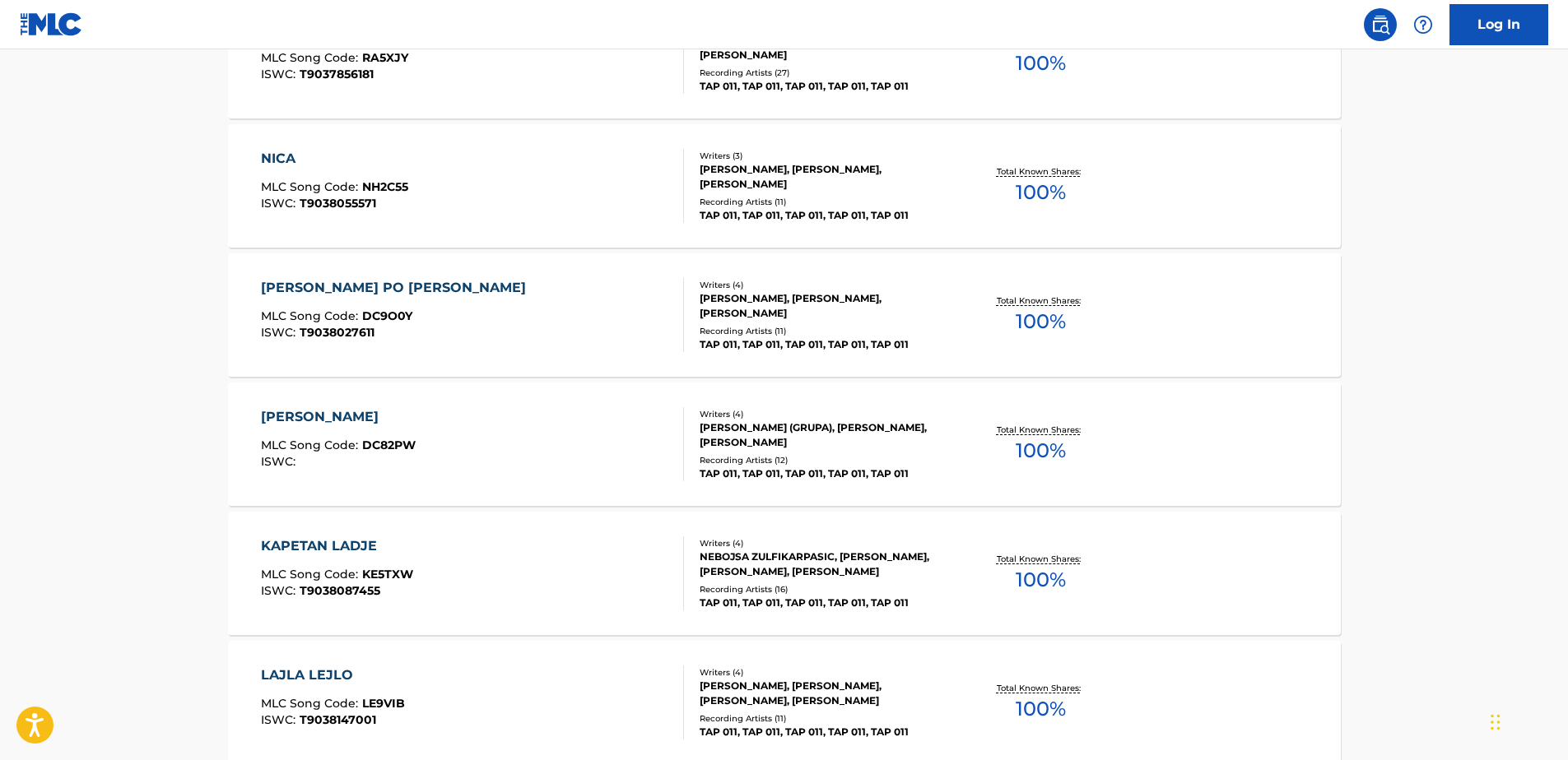
click at [765, 452] on div "Writers ( 4 ) [PERSON_NAME] (GRUPA), [PERSON_NAME], [PERSON_NAME] Recording Art…" at bounding box center [817, 445] width 264 height 73
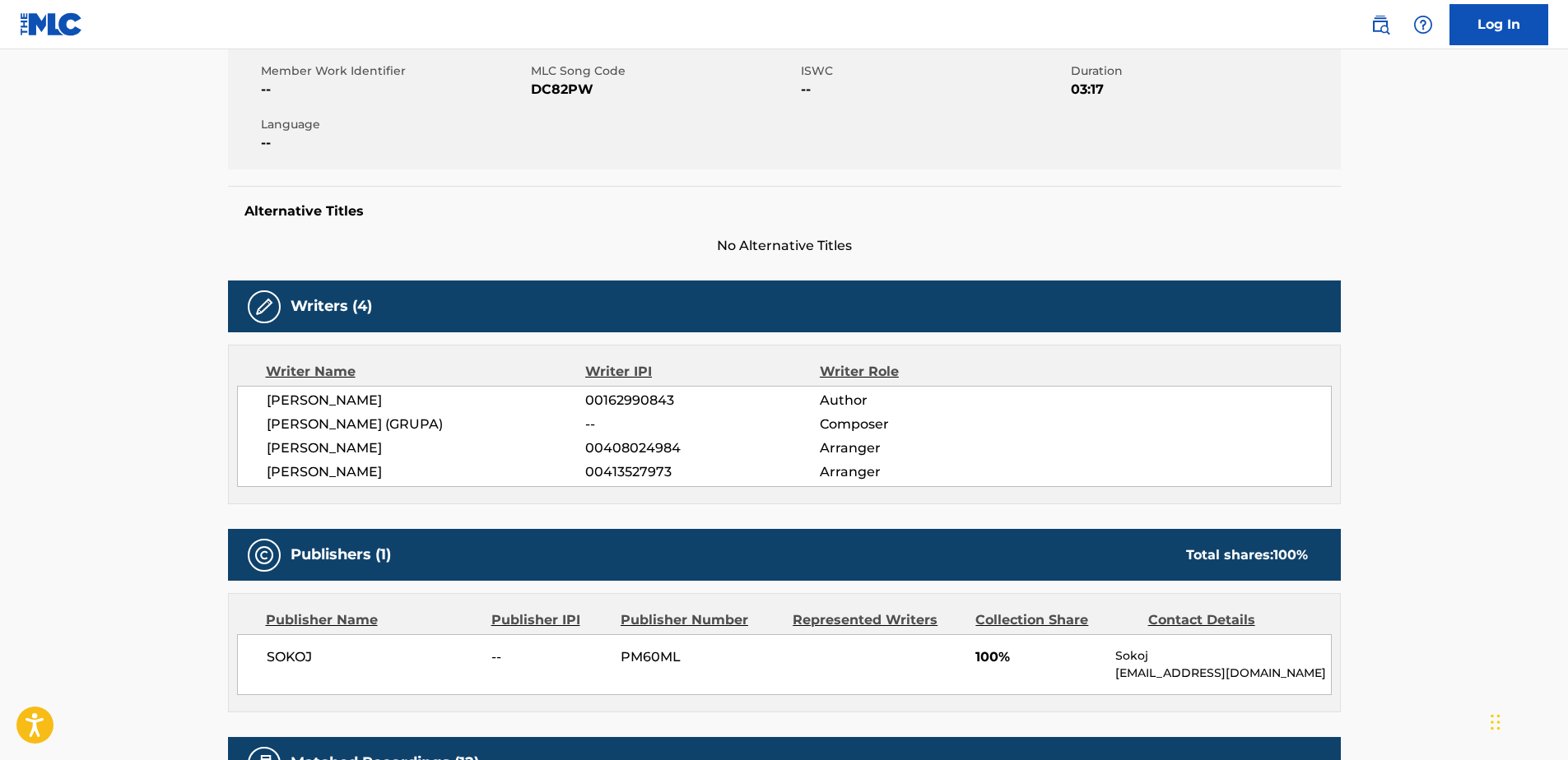
scroll to position [302, 0]
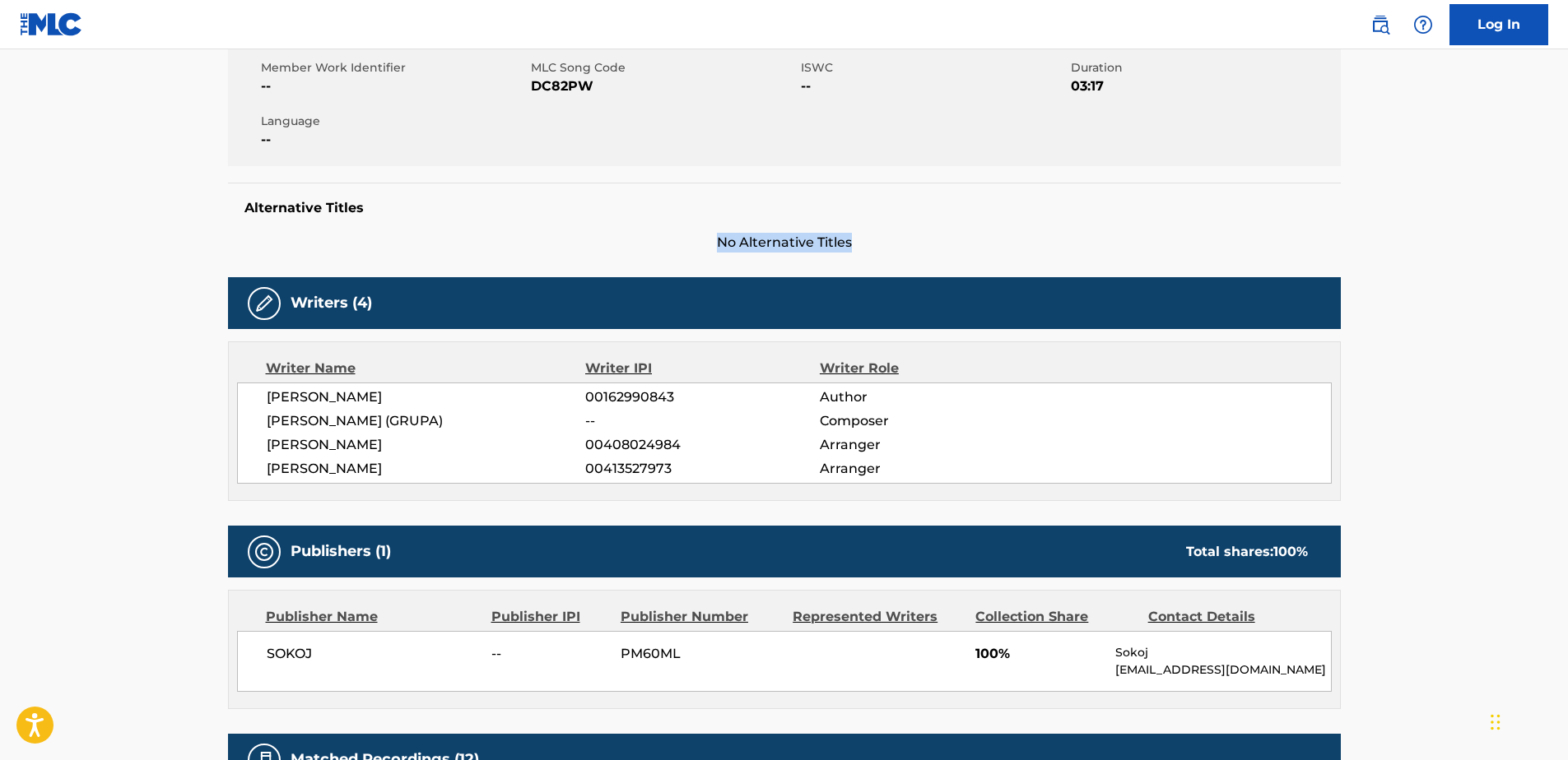
drag, startPoint x: 717, startPoint y: 245, endPoint x: 860, endPoint y: 249, distance: 143.1
click at [860, 249] on span "No Alternative Titles" at bounding box center [784, 243] width 1113 height 20
drag, startPoint x: 860, startPoint y: 249, endPoint x: 809, endPoint y: 205, distance: 67.4
click at [809, 205] on h5 "Alternative Titles" at bounding box center [784, 208] width 1080 height 16
drag, startPoint x: 264, startPoint y: 414, endPoint x: 895, endPoint y: 413, distance: 631.0
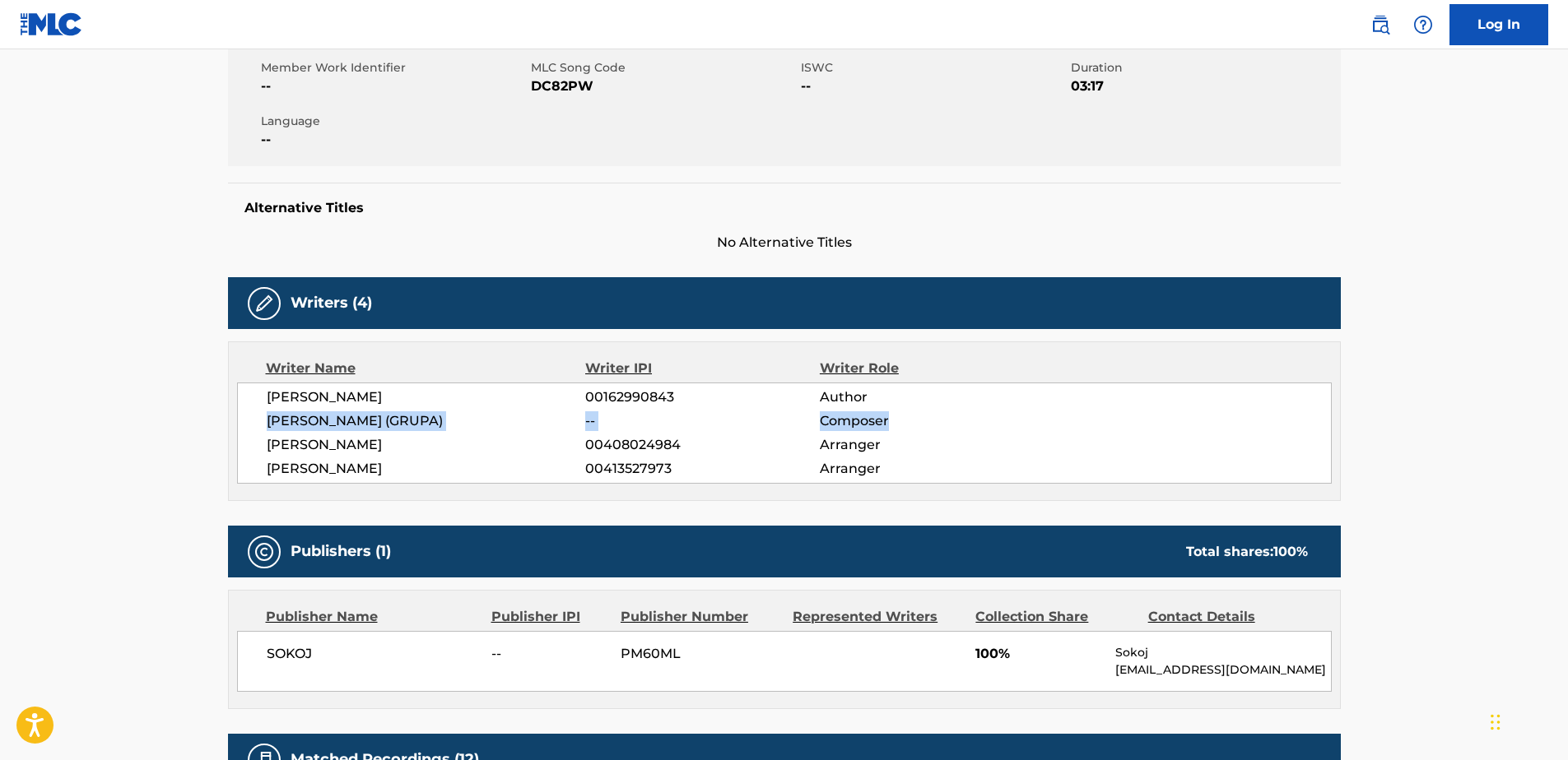
click at [895, 413] on div "[PERSON_NAME] 00162990843 Author [PERSON_NAME] (GRUPA) -- Composer [PERSON_NAME…" at bounding box center [784, 432] width 1095 height 101
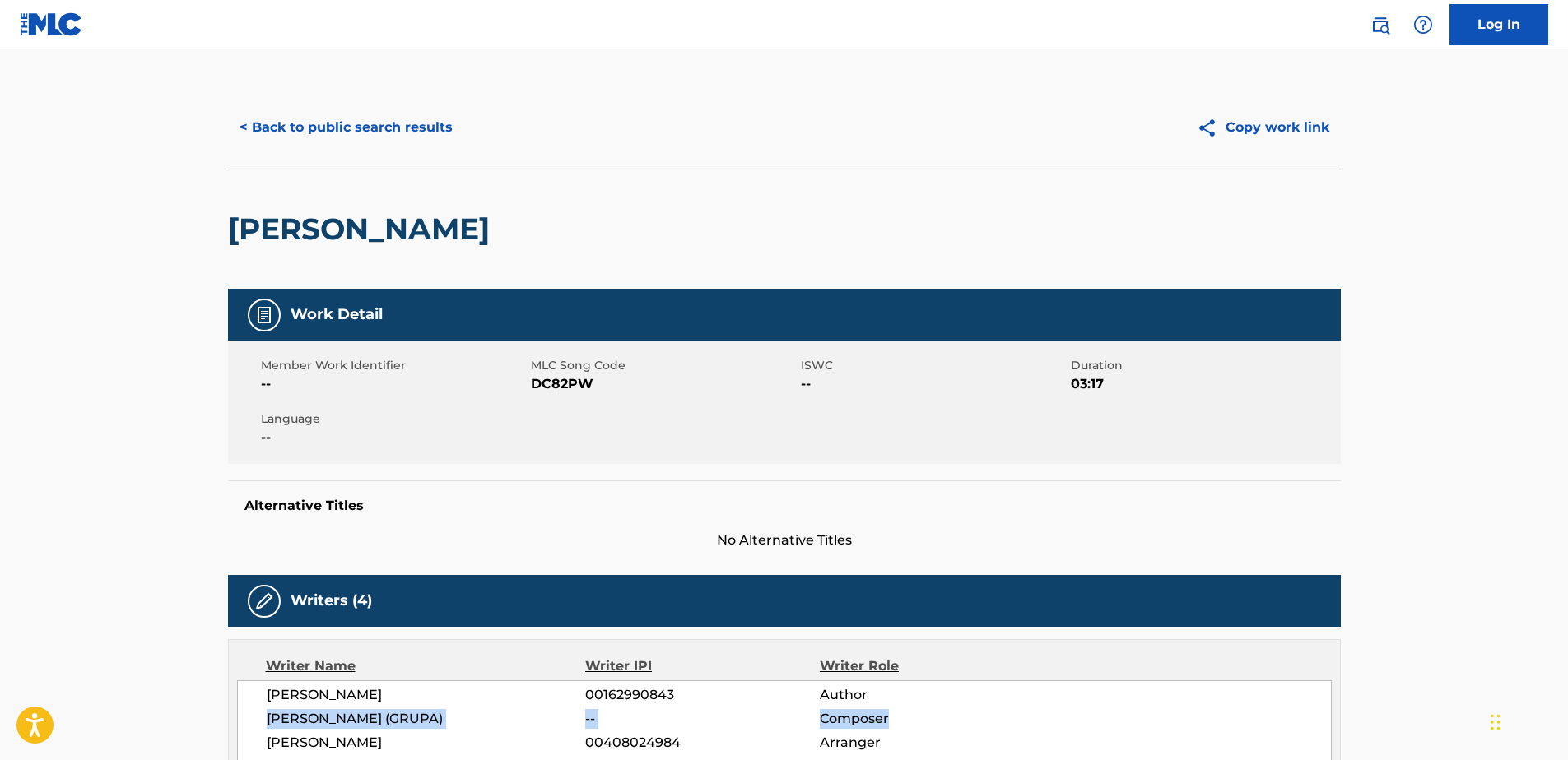
scroll to position [0, 0]
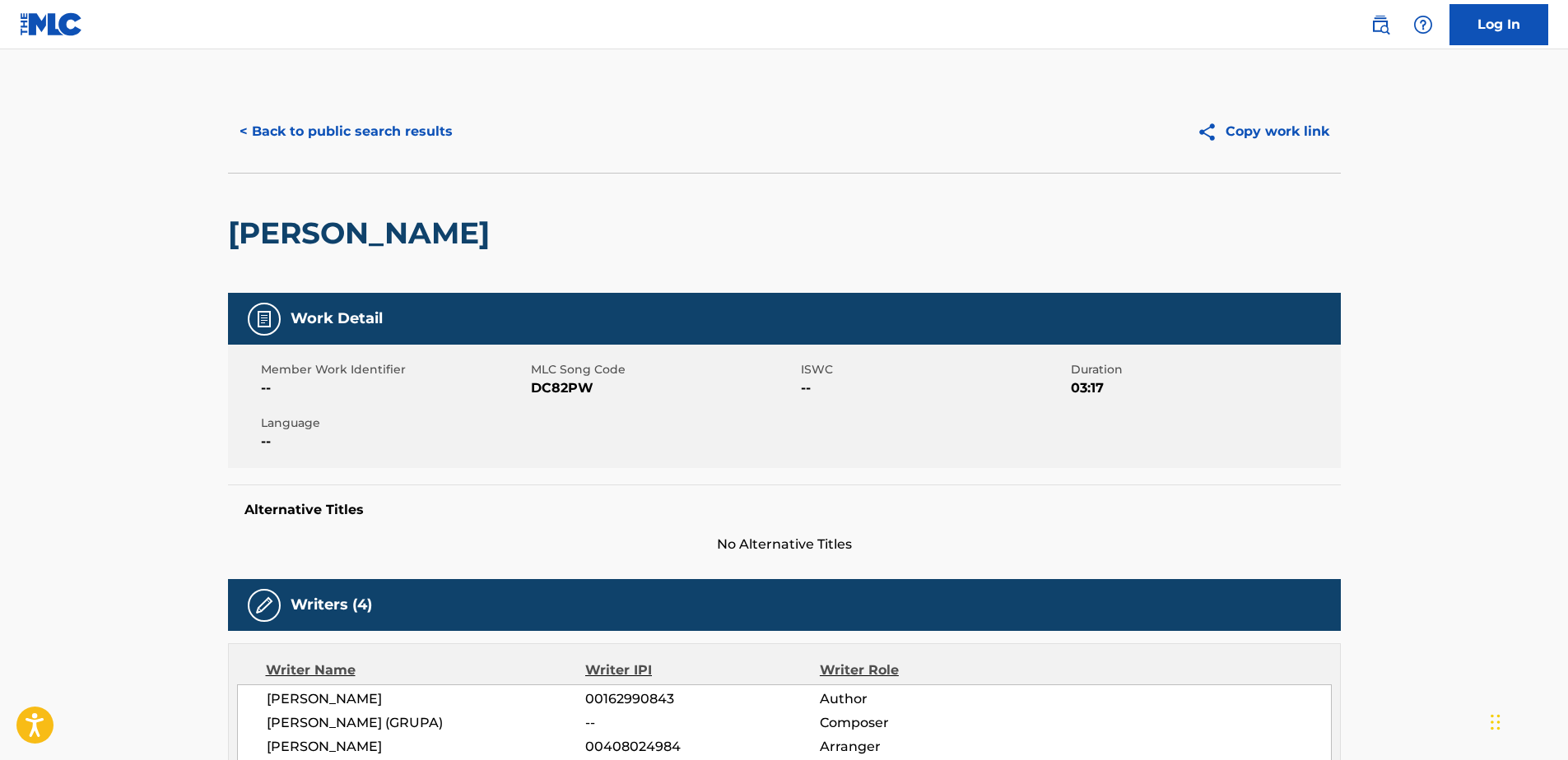
click at [276, 229] on h2 "[PERSON_NAME]" at bounding box center [363, 232] width 270 height 37
drag, startPoint x: 814, startPoint y: 388, endPoint x: 826, endPoint y: 388, distance: 12.0
click at [826, 388] on div "Member Work Identifier -- MLC Song Code DC82PW ISWC -- Duration 03:17 Language …" at bounding box center [784, 406] width 1113 height 123
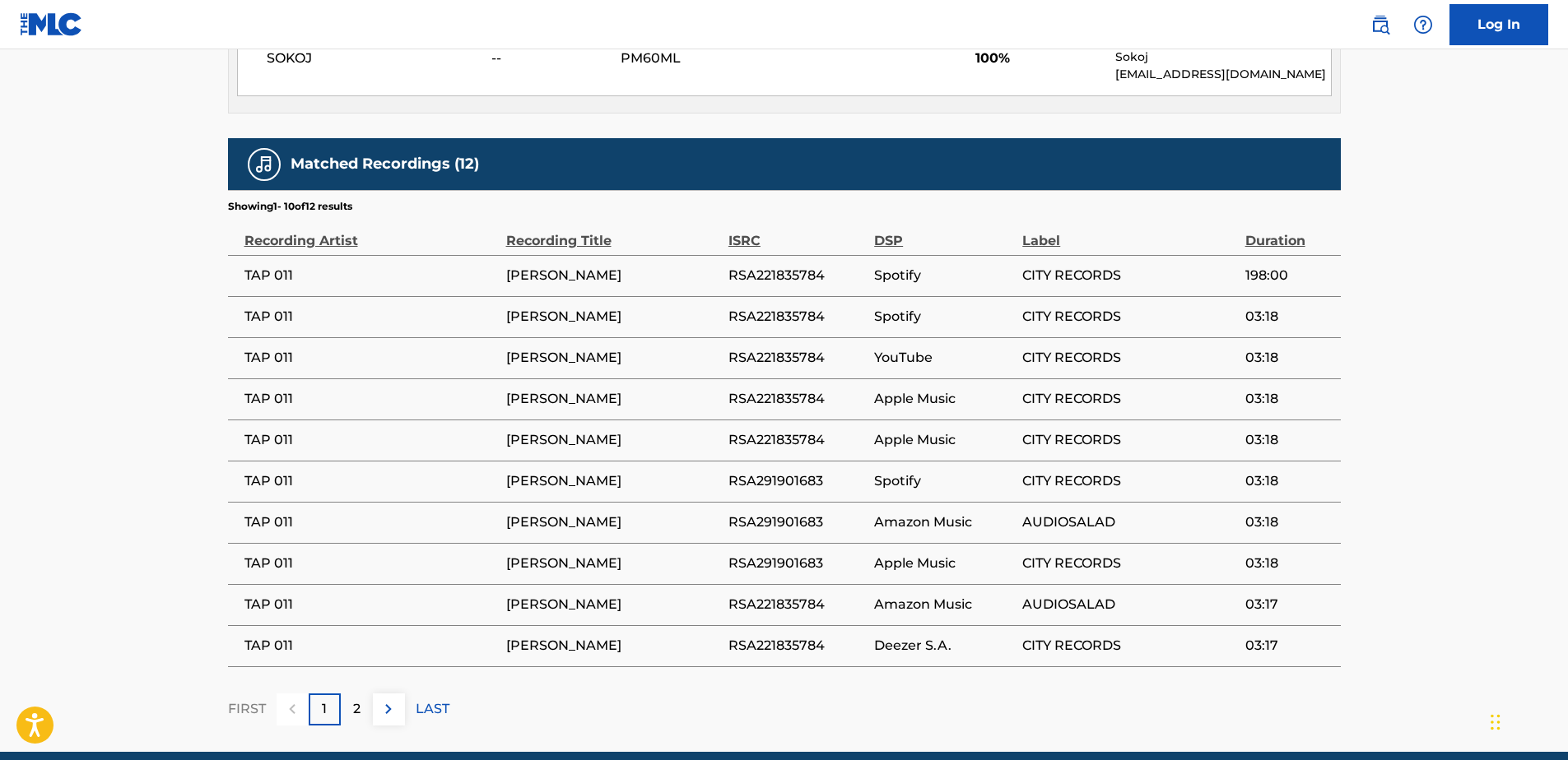
scroll to position [906, 0]
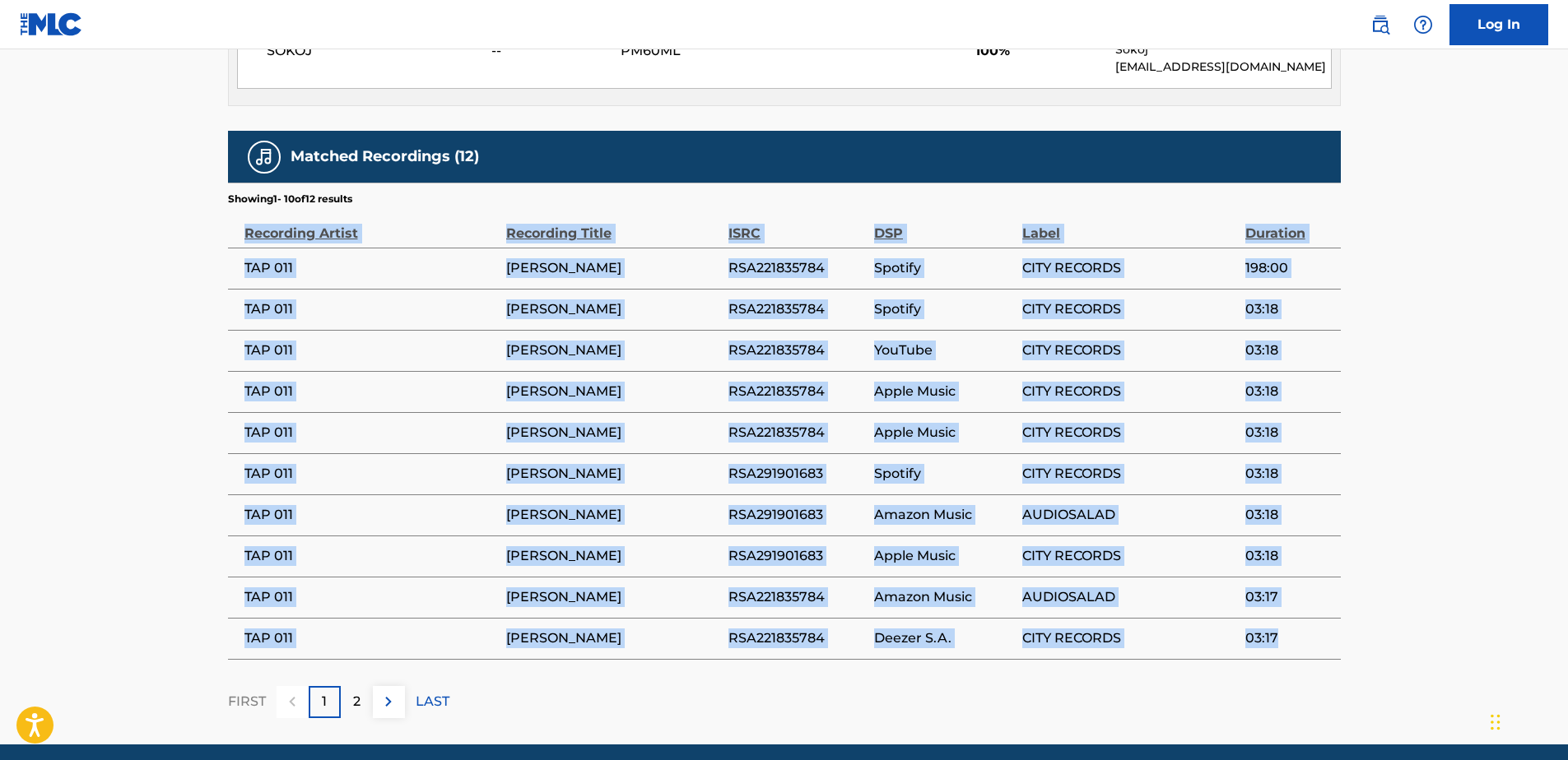
drag, startPoint x: 245, startPoint y: 229, endPoint x: 1276, endPoint y: 637, distance: 1108.8
click at [1276, 637] on table "Recording Artist Recording Title ISRC DSP Label Duration TAP 011 [PERSON_NAME] …" at bounding box center [784, 433] width 1113 height 454
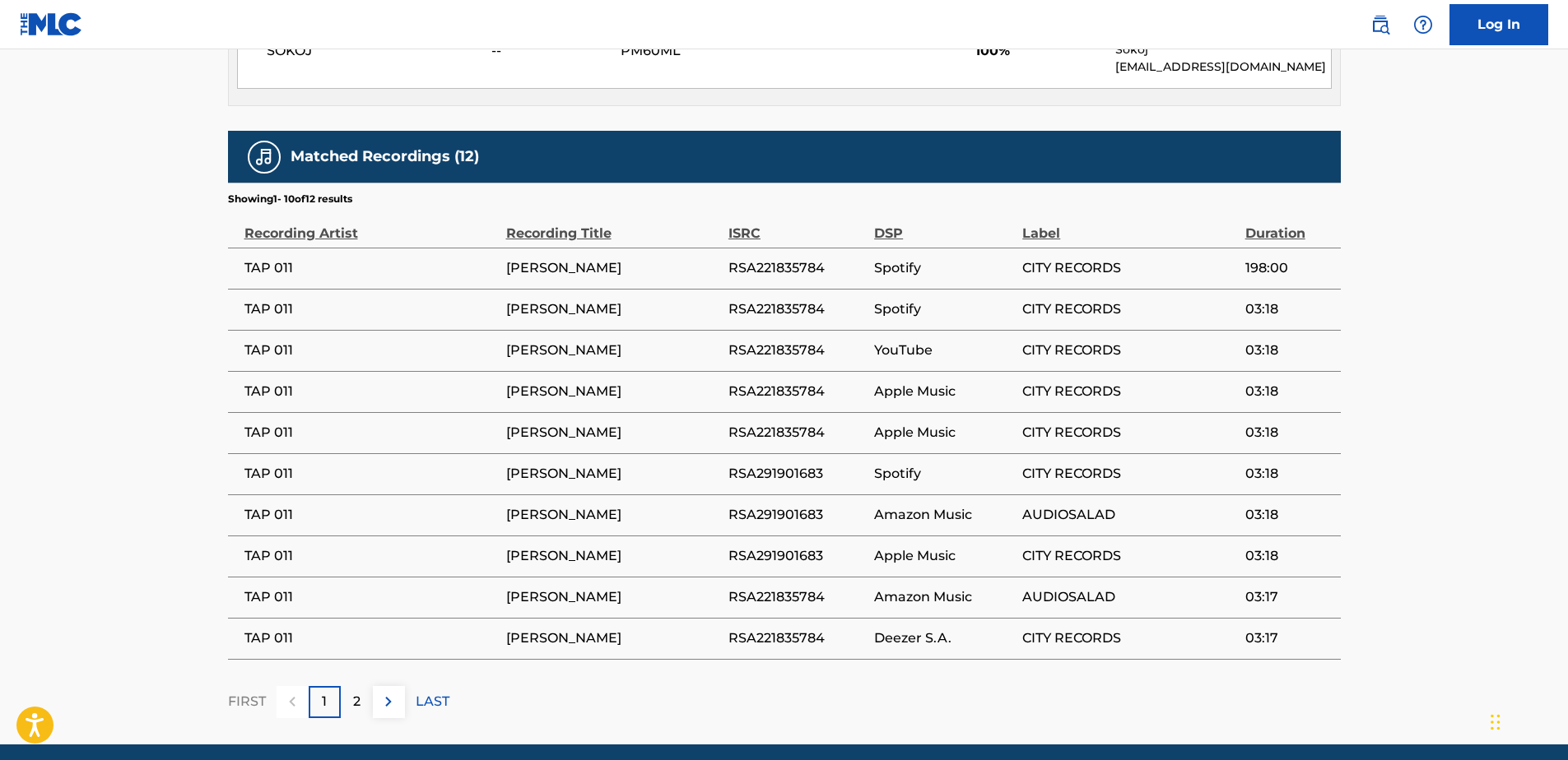
click at [353, 707] on p "2" at bounding box center [356, 702] width 7 height 20
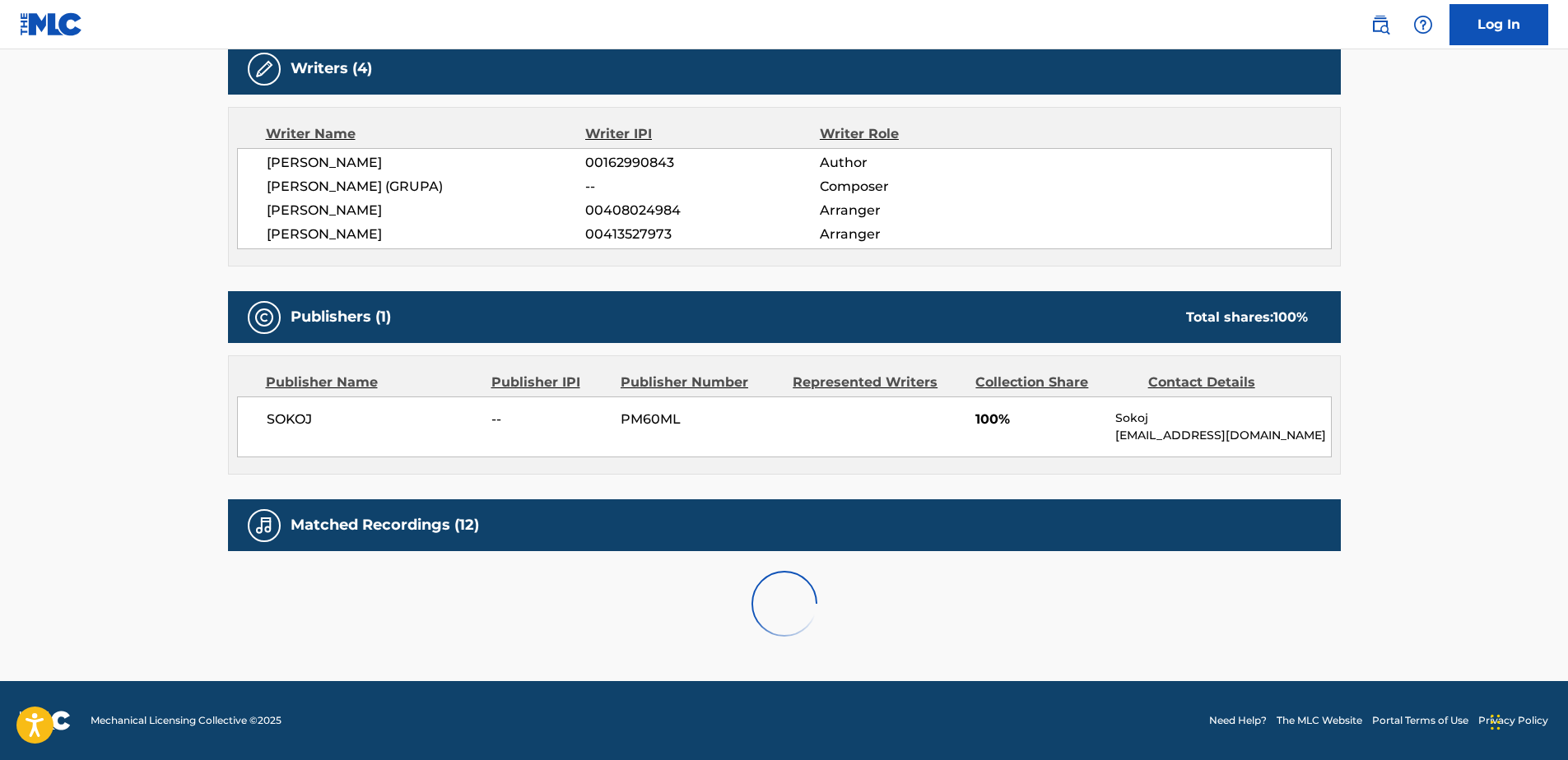
scroll to position [639, 0]
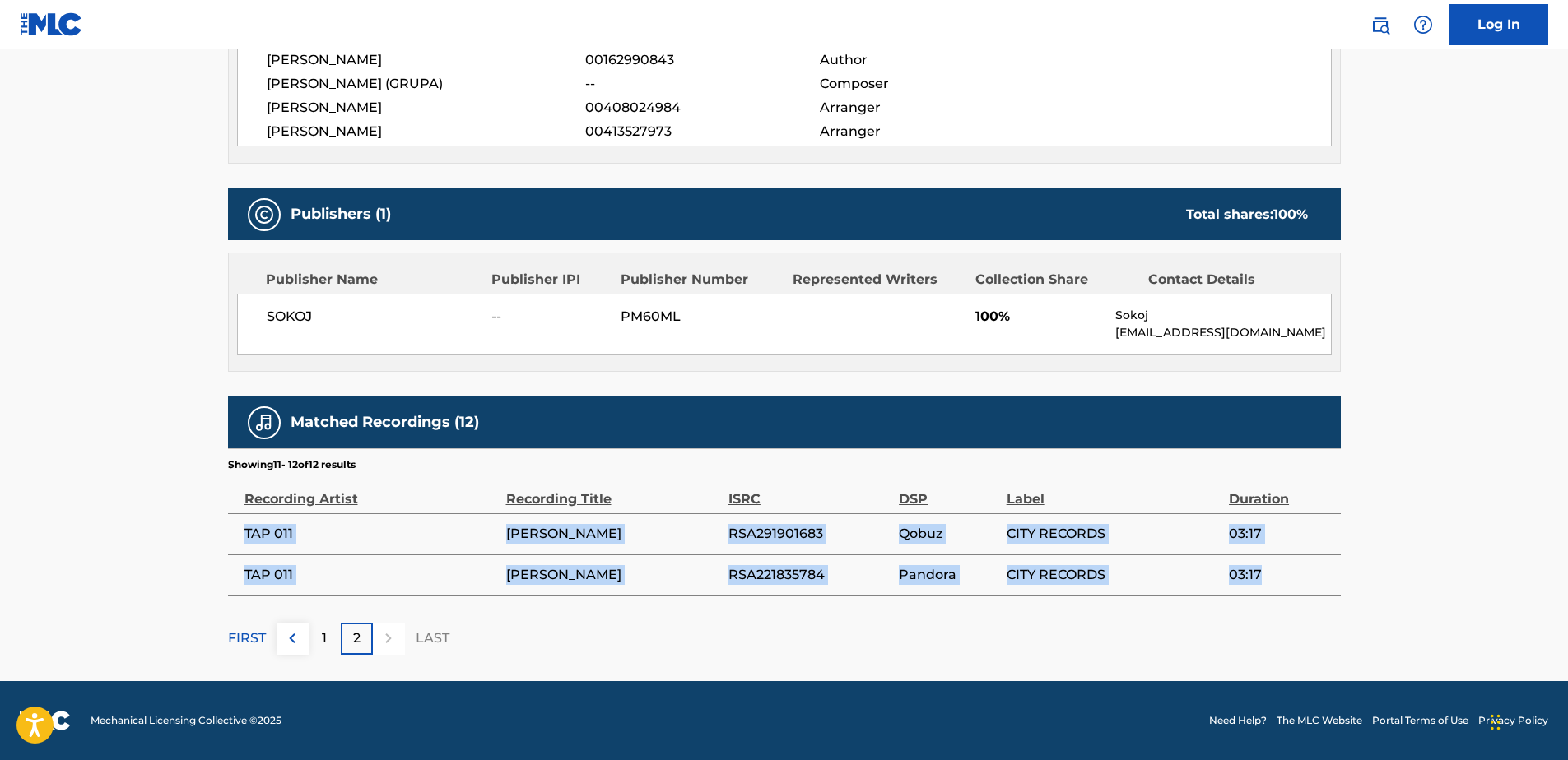
drag, startPoint x: 242, startPoint y: 530, endPoint x: 1287, endPoint y: 589, distance: 1046.7
click at [1287, 589] on tbody "TAP 011 [PERSON_NAME] RSA291901683 Qobuz CITY RECORDS 03:17 TAP 011 [PERSON_NAM…" at bounding box center [784, 555] width 1113 height 82
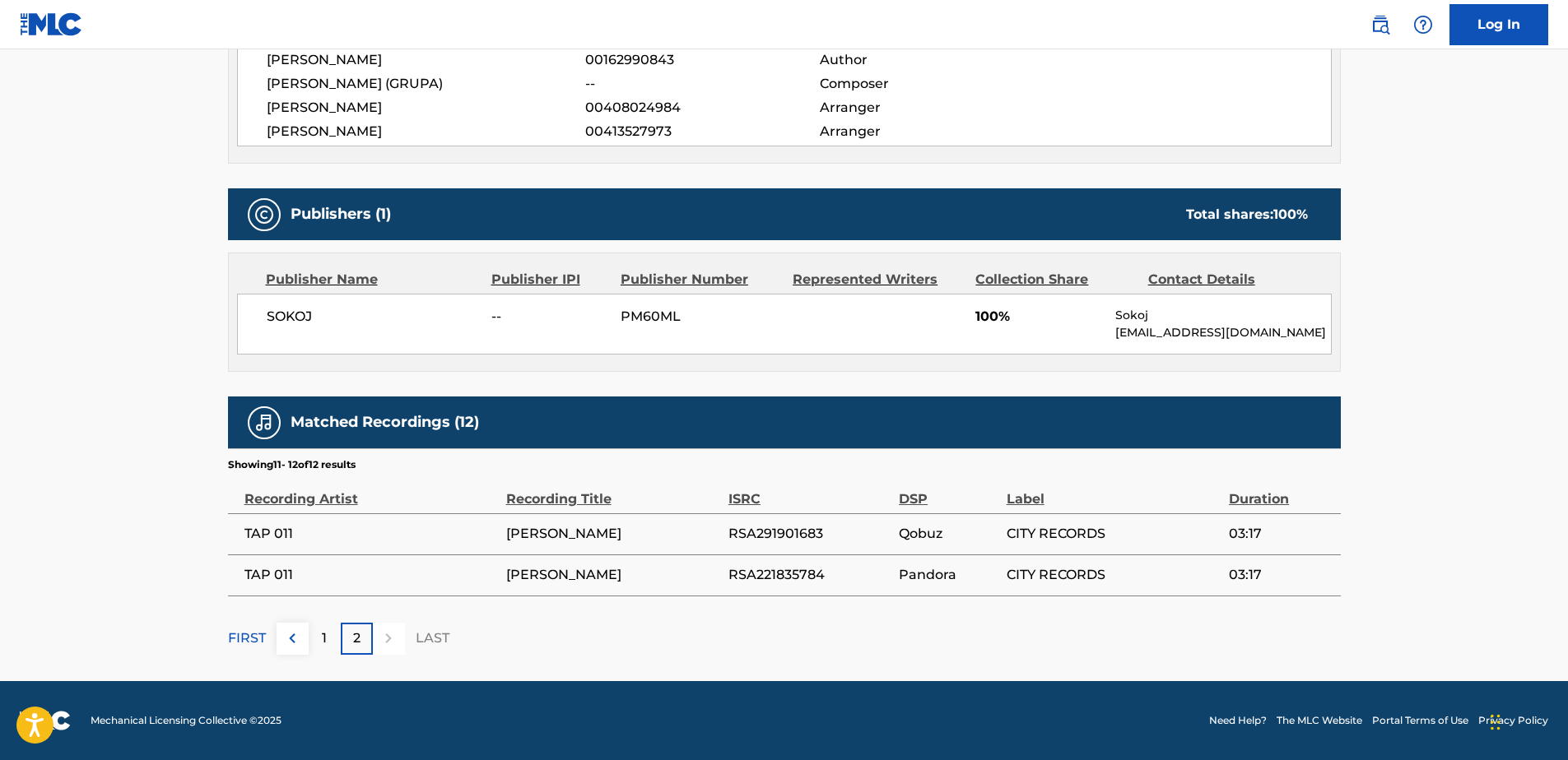
click at [575, 480] on div "Recording Title" at bounding box center [614, 490] width 214 height 37
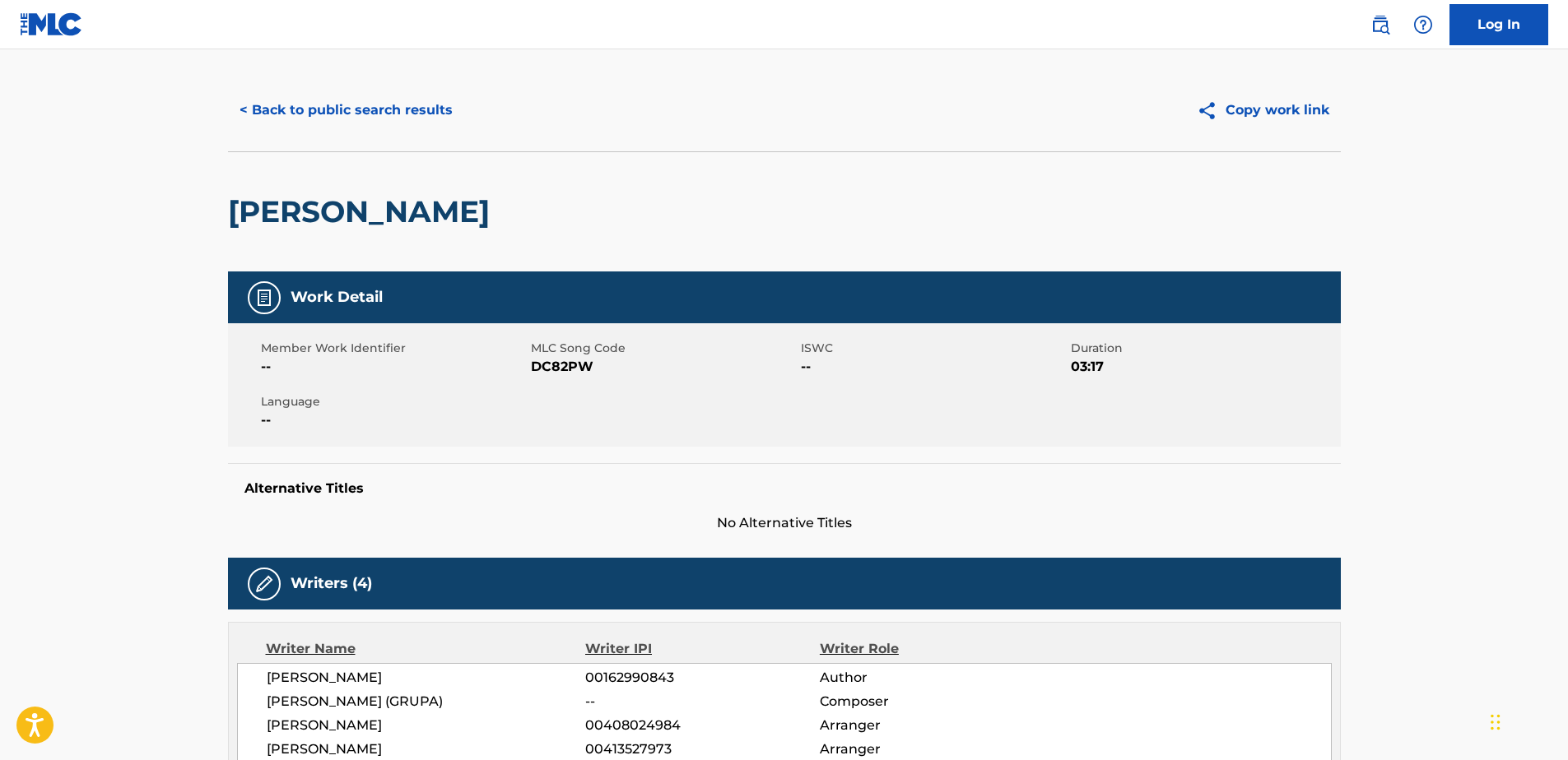
scroll to position [0, 0]
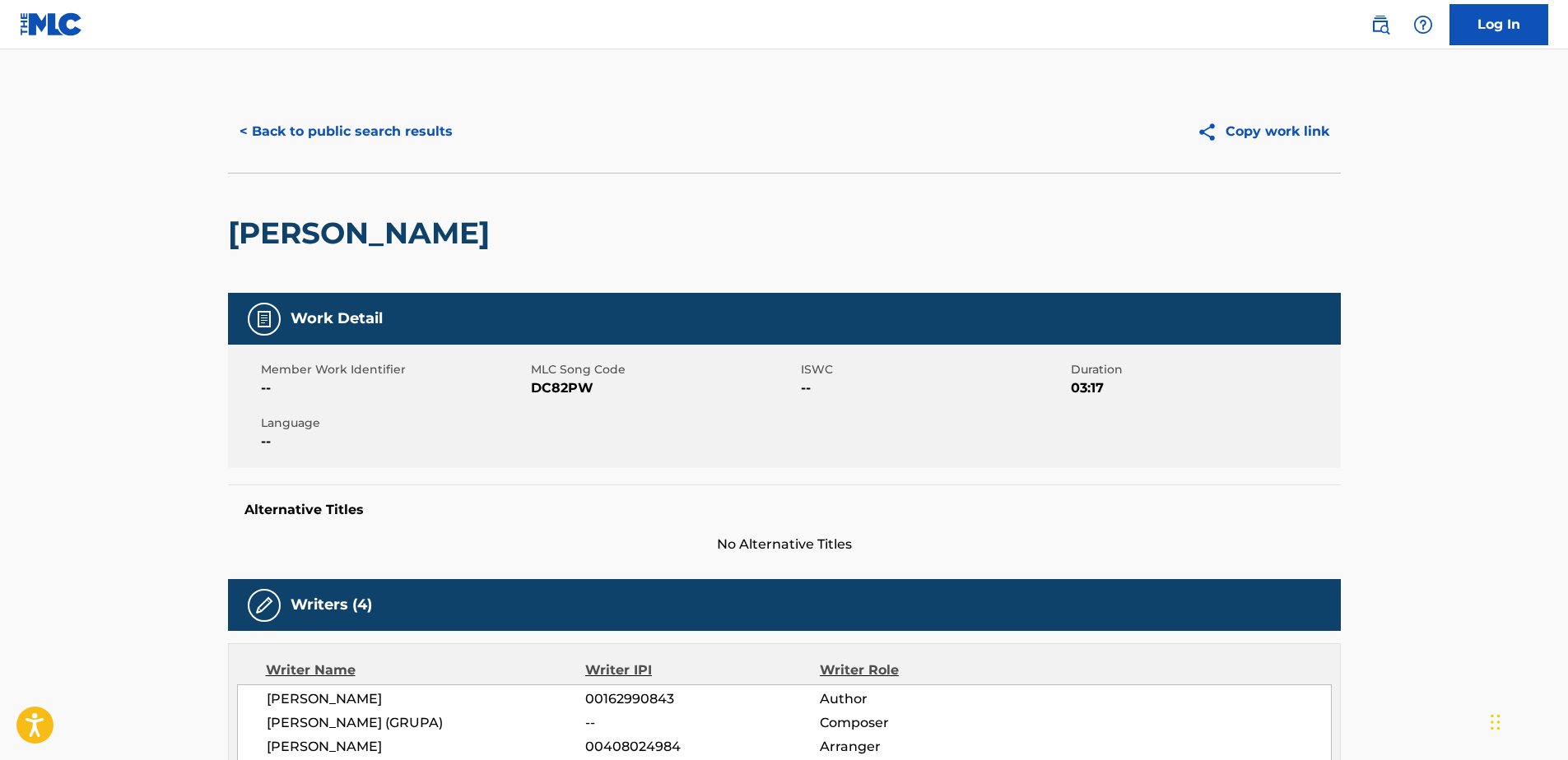
click at [291, 109] on div "< Back to public search results Copy work link" at bounding box center [784, 131] width 1113 height 82
click at [289, 139] on button "< Back to public search results" at bounding box center [346, 131] width 236 height 41
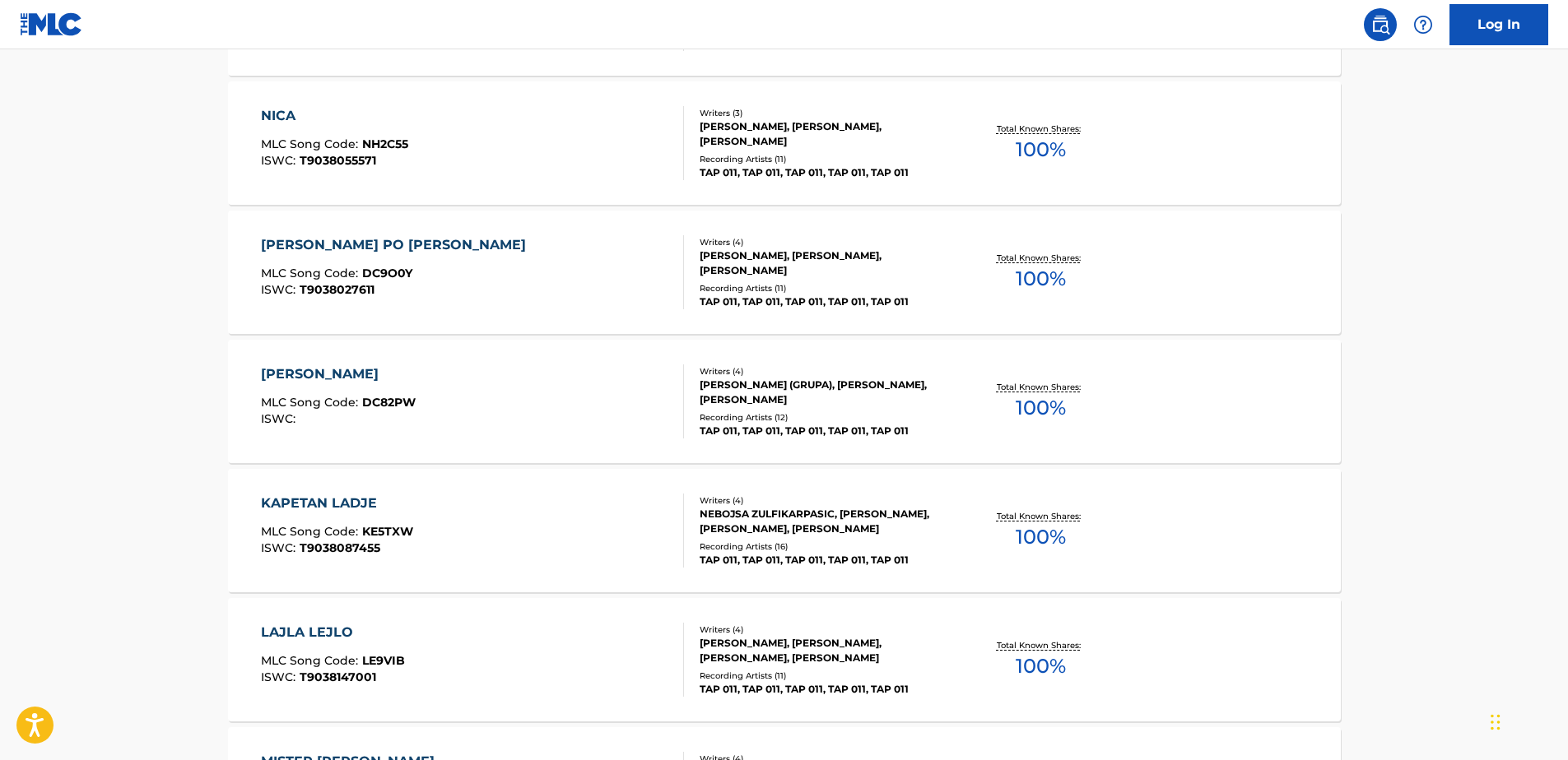
scroll to position [2844, 0]
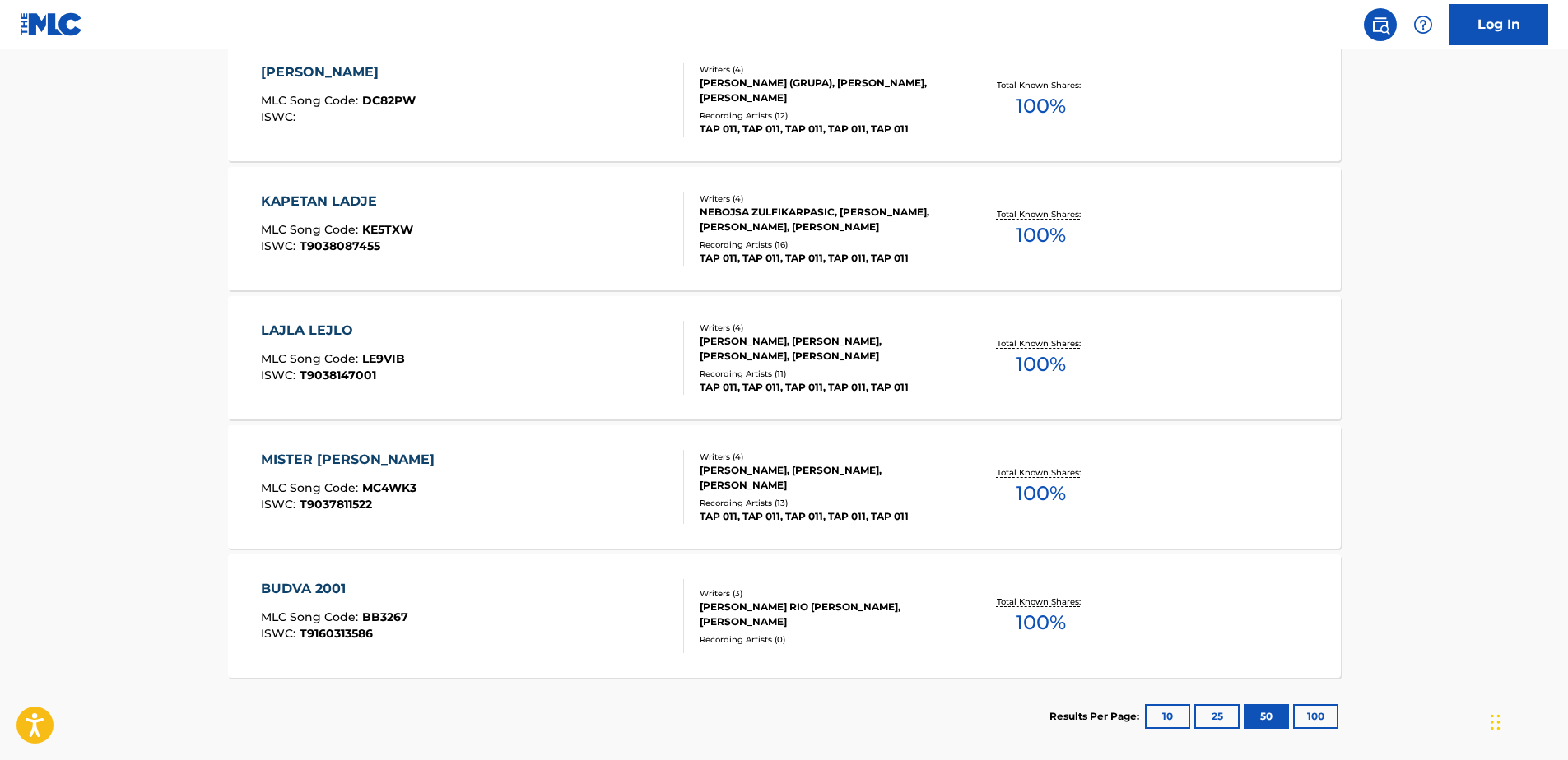
click at [318, 478] on div "MISTER PRAVI MLC Song Code : MC4WK3 ISWC : T9037811522" at bounding box center [352, 487] width 182 height 74
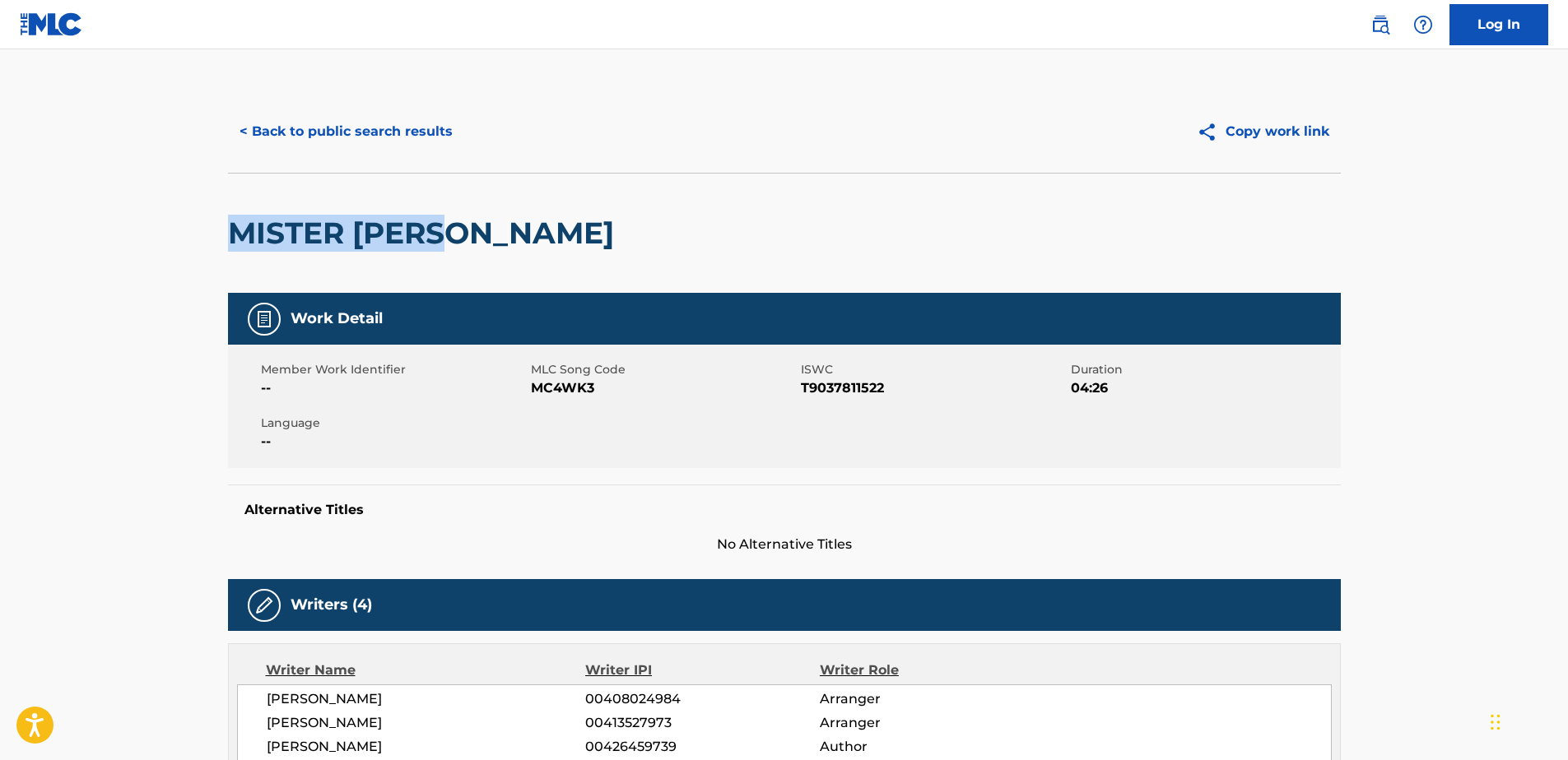
drag, startPoint x: 233, startPoint y: 236, endPoint x: 478, endPoint y: 241, distance: 245.1
click at [478, 241] on div "MISTER [PERSON_NAME]" at bounding box center [784, 233] width 1113 height 121
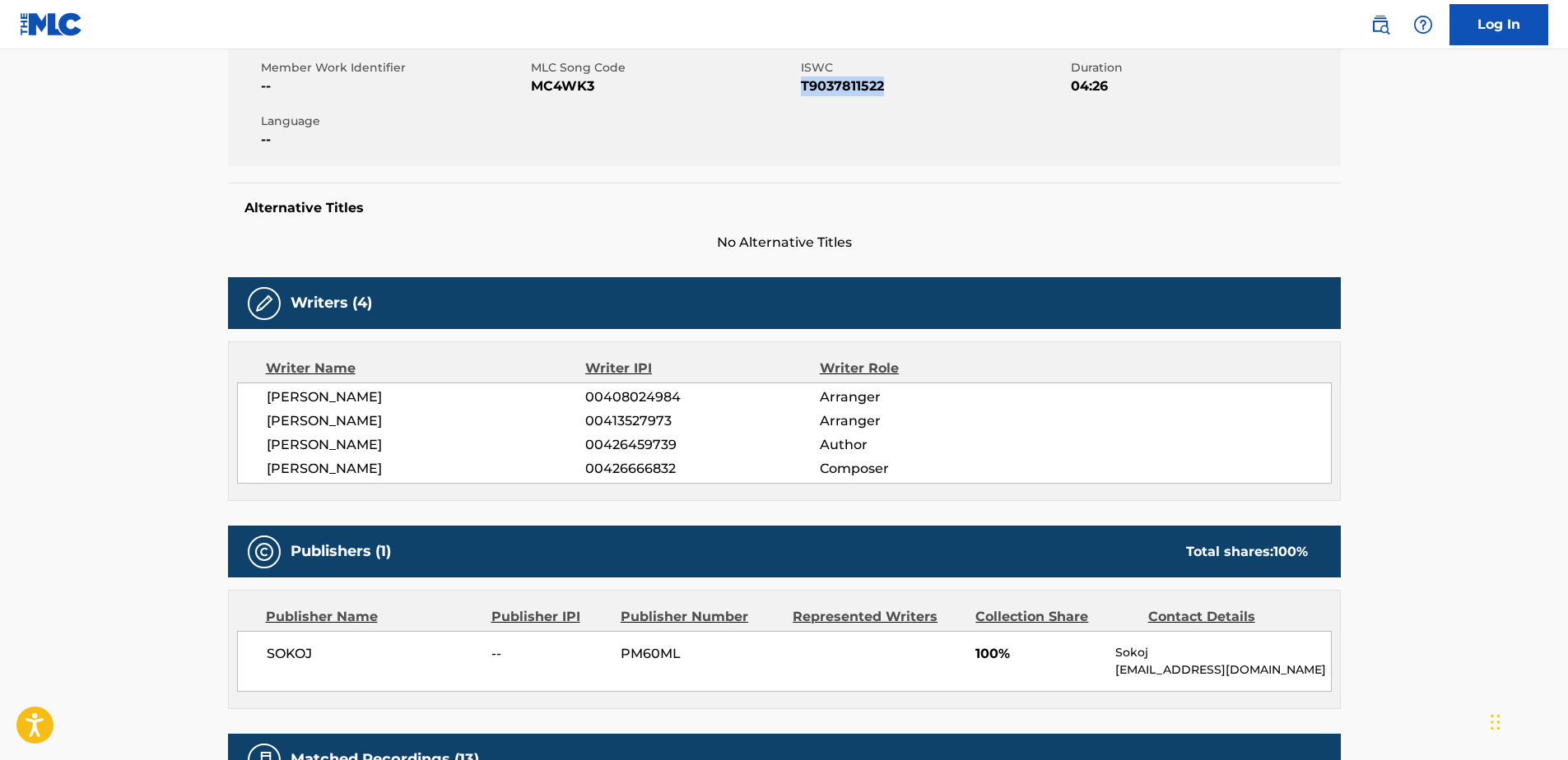
drag, startPoint x: 801, startPoint y: 86, endPoint x: 885, endPoint y: 87, distance: 84.0
click at [885, 87] on span "T9037811522" at bounding box center [935, 87] width 266 height 20
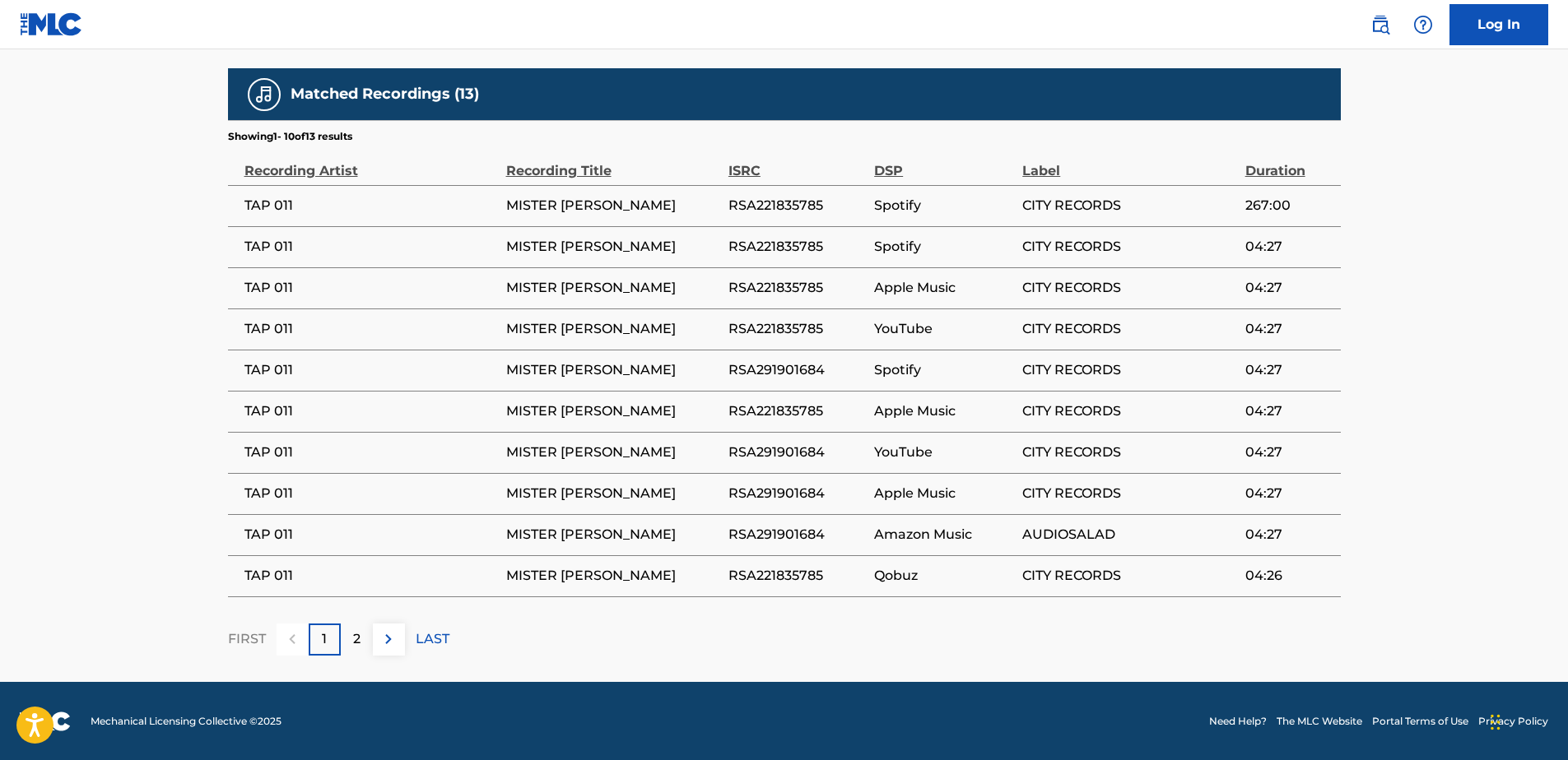
scroll to position [969, 0]
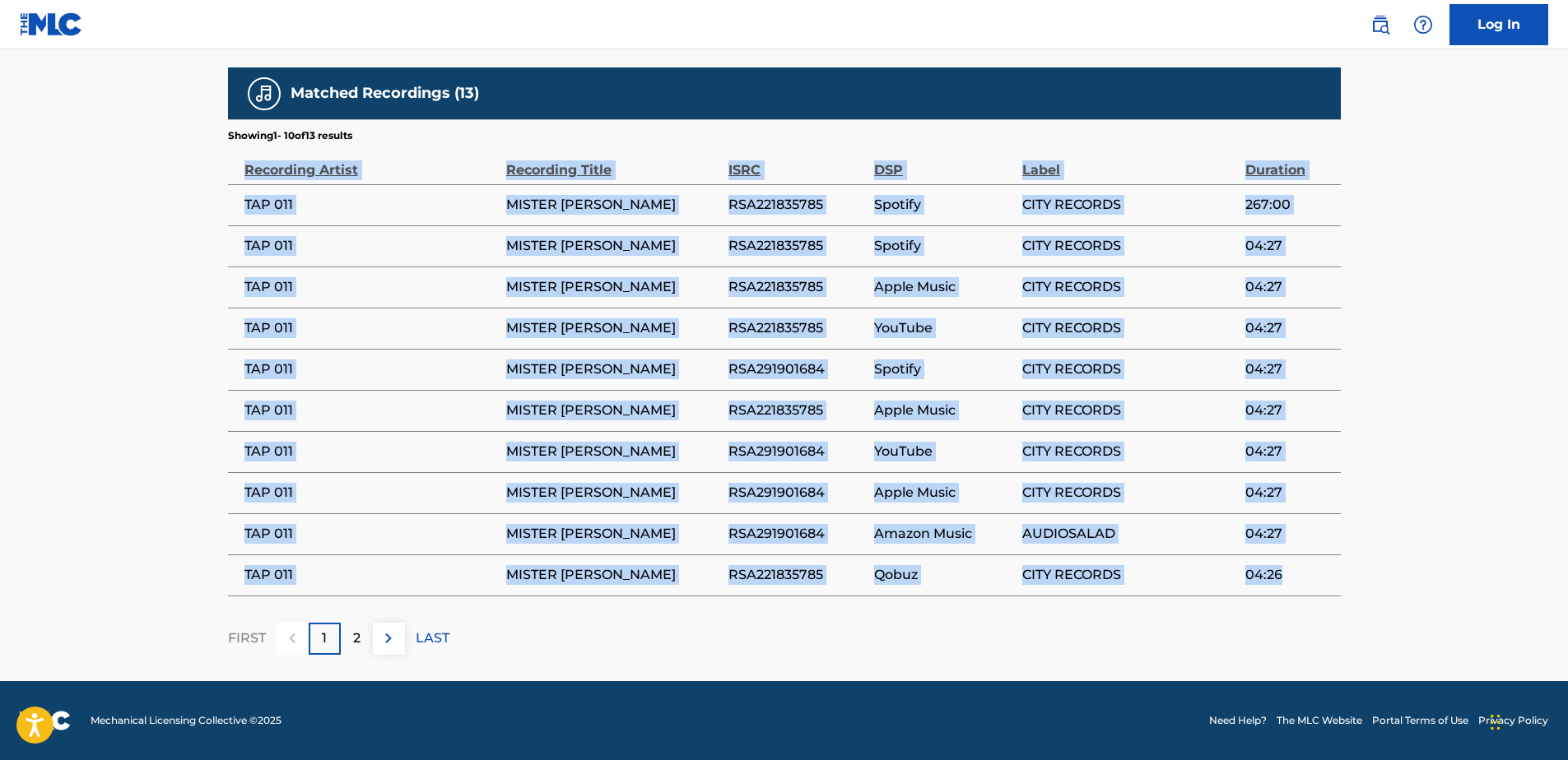
drag, startPoint x: 245, startPoint y: 160, endPoint x: 1284, endPoint y: 571, distance: 1117.3
click at [1284, 571] on table "Recording Artist Recording Title ISRC DSP Label Duration TAP 011 MISTER PRAVI R…" at bounding box center [784, 370] width 1113 height 454
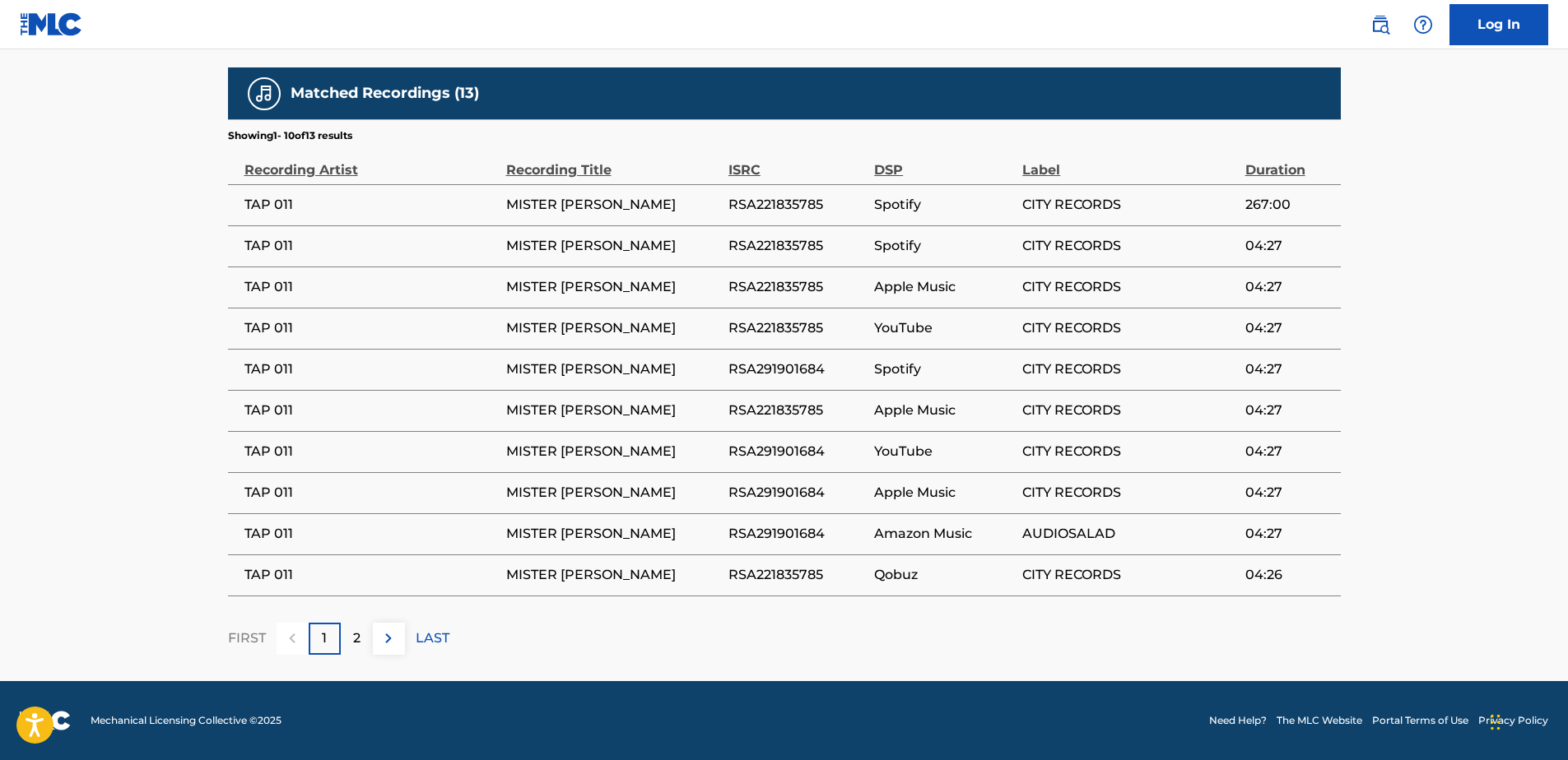
click at [365, 630] on div "2" at bounding box center [356, 639] width 32 height 32
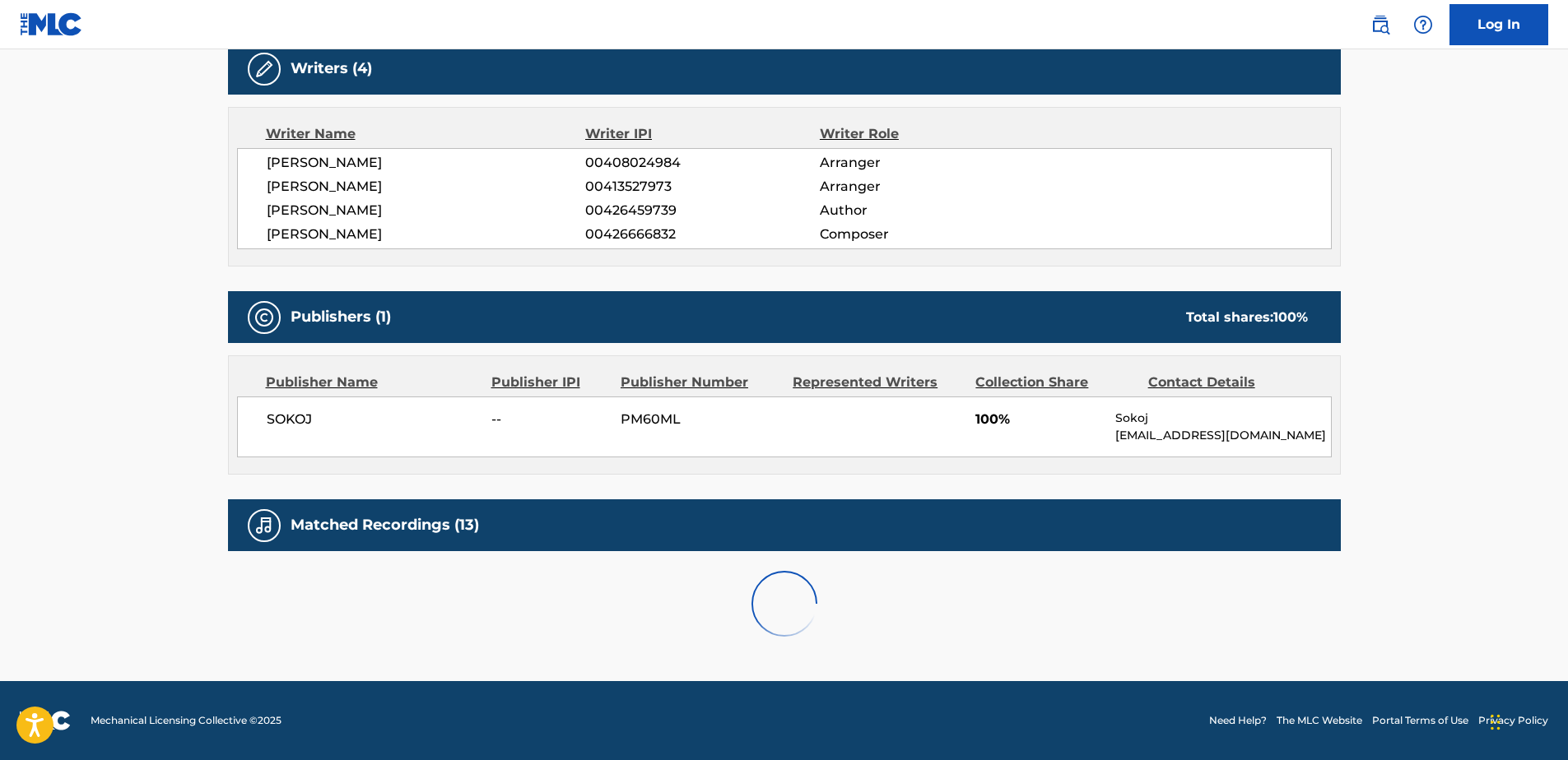
scroll to position [681, 0]
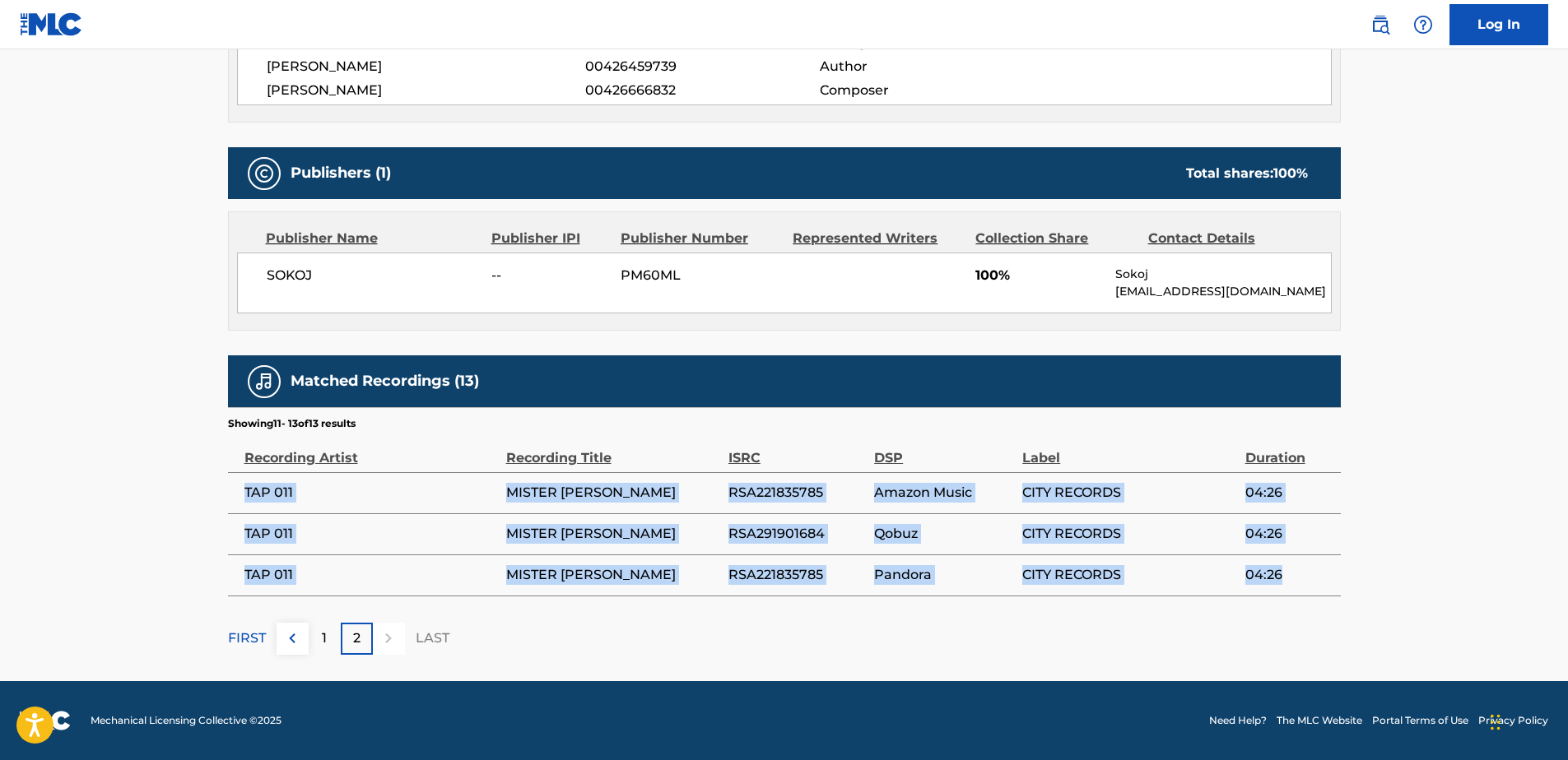
drag, startPoint x: 246, startPoint y: 489, endPoint x: 1290, endPoint y: 573, distance: 1047.4
click at [1290, 573] on tbody "TAP 011 MISTER PRAVI RSA221835785 Amazon Music CITY RECORDS 04:26 TAP 011 MISTE…" at bounding box center [784, 534] width 1113 height 123
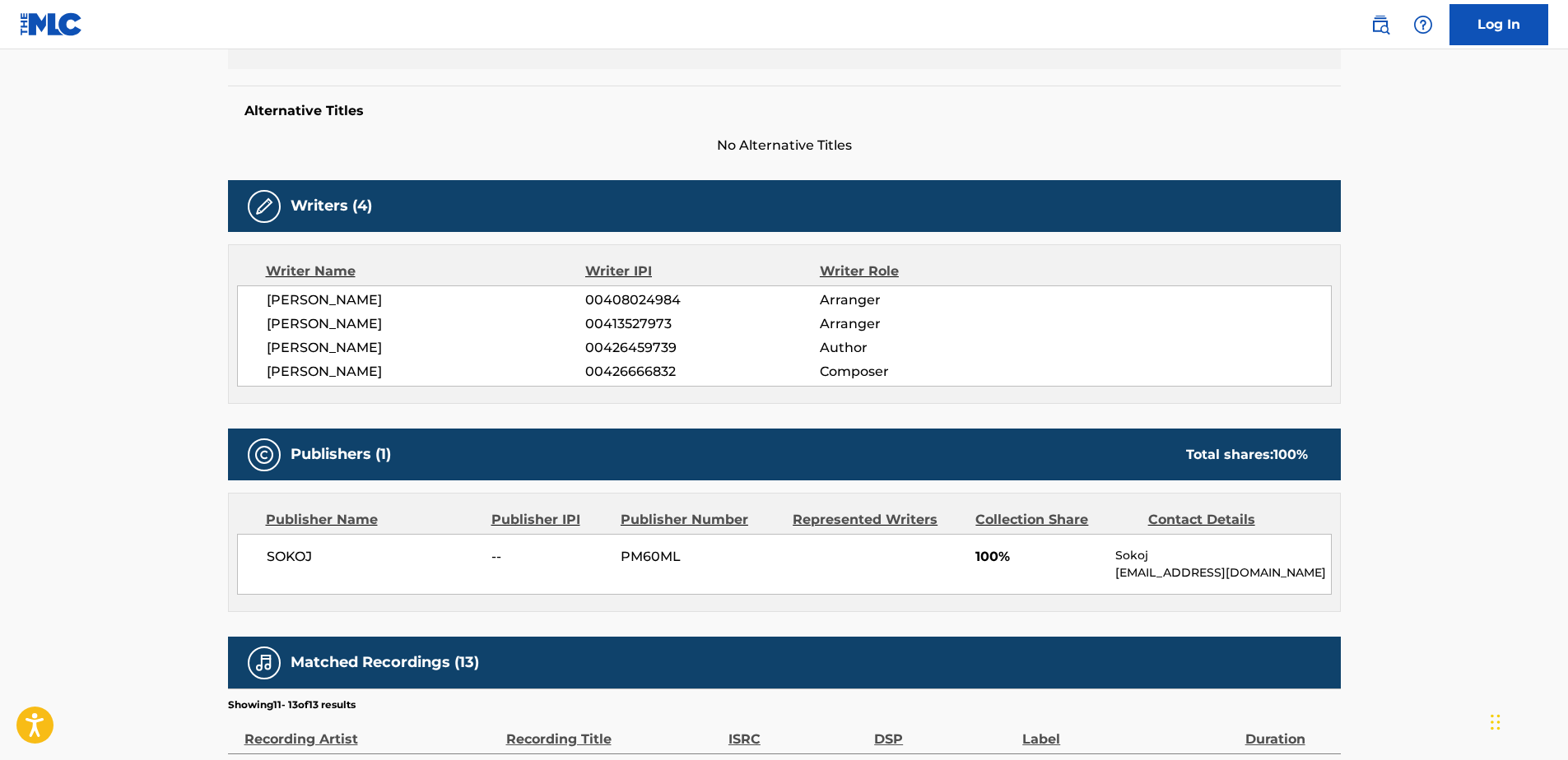
scroll to position [0, 0]
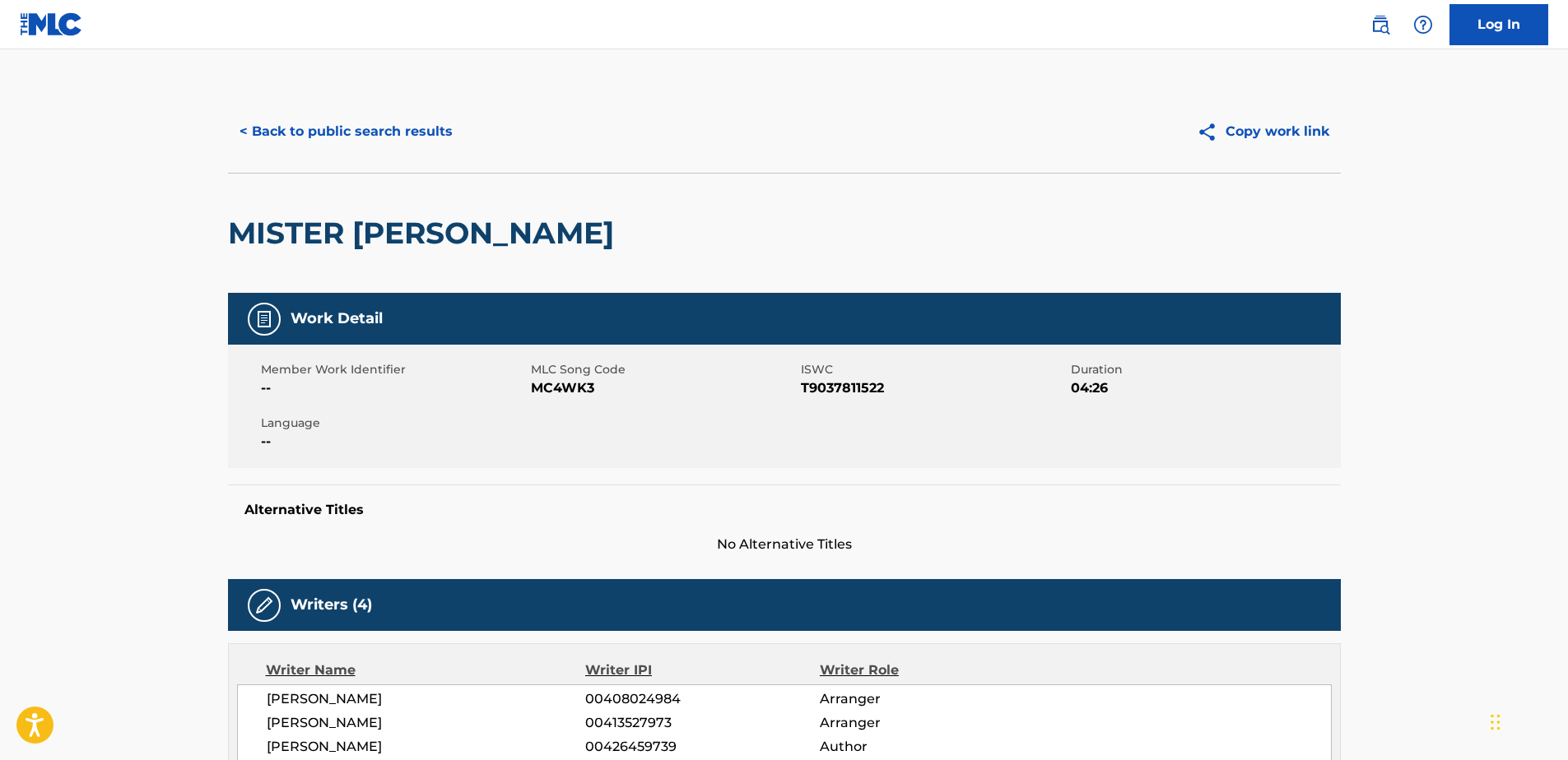
click at [336, 125] on button "< Back to public search results" at bounding box center [346, 131] width 236 height 41
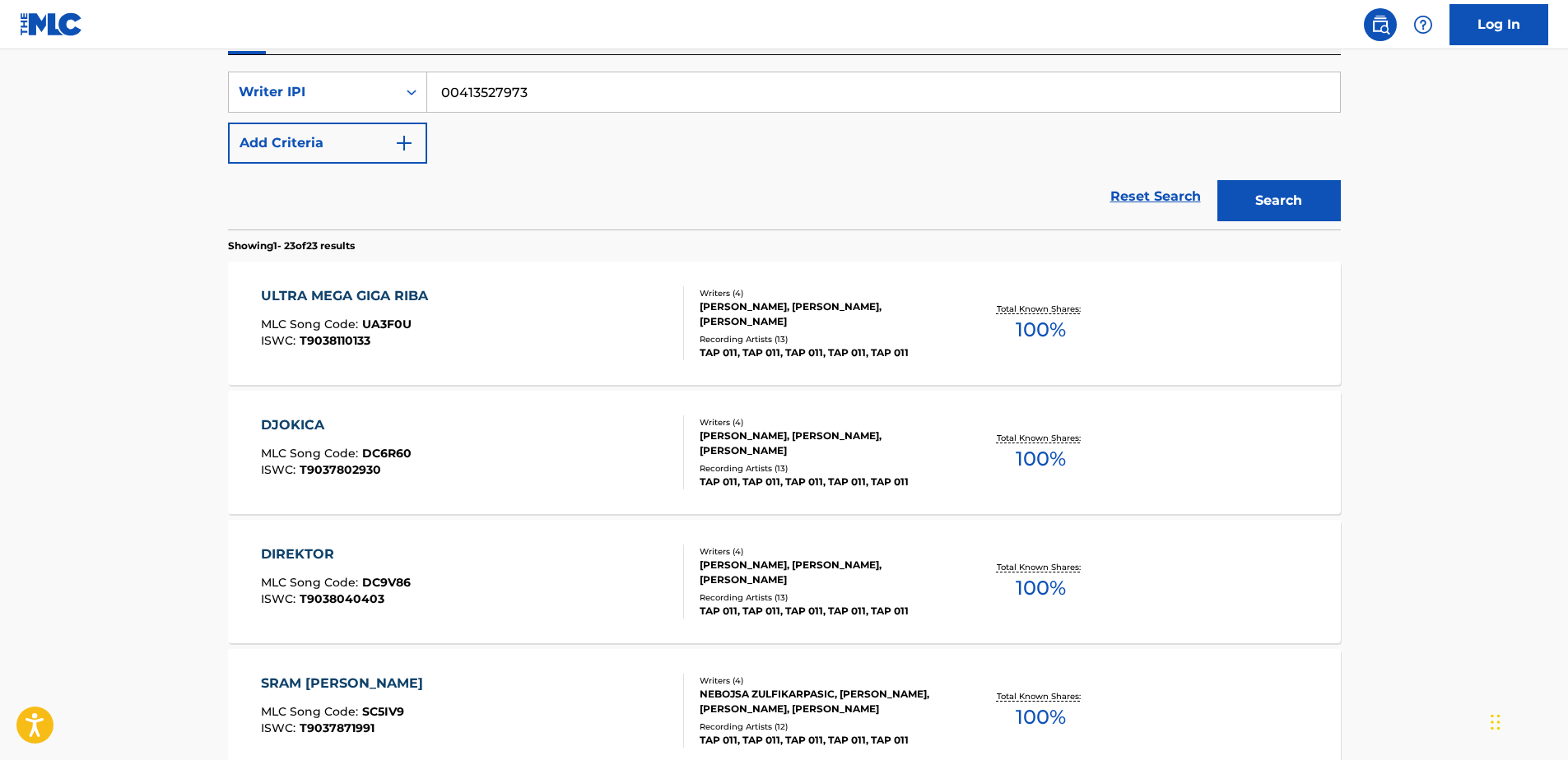
scroll to position [302, 0]
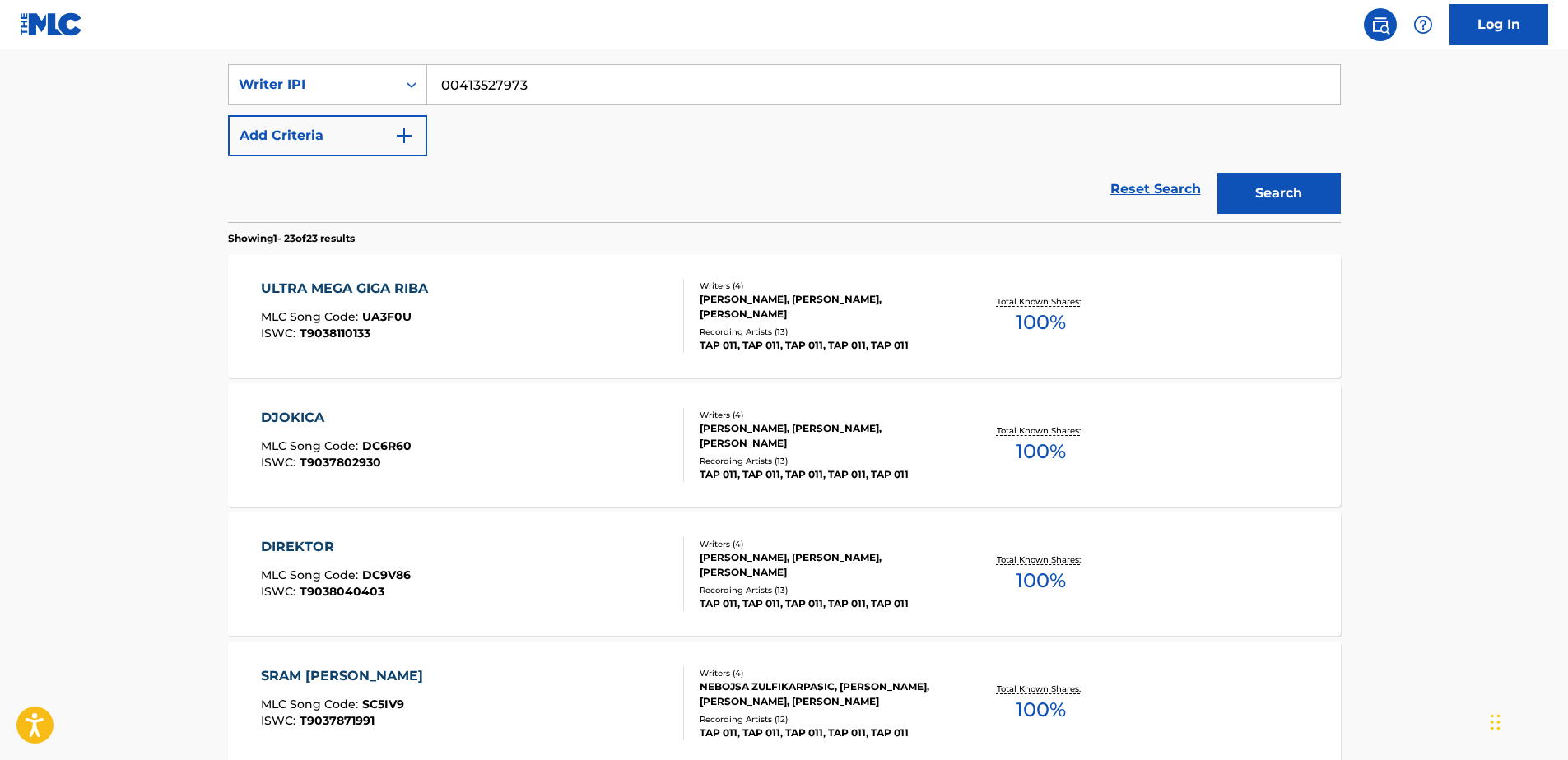
click at [430, 338] on div "ISWC : T9038110133" at bounding box center [348, 334] width 175 height 13
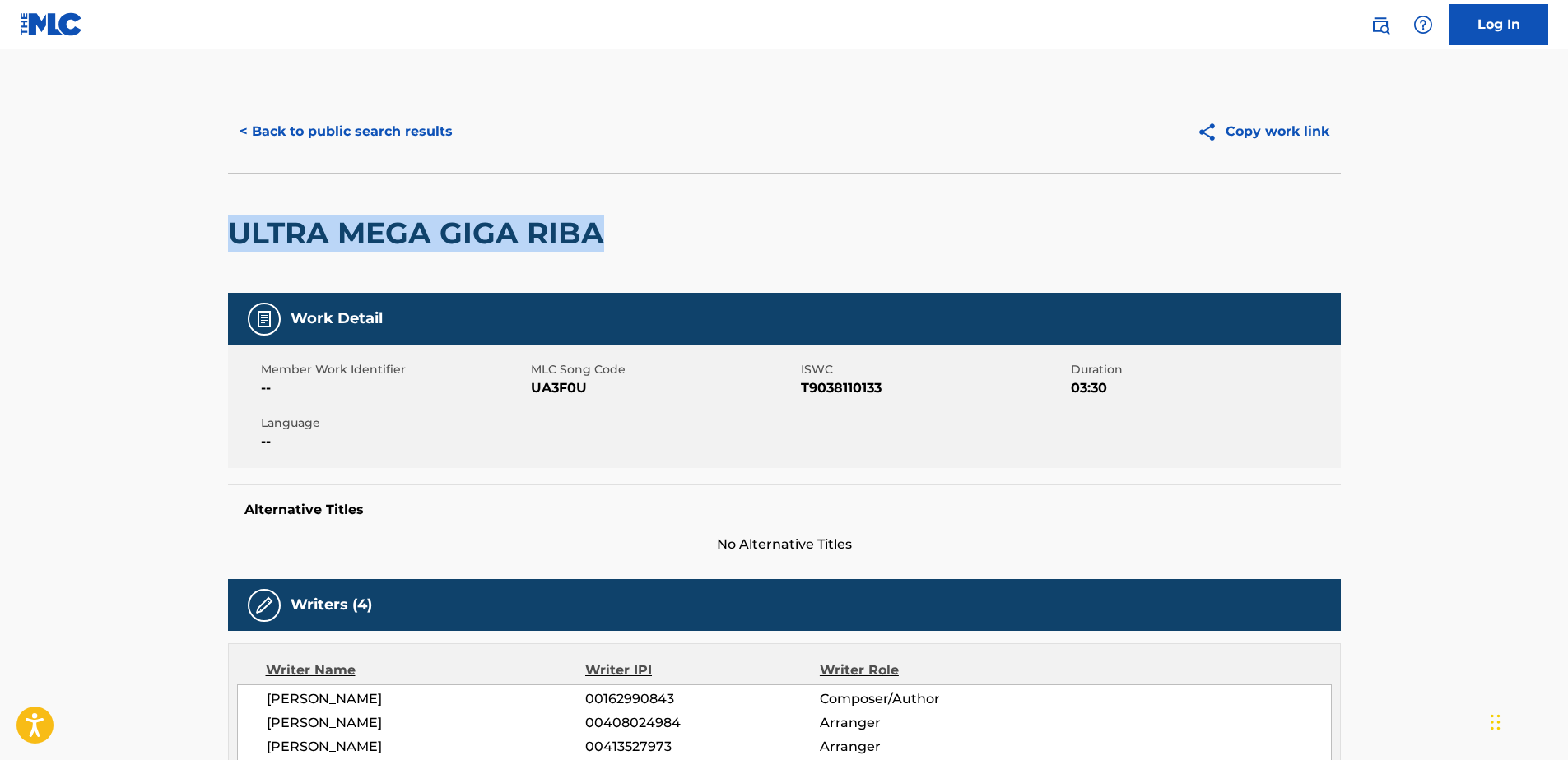
drag, startPoint x: 233, startPoint y: 232, endPoint x: 622, endPoint y: 228, distance: 389.0
click at [622, 228] on div "ULTRA MEGA GIGA RIBA" at bounding box center [784, 233] width 1113 height 121
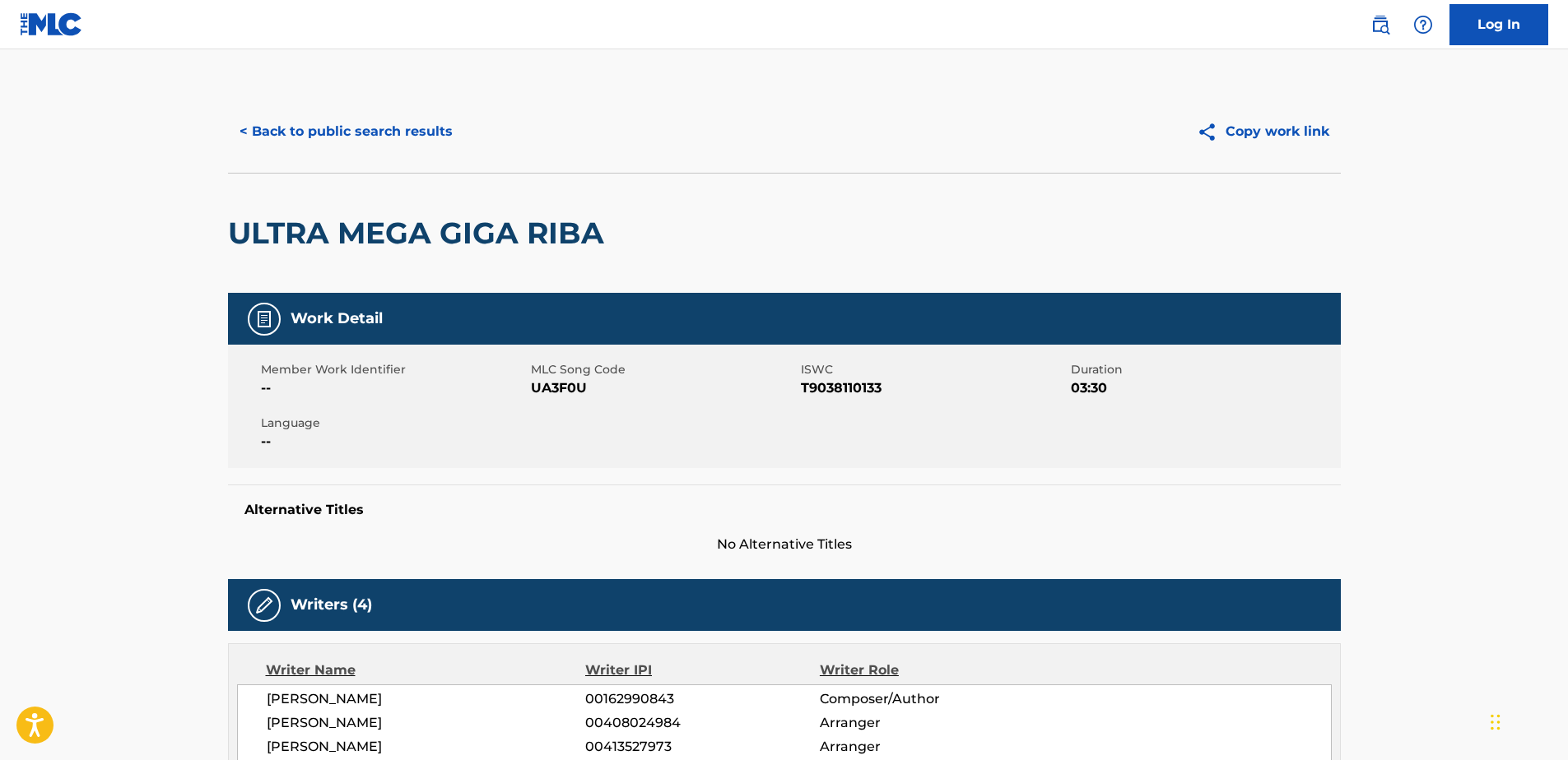
click at [627, 385] on span "UA3F0U" at bounding box center [664, 388] width 266 height 20
drag, startPoint x: 798, startPoint y: 375, endPoint x: 847, endPoint y: 392, distance: 51.9
click at [847, 392] on div "Member Work Identifier -- MLC Song Code UA3F0U ISWC T9038110133 Duration 03:30 …" at bounding box center [784, 406] width 1113 height 123
drag, startPoint x: 847, startPoint y: 392, endPoint x: 820, endPoint y: 421, distance: 39.6
click at [820, 421] on div "Member Work Identifier -- MLC Song Code UA3F0U ISWC T9038110133 Duration 03:30 …" at bounding box center [784, 406] width 1113 height 123
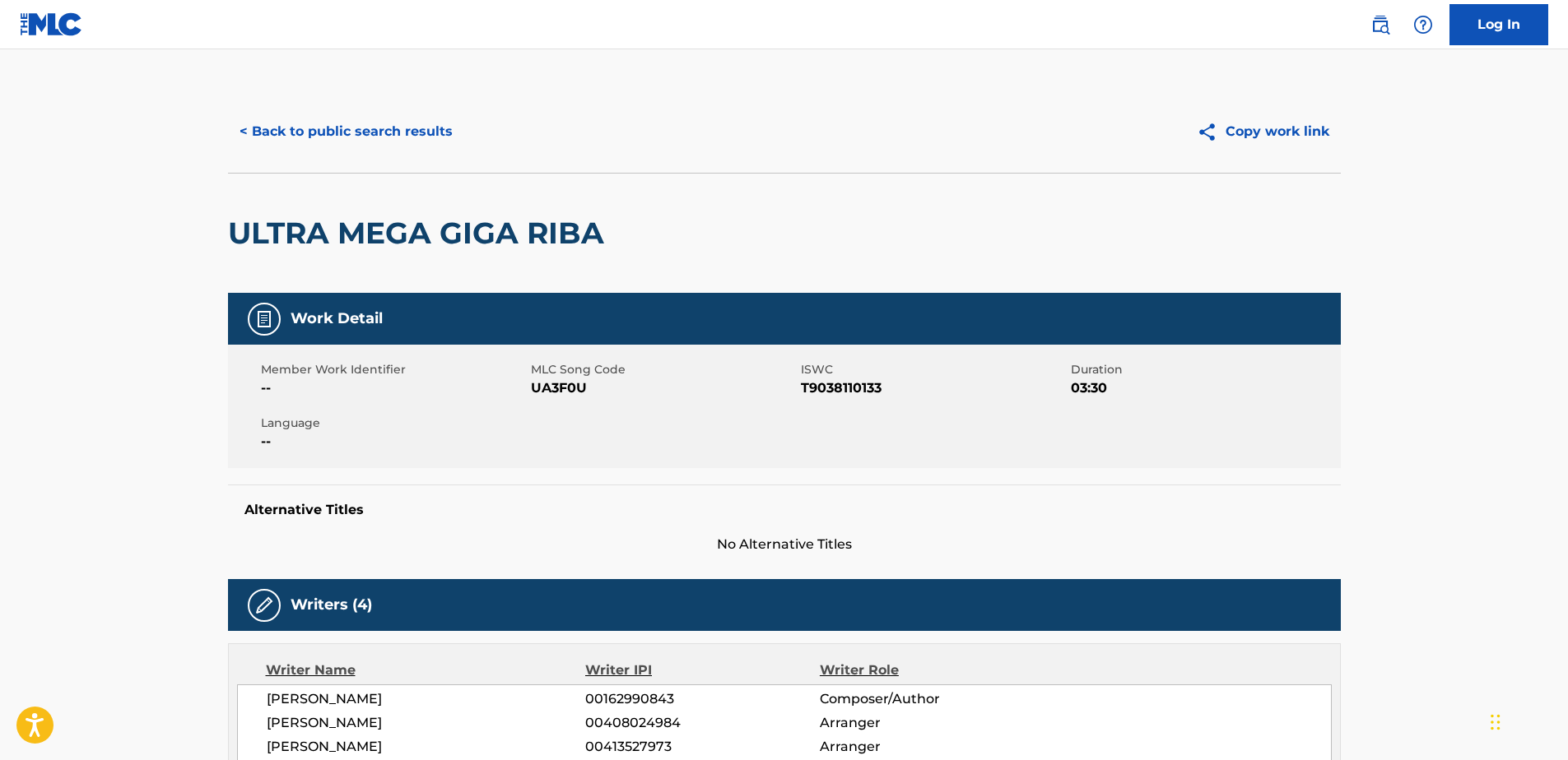
click at [849, 397] on span "T9038110133" at bounding box center [935, 388] width 266 height 20
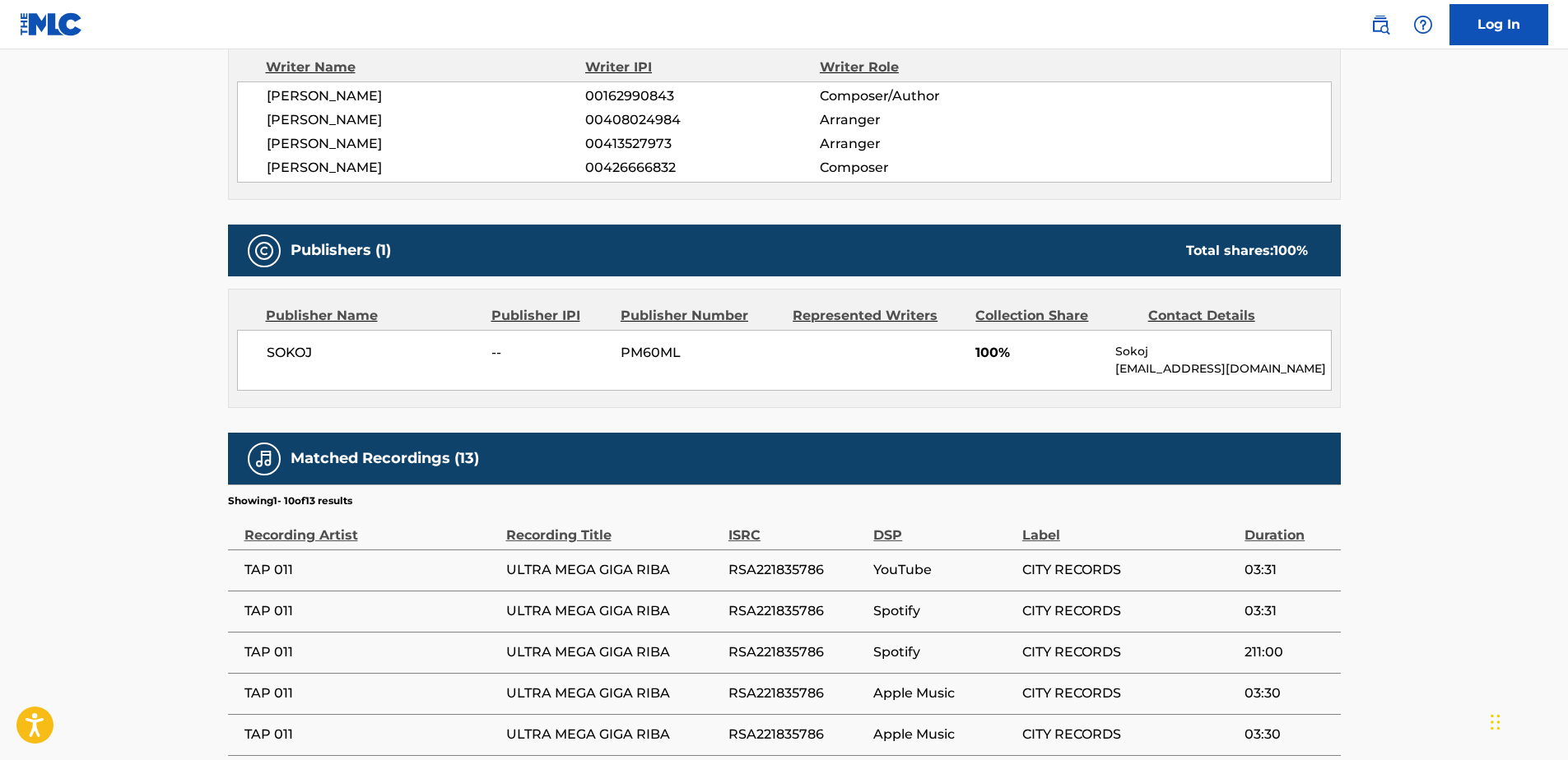
scroll to position [906, 0]
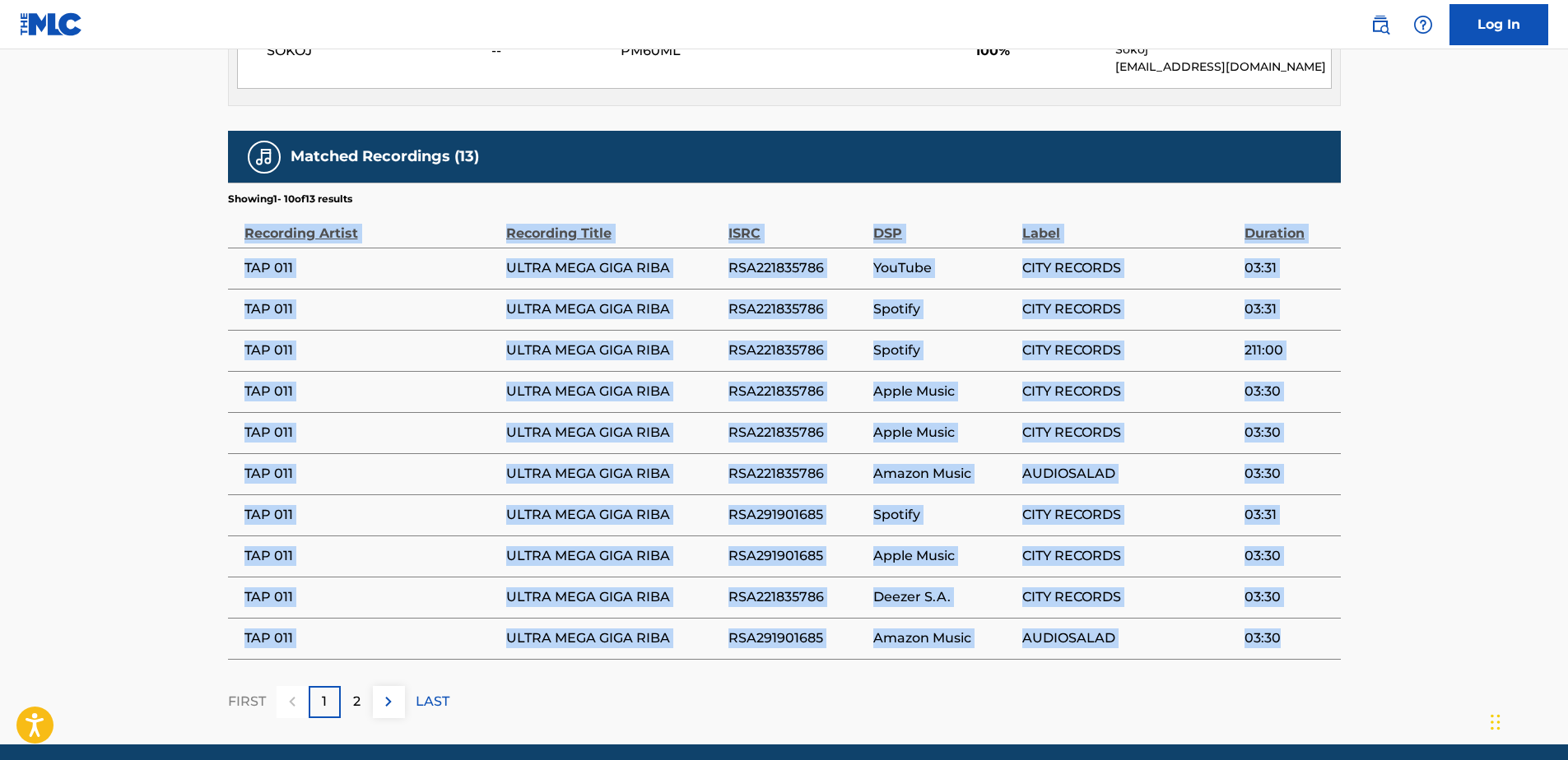
drag, startPoint x: 442, startPoint y: 225, endPoint x: 1287, endPoint y: 648, distance: 945.0
click at [1287, 648] on table "Recording Artist Recording Title ISRC DSP Label Duration TAP 011 ULTRA MEGA GIG…" at bounding box center [784, 433] width 1113 height 454
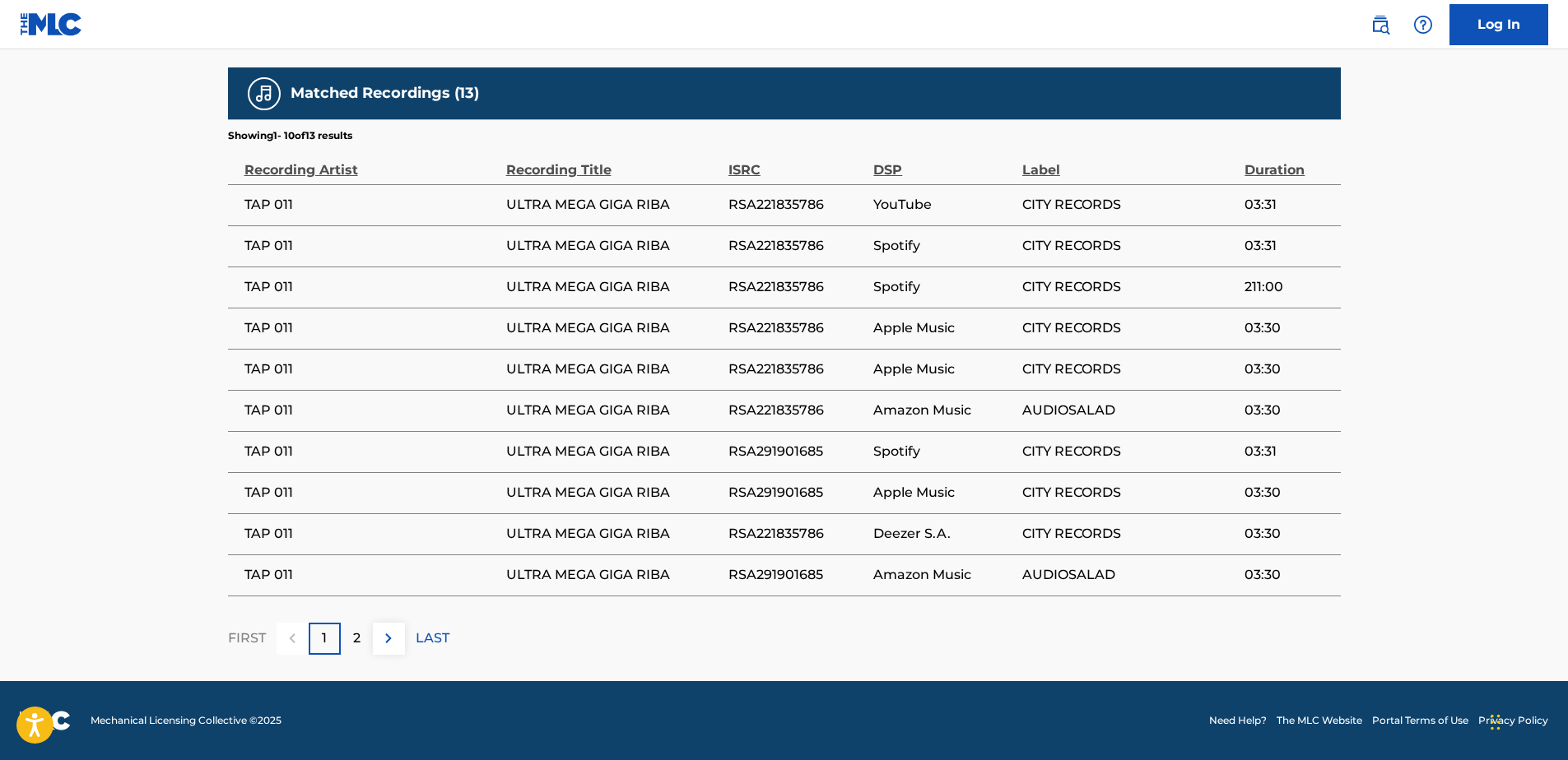
click at [349, 634] on div "2" at bounding box center [356, 639] width 32 height 32
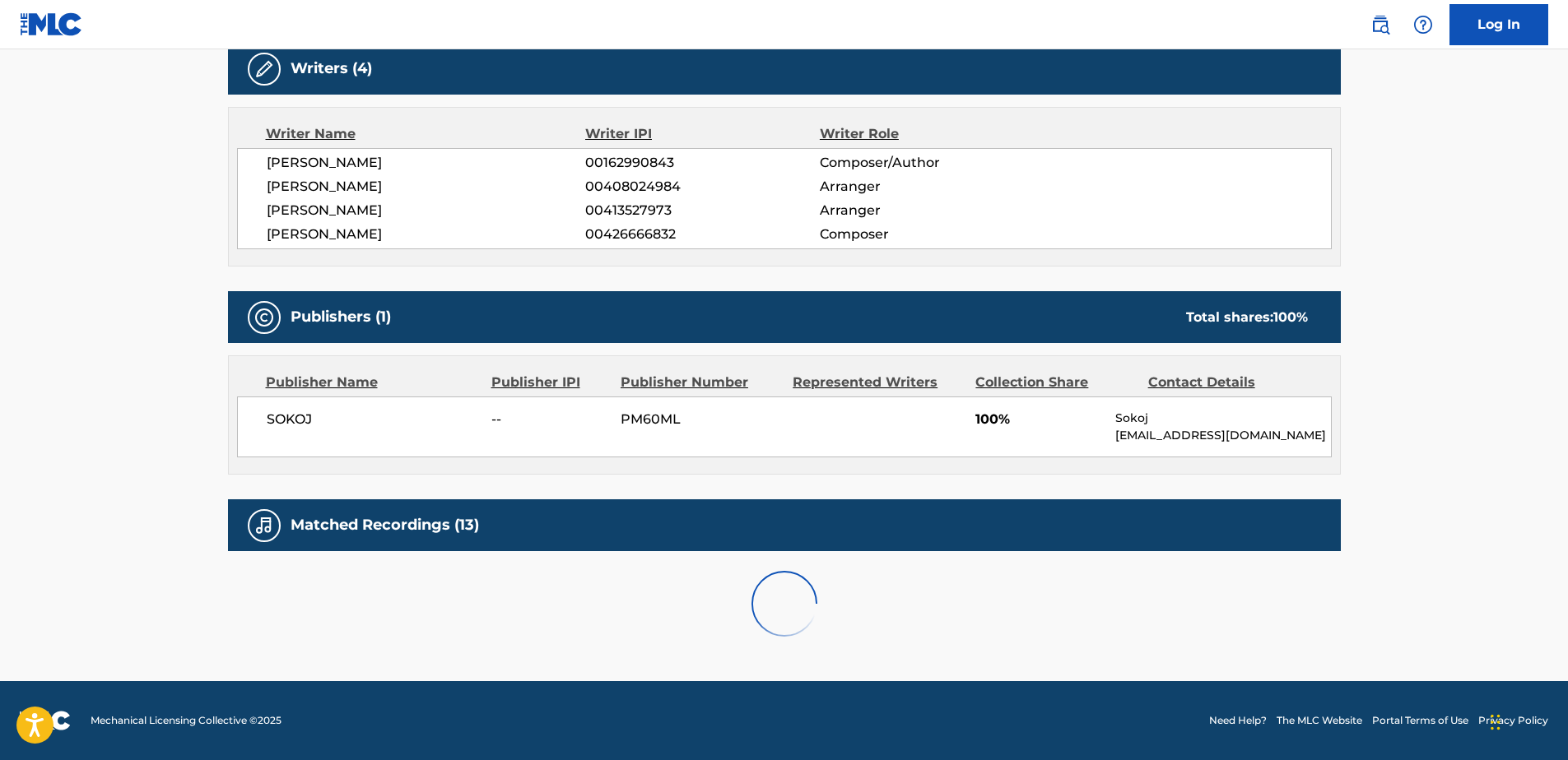
scroll to position [681, 0]
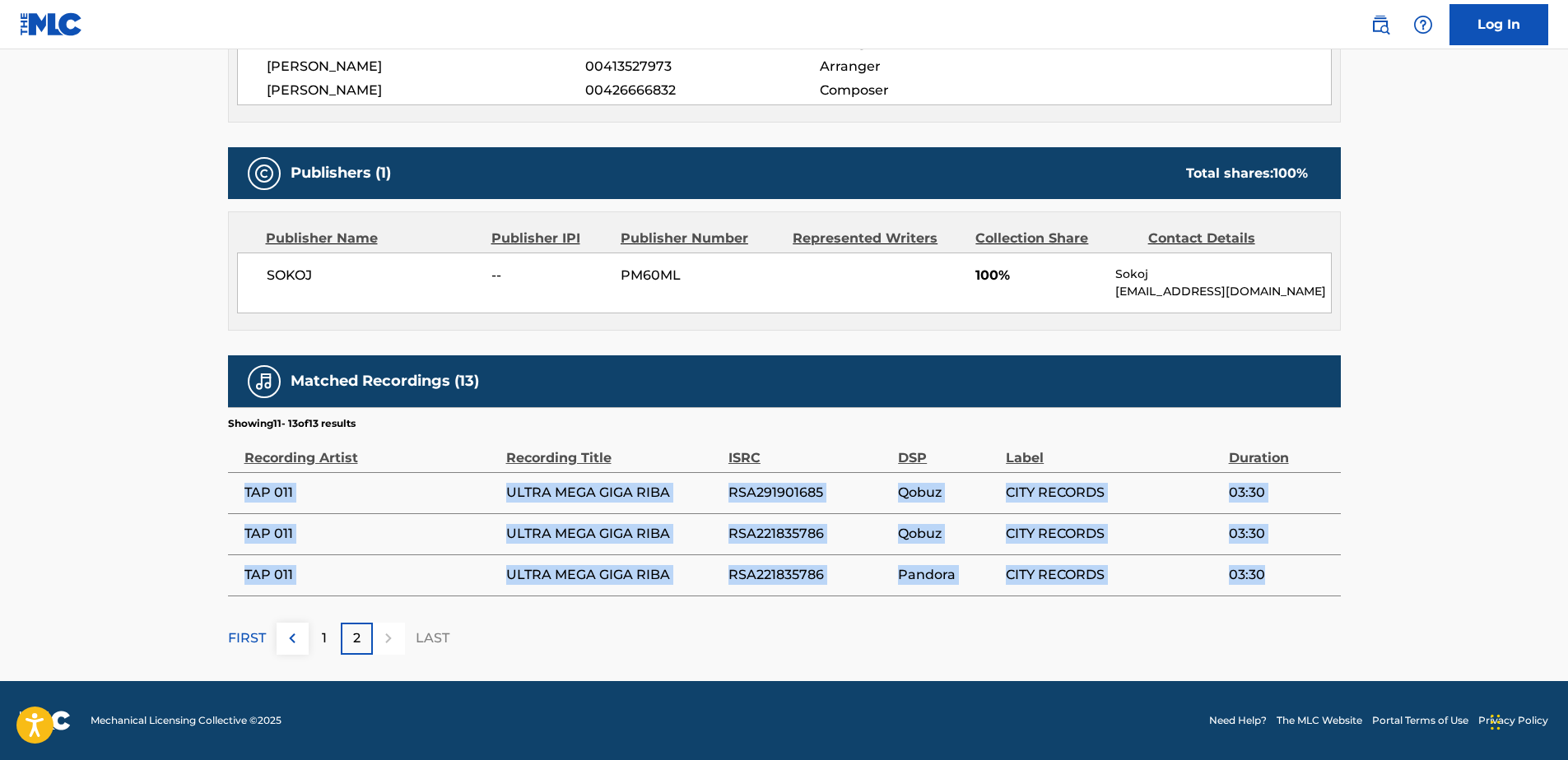
drag, startPoint x: 245, startPoint y: 489, endPoint x: 1265, endPoint y: 575, distance: 1023.6
click at [1265, 575] on tbody "TAP 011 ULTRA MEGA GIGA RIBA RSA291901685 Qobuz CITY RECORDS 03:30 TAP 011 ULTR…" at bounding box center [784, 534] width 1113 height 123
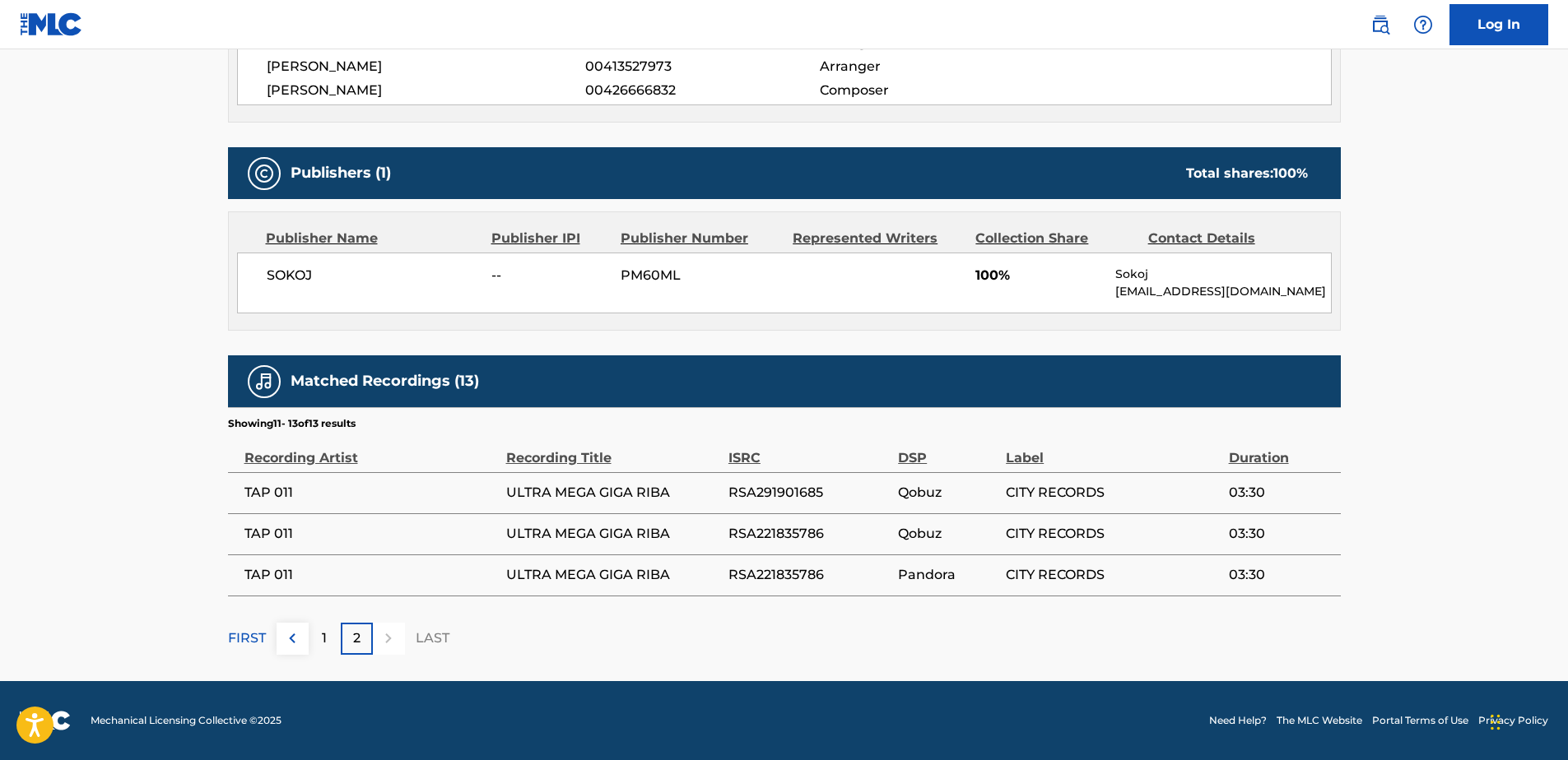
click at [765, 287] on div "SOKOJ -- PM60ML 100% Sokoj [EMAIL_ADDRESS][DOMAIN_NAME]" at bounding box center [784, 283] width 1095 height 61
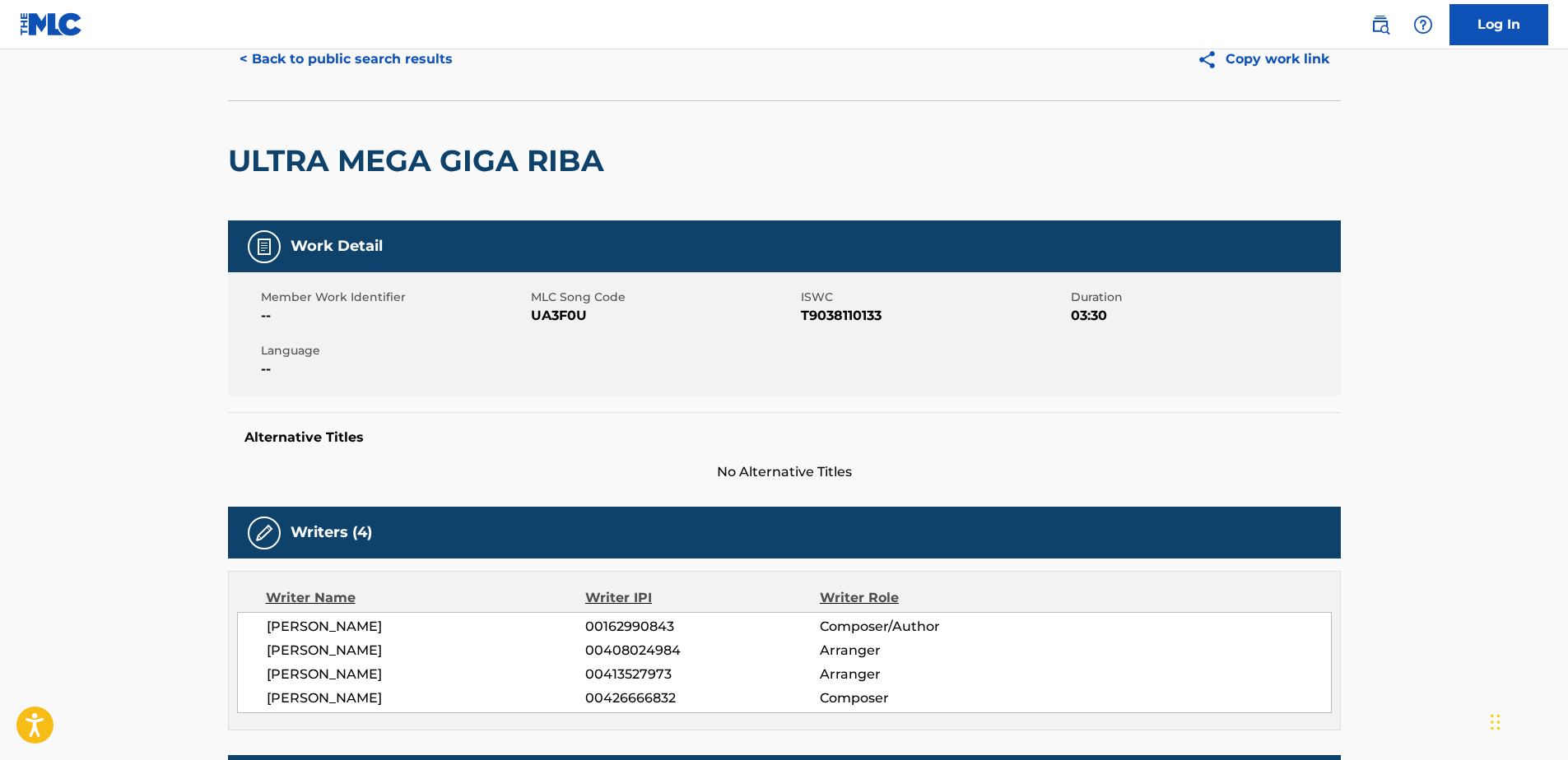
scroll to position [0, 0]
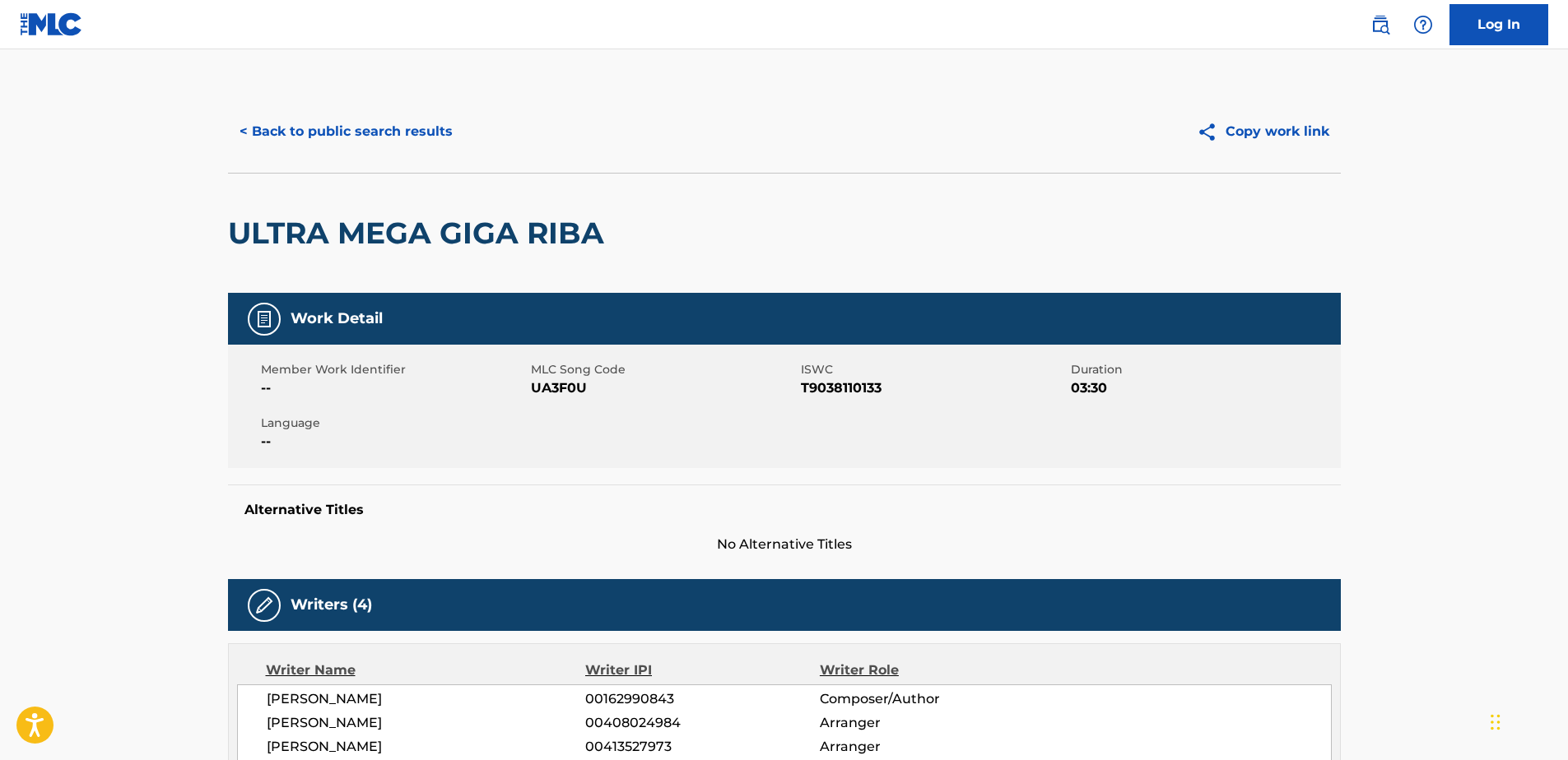
click at [368, 106] on div "< Back to public search results Copy work link" at bounding box center [784, 131] width 1113 height 82
click at [366, 127] on button "< Back to public search results" at bounding box center [346, 131] width 236 height 41
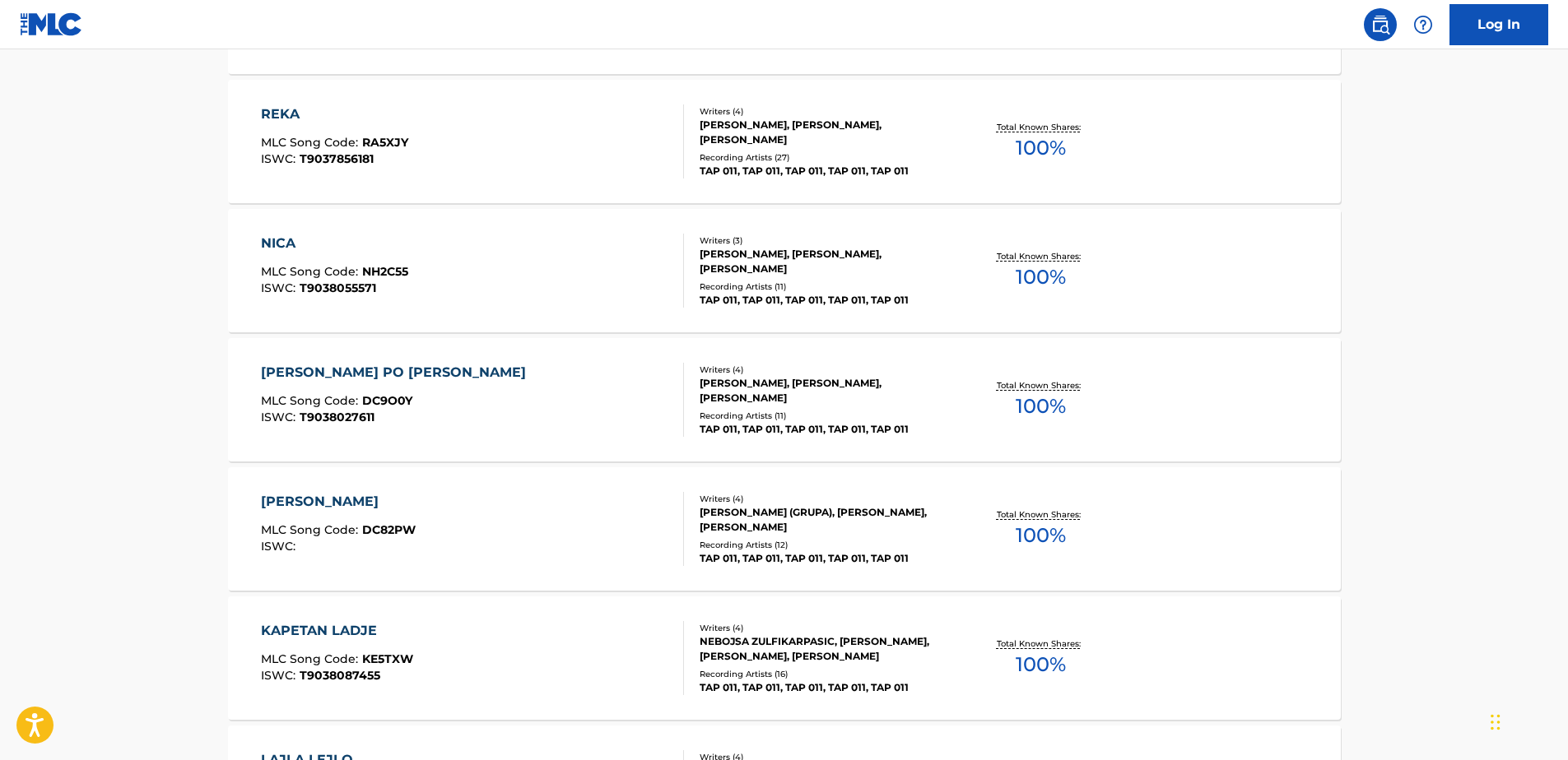
scroll to position [2716, 0]
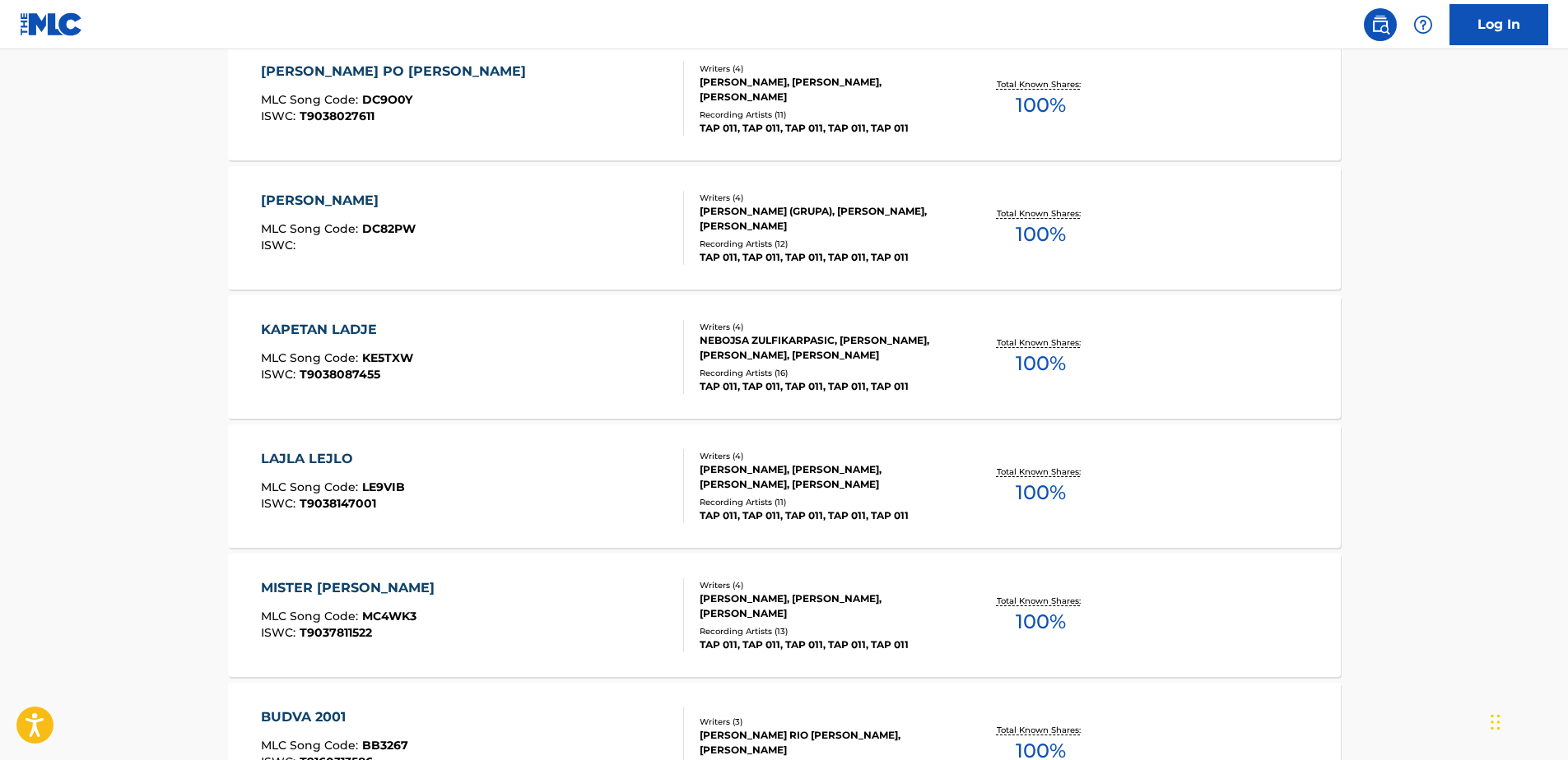
click at [316, 478] on div "LAJLA LEJLO MLC Song Code : LE9VIB ISWC : T9038147001" at bounding box center [332, 486] width 144 height 74
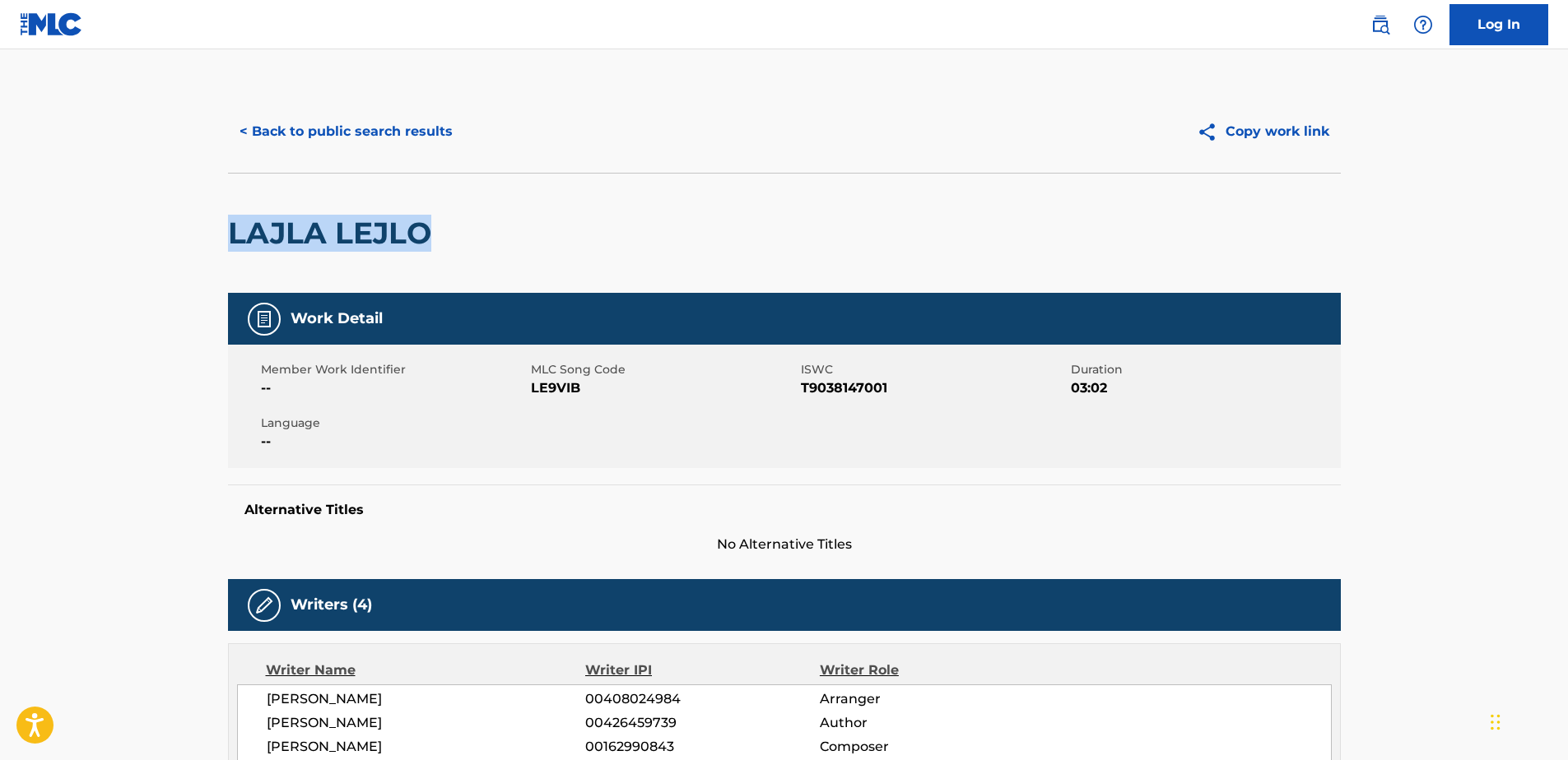
drag, startPoint x: 228, startPoint y: 235, endPoint x: 435, endPoint y: 234, distance: 207.0
click at [435, 234] on h2 "LAJLA LEJLO" at bounding box center [333, 232] width 212 height 37
drag, startPoint x: 792, startPoint y: 388, endPoint x: 885, endPoint y: 374, distance: 94.0
click at [885, 374] on div "Member Work Identifier -- MLC Song Code LE9VIB ISWC T9038147001 Duration 03:02 …" at bounding box center [784, 406] width 1113 height 123
drag, startPoint x: 885, startPoint y: 374, endPoint x: 885, endPoint y: 388, distance: 14.0
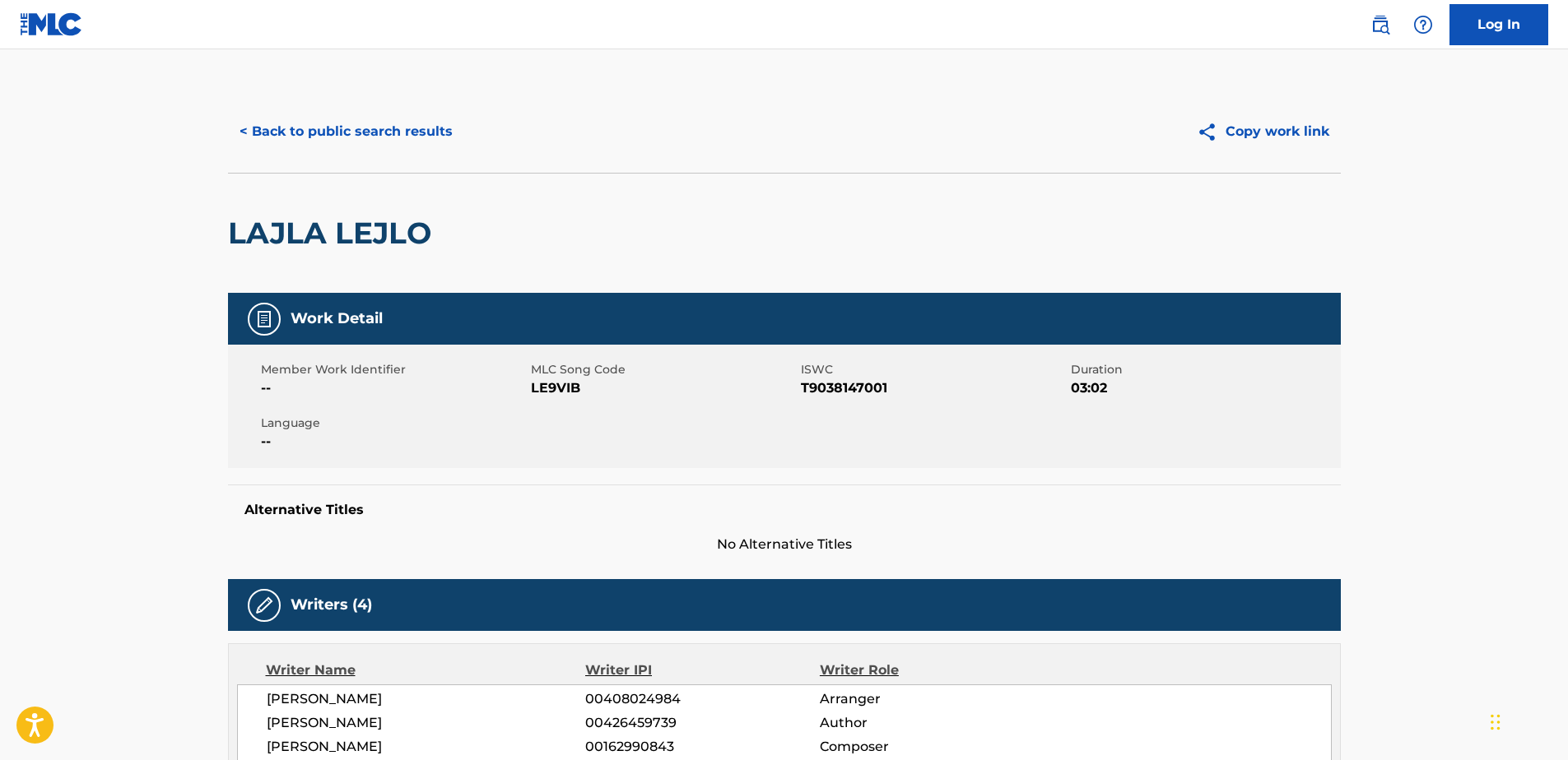
click at [885, 388] on span "T9038147001" at bounding box center [935, 388] width 266 height 20
click at [844, 397] on span "T9038147001" at bounding box center [935, 388] width 266 height 20
click at [844, 390] on span "T9038147001" at bounding box center [935, 388] width 266 height 20
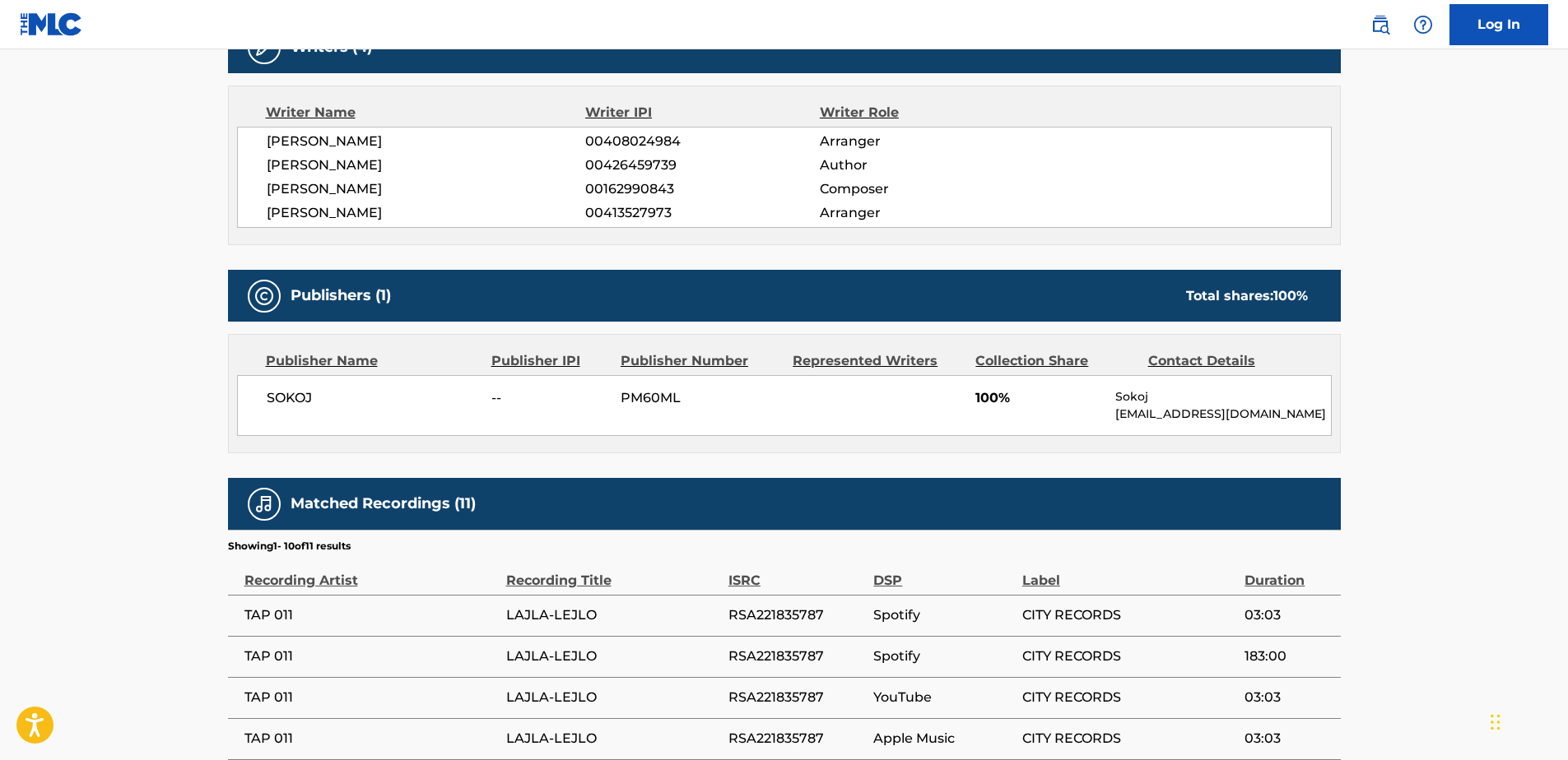
scroll to position [906, 0]
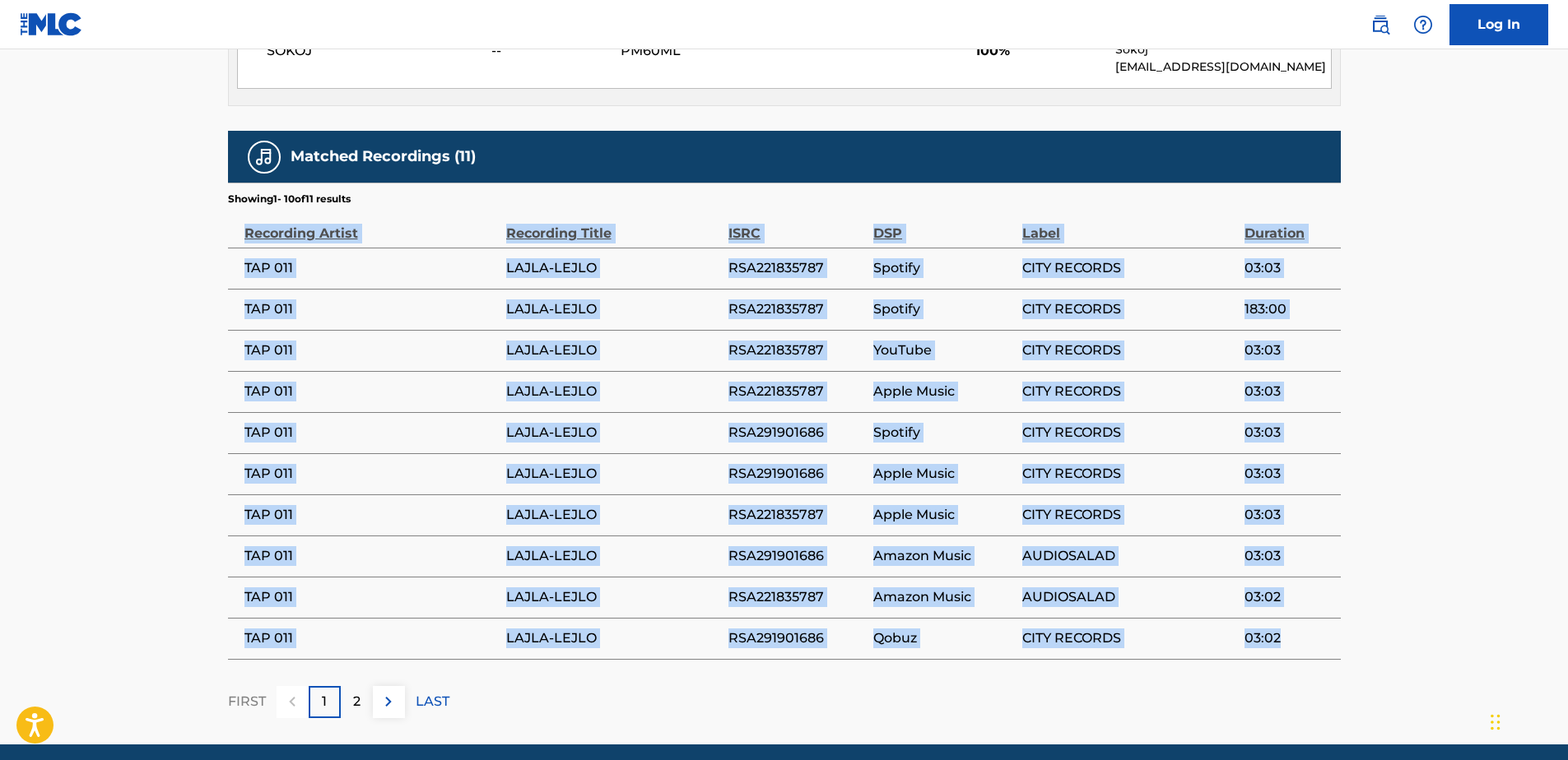
drag, startPoint x: 245, startPoint y: 230, endPoint x: 1276, endPoint y: 642, distance: 1110.3
click at [1276, 642] on table "Recording Artist Recording Title ISRC DSP Label Duration TAP 011 LAJLA-LEJLO RS…" at bounding box center [784, 433] width 1113 height 454
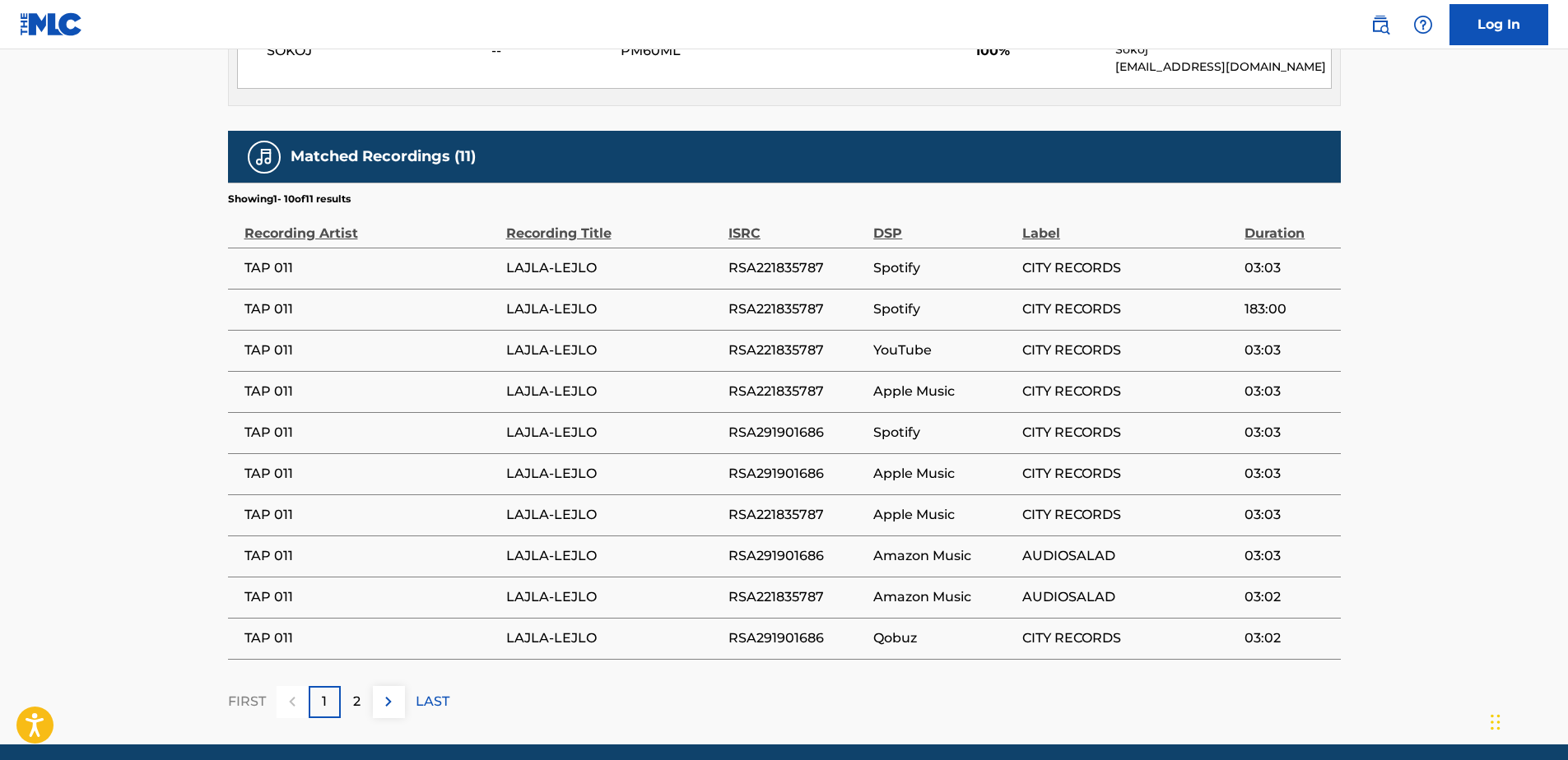
click at [351, 713] on div "2" at bounding box center [356, 702] width 32 height 32
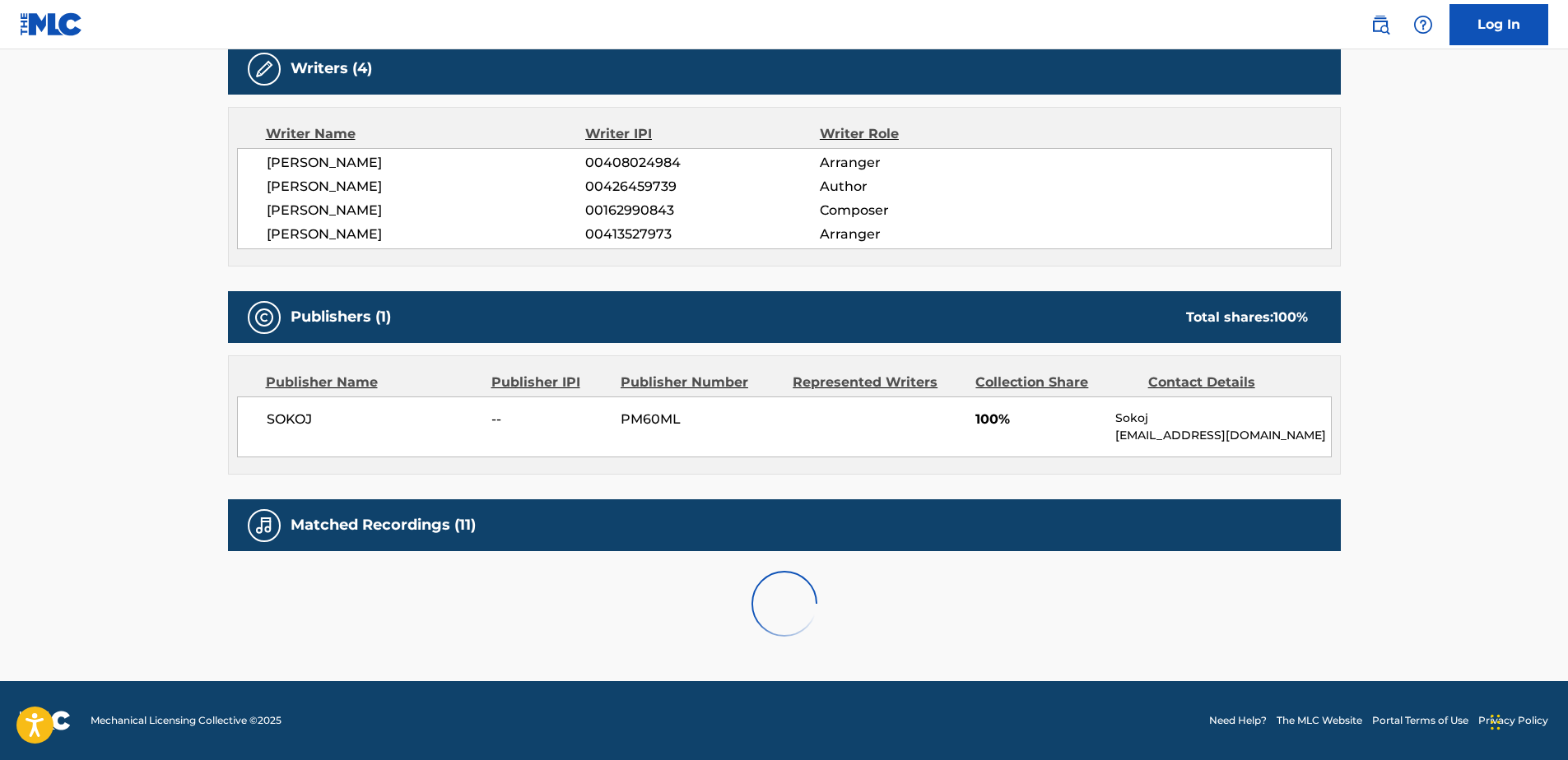
scroll to position [598, 0]
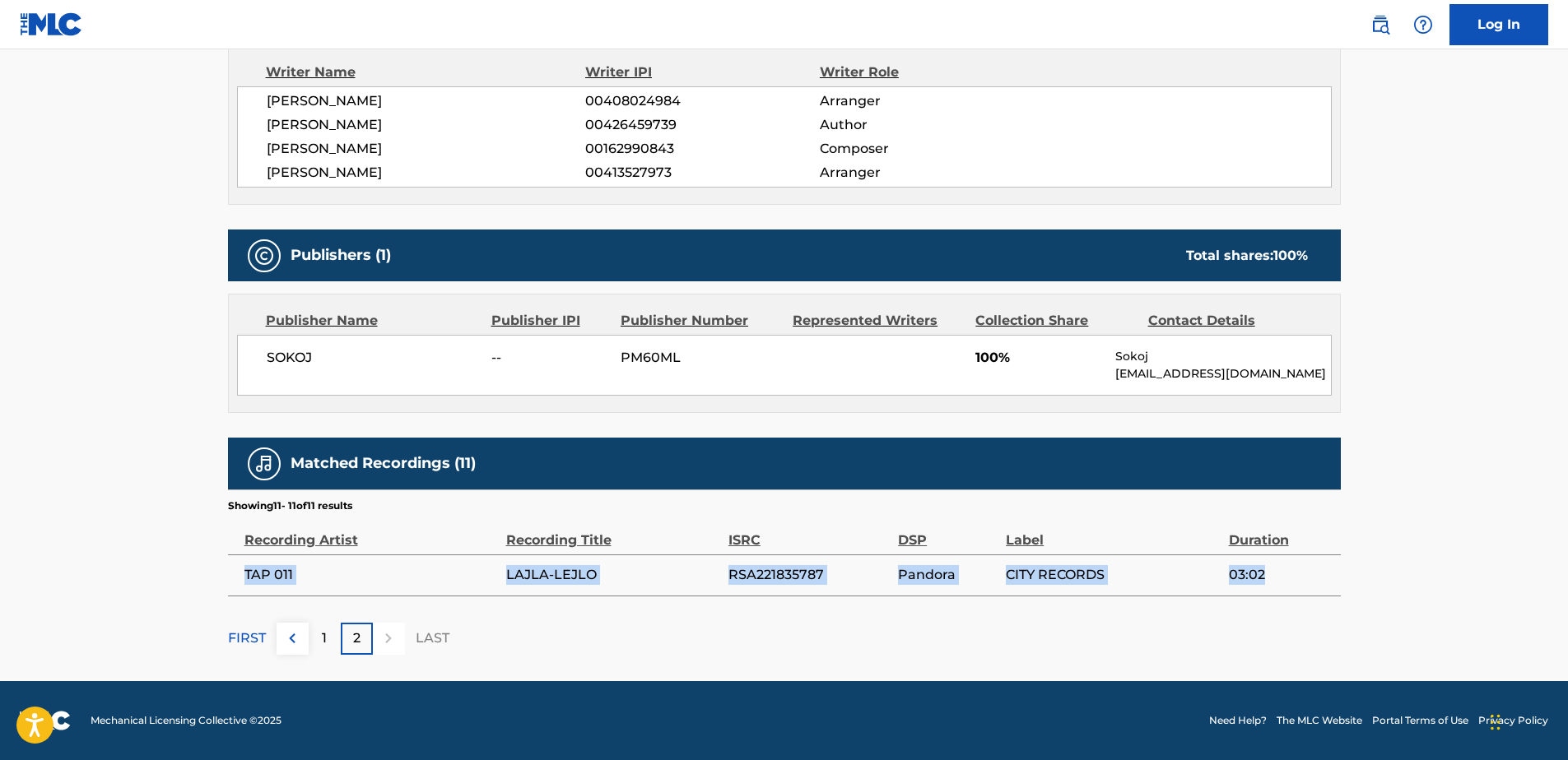
drag, startPoint x: 245, startPoint y: 571, endPoint x: 1261, endPoint y: 572, distance: 1016.0
click at [1261, 572] on tr "TAP 011 LAJLA-LEJLO RSA221835787 Pandora CITY RECORDS 03:02" at bounding box center [784, 575] width 1113 height 41
click at [460, 556] on td "TAP 011" at bounding box center [366, 575] width 278 height 41
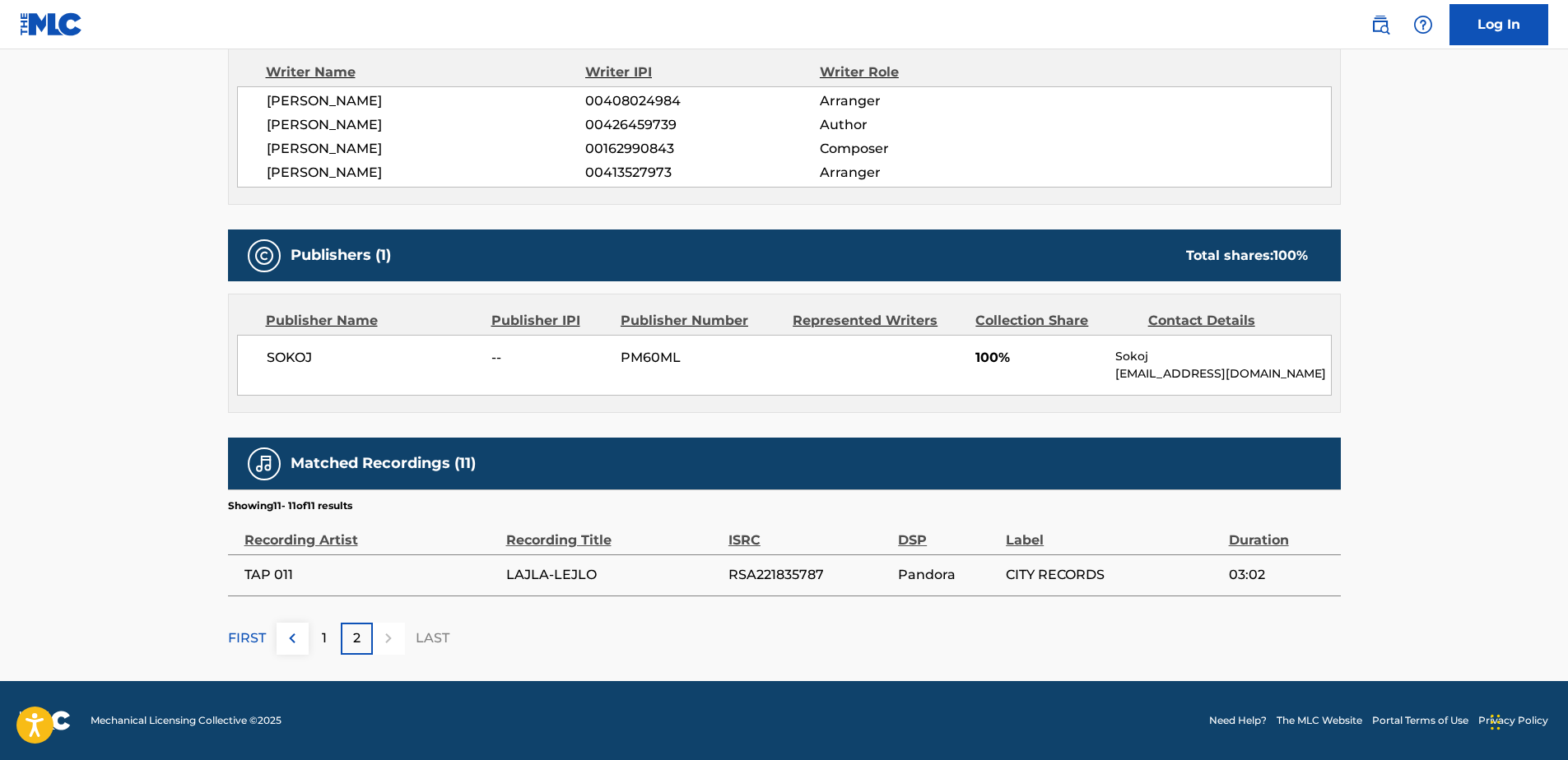
scroll to position [0, 0]
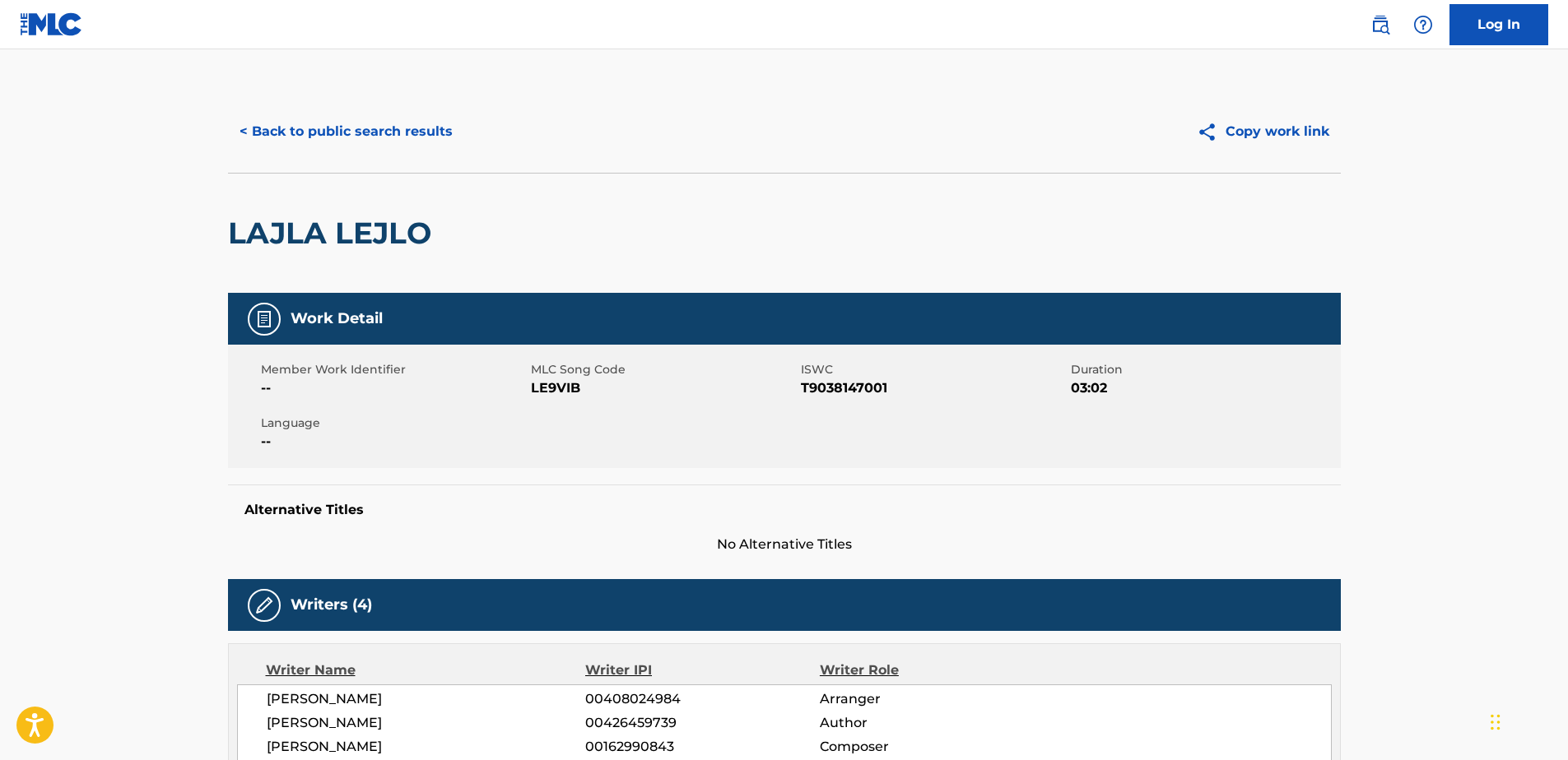
click at [267, 121] on button "< Back to public search results" at bounding box center [346, 131] width 236 height 41
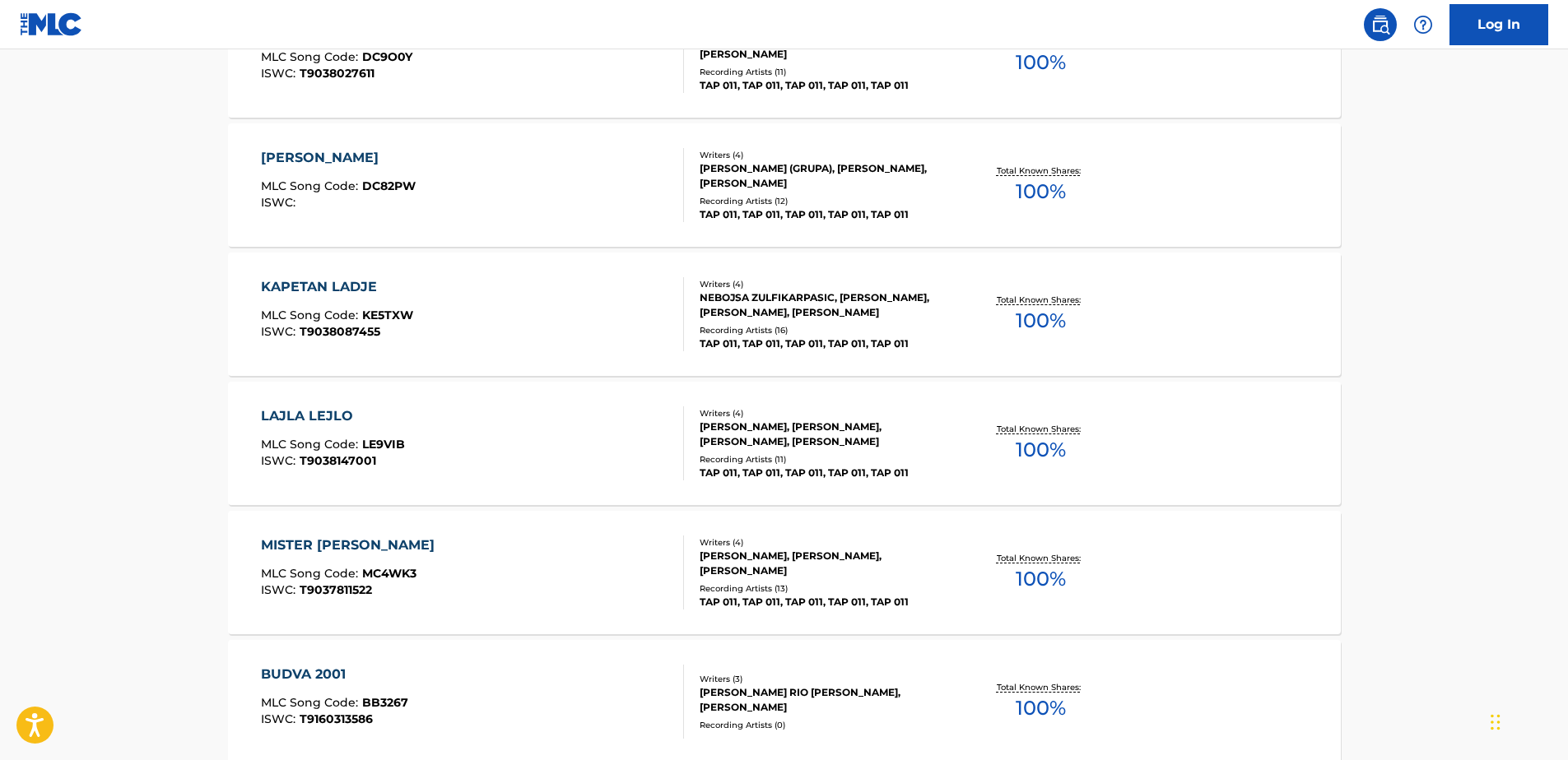
scroll to position [2456, 0]
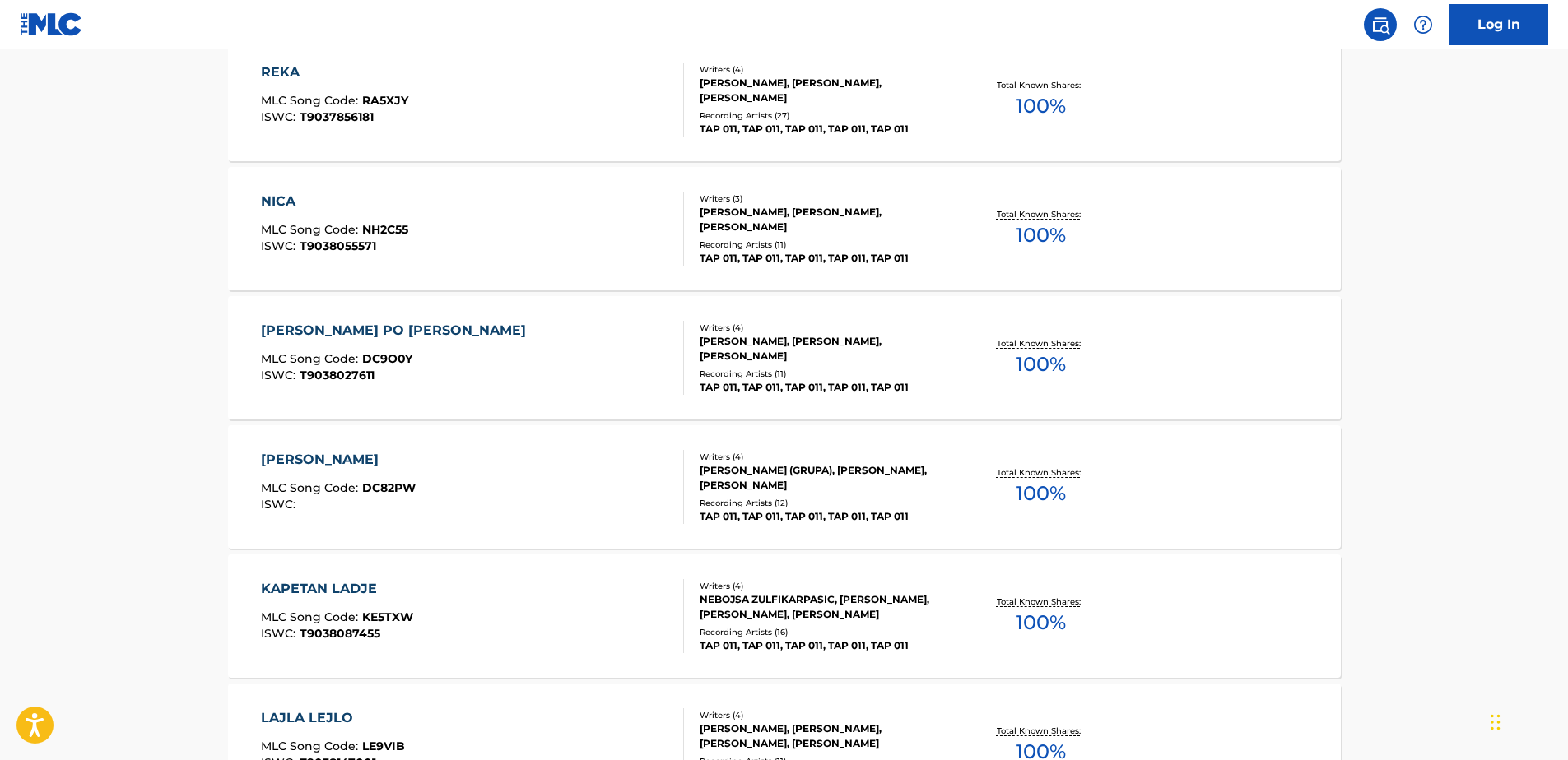
click at [326, 205] on div "NICA" at bounding box center [334, 202] width 147 height 20
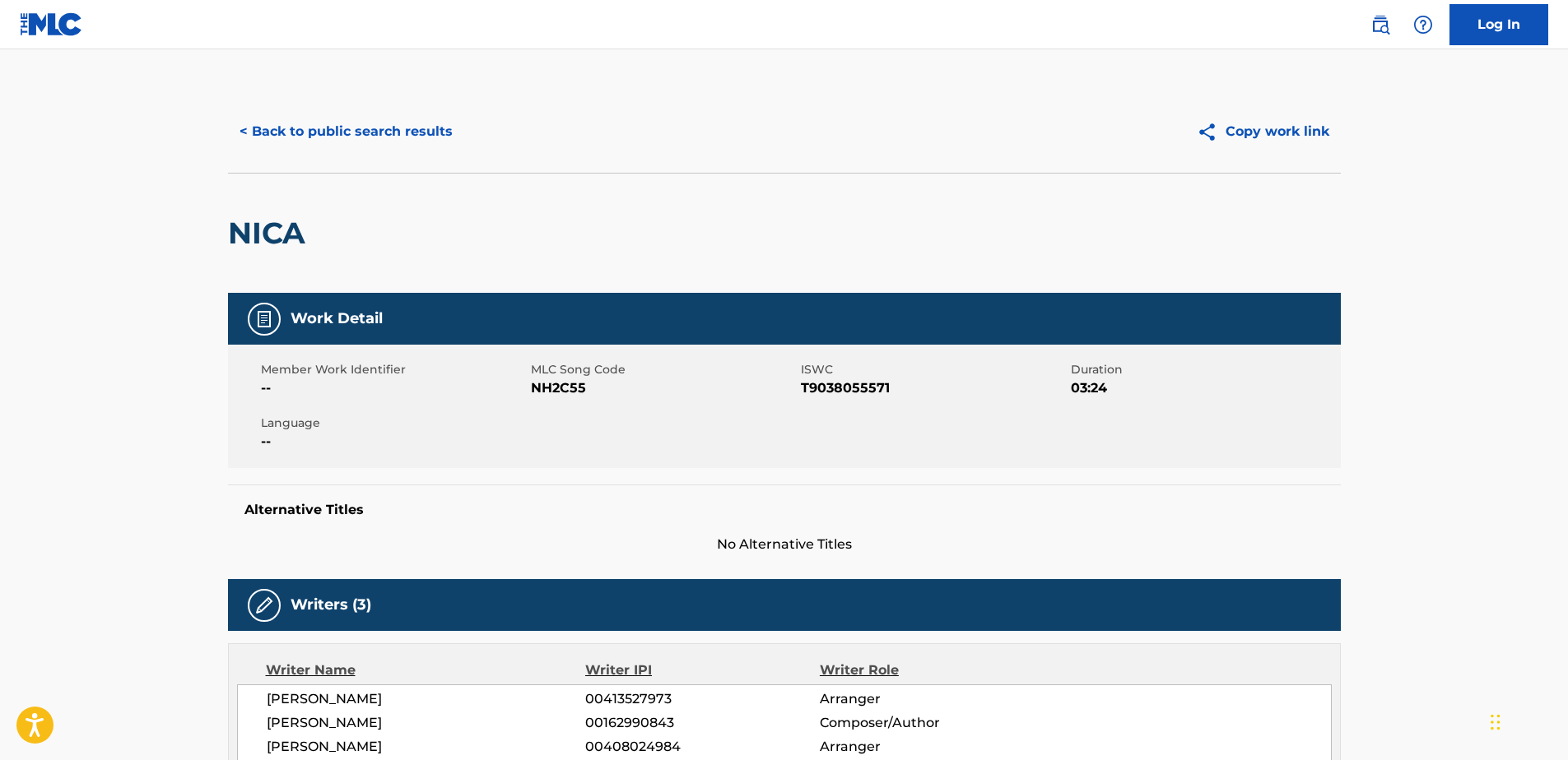
click at [267, 238] on h2 "NICA" at bounding box center [271, 232] width 86 height 37
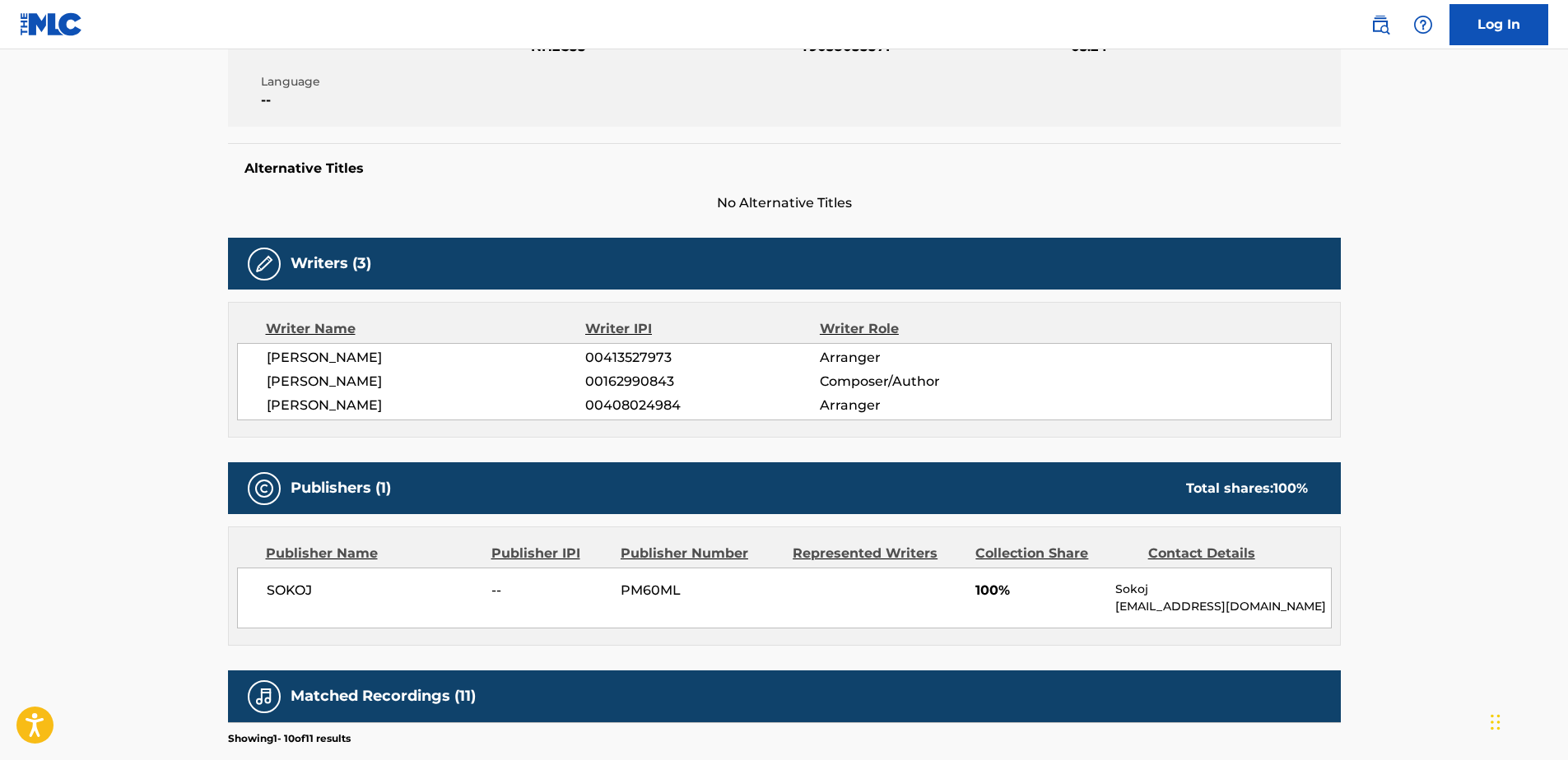
scroll to position [39, 0]
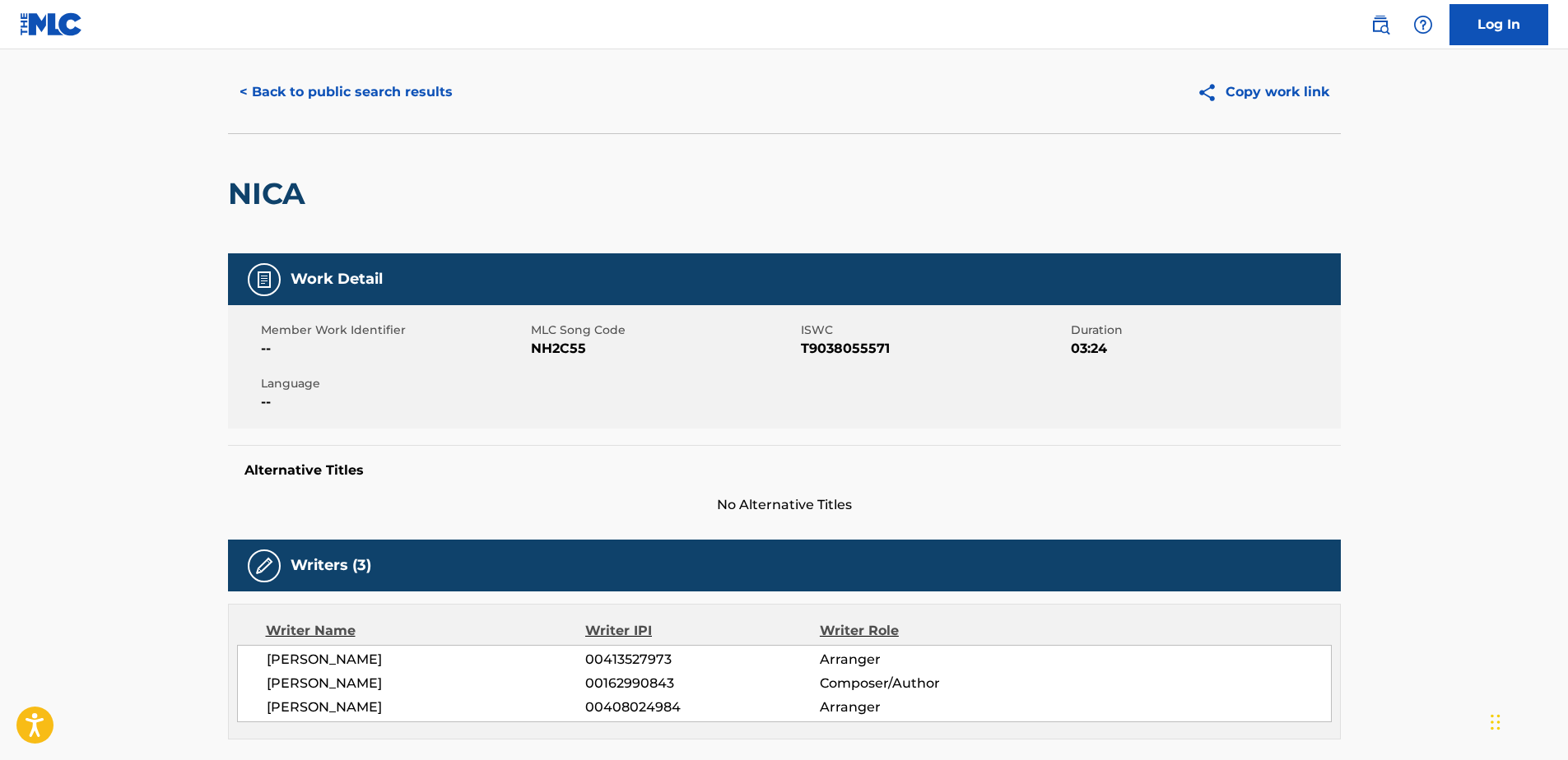
click at [826, 347] on span "T9038055571" at bounding box center [935, 349] width 266 height 20
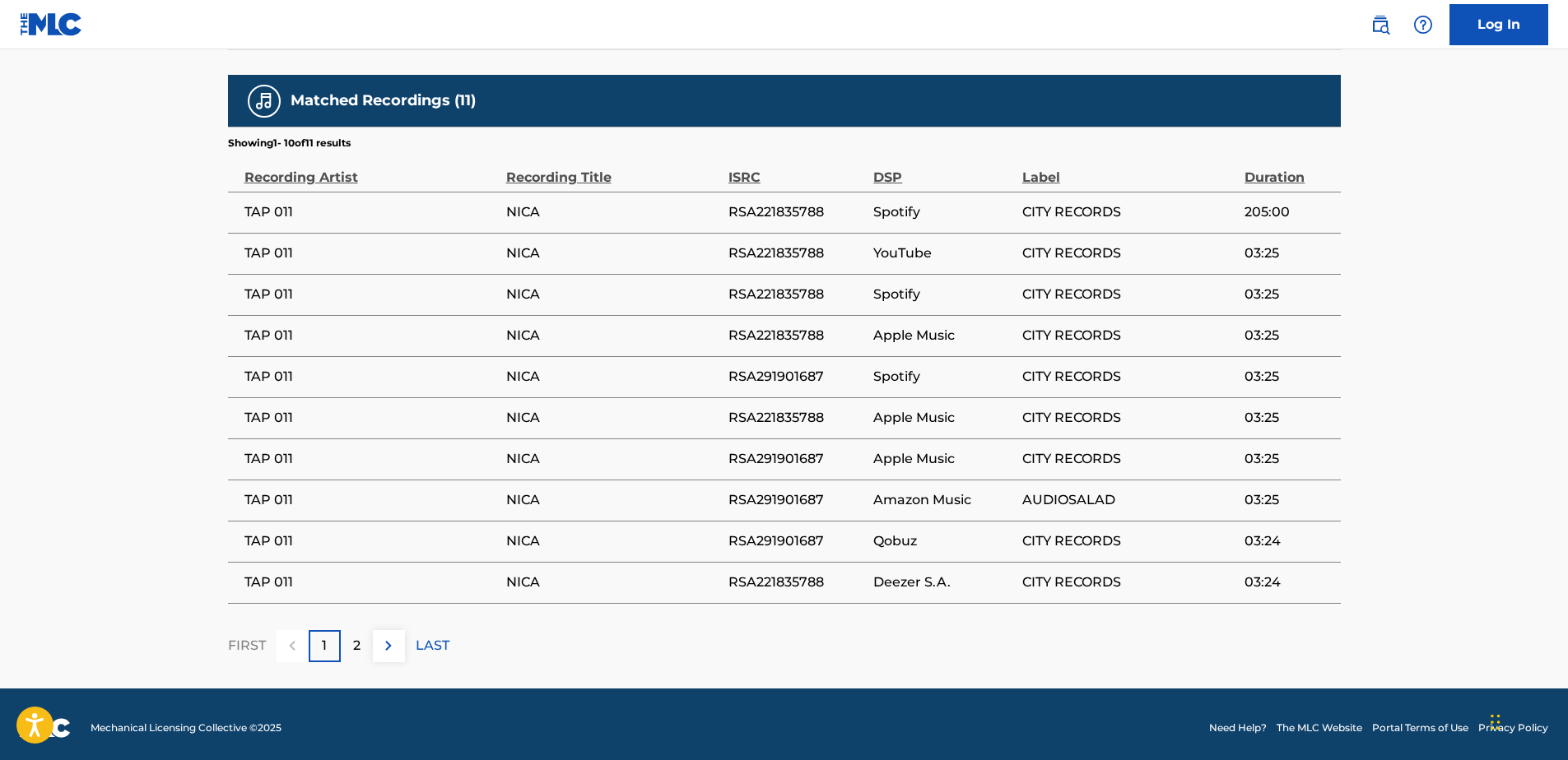
scroll to position [945, 0]
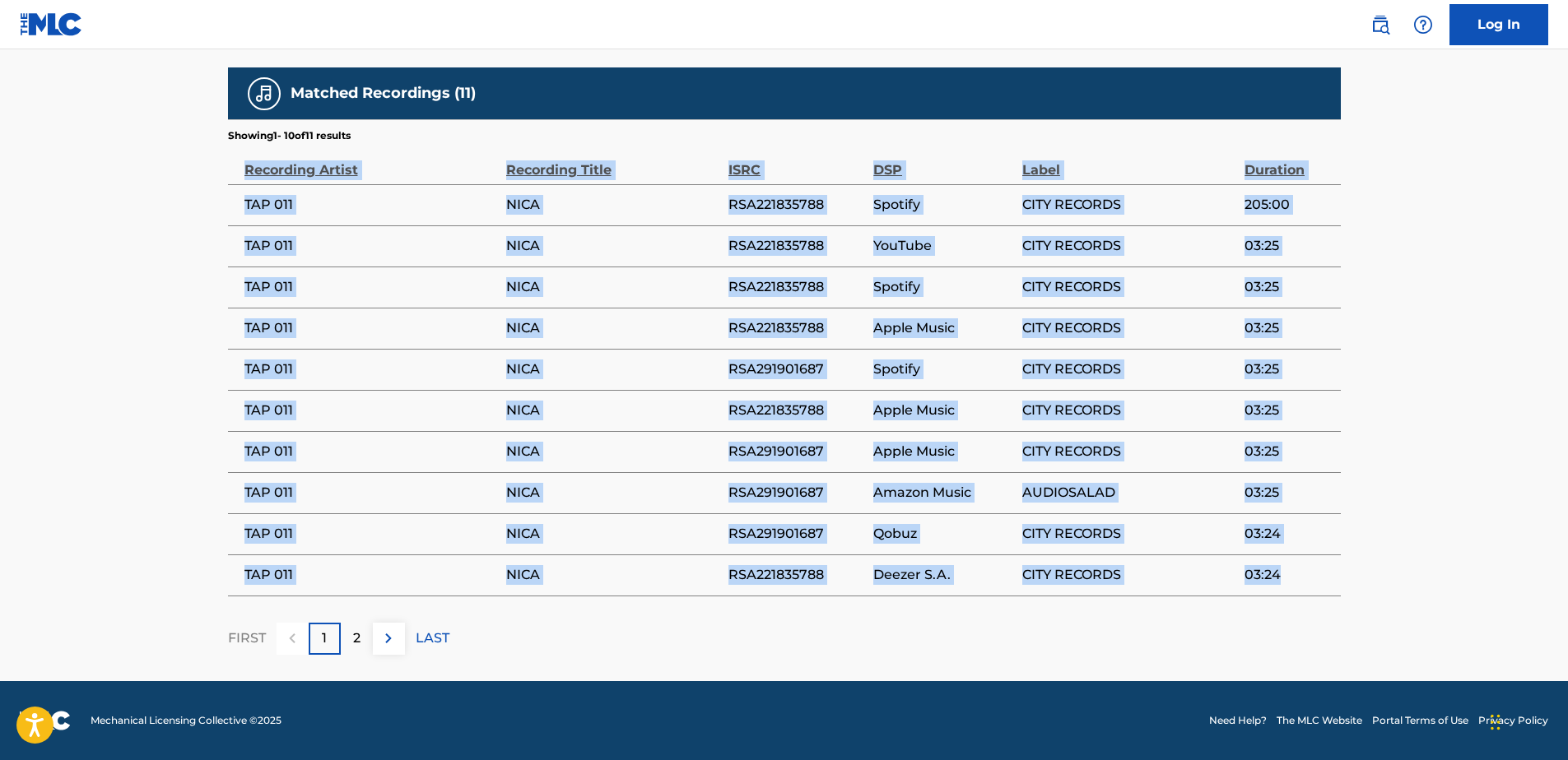
drag, startPoint x: 244, startPoint y: 163, endPoint x: 1287, endPoint y: 578, distance: 1122.5
click at [1287, 578] on table "Recording Artist Recording Title ISRC DSP Label Duration TAP 011 NICA RSA221835…" at bounding box center [784, 370] width 1113 height 454
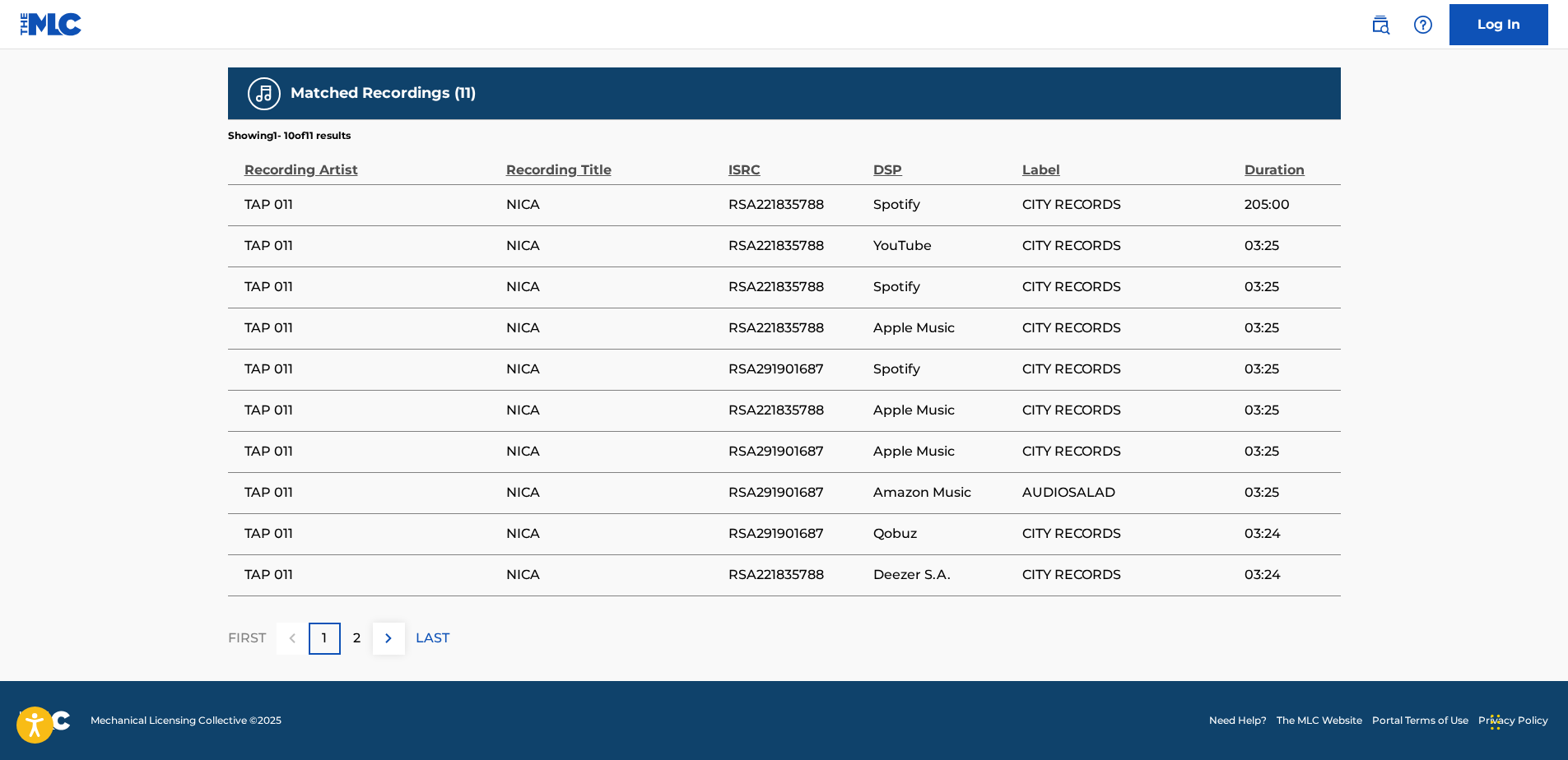
click at [343, 644] on div "2" at bounding box center [356, 639] width 32 height 32
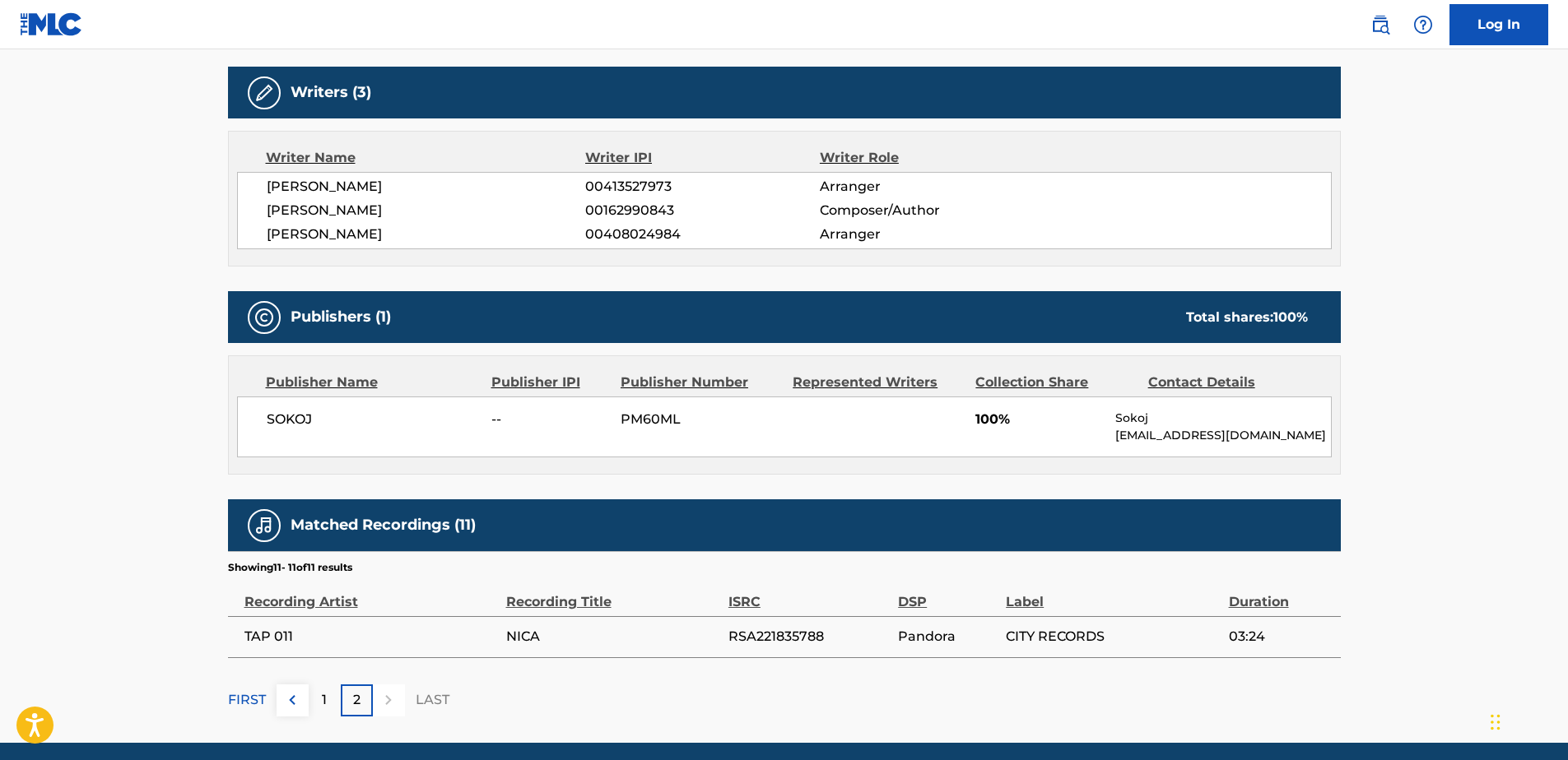
scroll to position [574, 0]
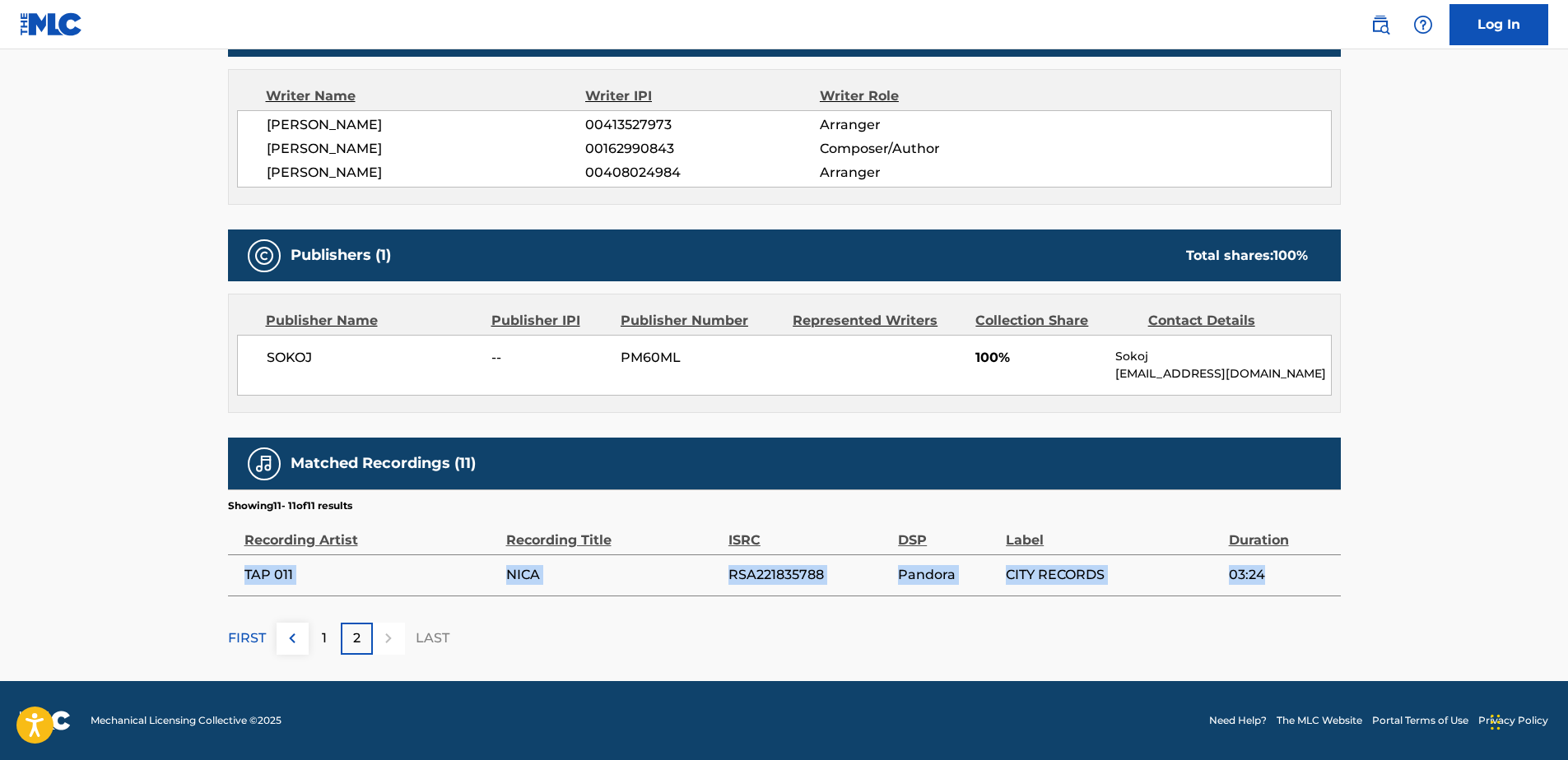
drag, startPoint x: 247, startPoint y: 573, endPoint x: 1266, endPoint y: 572, distance: 1019.0
click at [1266, 572] on tr "TAP 011 NICA RSA221835788 Pandora CITY RECORDS 03:24" at bounding box center [784, 575] width 1113 height 41
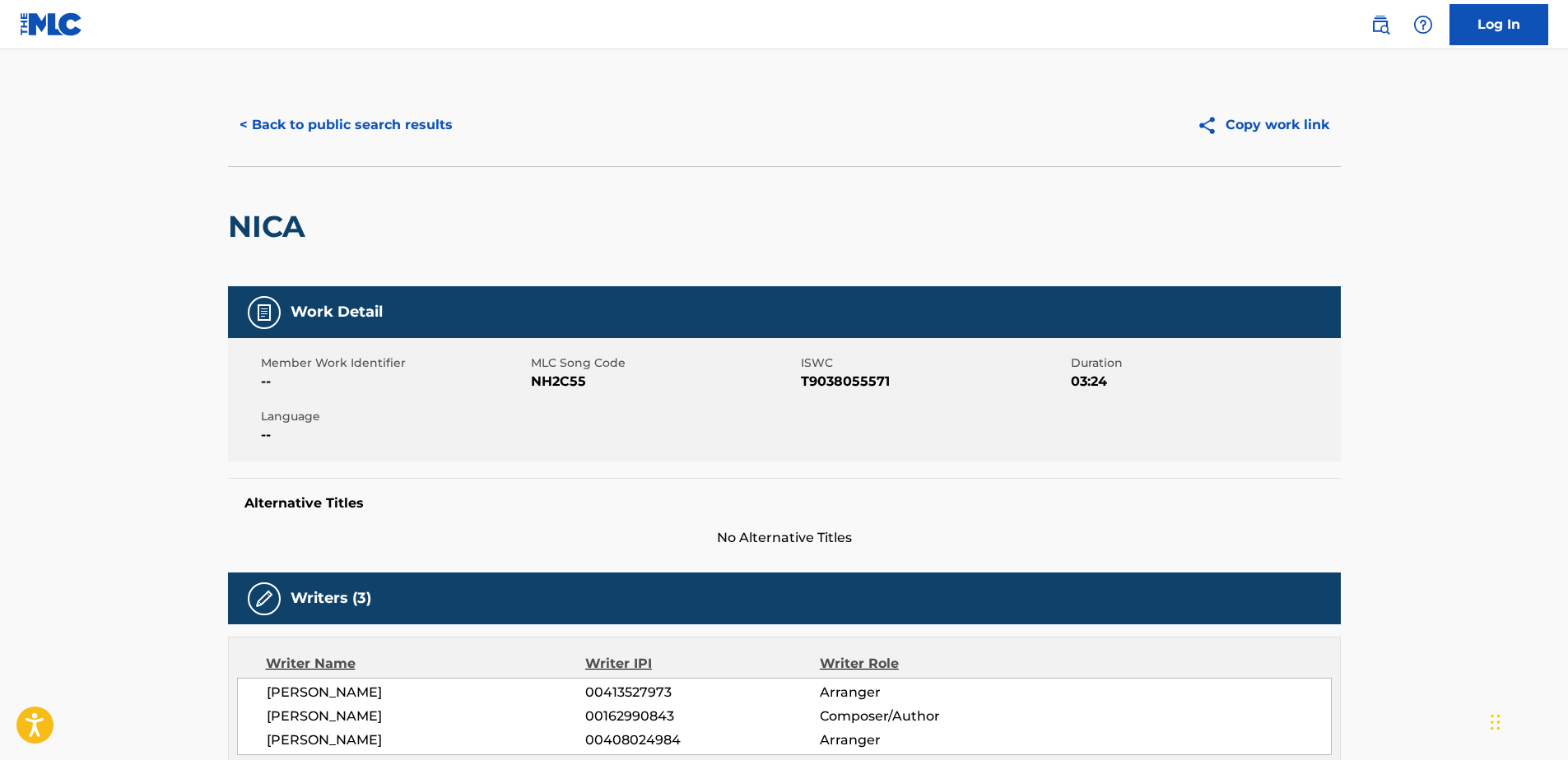
scroll to position [0, 0]
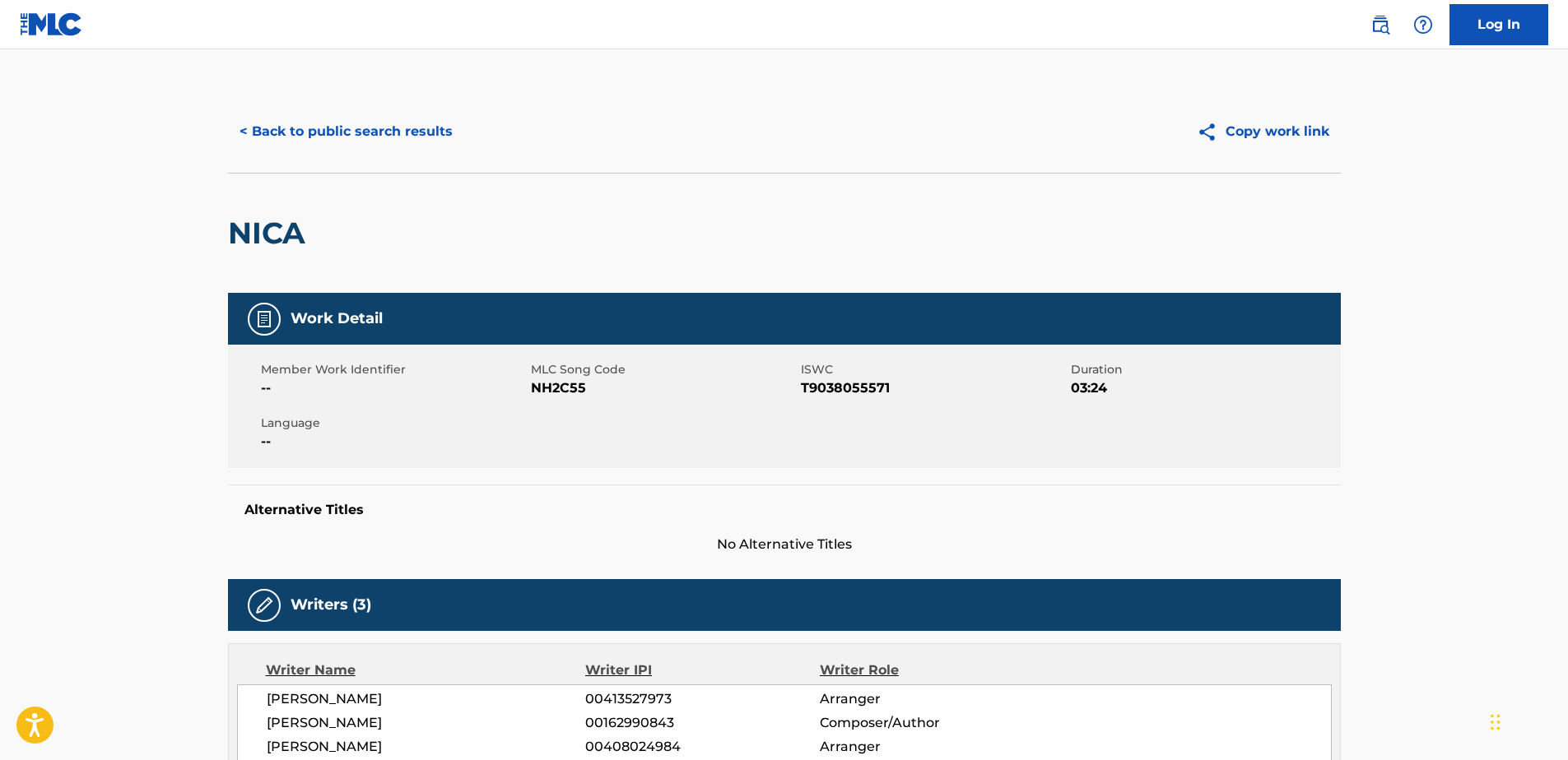
click at [337, 141] on button "< Back to public search results" at bounding box center [346, 131] width 236 height 41
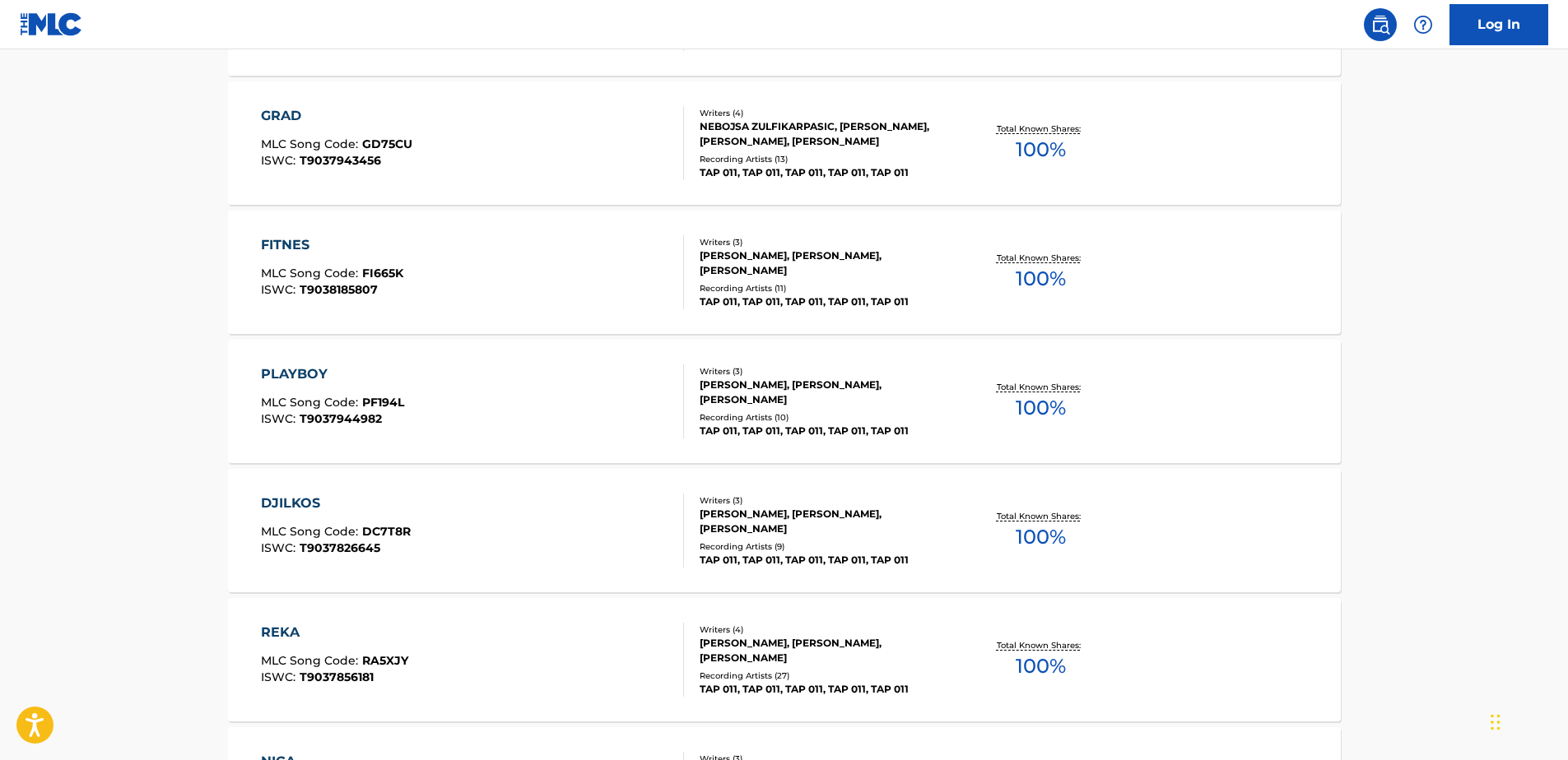
scroll to position [1594, 0]
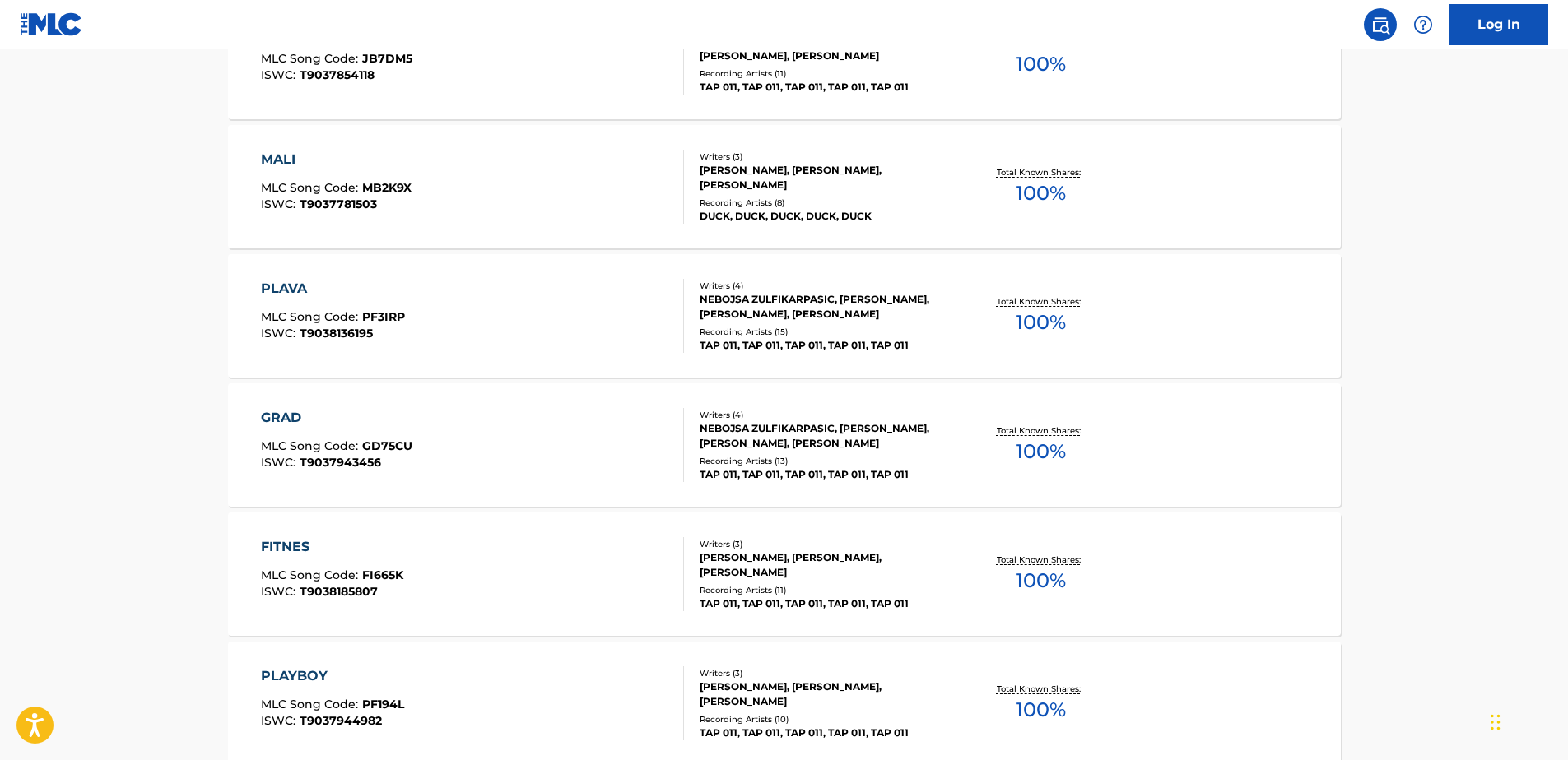
click at [493, 568] on div "FITNES MLC Song Code : FI665K ISWC : T9038185807" at bounding box center [473, 574] width 423 height 74
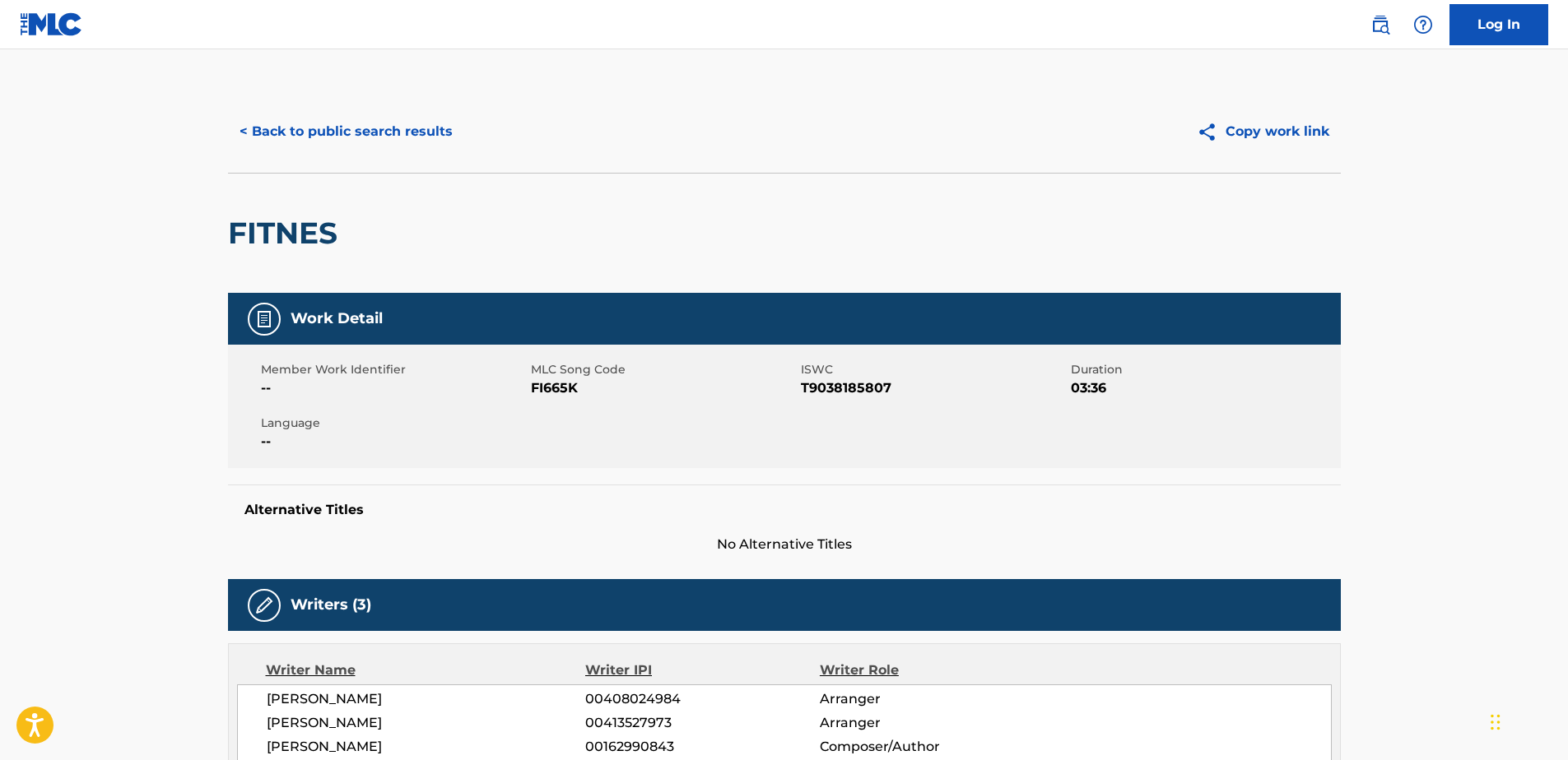
click at [313, 240] on h2 "FITNES" at bounding box center [287, 232] width 118 height 37
click at [852, 392] on span "T9038185807" at bounding box center [935, 388] width 266 height 20
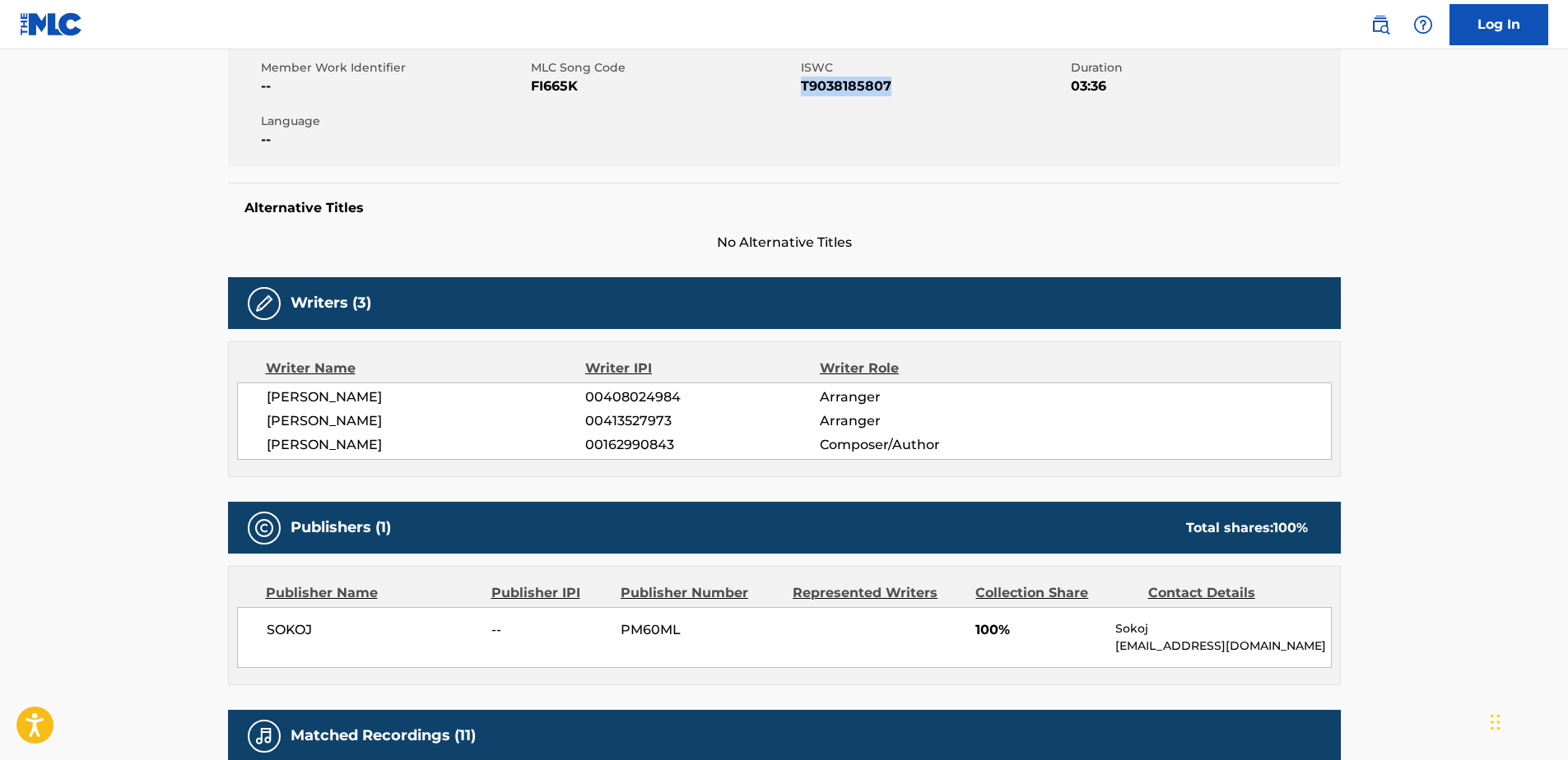
scroll to position [906, 0]
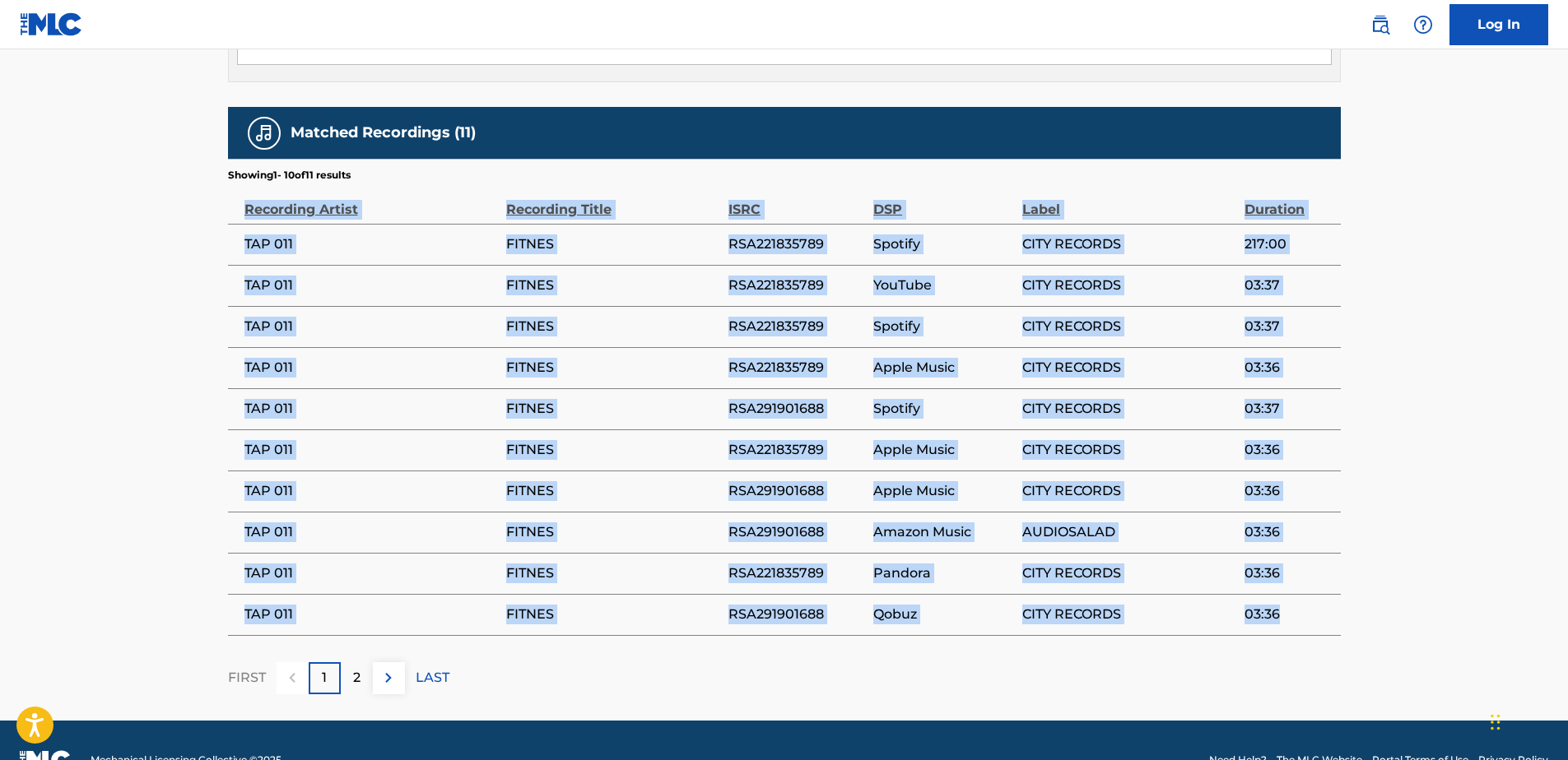
drag, startPoint x: 246, startPoint y: 209, endPoint x: 1277, endPoint y: 614, distance: 1107.7
click at [1277, 614] on table "Recording Artist Recording Title ISRC DSP Label Duration TAP 011 FITNES RSA2218…" at bounding box center [784, 410] width 1113 height 454
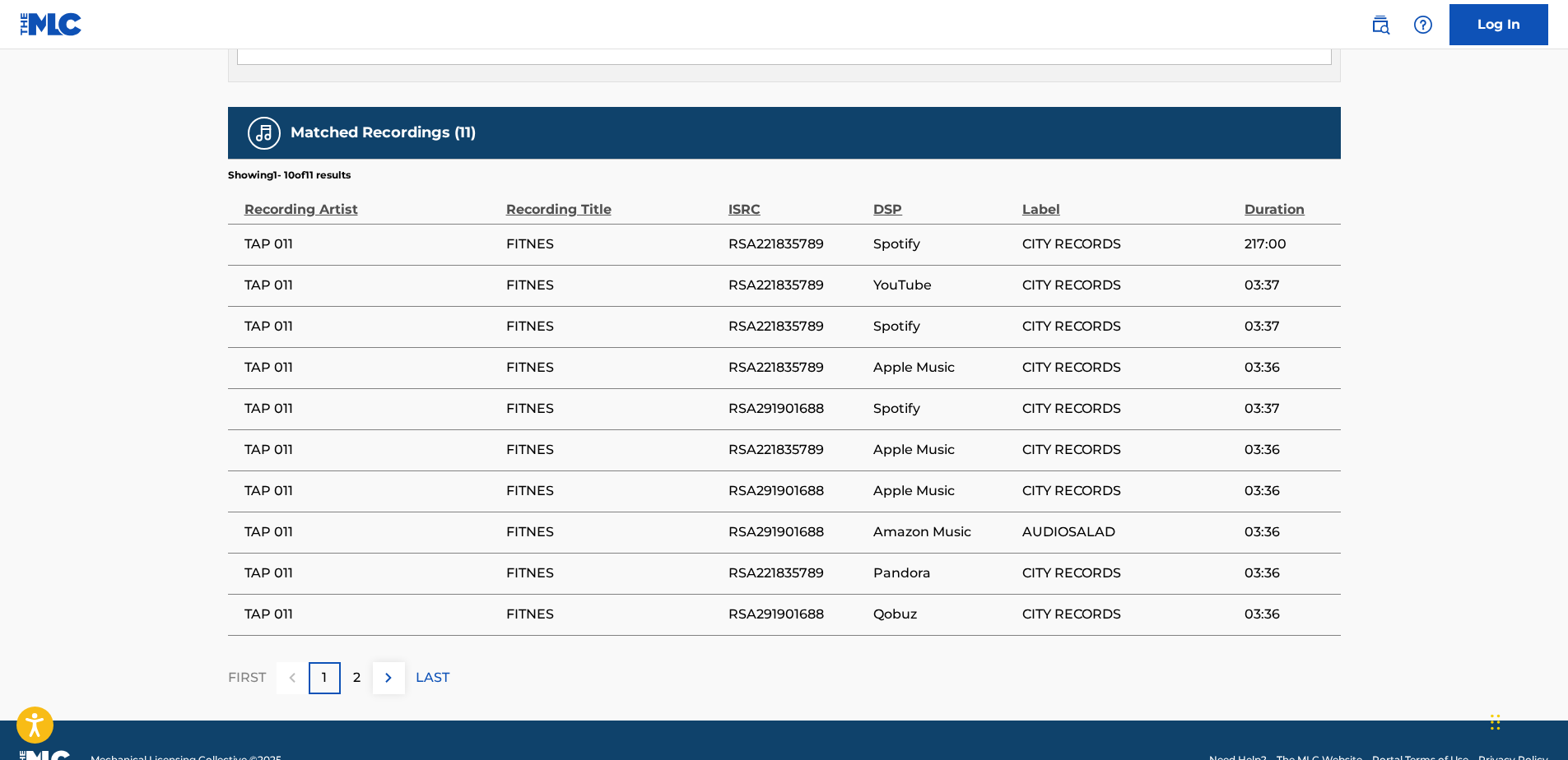
click at [346, 683] on div "2" at bounding box center [356, 679] width 32 height 32
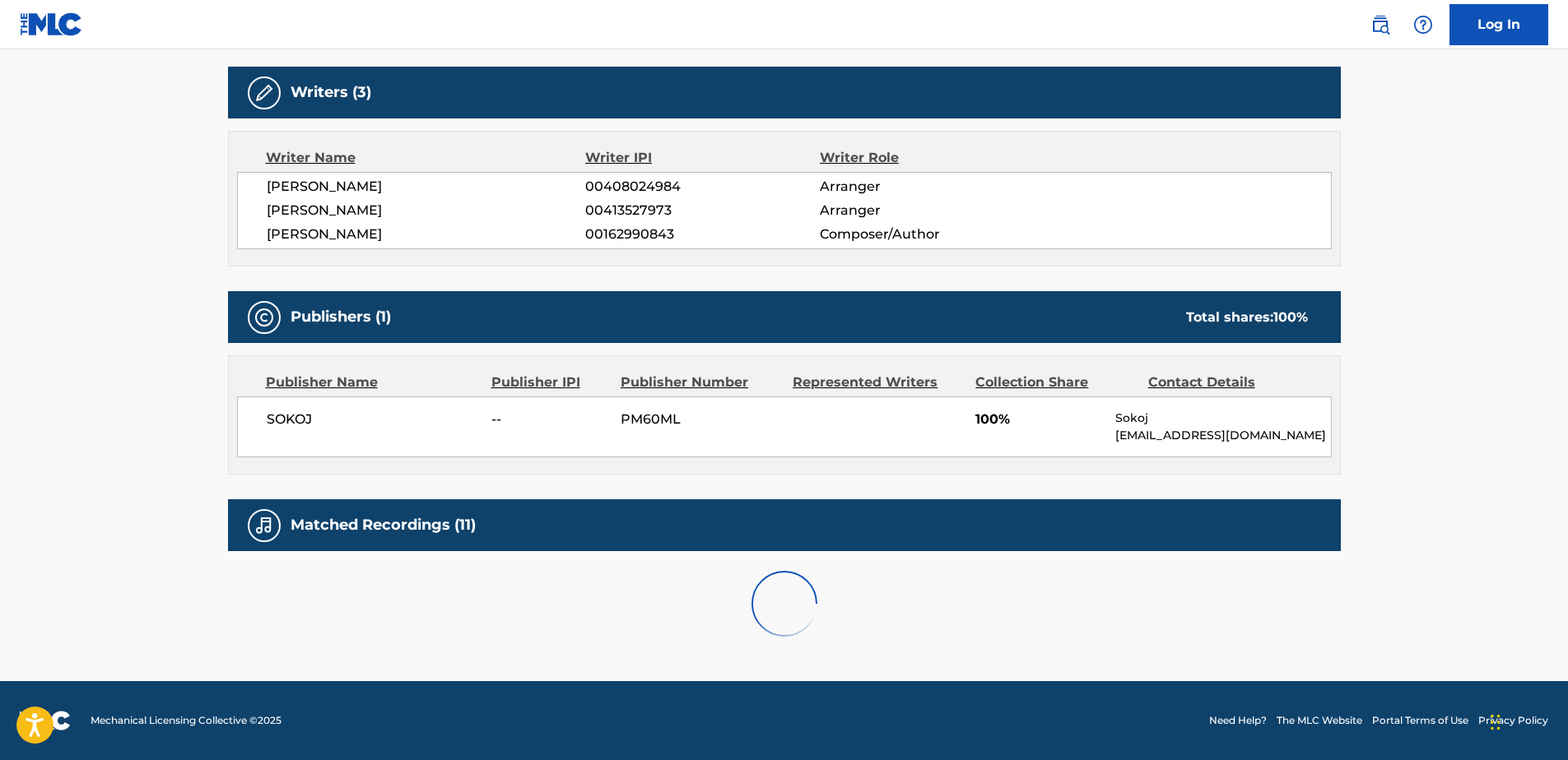
scroll to position [574, 0]
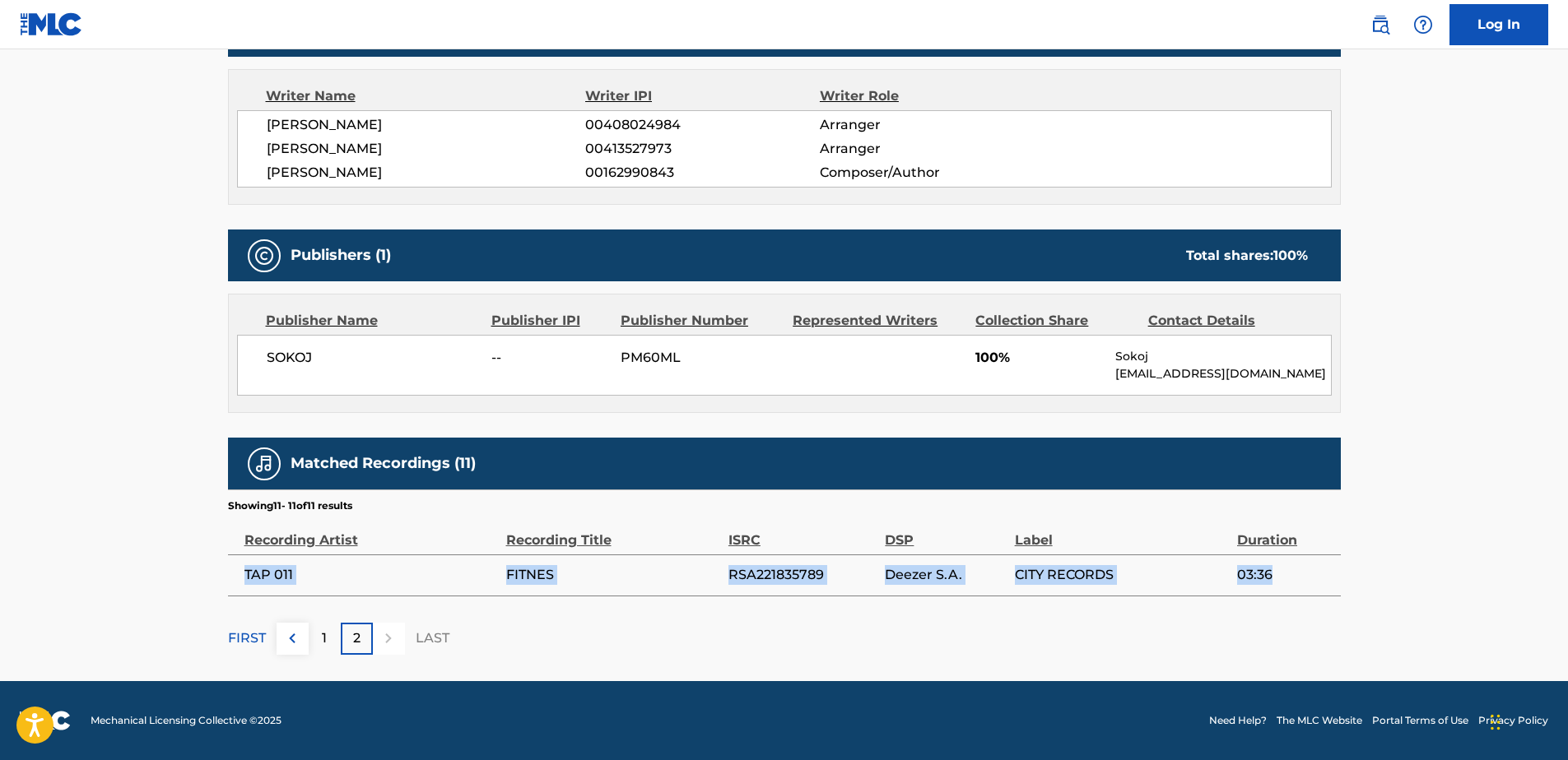
drag, startPoint x: 246, startPoint y: 574, endPoint x: 1289, endPoint y: 562, distance: 1043.1
click at [1289, 562] on tr "TAP 011 FITNES RSA221835789 Deezer S.A. CITY RECORDS 03:36" at bounding box center [784, 575] width 1113 height 41
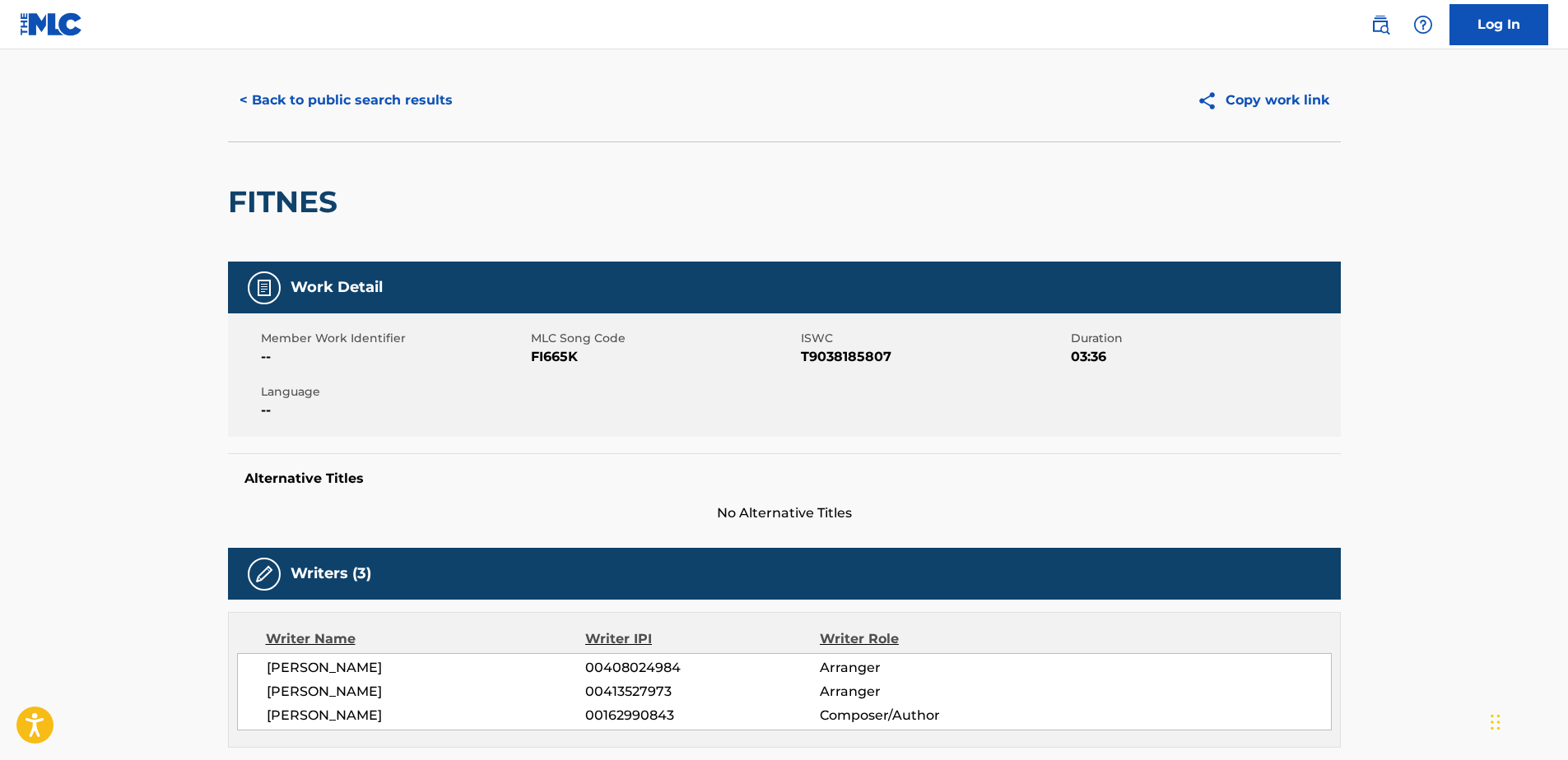
scroll to position [0, 0]
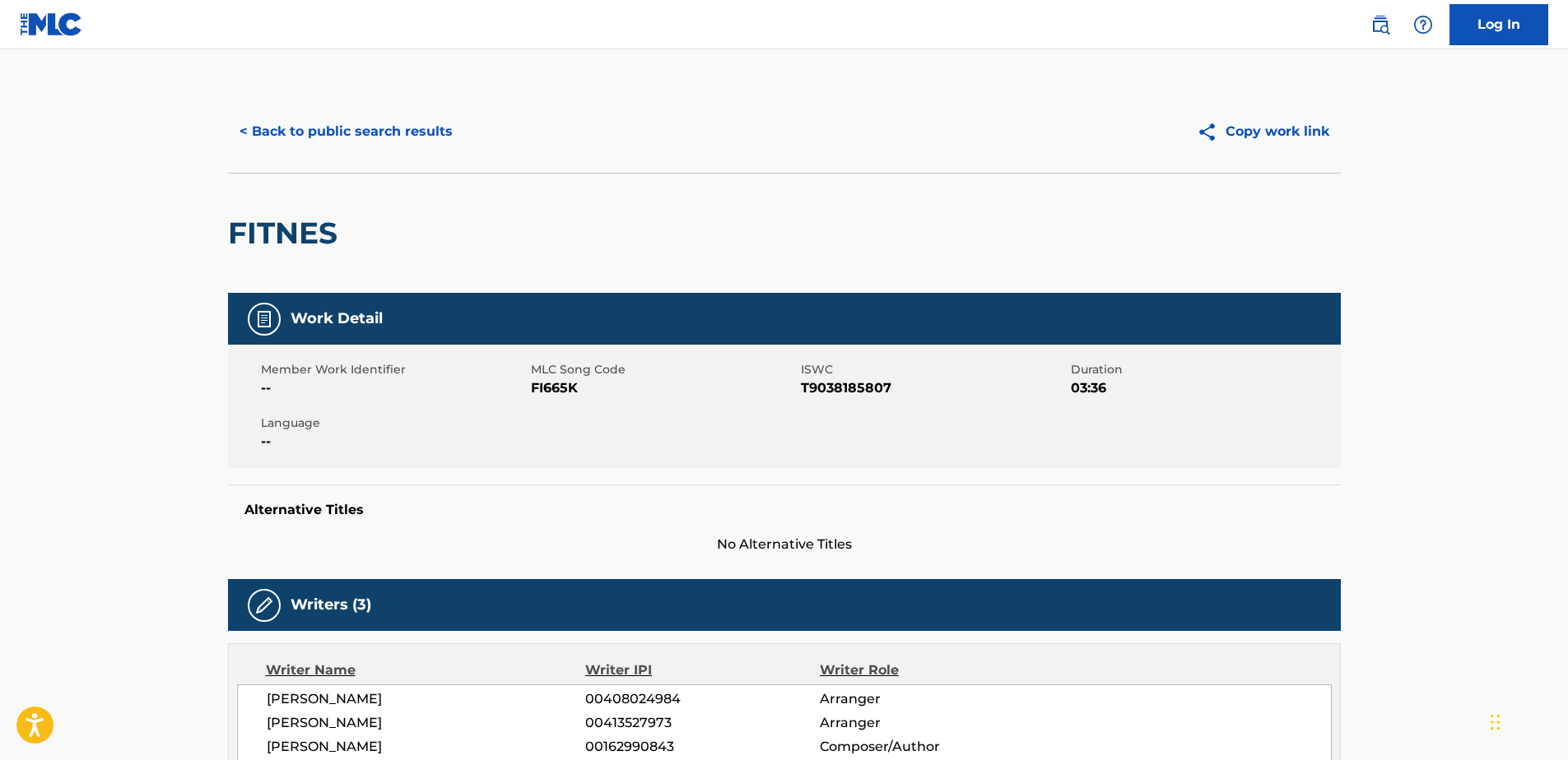
click at [390, 138] on button "< Back to public search results" at bounding box center [346, 131] width 236 height 41
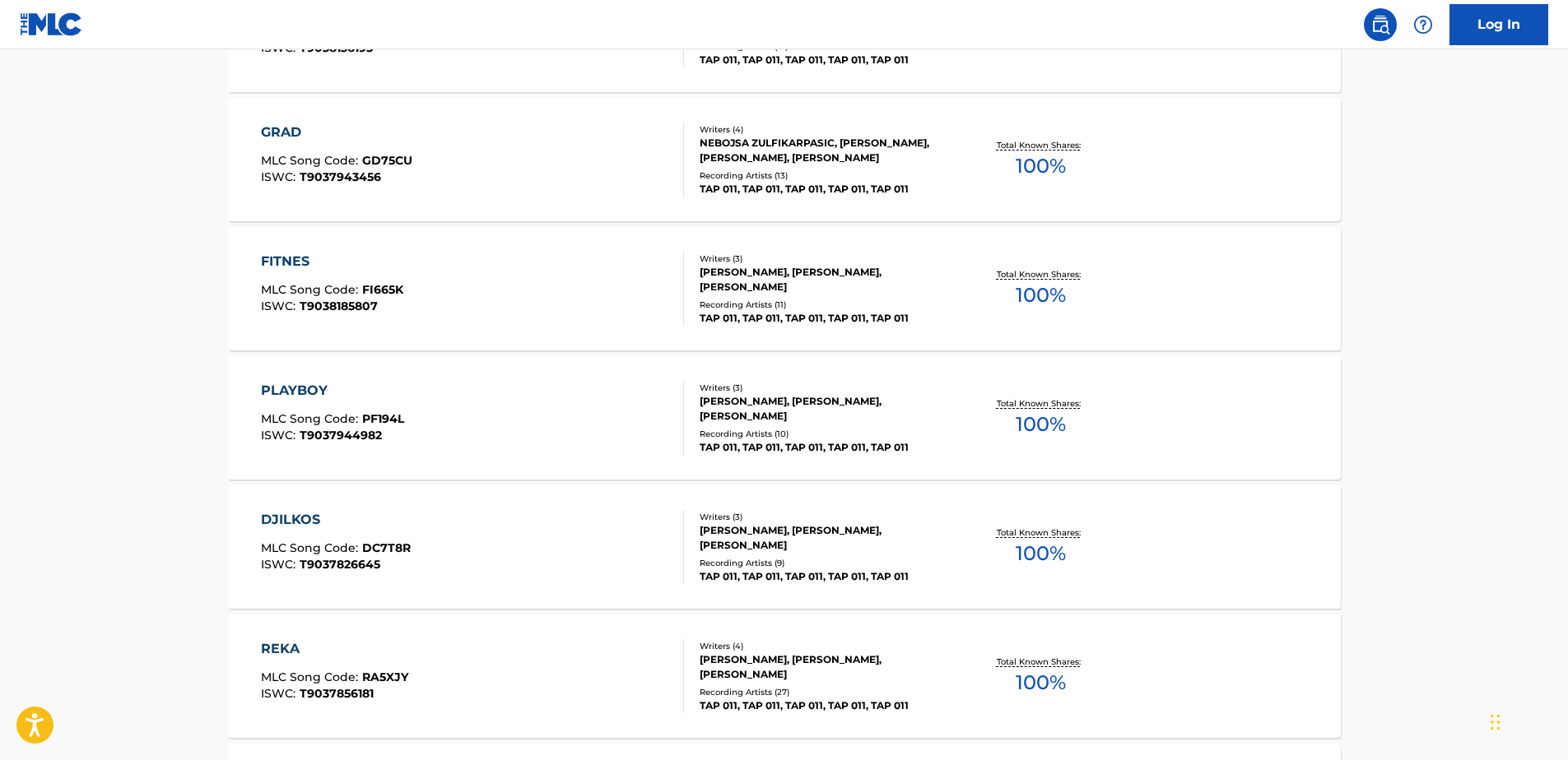
scroll to position [1939, 0]
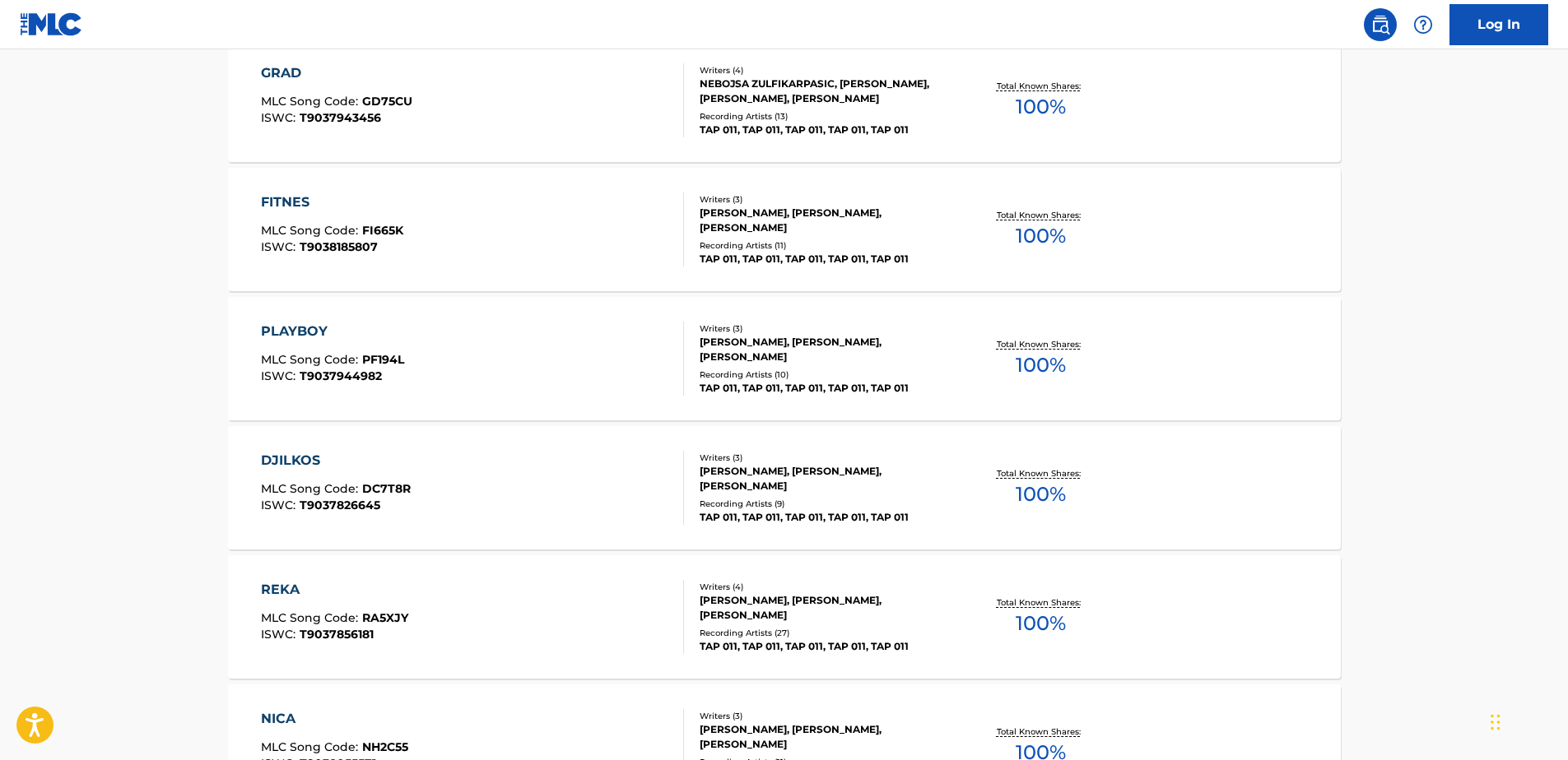
click at [490, 475] on div "DJILKOS MLC Song Code : DC7T8R ISWC : T9037826645" at bounding box center [473, 488] width 423 height 74
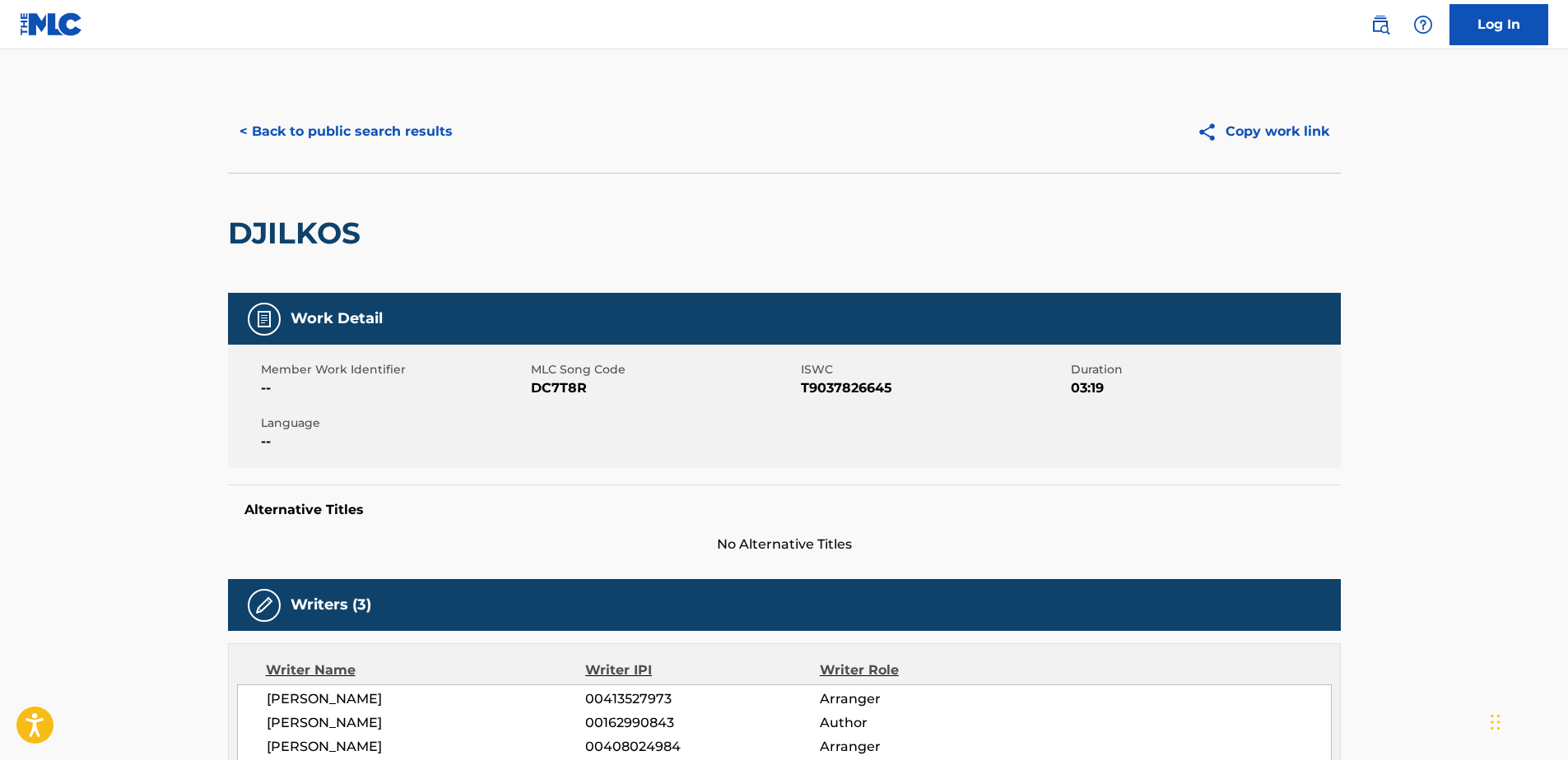
click at [285, 246] on h2 "DJILKOS" at bounding box center [298, 232] width 141 height 37
click at [849, 388] on span "T9037826645" at bounding box center [935, 388] width 266 height 20
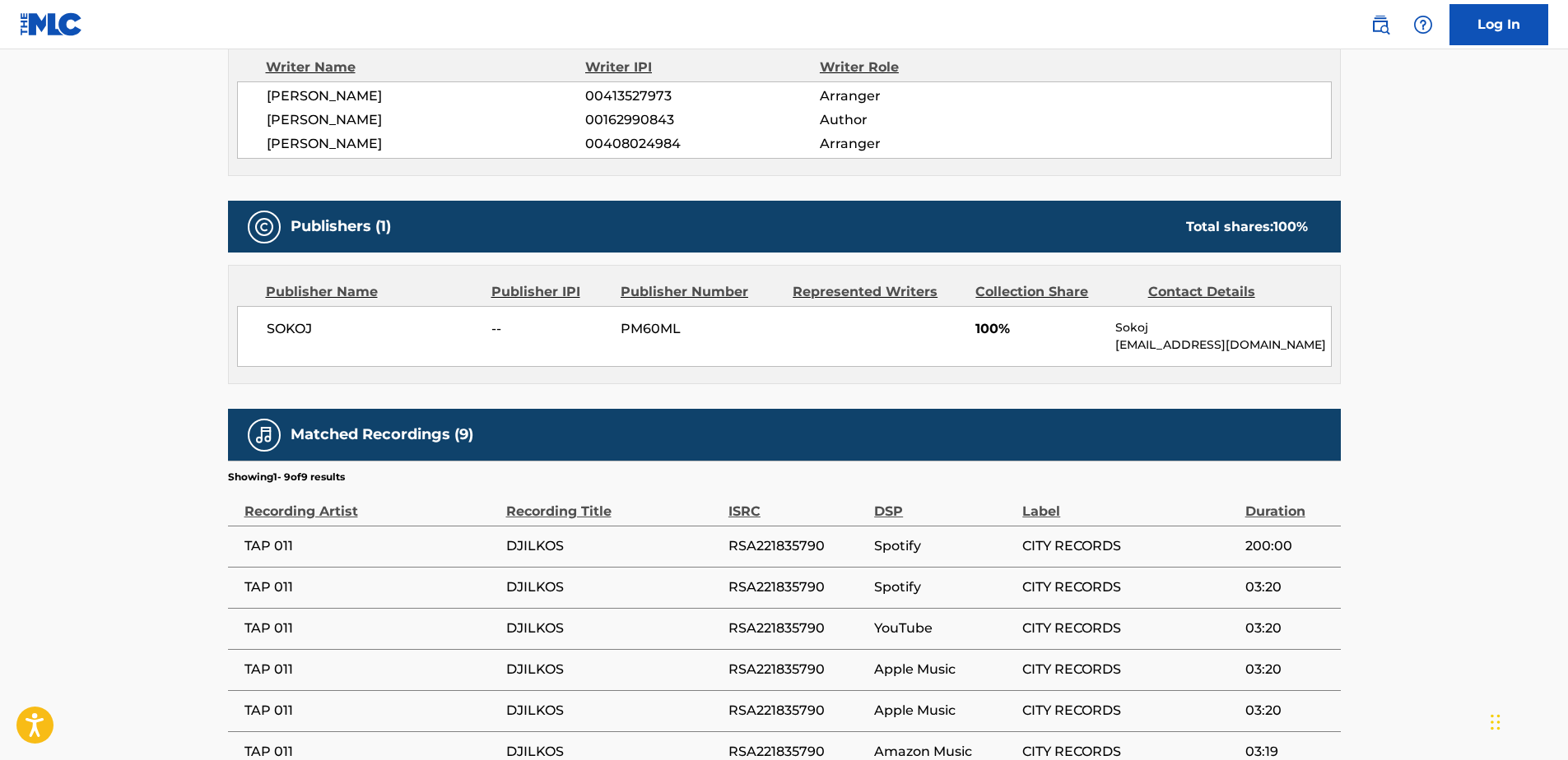
scroll to position [843, 0]
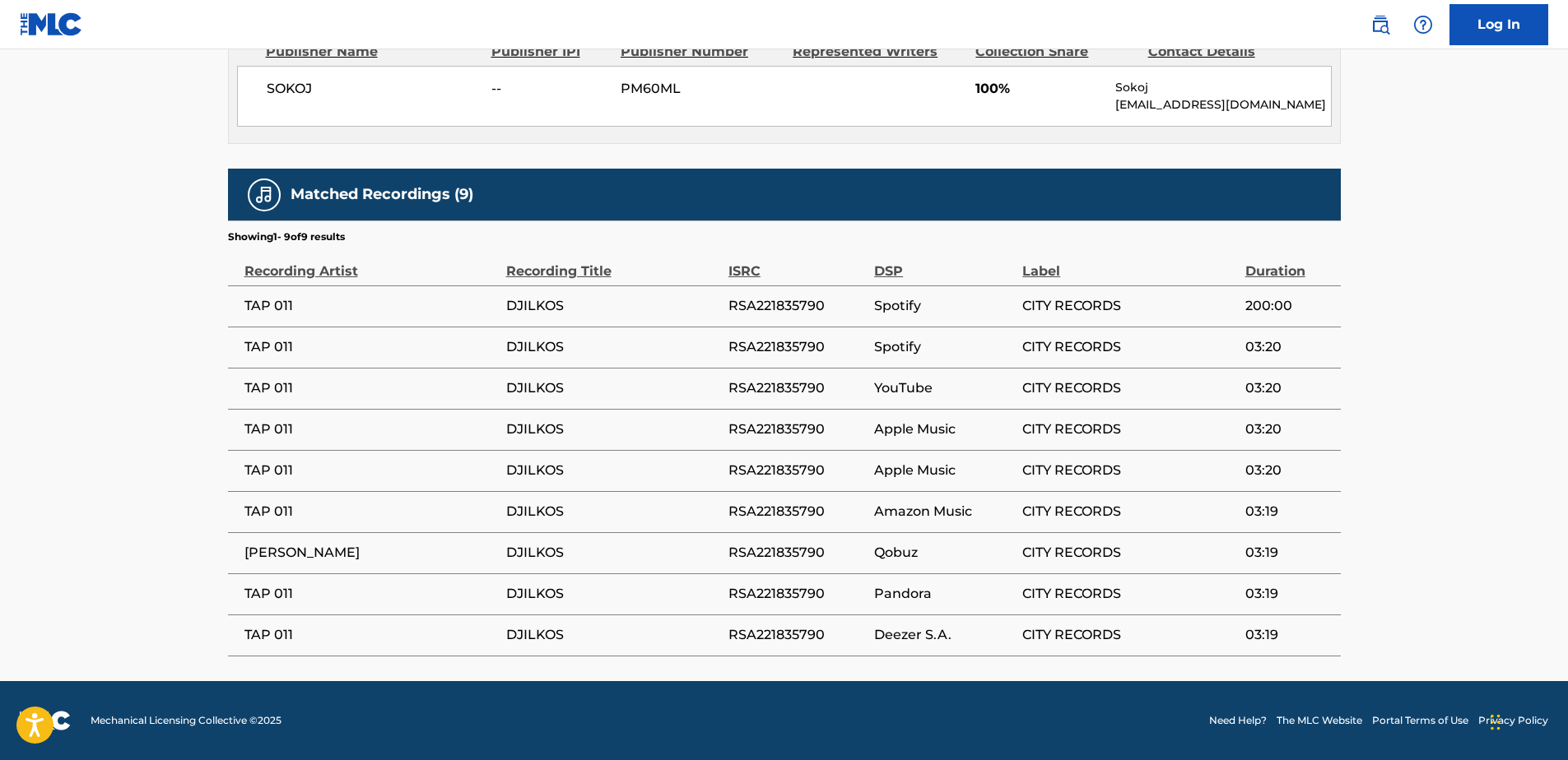
drag, startPoint x: 247, startPoint y: 269, endPoint x: 1361, endPoint y: 672, distance: 1184.7
click at [402, 321] on td "TAP 011" at bounding box center [366, 306] width 278 height 41
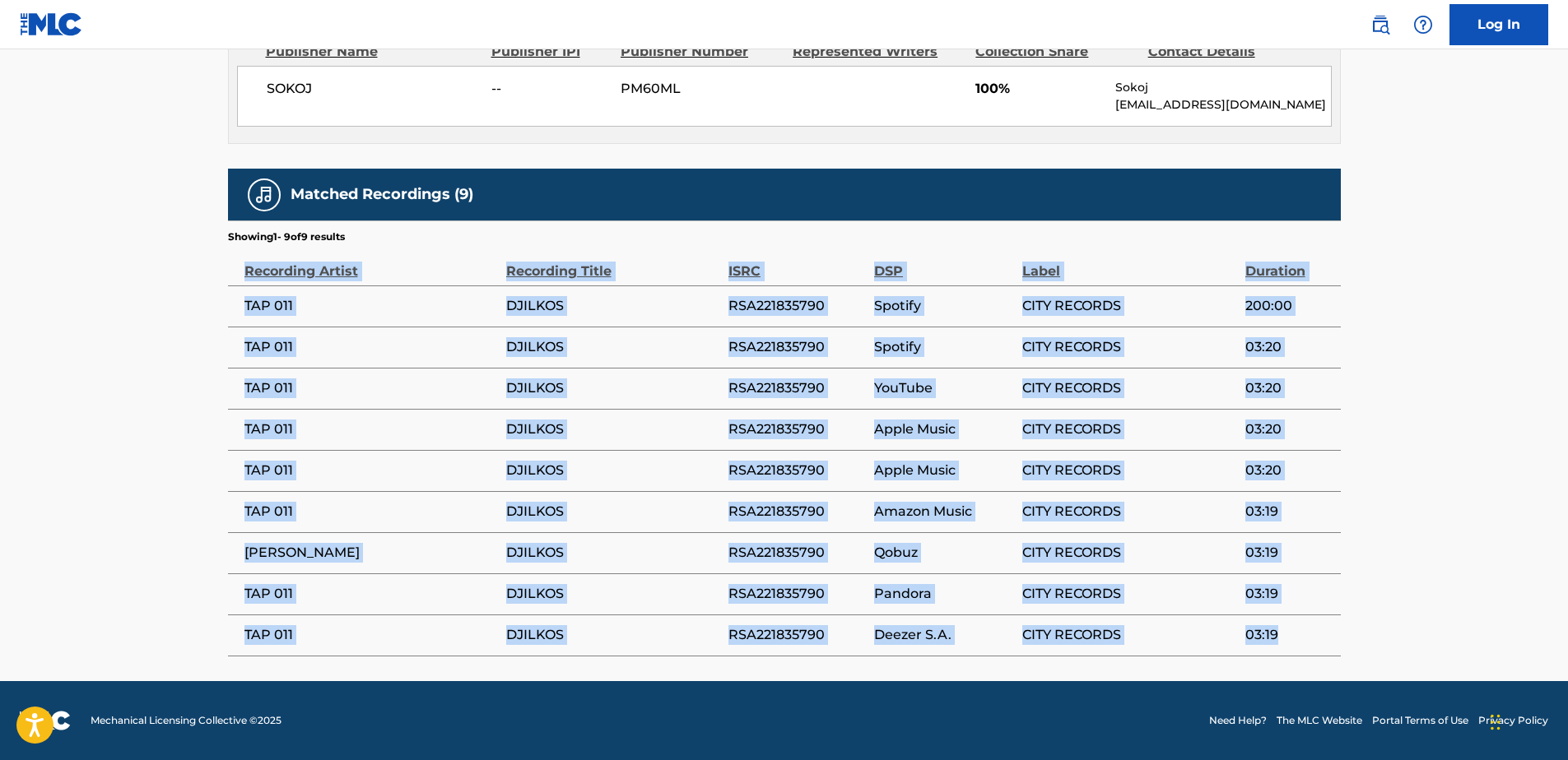
drag, startPoint x: 247, startPoint y: 271, endPoint x: 1276, endPoint y: 638, distance: 1092.5
click at [1276, 638] on table "Recording Artist Recording Title ISRC DSP Label Duration TAP 011 DJILKOS RSA221…" at bounding box center [784, 451] width 1113 height 413
click at [667, 463] on span "DJILKOS" at bounding box center [614, 471] width 214 height 20
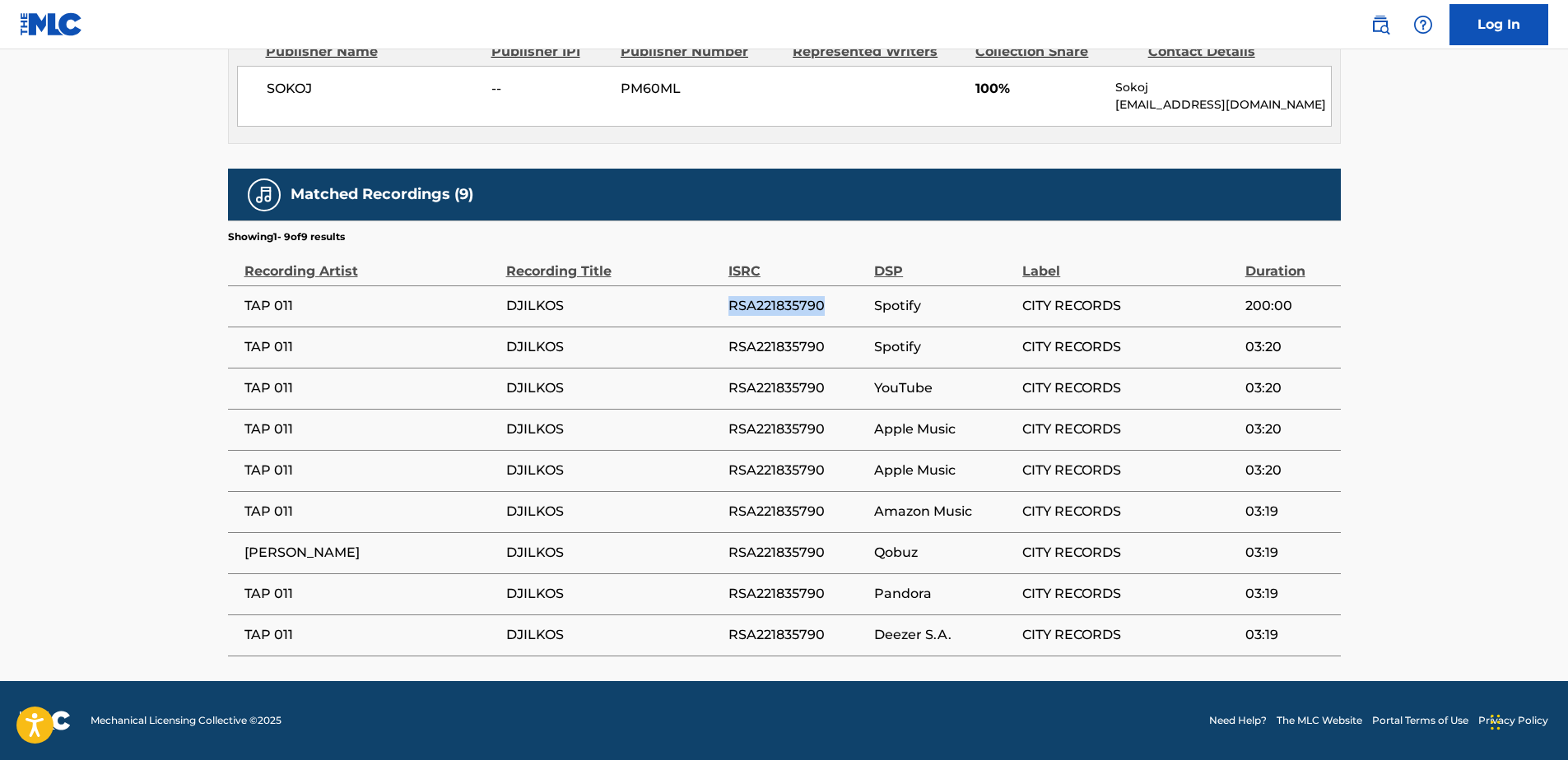
drag, startPoint x: 730, startPoint y: 304, endPoint x: 844, endPoint y: 308, distance: 114.1
click at [844, 308] on span "RSA221835790" at bounding box center [797, 306] width 138 height 20
click at [676, 261] on div "Recording Title" at bounding box center [614, 263] width 214 height 37
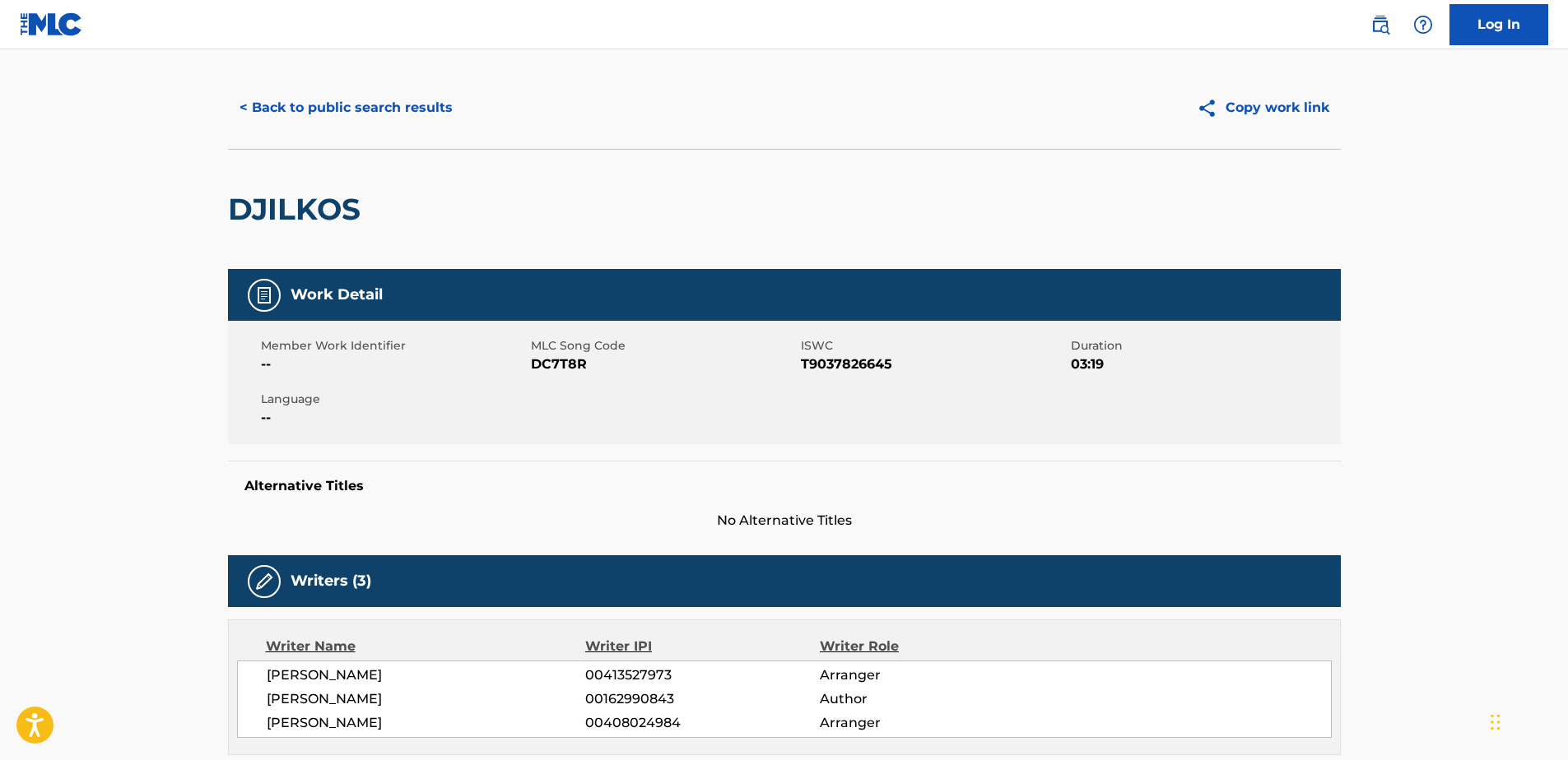
scroll to position [0, 0]
